Goal: Task Accomplishment & Management: Manage account settings

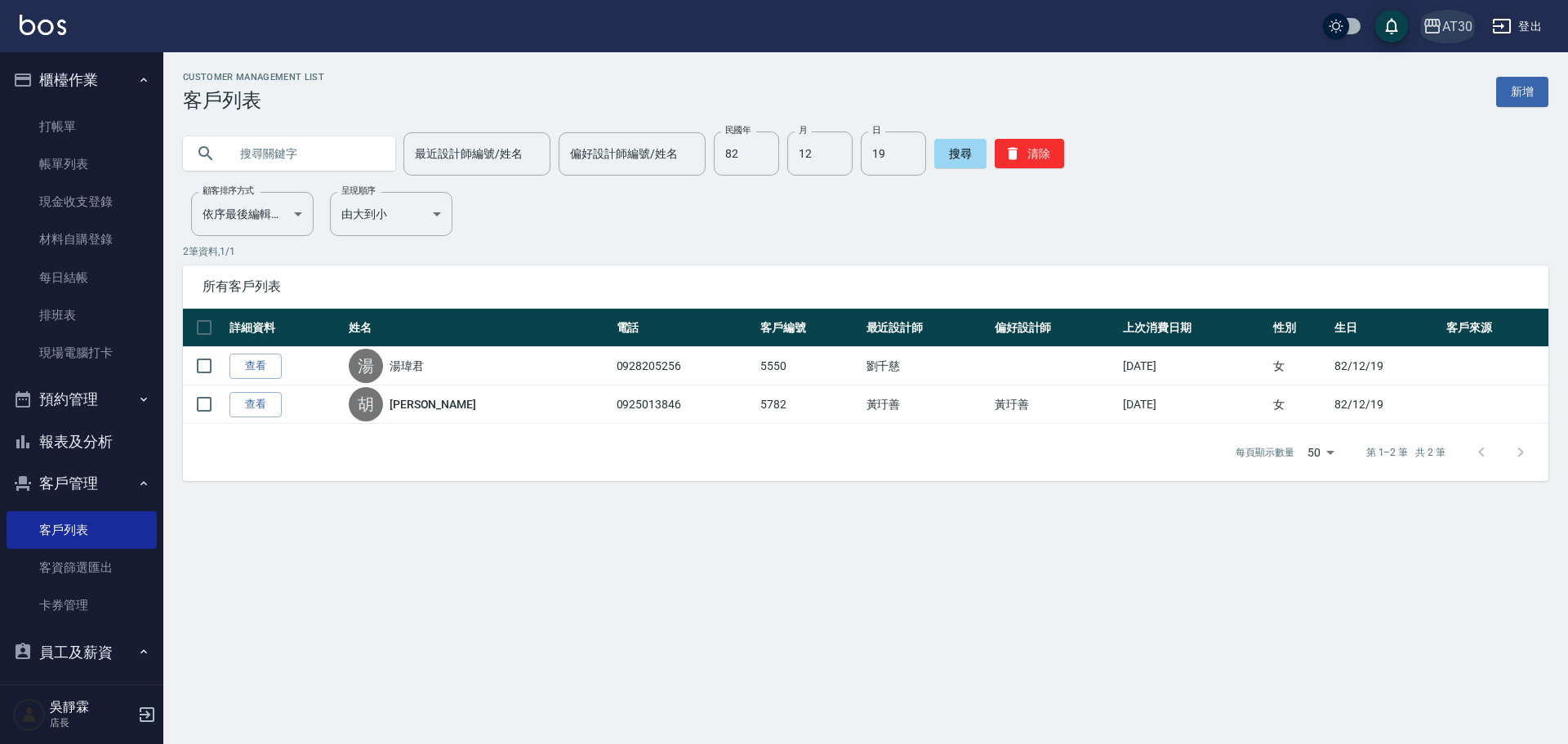
click at [1453, 11] on button "AT30" at bounding box center [1447, 26] width 63 height 34
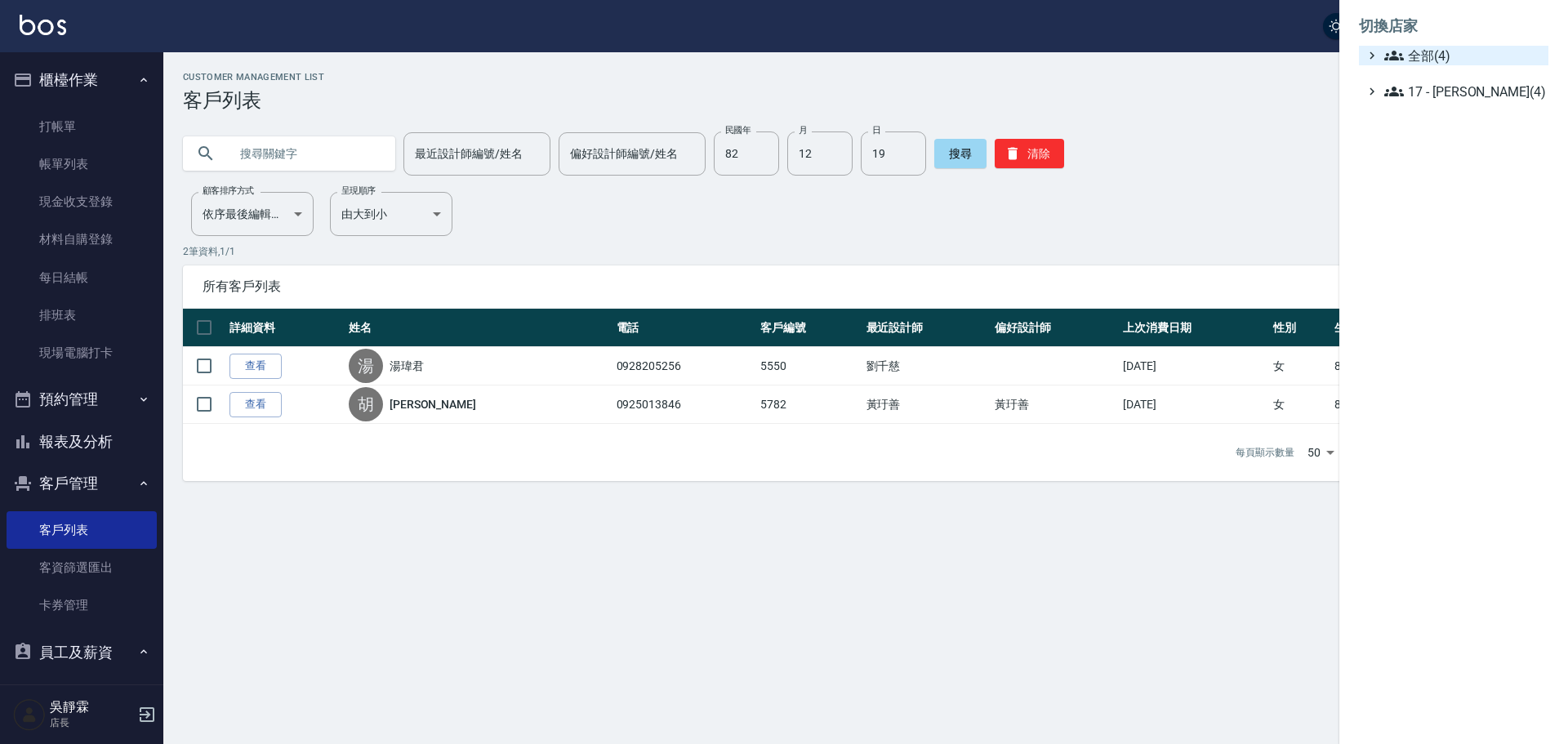
click at [1438, 63] on span "全部(4)" at bounding box center [1462, 55] width 158 height 20
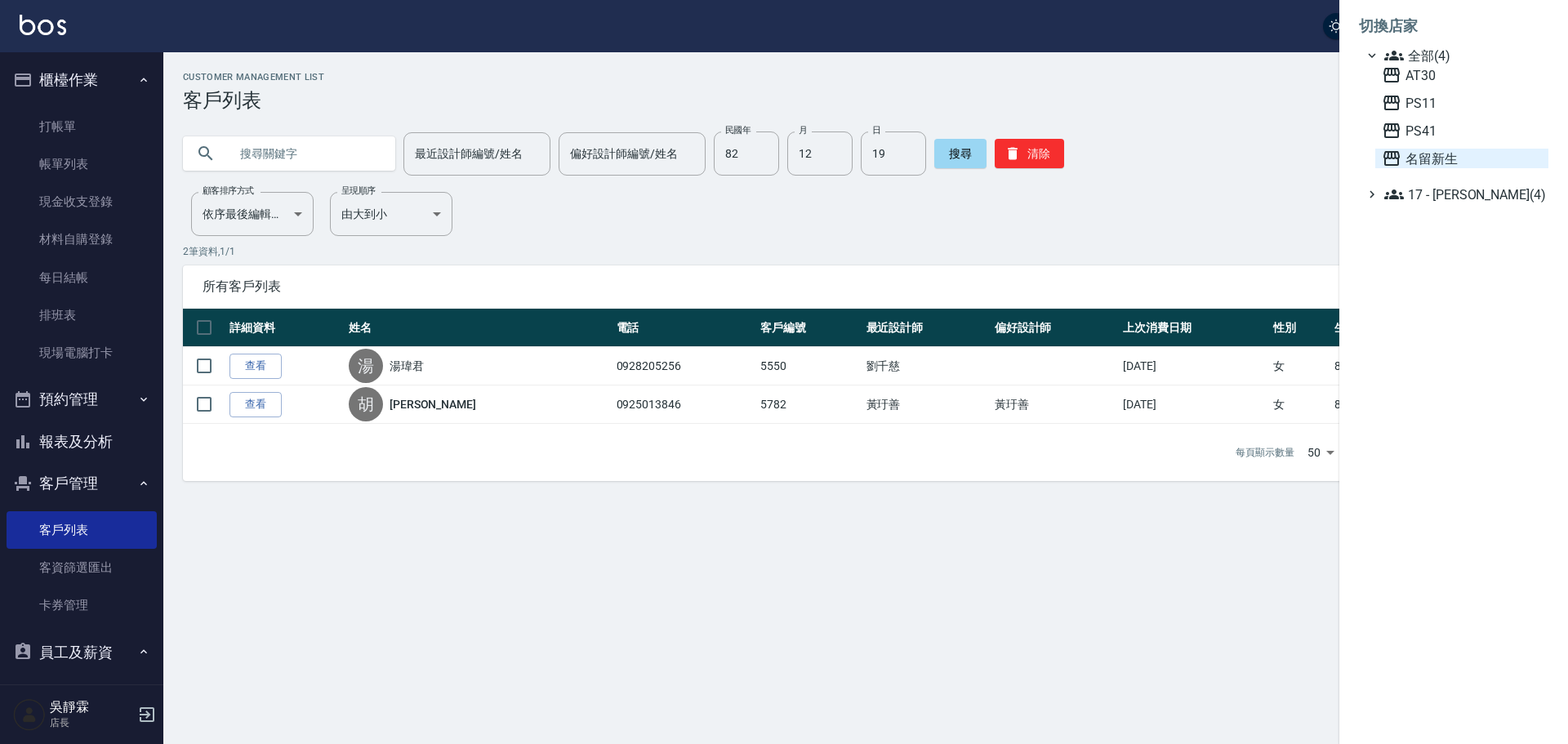
click at [1429, 160] on span "名留新生" at bounding box center [1461, 158] width 160 height 20
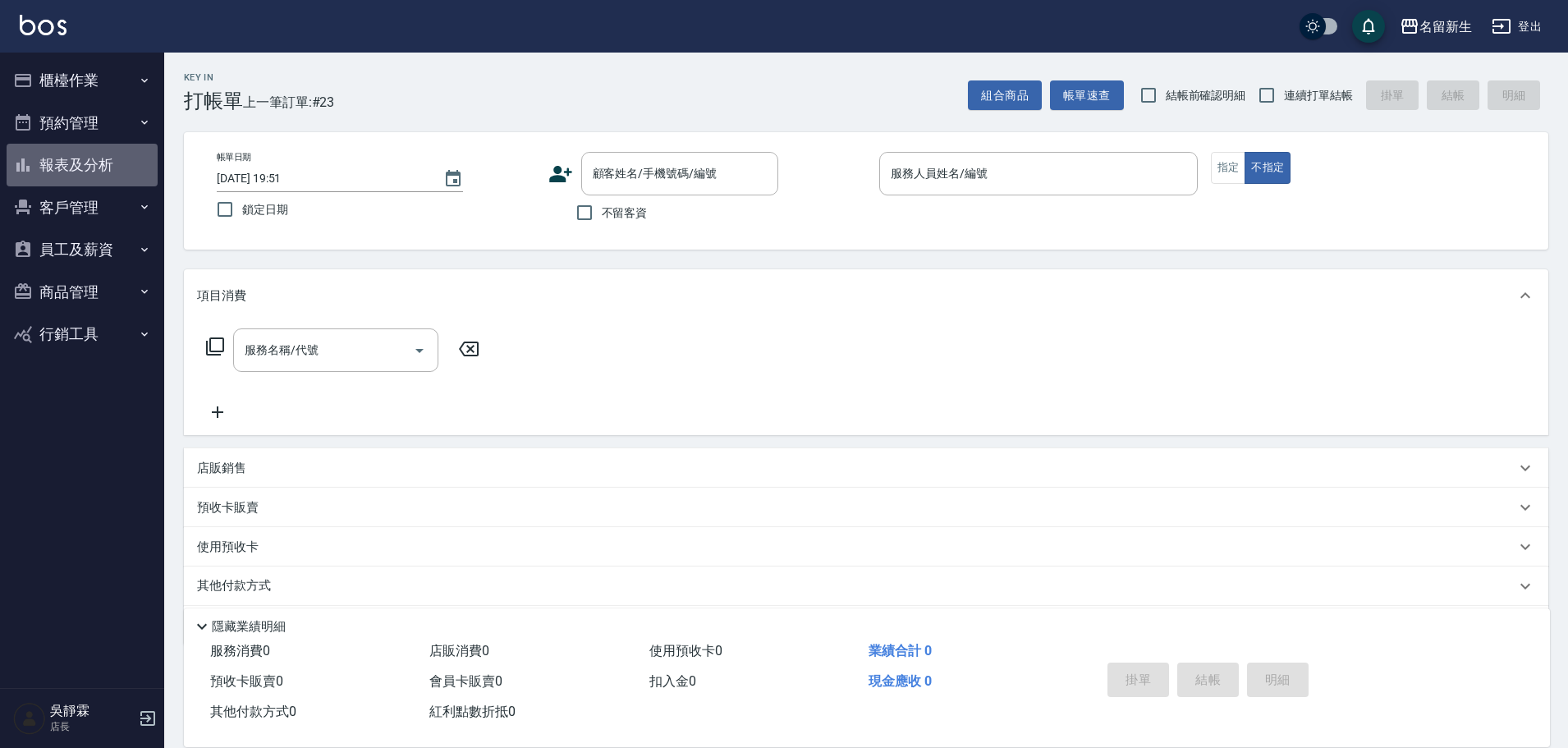
click at [111, 172] on button "報表及分析" at bounding box center [82, 164] width 151 height 42
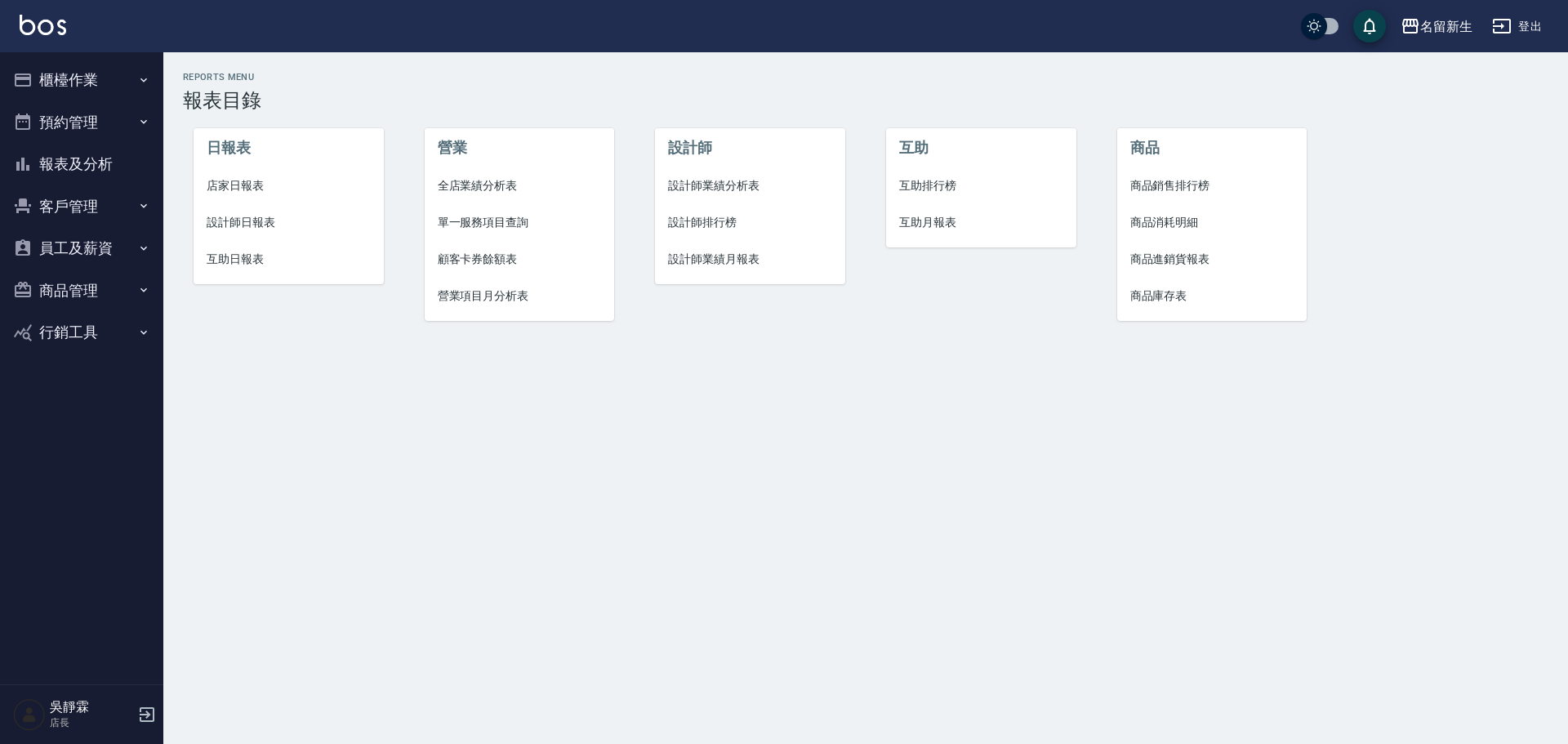
click at [263, 218] on span "設計師日報表" at bounding box center [289, 222] width 164 height 17
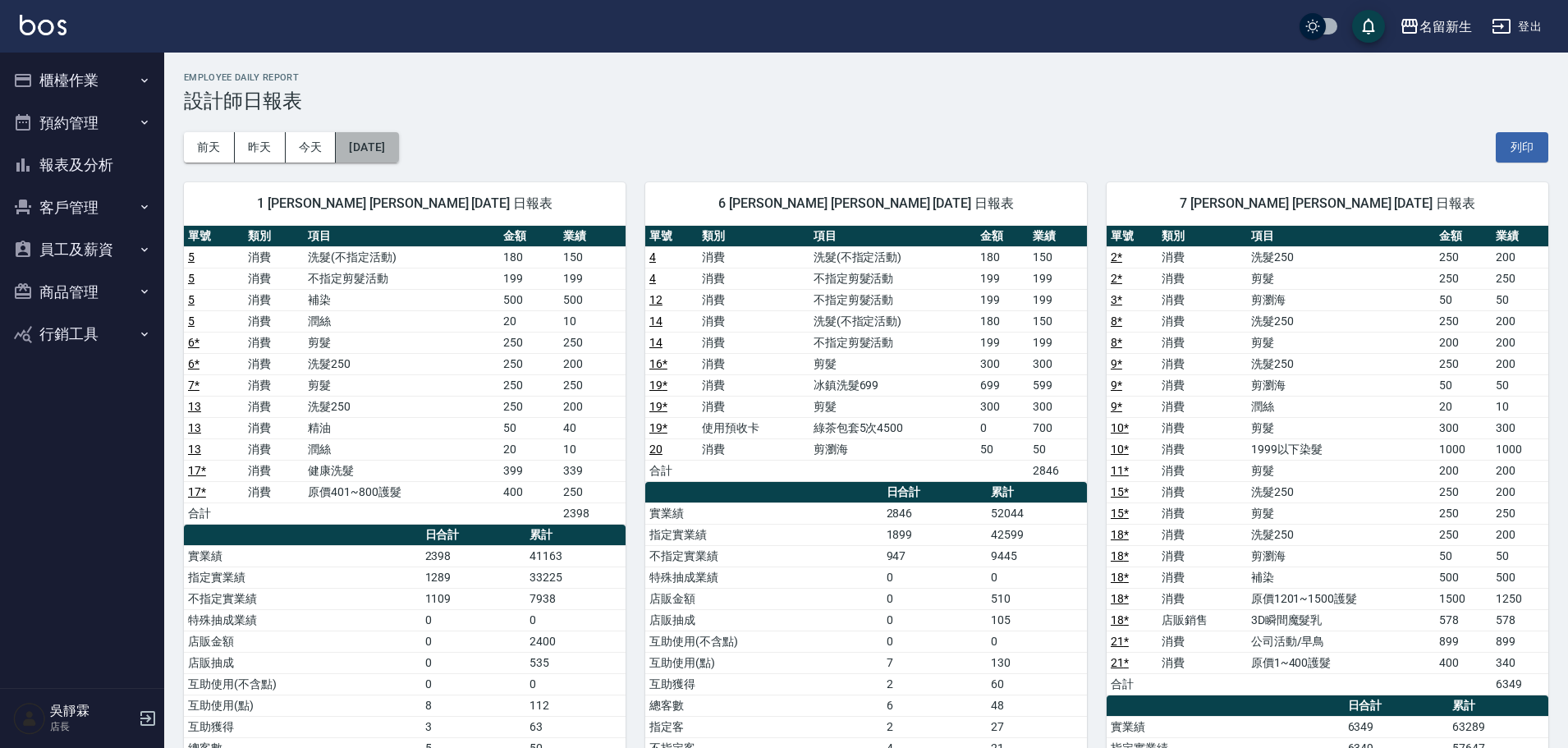
click at [398, 148] on button "[DATE]" at bounding box center [367, 147] width 62 height 30
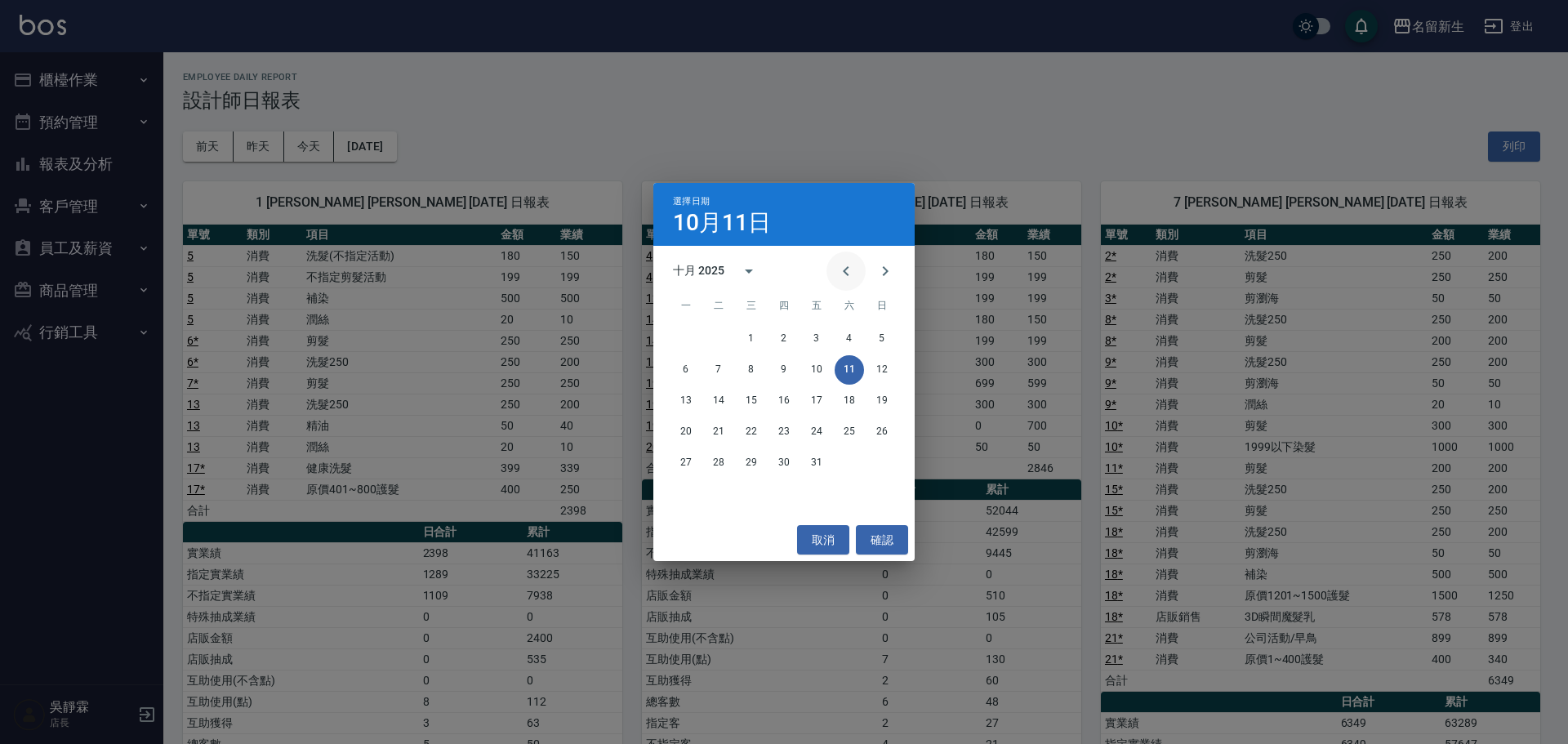
click at [847, 276] on icon "Previous month" at bounding box center [845, 271] width 20 height 20
click at [888, 274] on icon "Next month" at bounding box center [884, 271] width 20 height 20
click at [845, 266] on icon "Previous month" at bounding box center [845, 271] width 20 height 20
click at [718, 463] on button "30" at bounding box center [718, 462] width 29 height 29
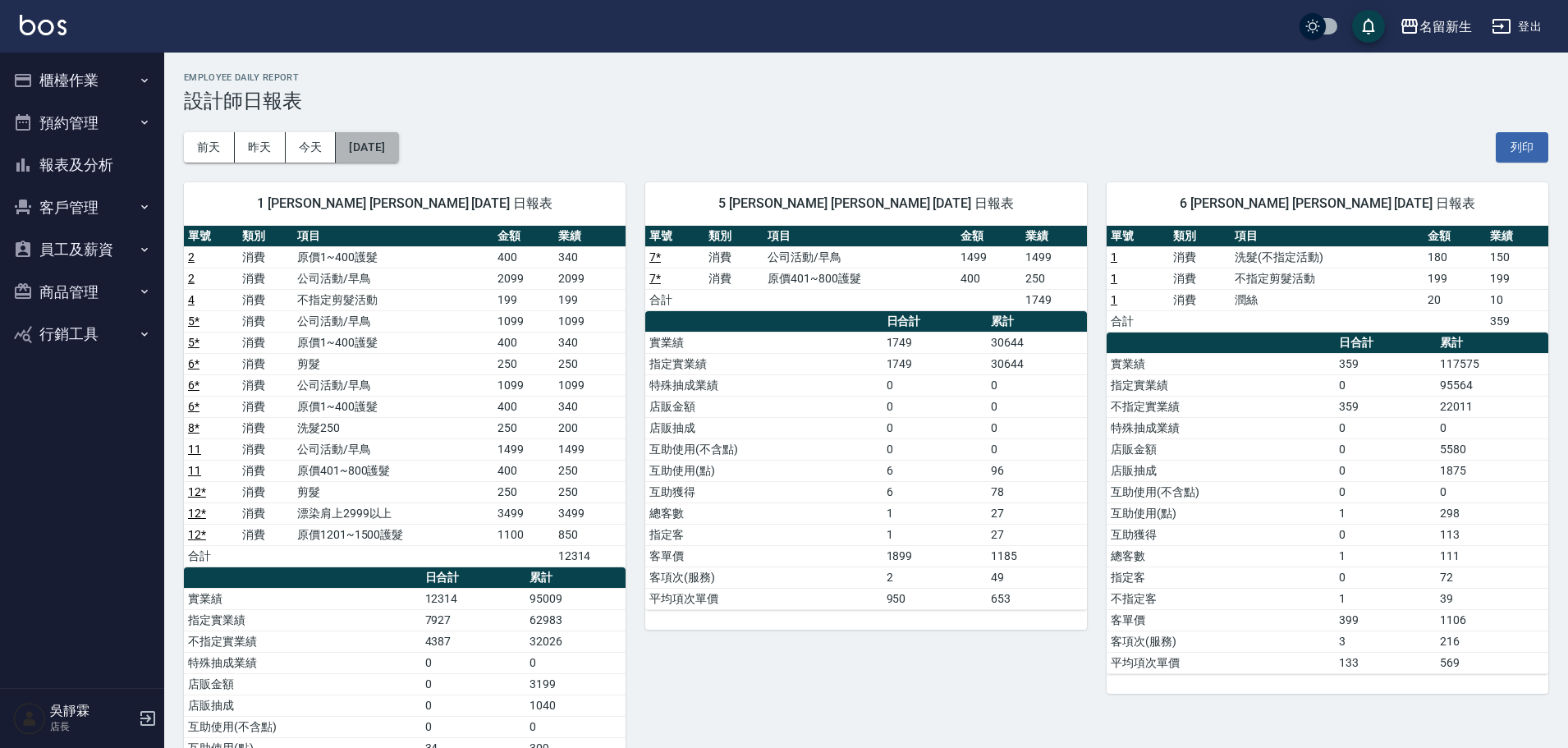
click at [398, 147] on button "[DATE]" at bounding box center [367, 147] width 62 height 30
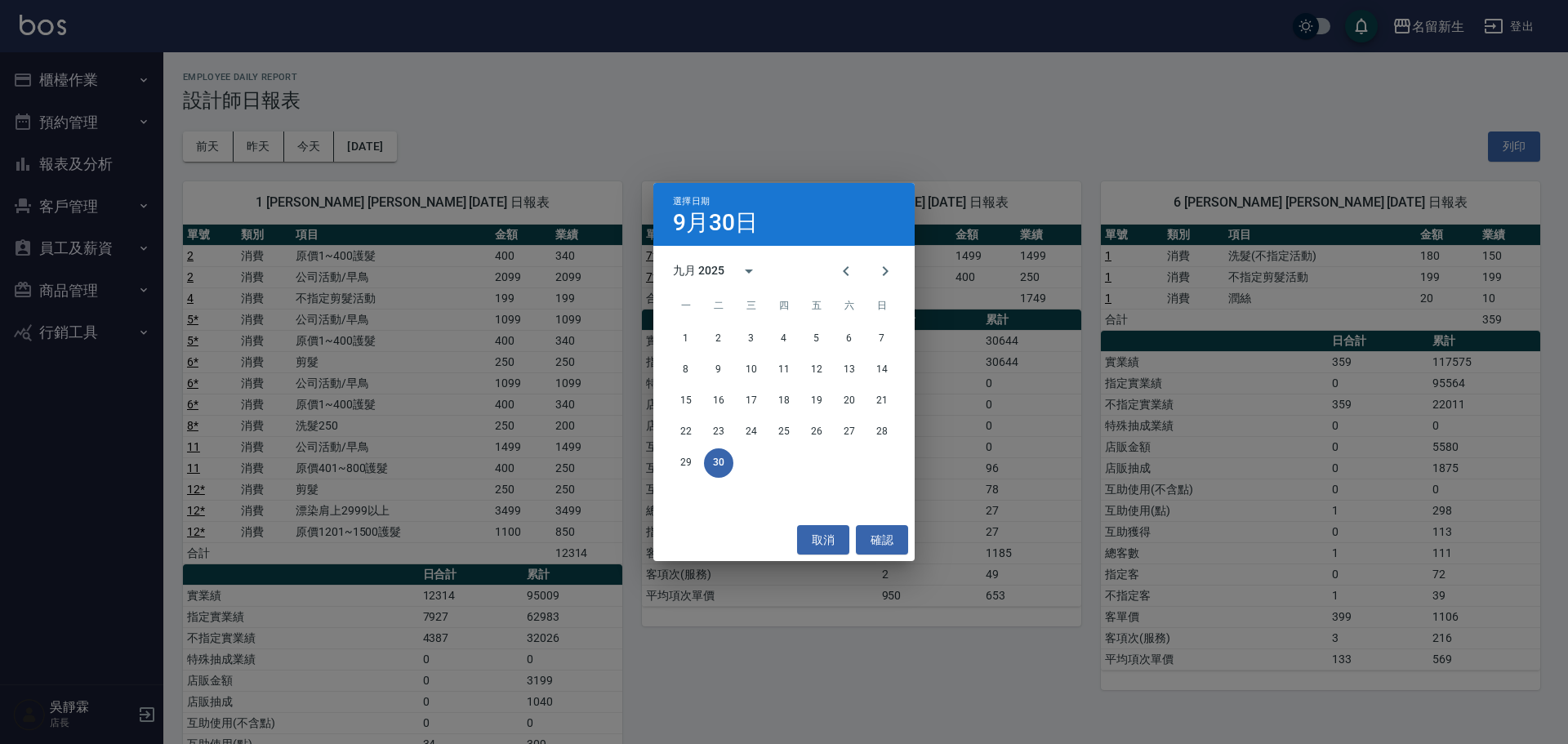
click at [1146, 160] on div "選擇日期 9月30日 九月 2025 一 二 三 四 五 六 日 1 2 3 4 5 6 7 8 9 10 11 12 13 14 15 16 17 18 1…" at bounding box center [784, 372] width 1568 height 744
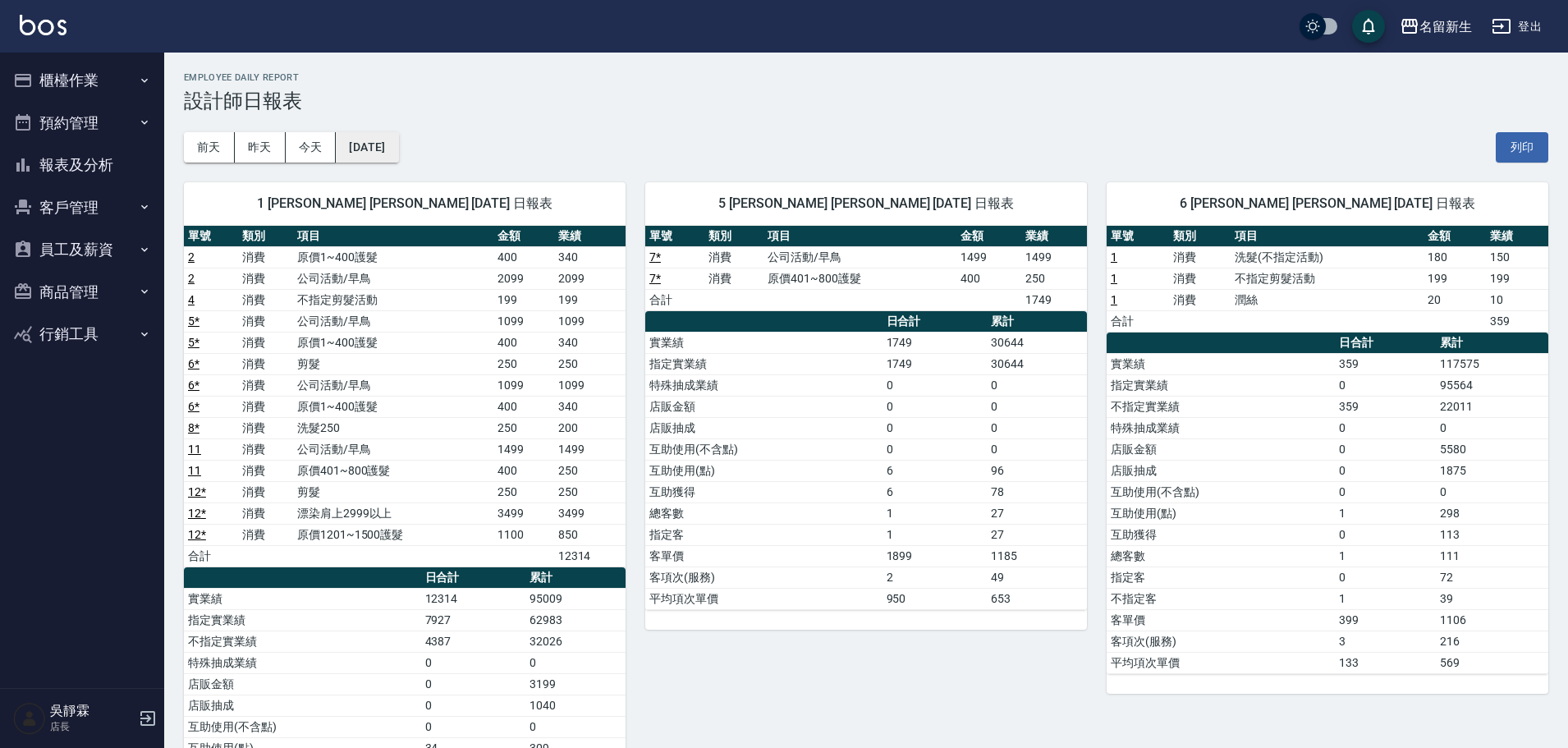
click at [383, 142] on button "[DATE]" at bounding box center [367, 147] width 62 height 30
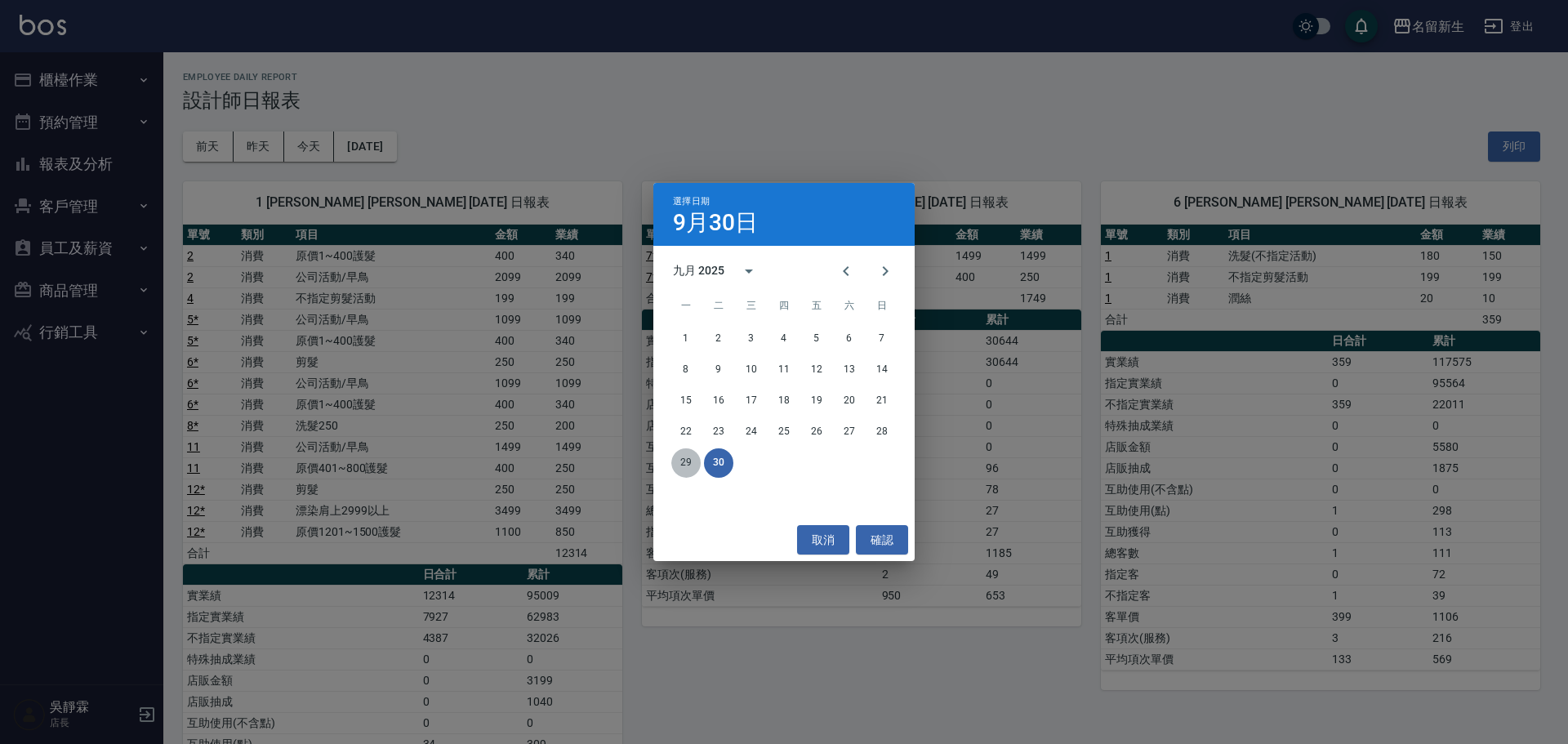
click at [681, 465] on button "29" at bounding box center [685, 462] width 29 height 29
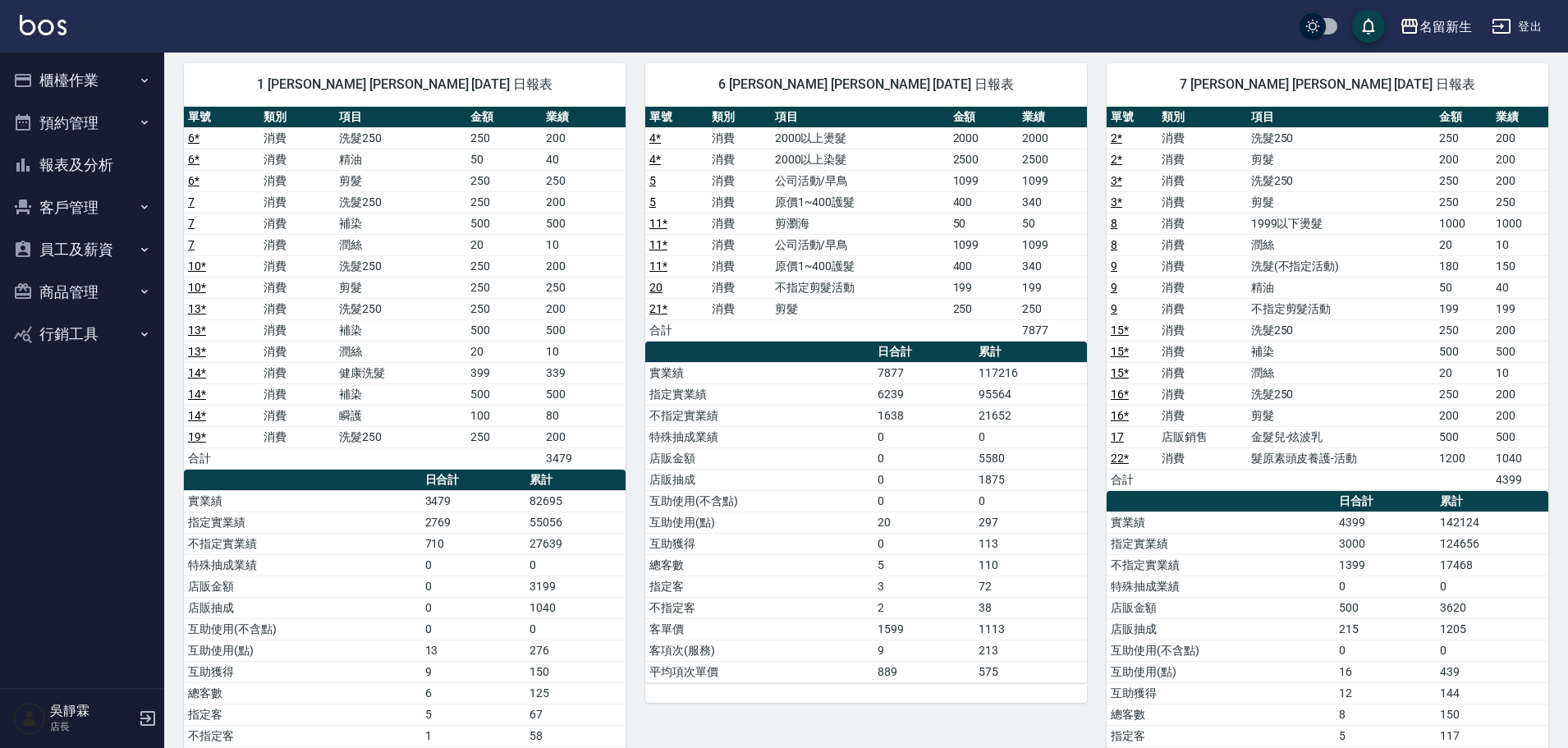
scroll to position [129, 0]
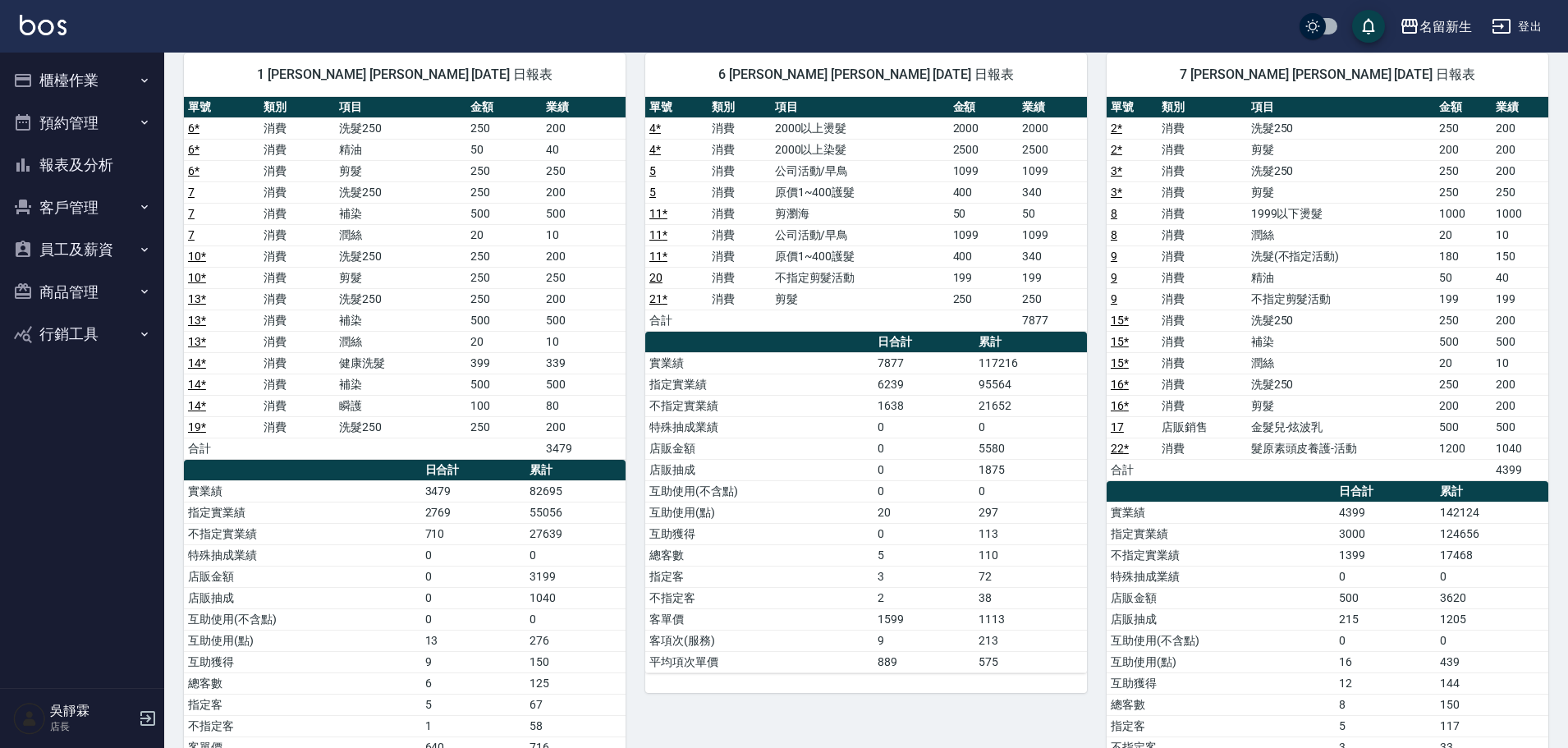
click at [108, 69] on button "櫃檯作業" at bounding box center [82, 80] width 151 height 42
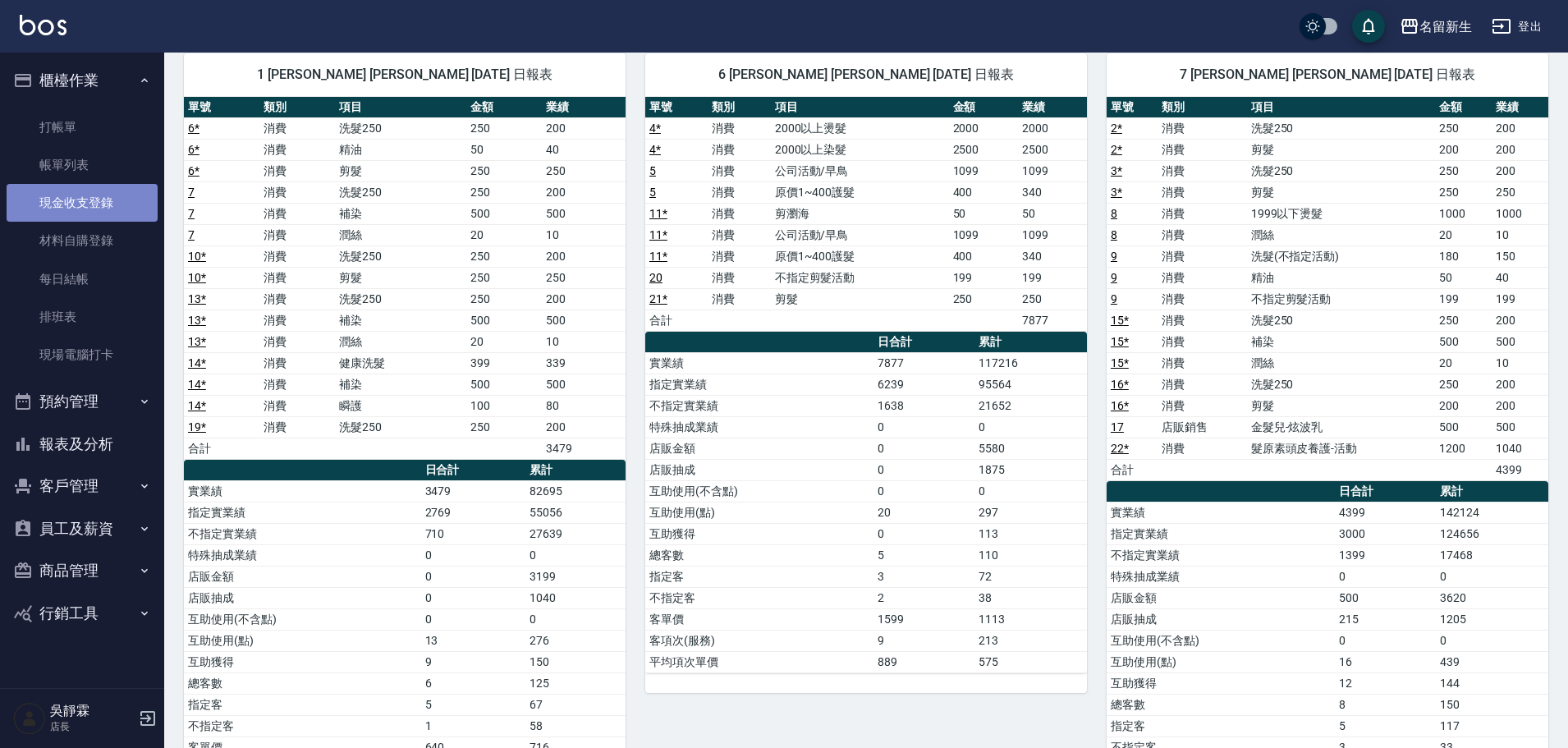
click at [110, 196] on link "現金收支登錄" at bounding box center [82, 203] width 151 height 38
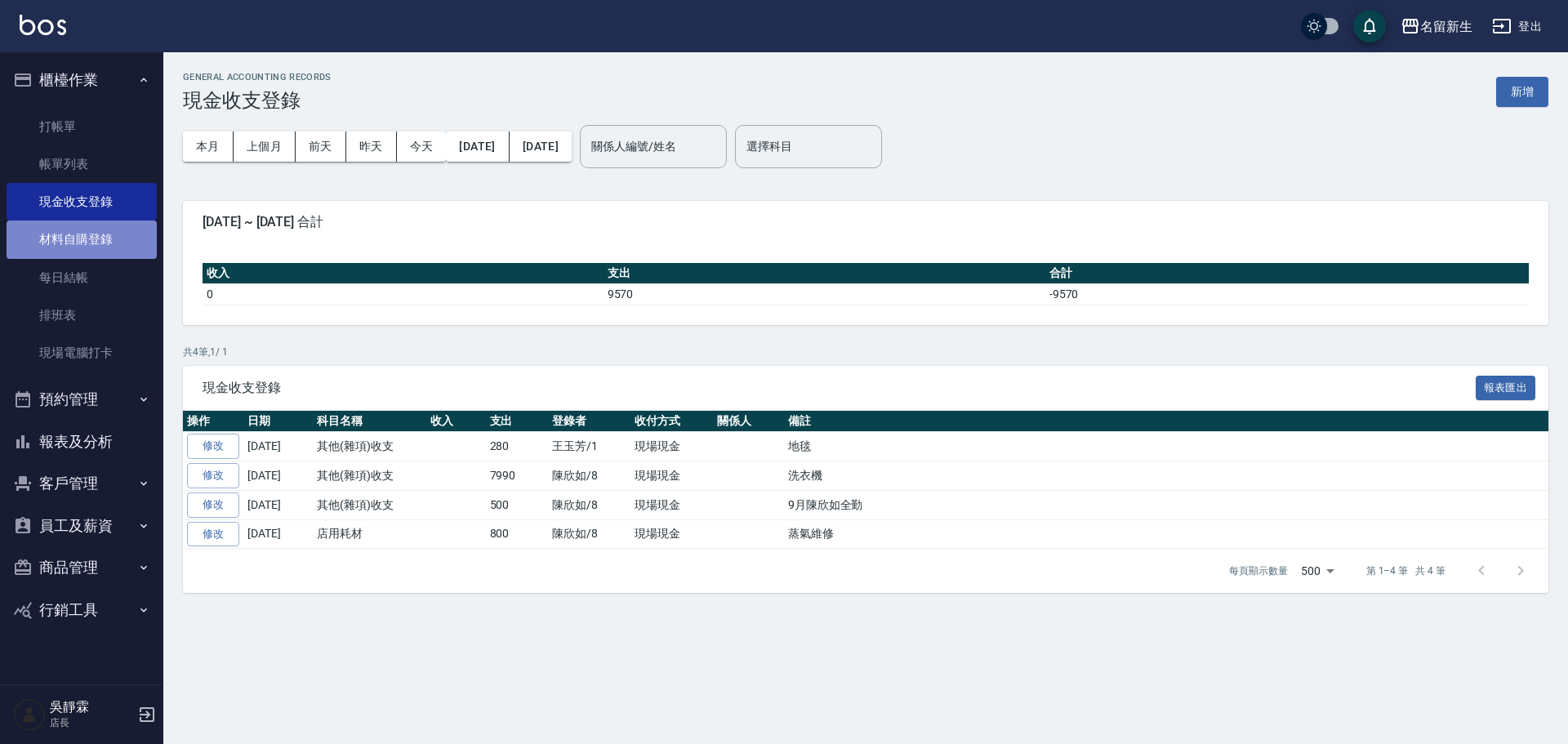
click at [113, 242] on link "材料自購登錄" at bounding box center [81, 239] width 150 height 37
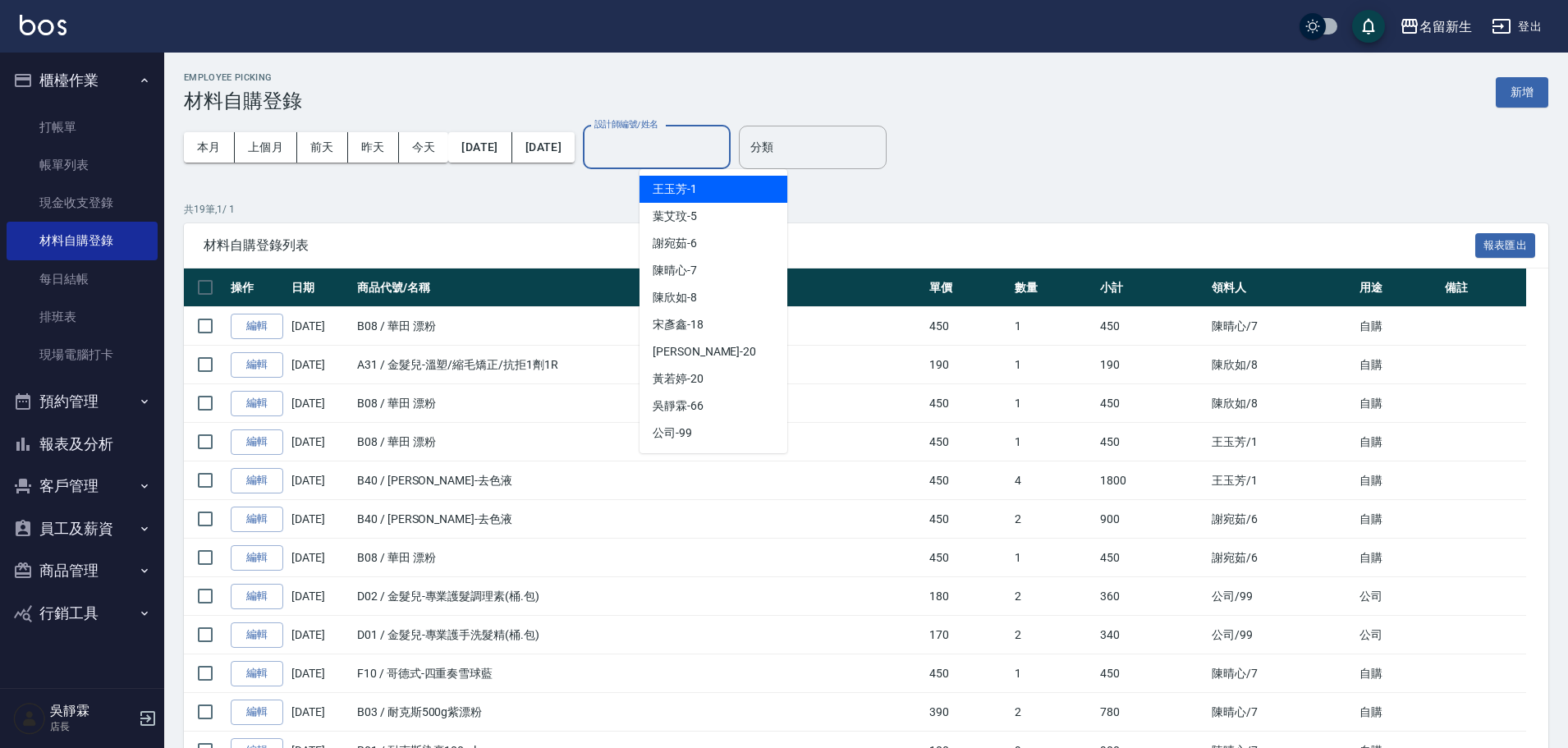
click at [715, 147] on input "設計師編號/姓名" at bounding box center [657, 147] width 133 height 29
click at [706, 267] on div "陳晴心 -7" at bounding box center [713, 270] width 147 height 27
type input "陳晴心-7"
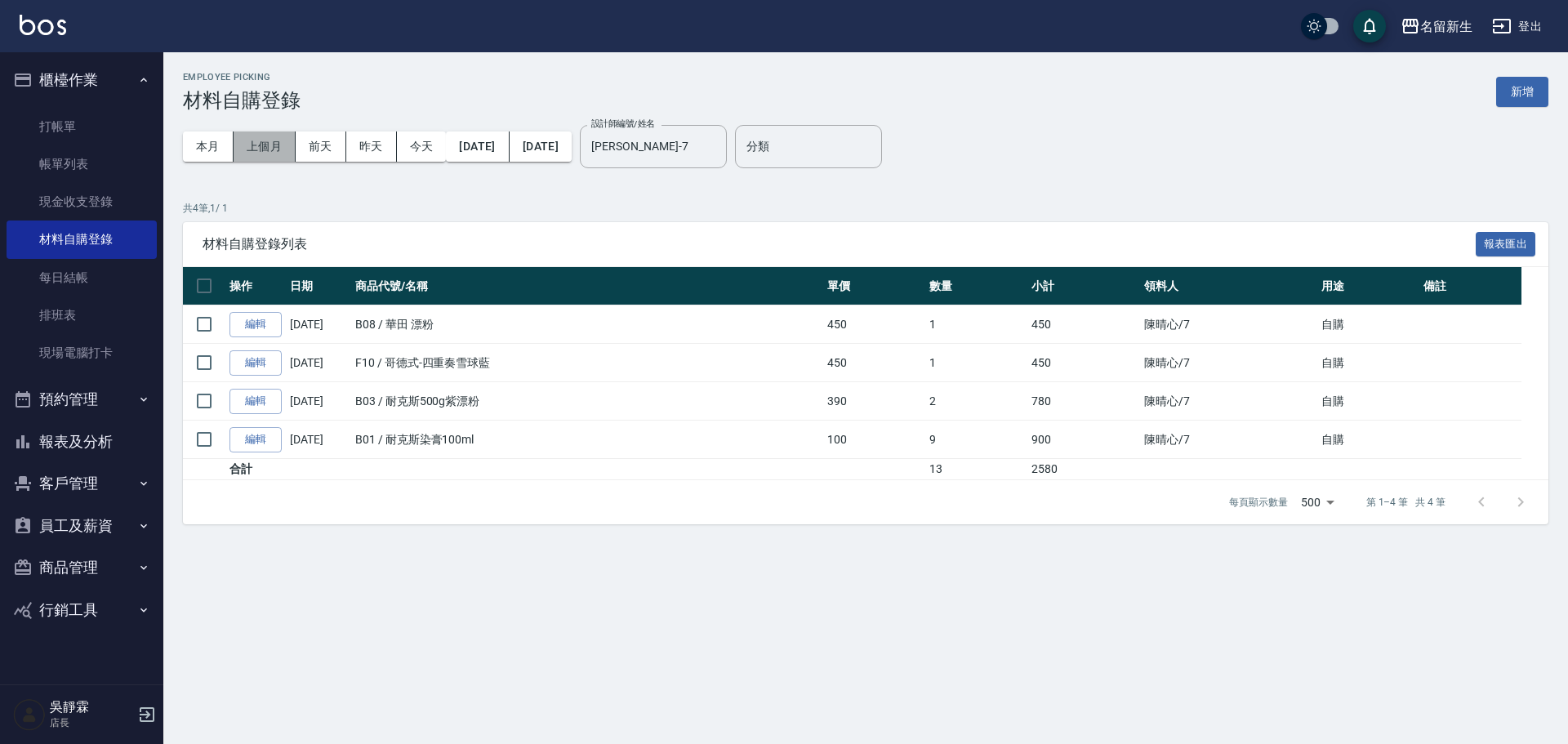
click at [276, 147] on button "上個月" at bounding box center [264, 147] width 62 height 30
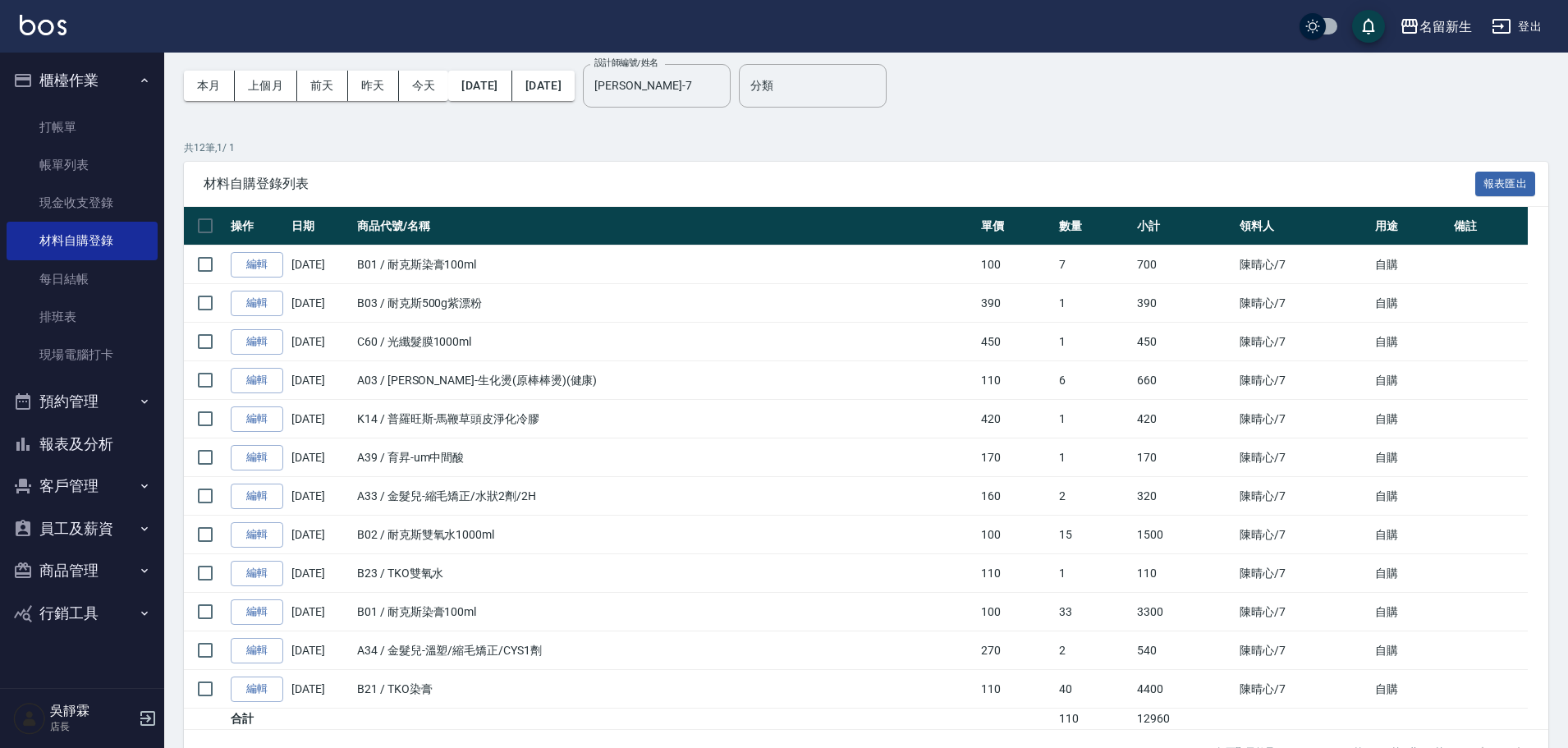
scroll to position [108, 0]
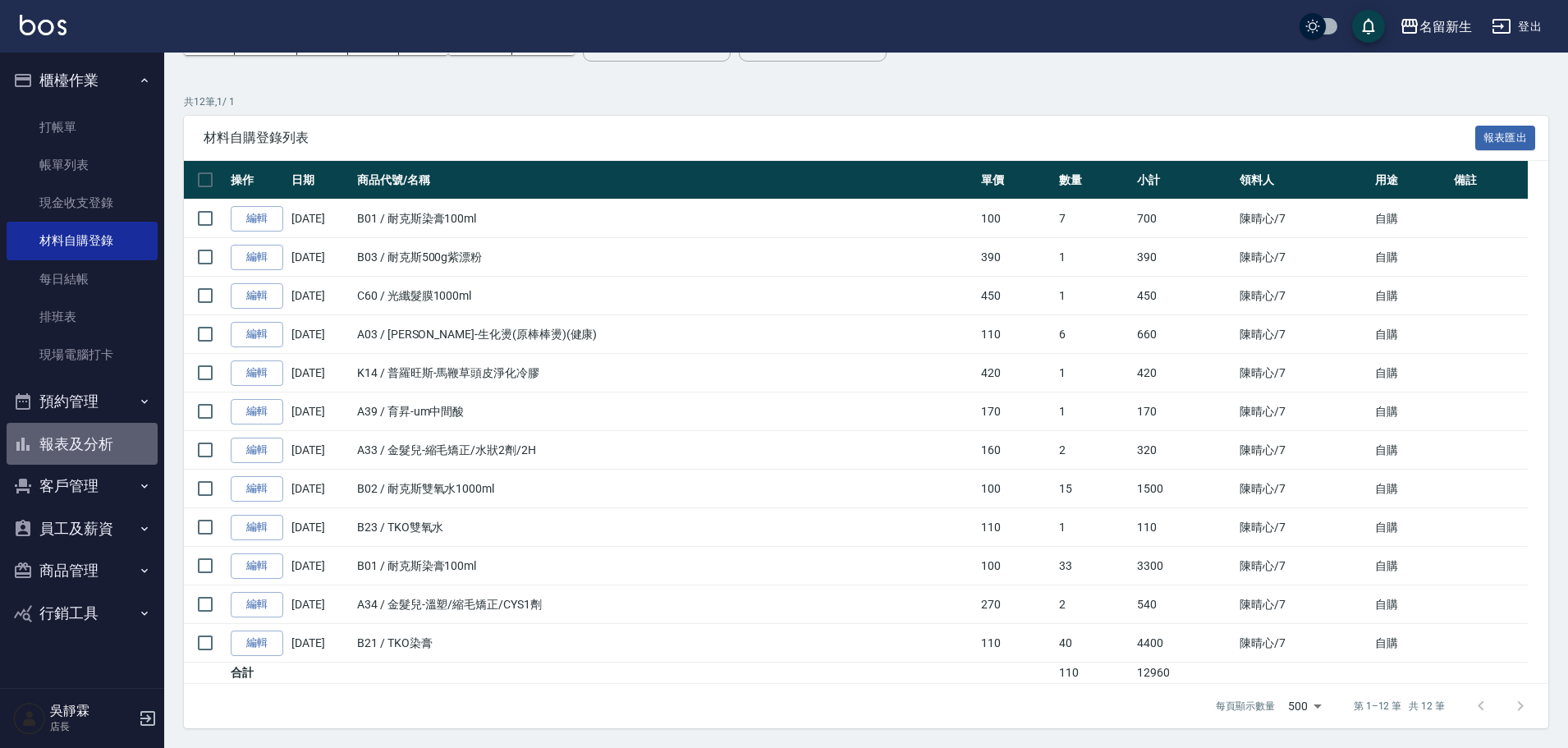
click at [85, 444] on button "報表及分析" at bounding box center [82, 443] width 151 height 42
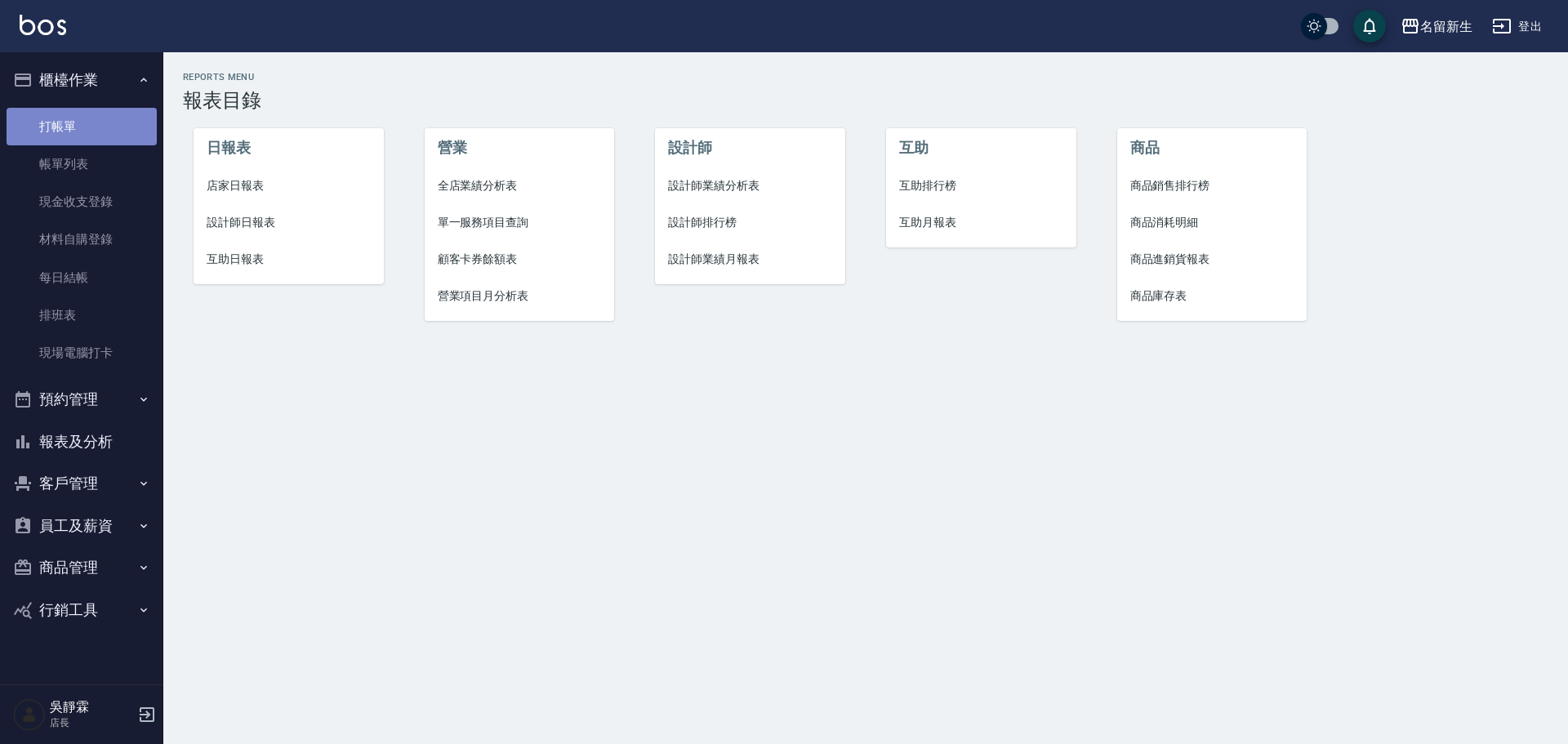
click at [91, 117] on link "打帳單" at bounding box center [81, 126] width 150 height 37
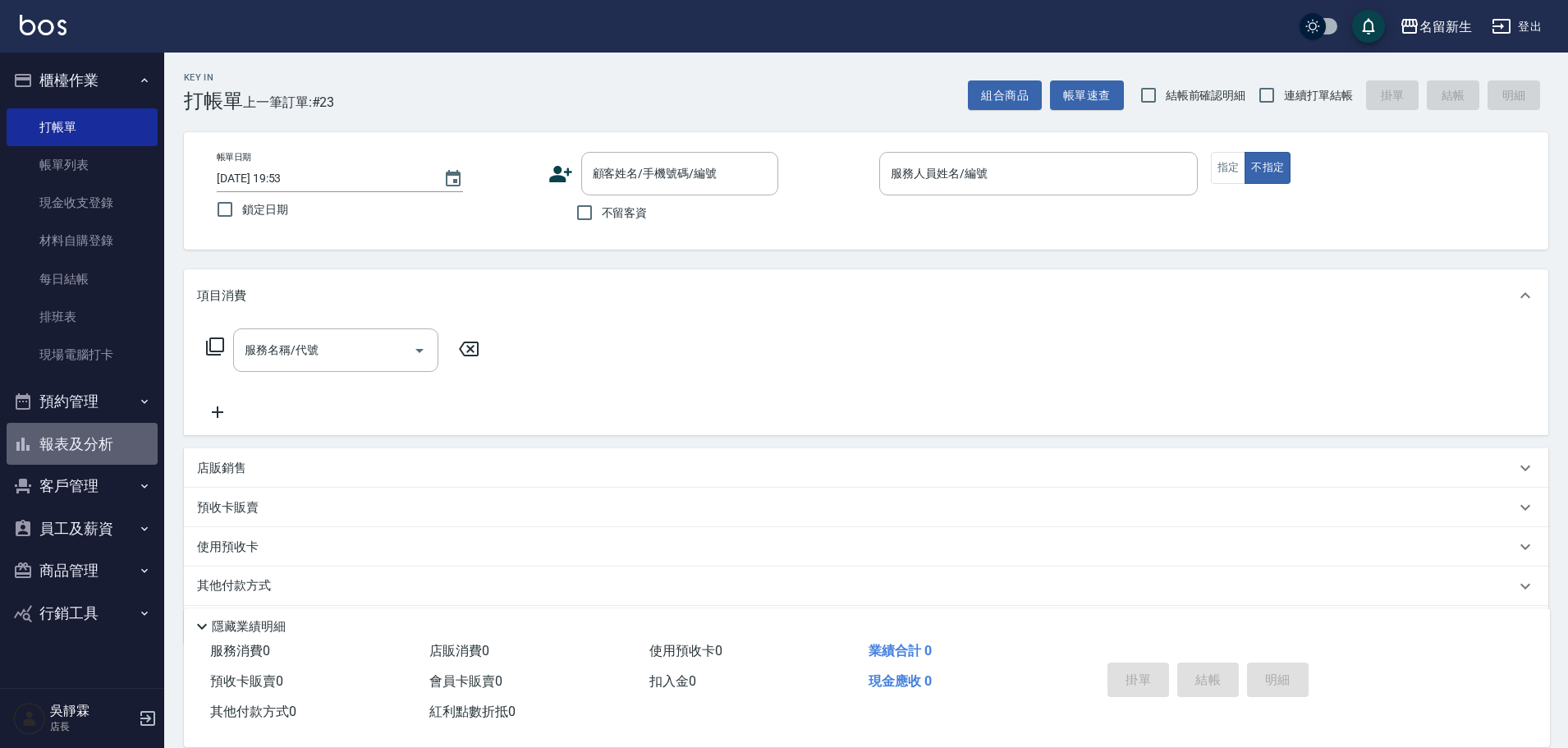
click at [103, 439] on button "報表及分析" at bounding box center [82, 443] width 151 height 42
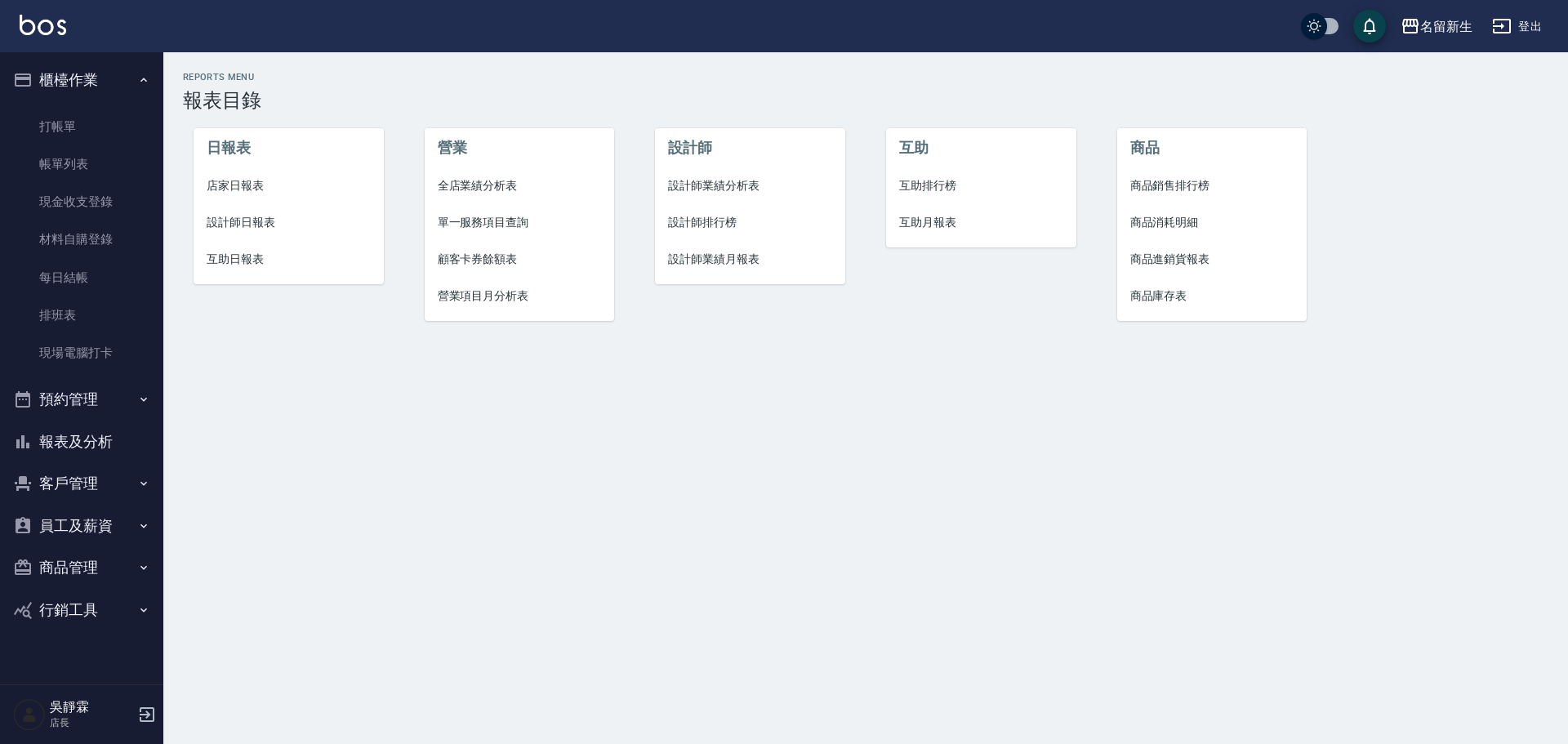
click at [698, 215] on span "設計師排行榜" at bounding box center [750, 222] width 164 height 17
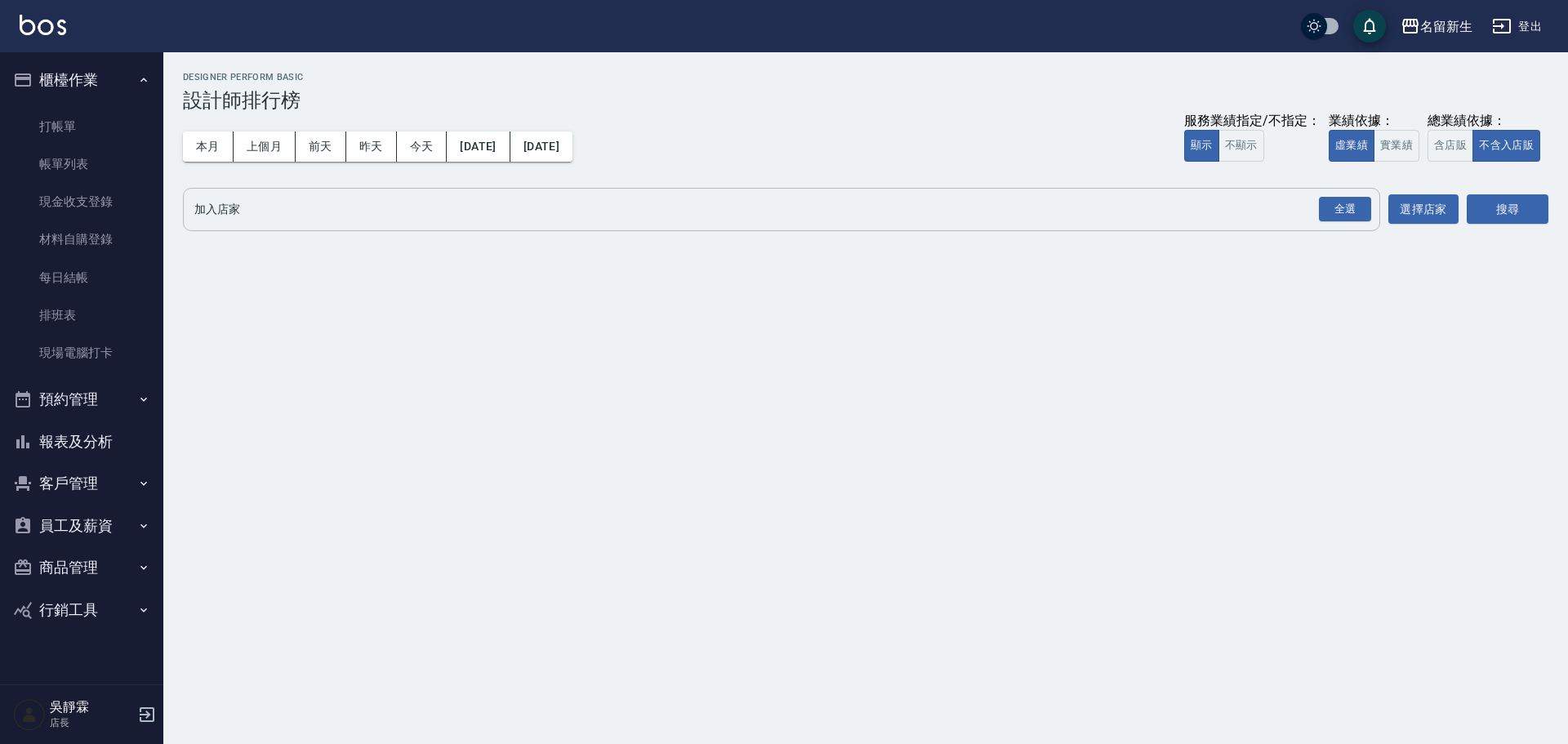
click at [699, 215] on input "加入店家" at bounding box center [770, 209] width 1158 height 29
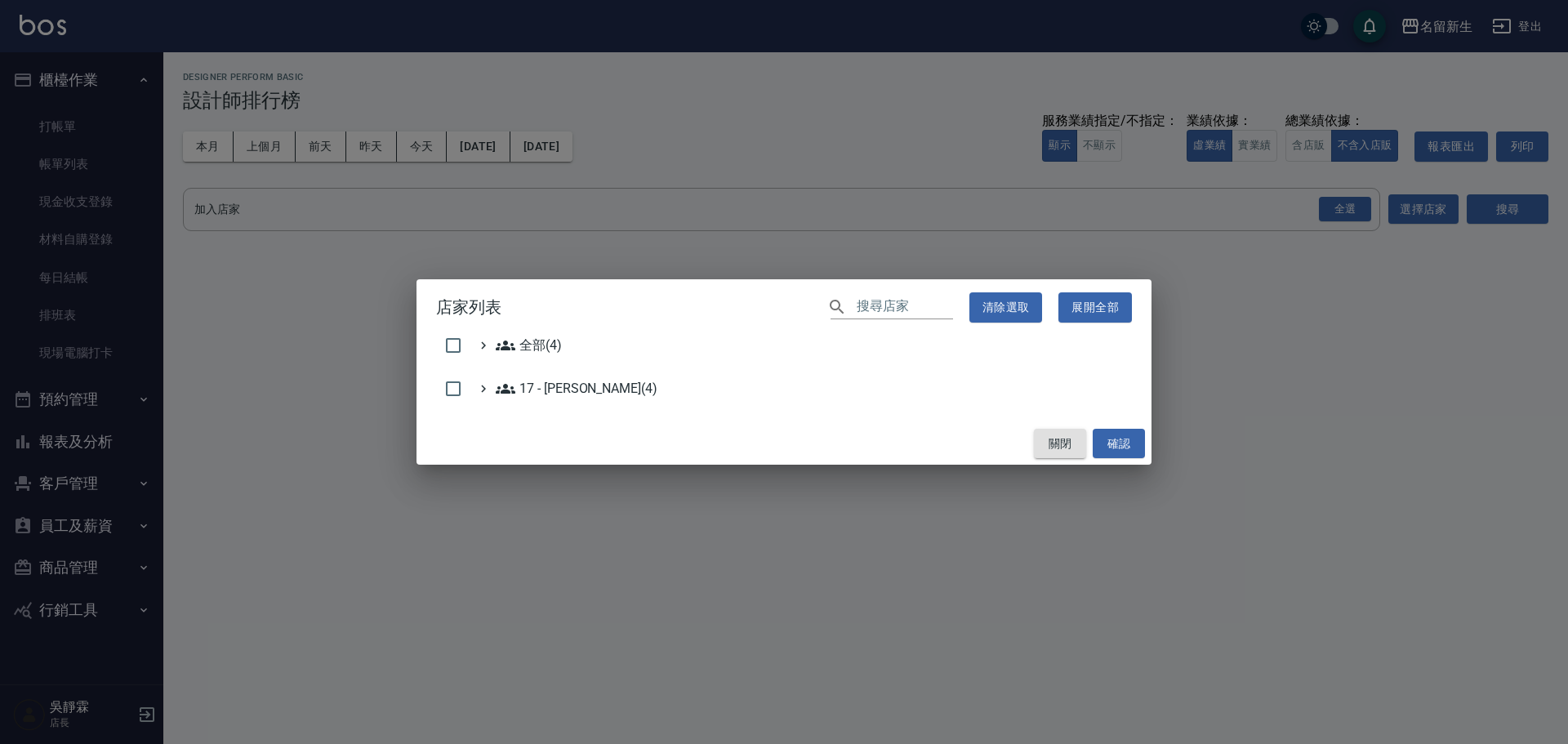
click at [1049, 442] on button "關閉" at bounding box center [1060, 443] width 52 height 30
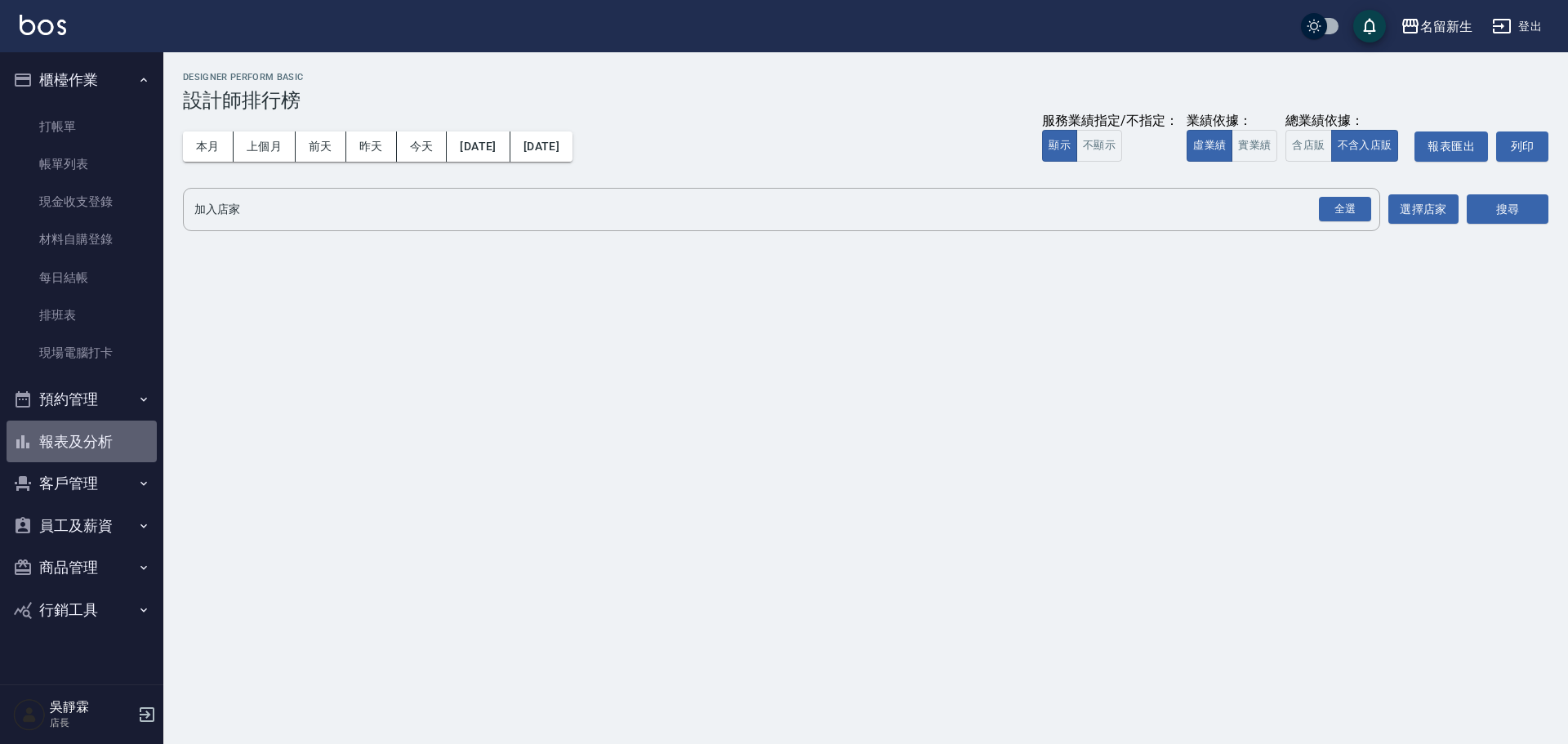
click at [74, 444] on button "報表及分析" at bounding box center [81, 441] width 150 height 42
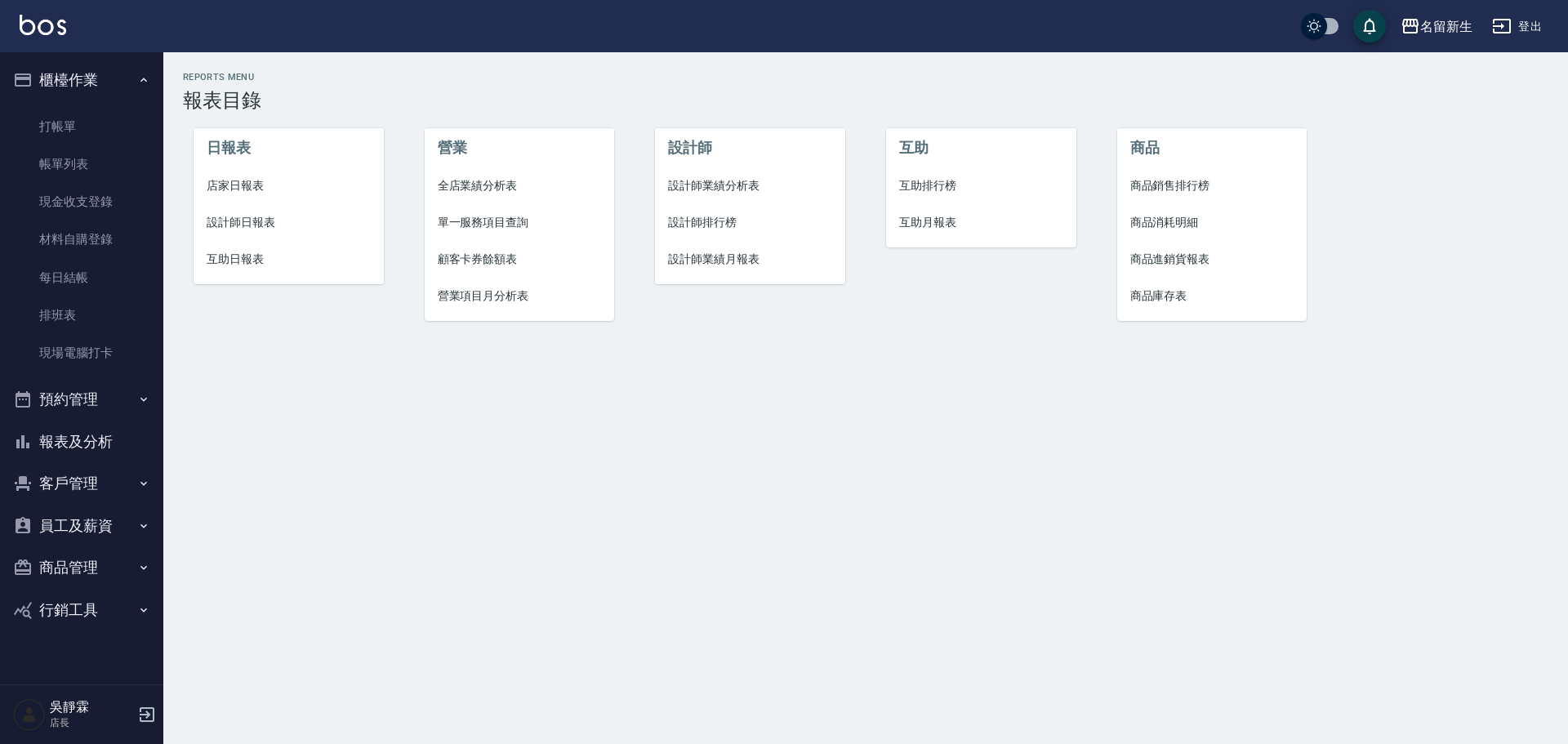
click at [714, 218] on span "設計師排行榜" at bounding box center [750, 222] width 164 height 17
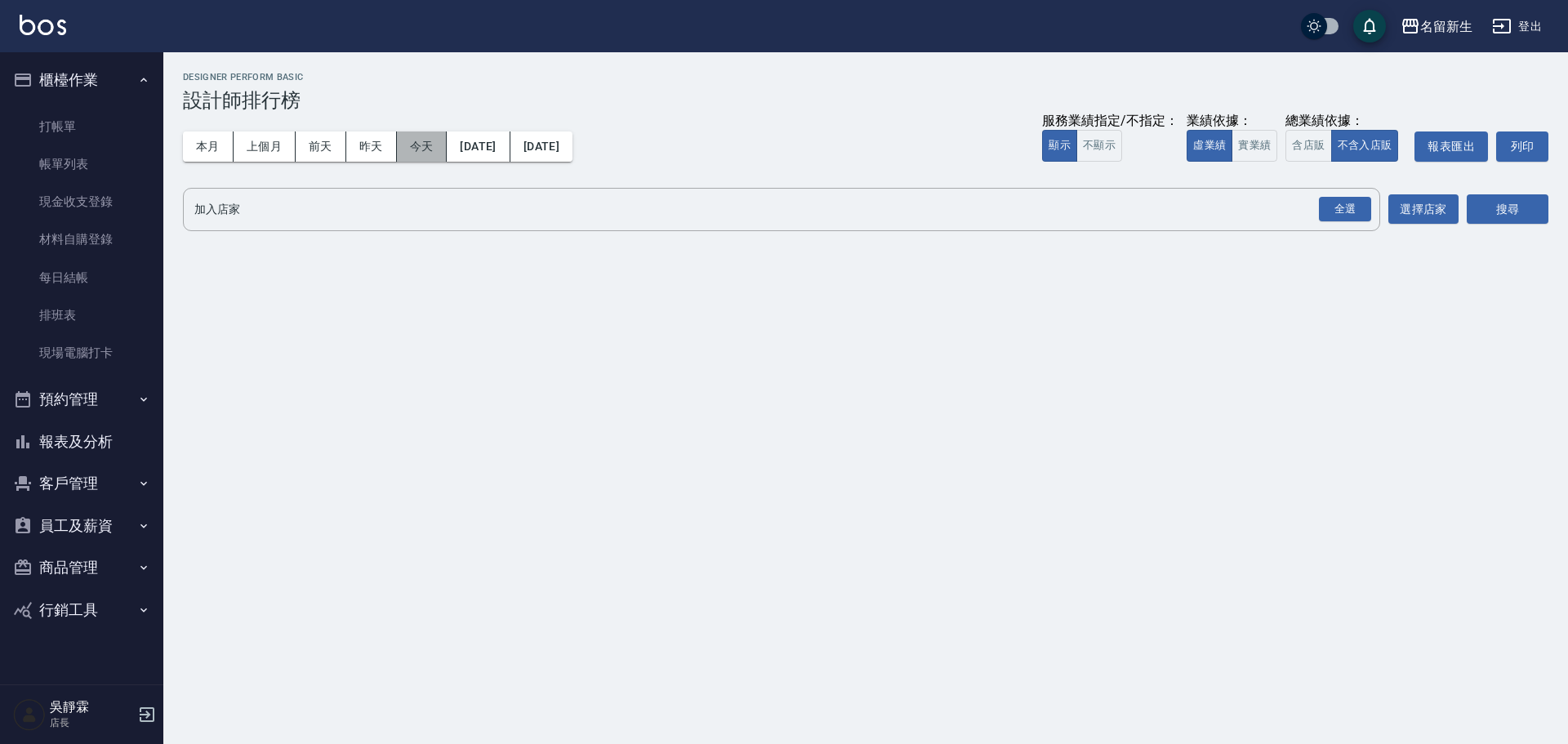
click at [420, 148] on button "今天" at bounding box center [422, 147] width 50 height 30
drag, startPoint x: 1361, startPoint y: 203, endPoint x: 1427, endPoint y: 219, distance: 67.9
click at [1363, 207] on div "全選" at bounding box center [1345, 209] width 52 height 25
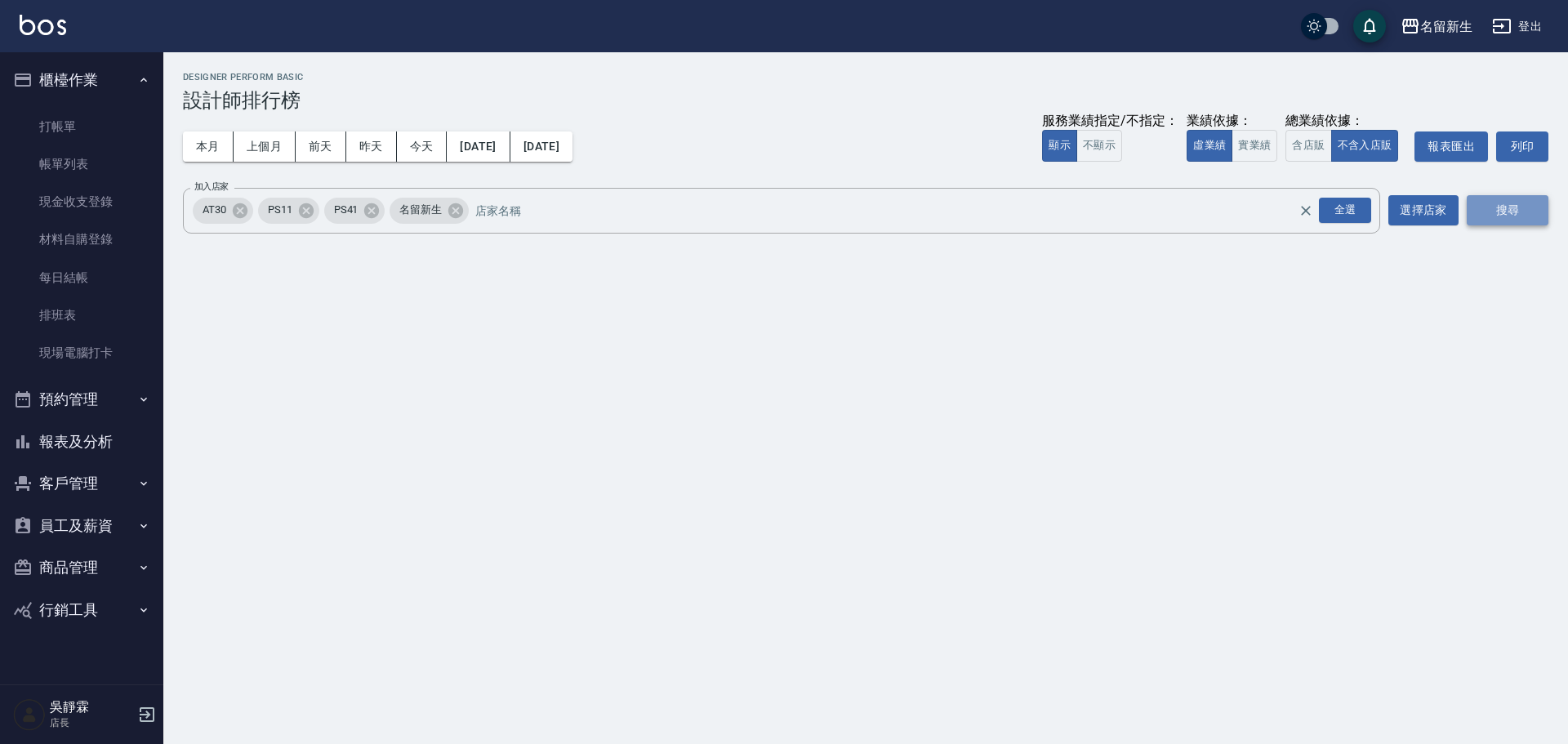
click at [1479, 213] on button "搜尋" at bounding box center [1506, 210] width 81 height 30
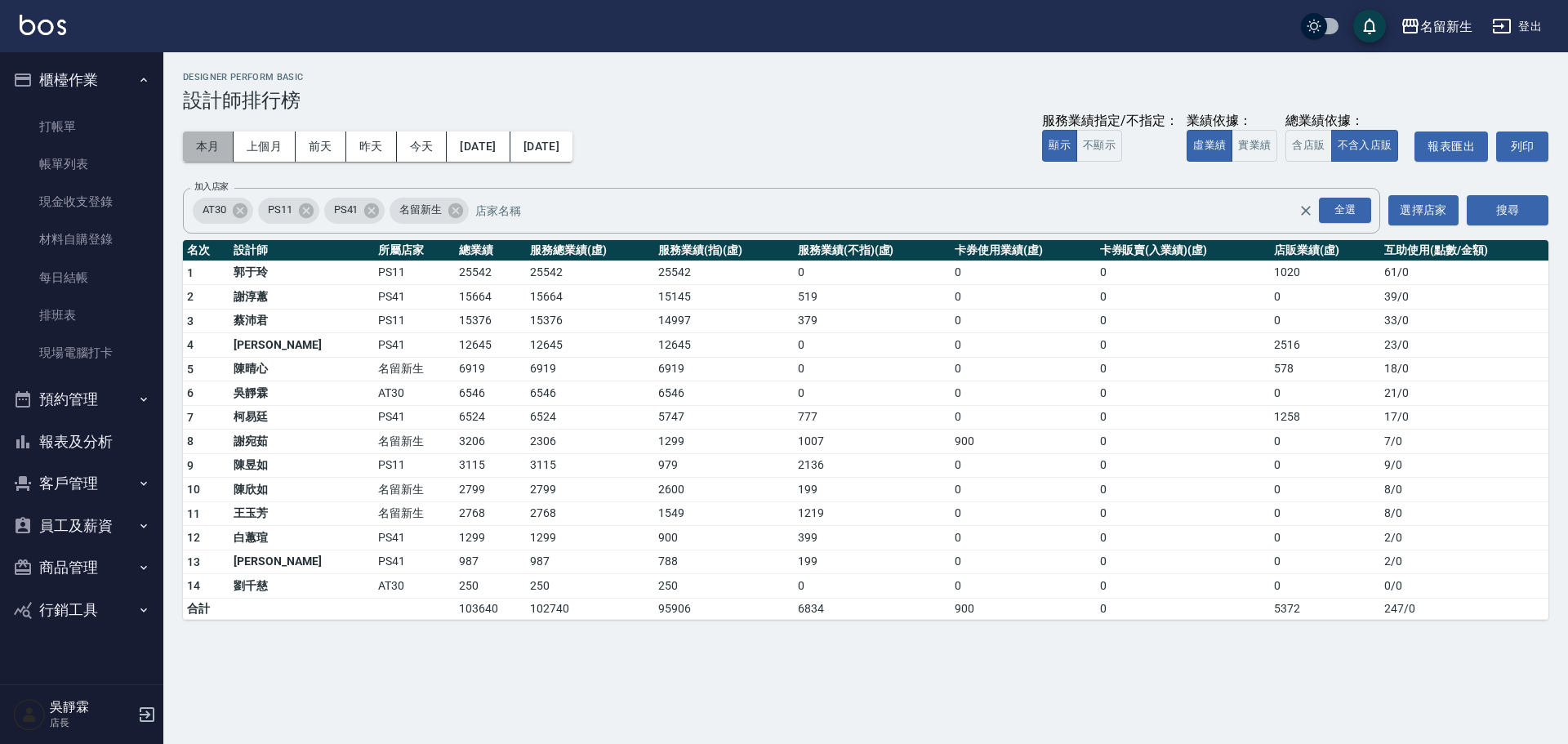
click at [202, 149] on button "本月" at bounding box center [208, 147] width 50 height 30
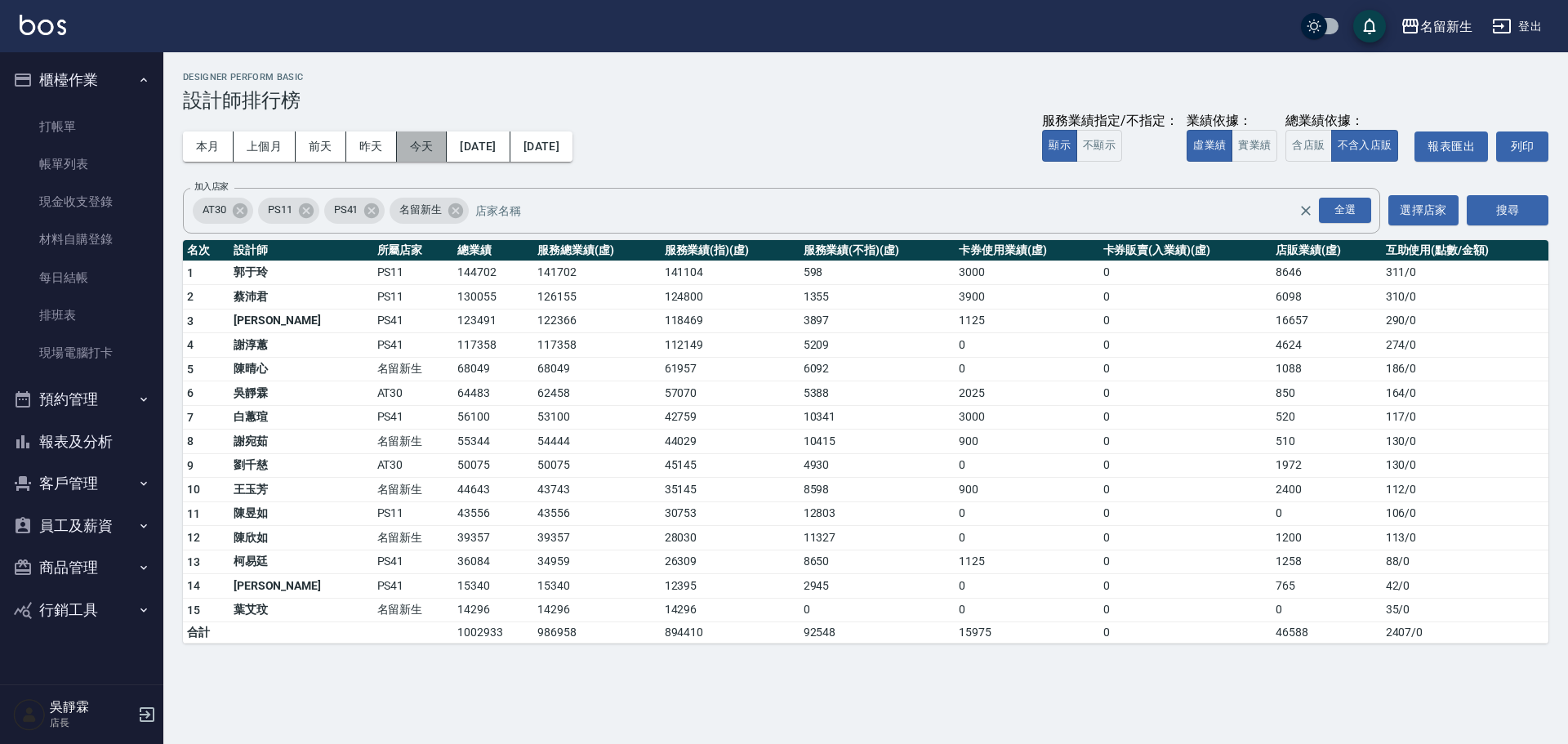
click at [430, 143] on button "今天" at bounding box center [422, 147] width 50 height 30
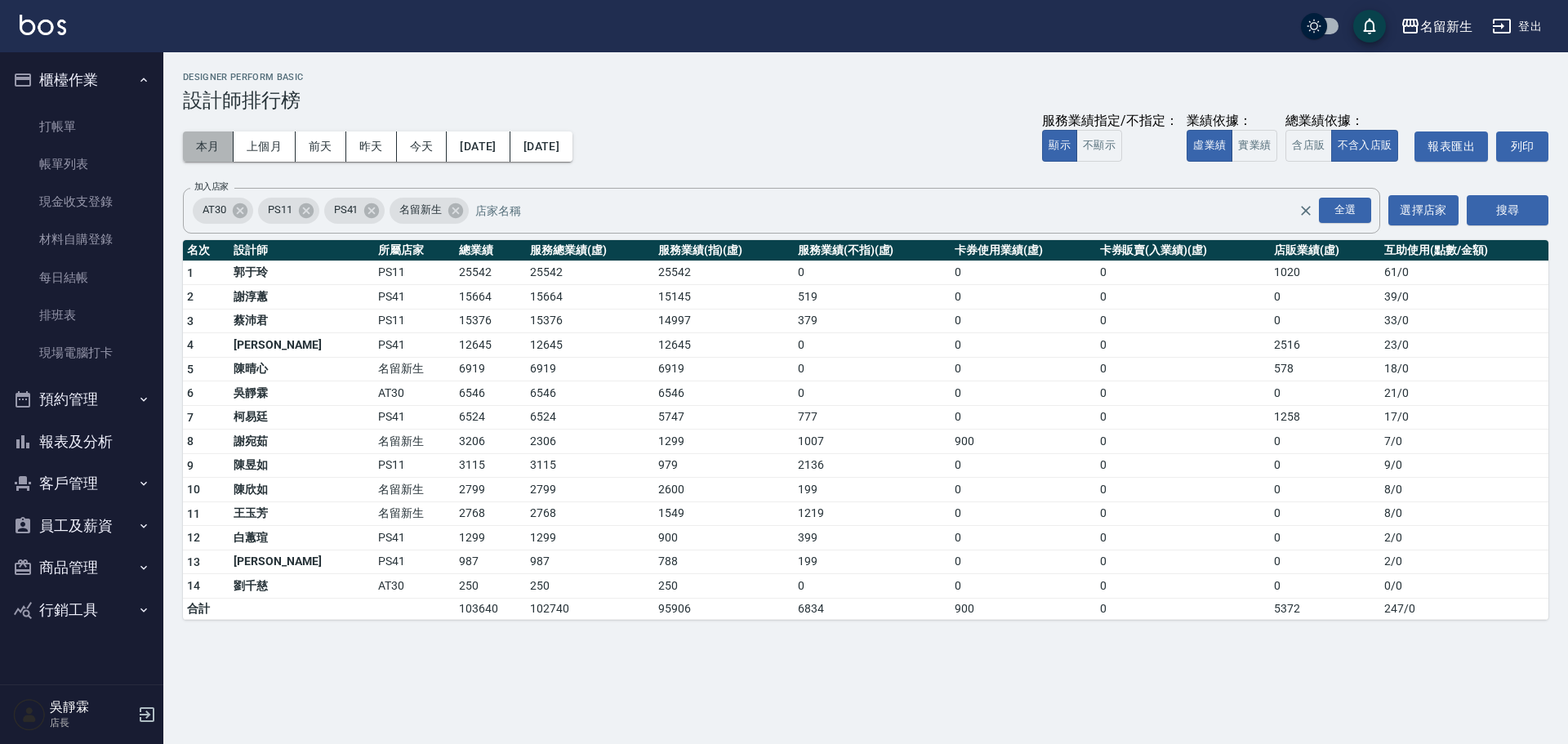
click at [218, 152] on button "本月" at bounding box center [208, 147] width 50 height 30
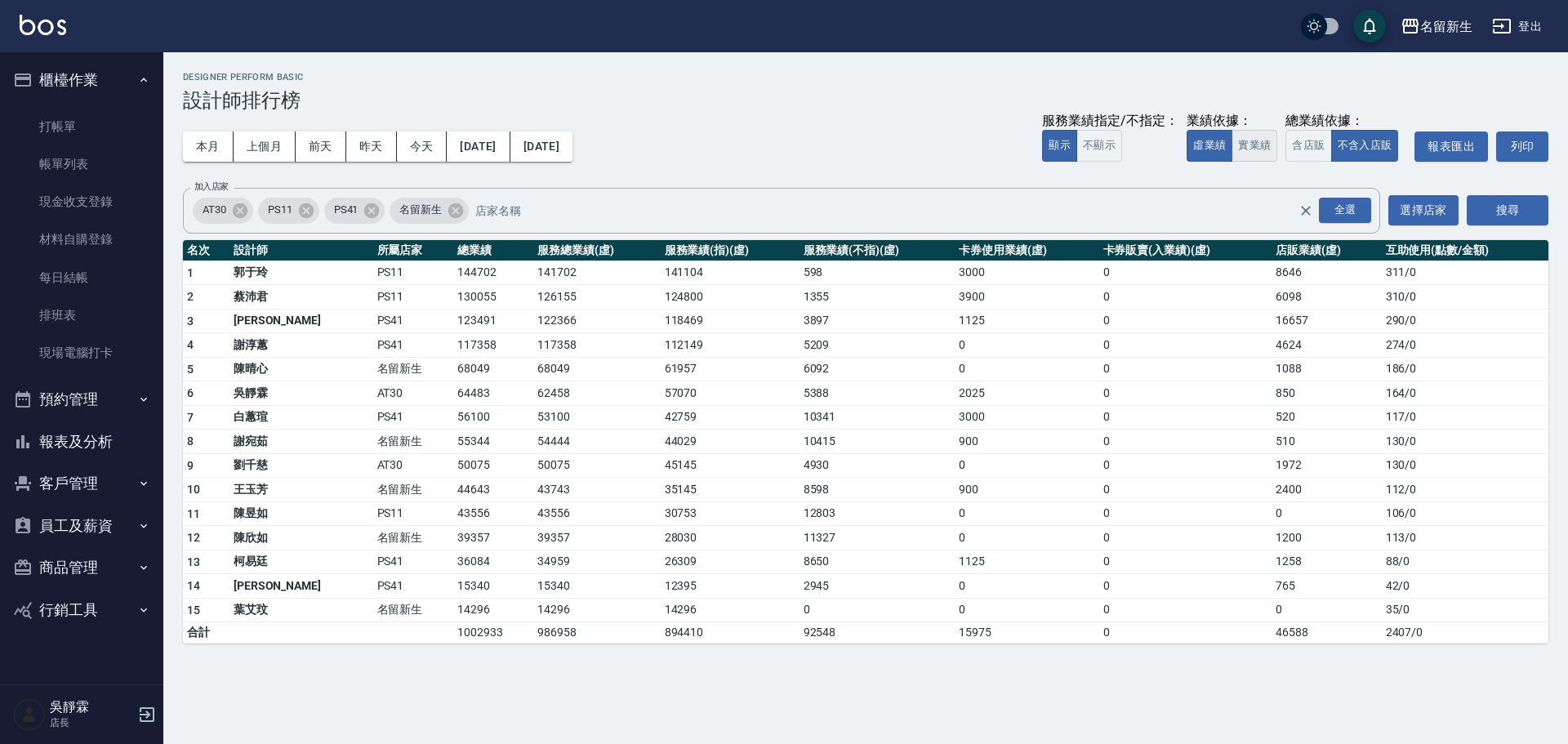
click at [1269, 153] on button "實業績" at bounding box center [1254, 146] width 46 height 32
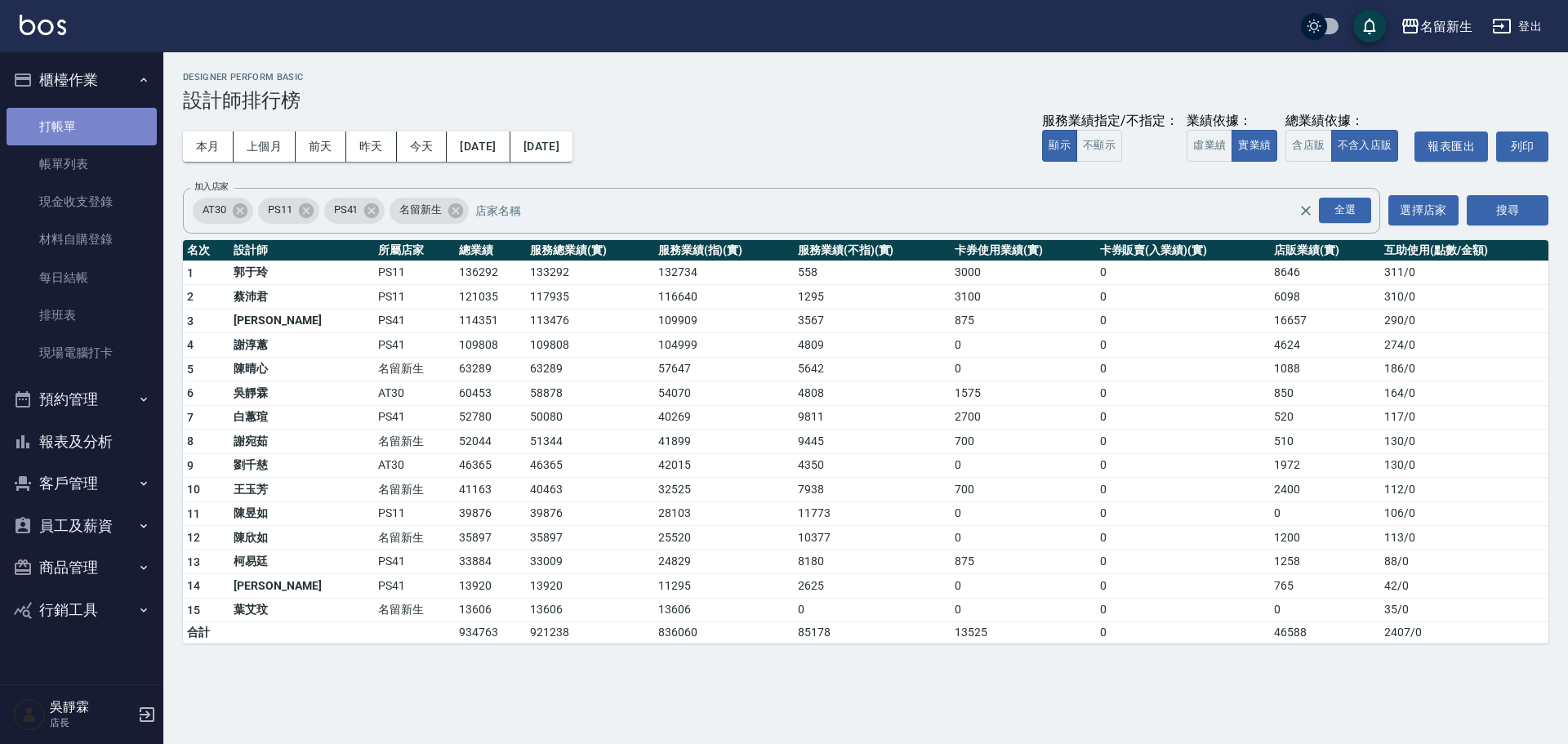
click at [89, 120] on link "打帳單" at bounding box center [81, 126] width 150 height 37
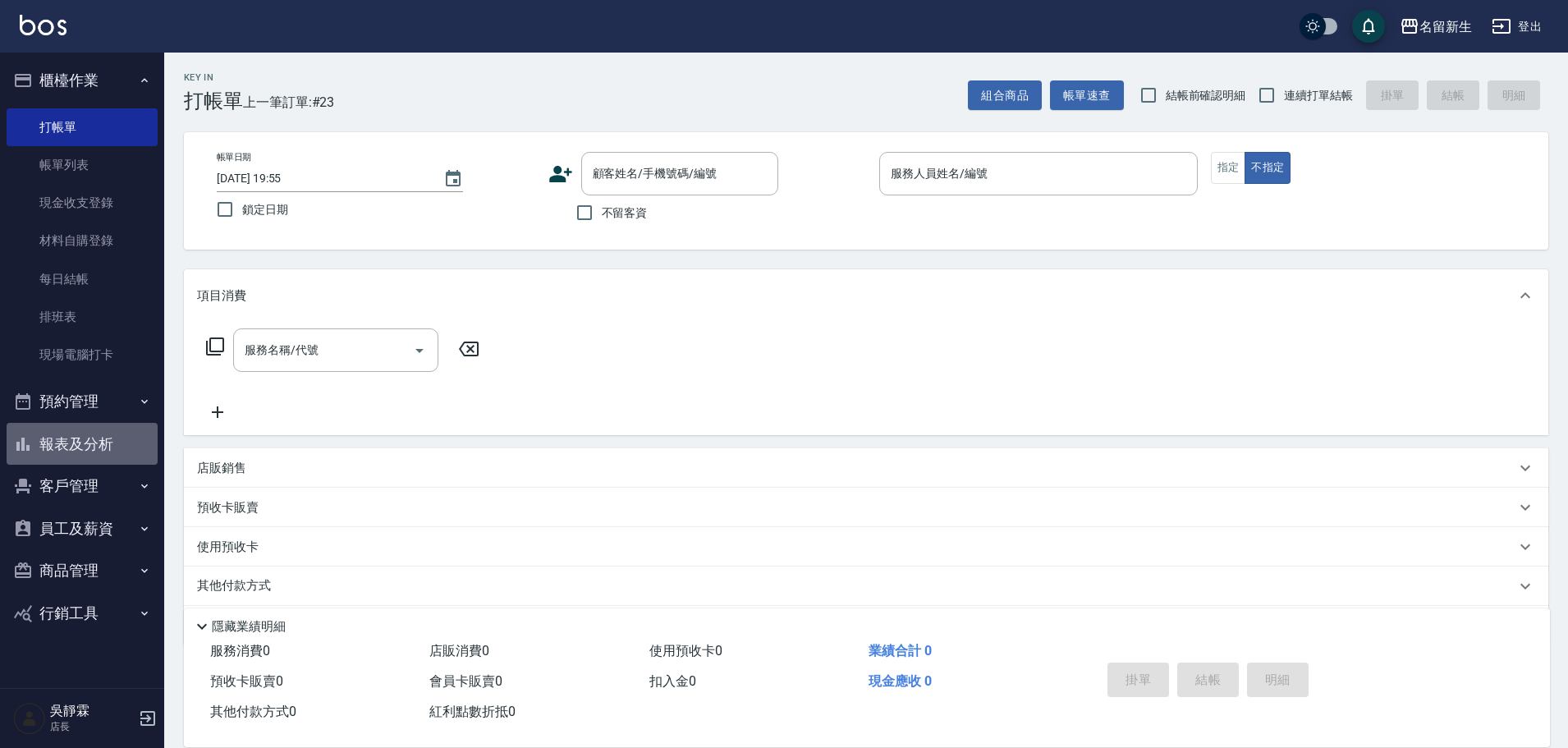
click at [69, 453] on button "報表及分析" at bounding box center [82, 443] width 151 height 42
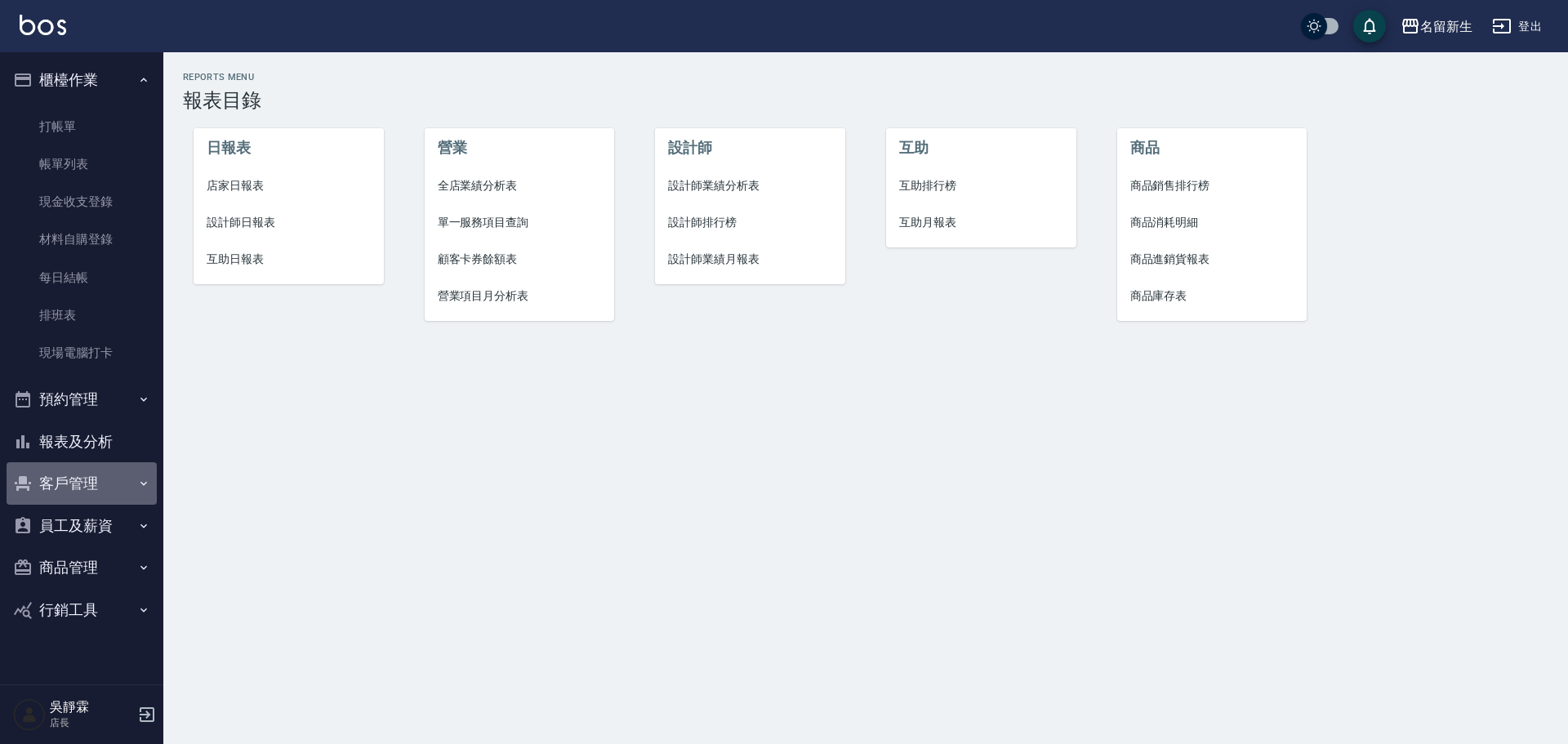
click at [65, 482] on button "客戶管理" at bounding box center [81, 483] width 150 height 42
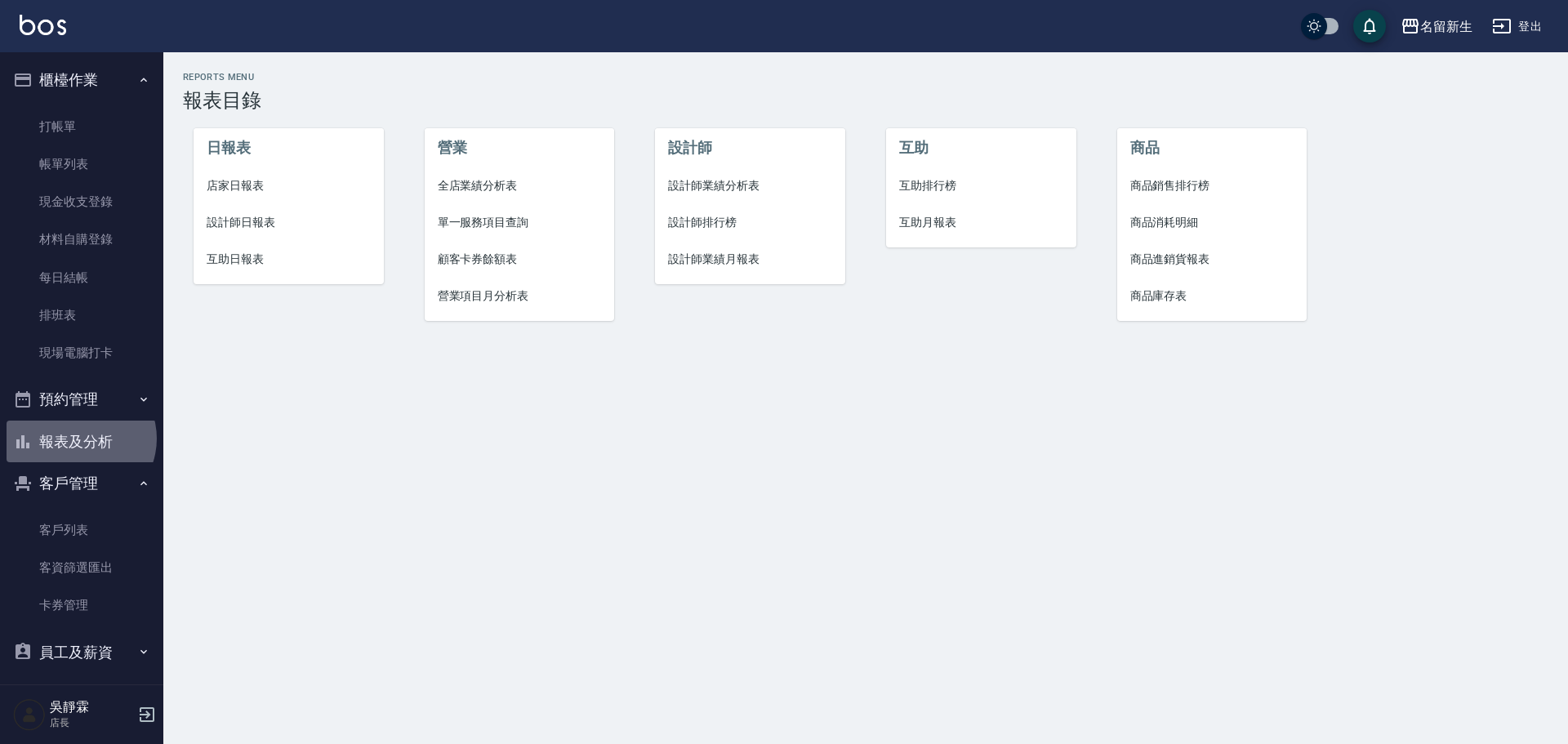
click at [79, 439] on button "報表及分析" at bounding box center [81, 441] width 150 height 42
click at [935, 193] on span "互助排行榜" at bounding box center [982, 186] width 164 height 17
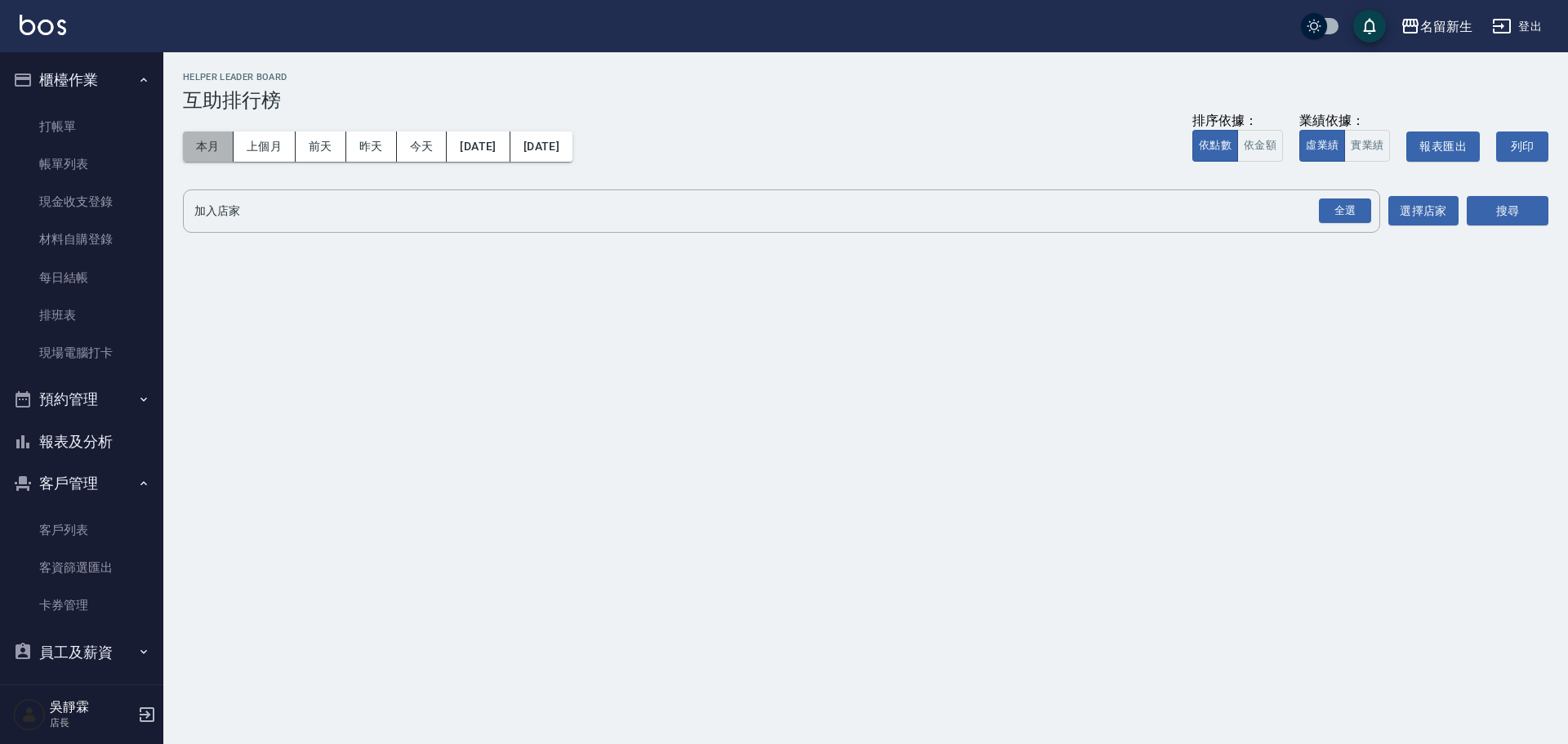
click at [194, 142] on button "本月" at bounding box center [208, 147] width 50 height 30
click at [1343, 217] on div "全選" at bounding box center [1345, 210] width 52 height 25
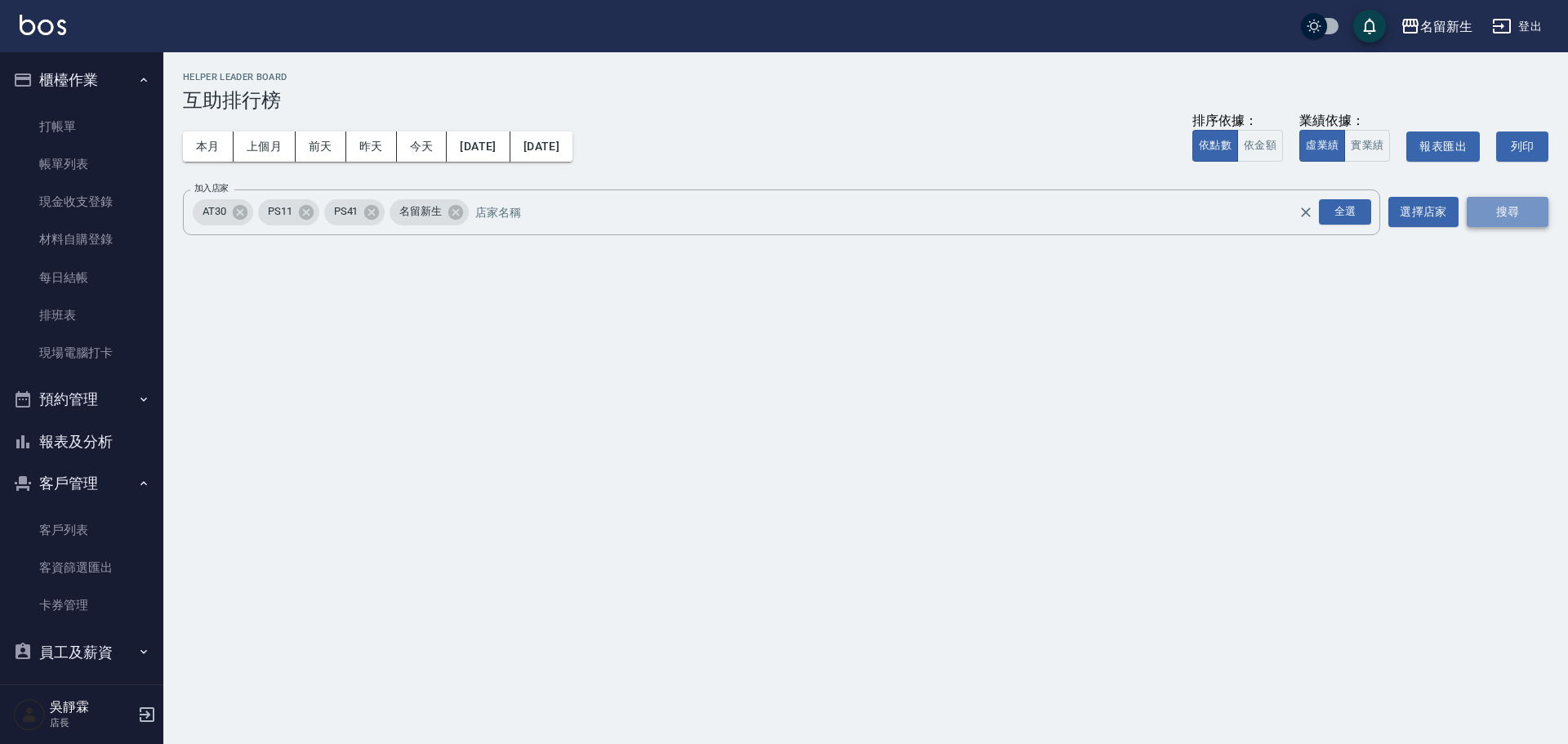
click at [1512, 205] on button "搜尋" at bounding box center [1506, 212] width 81 height 30
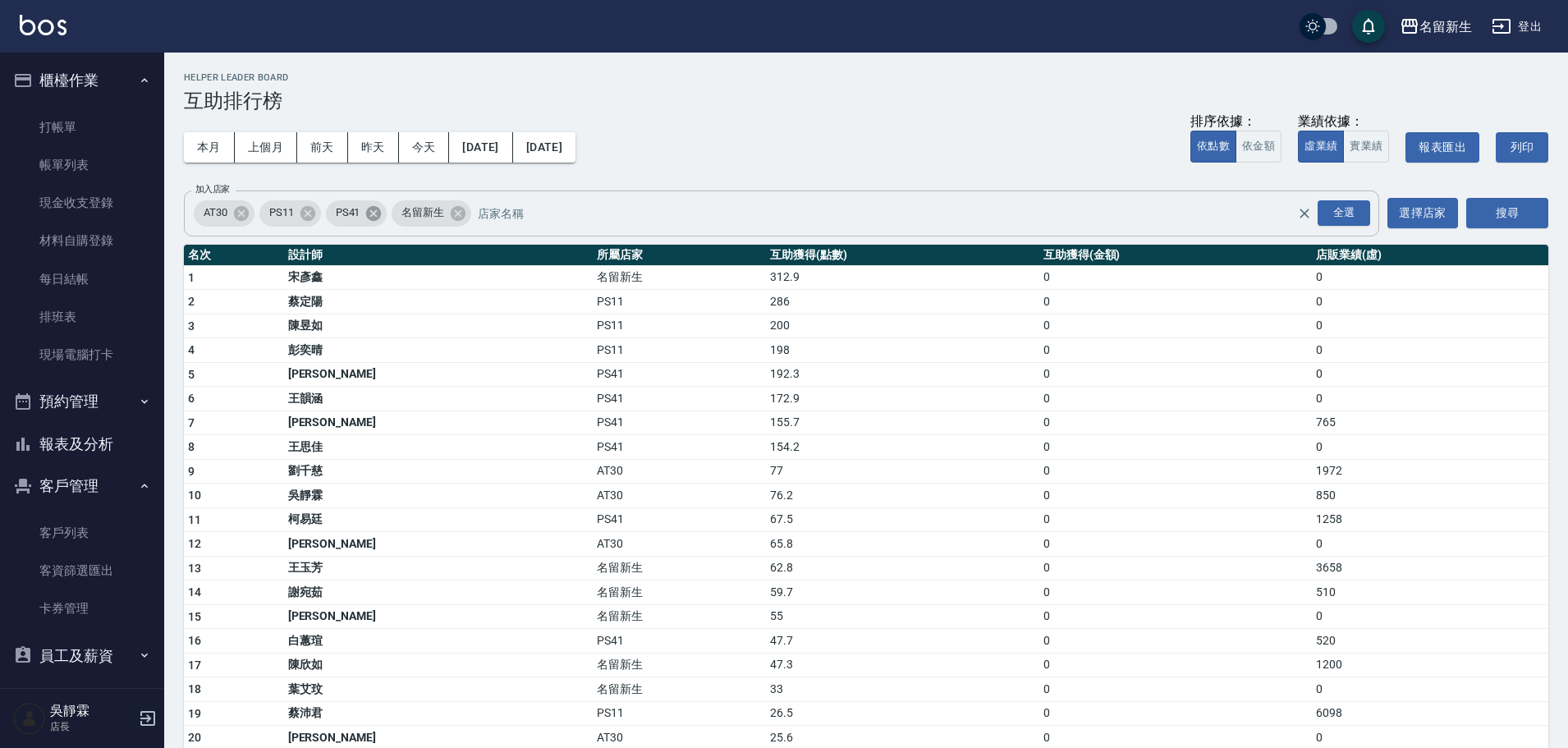
click at [376, 216] on icon at bounding box center [374, 213] width 15 height 15
click at [300, 219] on icon at bounding box center [307, 213] width 18 height 18
click at [1505, 206] on button "搜尋" at bounding box center [1507, 213] width 82 height 30
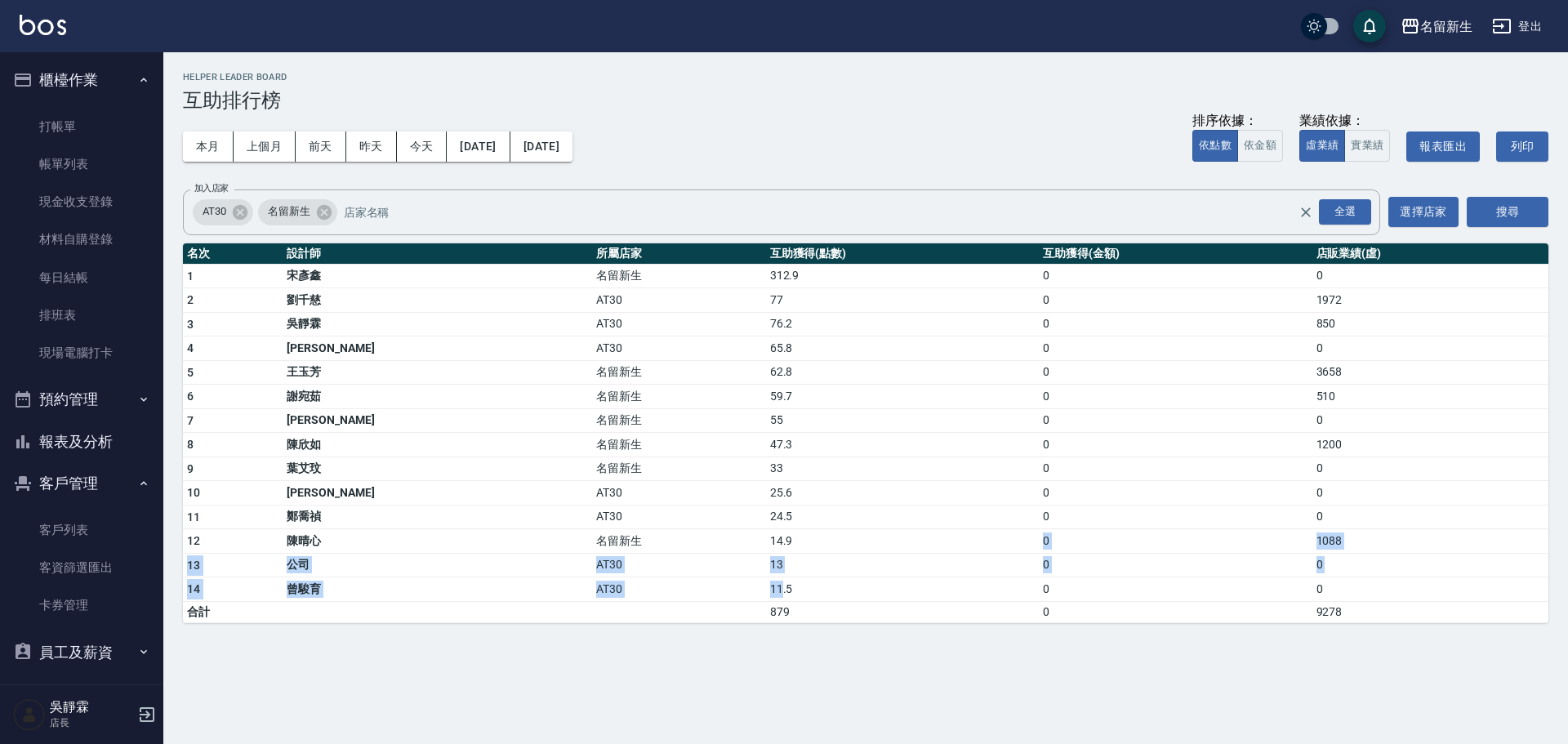
drag, startPoint x: 699, startPoint y: 549, endPoint x: 670, endPoint y: 588, distance: 48.6
click at [670, 588] on tbody "1 宋彥鑫 名留新生 312.9 0 0 2 劉千慈 AT30 77 0 1972 3 吳靜霖 AT30 76.2 0 850 4 賴伊珊 AT30 65.8…" at bounding box center [866, 442] width 1365 height 358
click at [198, 151] on button "本月" at bounding box center [208, 147] width 50 height 30
click at [1340, 211] on div "全選" at bounding box center [1345, 211] width 52 height 25
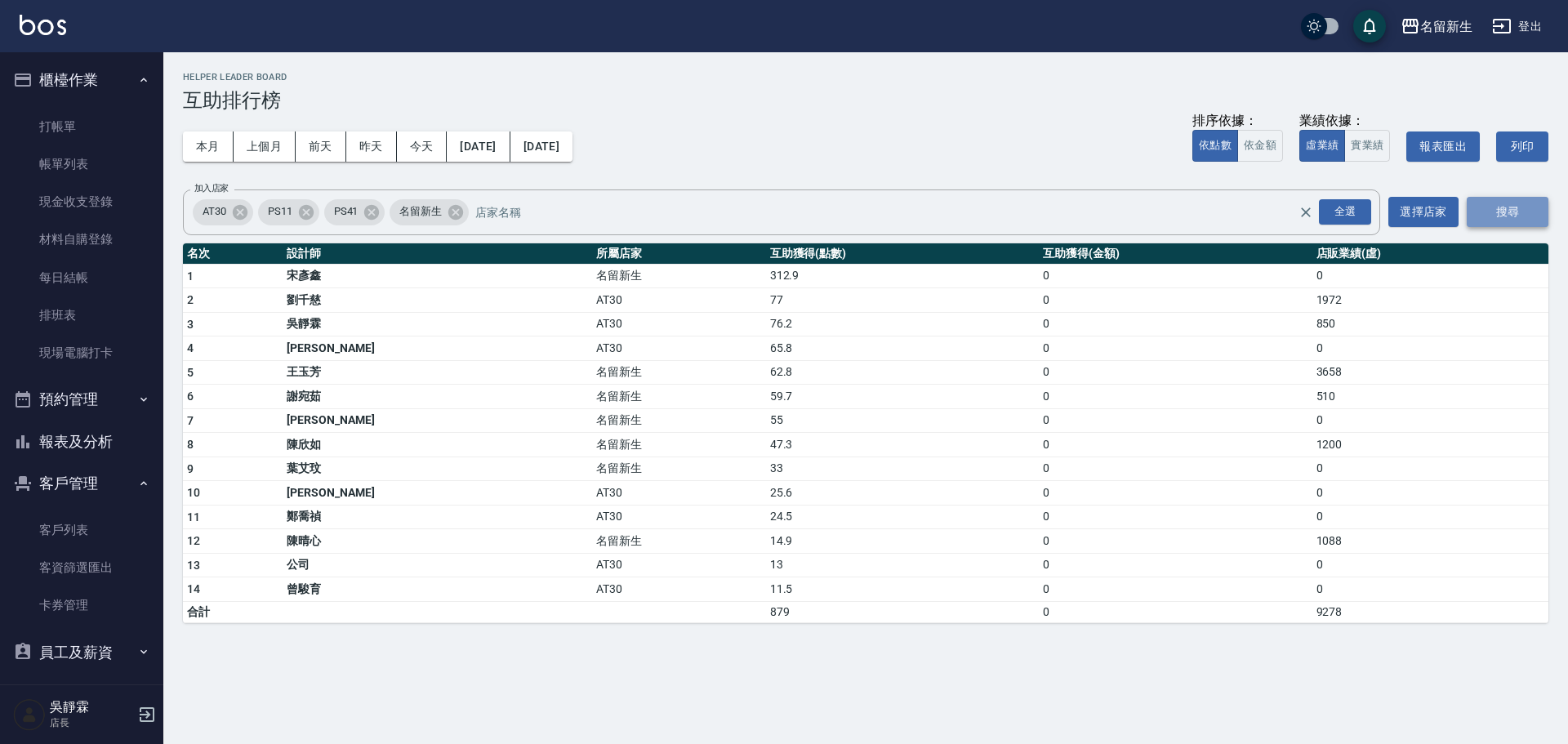
click at [1512, 204] on button "搜尋" at bounding box center [1506, 212] width 81 height 30
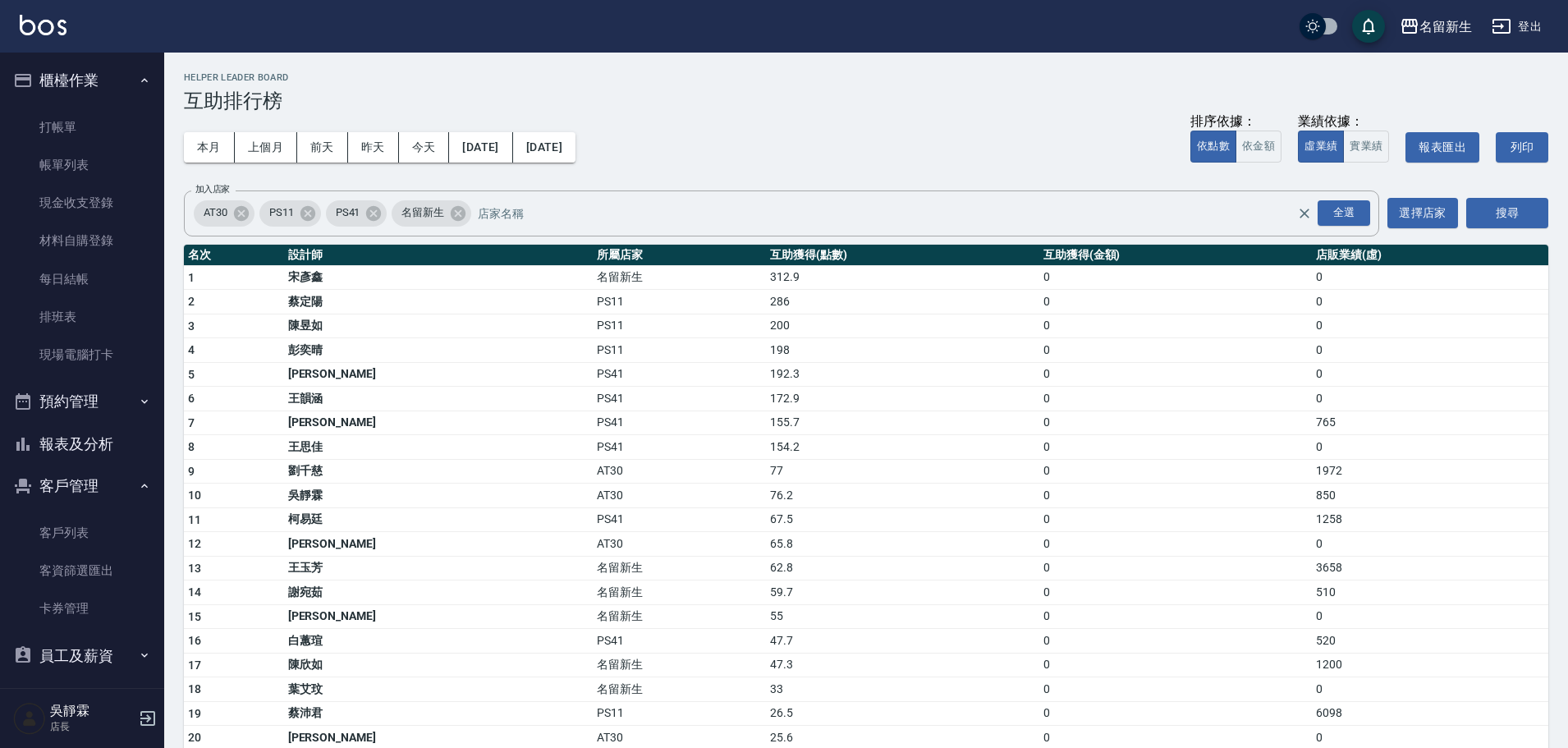
click at [766, 278] on td "312.9" at bounding box center [902, 277] width 272 height 24
drag, startPoint x: 651, startPoint y: 278, endPoint x: 712, endPoint y: 295, distance: 63.3
click at [712, 295] on tbody "1 宋彥鑫 名留新生 312.9 0 0 2 蔡定陽 PS11 286 0 0 3 陳昱如 PS11 200 0 0 4 彭奕晴 PS11 198 0 0 5…" at bounding box center [866, 603] width 1364 height 676
click at [739, 194] on div "AT30 PS11 PS41 名留新生 全選 加入店家" at bounding box center [781, 213] width 1195 height 46
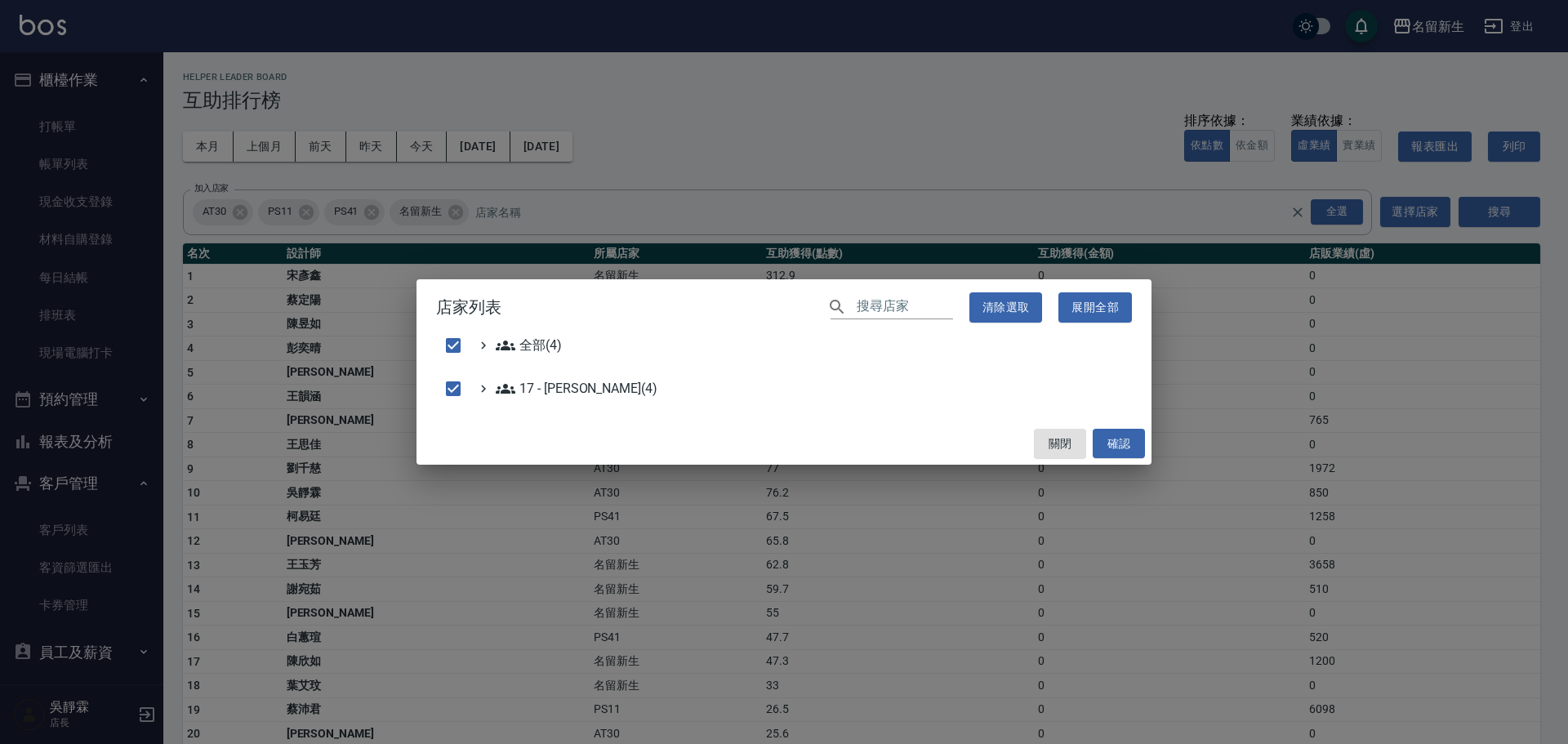
click at [981, 218] on div "店家列表 ​ 清除選取 展開全部 全部(4) 17 - 顏鵬原(4) 關閉 確認" at bounding box center [784, 372] width 1568 height 744
checkbox input "false"
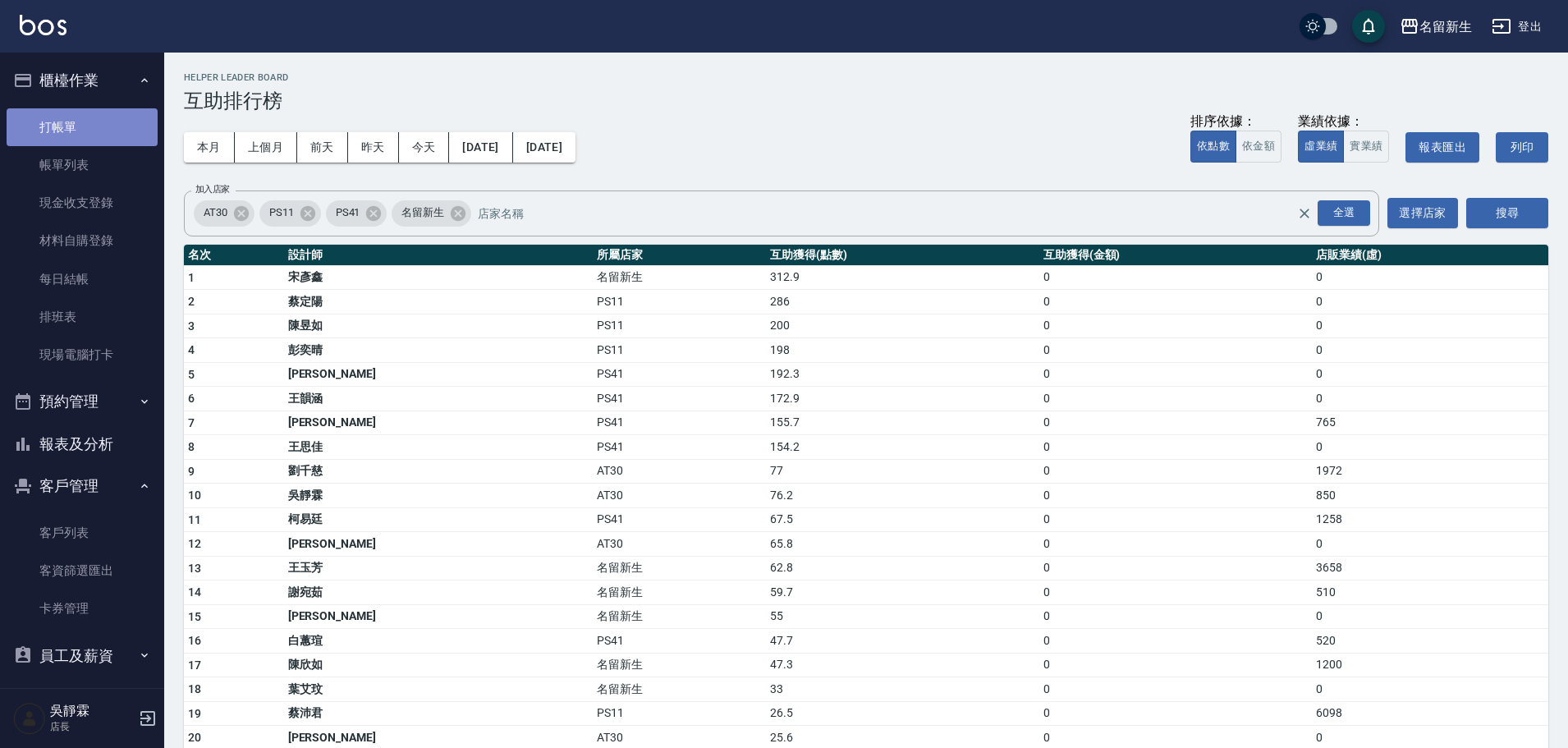
click at [88, 128] on link "打帳單" at bounding box center [82, 127] width 151 height 38
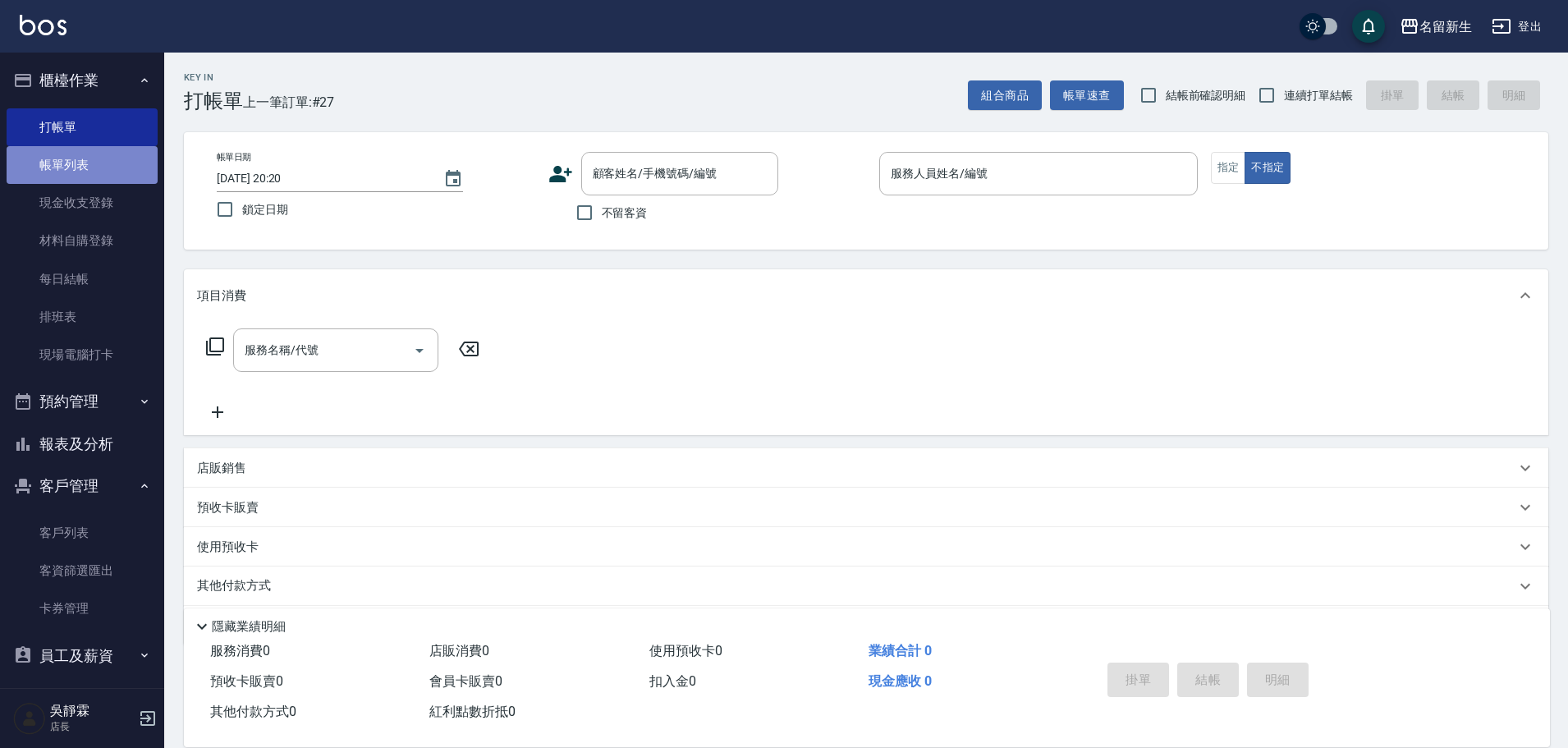
click at [101, 160] on link "帳單列表" at bounding box center [82, 165] width 151 height 38
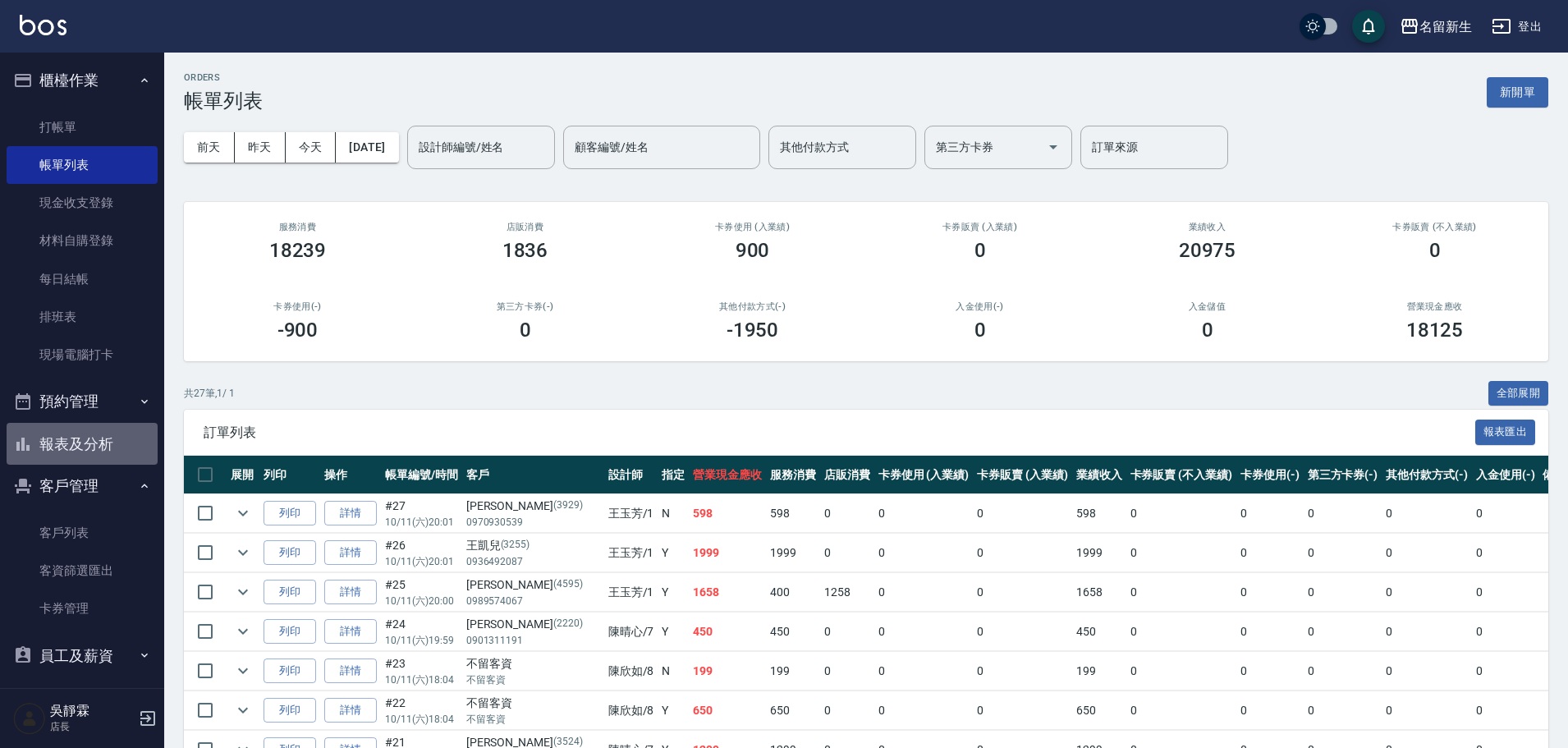
click at [106, 450] on button "報表及分析" at bounding box center [82, 443] width 151 height 42
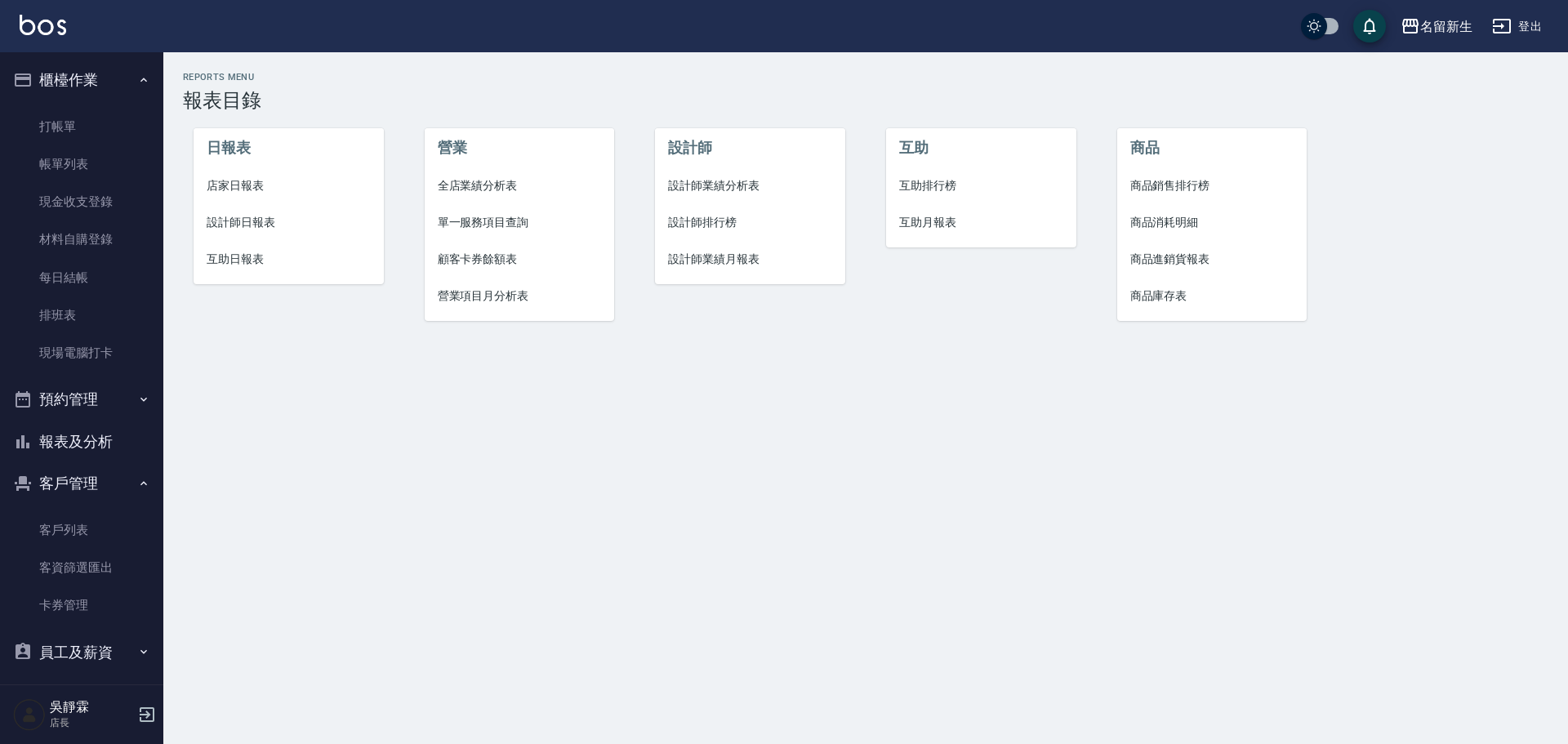
click at [732, 218] on span "設計師排行榜" at bounding box center [750, 222] width 164 height 17
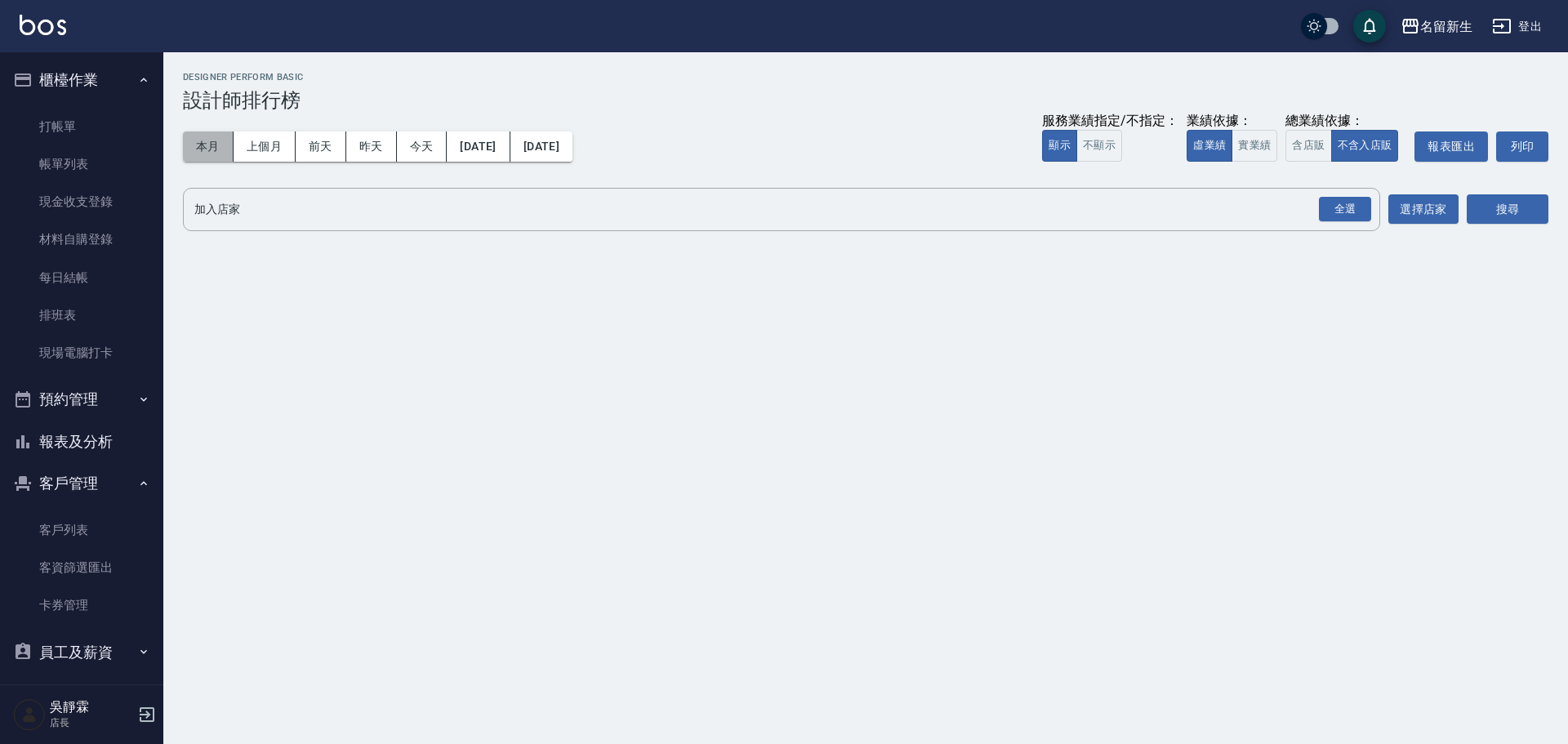
click at [218, 147] on button "本月" at bounding box center [208, 147] width 50 height 30
click at [1336, 207] on div "全選" at bounding box center [1345, 209] width 52 height 25
click at [1505, 204] on button "搜尋" at bounding box center [1506, 210] width 81 height 30
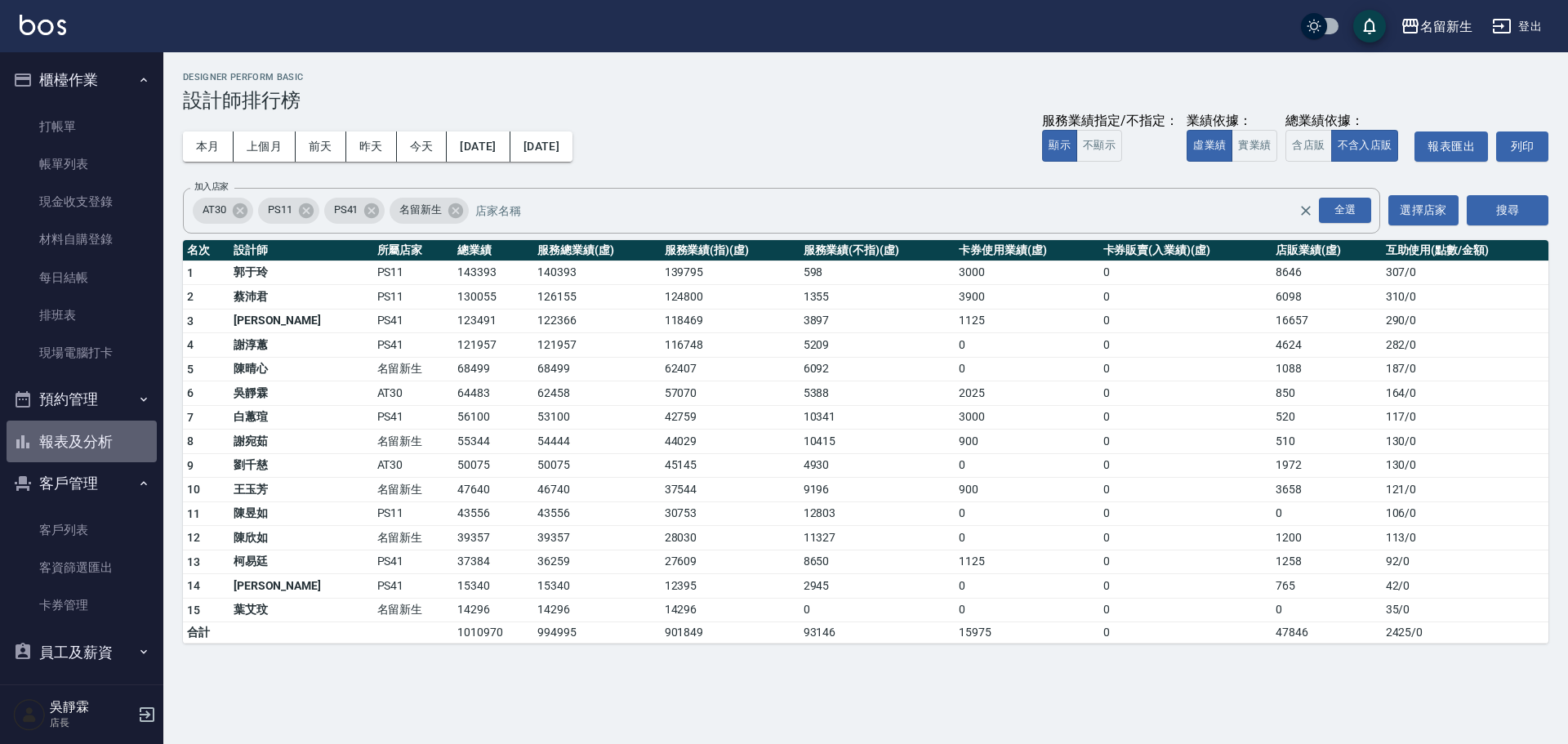
click at [98, 439] on button "報表及分析" at bounding box center [81, 441] width 150 height 42
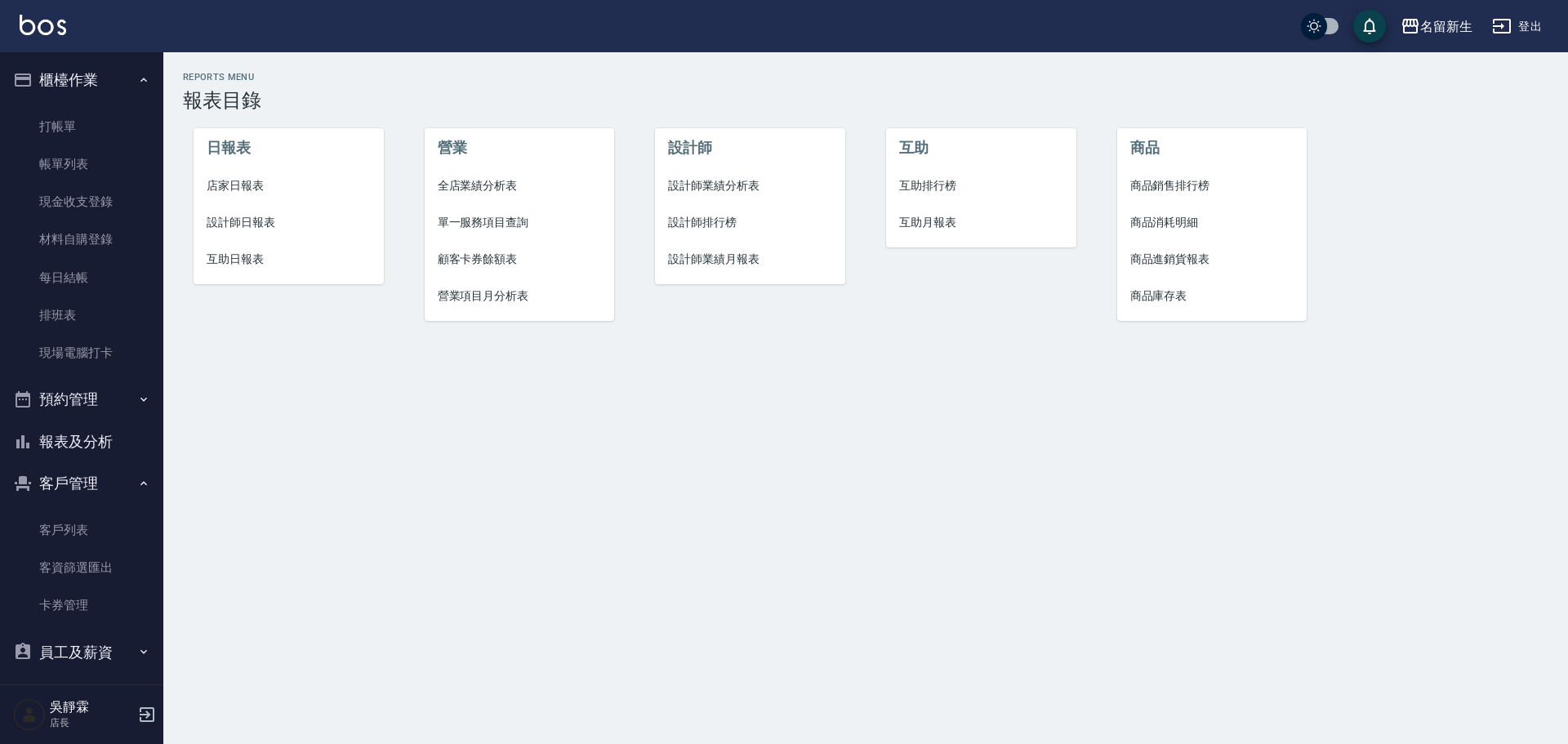
click at [918, 183] on span "互助排行榜" at bounding box center [982, 186] width 164 height 17
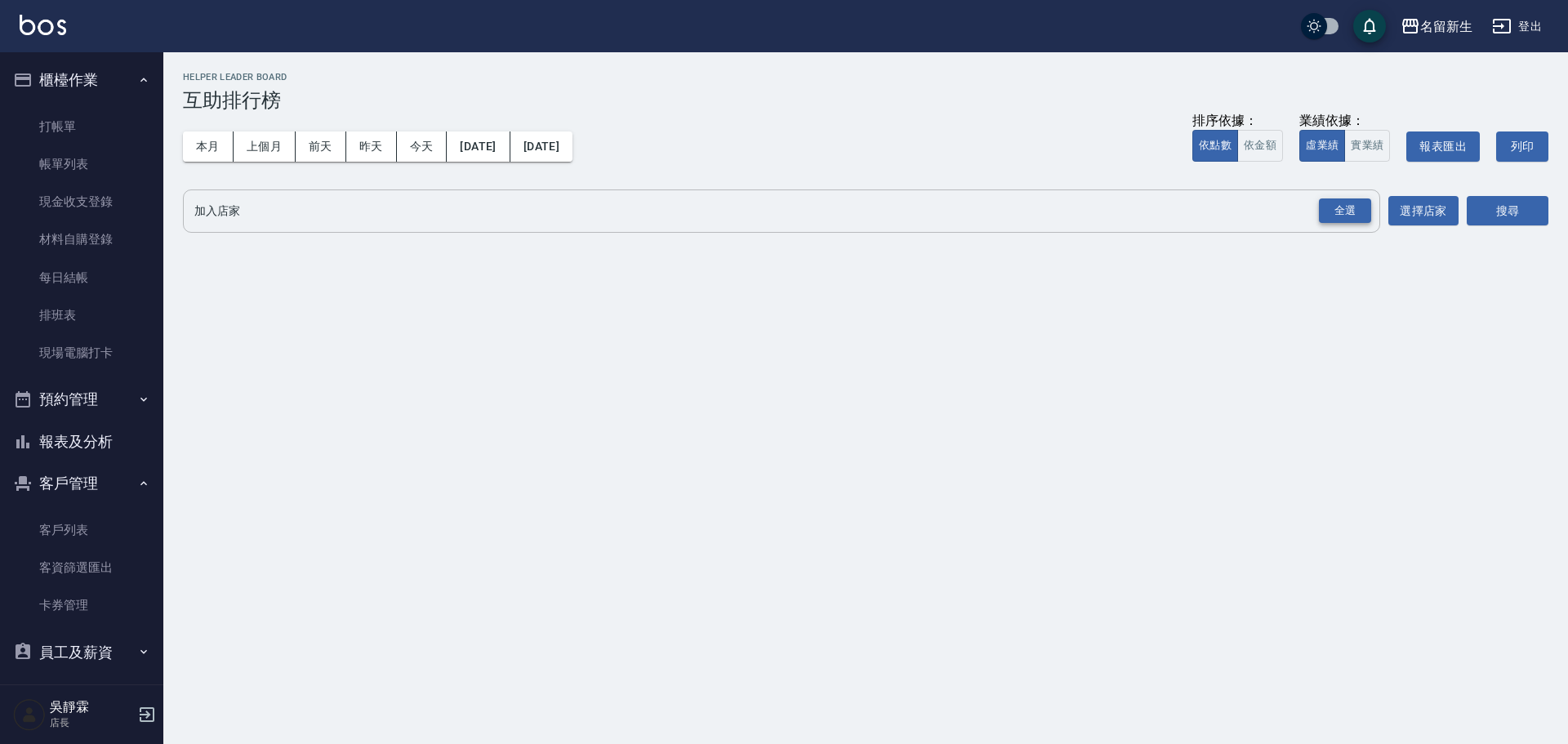
click at [1343, 218] on div "全選" at bounding box center [1345, 210] width 52 height 25
click at [1520, 204] on button "搜尋" at bounding box center [1506, 212] width 81 height 30
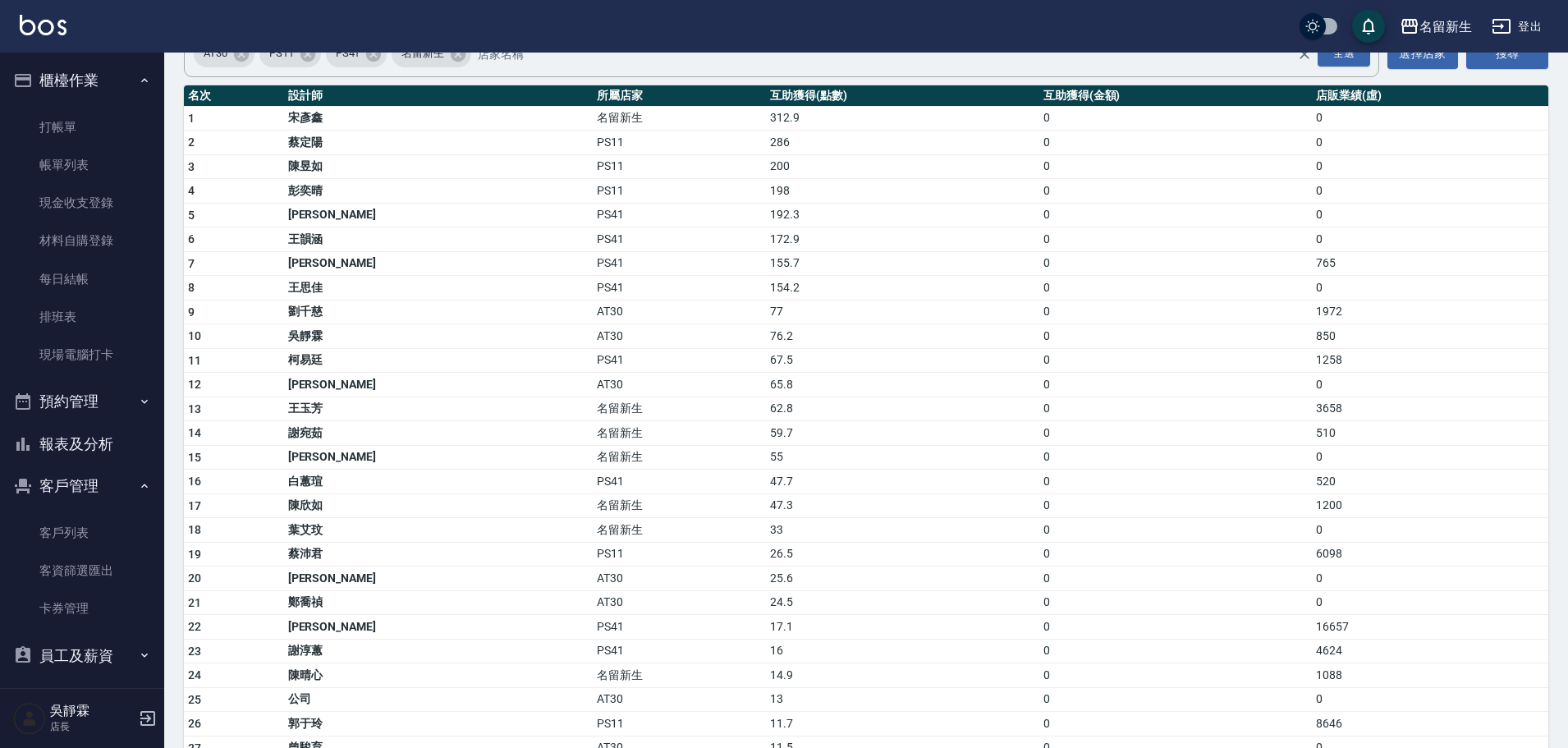
scroll to position [175, 0]
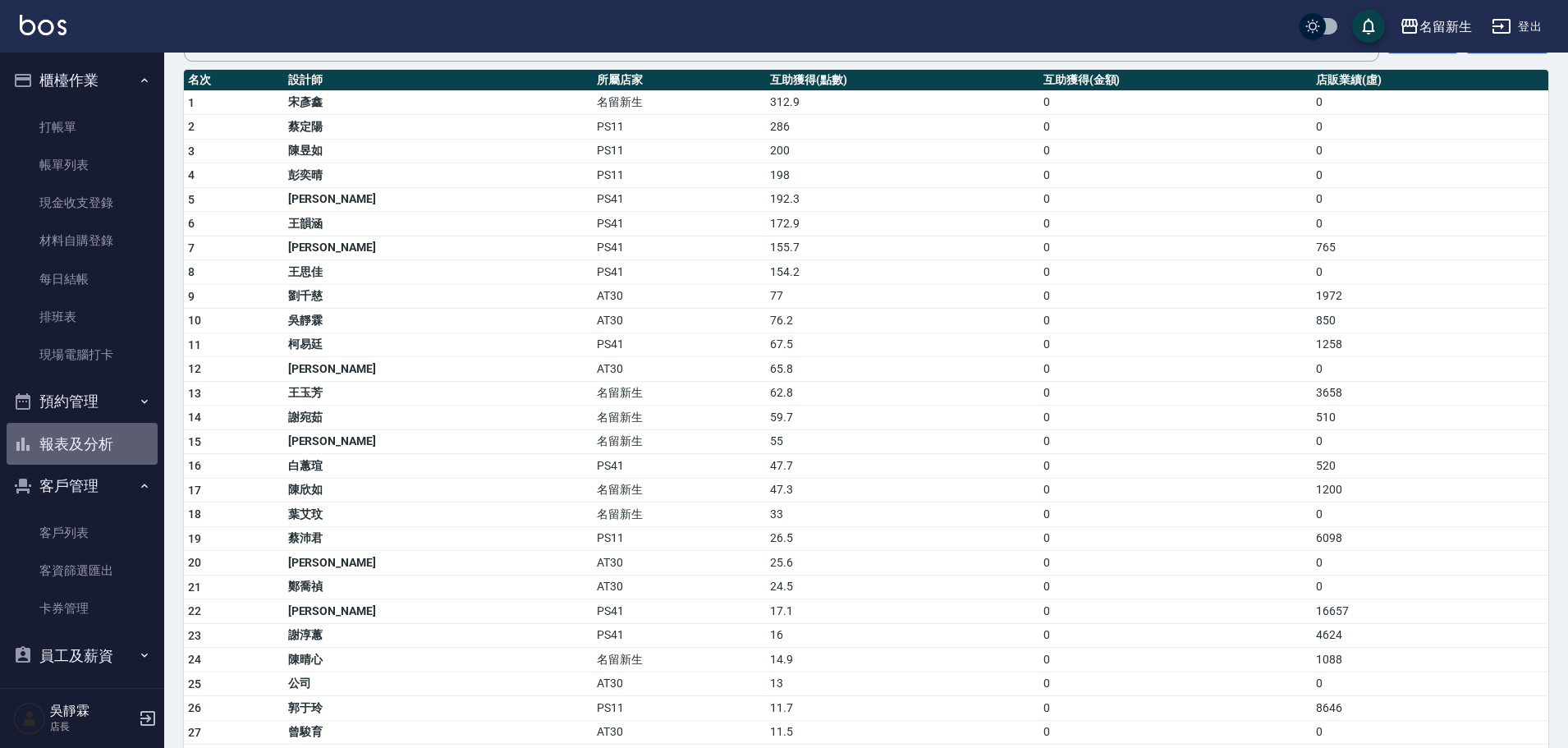
click at [97, 440] on button "報表及分析" at bounding box center [82, 443] width 151 height 42
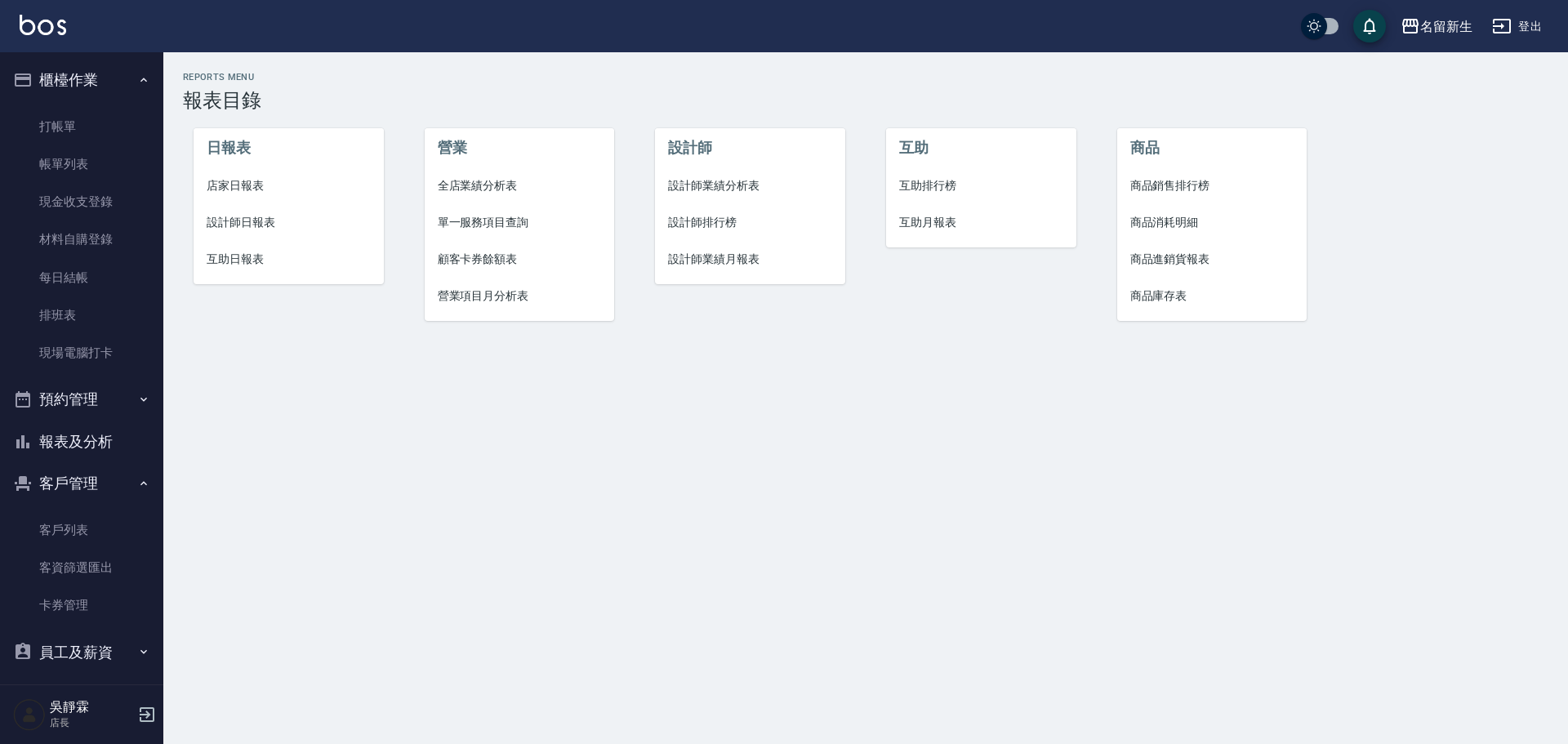
click at [735, 223] on span "設計師排行榜" at bounding box center [750, 222] width 164 height 17
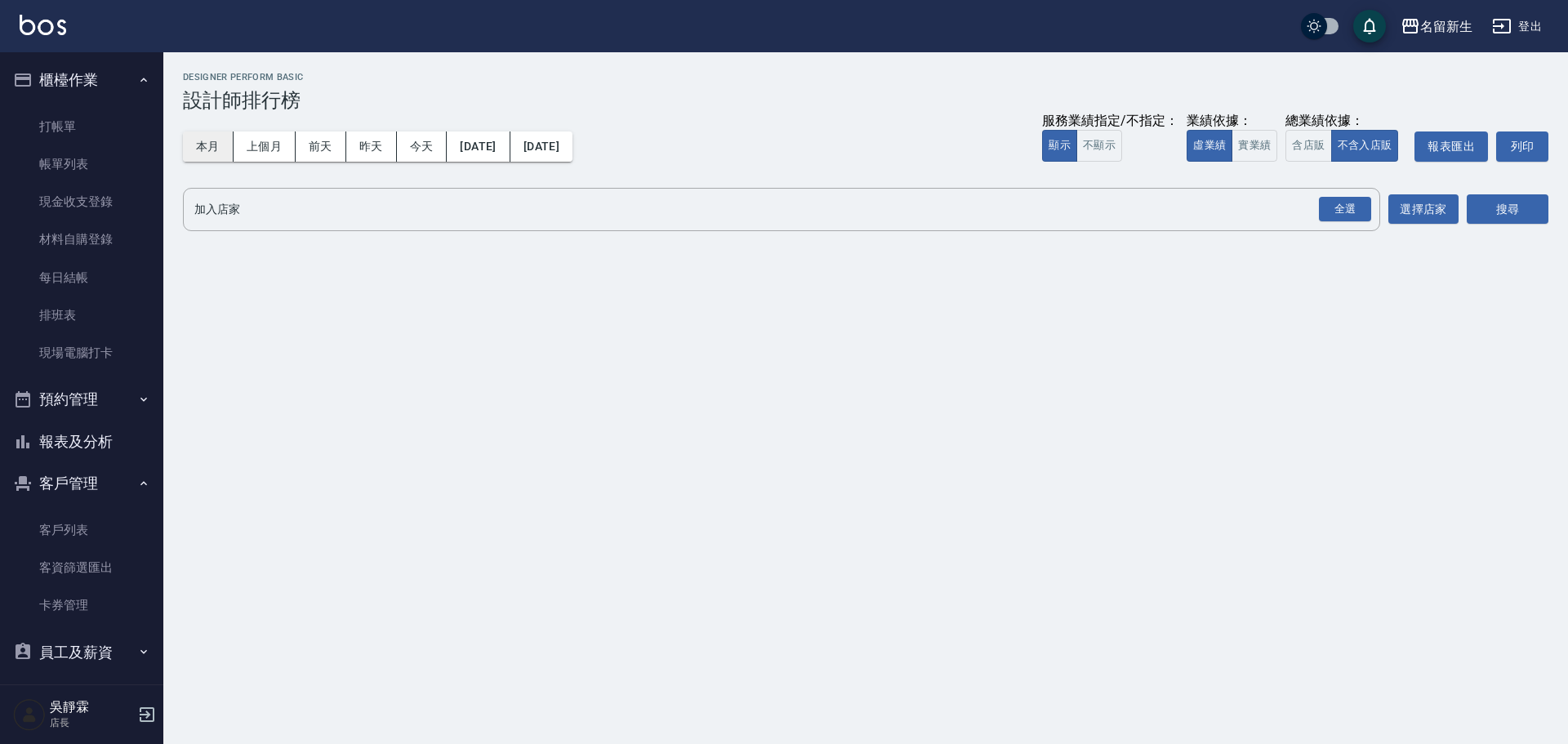
click at [194, 138] on button "本月" at bounding box center [208, 147] width 50 height 30
click at [1353, 220] on div "全選" at bounding box center [1345, 209] width 52 height 25
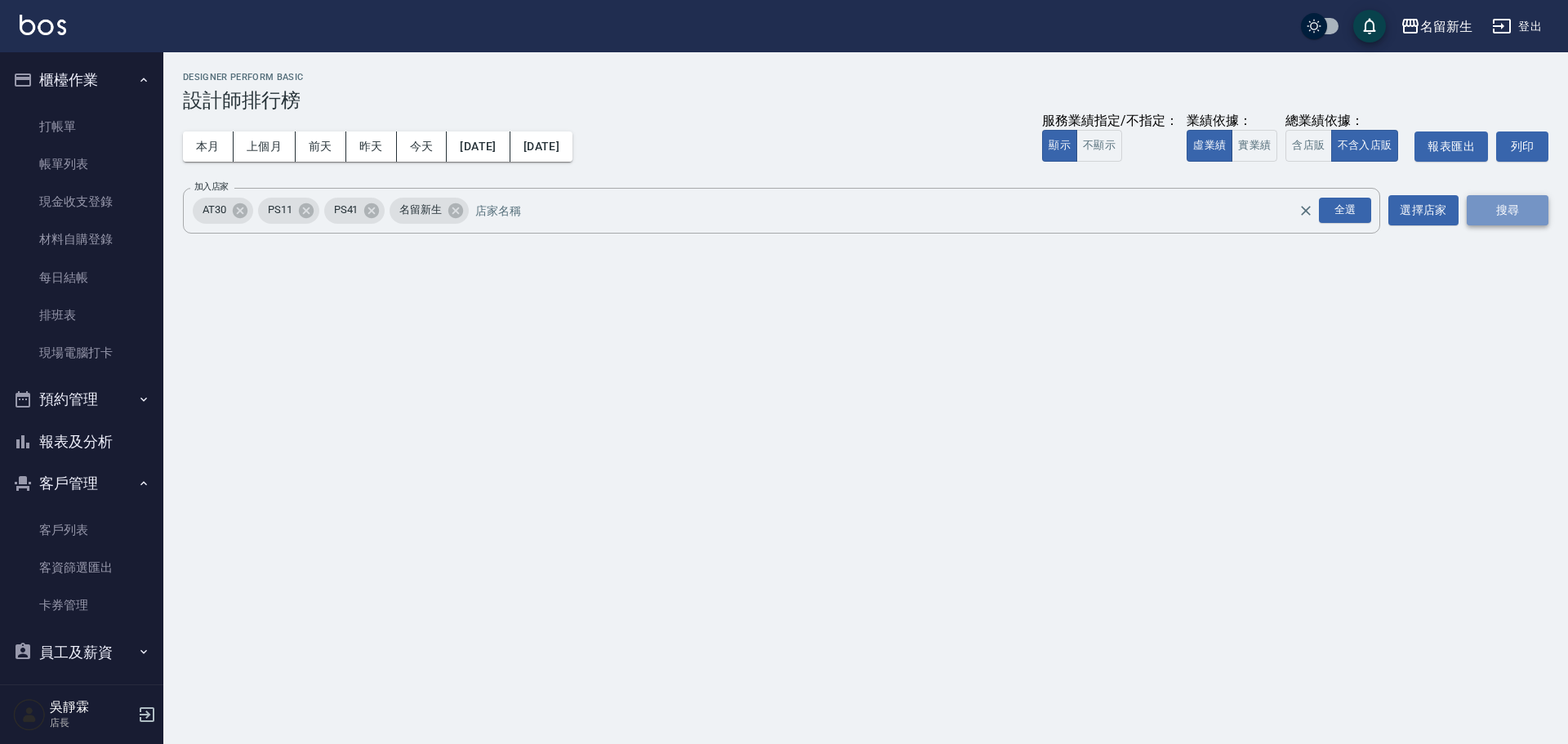
click at [1525, 205] on button "搜尋" at bounding box center [1506, 210] width 81 height 30
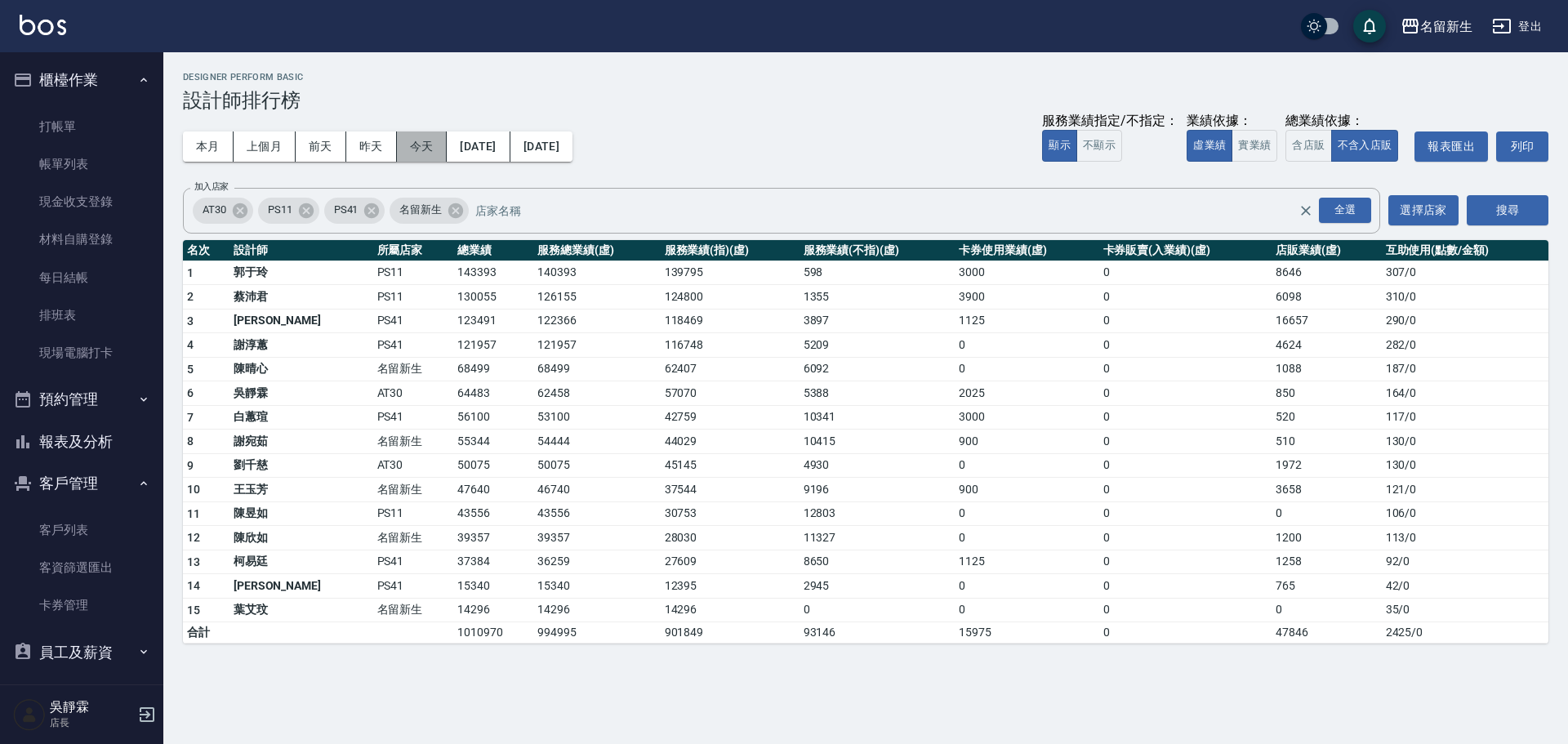
click at [430, 147] on button "今天" at bounding box center [422, 147] width 50 height 30
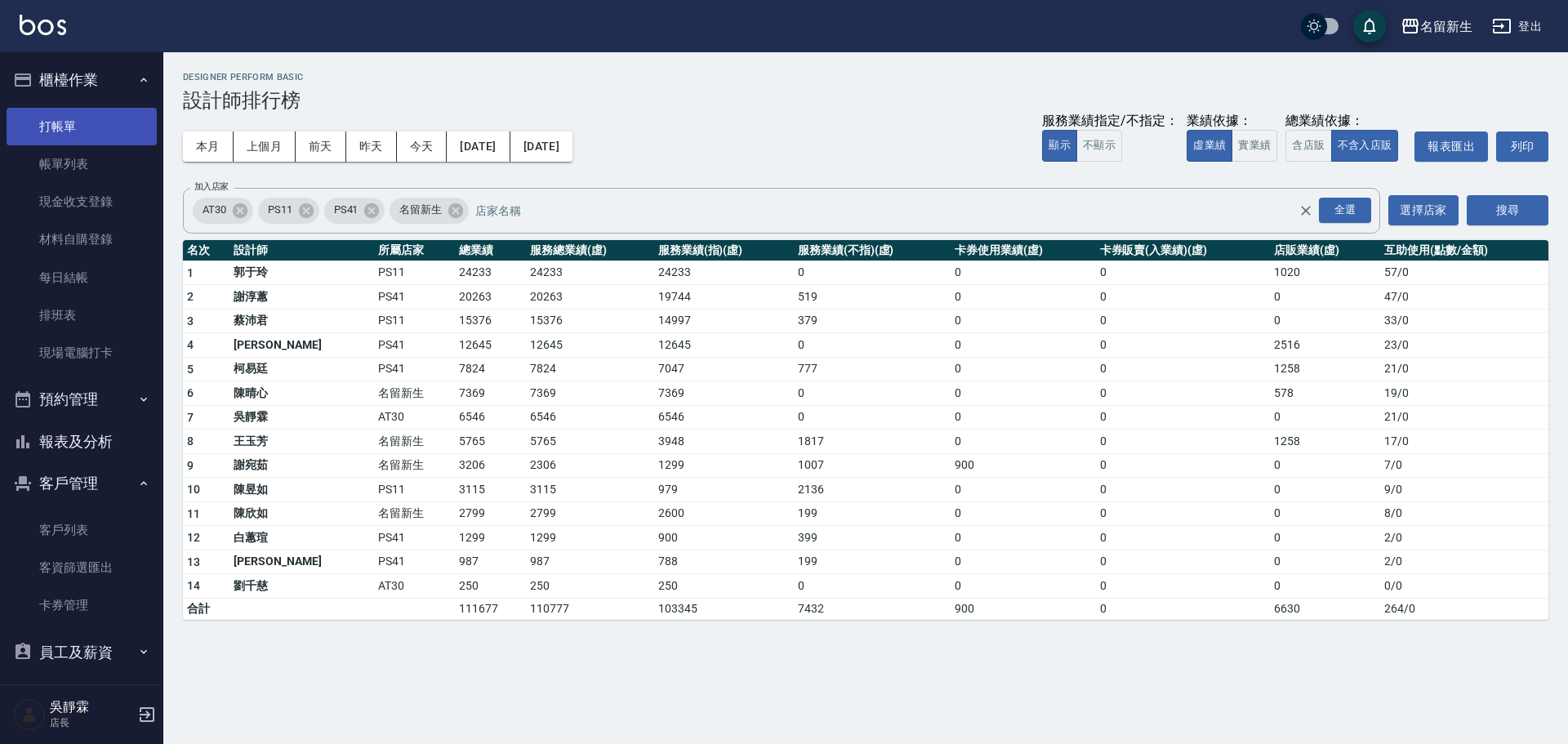
click at [55, 127] on link "打帳單" at bounding box center [81, 126] width 150 height 37
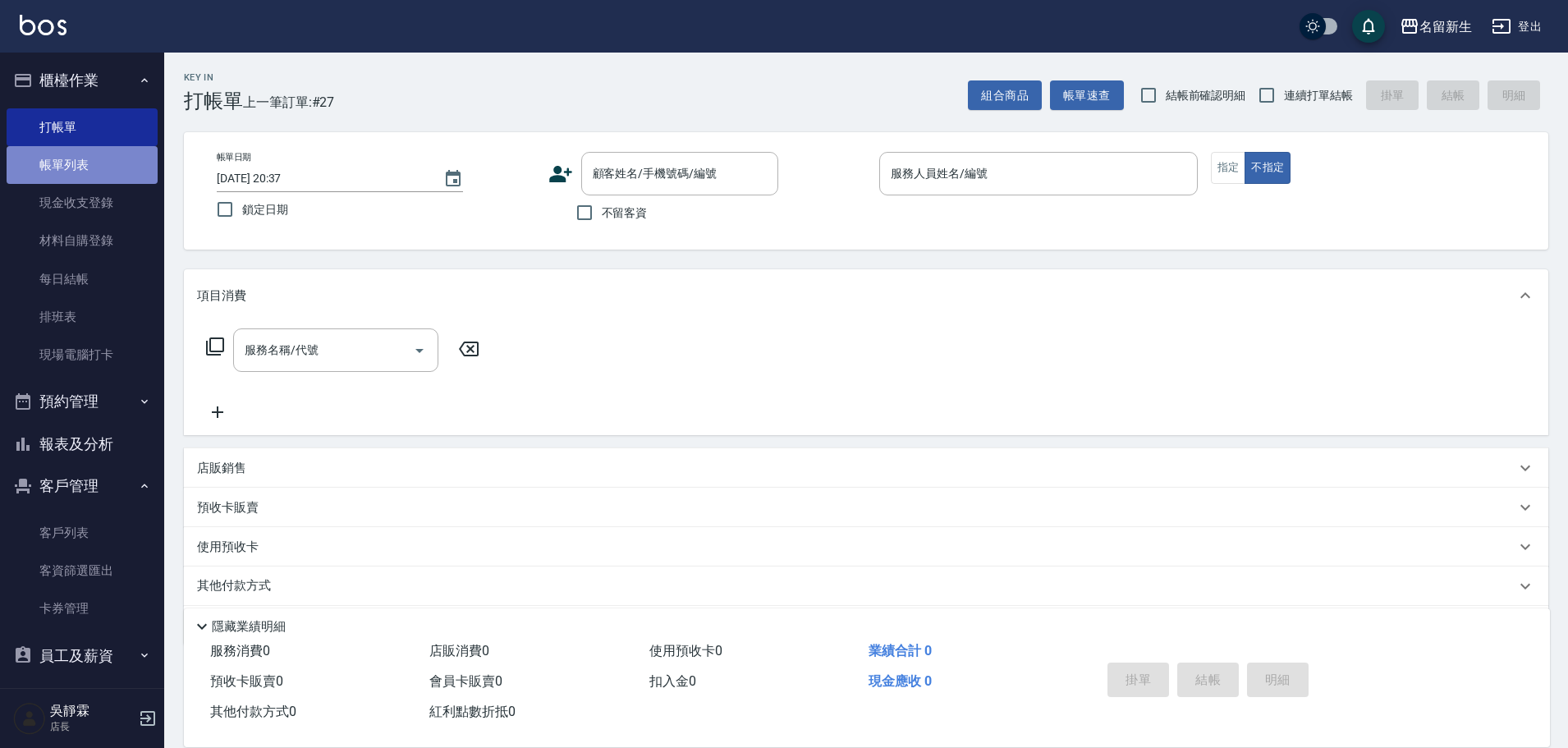
click at [84, 176] on link "帳單列表" at bounding box center [82, 165] width 151 height 38
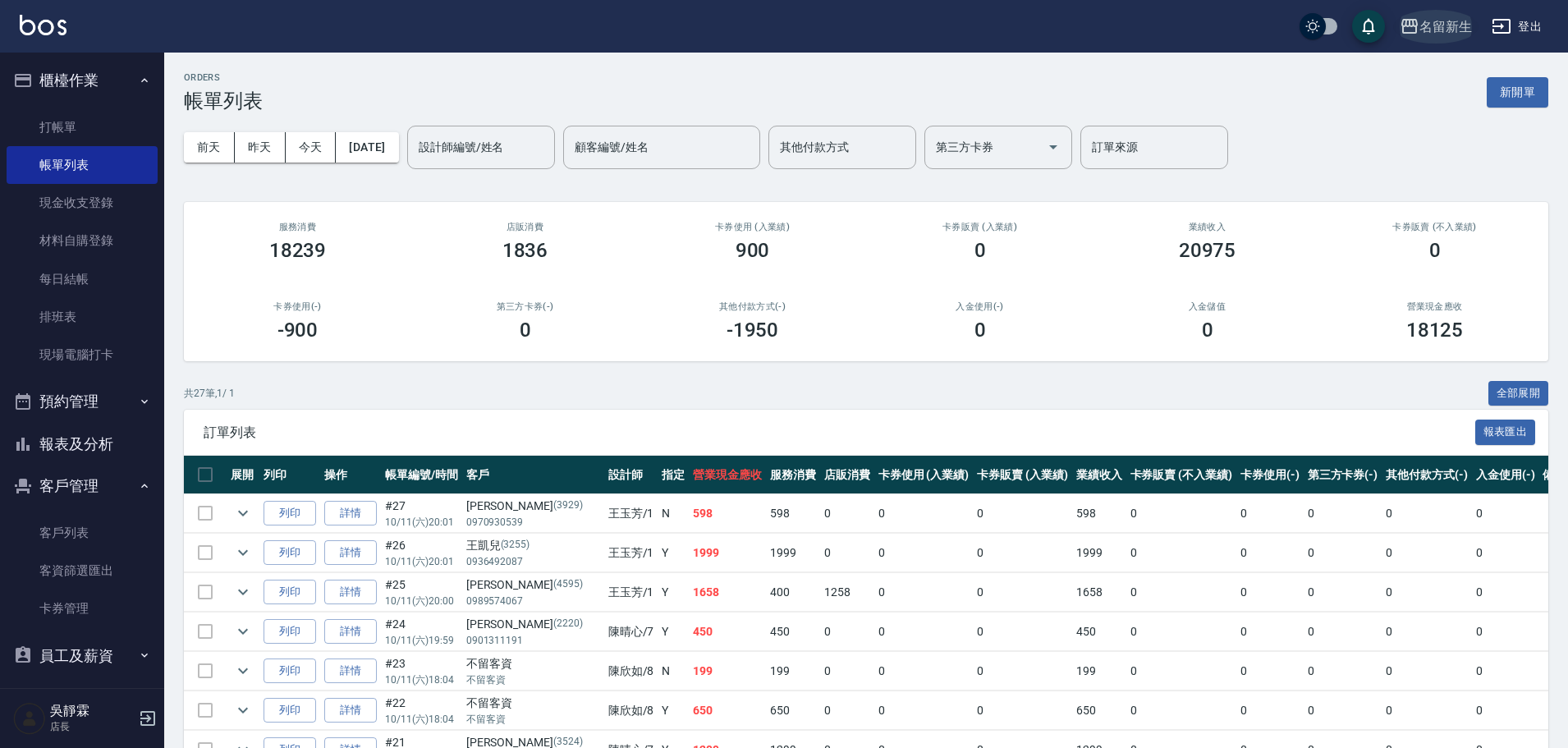
click at [1462, 30] on div "名留新生" at bounding box center [1446, 26] width 53 height 21
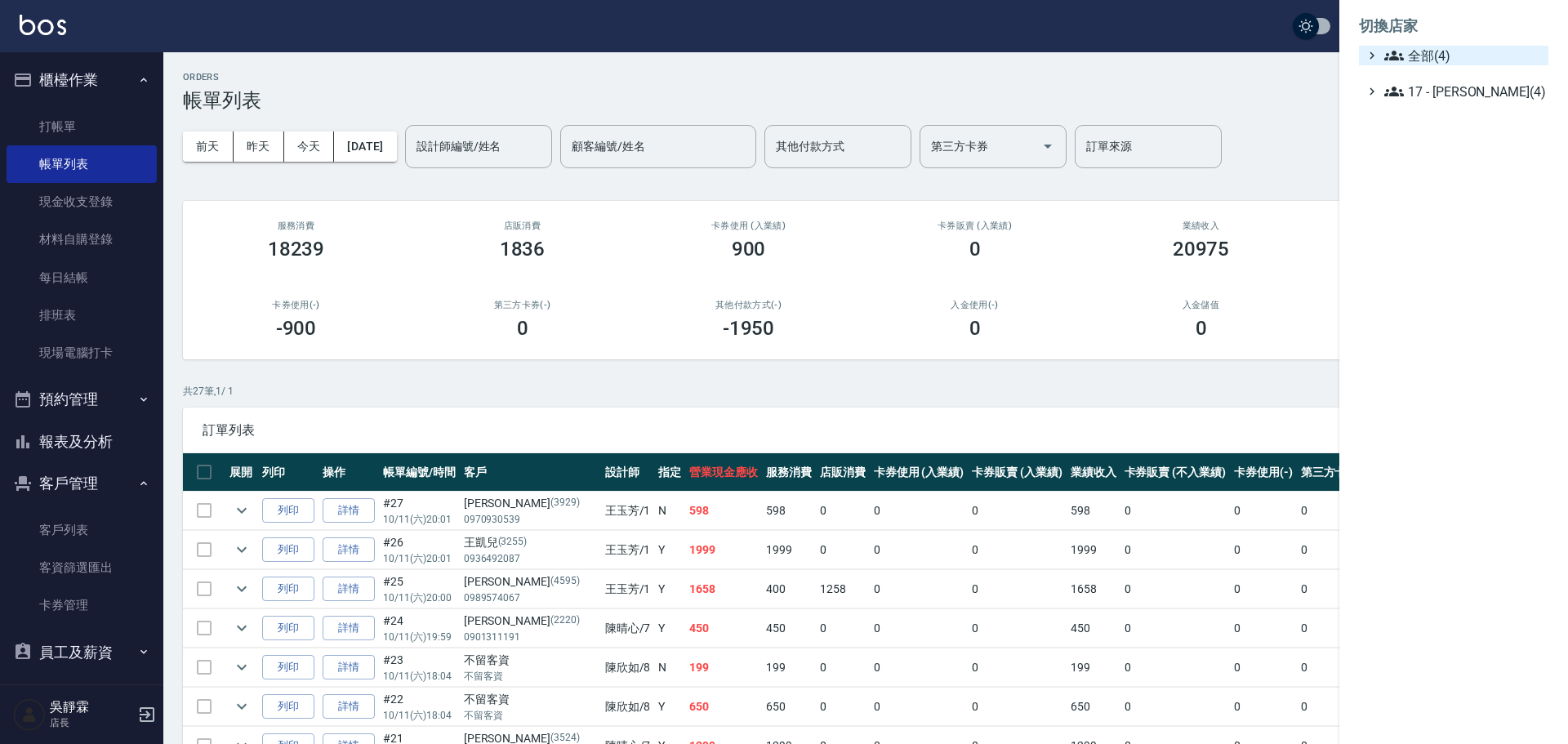
drag, startPoint x: 1490, startPoint y: 64, endPoint x: 1439, endPoint y: 56, distance: 51.6
click at [1479, 66] on ul "全部(4) 17 - 顏鵬原(4)" at bounding box center [1453, 73] width 190 height 55
click at [1439, 55] on span "全部(4)" at bounding box center [1462, 55] width 158 height 20
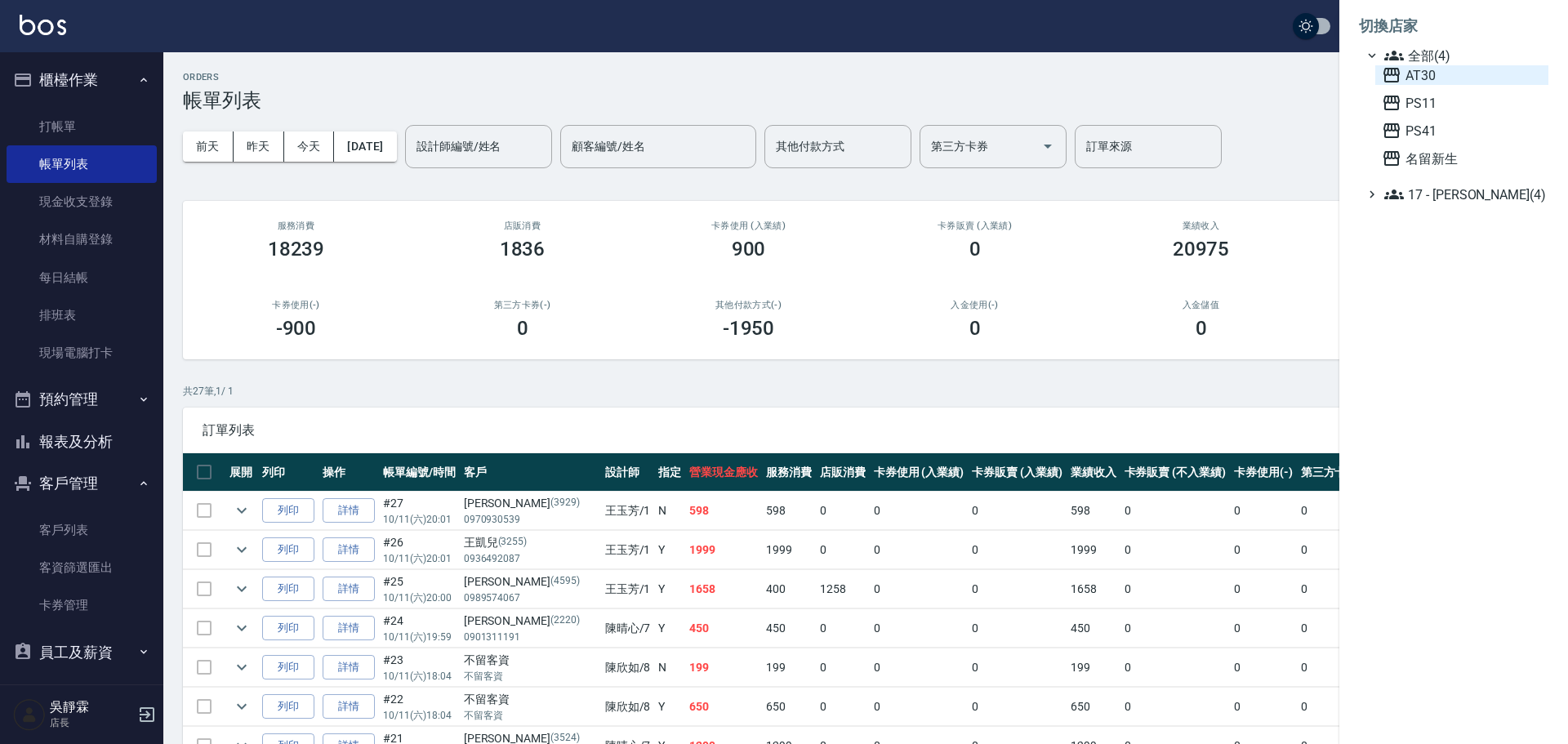
click at [1425, 77] on span "AT30" at bounding box center [1461, 75] width 160 height 20
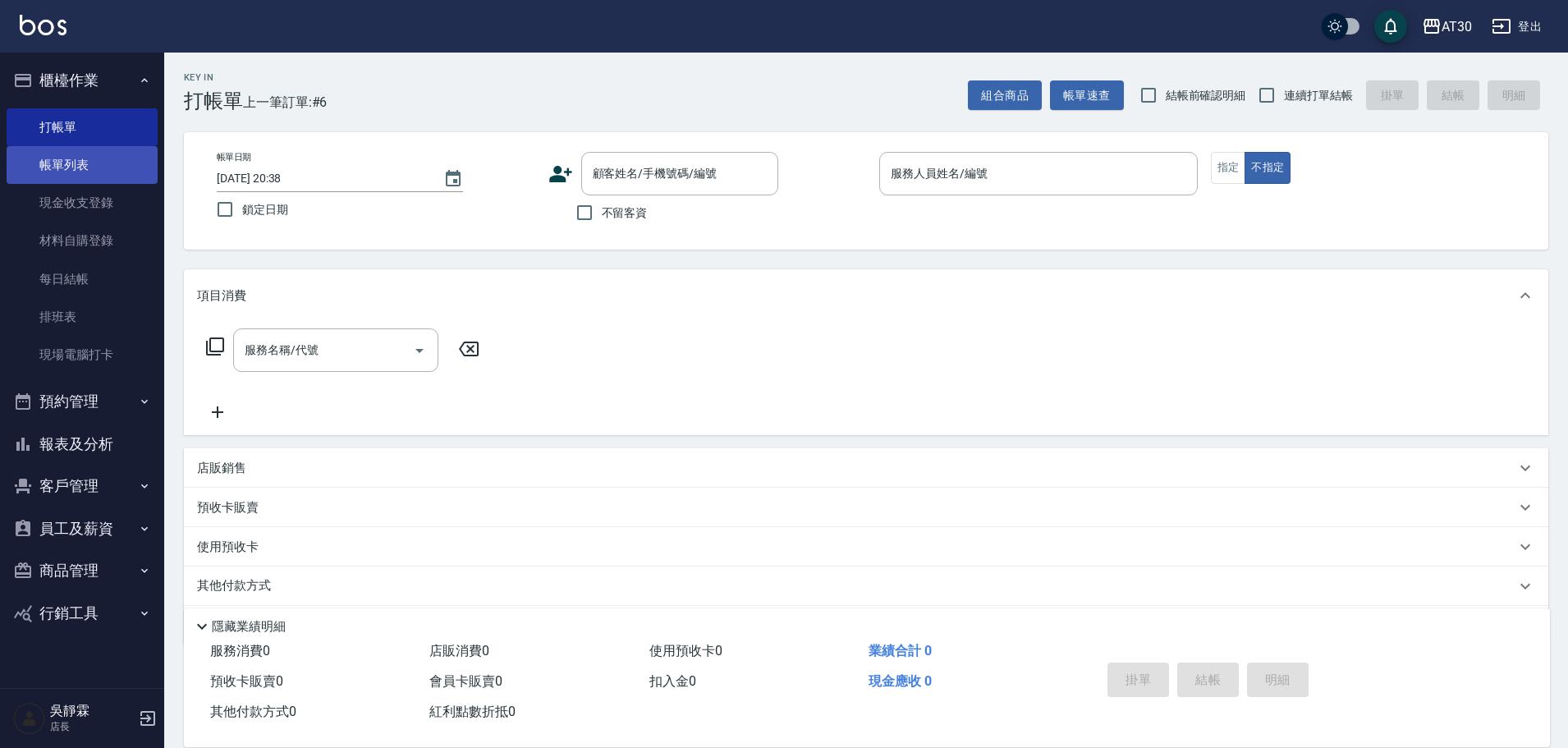
click at [72, 171] on link "帳單列表" at bounding box center [82, 165] width 151 height 38
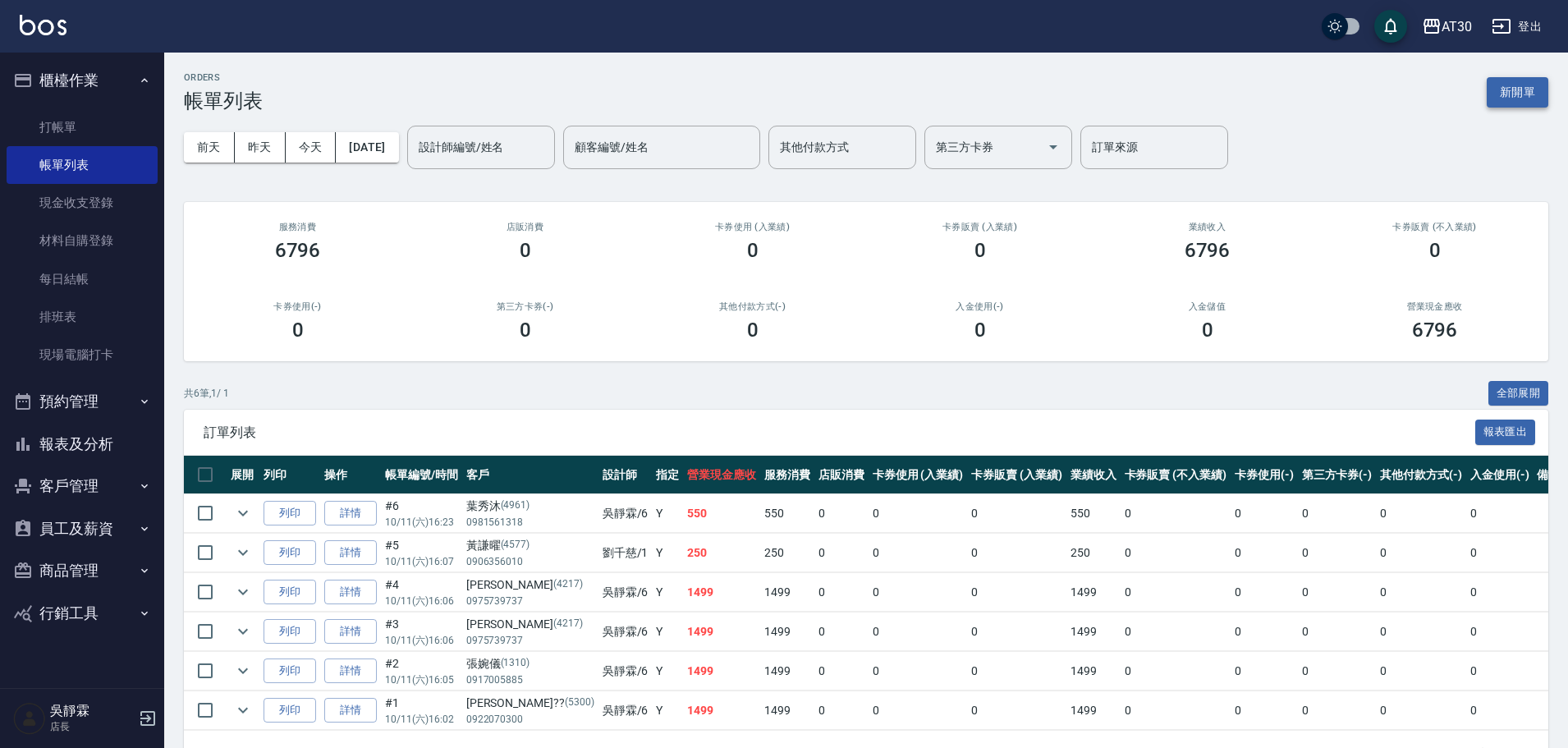
click at [1518, 84] on button "新開單" at bounding box center [1518, 92] width 62 height 30
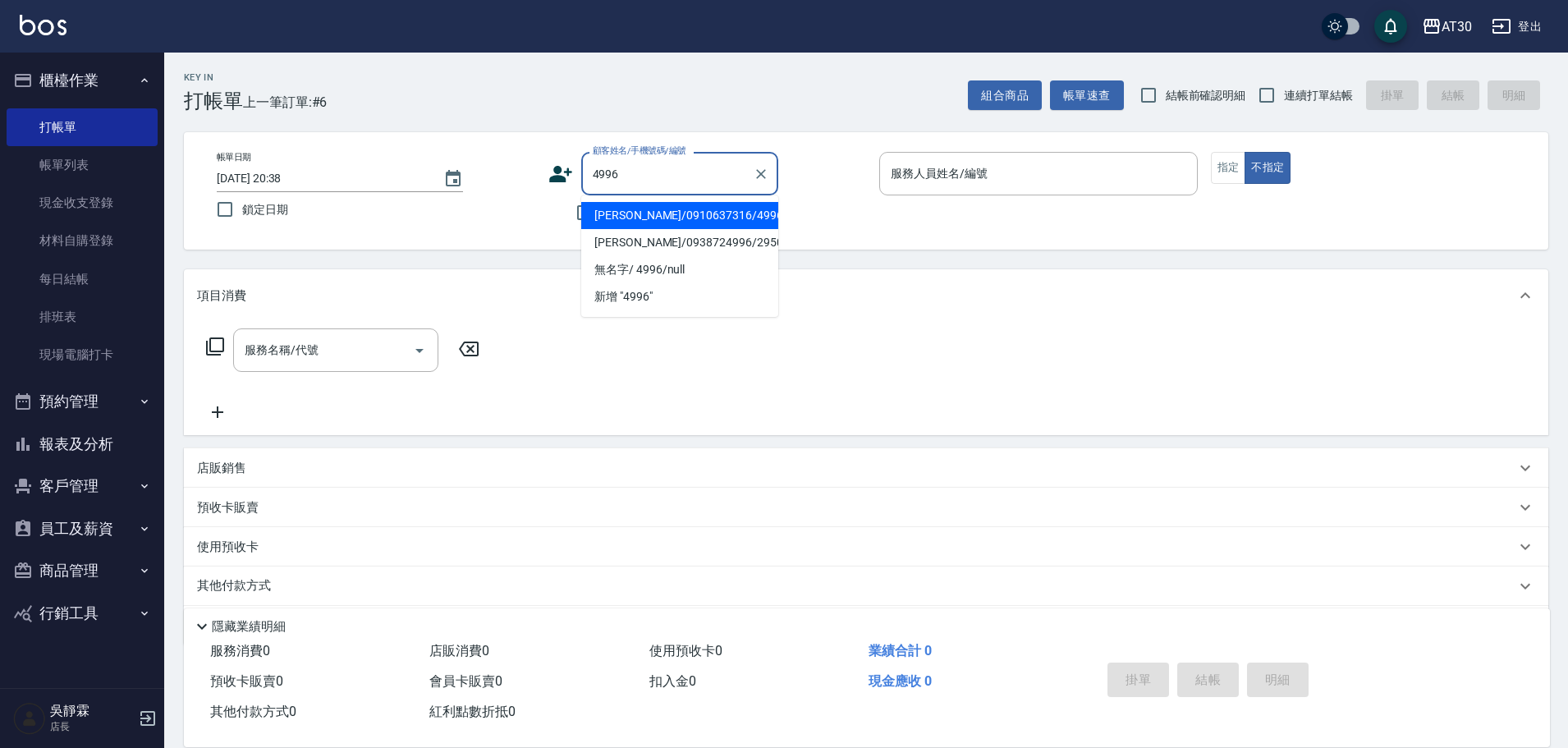
type input "[PERSON_NAME]/0910637316/4996"
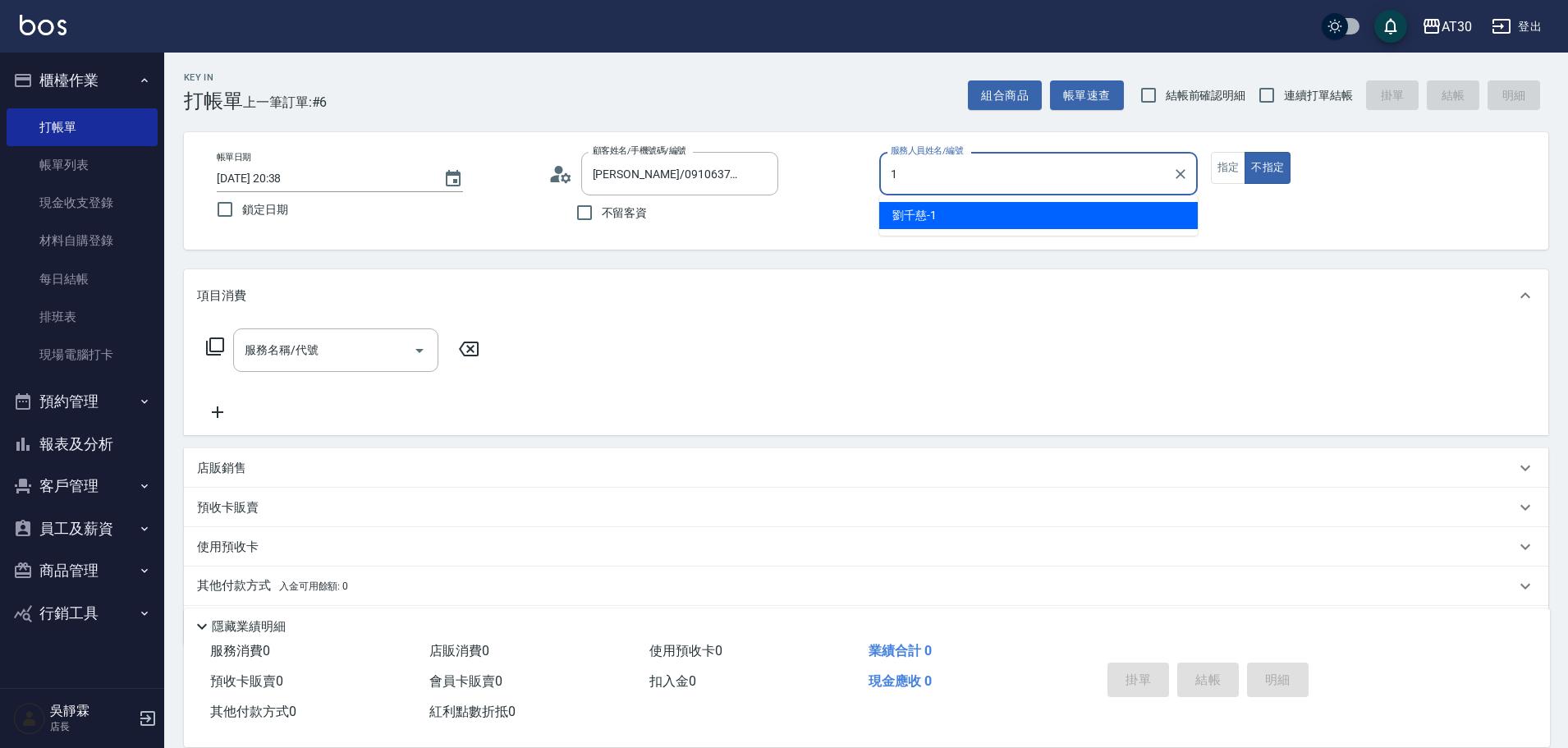
type input "劉千慈-1"
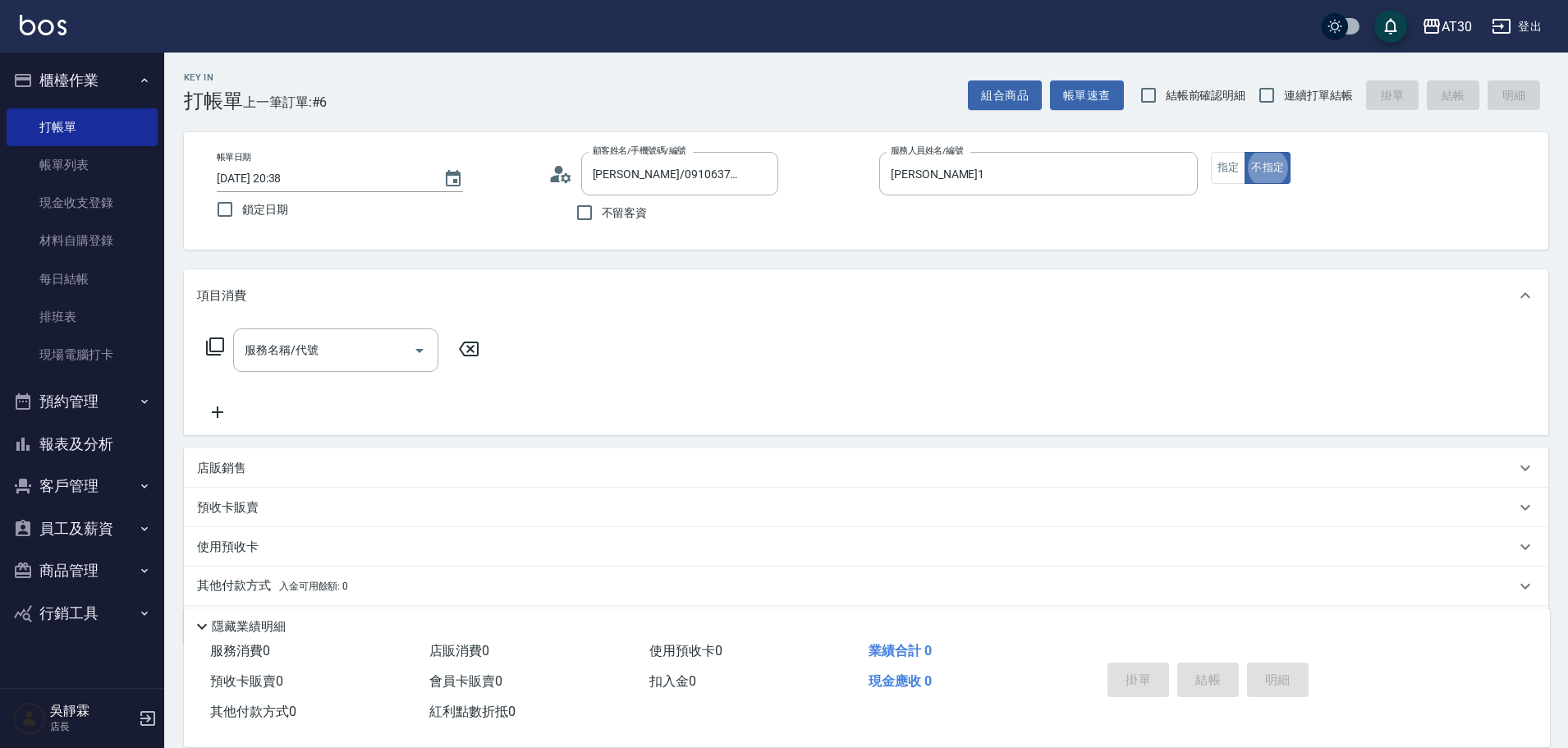
type button "false"
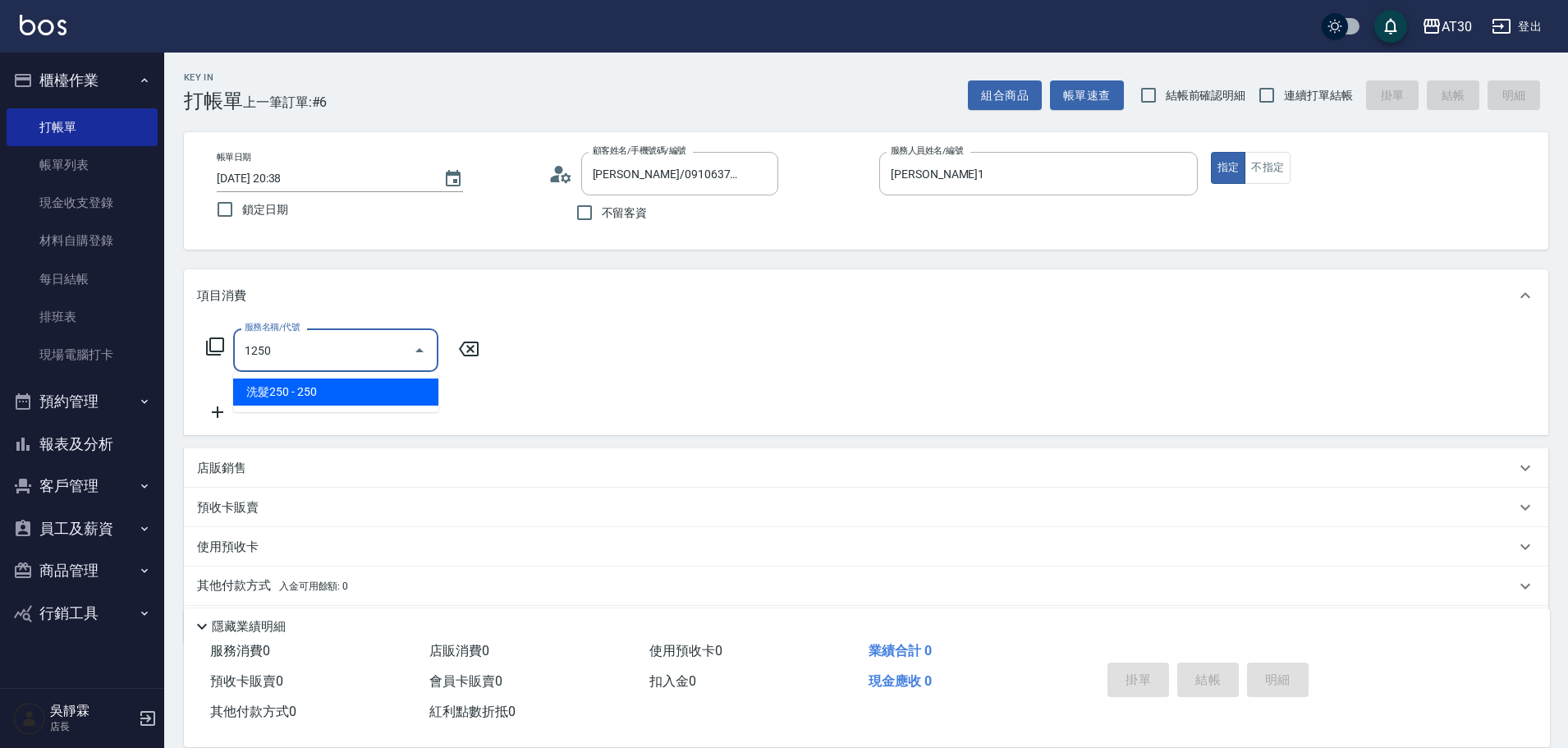
type input "洗髮250(1250)"
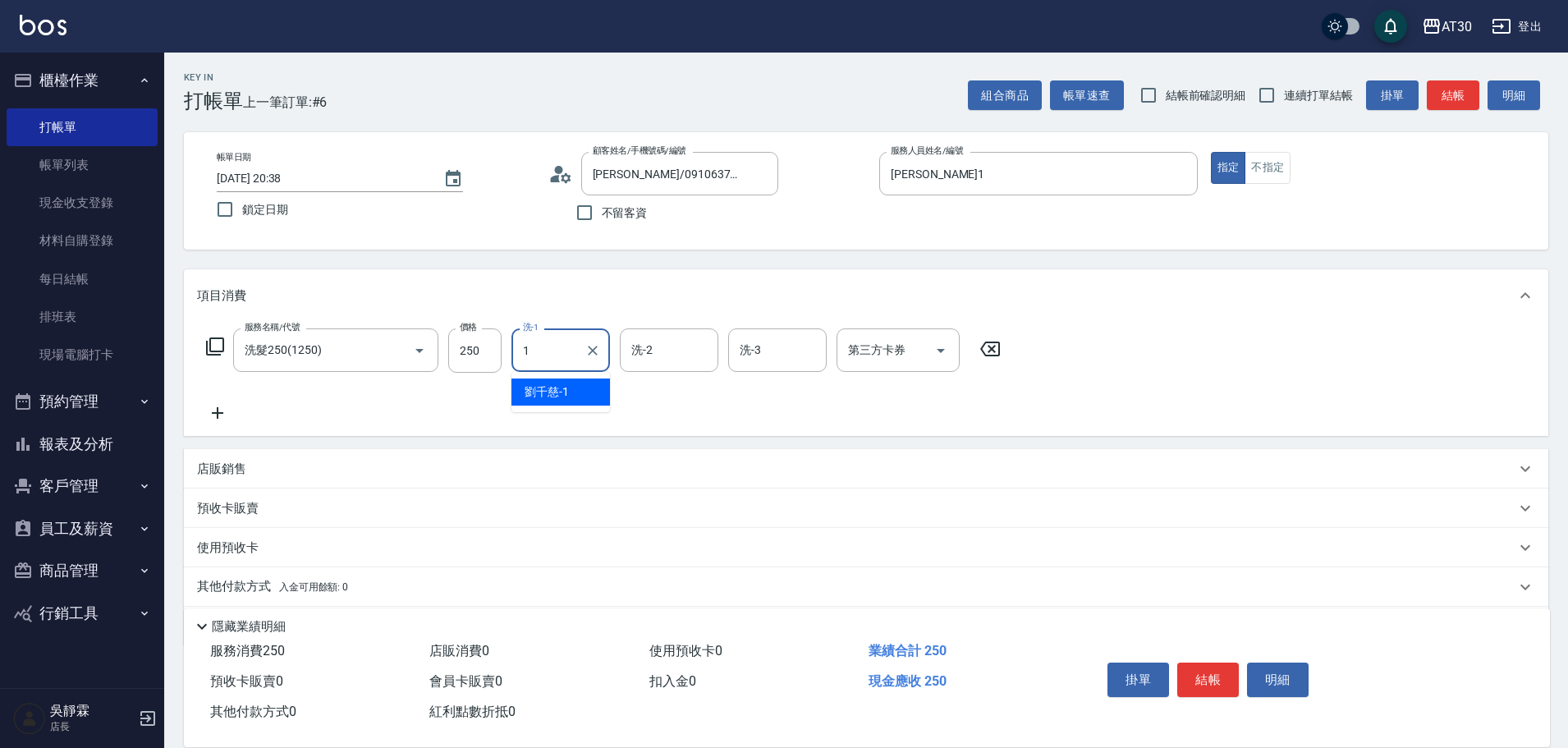
type input "劉千慈-1"
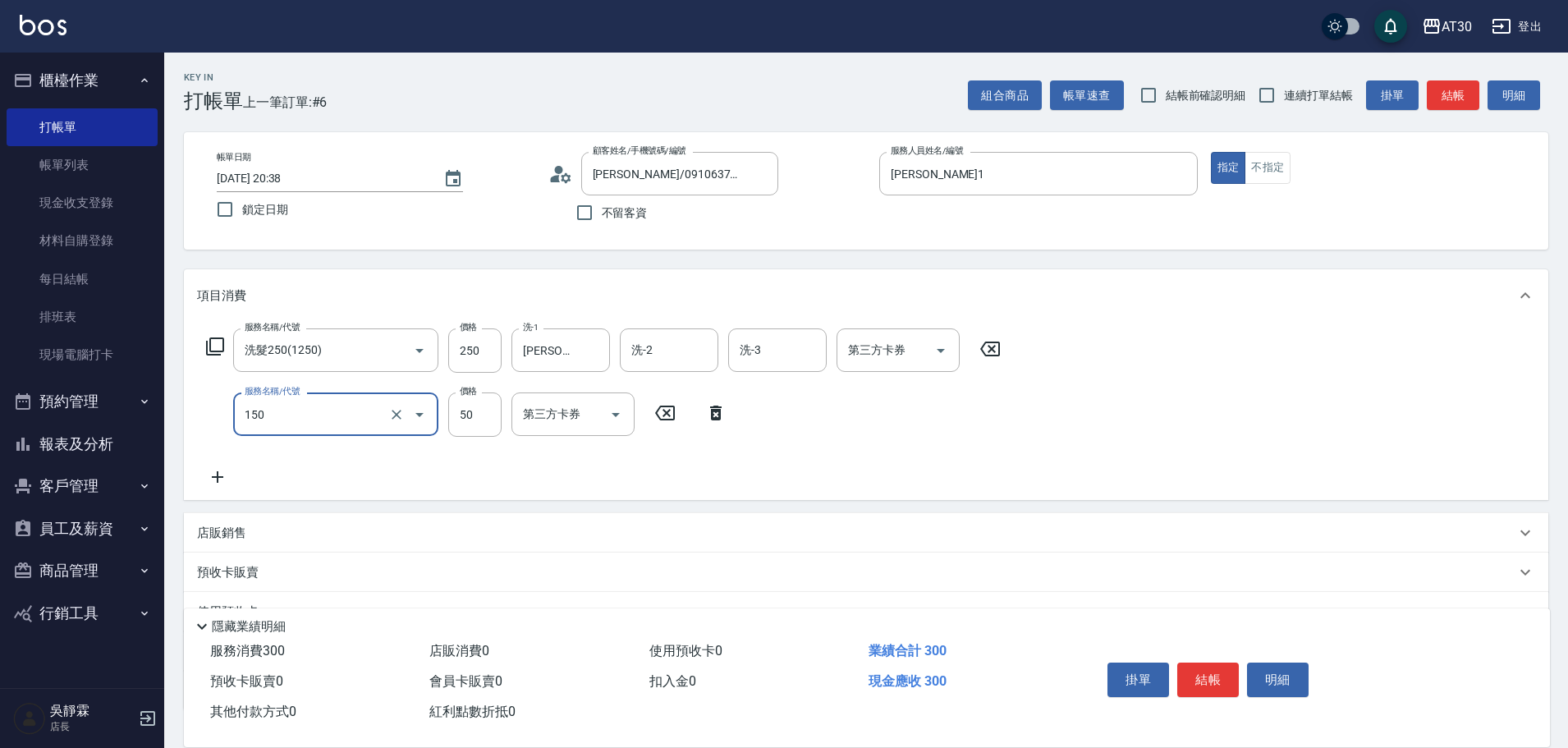
type input "精油(150)"
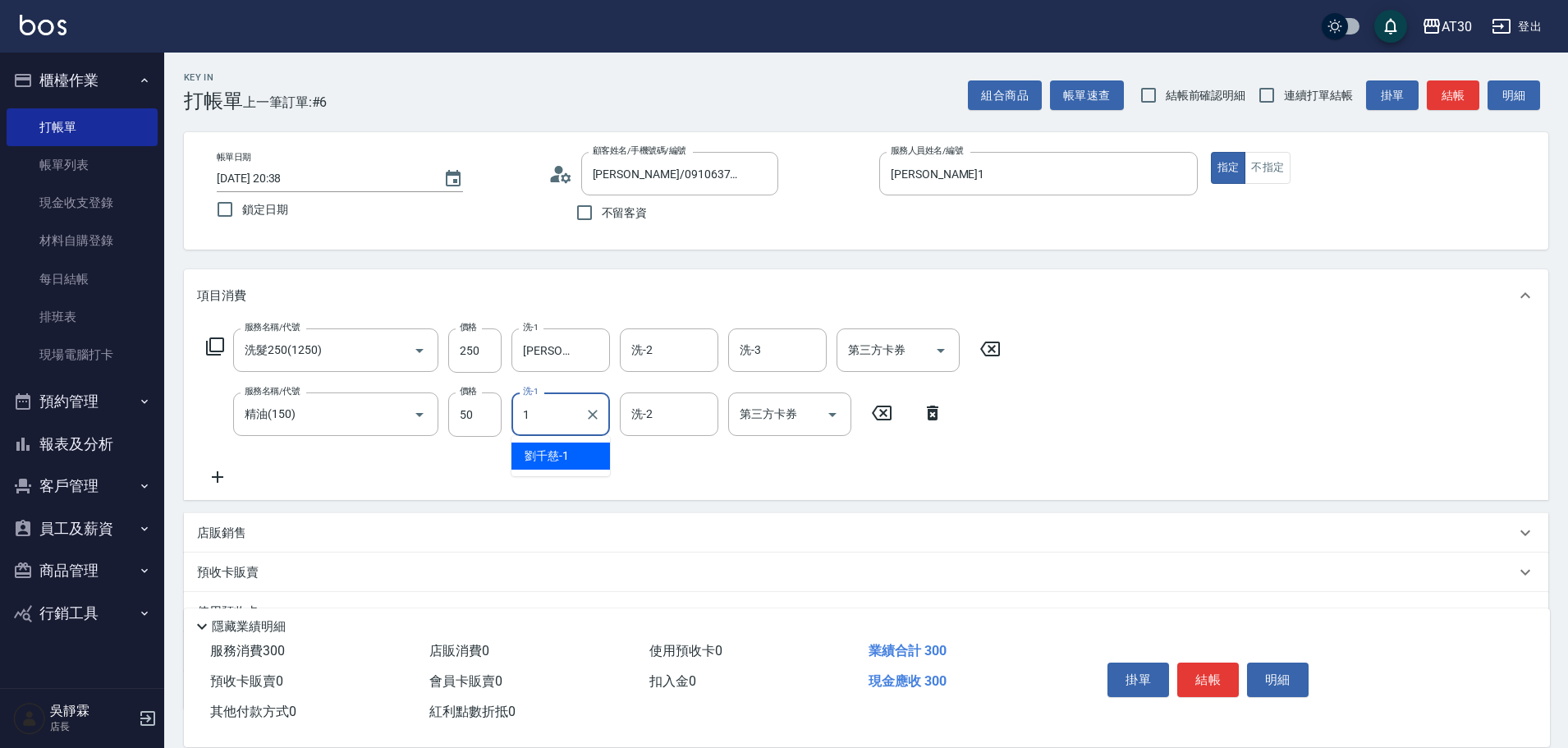
type input "劉千慈-1"
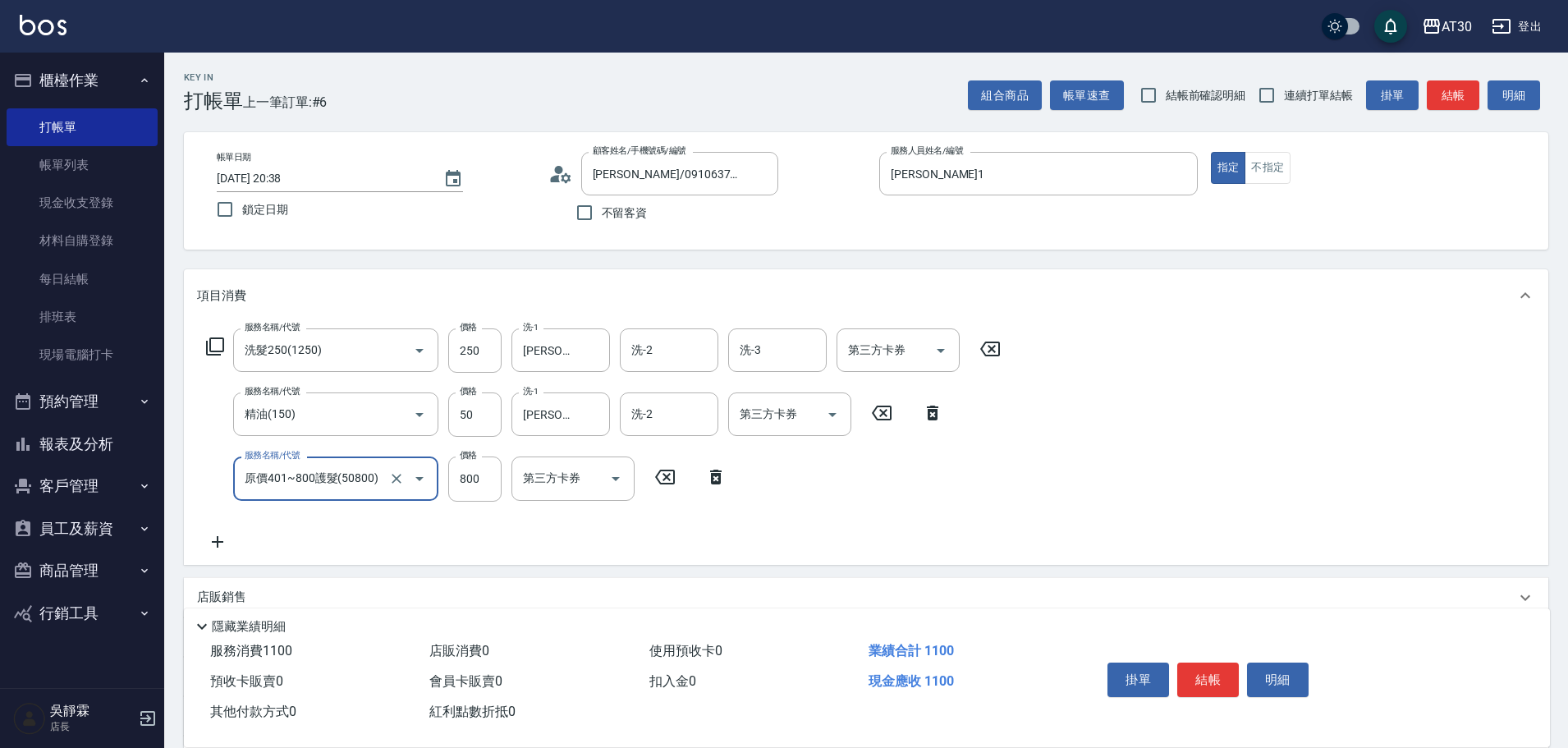
type input "原價401~800護髮(50800)"
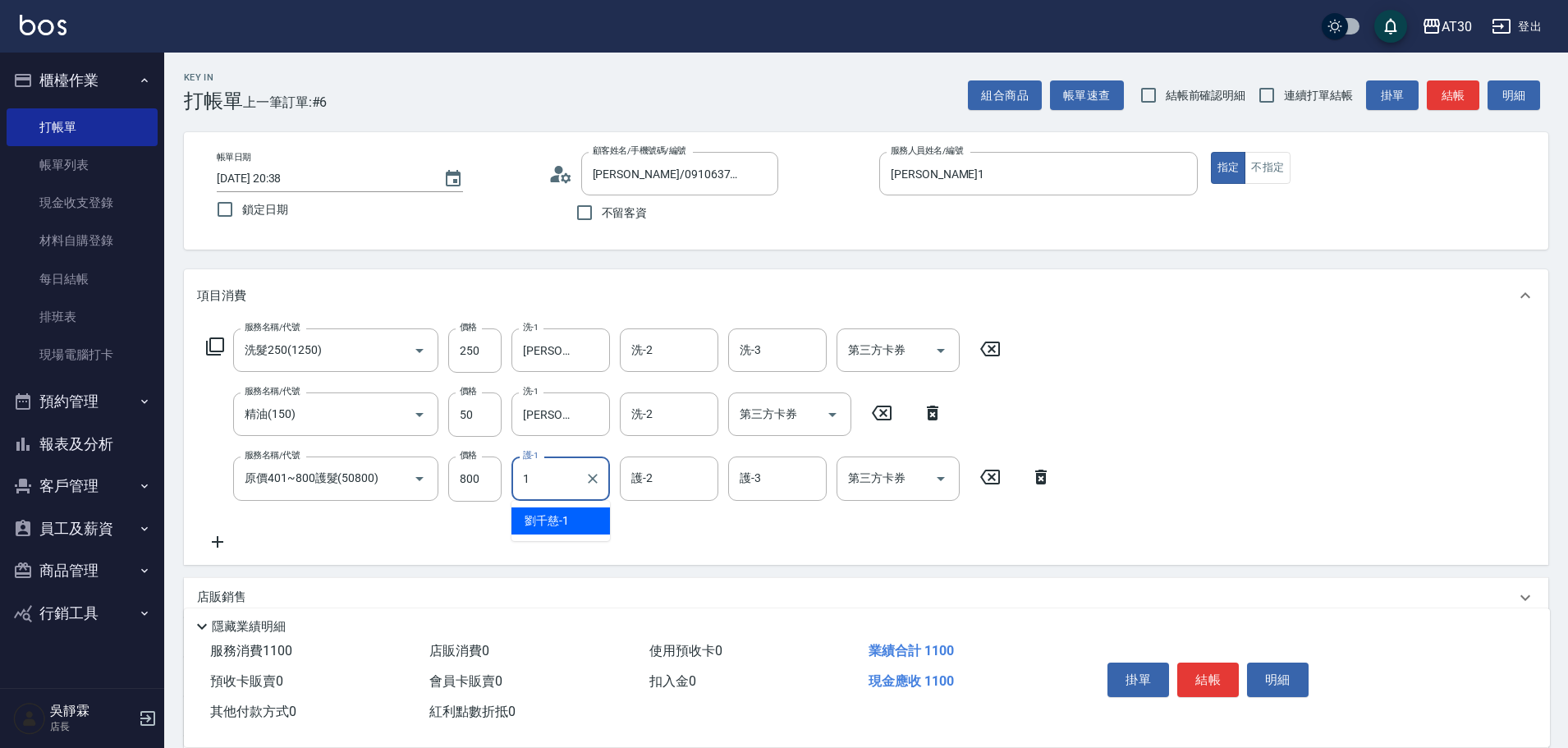
type input "劉千慈-1"
click at [1221, 675] on button "結帳" at bounding box center [1208, 679] width 62 height 35
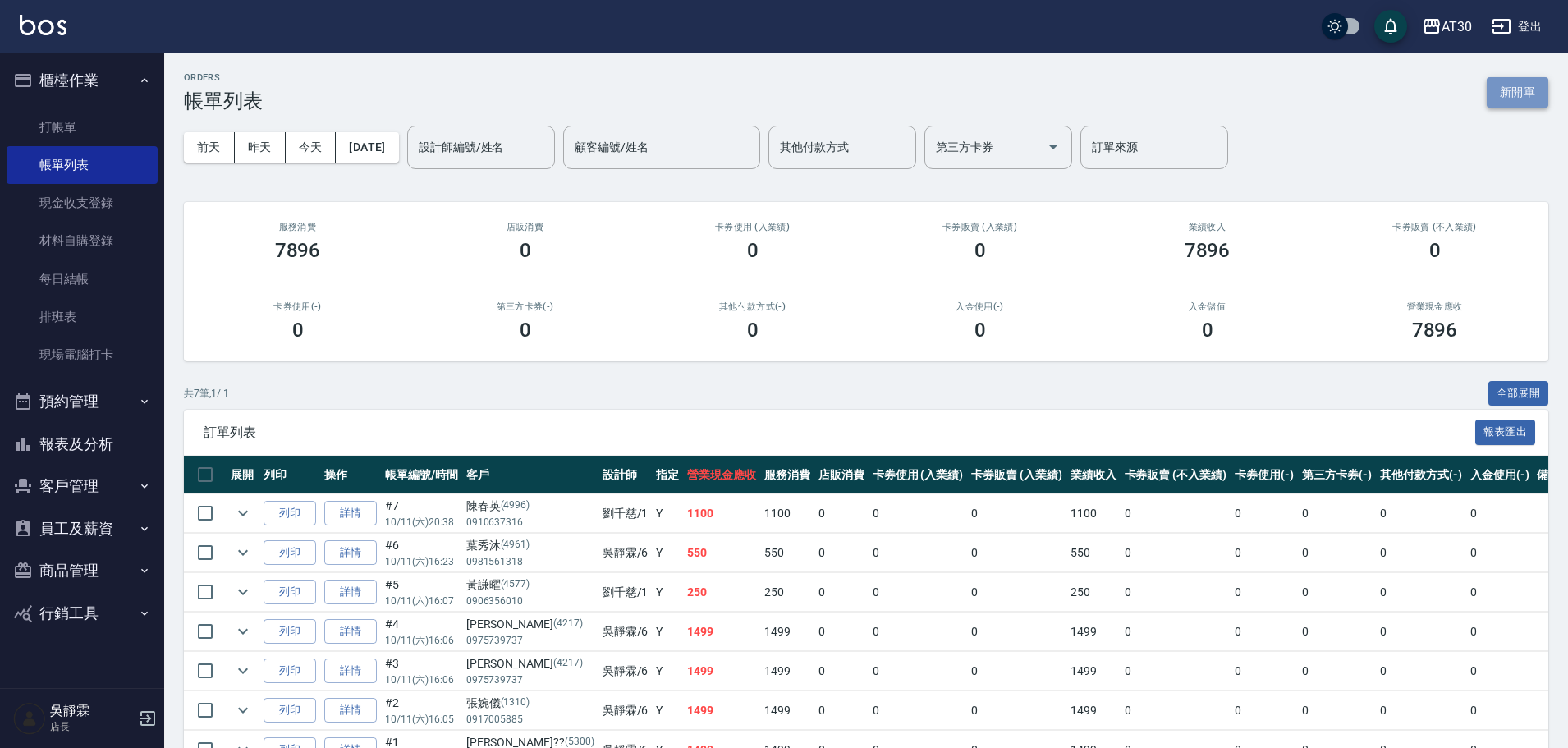
click at [1517, 88] on button "新開單" at bounding box center [1518, 92] width 62 height 30
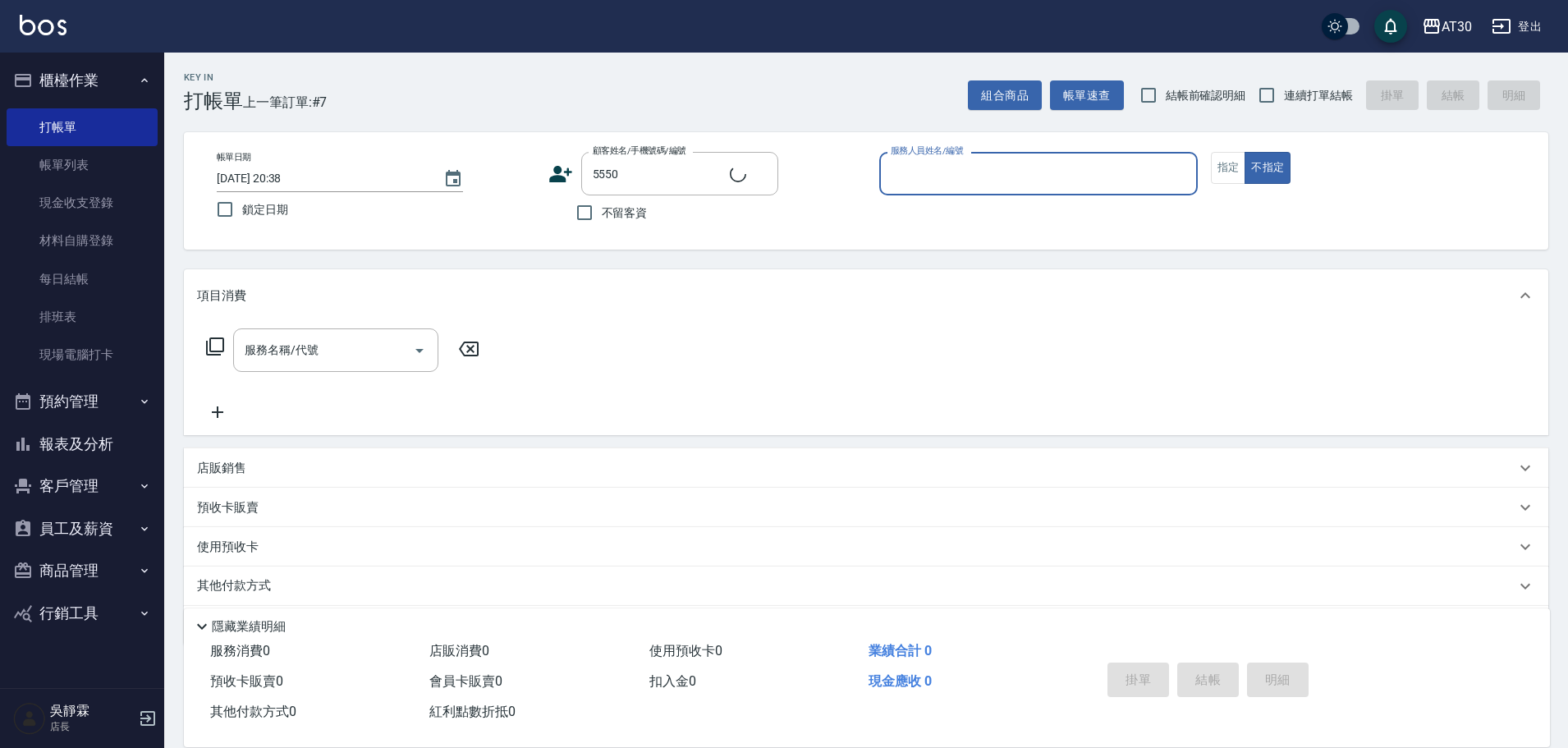
type input "湯瑋君/0928205256/5550"
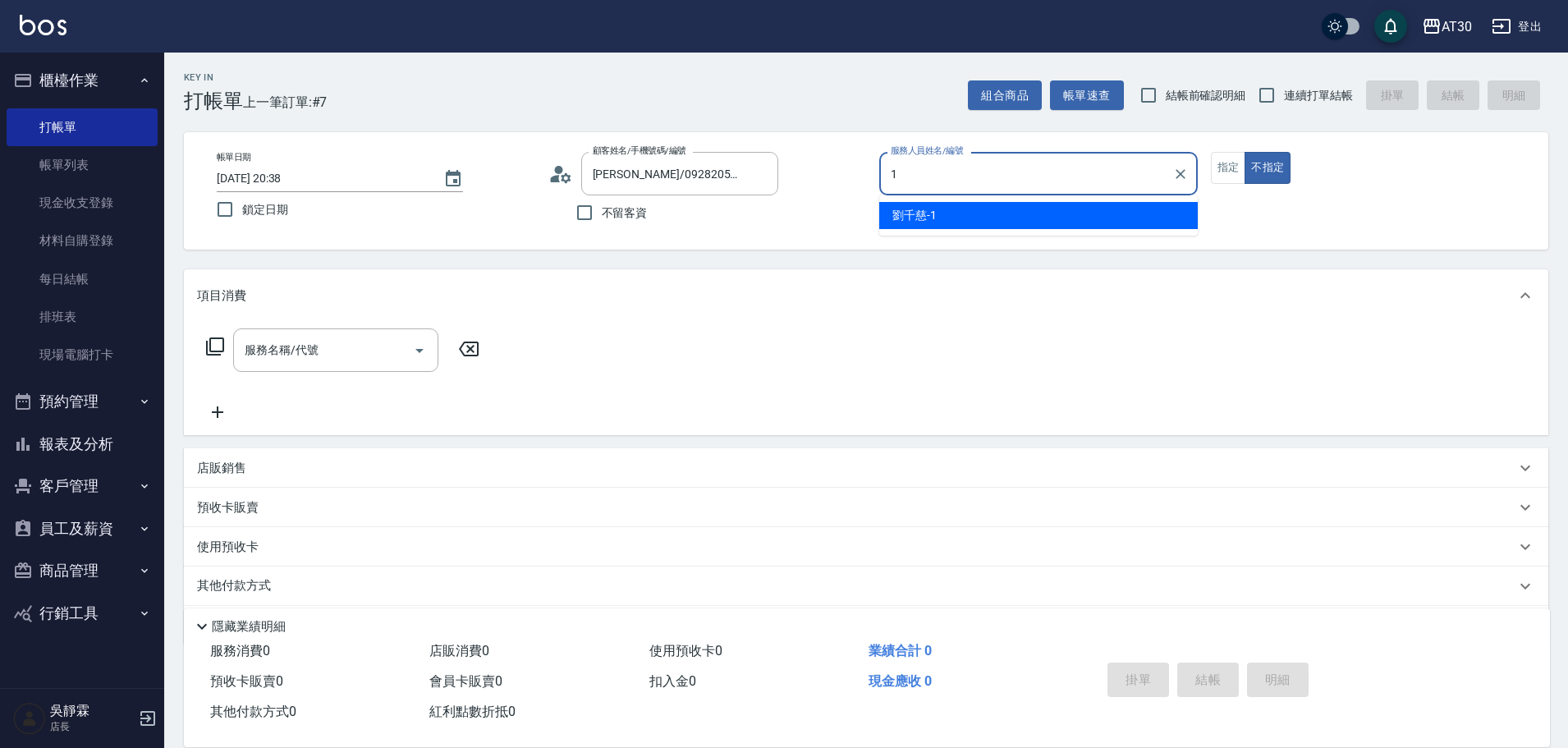
type input "劉千慈-1"
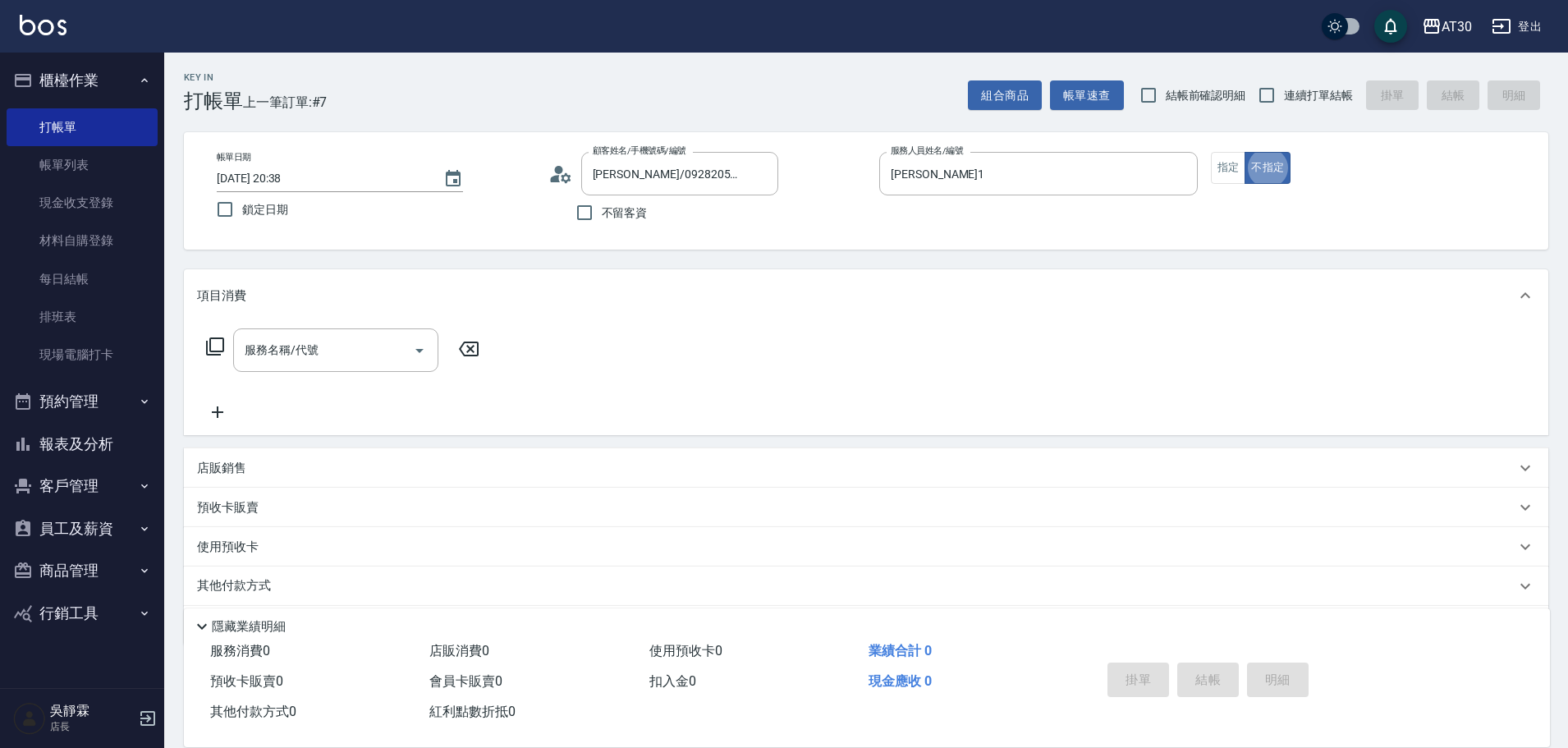
type button "false"
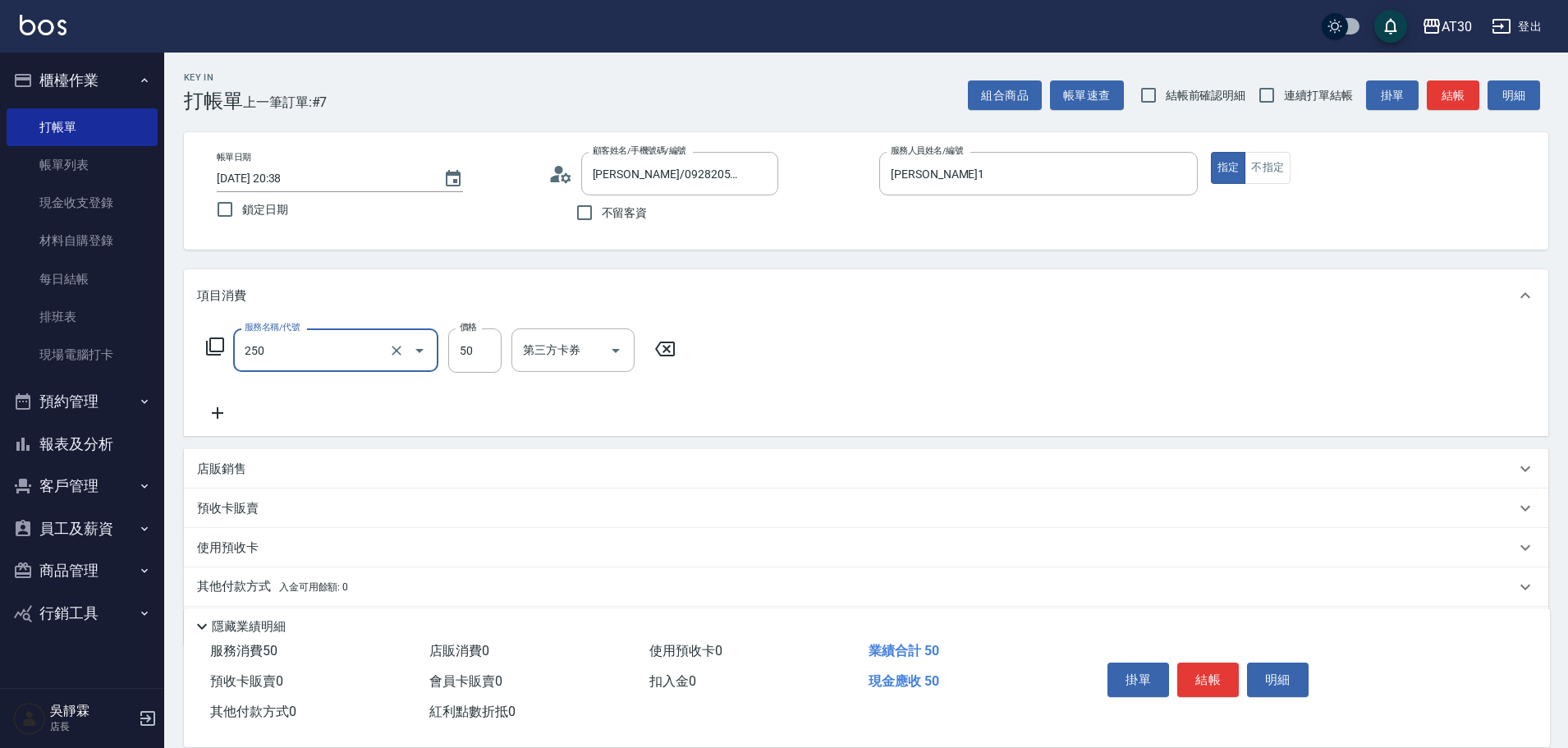
type input "剪瀏海(250)"
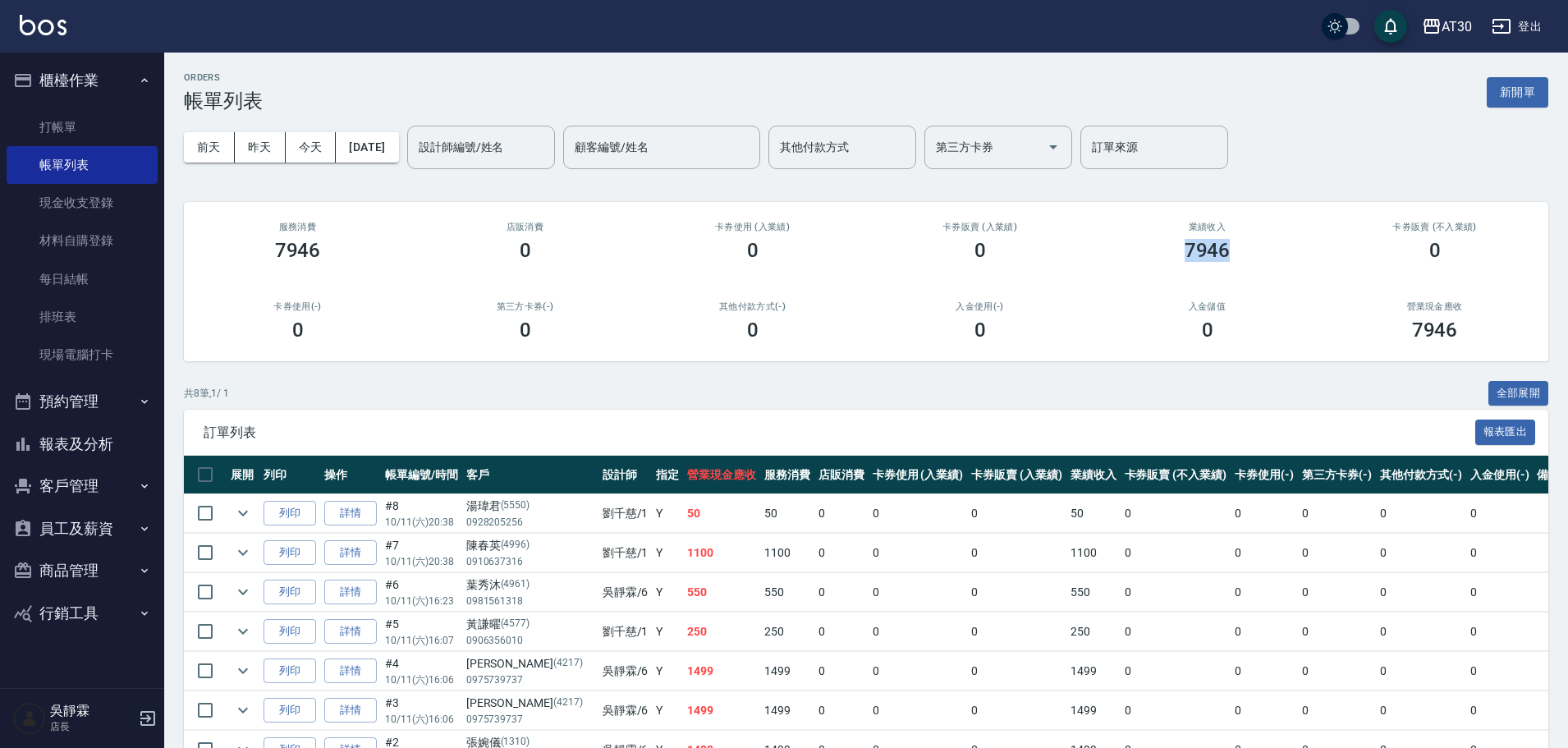
drag, startPoint x: 1196, startPoint y: 253, endPoint x: 1301, endPoint y: 253, distance: 105.0
click at [1301, 253] on div "業績收入 7946" at bounding box center [1207, 241] width 227 height 80
click at [1306, 166] on div "前天 昨天 今天 2025/10/11 設計師編號/姓名 設計師編號/姓名 顧客編號/姓名 顧客編號/姓名 其他付款方式 其他付款方式 第三方卡券 第三方卡券…" at bounding box center [866, 147] width 1364 height 69
drag, startPoint x: 115, startPoint y: 524, endPoint x: 84, endPoint y: 617, distance: 98.0
click at [84, 617] on ul "櫃檯作業 打帳單 帳單列表 現金收支登錄 材料自購登錄 每日結帳 排班表 現場電腦打卡 預約管理 預約管理 單日預約紀錄 單週預約紀錄 報表及分析 報表目錄 …" at bounding box center [82, 346] width 151 height 588
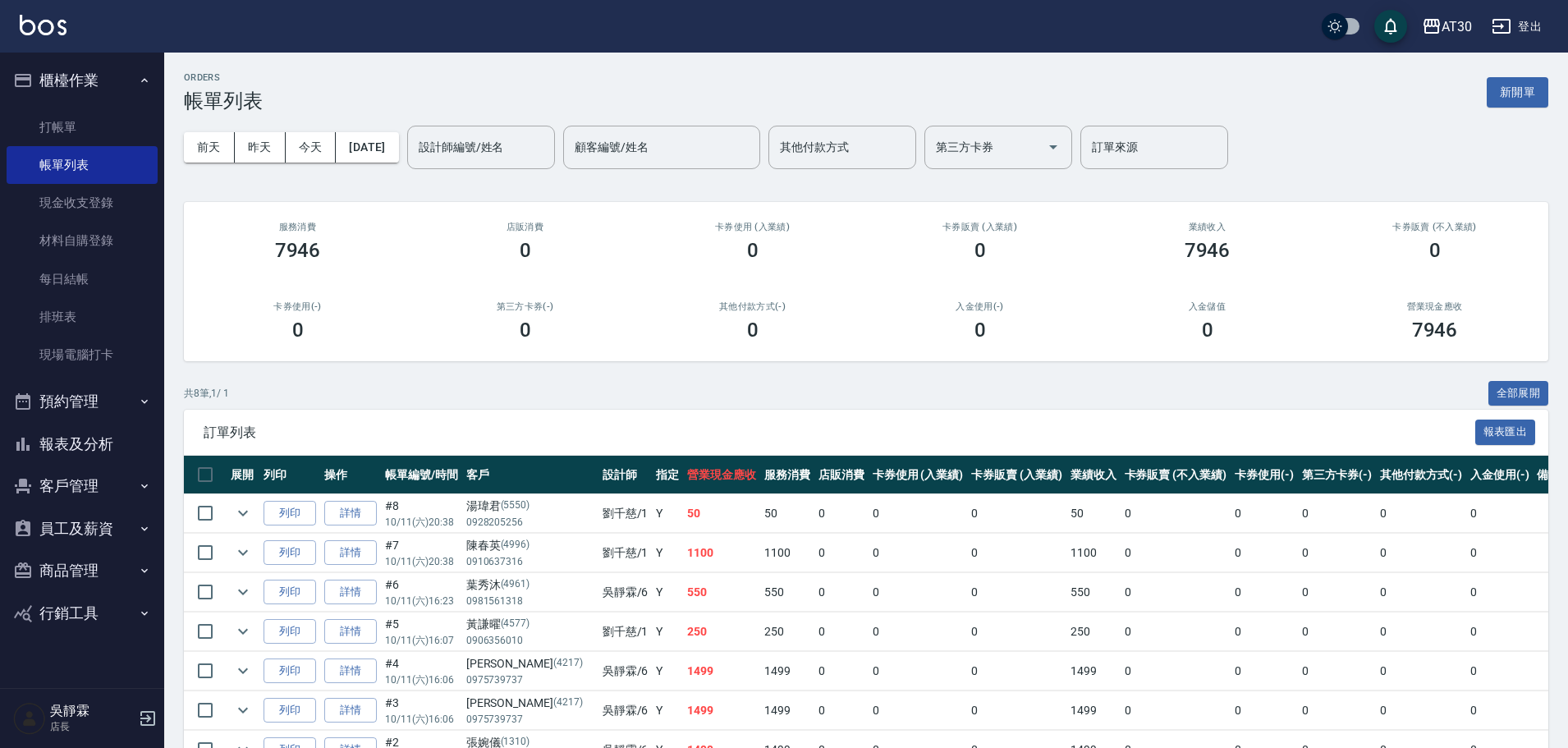
click at [105, 84] on button "櫃檯作業" at bounding box center [82, 80] width 151 height 42
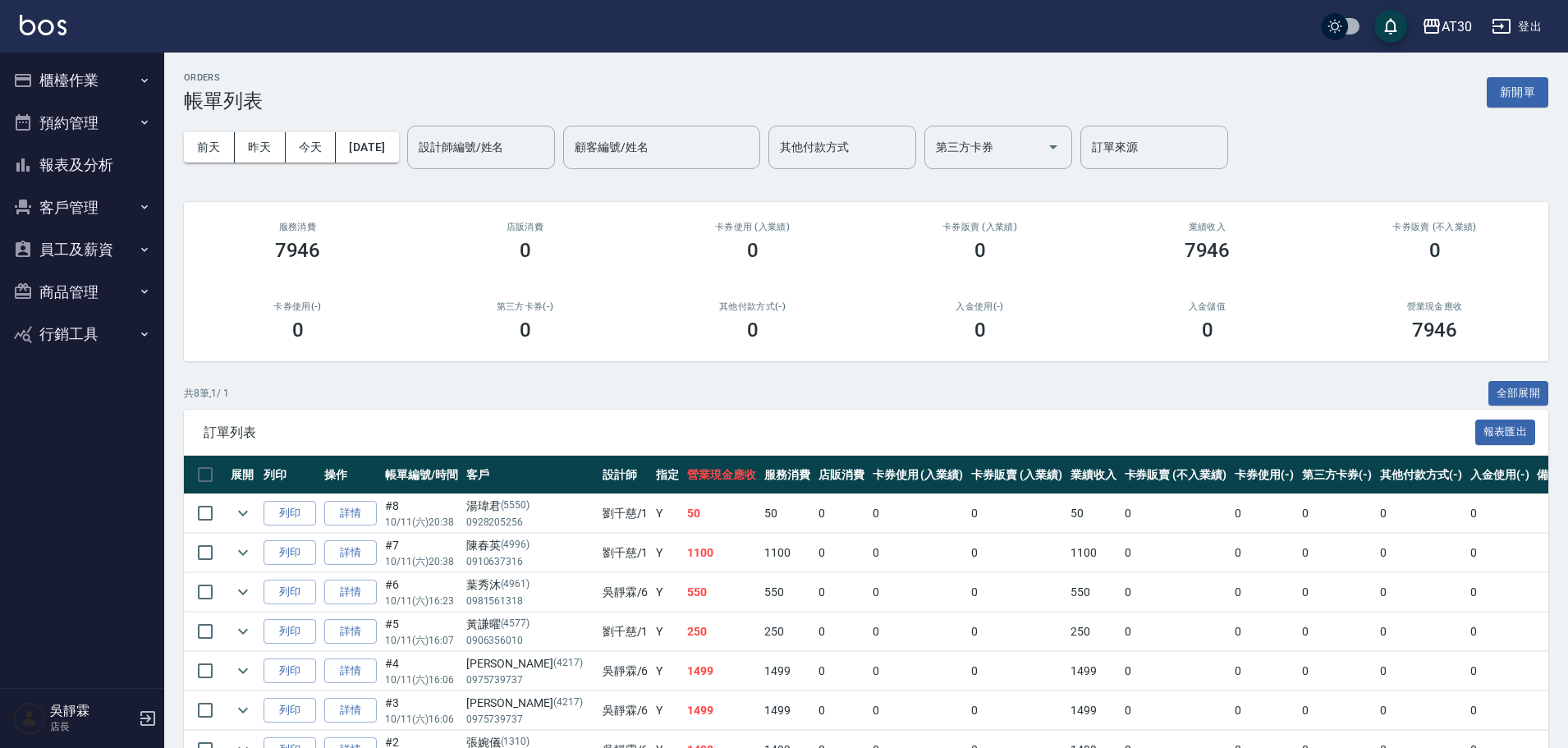
click at [104, 88] on button "櫃檯作業" at bounding box center [82, 80] width 151 height 42
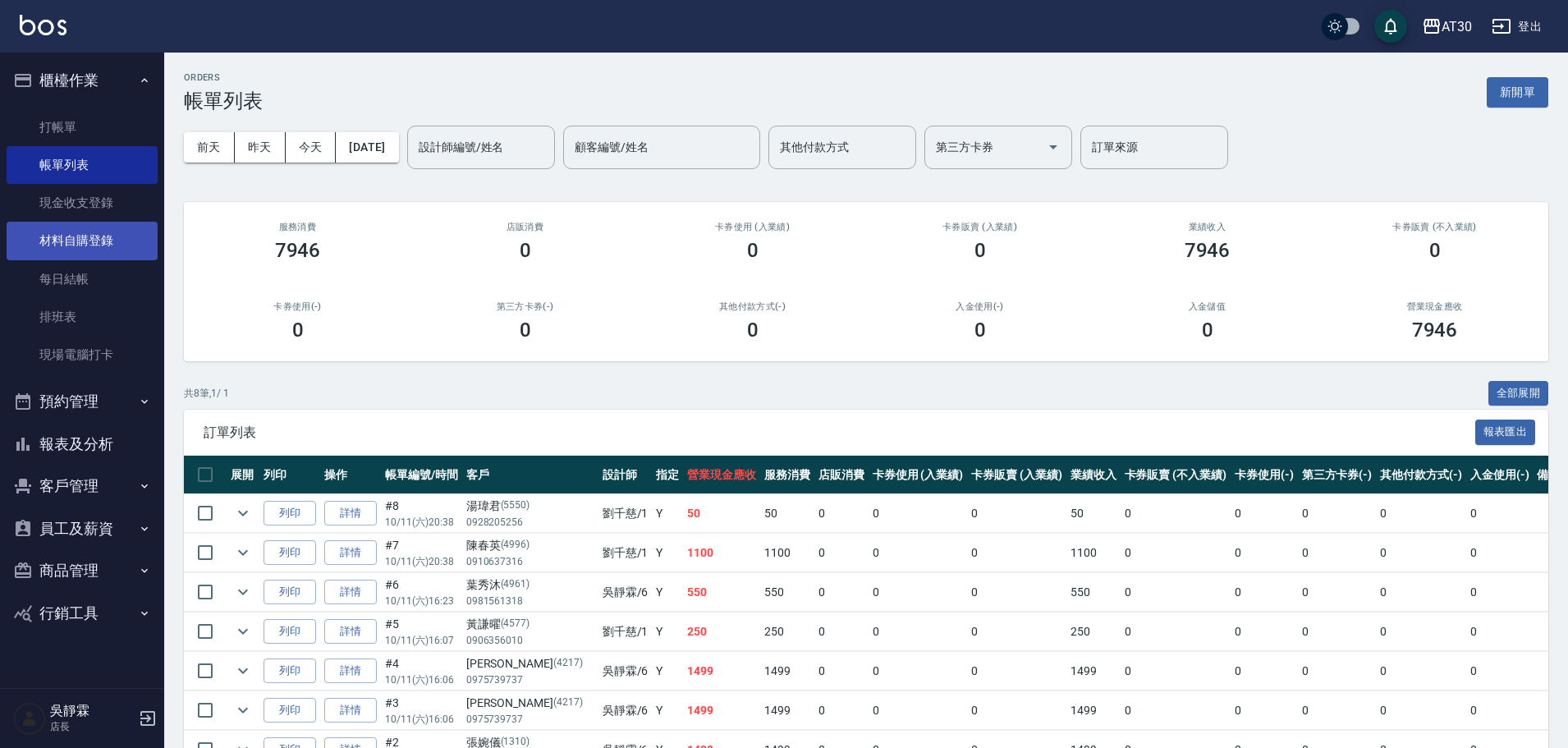
click at [111, 225] on link "材料自購登錄" at bounding box center [82, 240] width 151 height 38
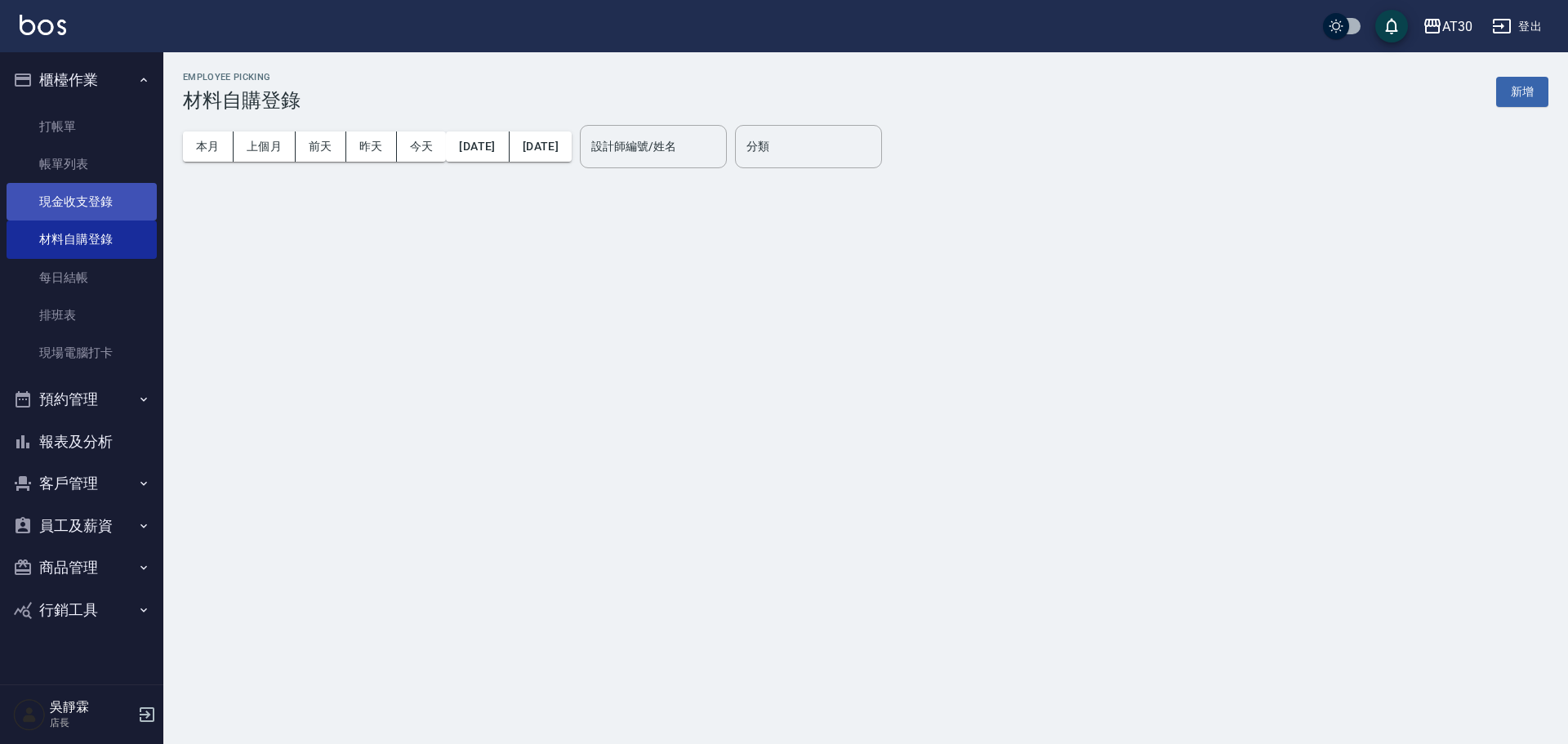
click at [114, 204] on link "現金收支登錄" at bounding box center [81, 202] width 150 height 37
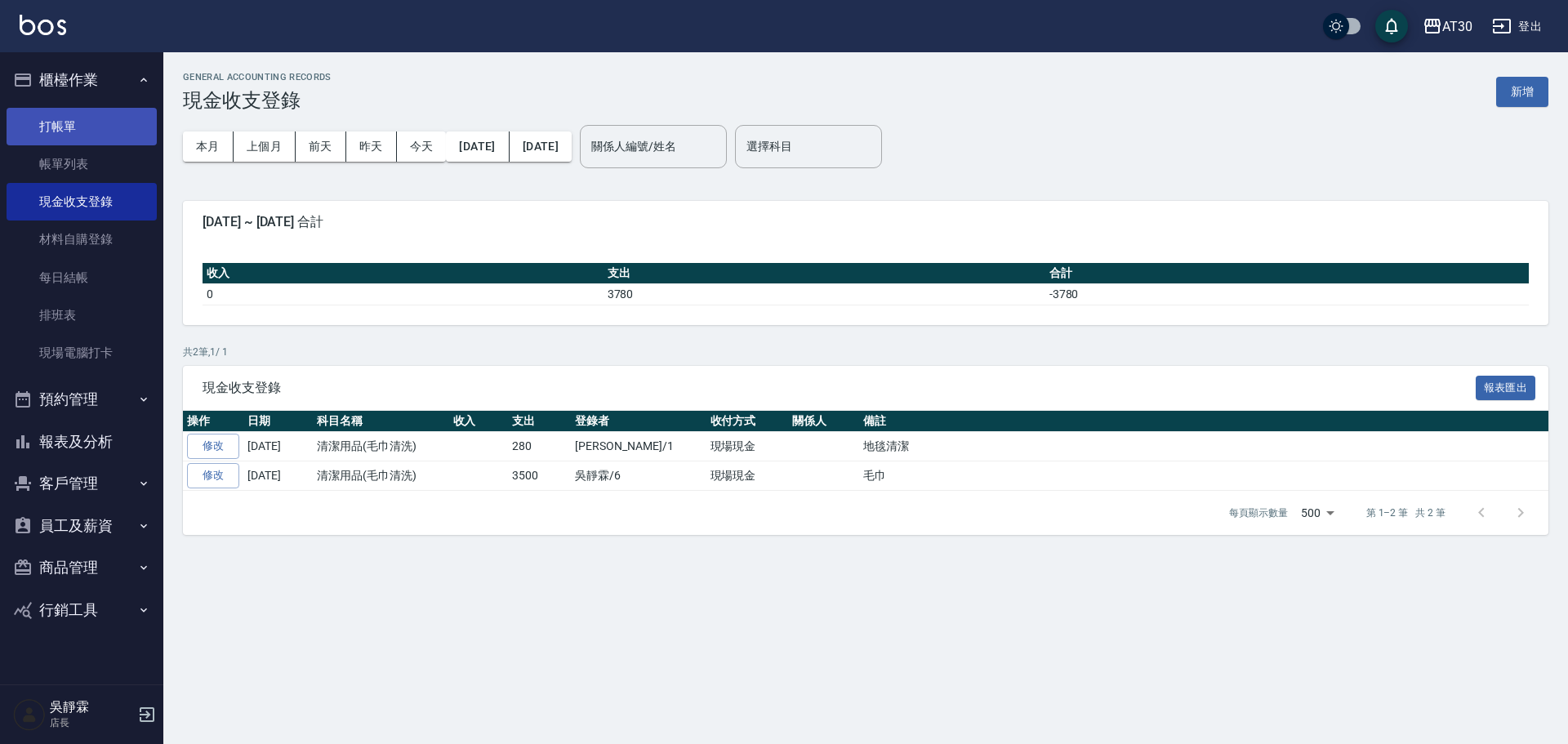
click at [115, 130] on link "打帳單" at bounding box center [81, 126] width 150 height 37
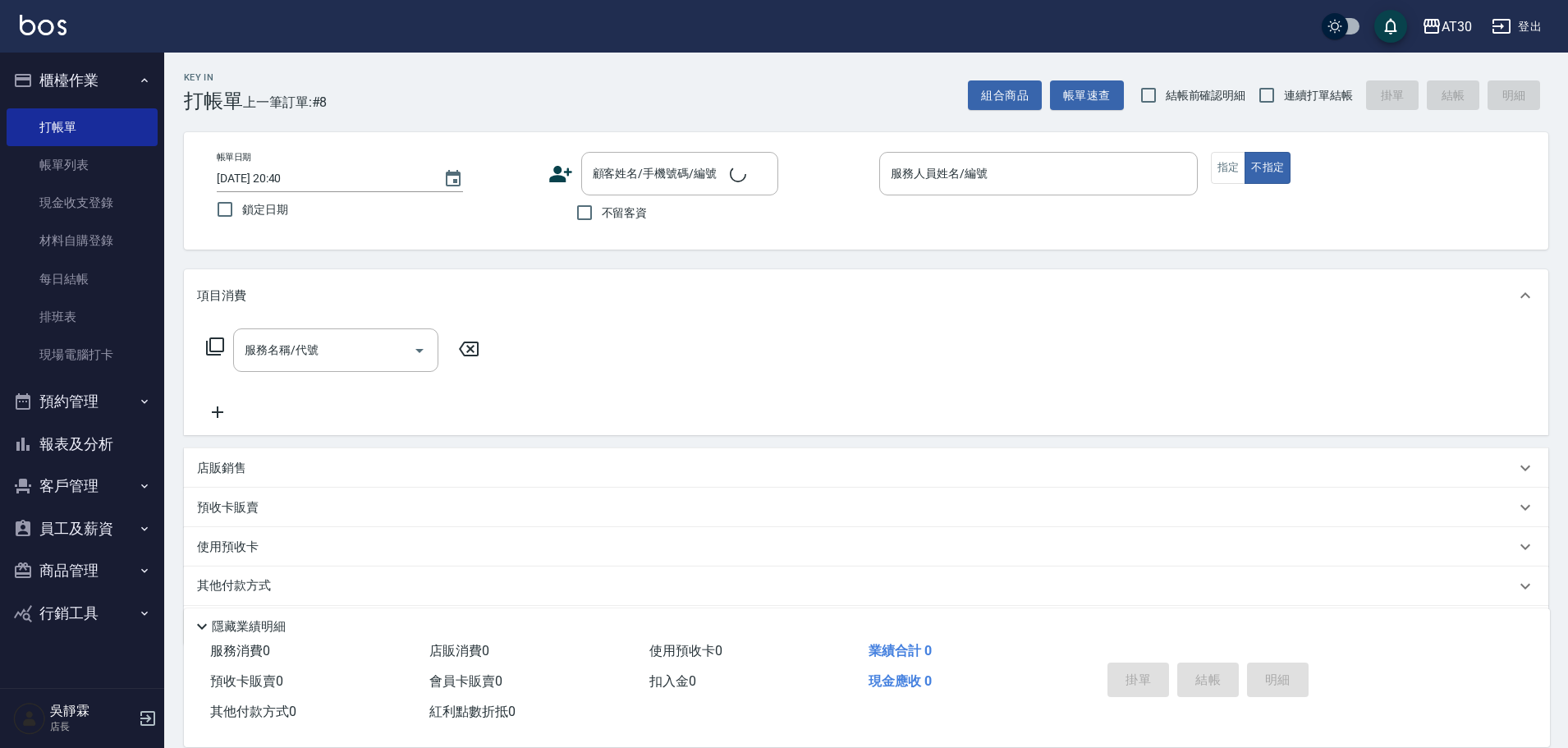
click at [115, 378] on ul "打帳單 帳單列表 現金收支登錄 材料自購登錄 每日結帳 排班表 現場電腦打卡" at bounding box center [82, 240] width 151 height 279
drag, startPoint x: 72, startPoint y: 389, endPoint x: 69, endPoint y: 408, distance: 19.2
click at [69, 393] on button "預約管理" at bounding box center [82, 401] width 151 height 42
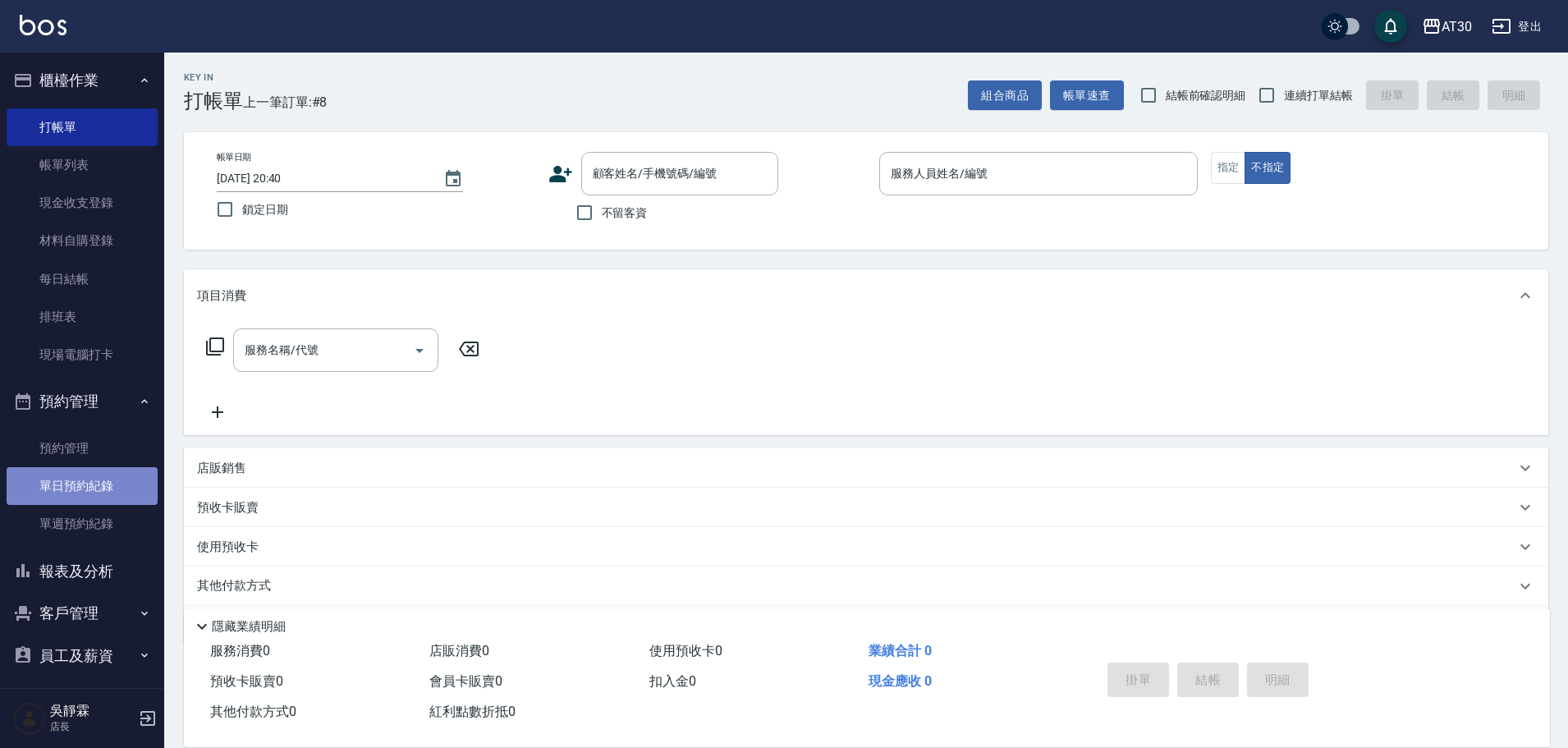
click at [120, 492] on link "單日預約紀錄" at bounding box center [82, 486] width 151 height 38
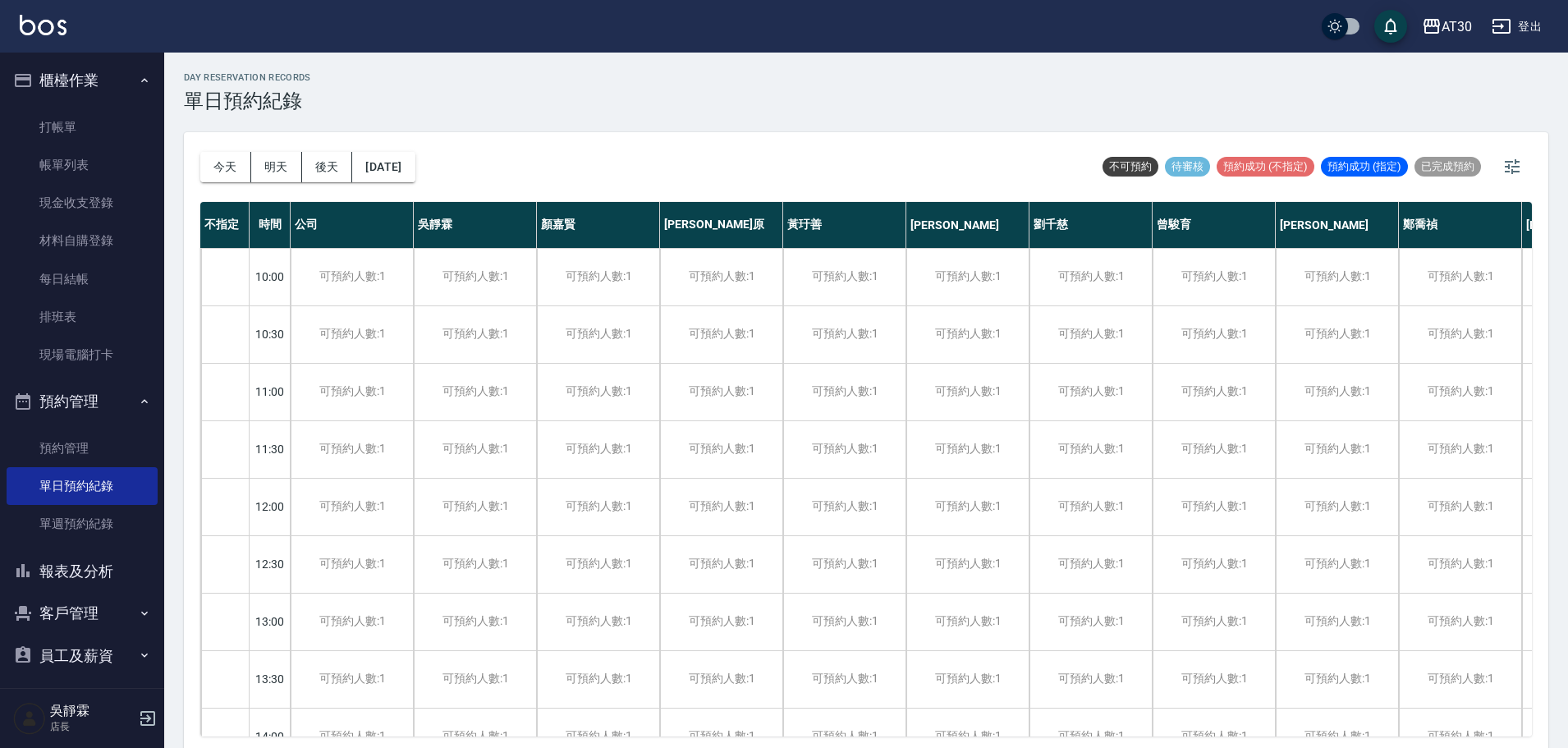
click at [105, 650] on button "員工及薪資" at bounding box center [82, 655] width 151 height 42
drag, startPoint x: 69, startPoint y: 421, endPoint x: 54, endPoint y: 435, distance: 20.5
click at [56, 432] on li "預約管理 預約管理 單日預約紀錄 單週預約紀錄" at bounding box center [82, 465] width 151 height 169
click at [38, 442] on link "預約管理" at bounding box center [82, 448] width 151 height 38
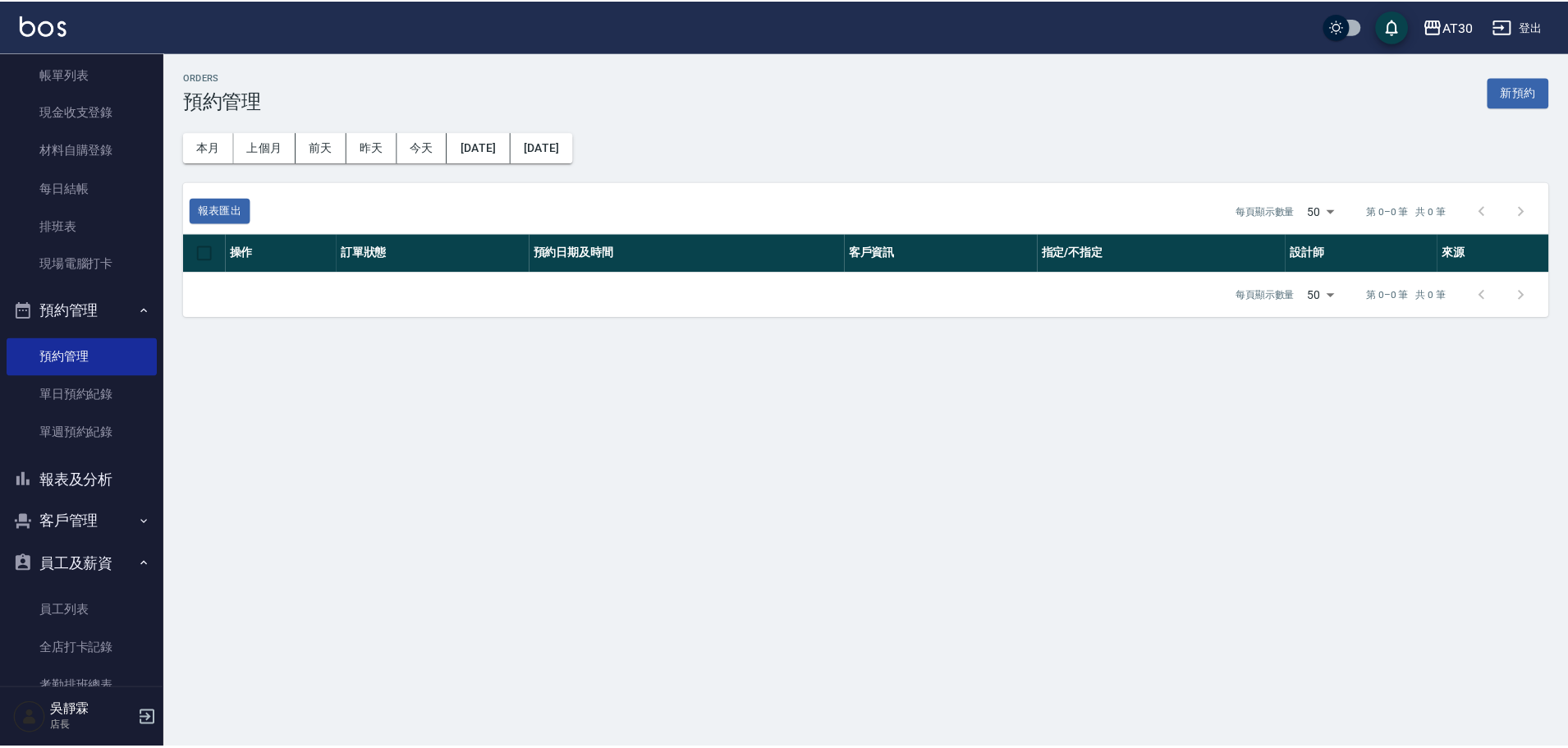
scroll to position [137, 0]
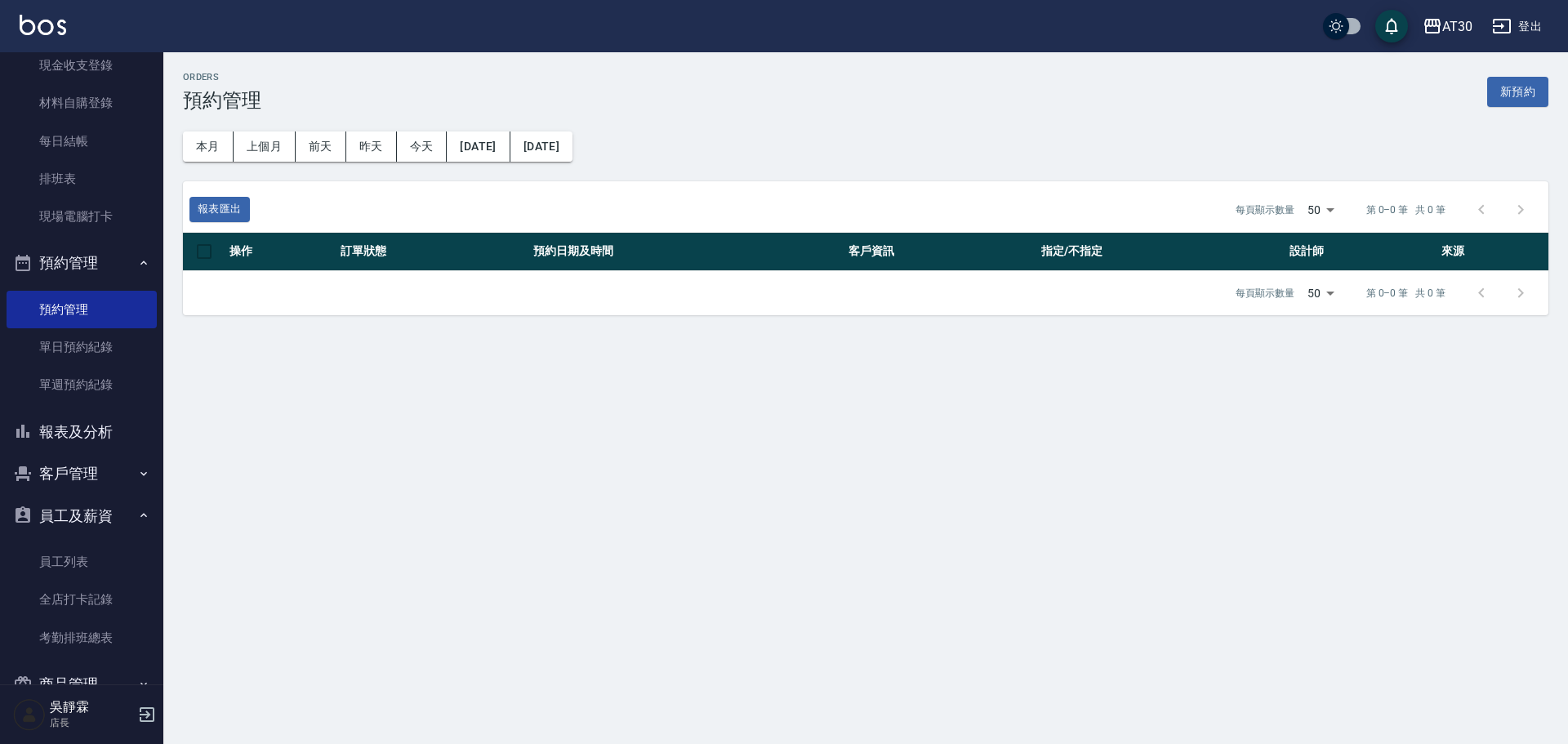
click at [122, 469] on button "客戶管理" at bounding box center [81, 472] width 150 height 42
click at [125, 509] on link "客戶列表" at bounding box center [81, 520] width 150 height 37
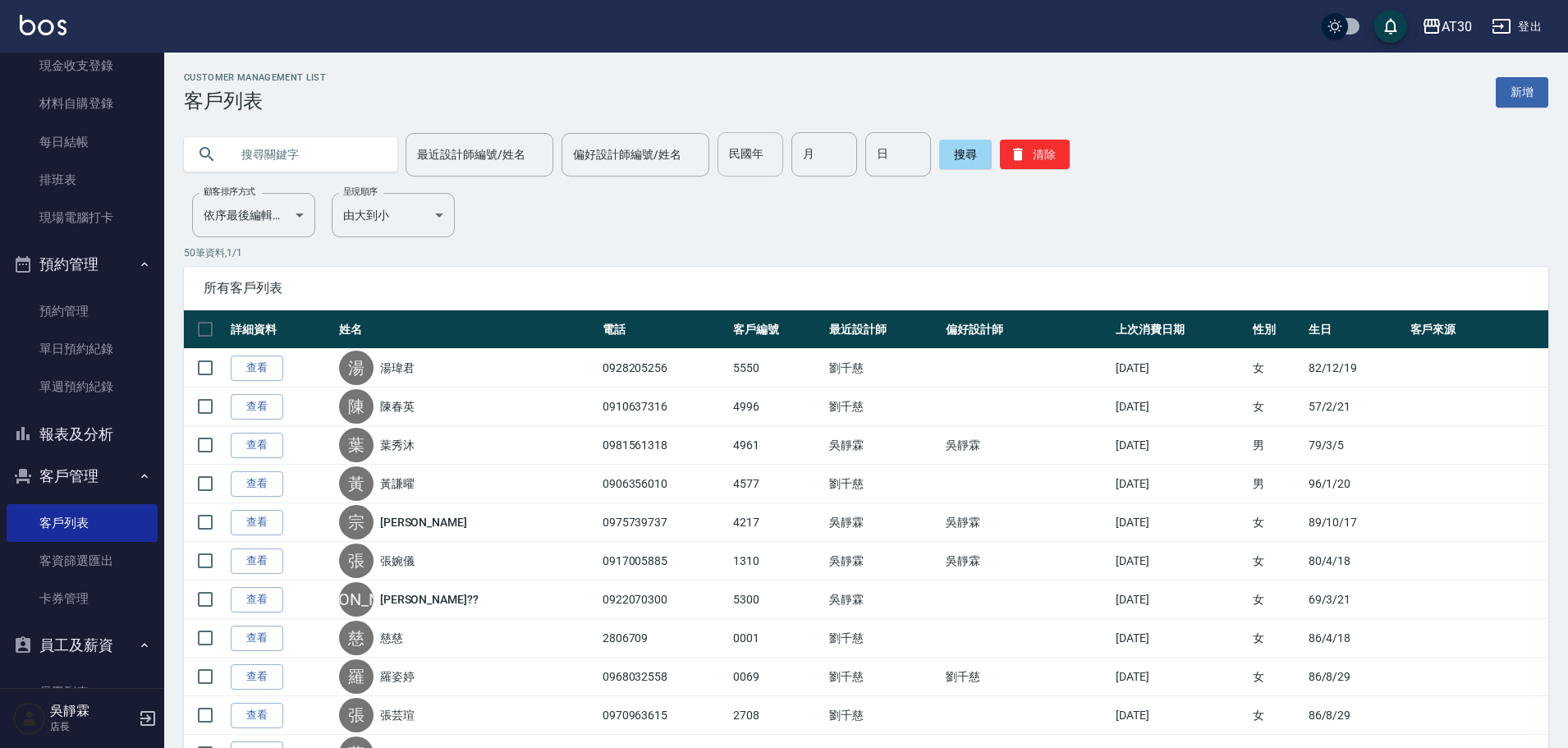
click at [730, 175] on input "民國年" at bounding box center [750, 154] width 66 height 44
type input "82"
type input "12"
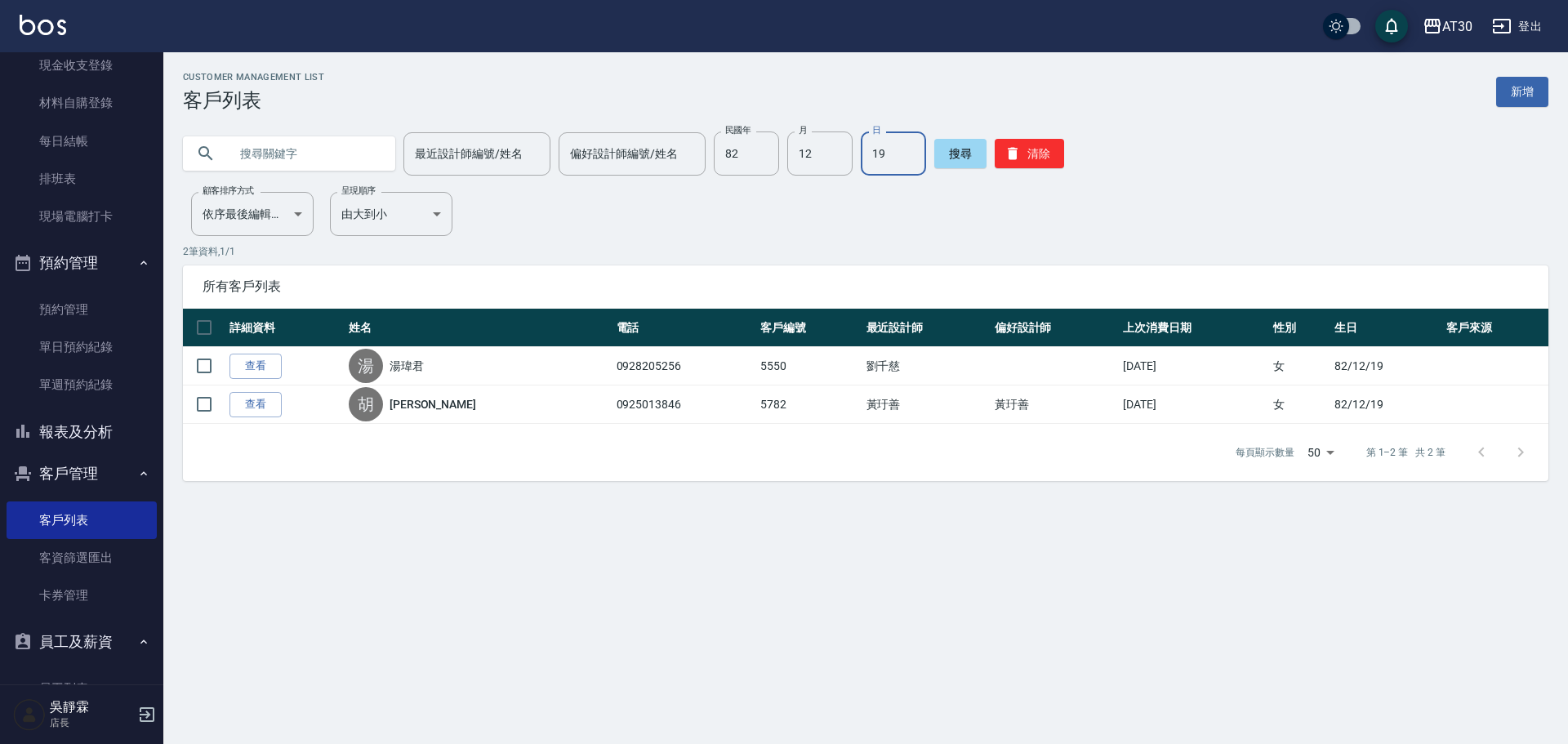
type input "1"
click at [812, 163] on input "12" at bounding box center [820, 153] width 65 height 44
click at [749, 149] on input "82" at bounding box center [746, 153] width 65 height 44
type input "90"
type input "9"
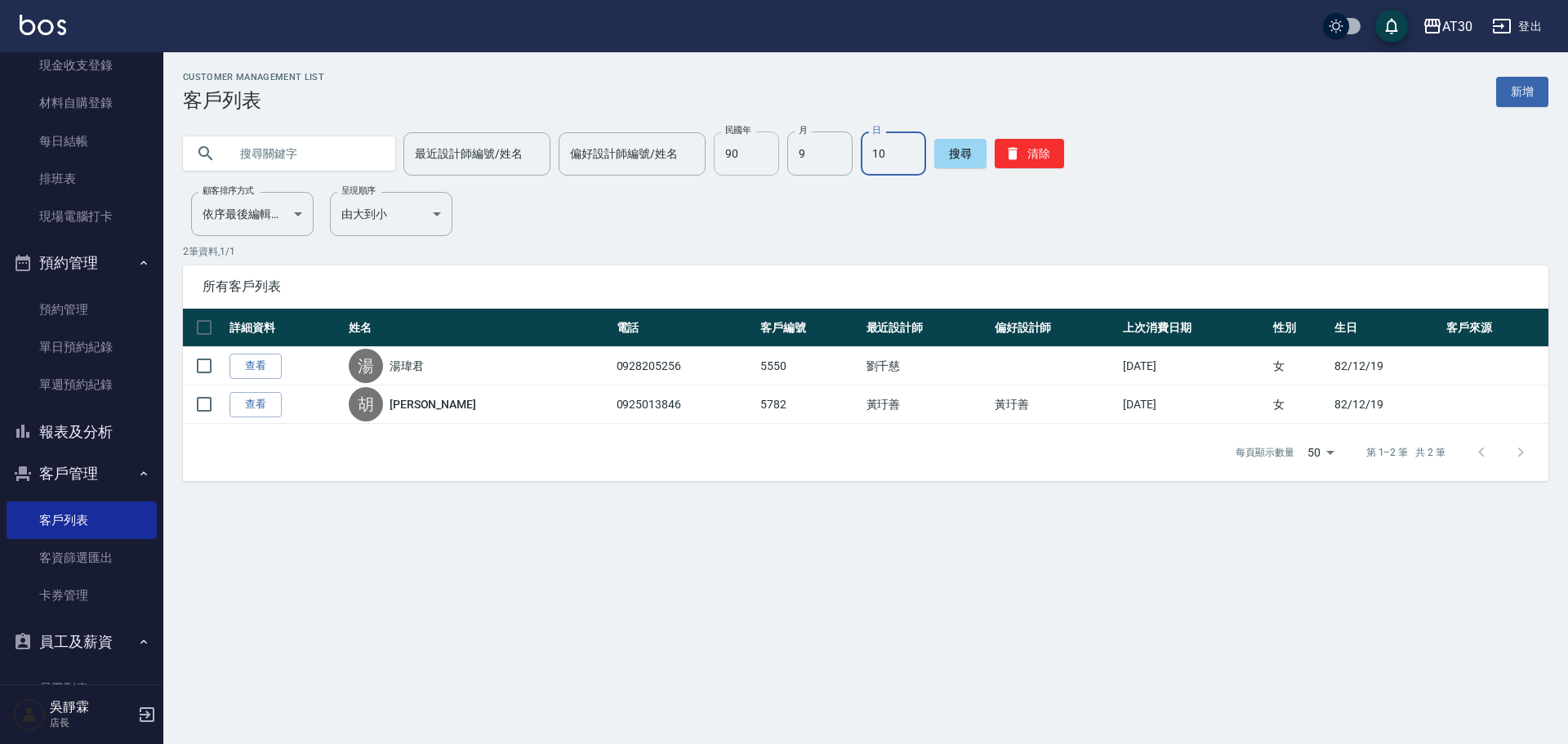
type input "10"
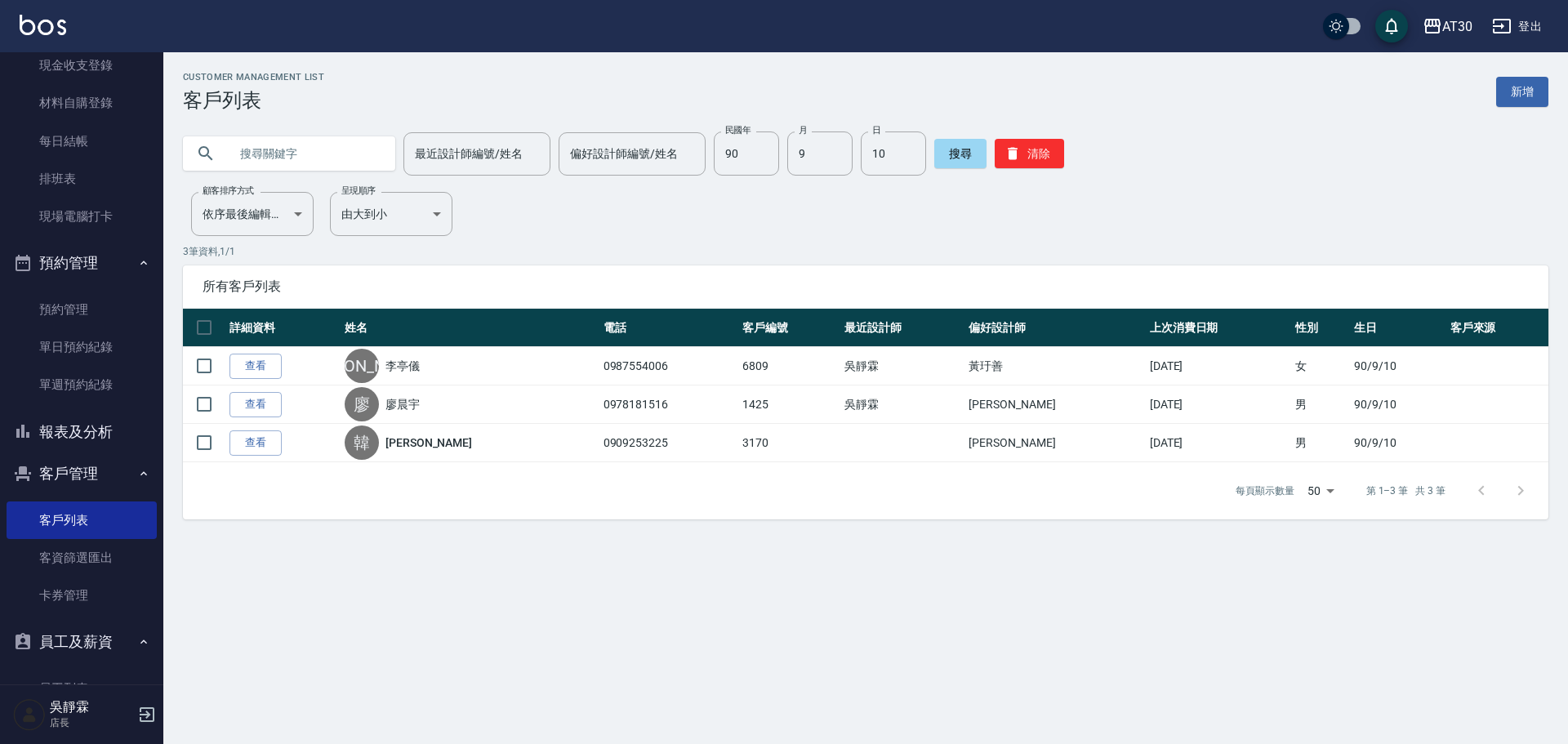
drag, startPoint x: 36, startPoint y: 316, endPoint x: 17, endPoint y: 765, distance: 449.4
drag, startPoint x: 17, startPoint y: 765, endPoint x: 187, endPoint y: 91, distance: 695.1
click at [187, 91] on h3 "客戶列表" at bounding box center [253, 100] width 141 height 22
click at [92, 441] on button "報表及分析" at bounding box center [81, 431] width 150 height 42
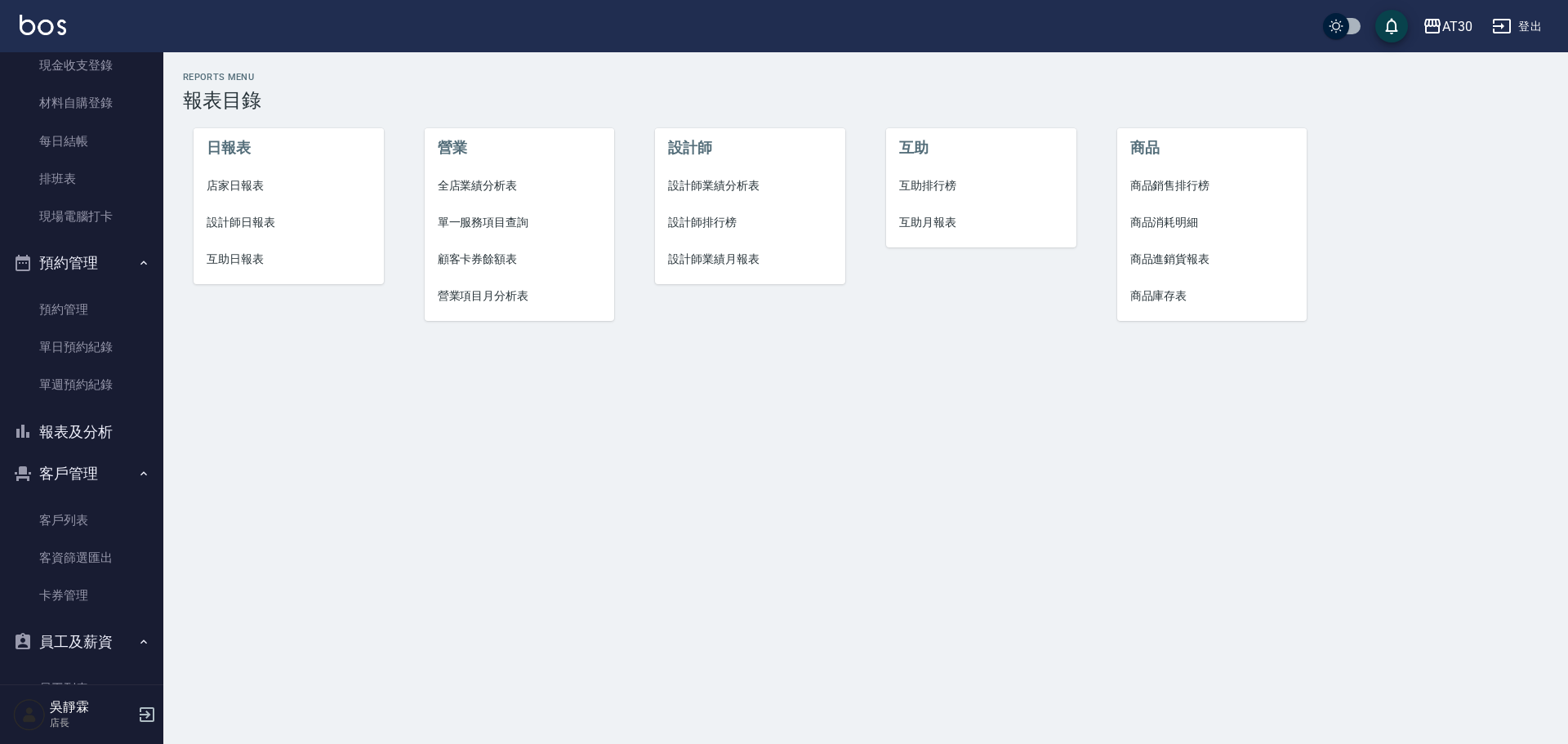
click at [233, 269] on li "互助日報表" at bounding box center [289, 259] width 191 height 36
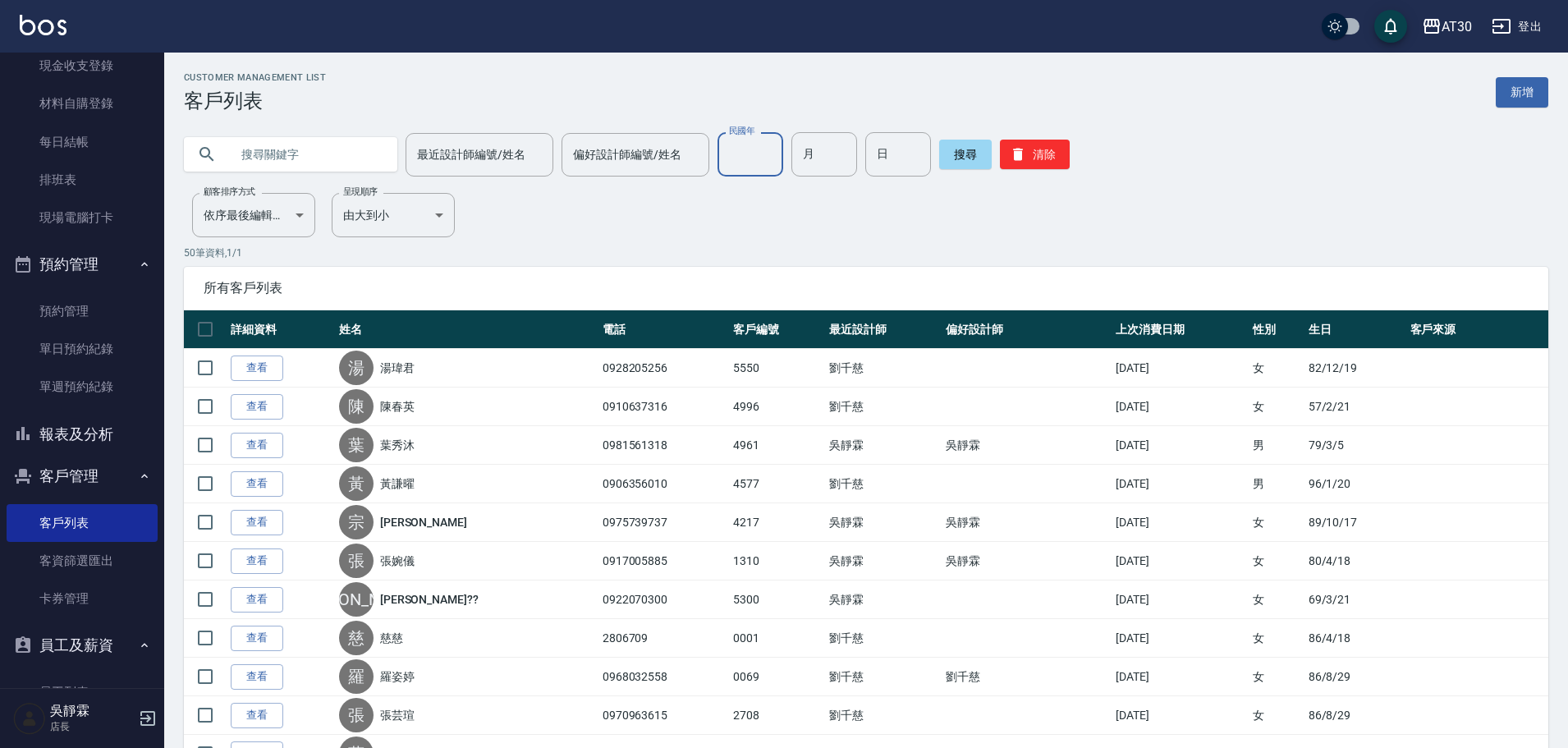
click at [734, 174] on input "民國年" at bounding box center [750, 154] width 66 height 44
type input "93"
type input "9"
click at [884, 163] on input "日" at bounding box center [899, 154] width 66 height 44
type input "24"
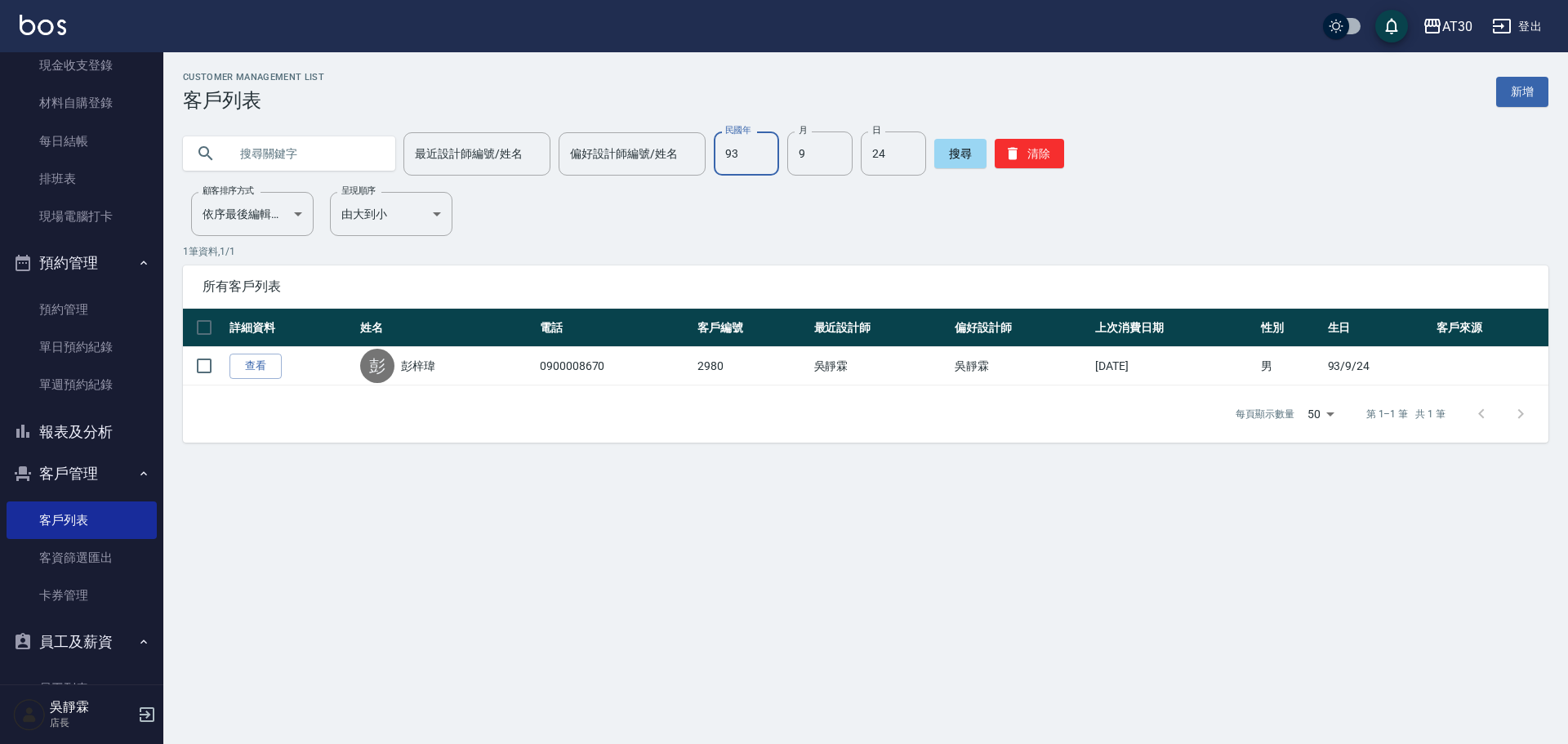
click at [769, 163] on input "93" at bounding box center [746, 153] width 65 height 44
type input "96"
click at [744, 133] on div "最近設計師編號/姓名 最近設計師編號/姓名 偏好設計師編號/姓名 偏好設計師編號/姓名 民國年 96 民國年 月 月 日 24 日 搜尋 清除" at bounding box center [855, 144] width 1385 height 63
click at [752, 152] on input "96" at bounding box center [746, 153] width 65 height 44
click at [804, 166] on input "月" at bounding box center [820, 153] width 65 height 44
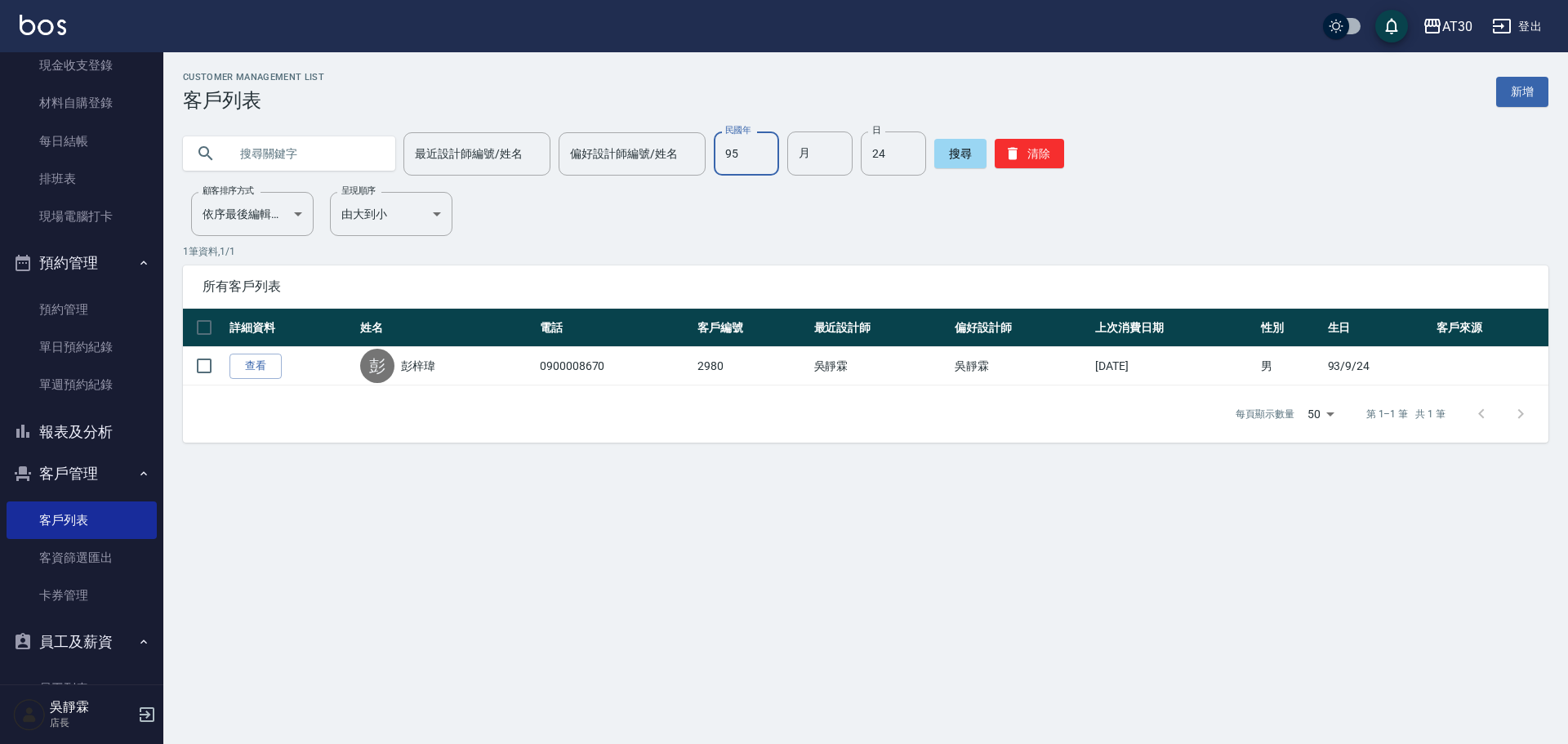
type input "95"
type input "5"
type input "26"
click at [1533, 84] on link "新增" at bounding box center [1522, 91] width 52 height 30
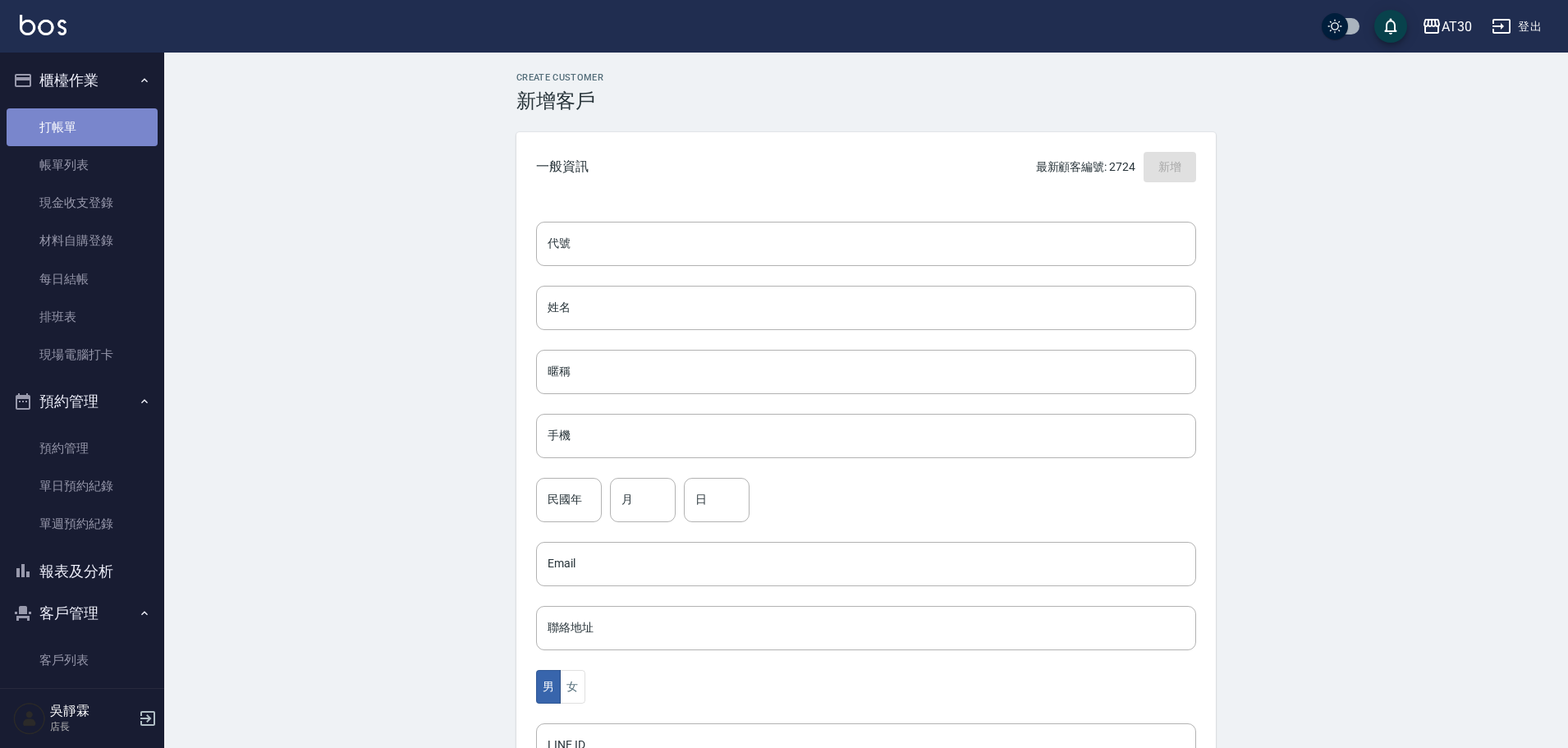
click at [89, 133] on link "打帳單" at bounding box center [82, 127] width 151 height 38
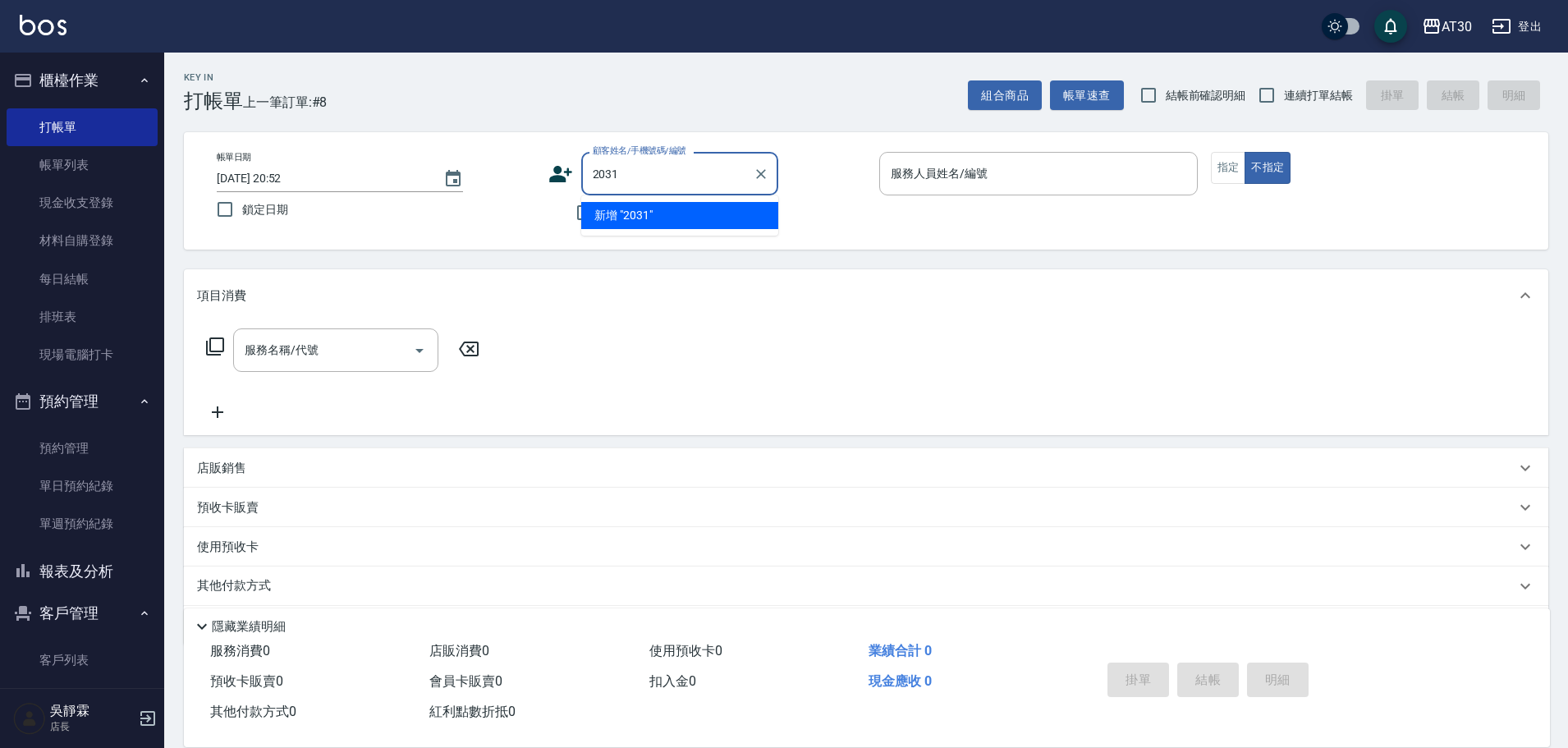
type input "2031"
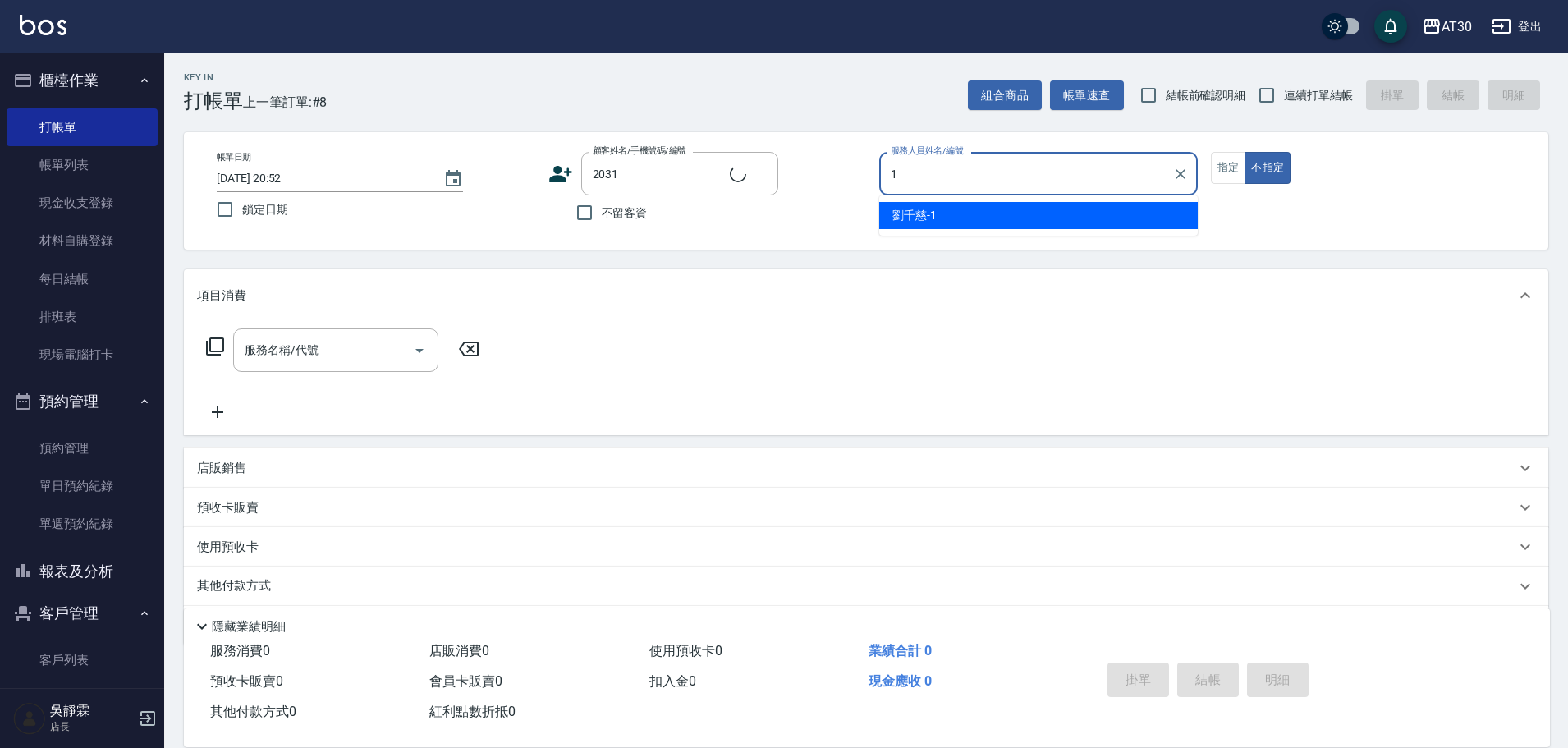
type input "1"
type input "蘇佾丞/0906677780/2031"
type input "劉千慈-1"
type button "false"
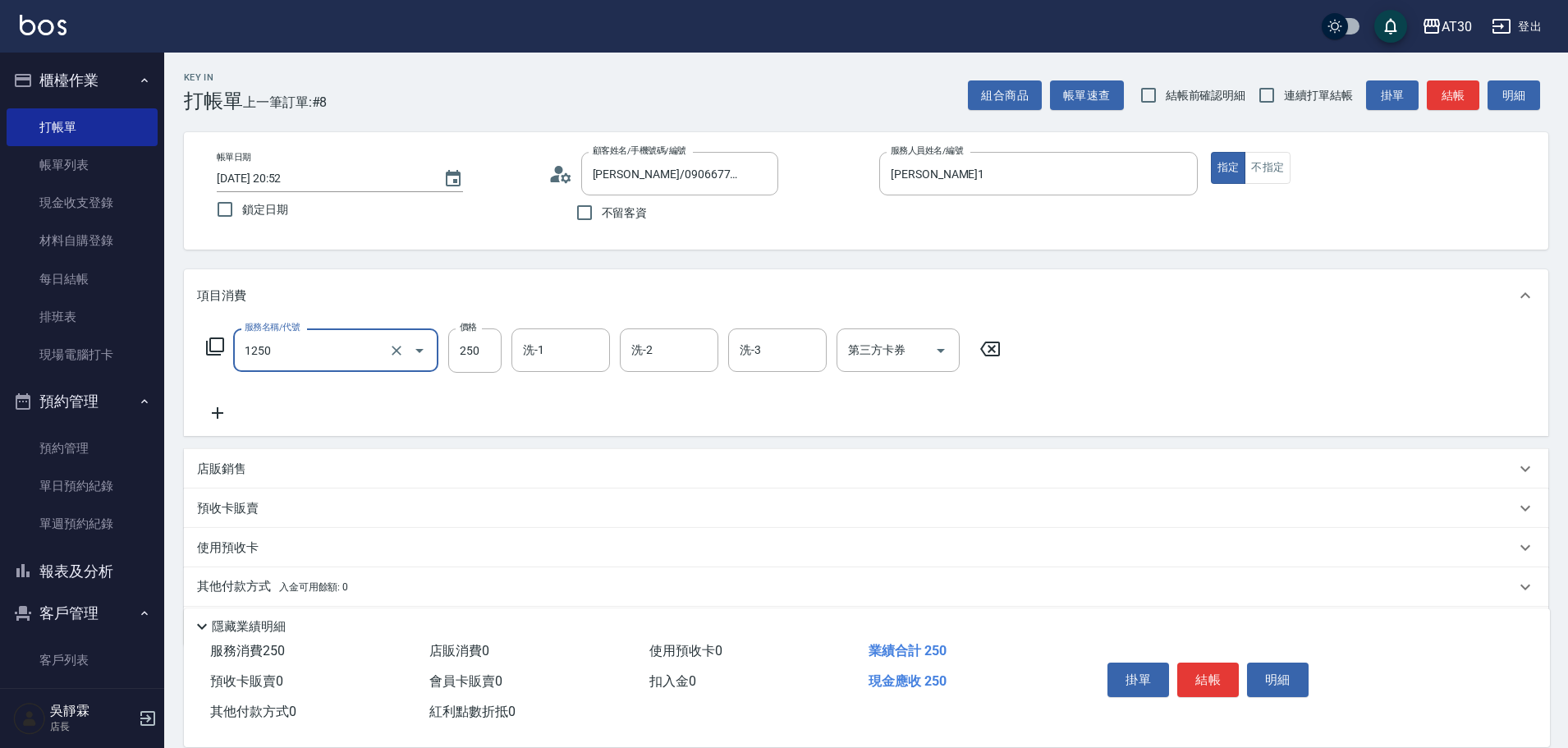
type input "洗髮250(1250)"
type input "賴伊珊-20"
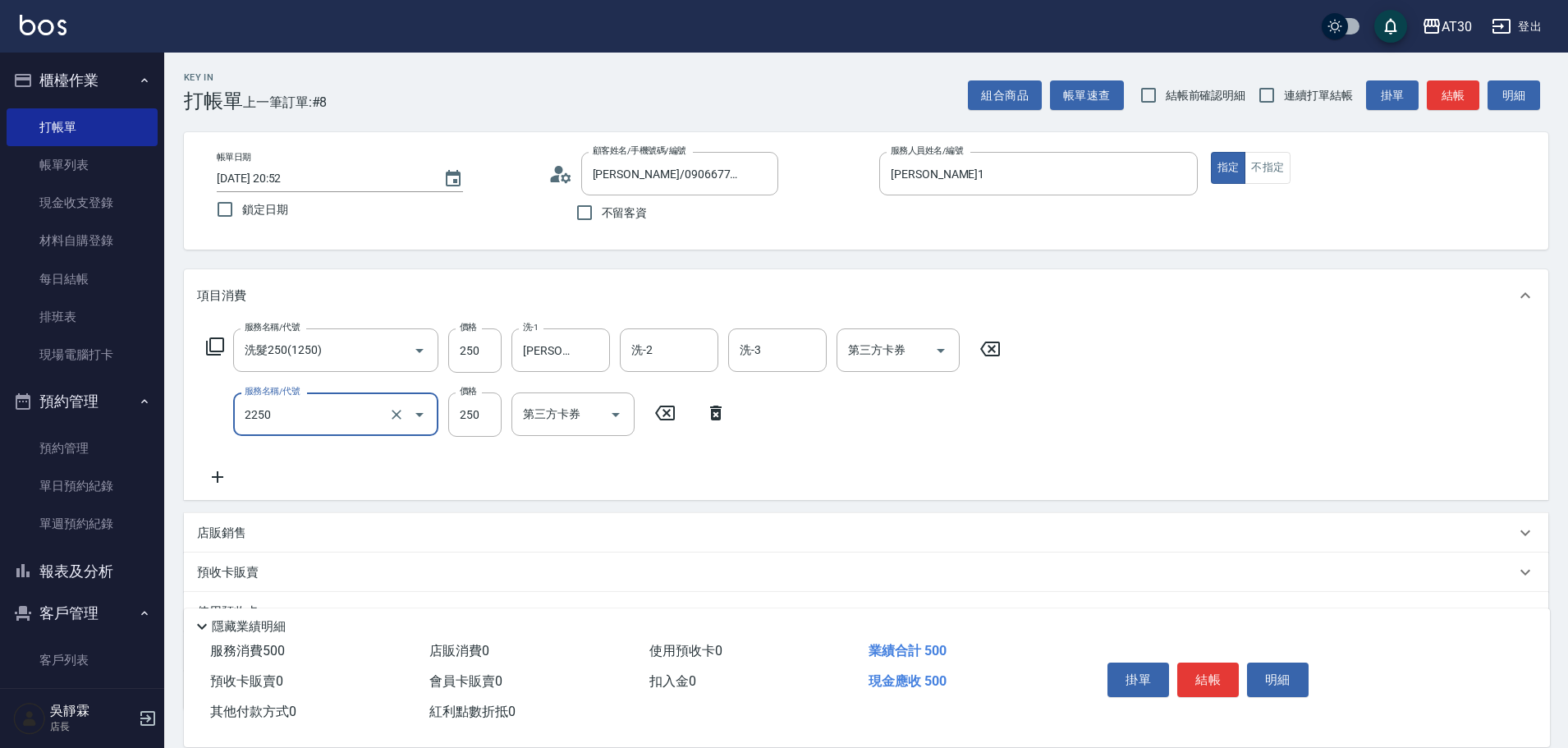
type input "剪髮(2250)"
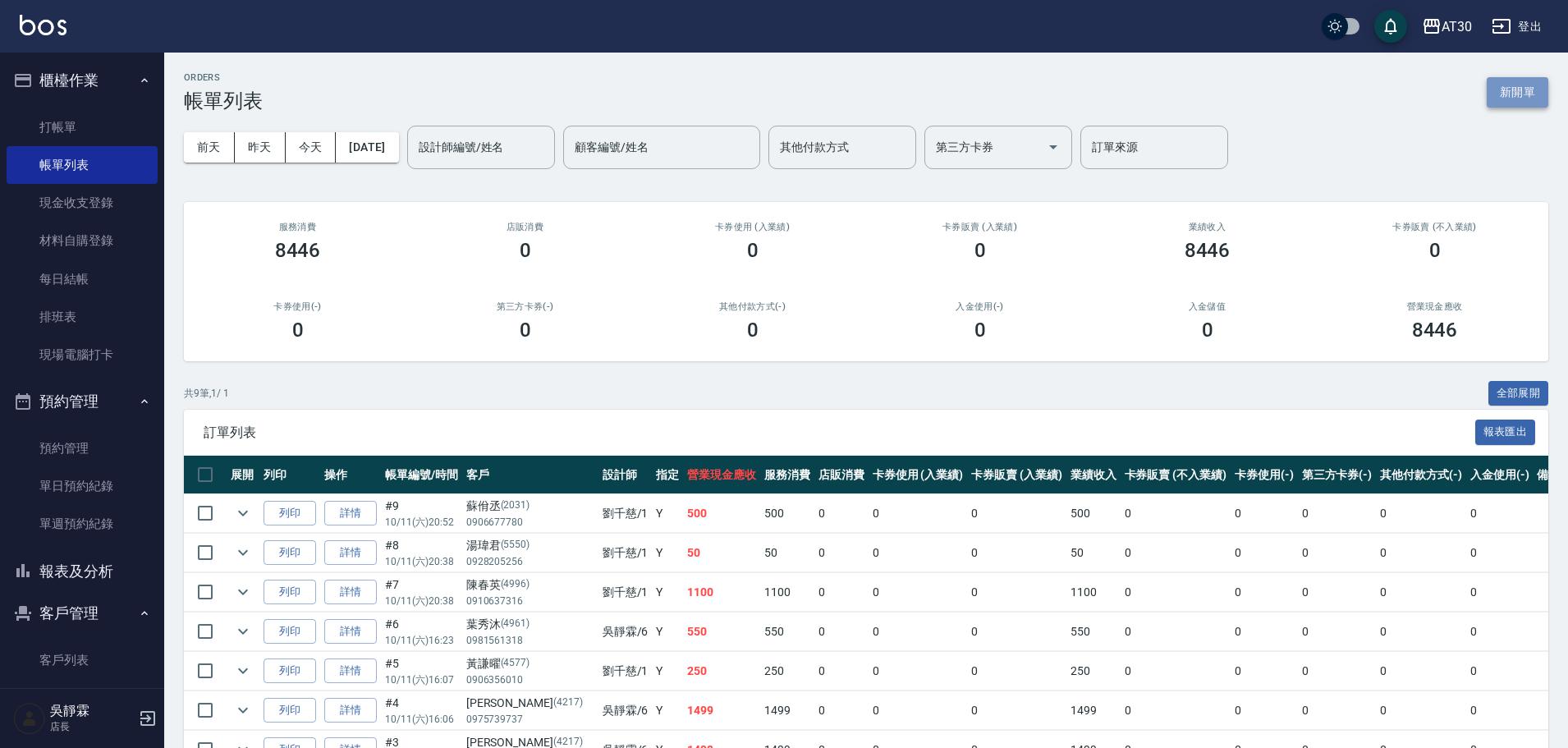
click at [1516, 88] on button "新開單" at bounding box center [1518, 92] width 62 height 30
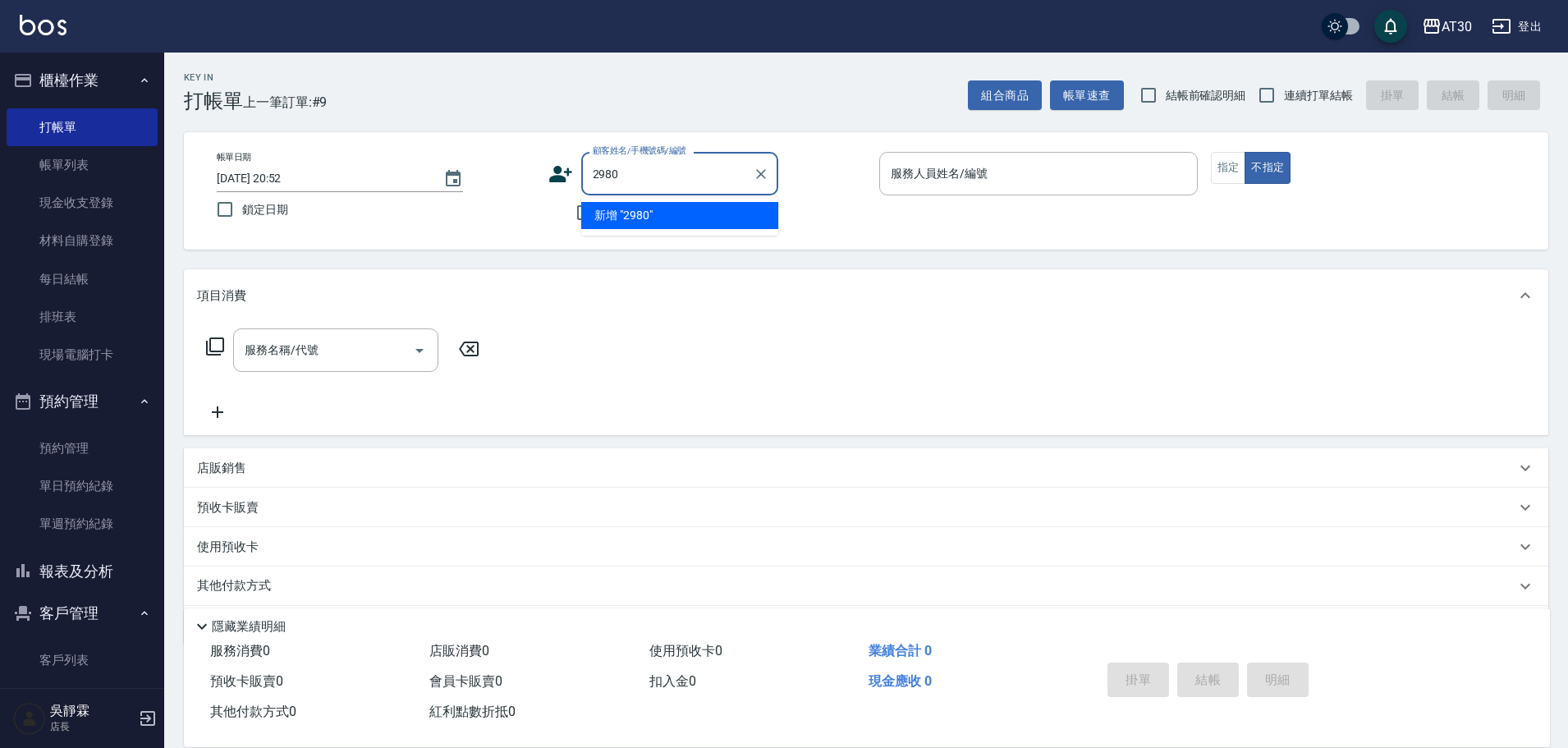
type input "2980"
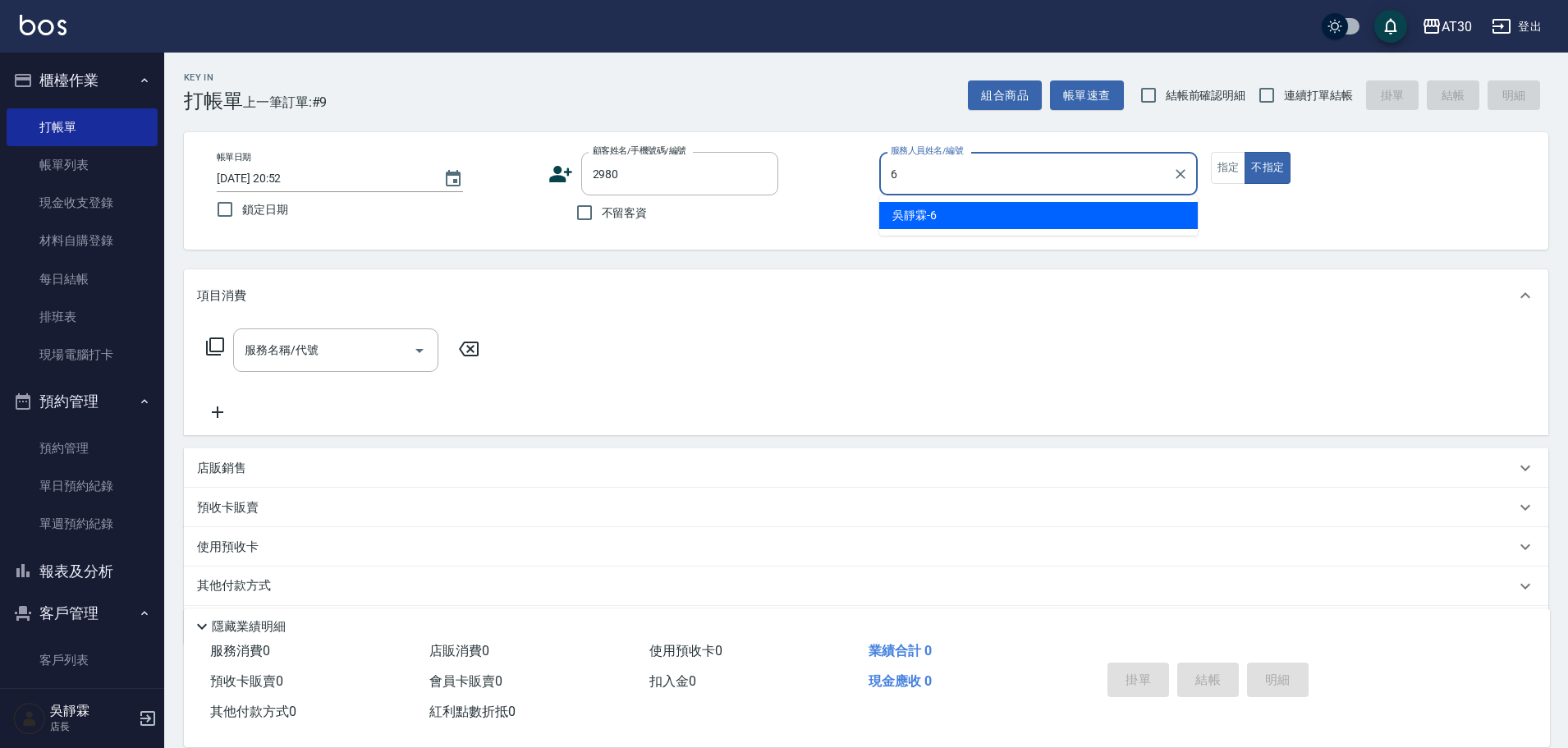
type input "吳靜霖-6"
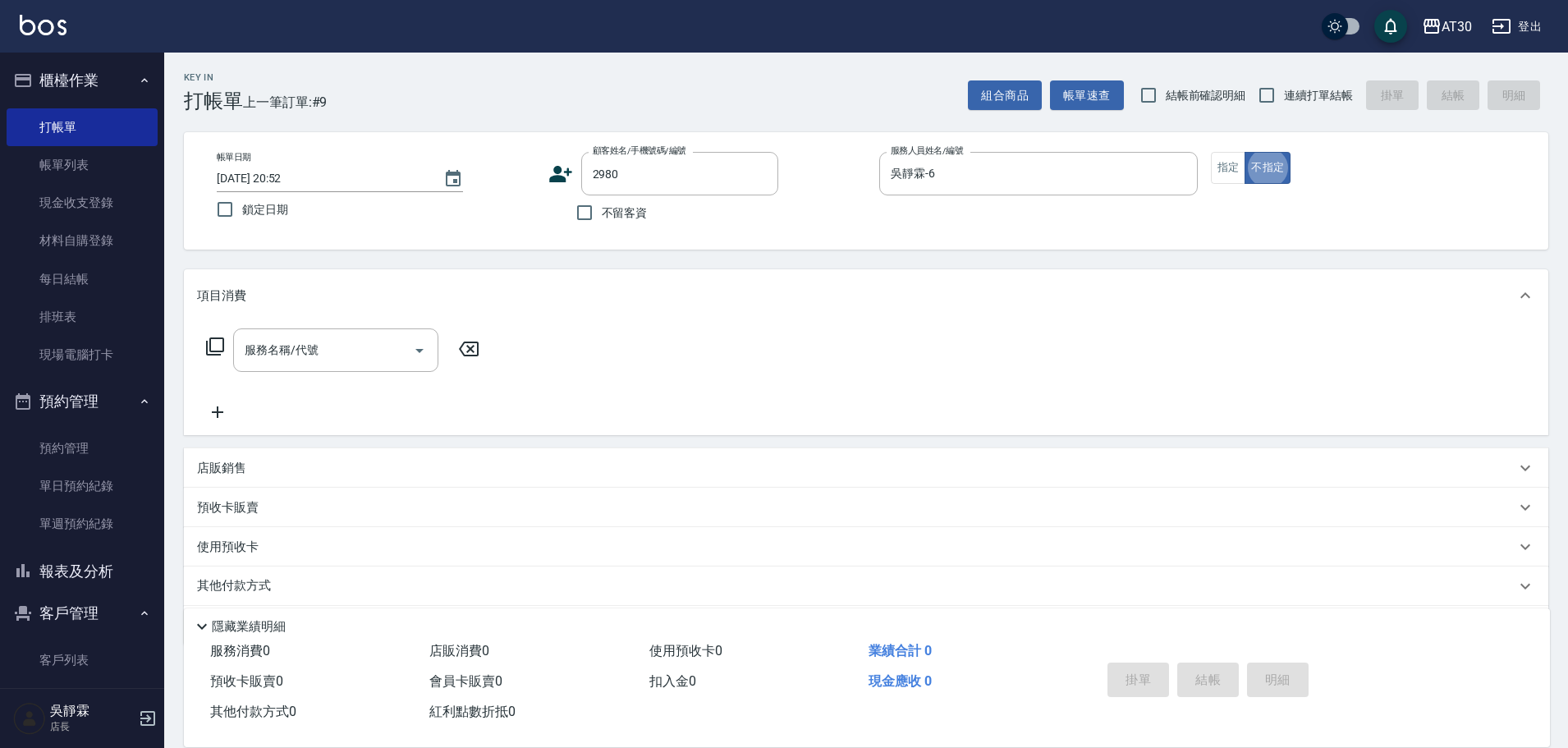
type button "false"
type input "彭梓瑋/0900008670/2980"
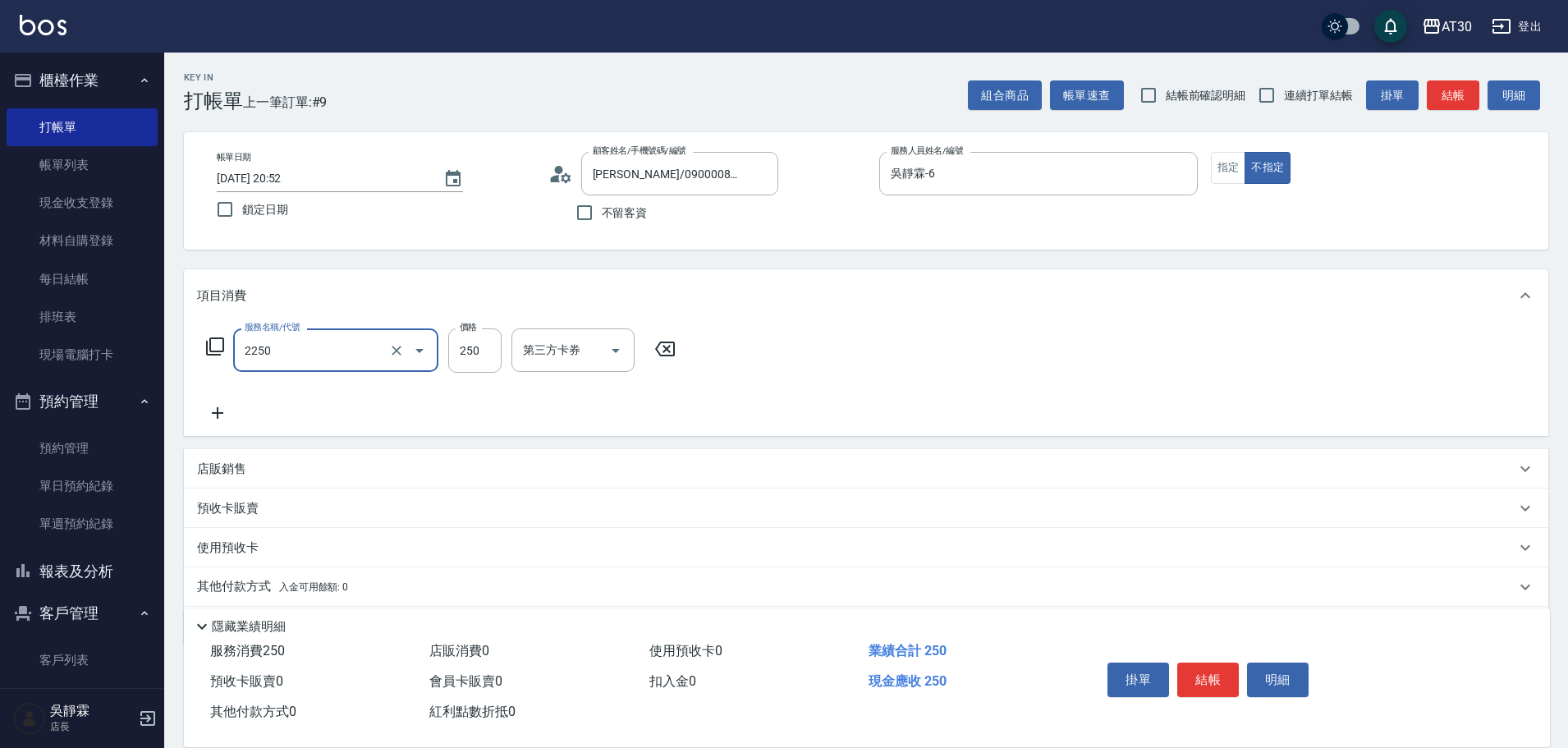
type input "剪髮(2250)"
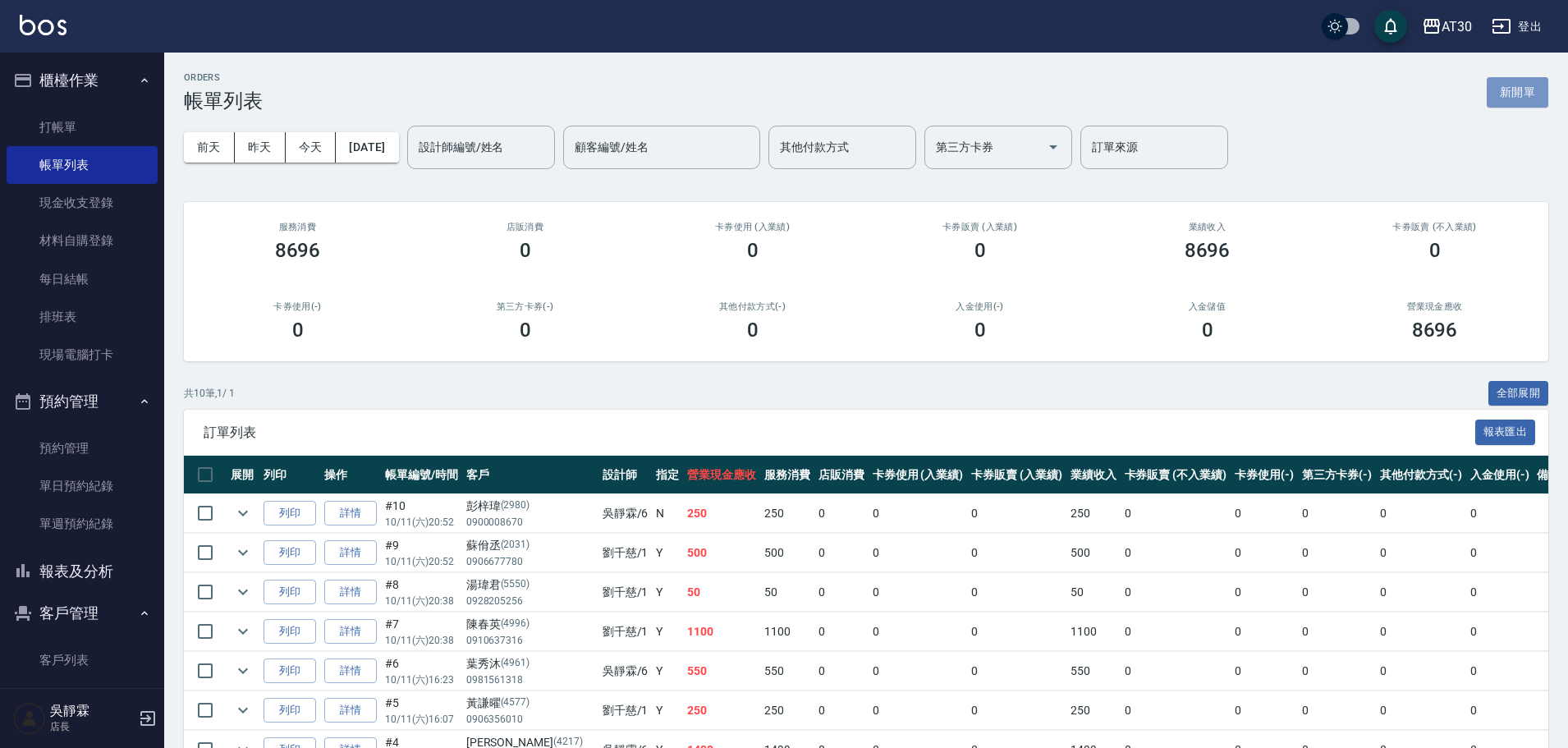
click at [1540, 93] on button "新開單" at bounding box center [1518, 92] width 62 height 30
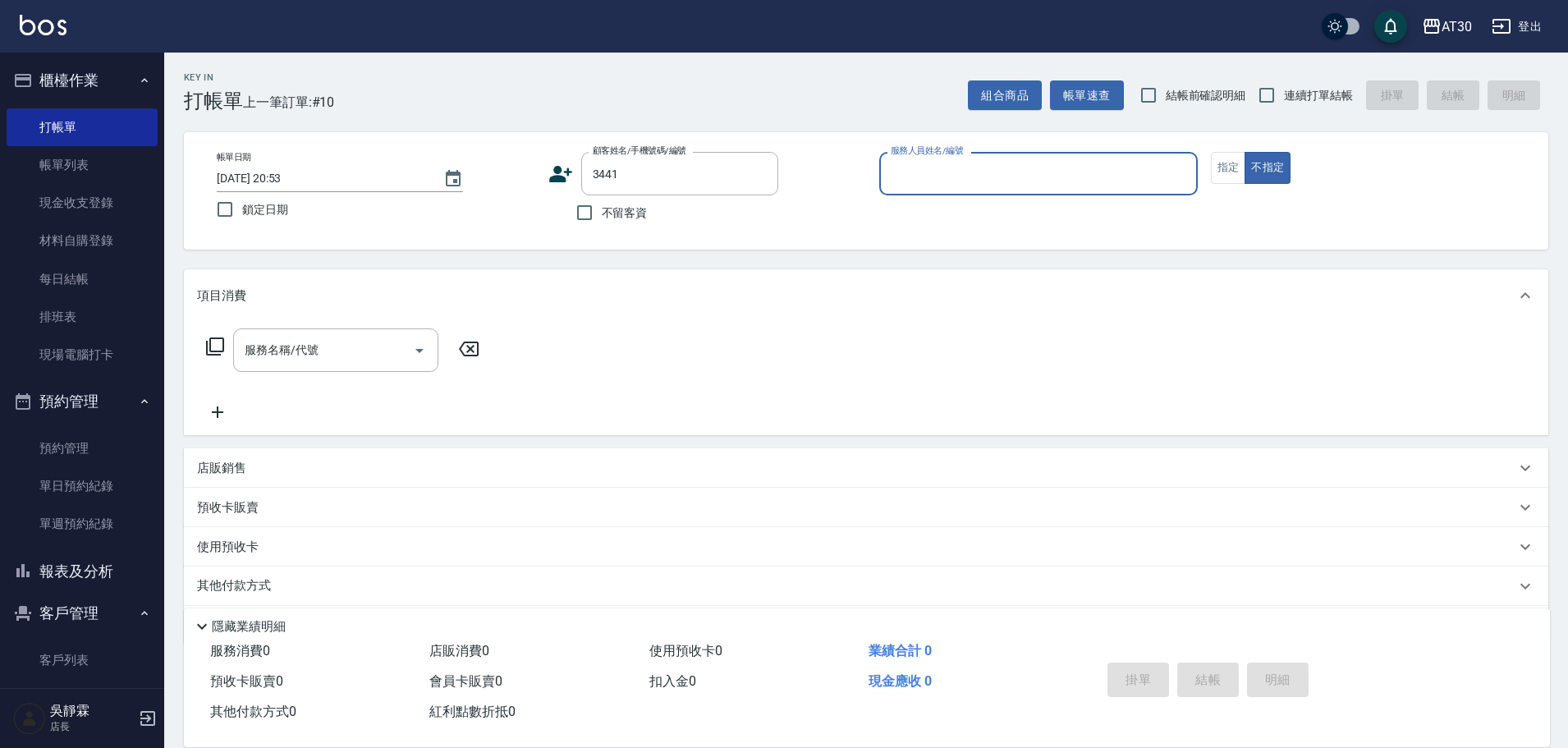
type input "葉玉梅/0978096063/3441"
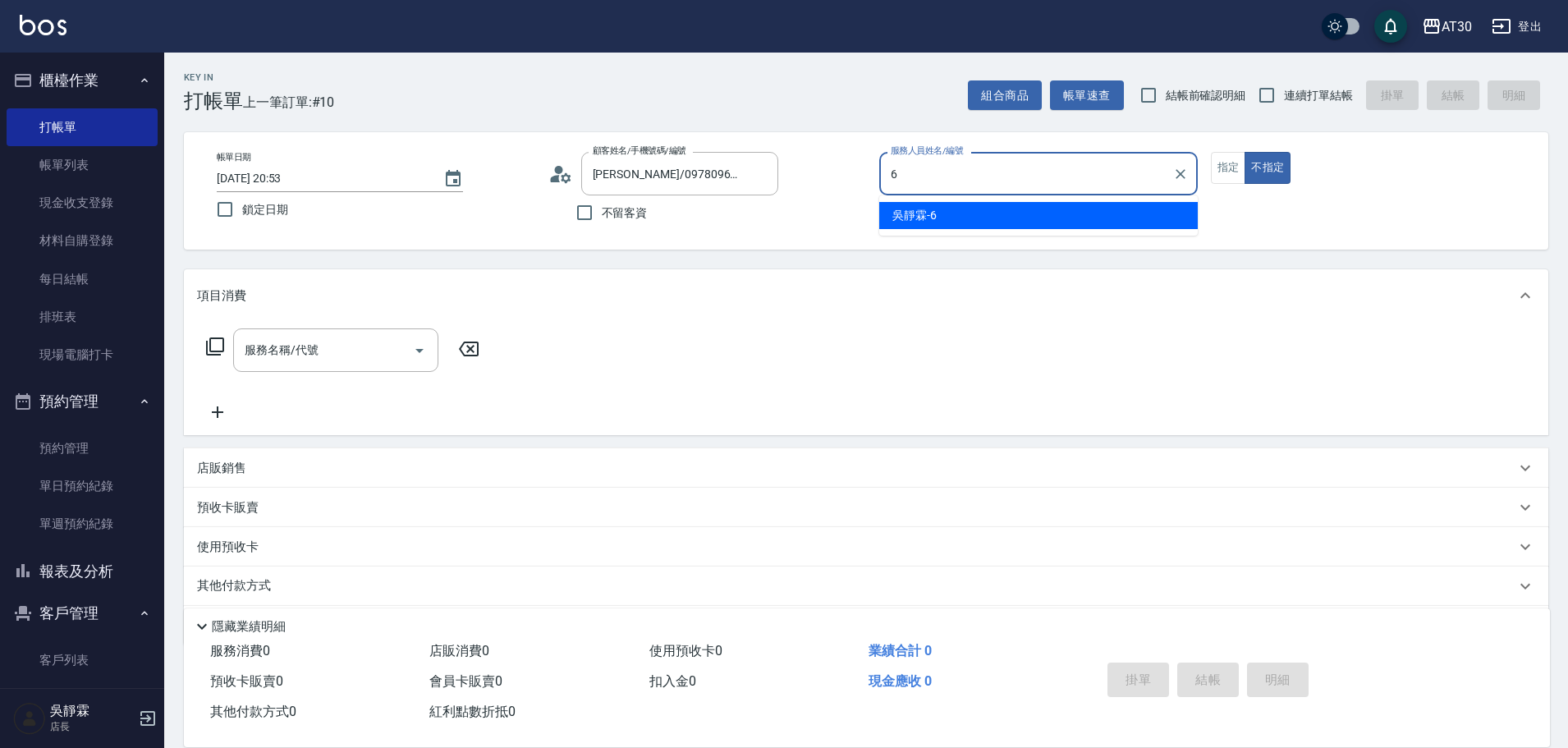
type input "吳靜霖-6"
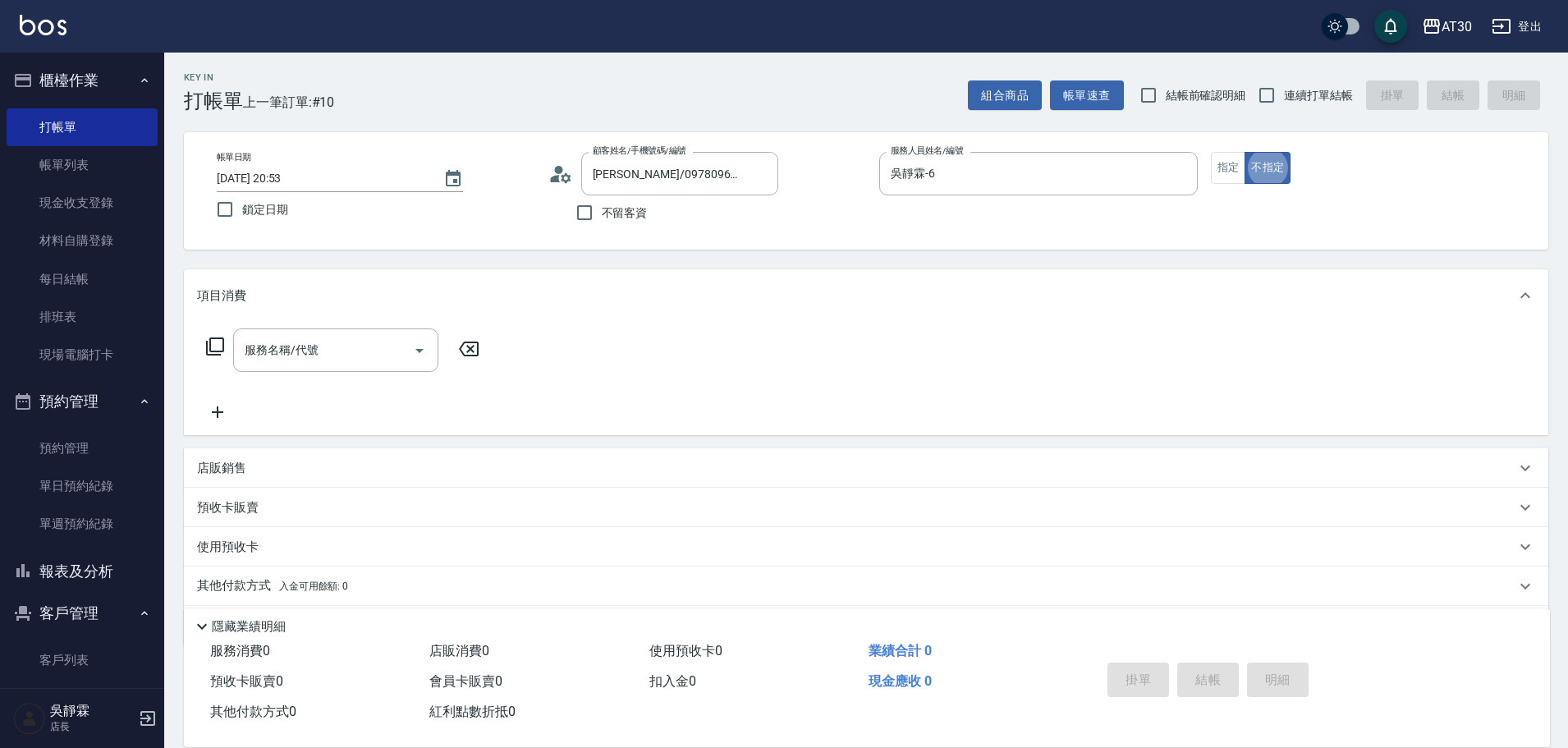
type button "false"
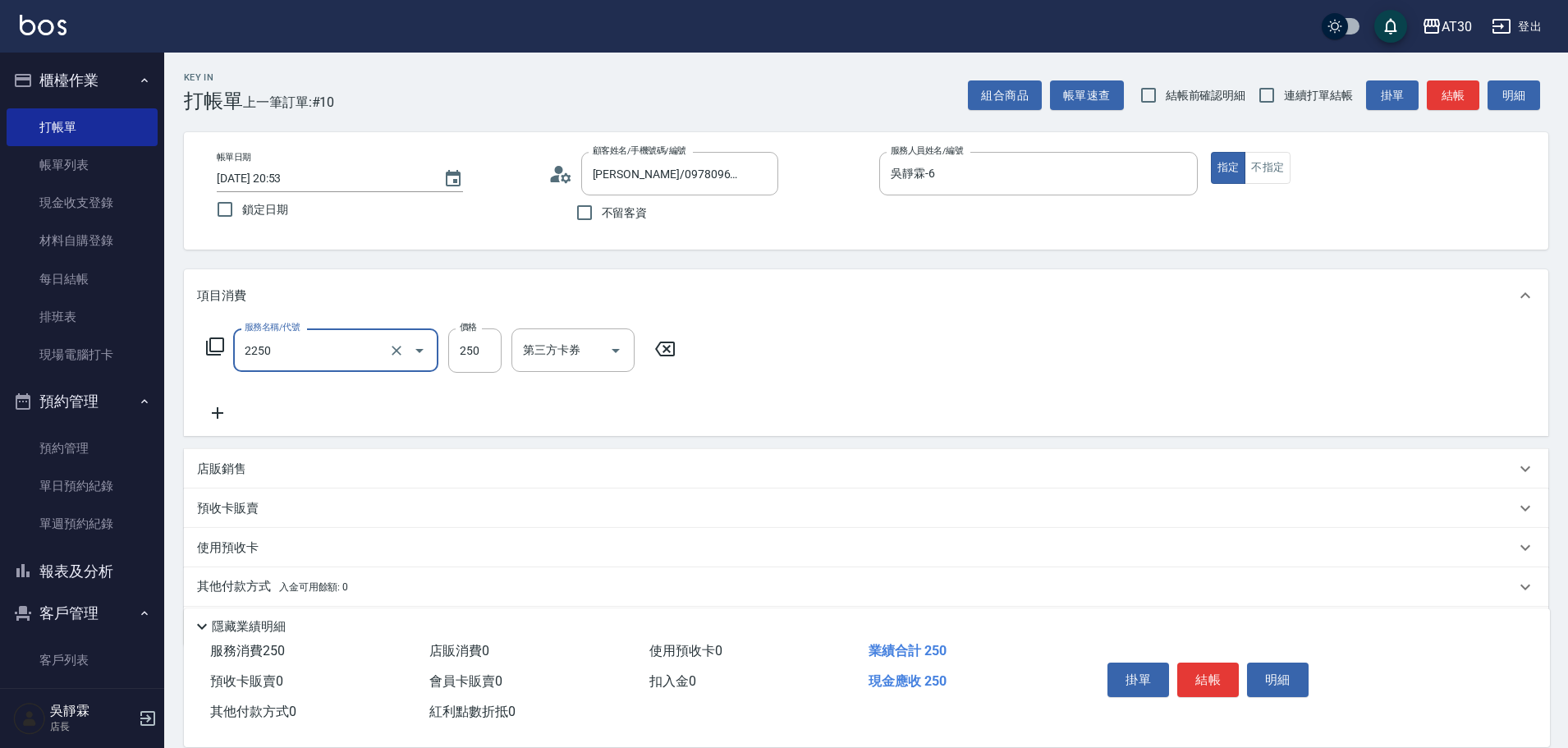
type input "剪髮(2250)"
type input "300"
click at [1209, 670] on button "結帳" at bounding box center [1208, 679] width 62 height 35
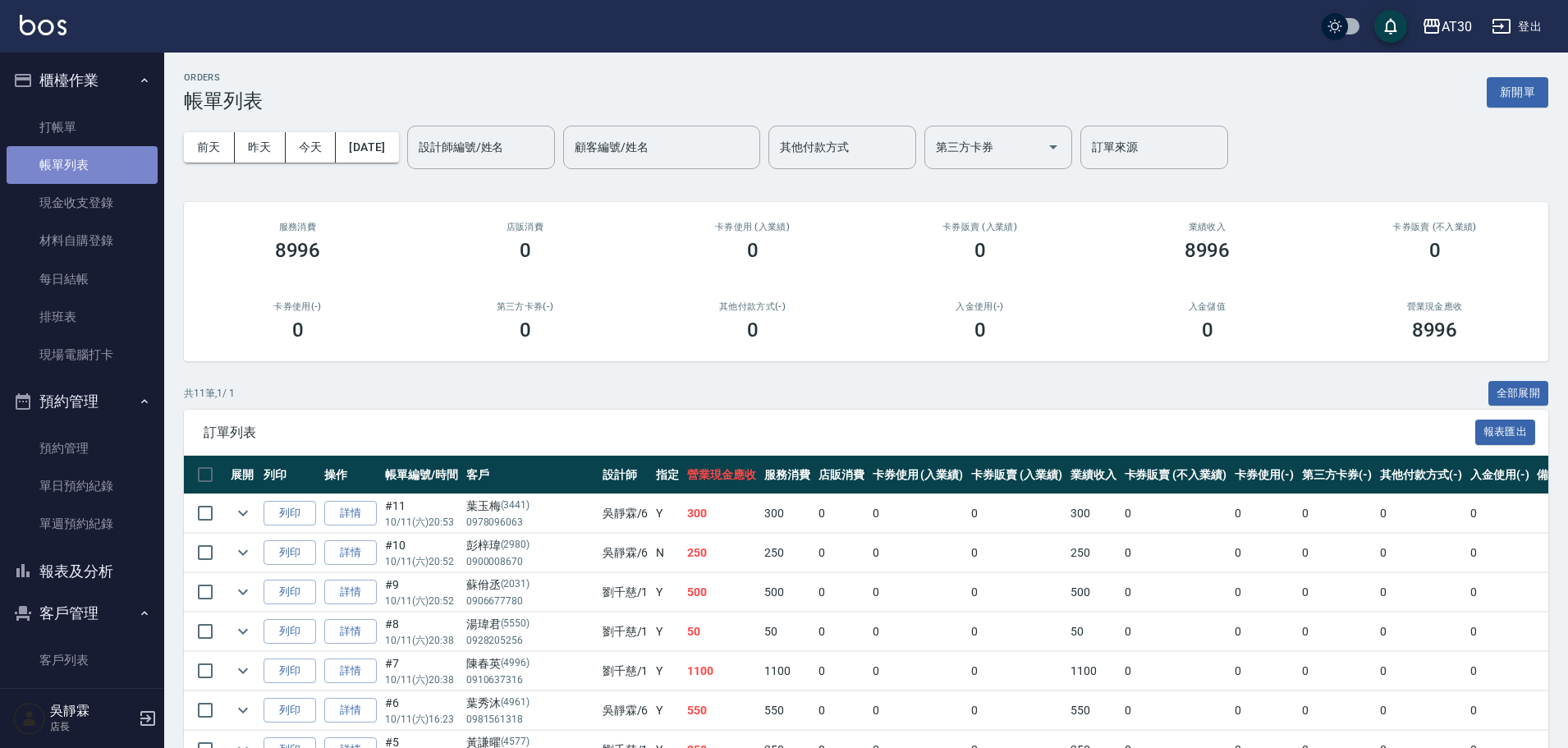
click at [108, 151] on link "帳單列表" at bounding box center [82, 165] width 151 height 38
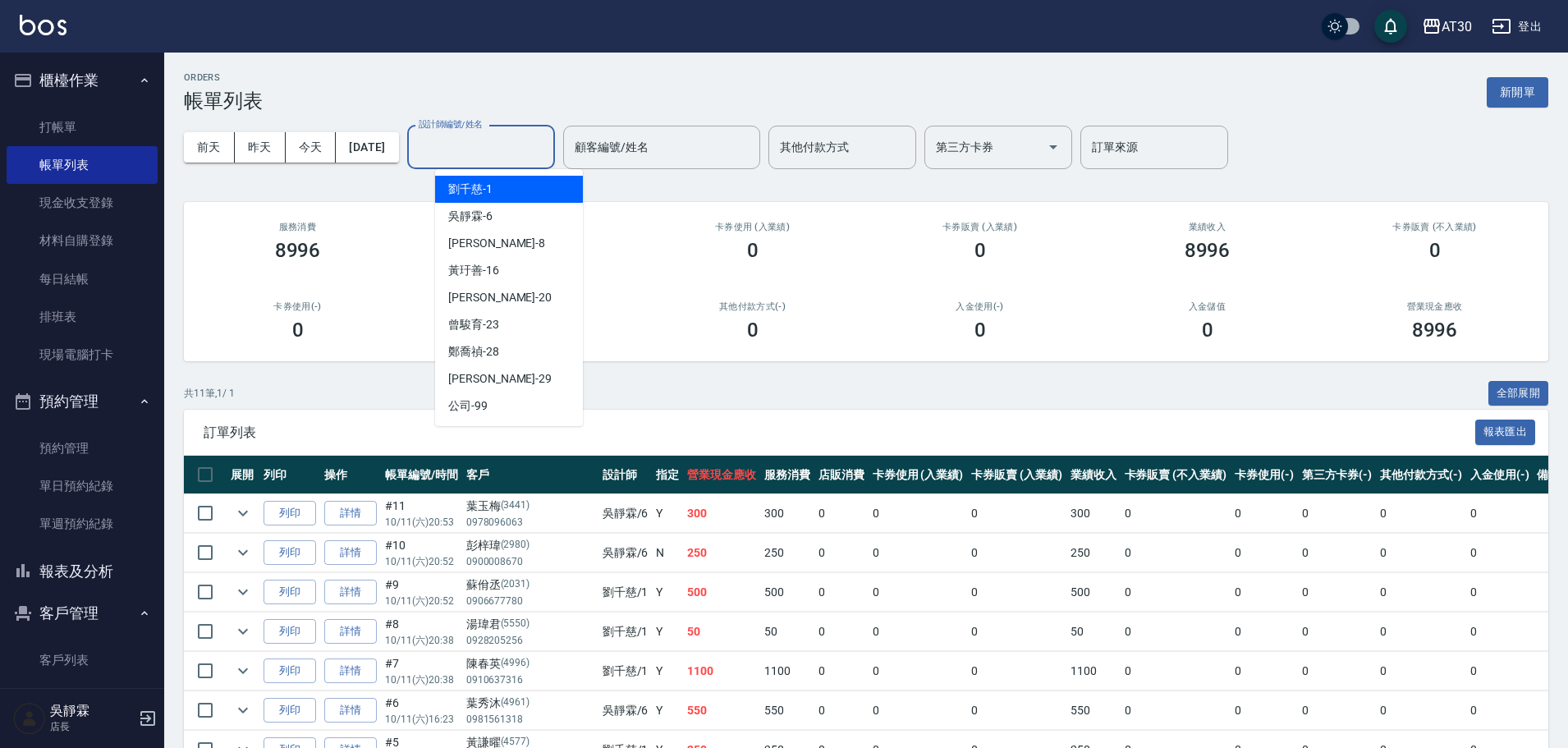
click at [488, 151] on input "設計師編號/姓名" at bounding box center [482, 147] width 133 height 29
click at [499, 206] on div "吳靜霖 -6" at bounding box center [508, 216] width 147 height 27
type input "吳靜霖-6"
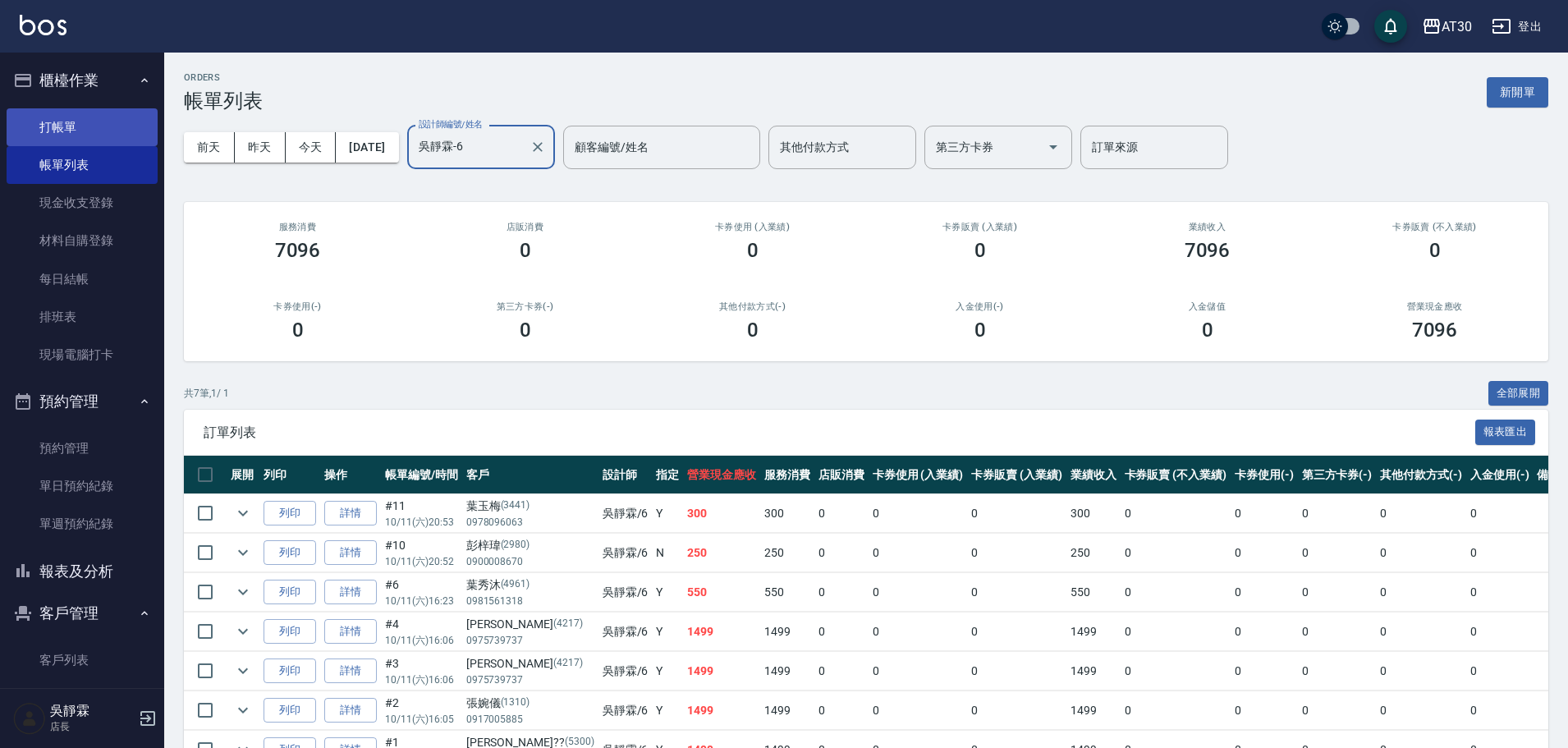
click at [66, 130] on link "打帳單" at bounding box center [82, 127] width 151 height 38
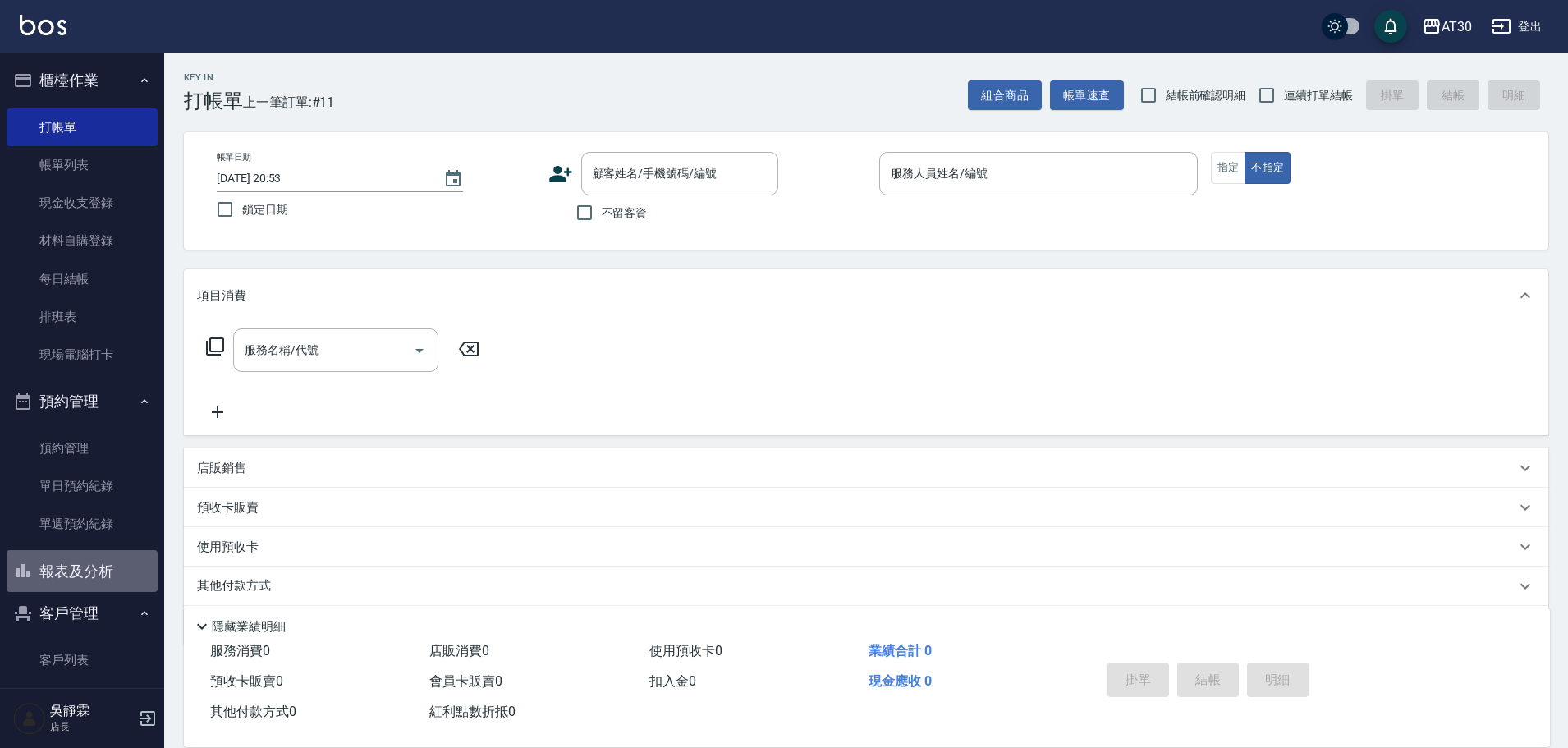
click at [101, 566] on button "報表及分析" at bounding box center [82, 571] width 151 height 42
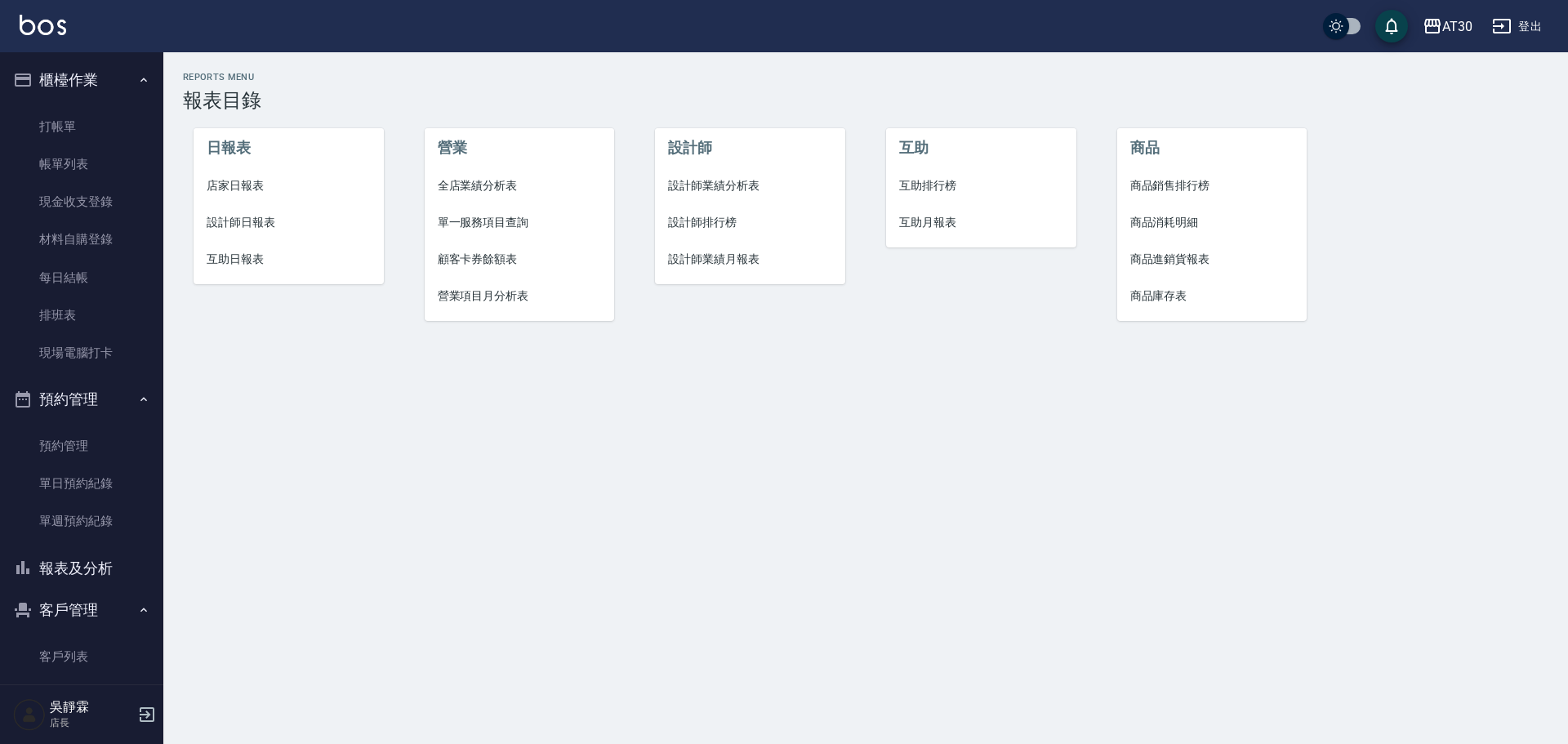
click at [250, 185] on span "店家日報表" at bounding box center [289, 186] width 164 height 17
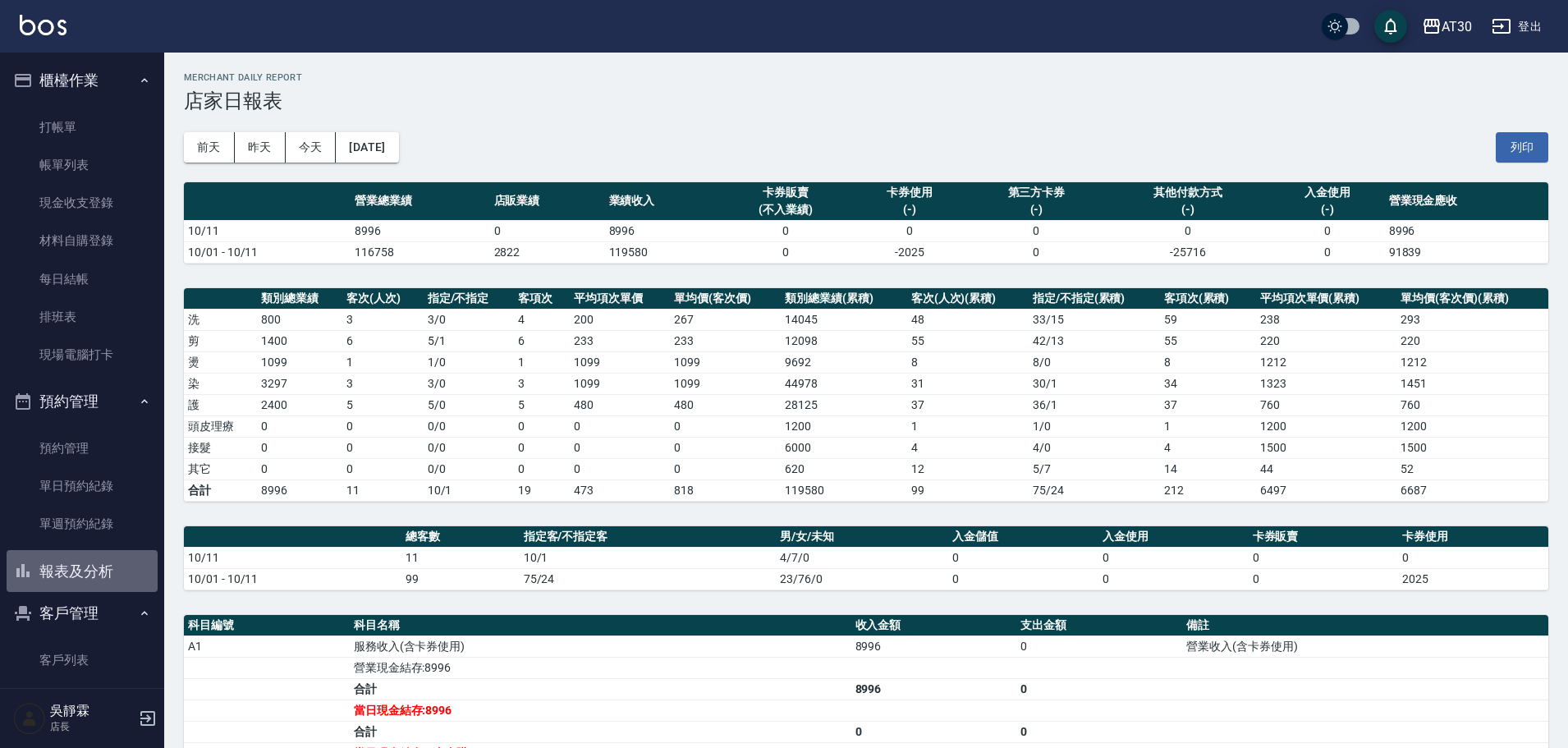
click at [88, 553] on button "報表及分析" at bounding box center [82, 571] width 151 height 42
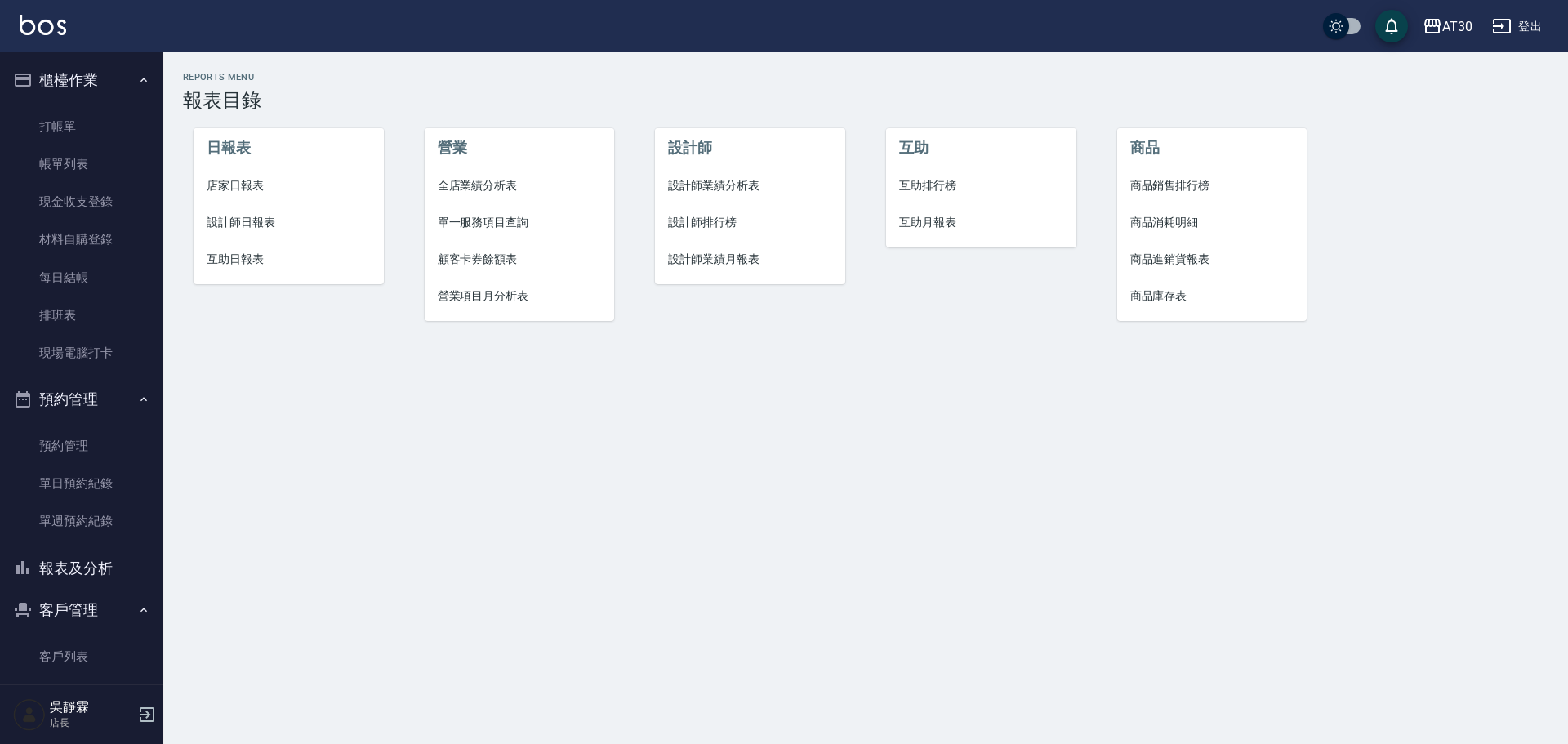
click at [714, 216] on span "設計師排行榜" at bounding box center [750, 222] width 164 height 17
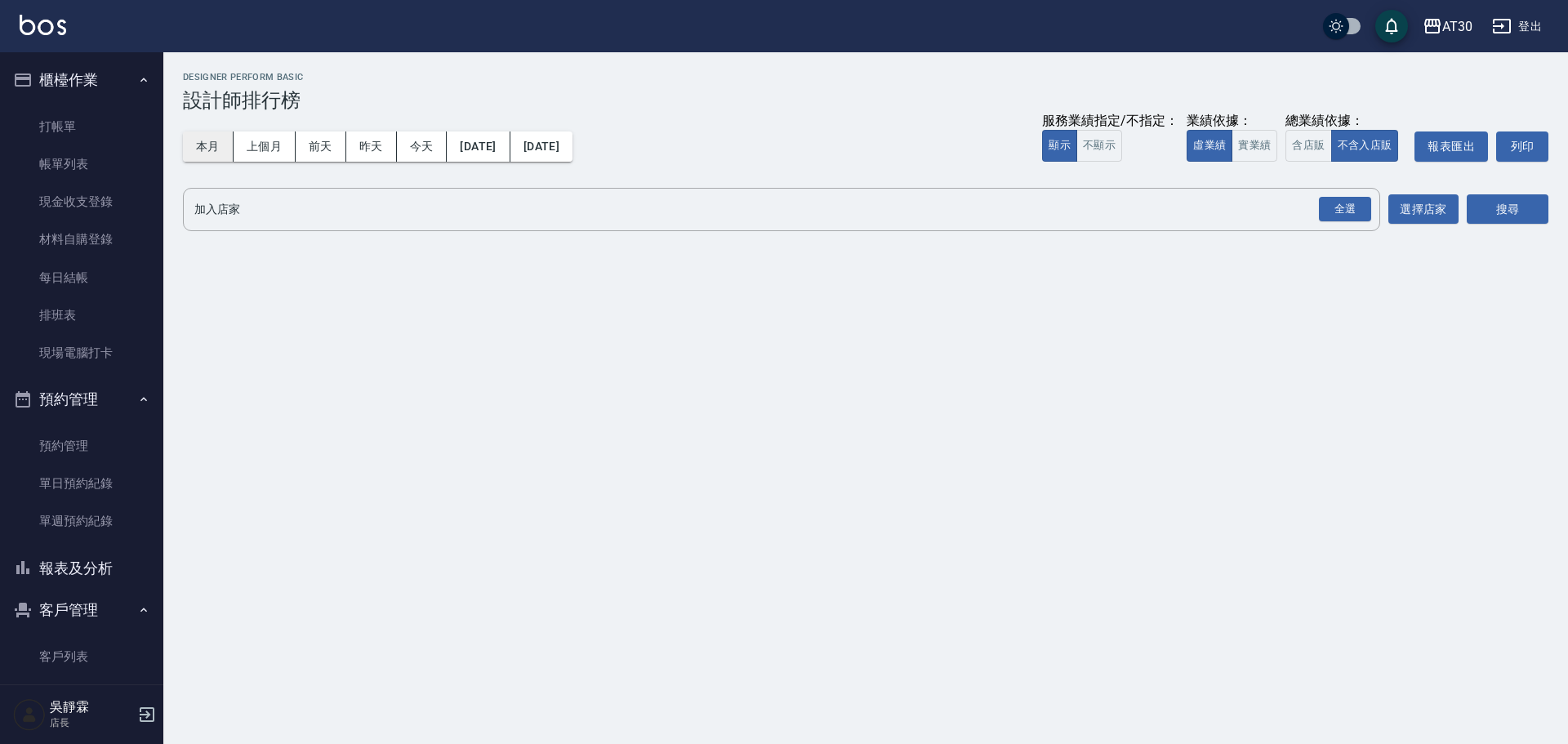
click at [215, 153] on button "本月" at bounding box center [208, 147] width 50 height 30
click at [1335, 213] on div "全選" at bounding box center [1345, 209] width 52 height 25
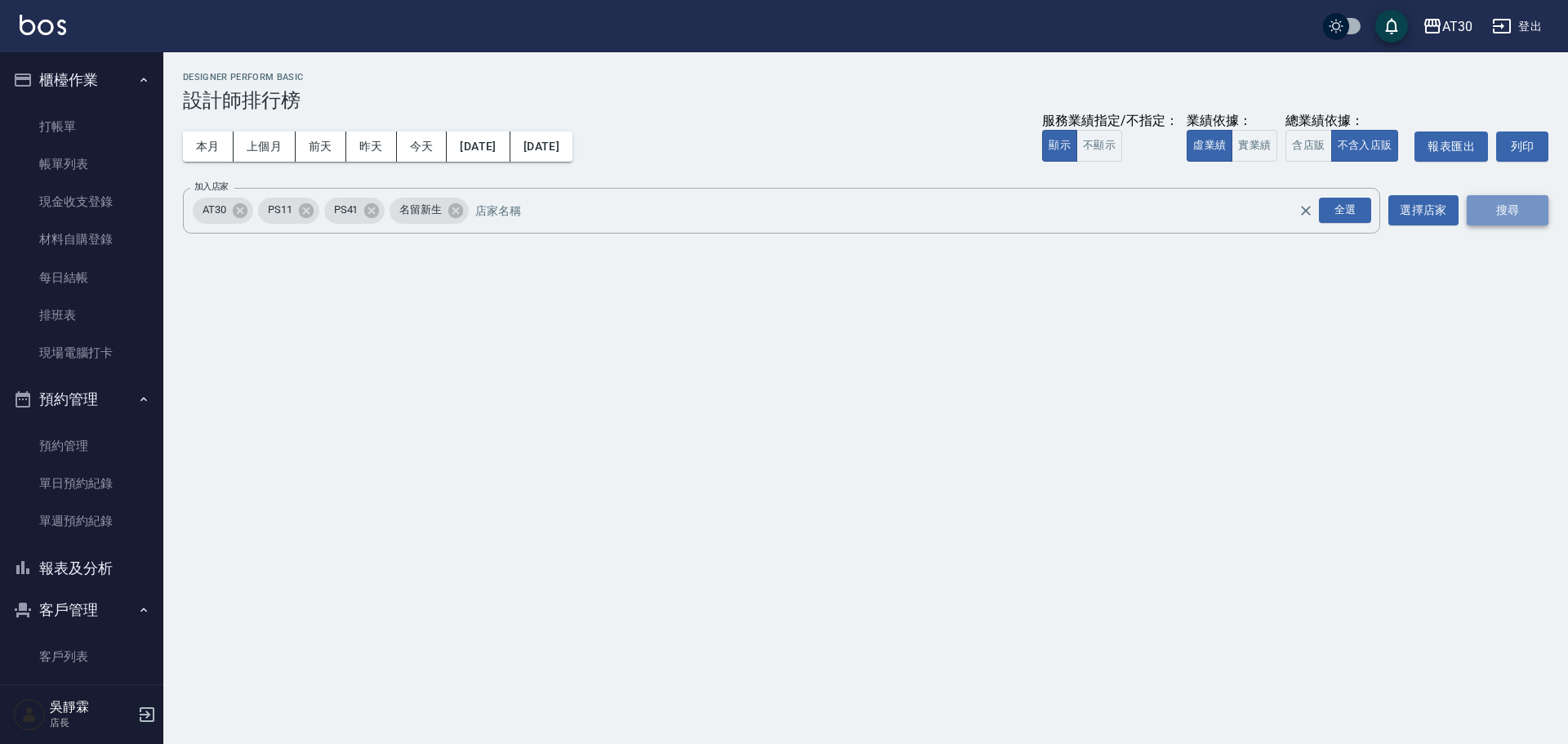
click at [1505, 218] on button "搜尋" at bounding box center [1506, 210] width 81 height 30
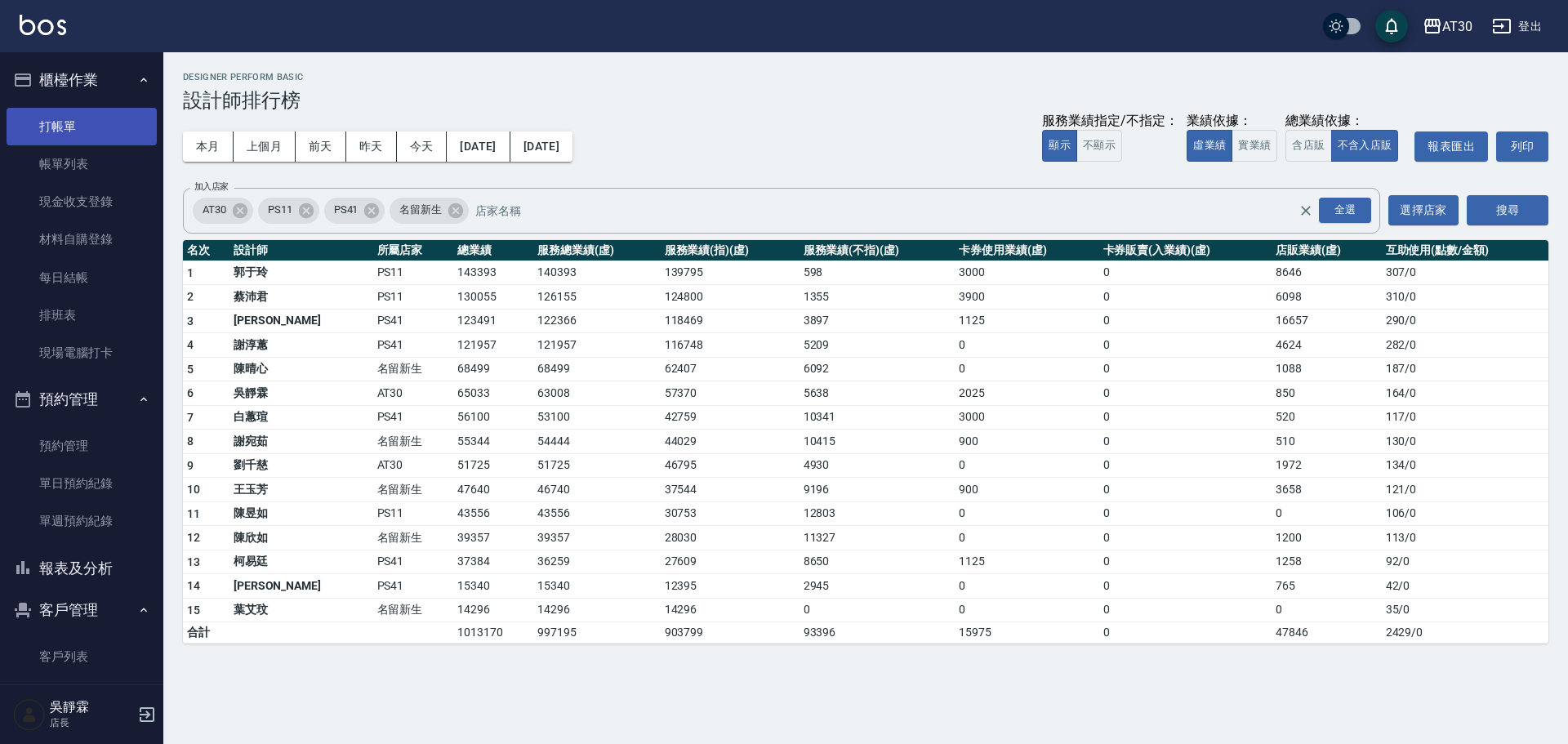
click at [101, 127] on link "打帳單" at bounding box center [81, 126] width 150 height 37
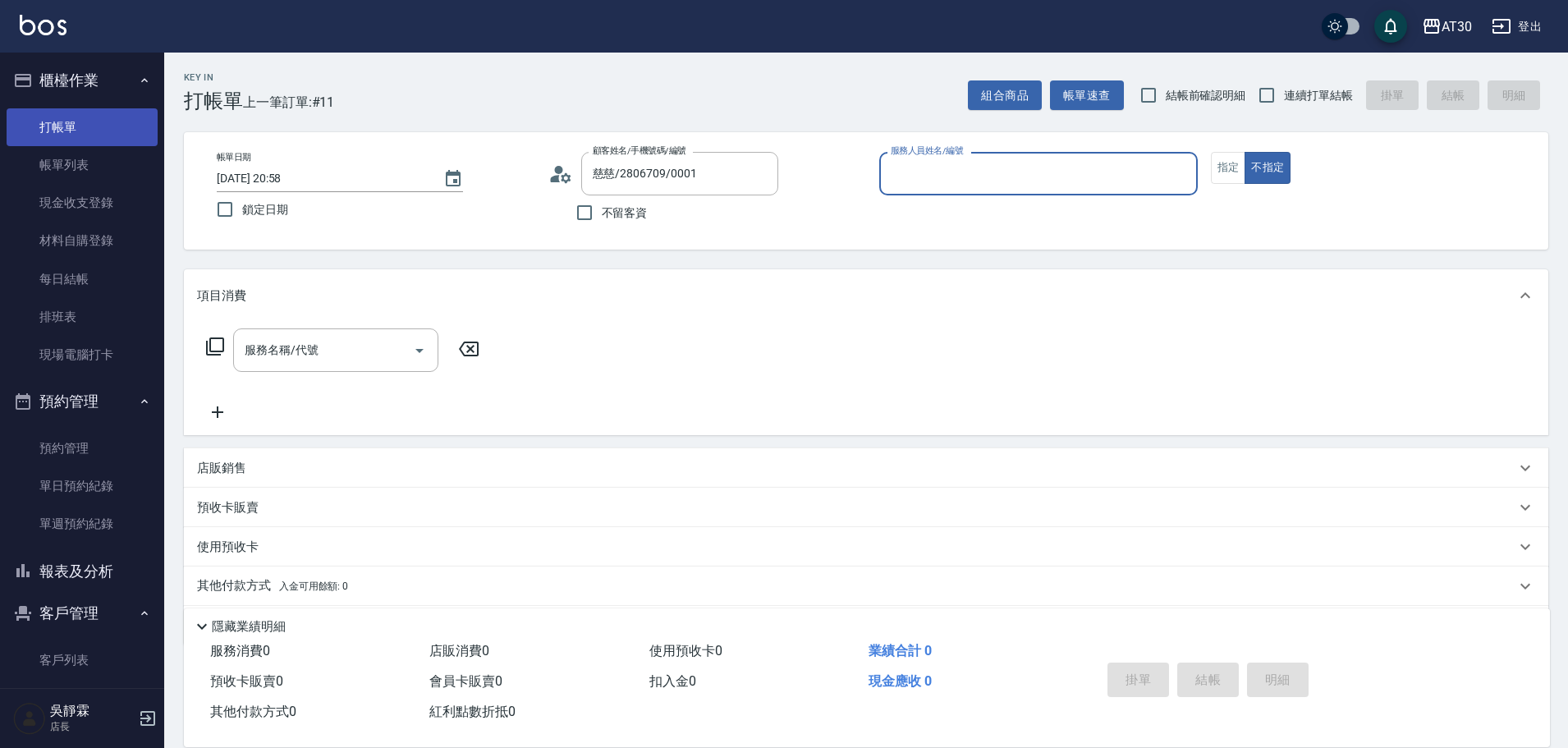
type input "新客人 姓名未設定/0001/null"
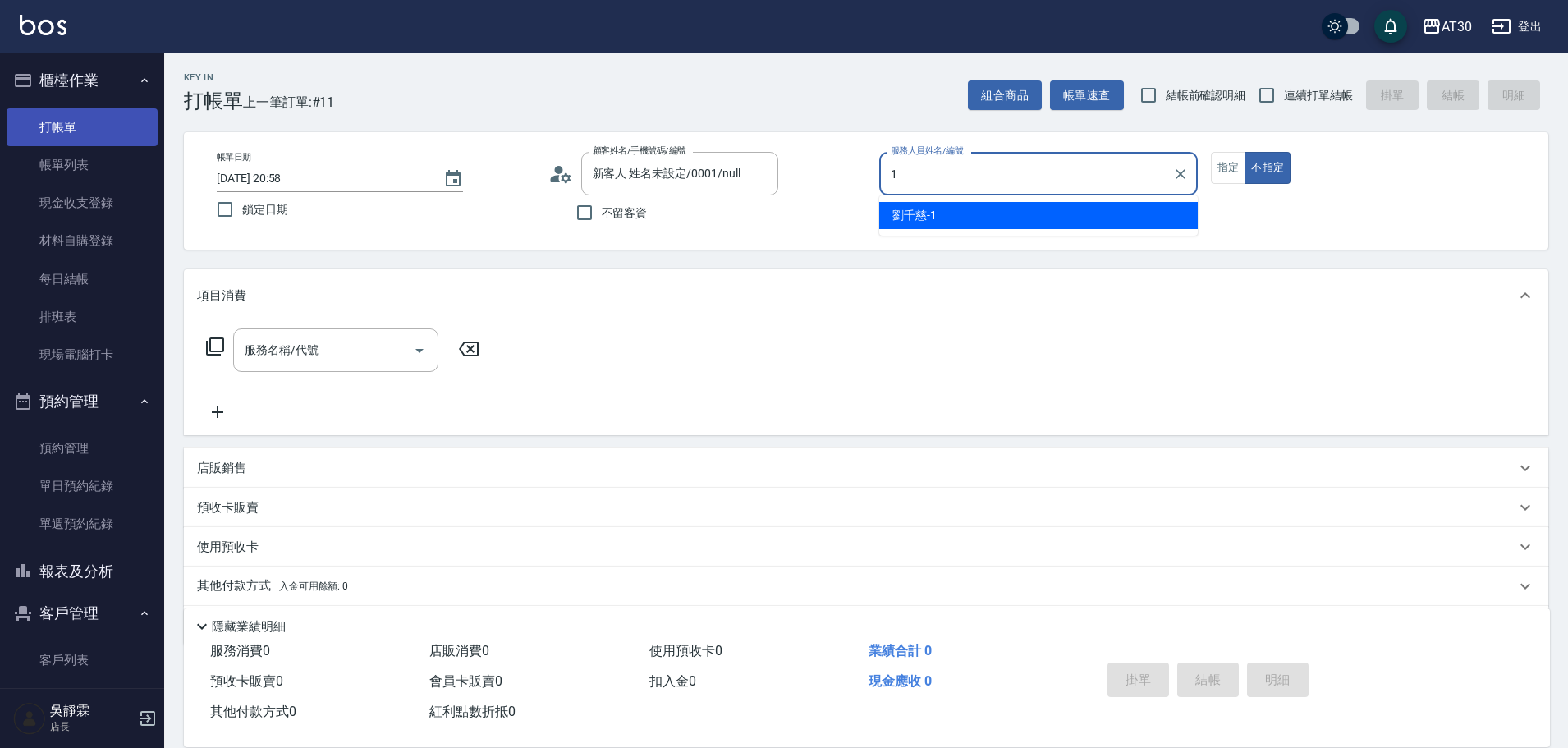
type input "劉千慈-1"
type button "false"
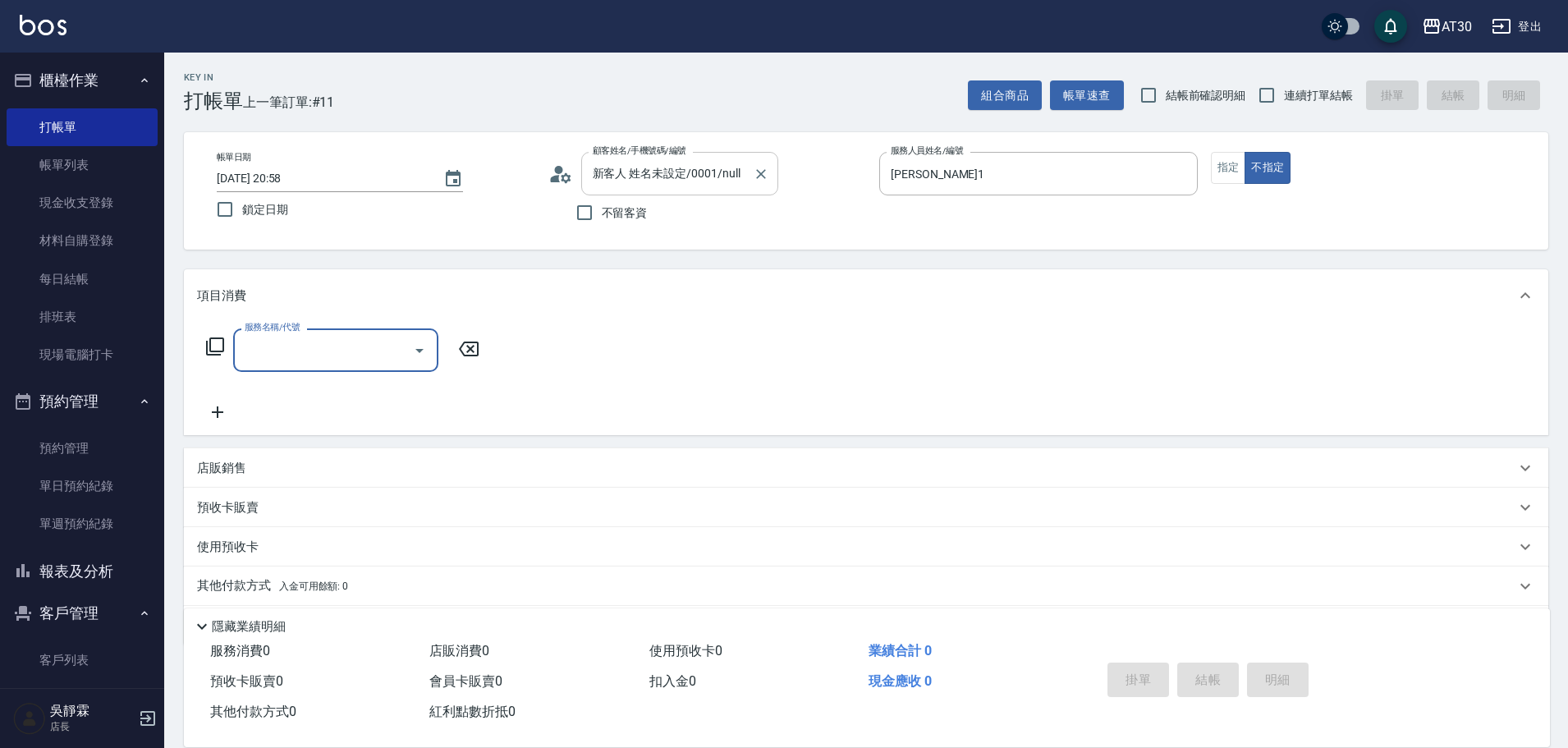
click at [702, 180] on input "新客人 姓名未設定/0001/null" at bounding box center [668, 174] width 158 height 29
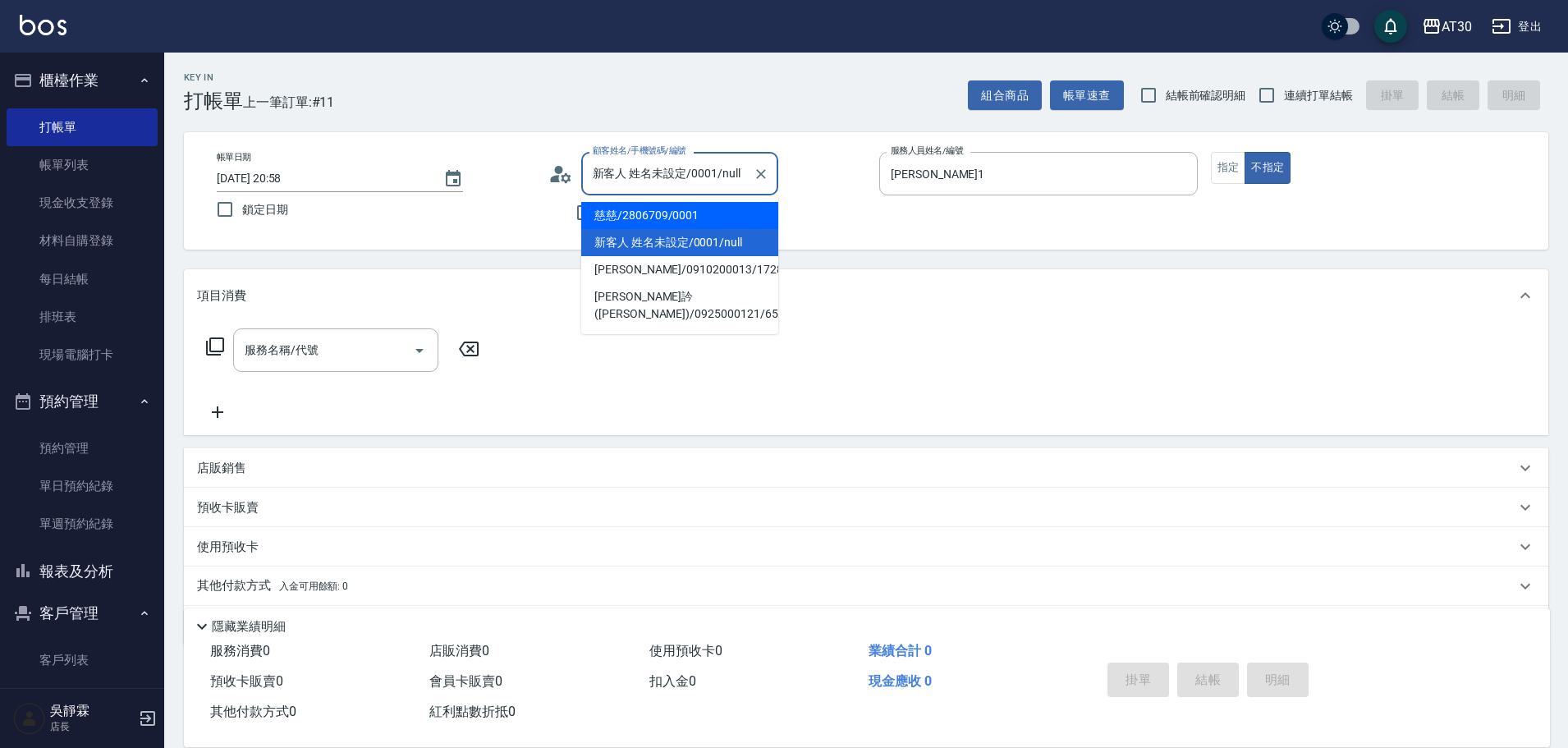
click at [680, 208] on li "慈慈/2806709/0001" at bounding box center [680, 215] width 197 height 27
type input "慈慈/2806709/0001"
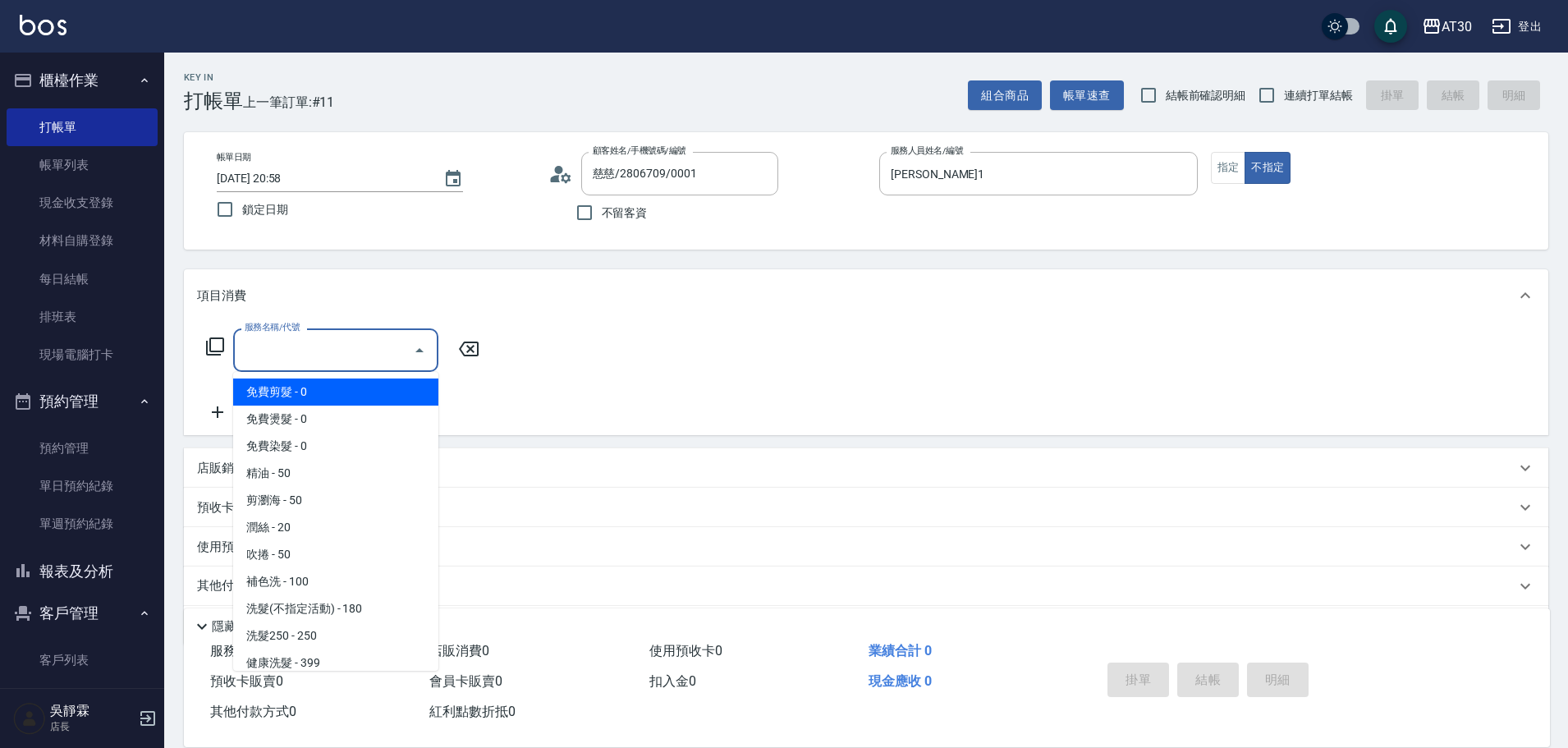
click at [358, 353] on input "服務名稱/代號" at bounding box center [323, 350] width 166 height 29
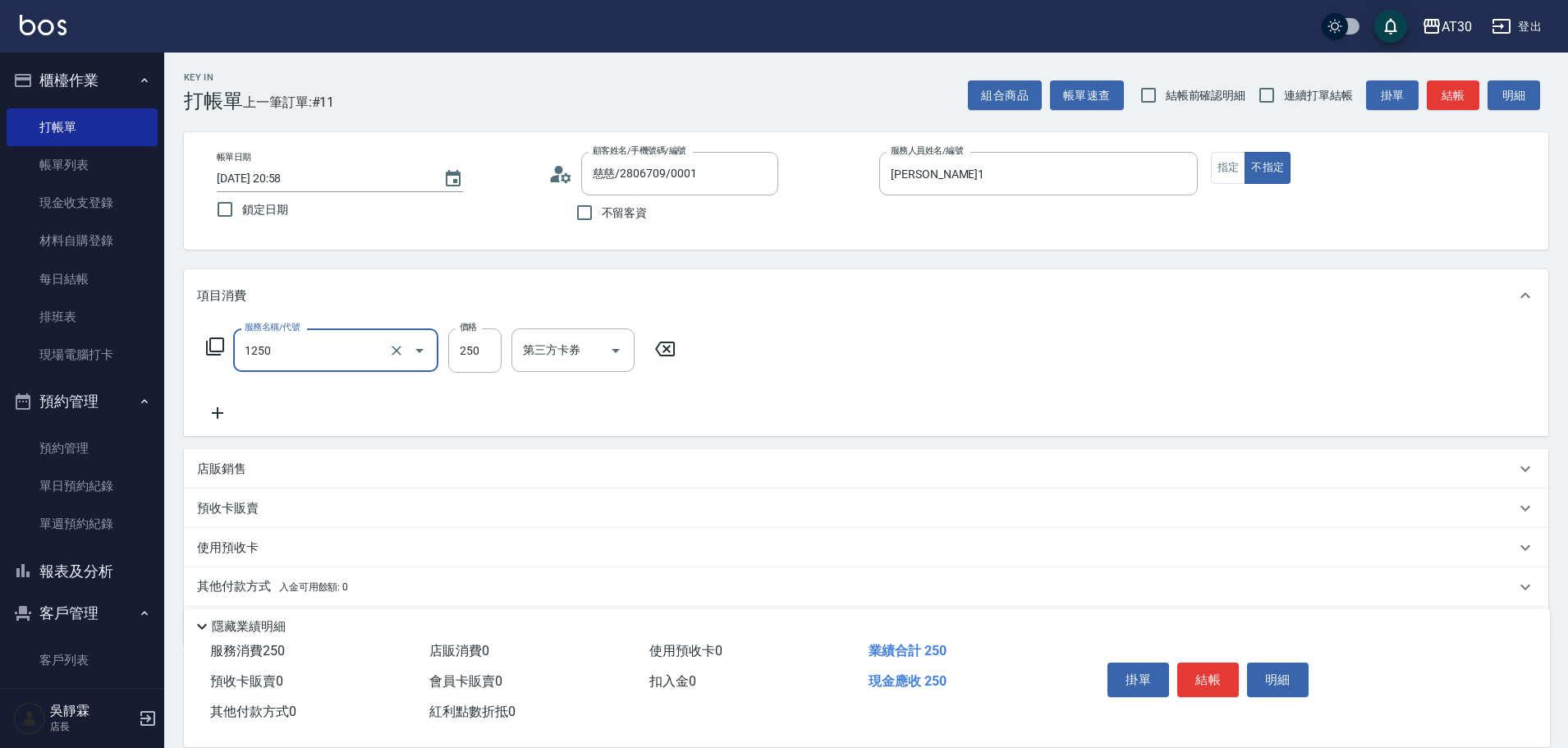
type input "洗髮250(1250)"
type input "1"
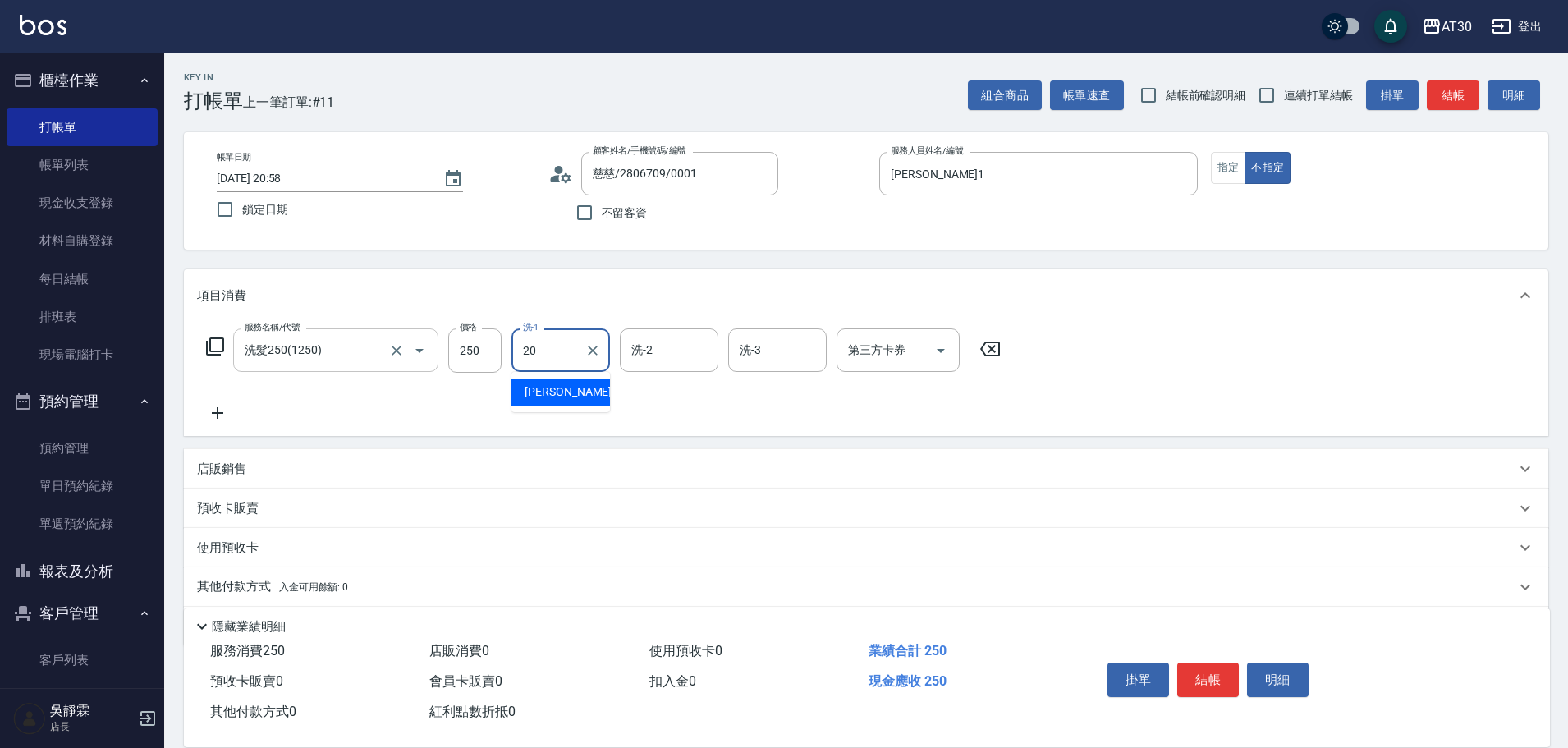
type input "賴伊珊-20"
click at [1333, 331] on div "服務名稱/代號 洗髮250(1250) 服務名稱/代號 價格 250 價格 洗-1 賴伊珊-20 洗-1 洗-2 洗-2 洗-3 洗-3 第三方卡券 第三方卡券" at bounding box center [866, 379] width 1364 height 114
click at [1214, 664] on button "結帳" at bounding box center [1208, 679] width 62 height 35
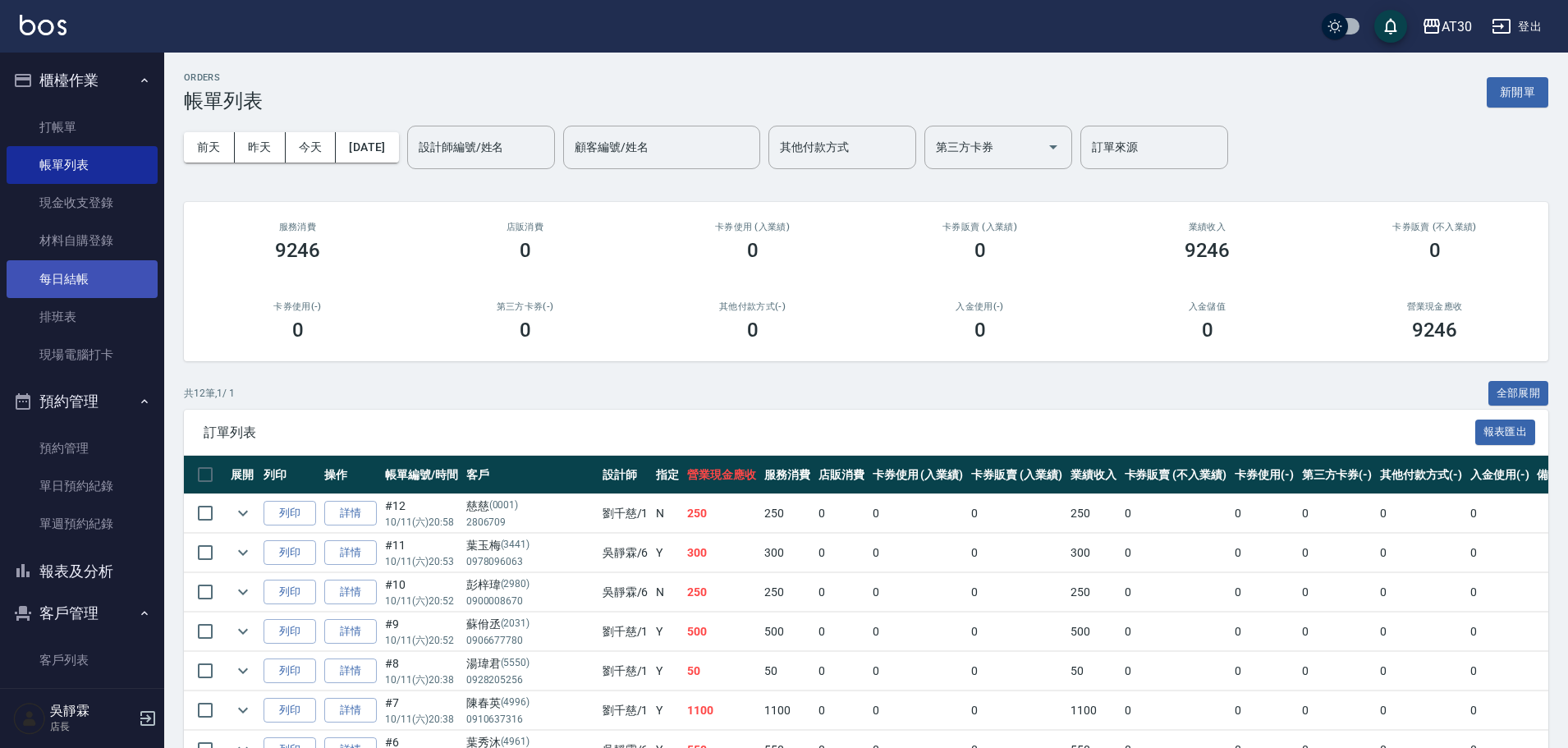
click at [98, 274] on link "每日結帳" at bounding box center [82, 279] width 151 height 38
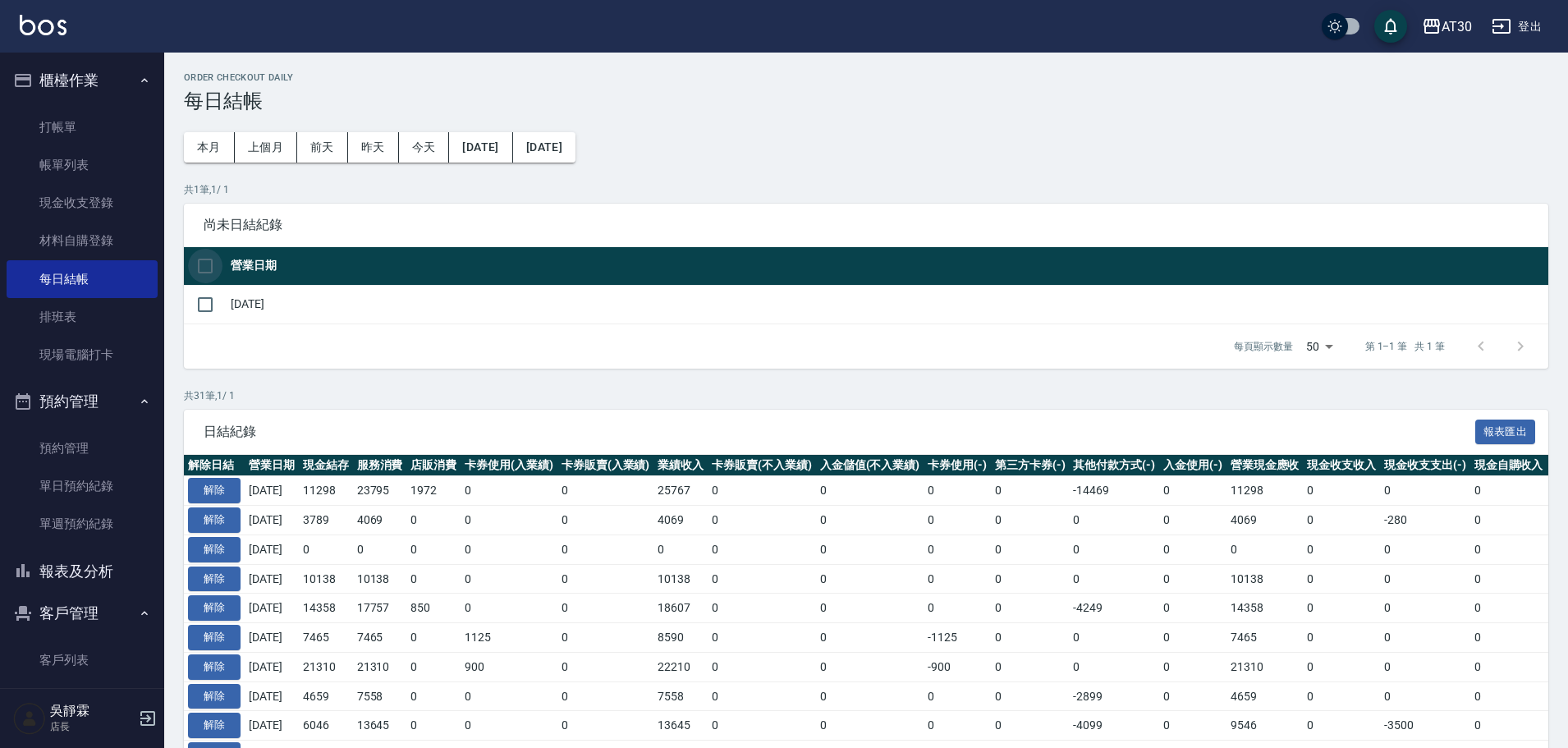
click at [199, 265] on input "checkbox" at bounding box center [205, 266] width 35 height 35
checkbox input "true"
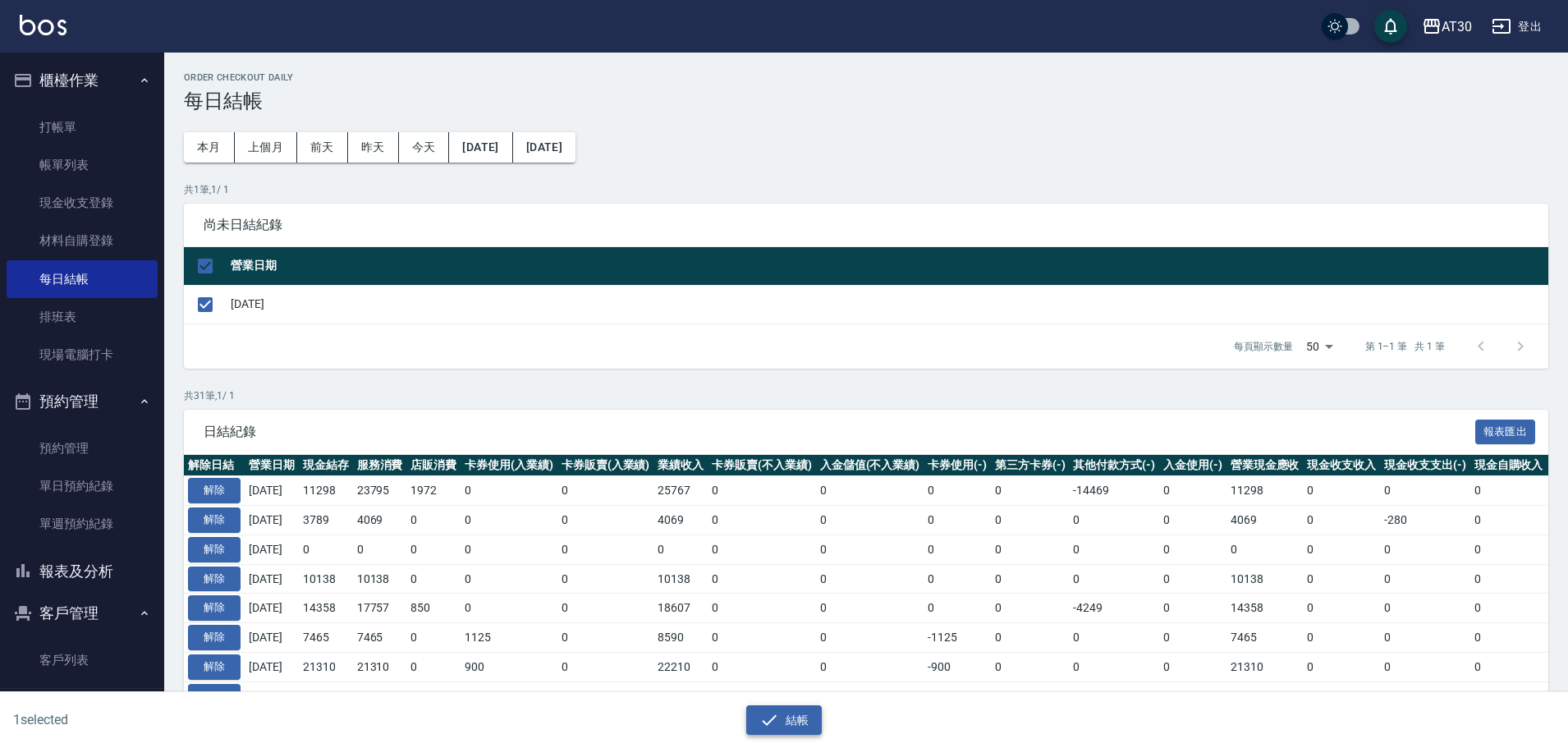
click at [807, 720] on button "結帳" at bounding box center [784, 720] width 76 height 30
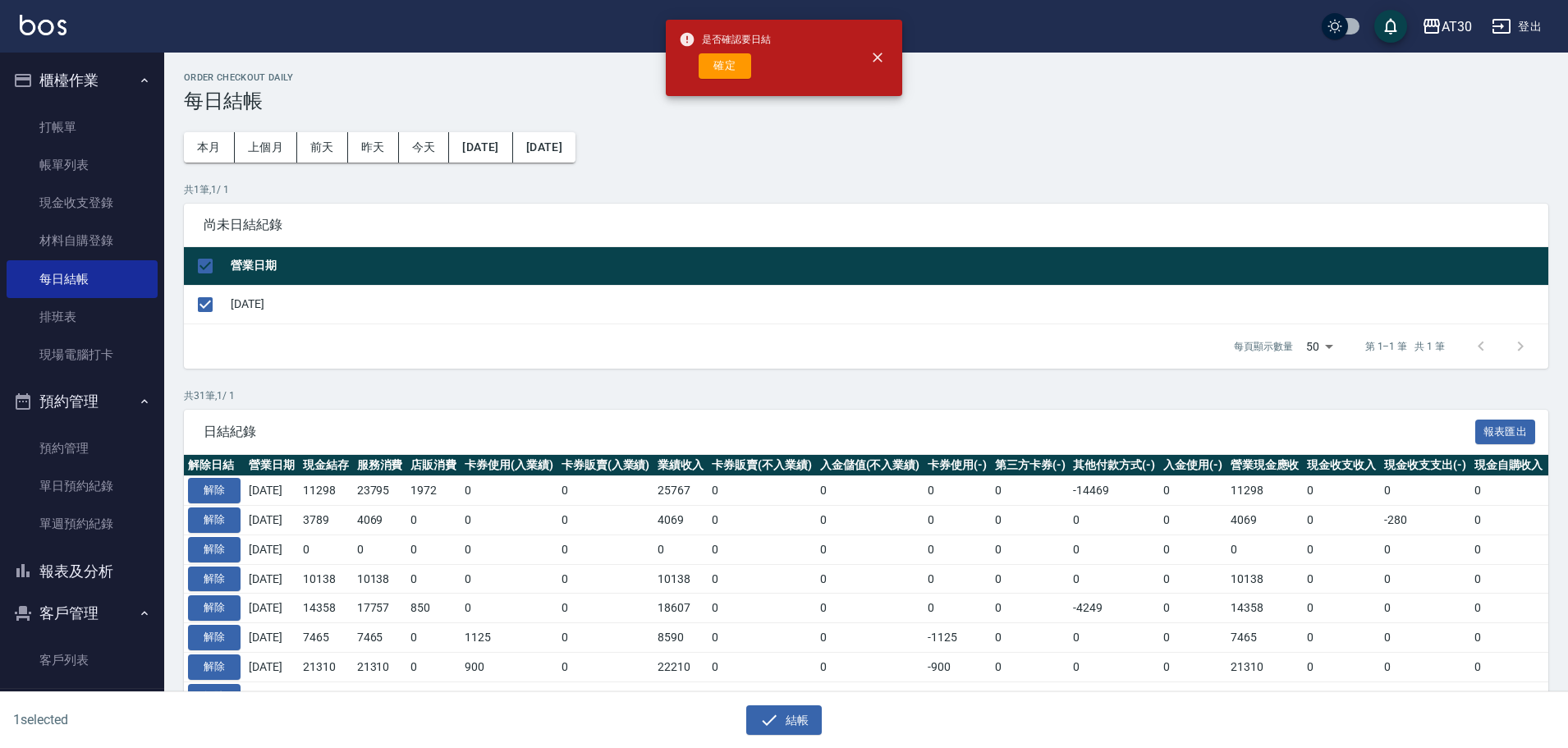
click at [718, 53] on div "是否確認要日結 確定" at bounding box center [725, 57] width 92 height 67
click at [717, 75] on button "確定" at bounding box center [725, 66] width 53 height 25
checkbox input "false"
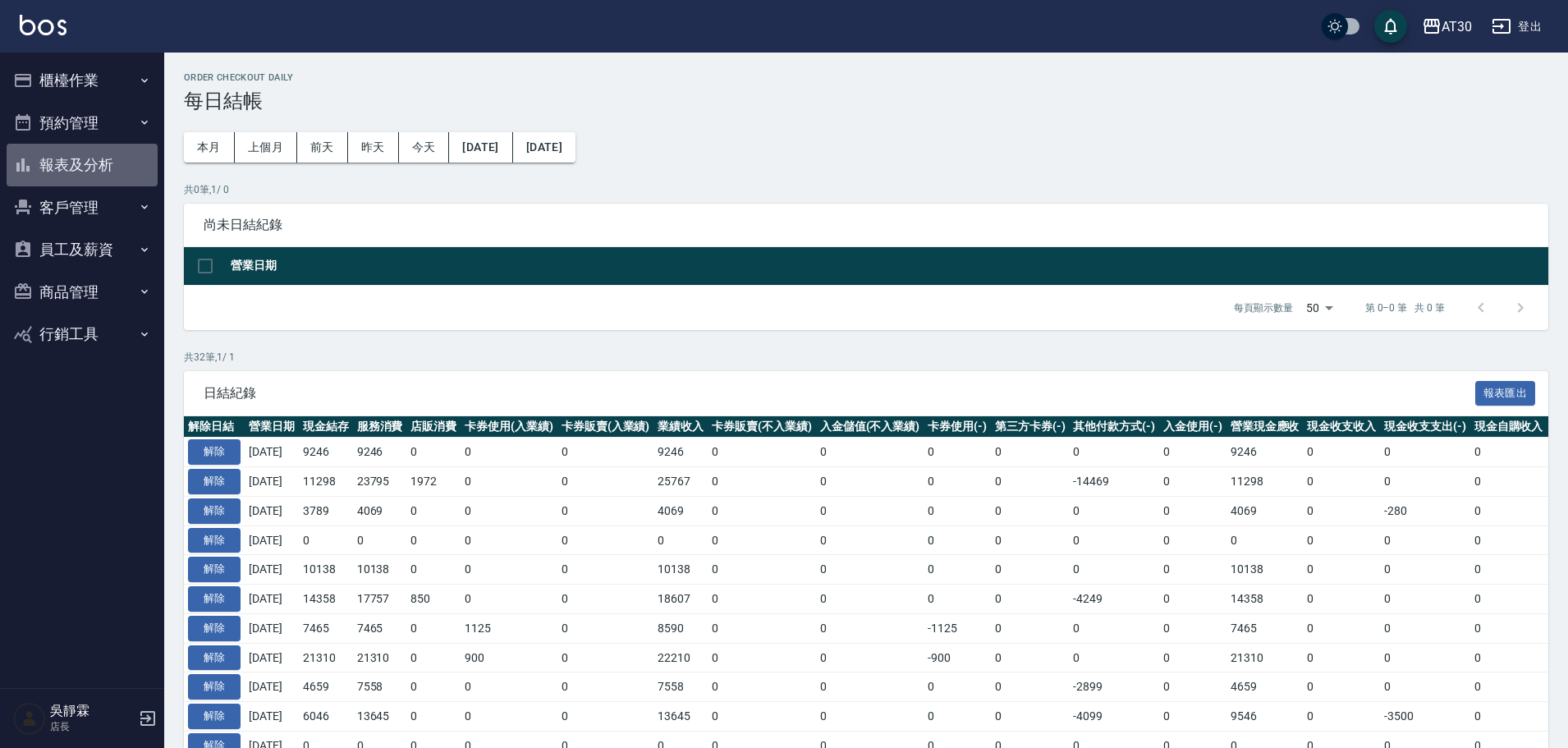
click at [100, 160] on button "報表及分析" at bounding box center [82, 164] width 151 height 42
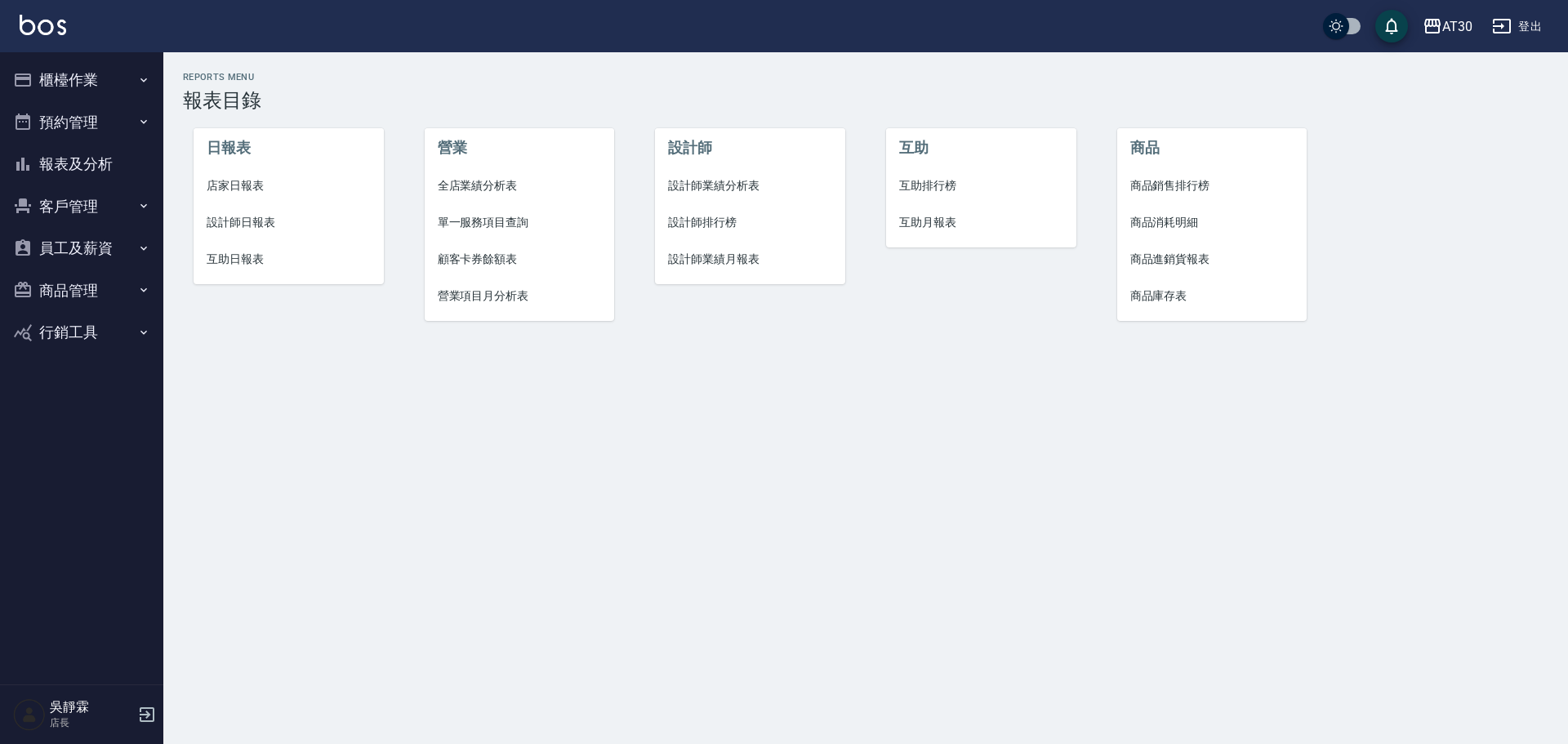
click at [741, 232] on li "設計師排行榜" at bounding box center [750, 222] width 191 height 36
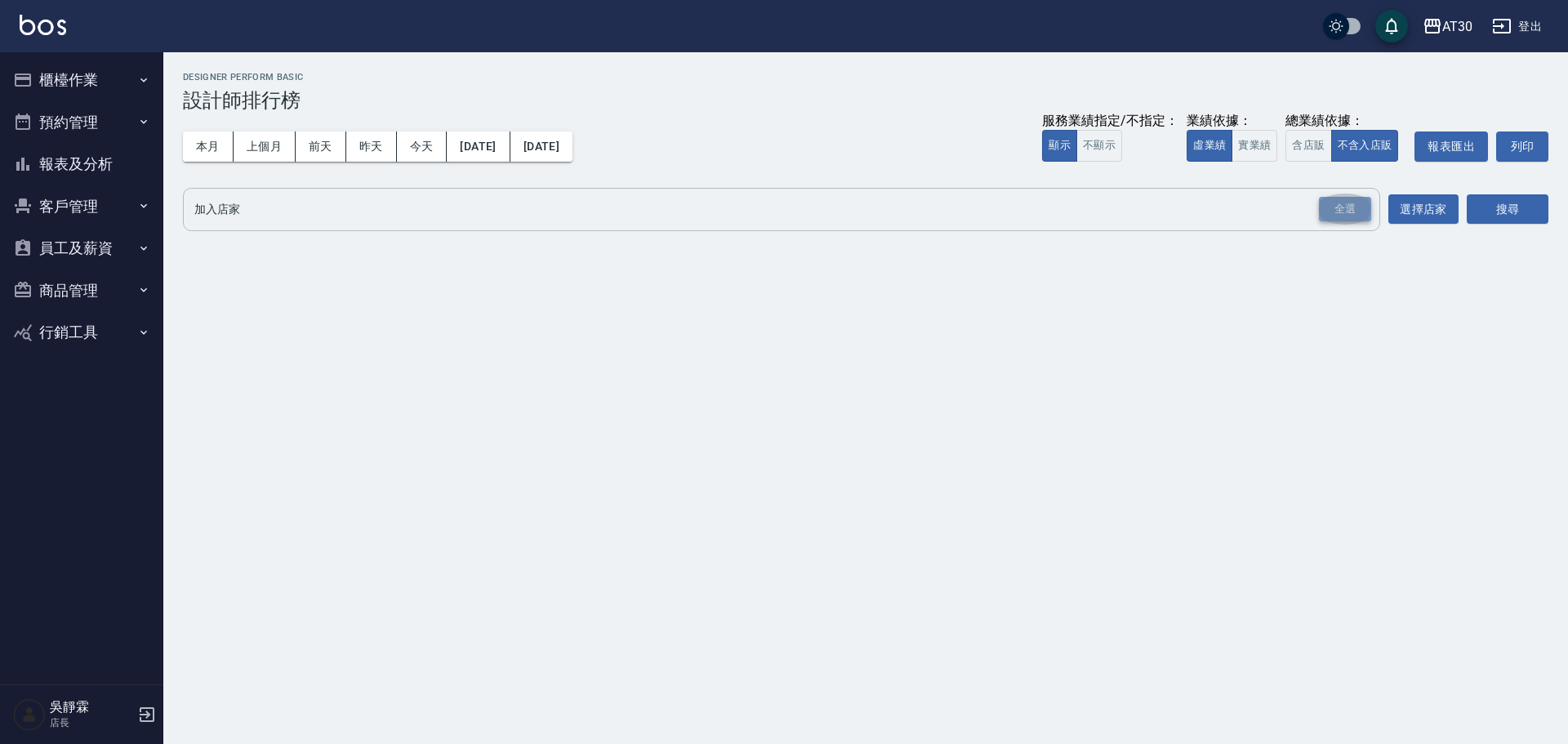
click at [1348, 213] on div "全選" at bounding box center [1345, 209] width 52 height 25
click at [1506, 204] on button "搜尋" at bounding box center [1506, 210] width 81 height 30
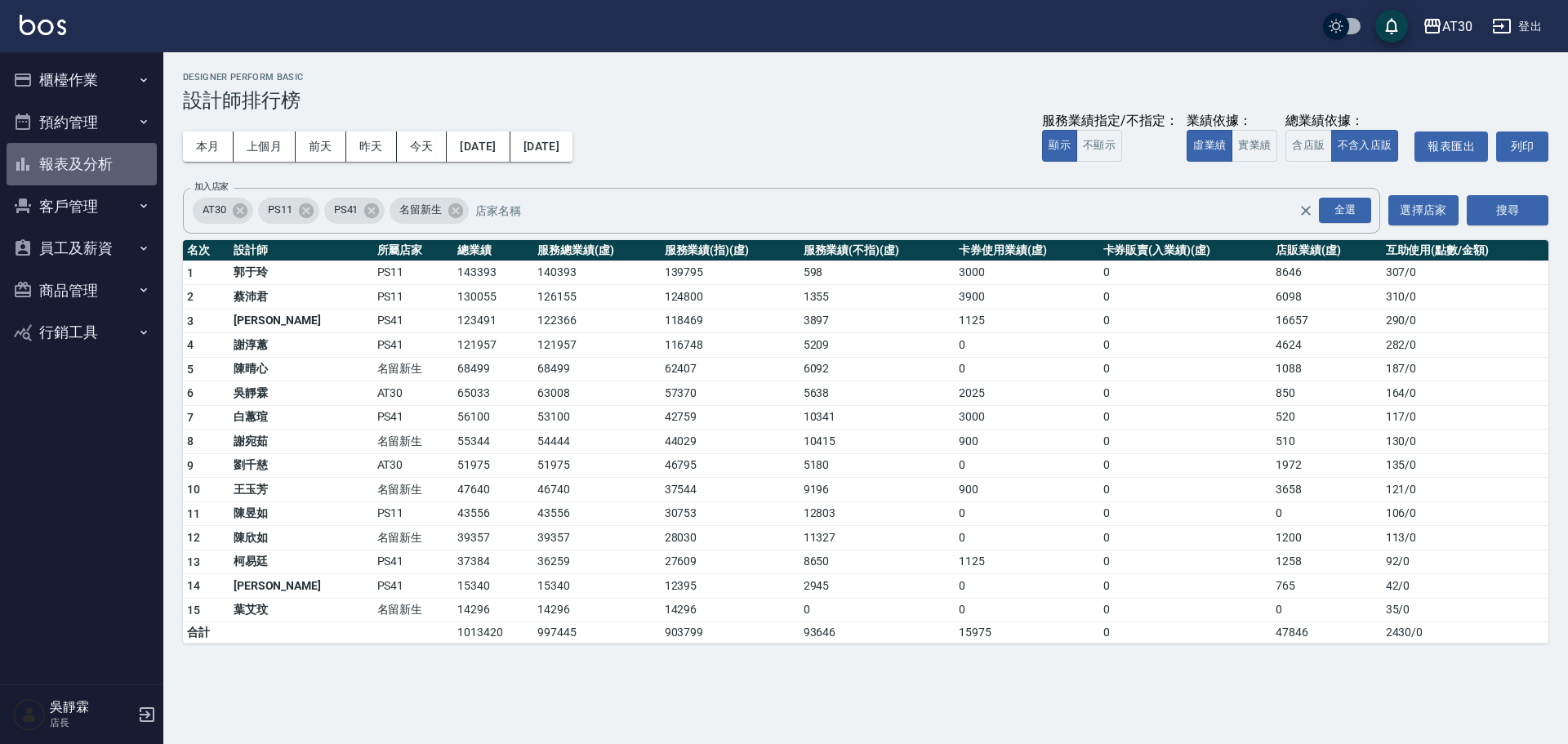
click at [93, 150] on button "報表及分析" at bounding box center [81, 163] width 150 height 42
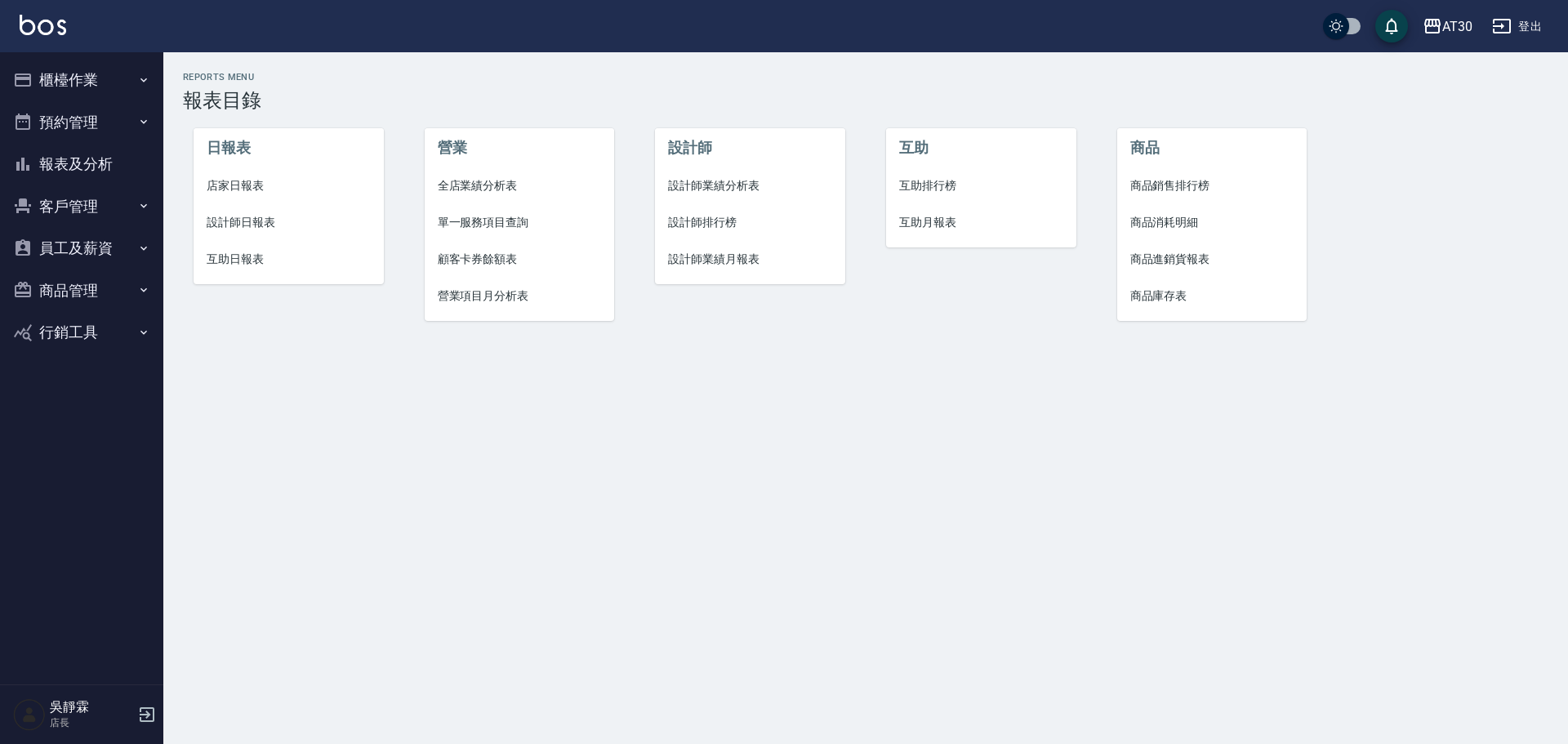
click at [926, 185] on span "互助排行榜" at bounding box center [982, 186] width 164 height 17
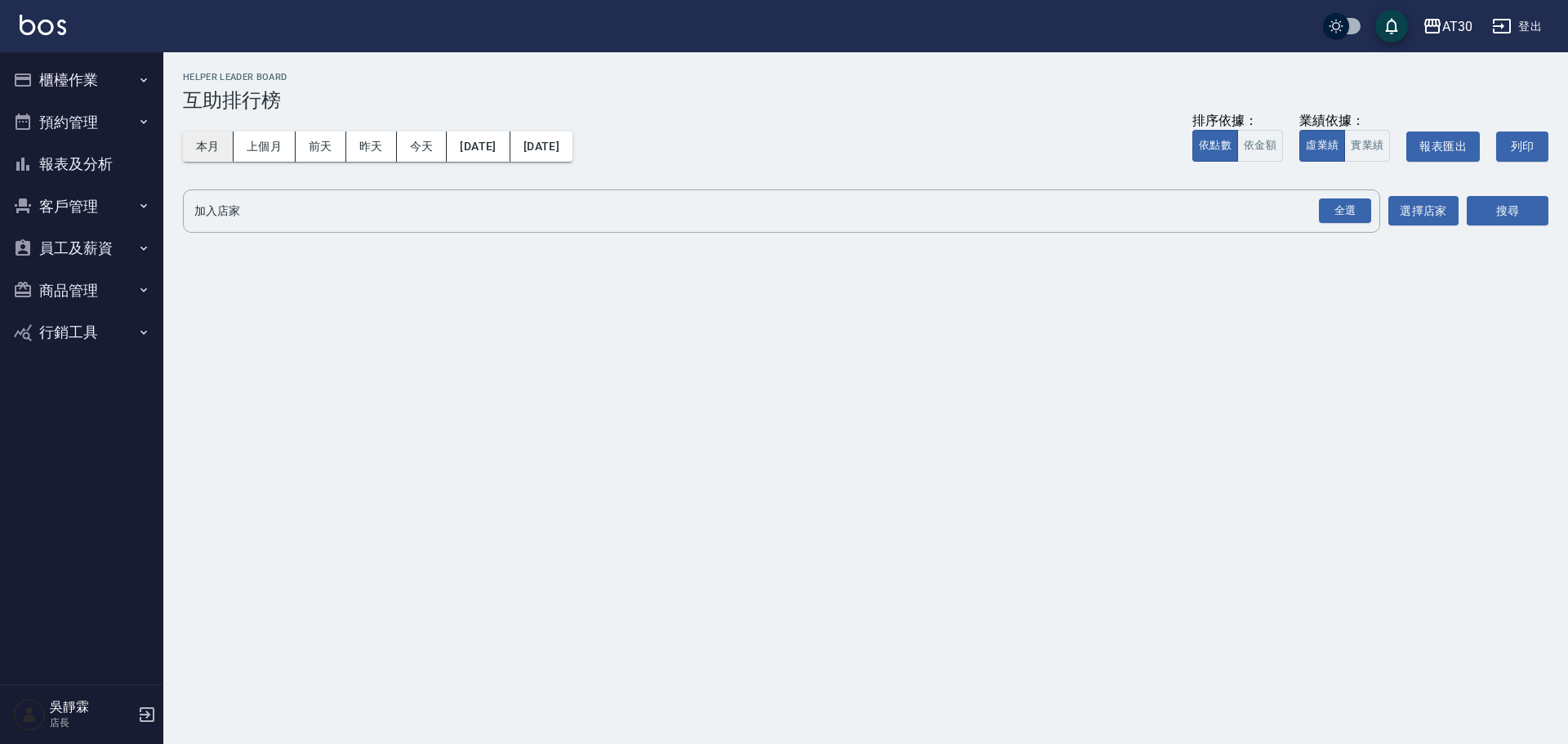
click at [209, 135] on button "本月" at bounding box center [208, 147] width 50 height 30
click at [1357, 218] on div "全選" at bounding box center [1345, 210] width 52 height 25
click at [1519, 213] on button "搜尋" at bounding box center [1506, 212] width 81 height 30
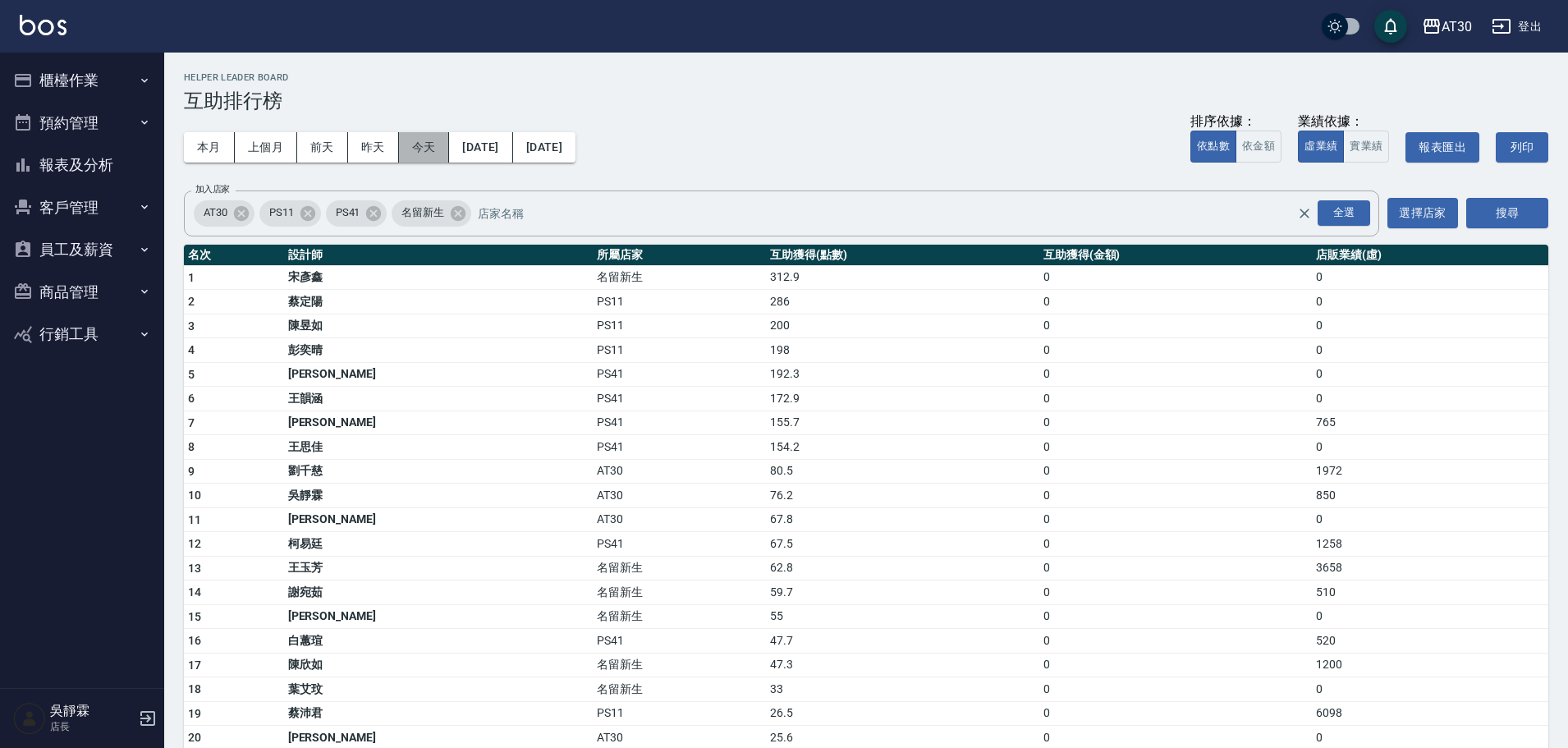
click at [429, 138] on button "今天" at bounding box center [424, 147] width 51 height 30
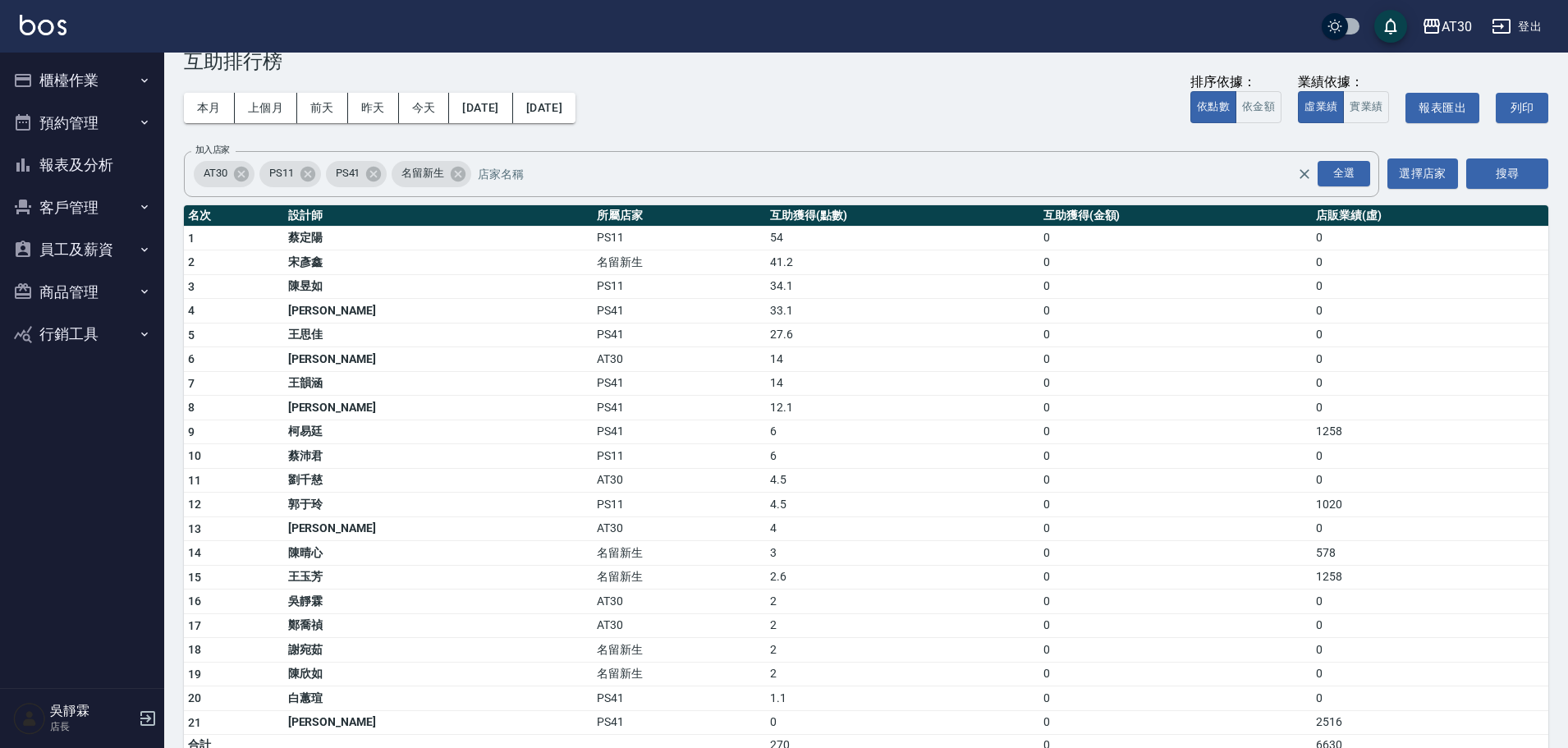
scroll to position [68, 0]
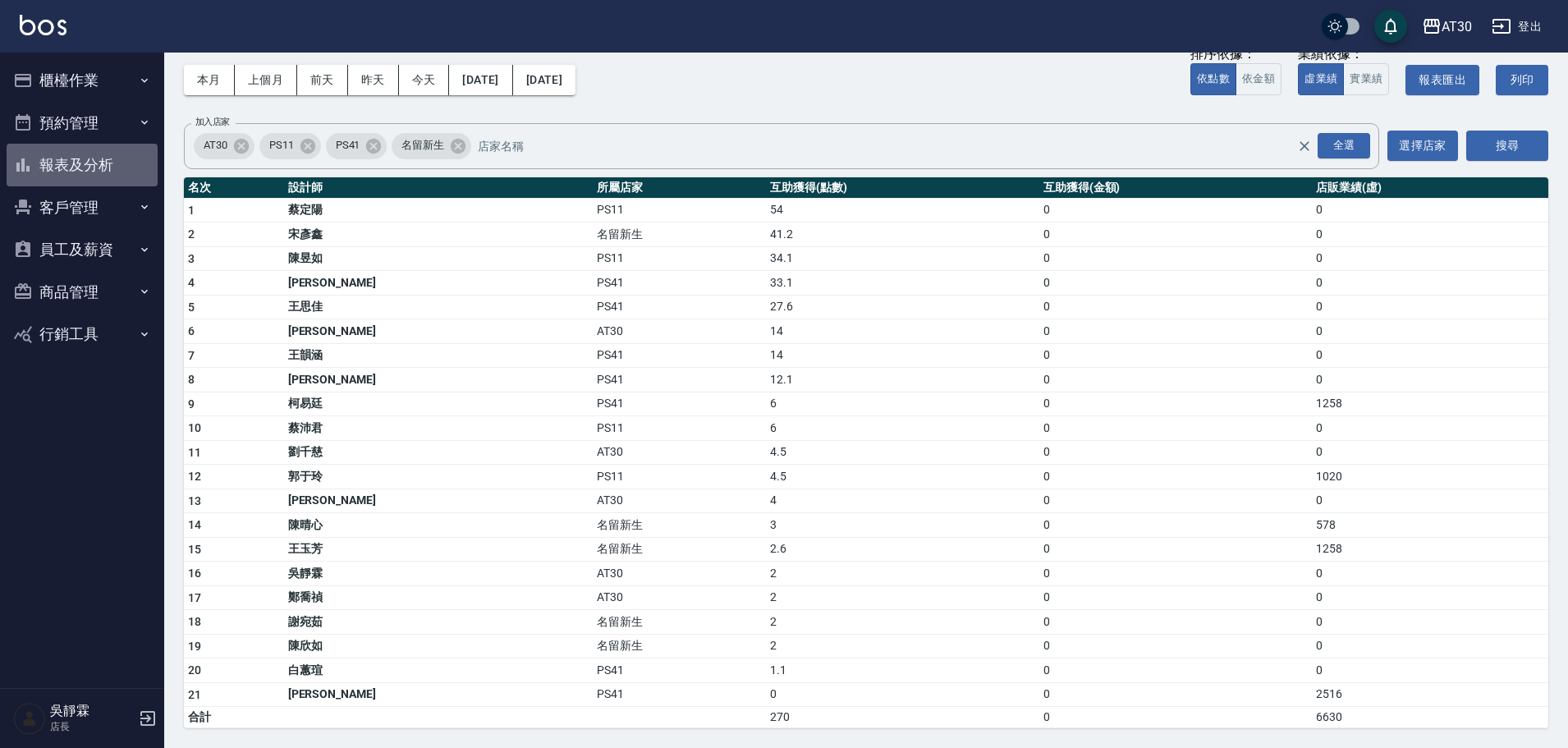
click at [82, 163] on button "報表及分析" at bounding box center [82, 164] width 151 height 42
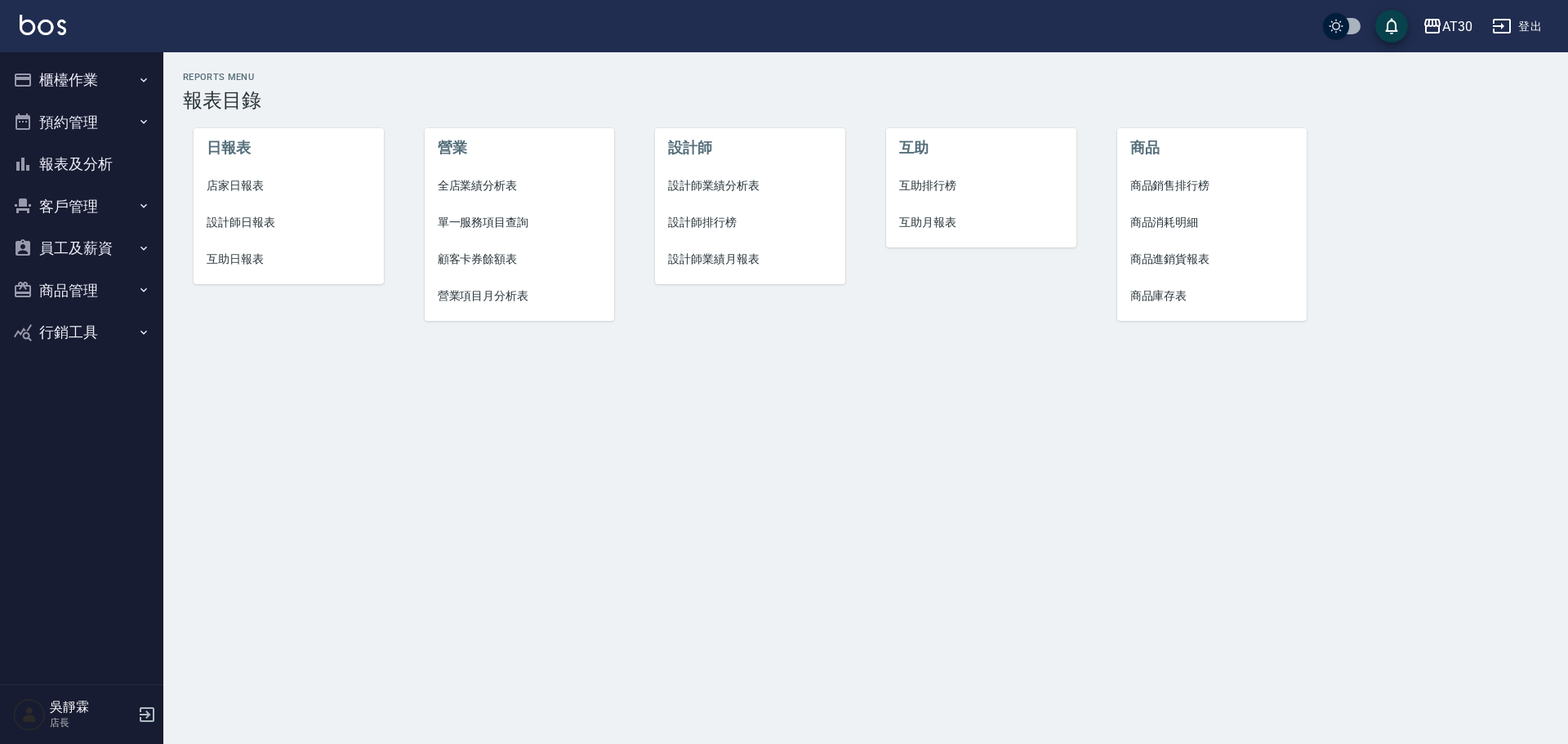
click at [87, 70] on button "櫃檯作業" at bounding box center [81, 79] width 150 height 42
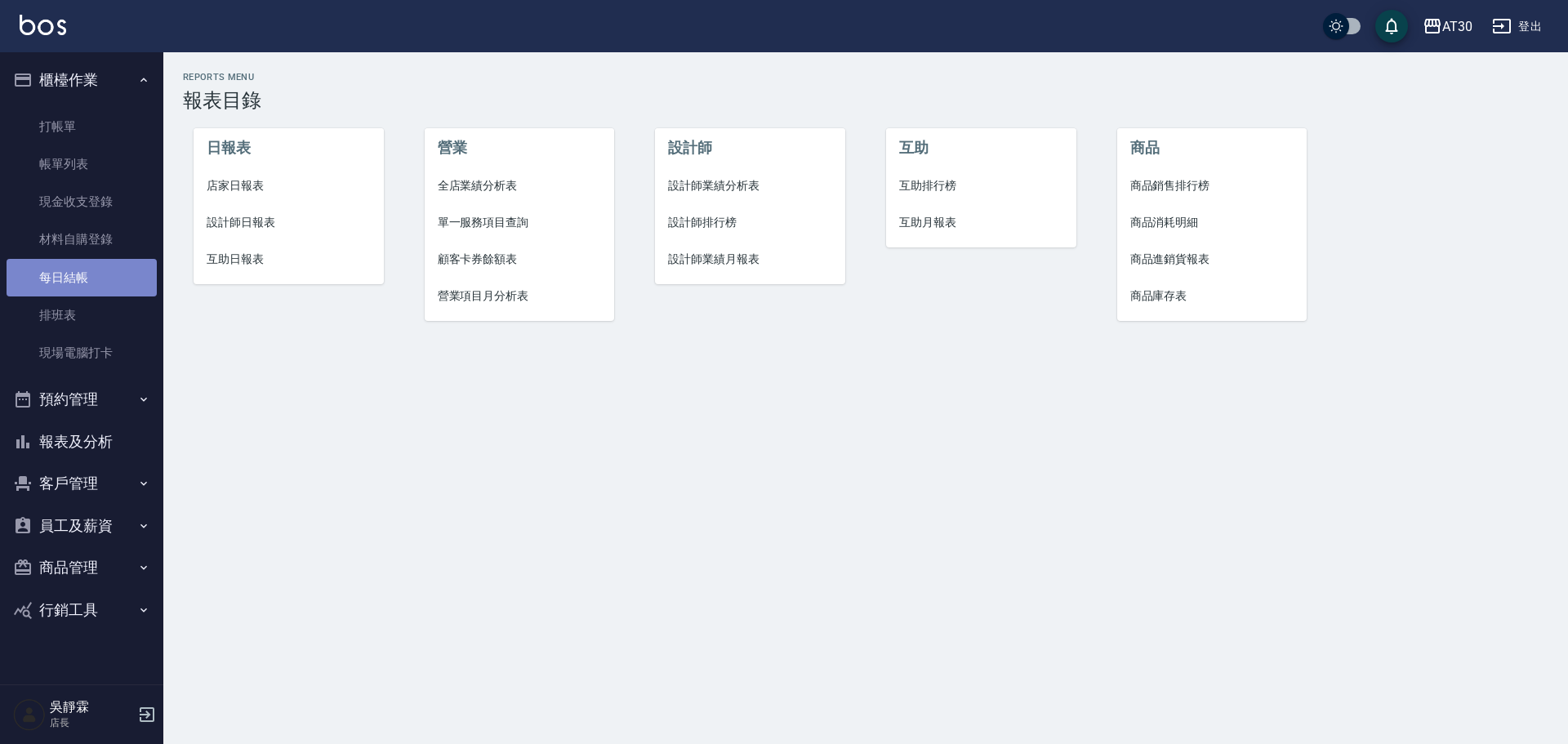
click at [101, 276] on link "每日結帳" at bounding box center [81, 277] width 150 height 37
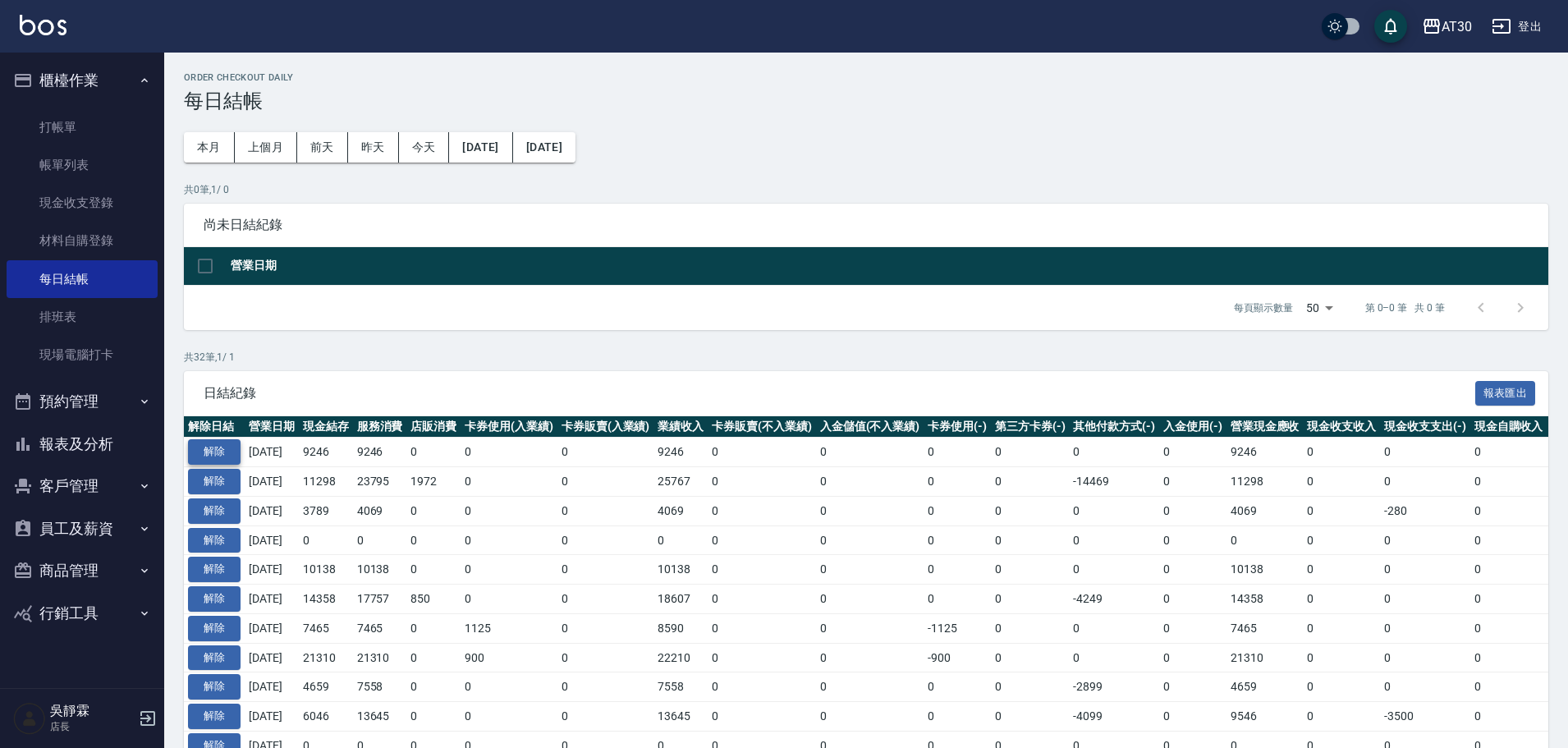
click at [198, 450] on button "解除" at bounding box center [214, 451] width 53 height 25
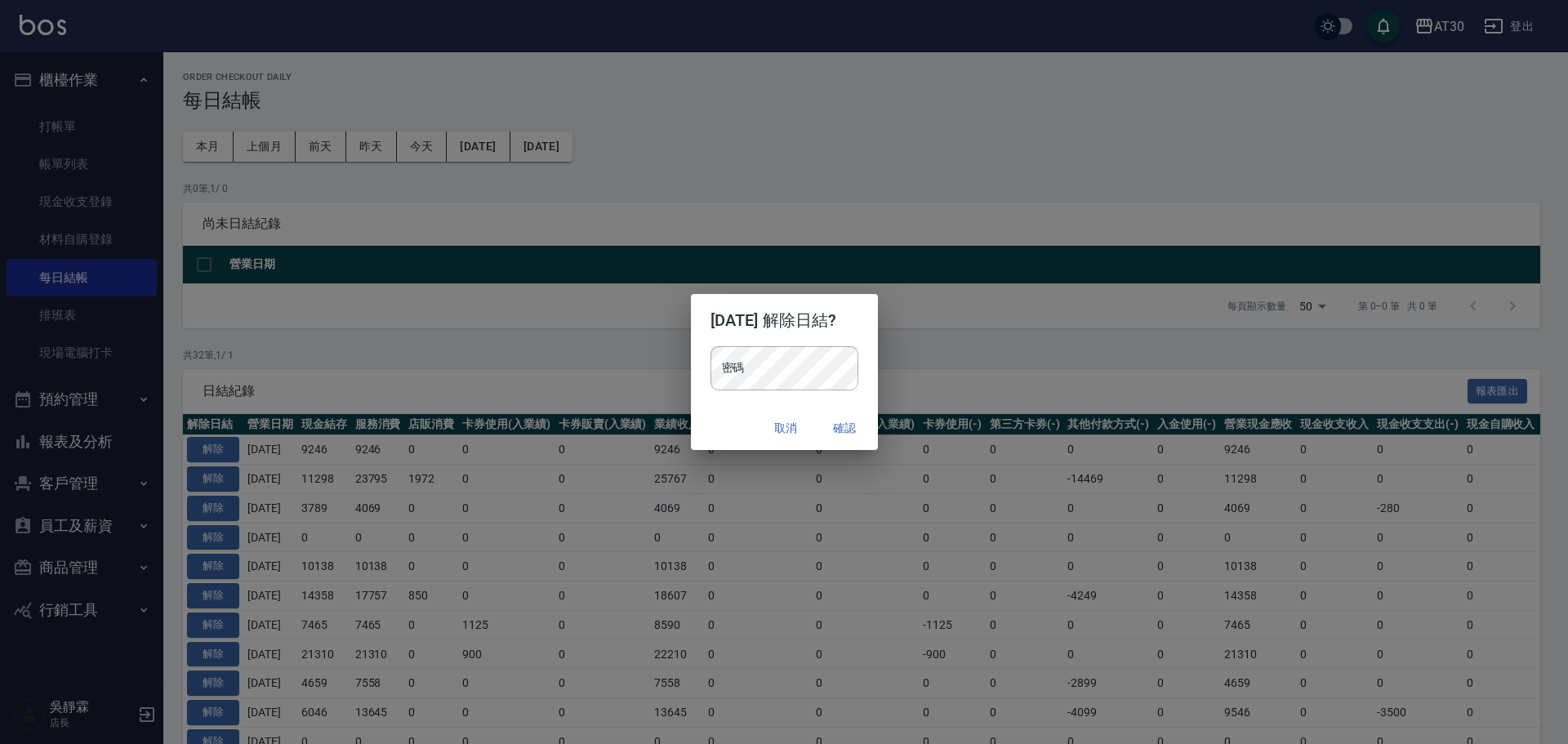
click at [699, 370] on div "密碼 密碼" at bounding box center [784, 376] width 187 height 61
click at [872, 355] on div "密碼 密碼" at bounding box center [784, 376] width 187 height 61
click at [854, 428] on button "確認" at bounding box center [845, 428] width 52 height 30
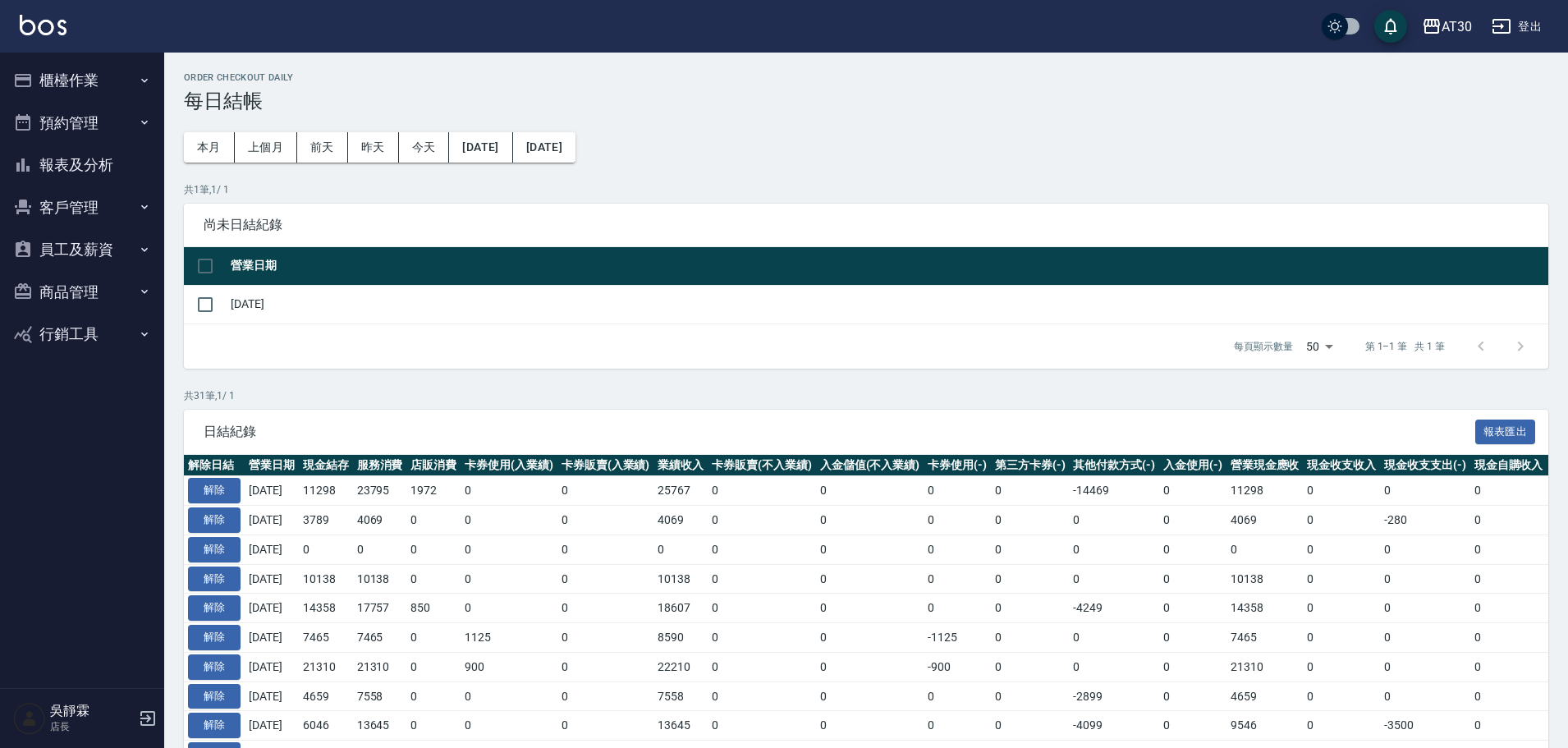
click at [111, 162] on button "報表及分析" at bounding box center [82, 164] width 151 height 42
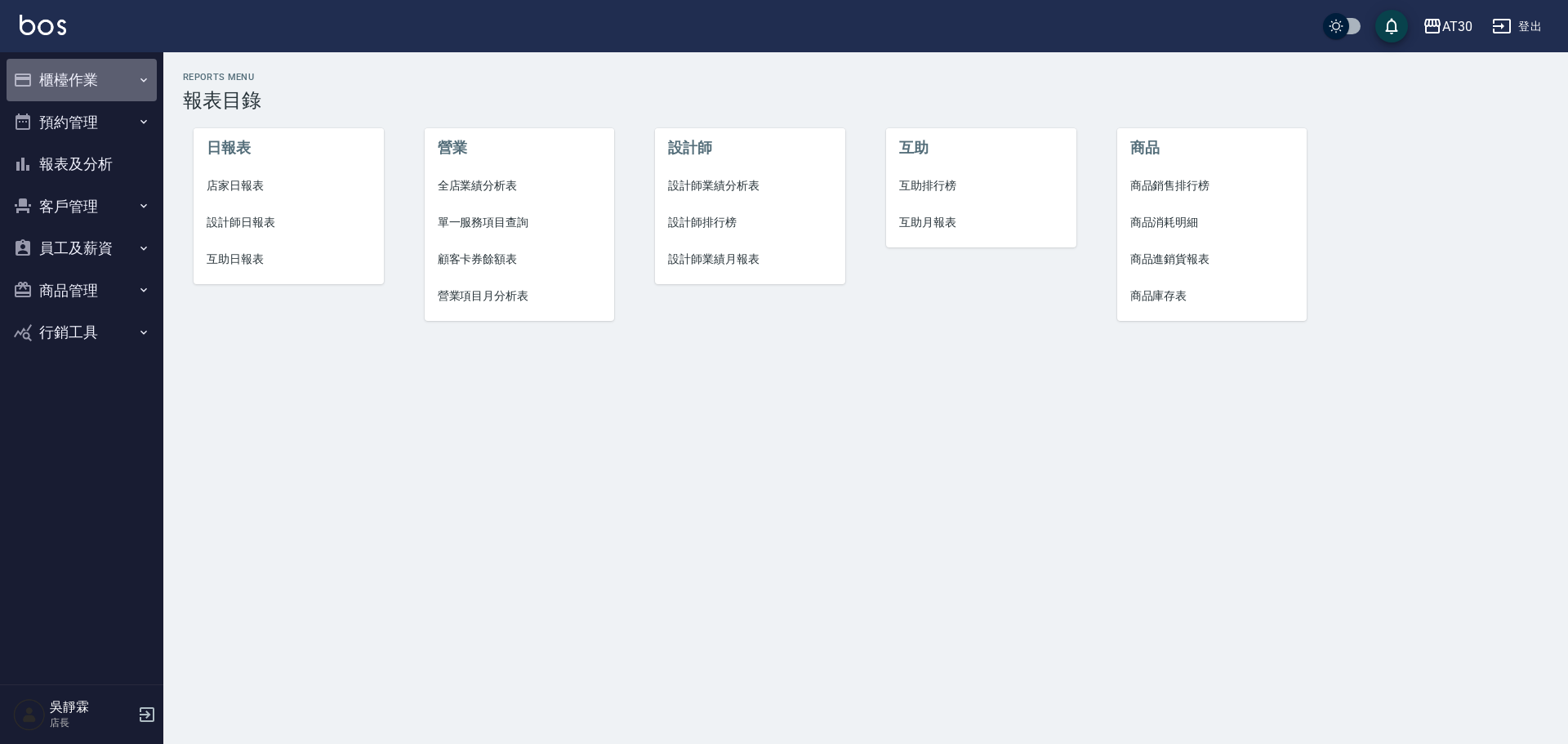
click at [76, 88] on button "櫃檯作業" at bounding box center [81, 79] width 150 height 42
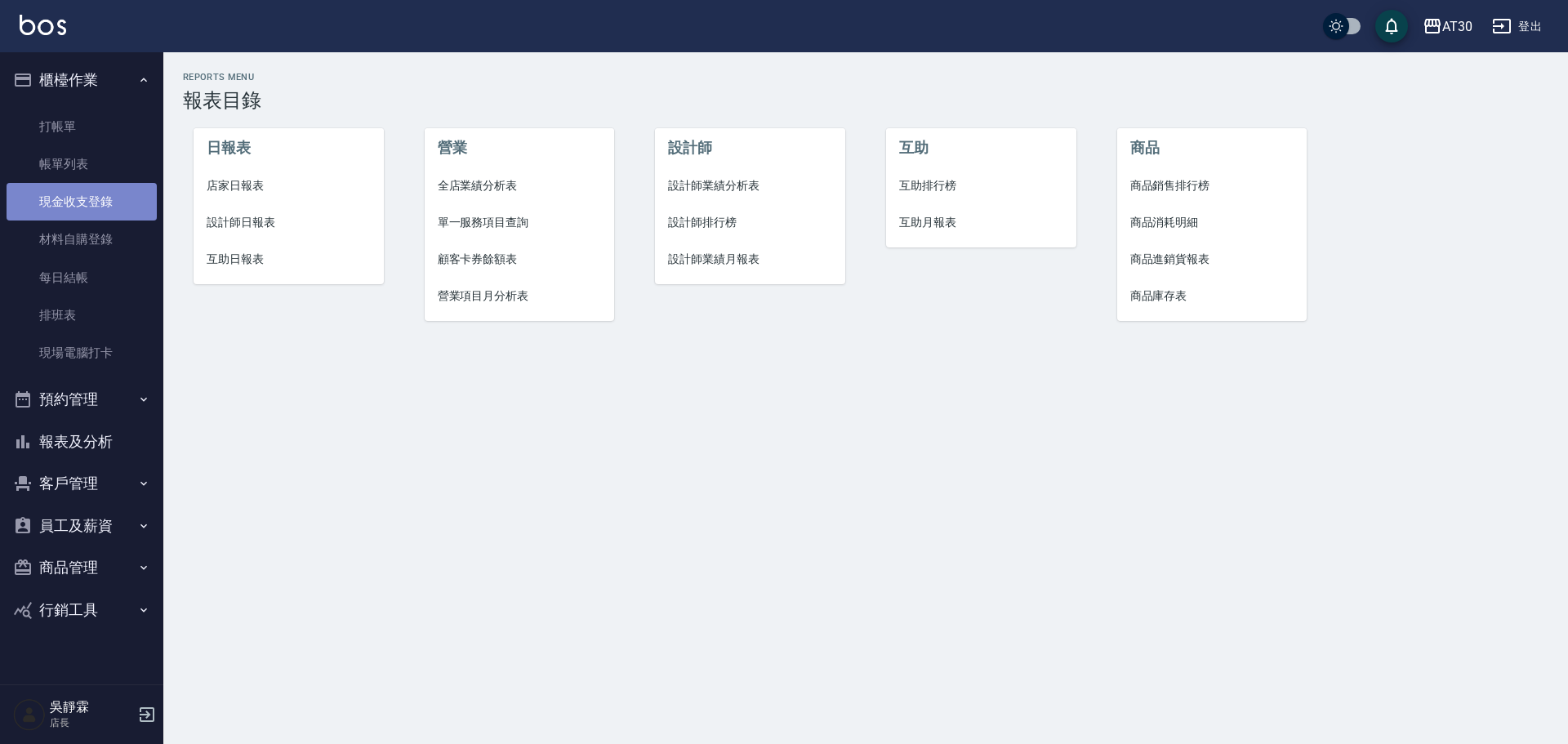
click at [104, 199] on link "現金收支登錄" at bounding box center [81, 202] width 150 height 37
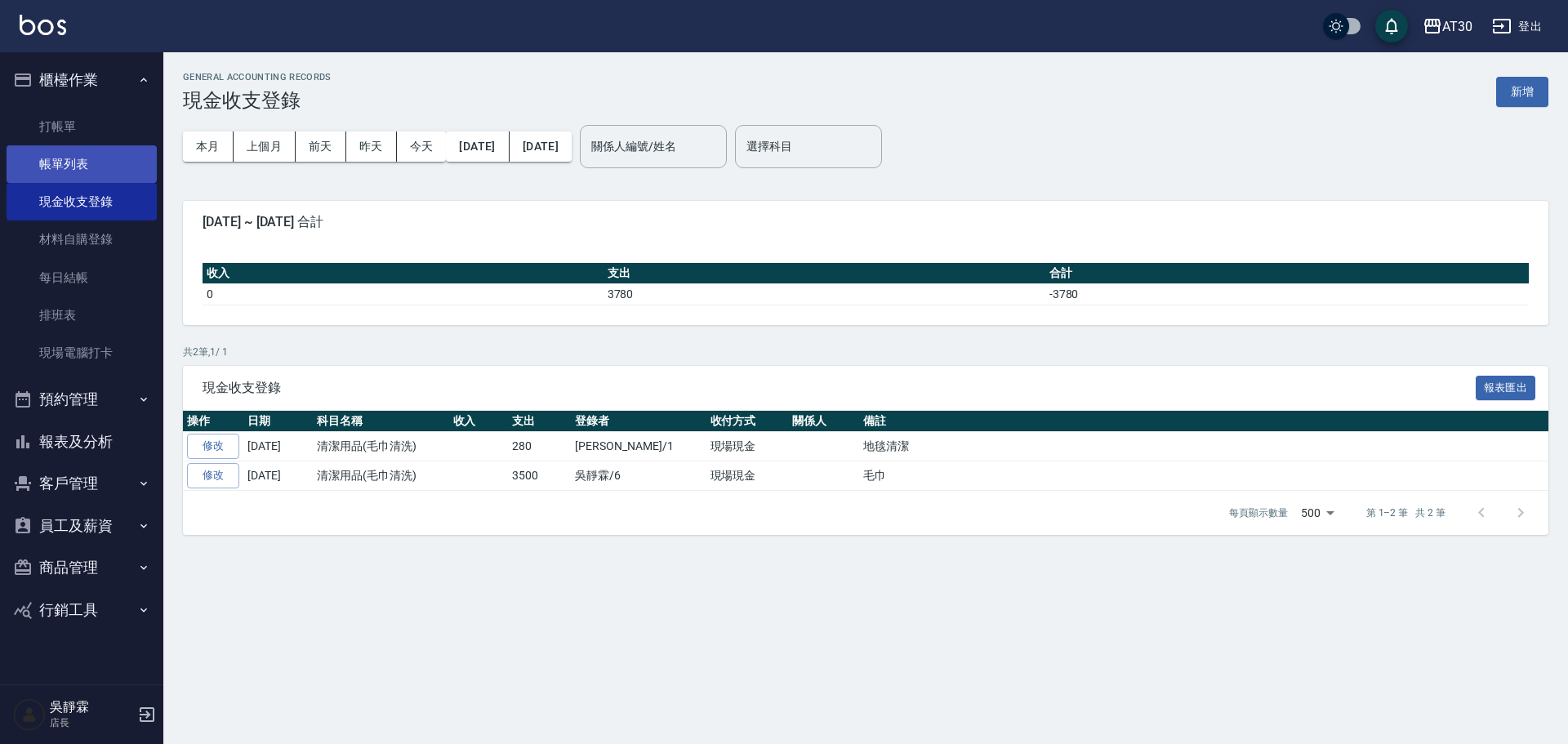
click at [75, 160] on link "帳單列表" at bounding box center [81, 164] width 150 height 37
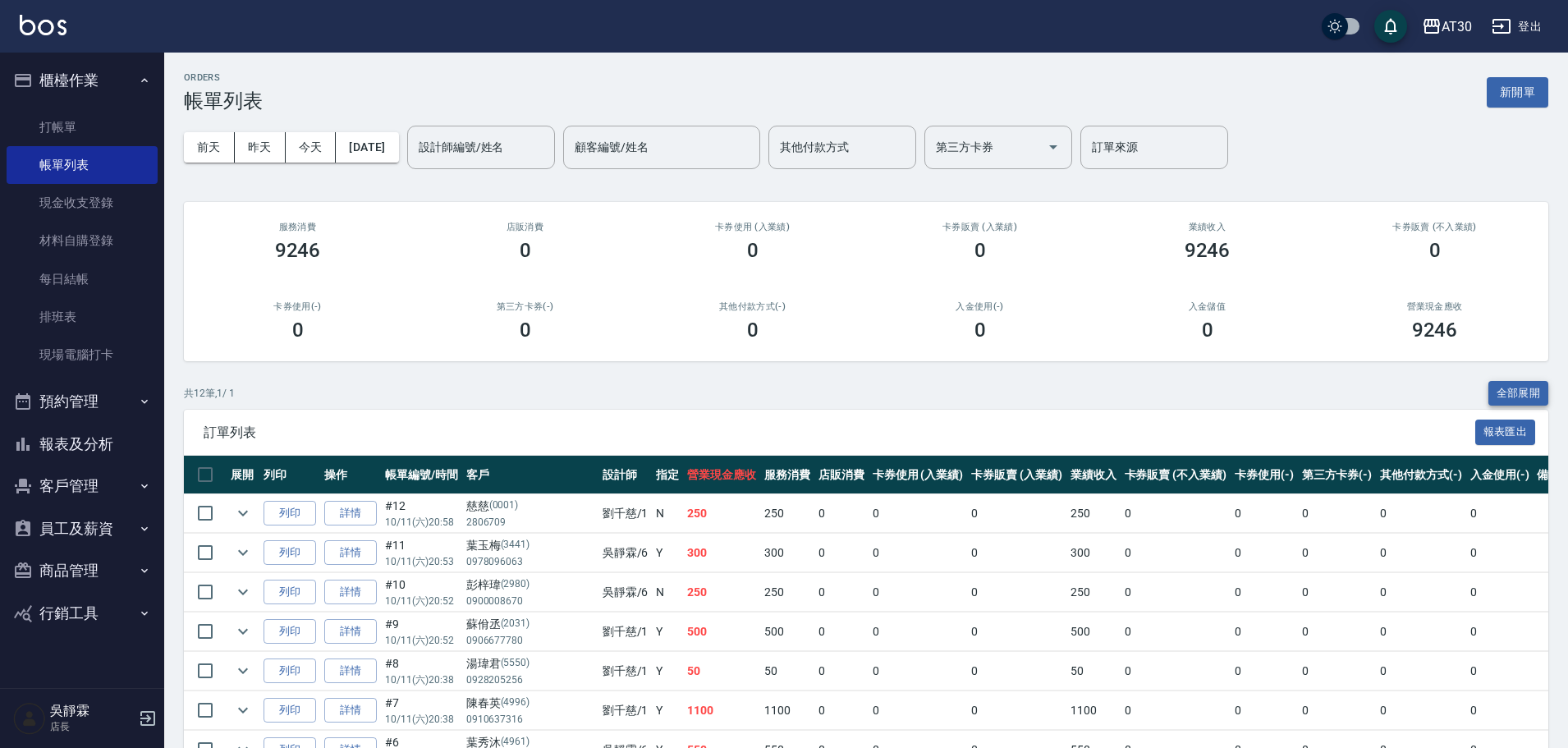
click at [1533, 389] on button "全部展開" at bounding box center [1518, 393] width 61 height 25
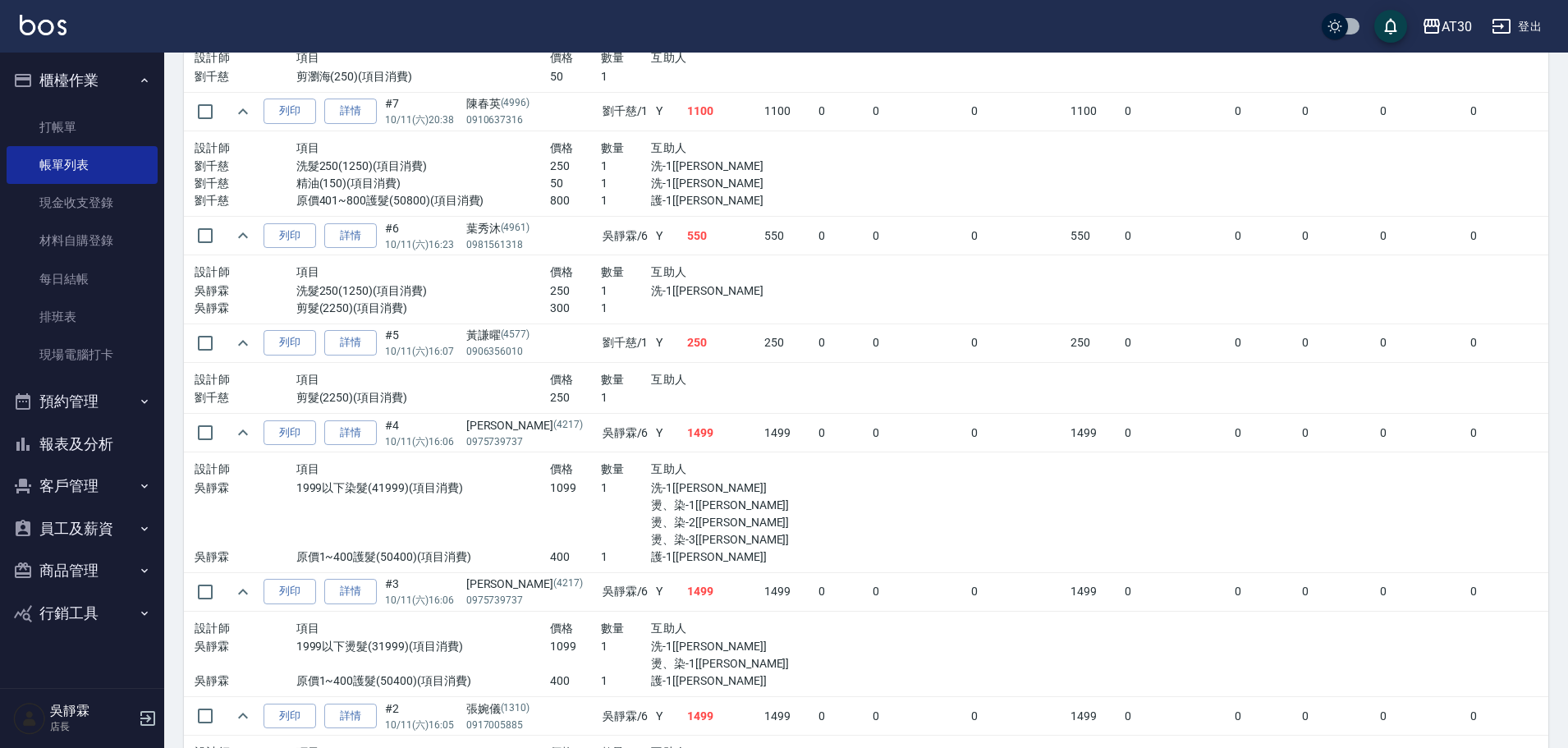
scroll to position [1142, 0]
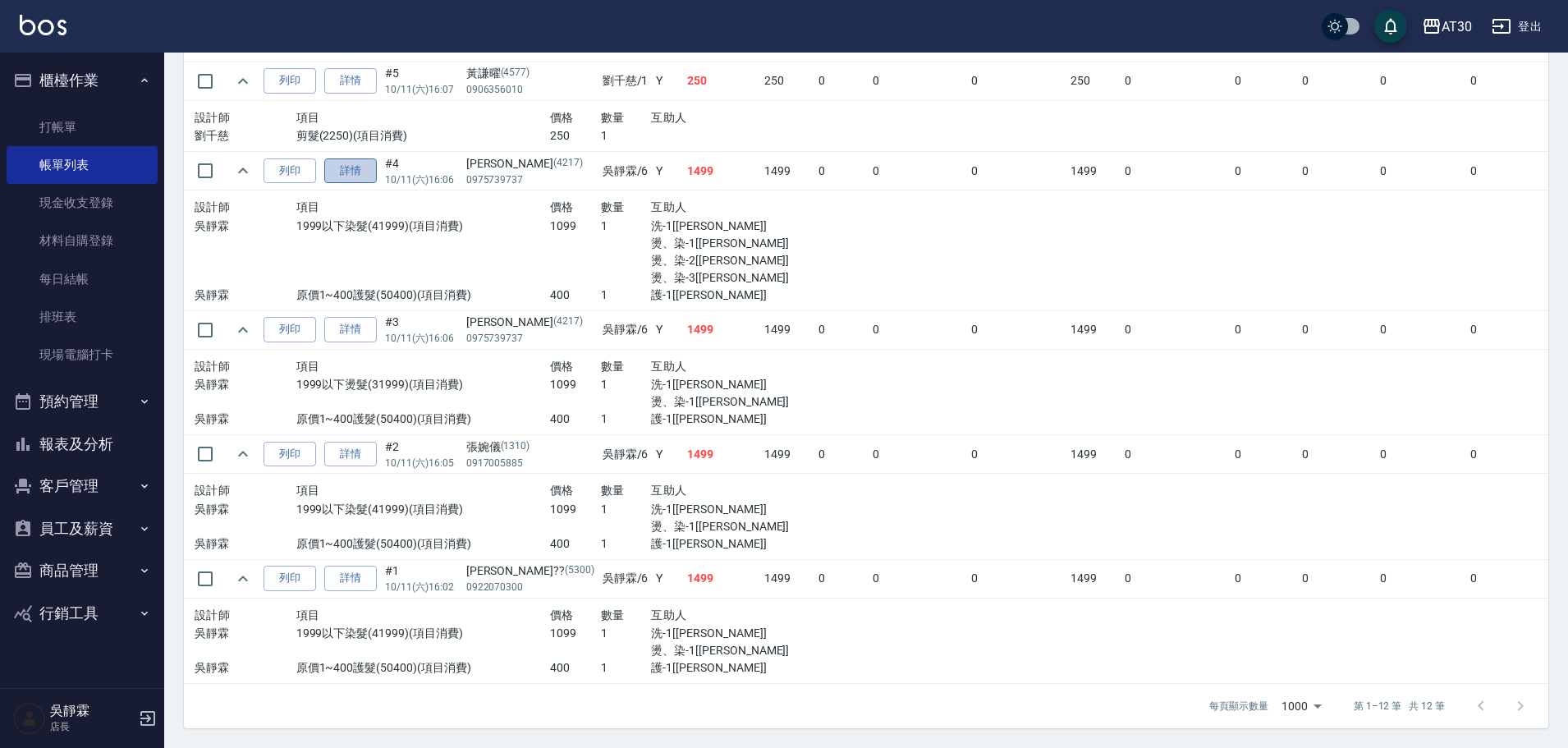
click at [358, 164] on link "詳情" at bounding box center [350, 171] width 53 height 25
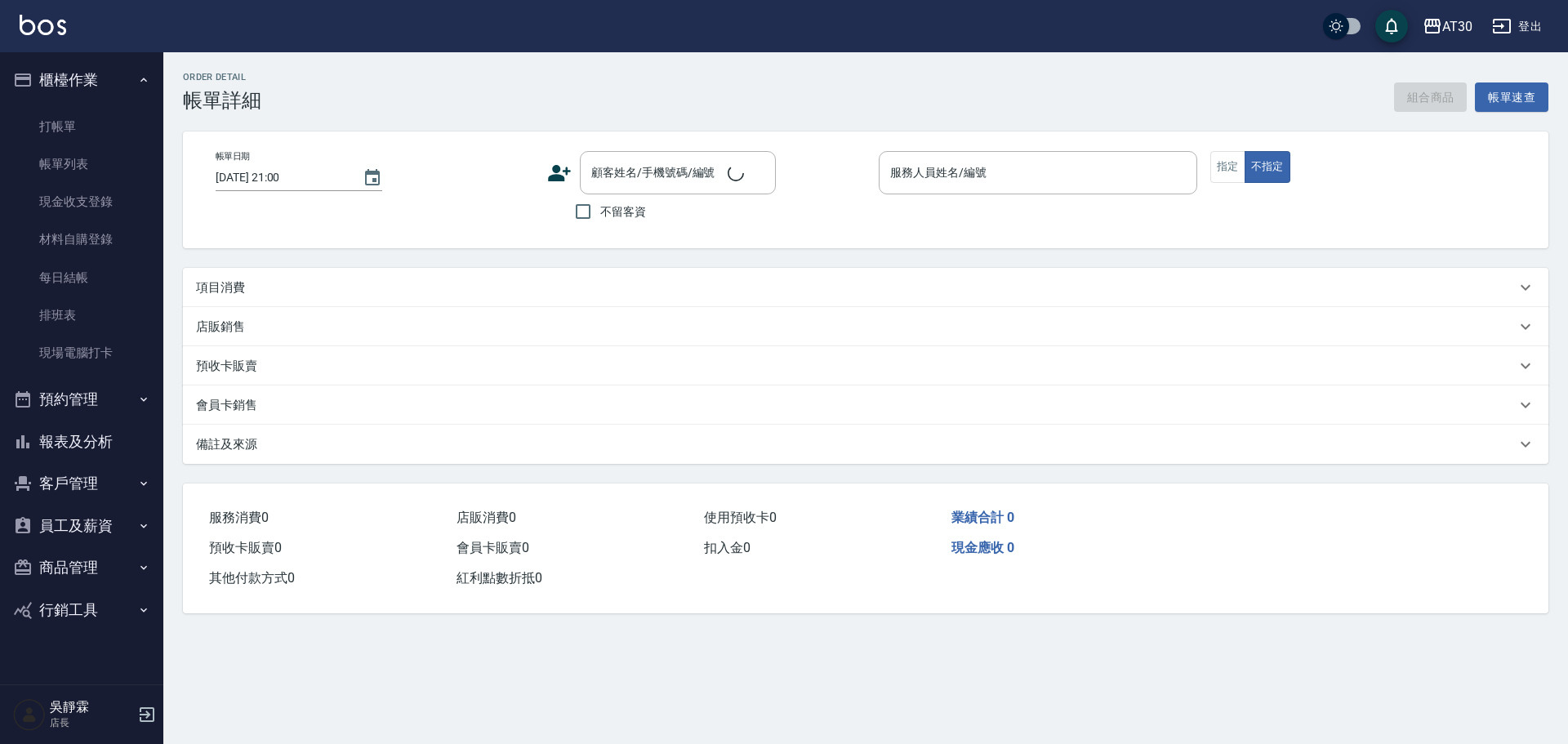
type input "[DATE] 16:06"
type input "吳靜霖-6"
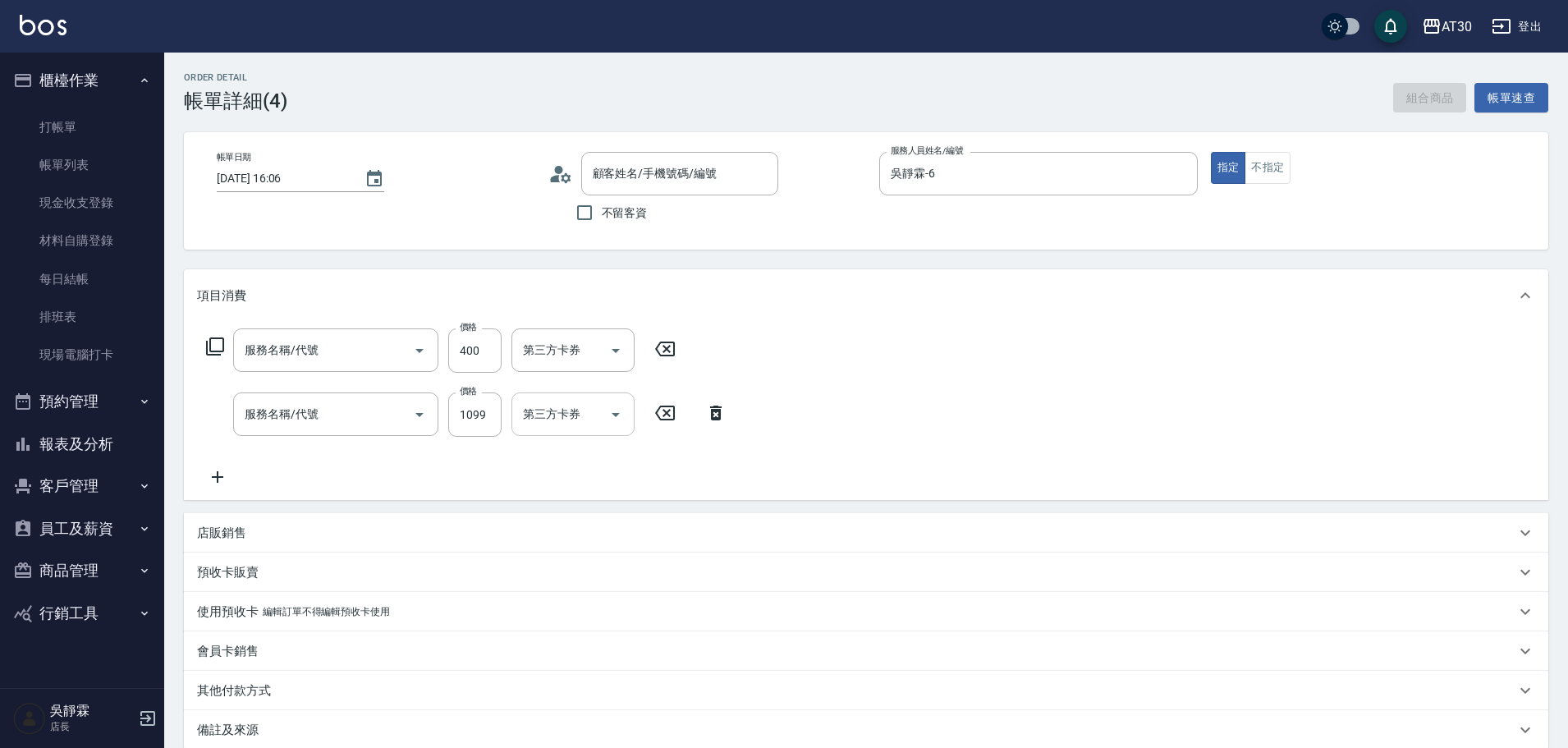
type input "[PERSON_NAME]/0975739737/4217"
type input "原價1~400護髮(50400)"
type input "1999以下染髮(41999)"
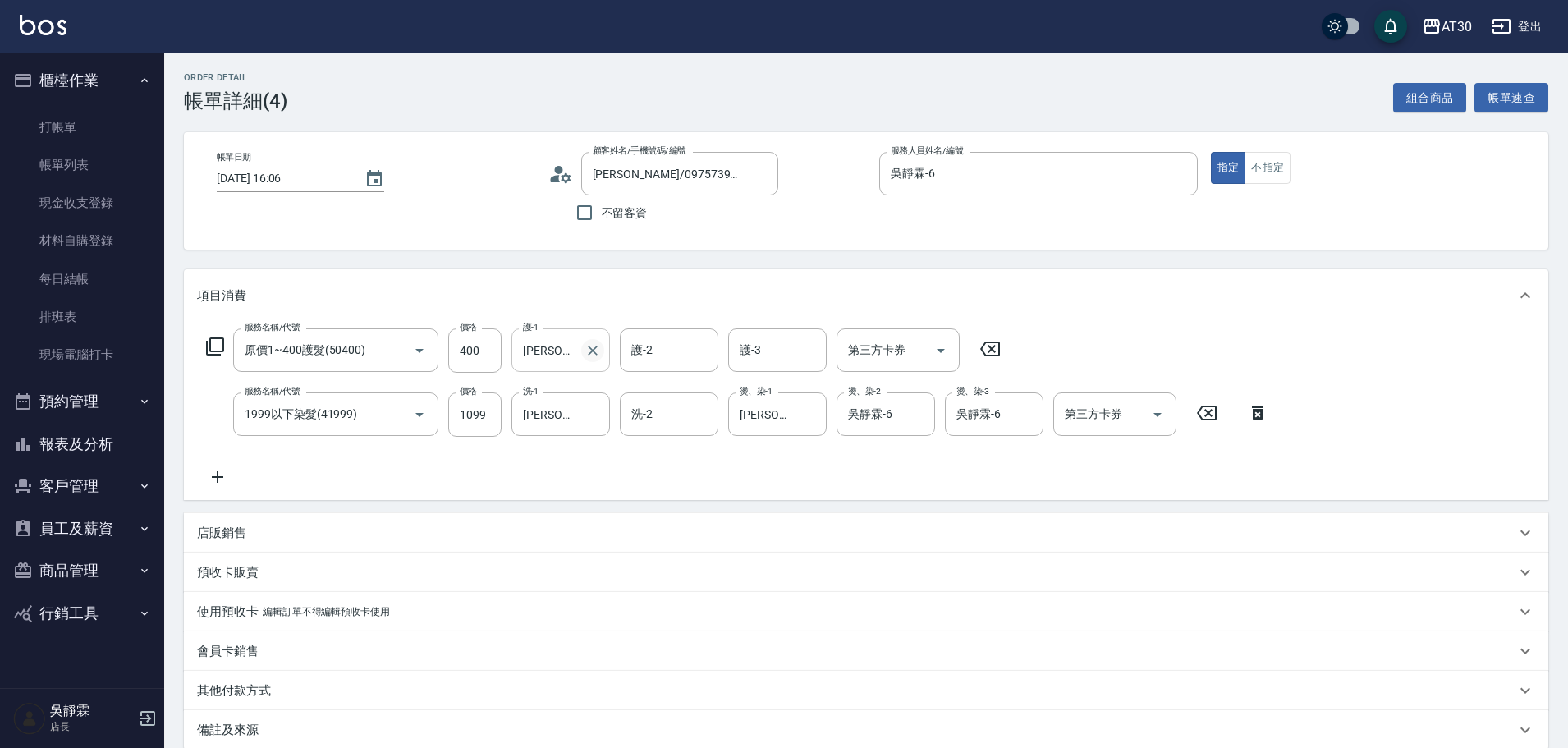
click at [597, 349] on icon "Clear" at bounding box center [592, 350] width 16 height 16
click at [553, 389] on span "鄭喬禎 -28" at bounding box center [550, 391] width 51 height 17
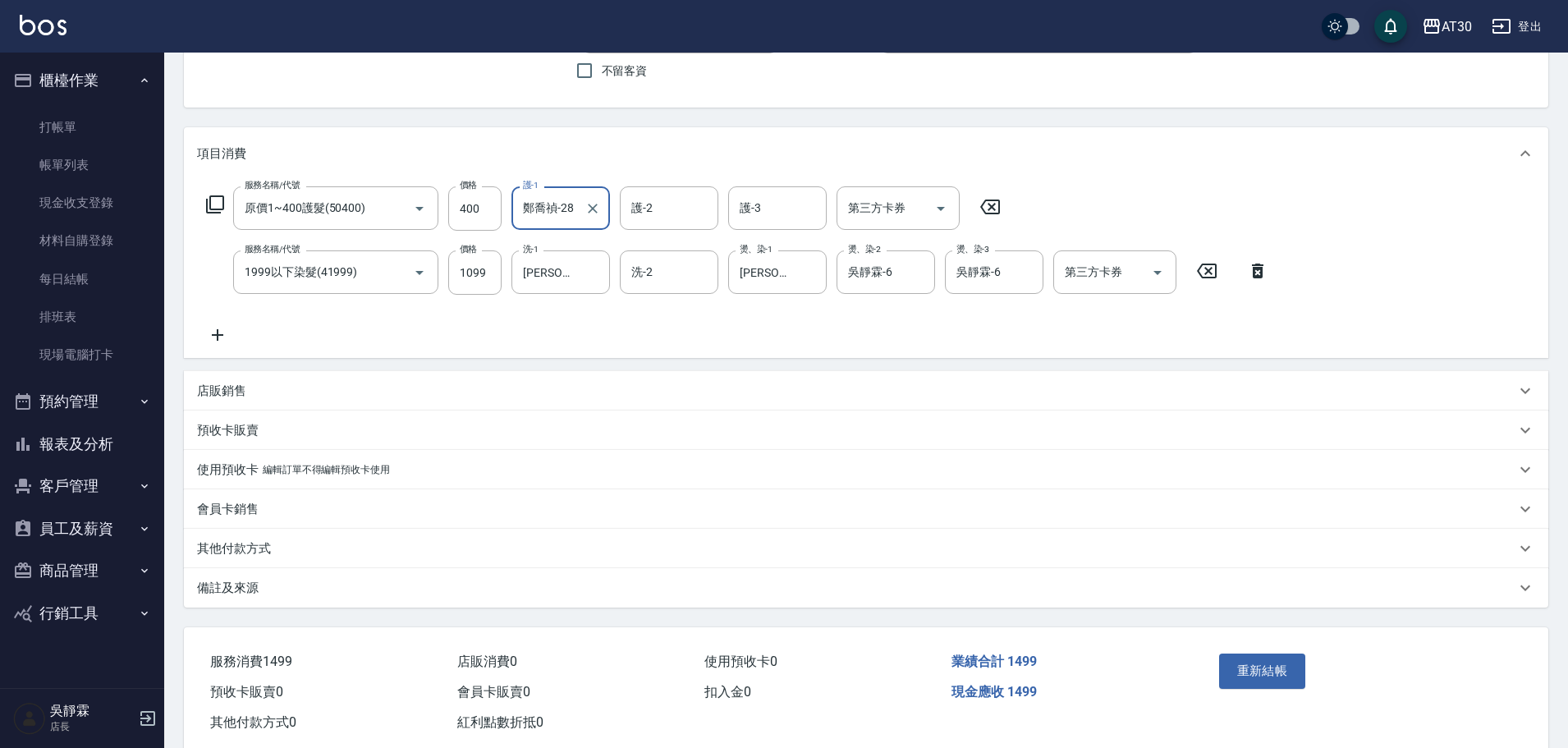
scroll to position [179, 0]
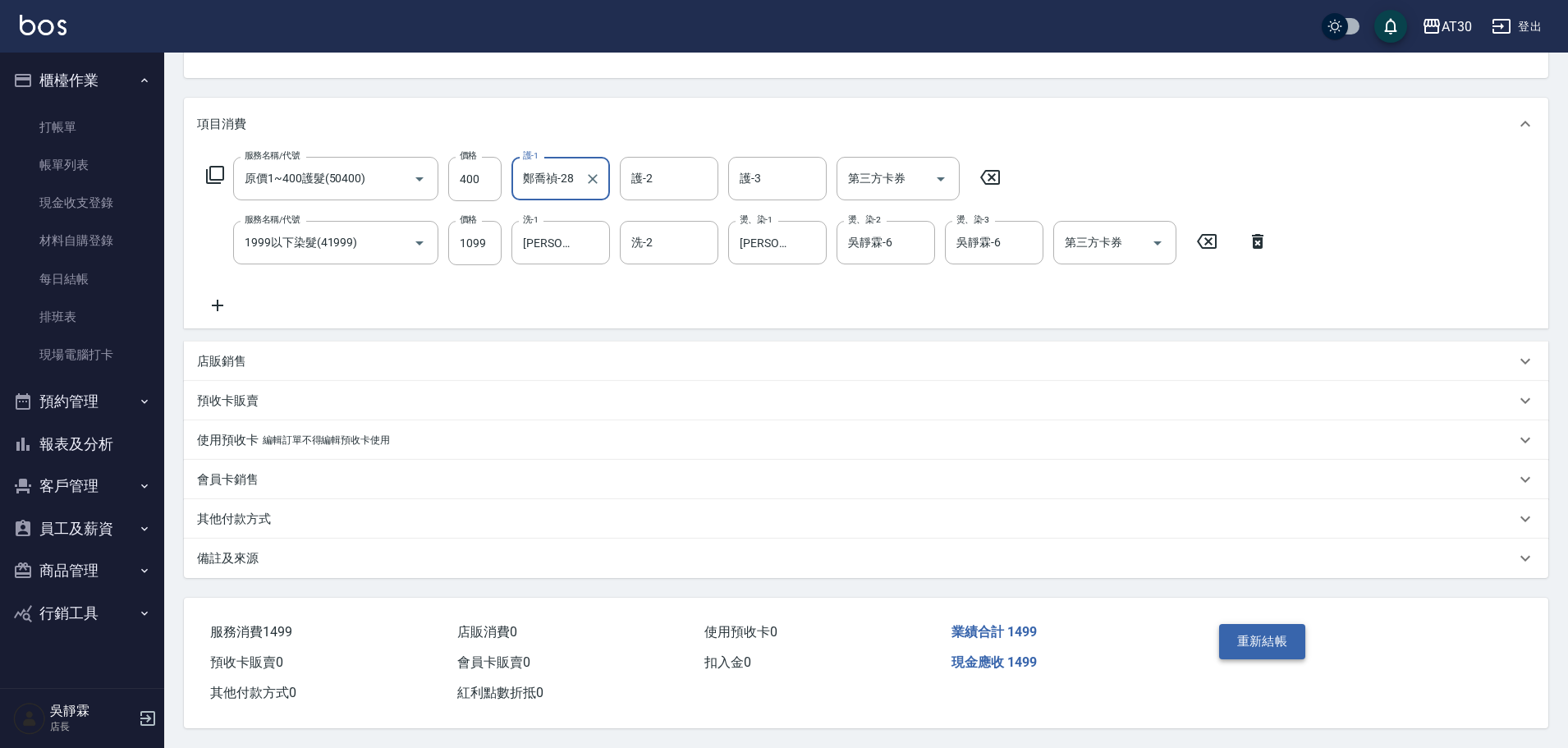
type input "鄭喬禎-28"
click at [1249, 630] on button "重新結帳" at bounding box center [1262, 641] width 87 height 35
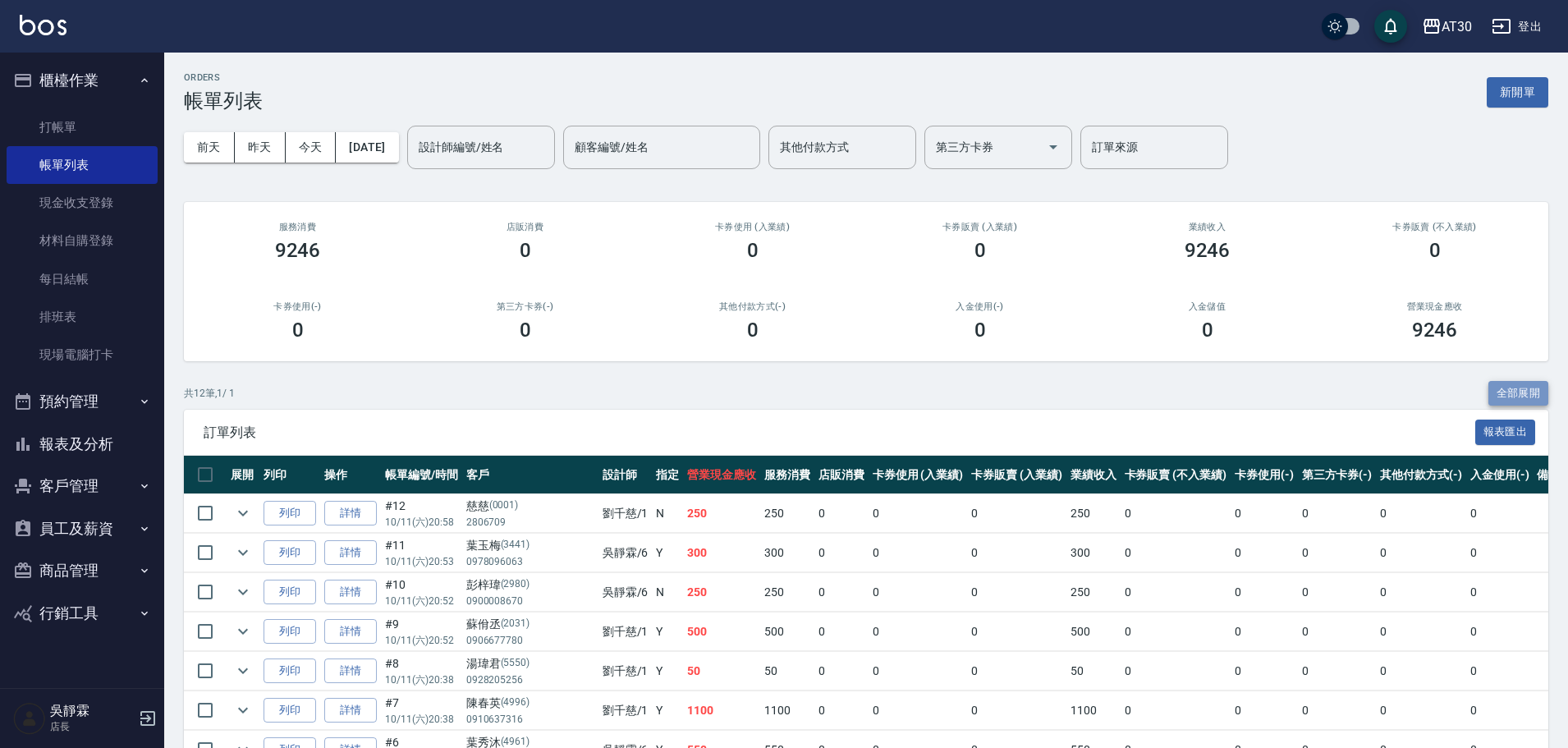
click at [1512, 391] on button "全部展開" at bounding box center [1518, 393] width 61 height 25
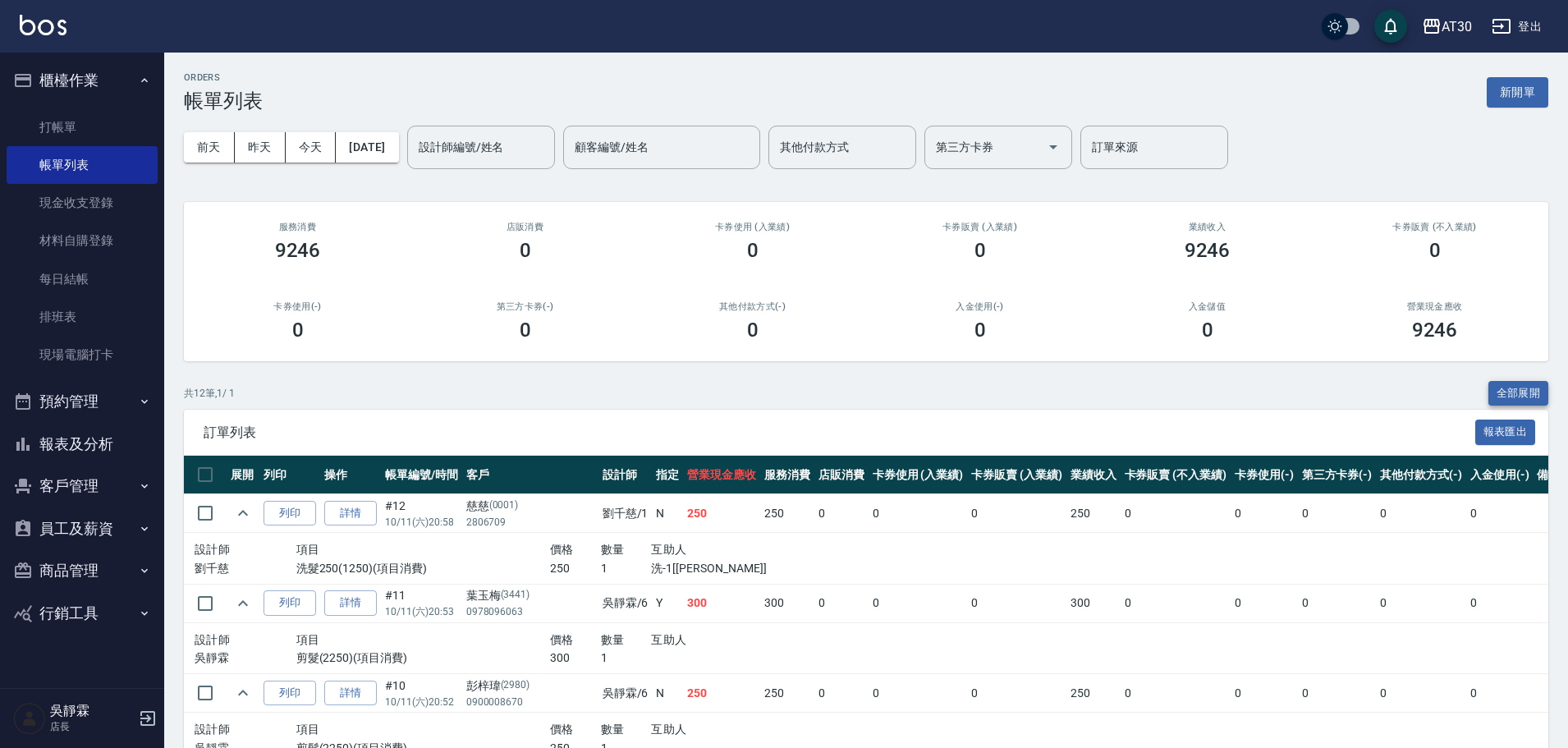
click at [1515, 394] on button "全部展開" at bounding box center [1518, 393] width 61 height 25
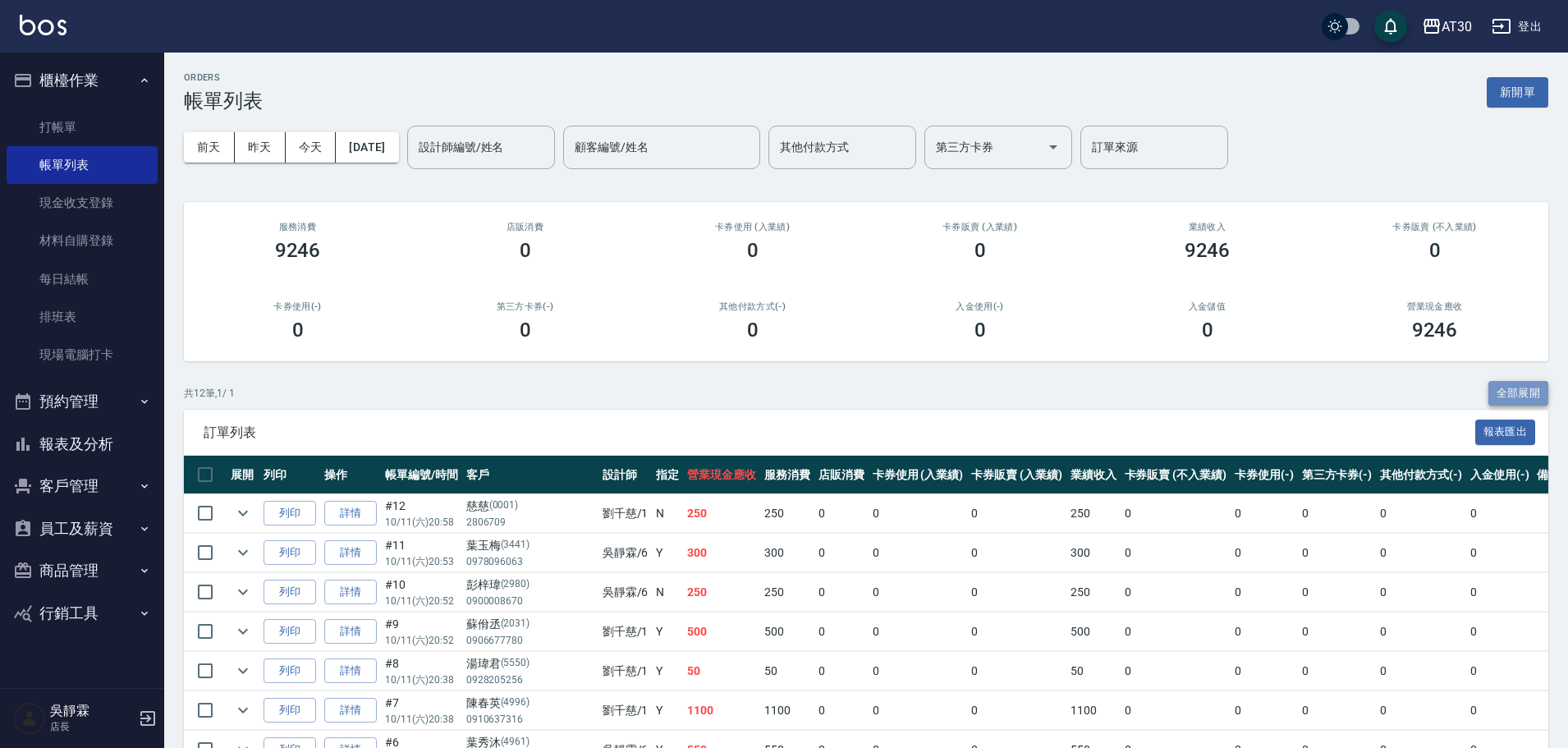
click at [1523, 398] on button "全部展開" at bounding box center [1518, 393] width 61 height 25
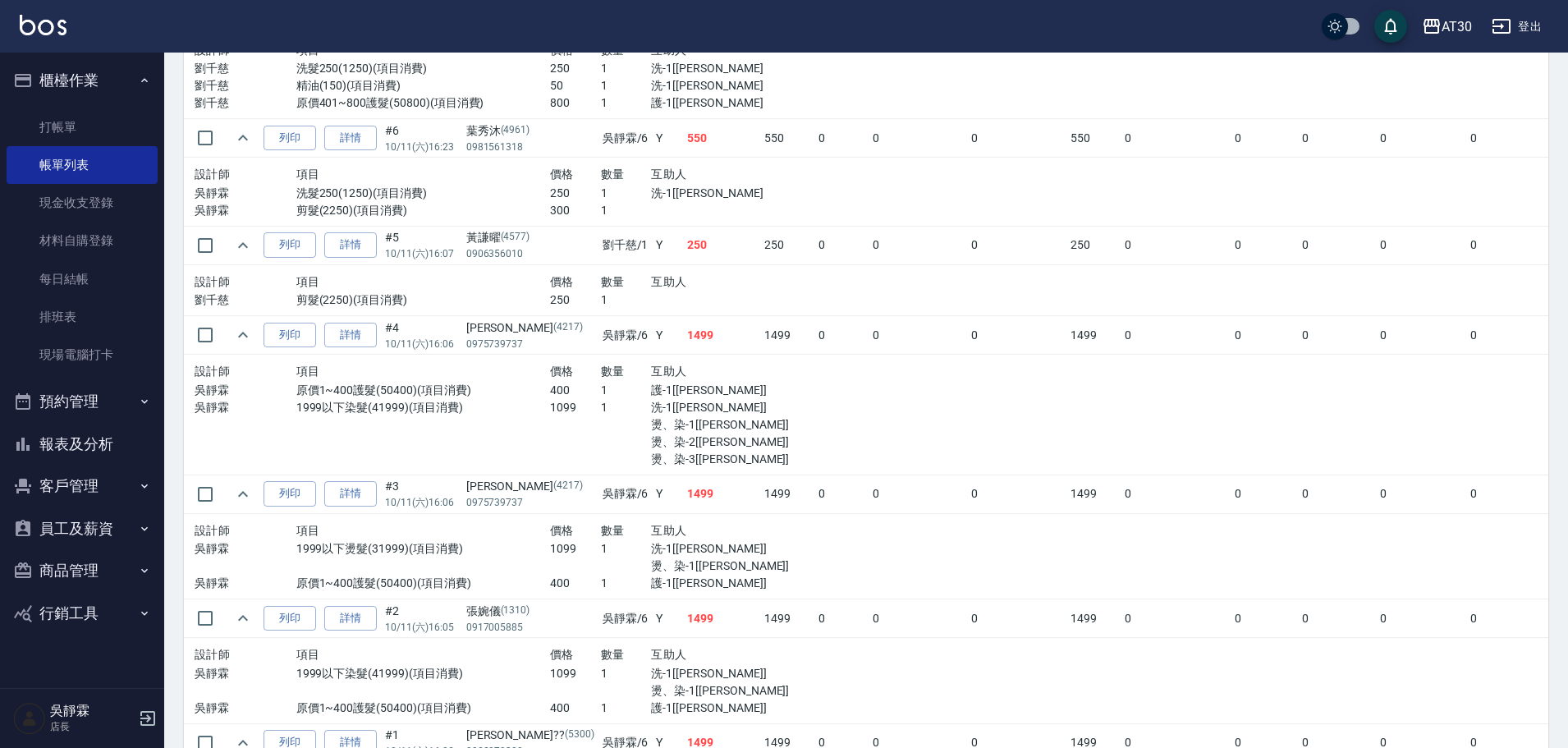
scroll to position [967, 0]
click at [370, 333] on link "詳情" at bounding box center [350, 334] width 53 height 25
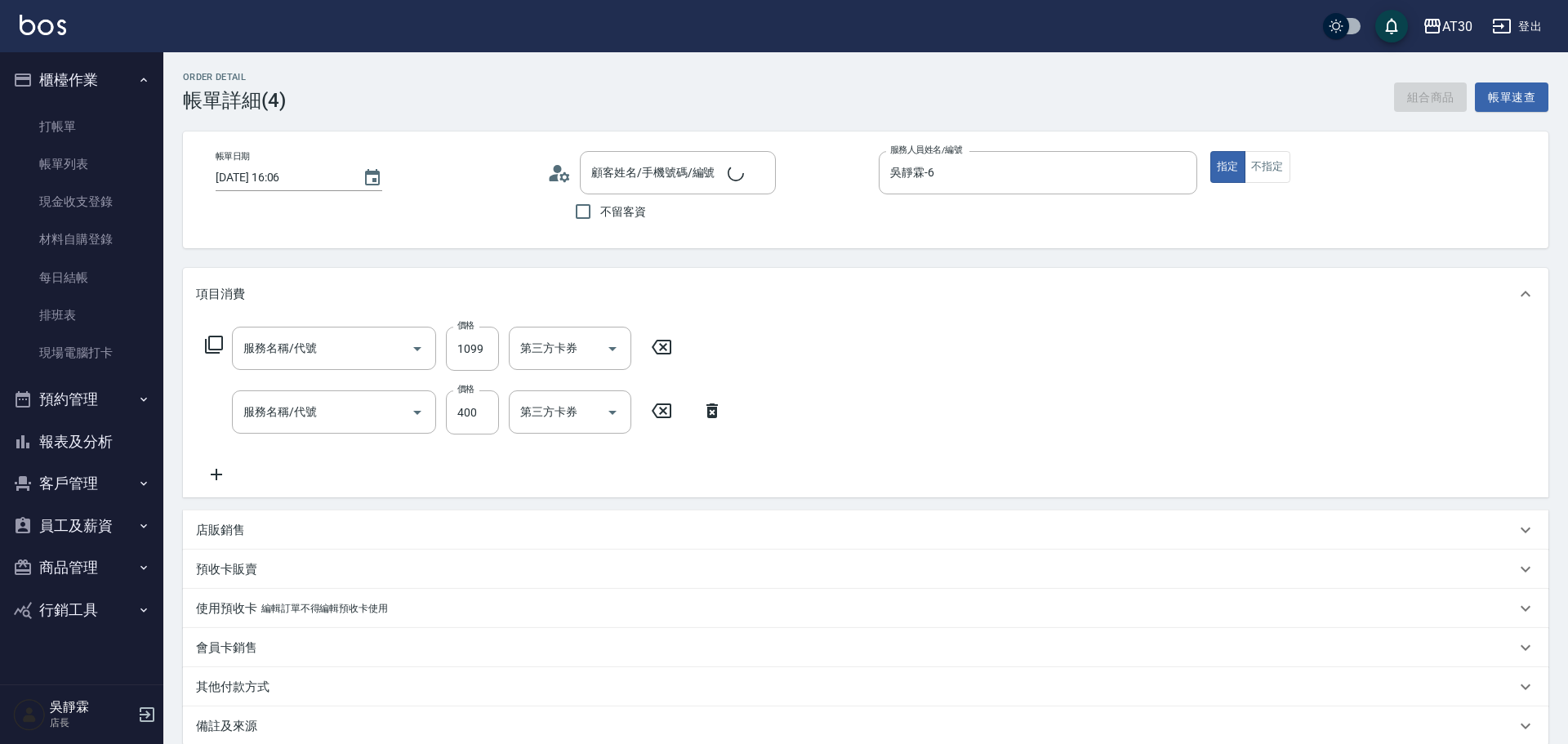
type input "[DATE] 16:06"
type input "吳靜霖-6"
type input "1999以下染髮(41999)"
type input "原價1~400護髮(50400)"
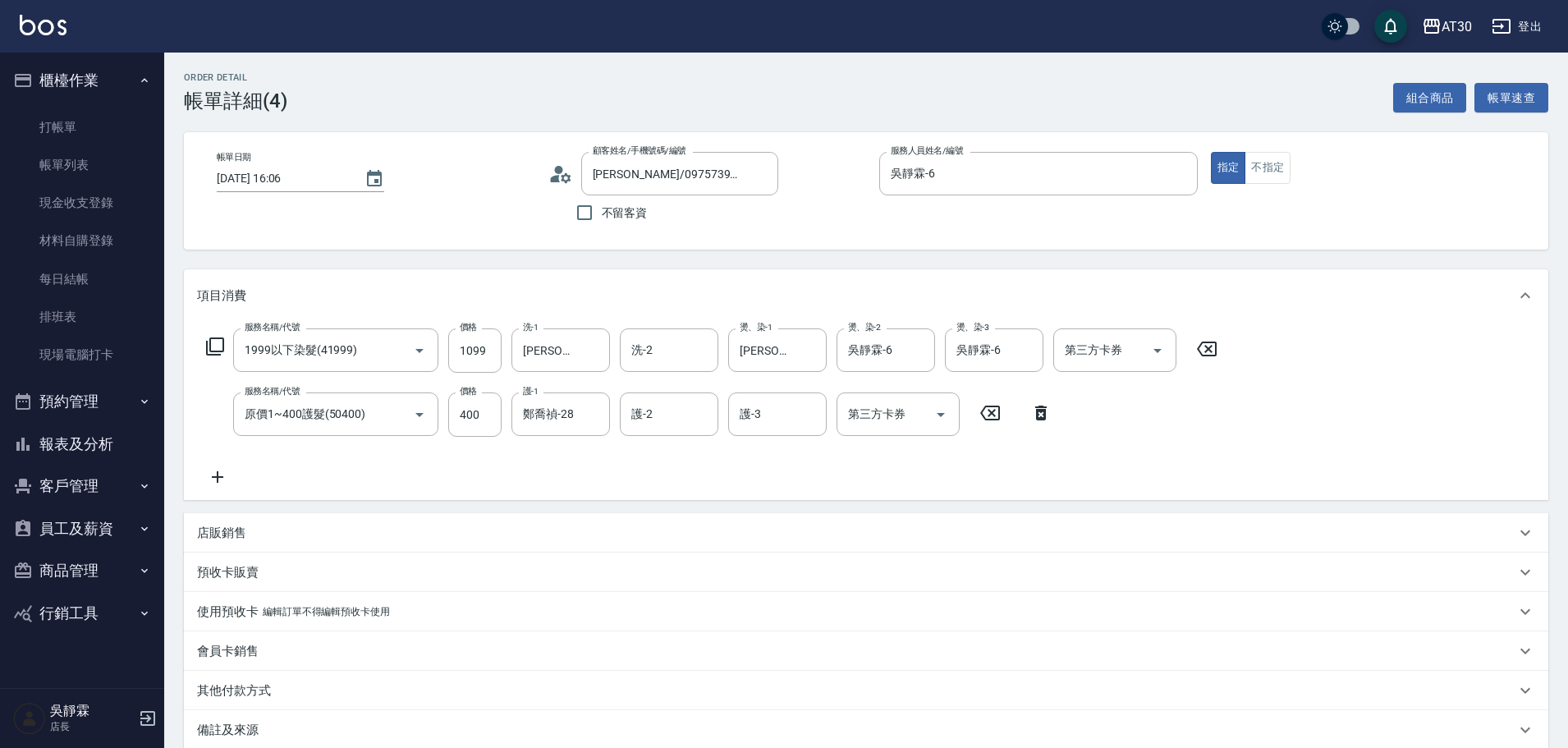
type input "[PERSON_NAME]/0975739737/4217"
click at [919, 345] on icon "Clear" at bounding box center [917, 350] width 16 height 16
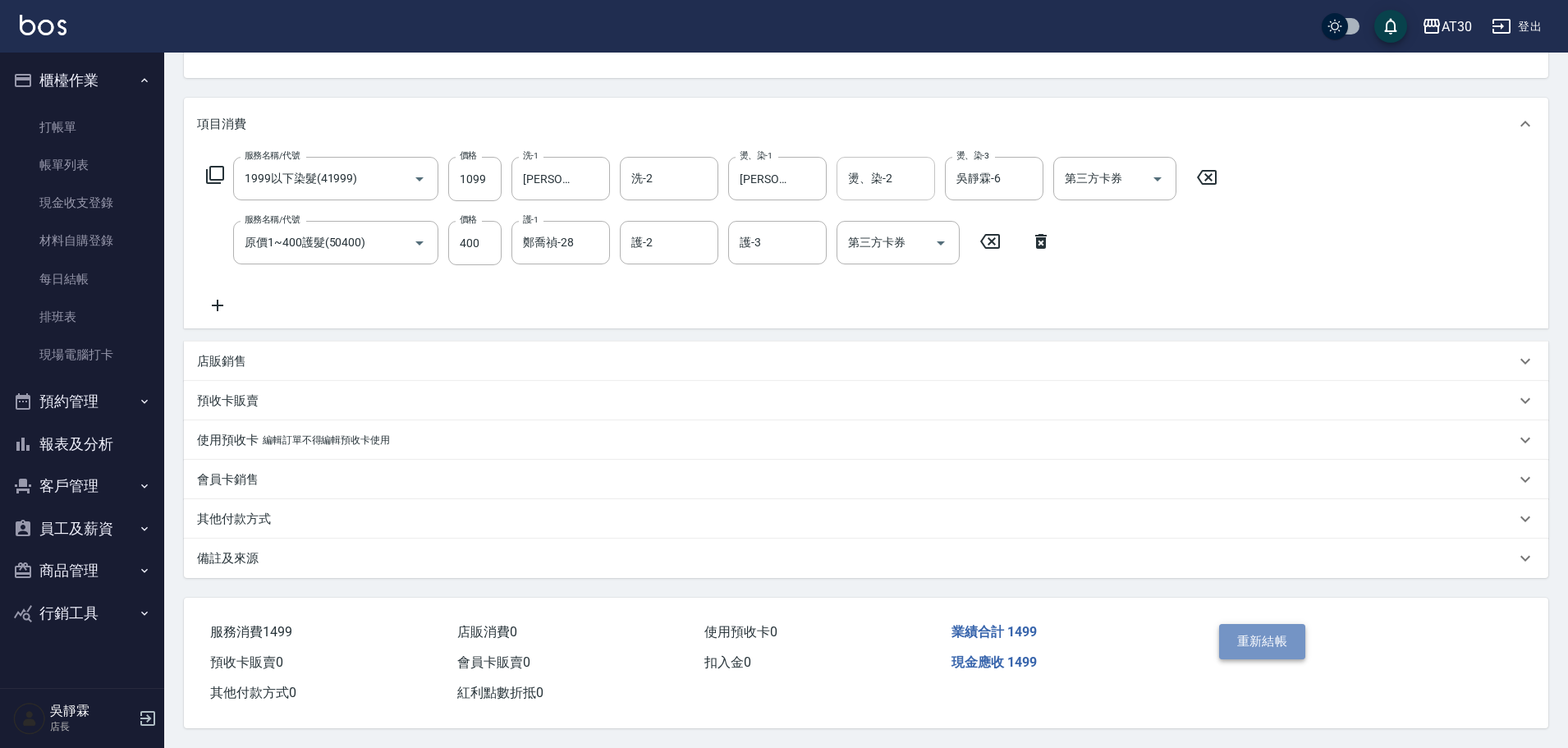
click at [1260, 640] on button "重新結帳" at bounding box center [1262, 641] width 87 height 35
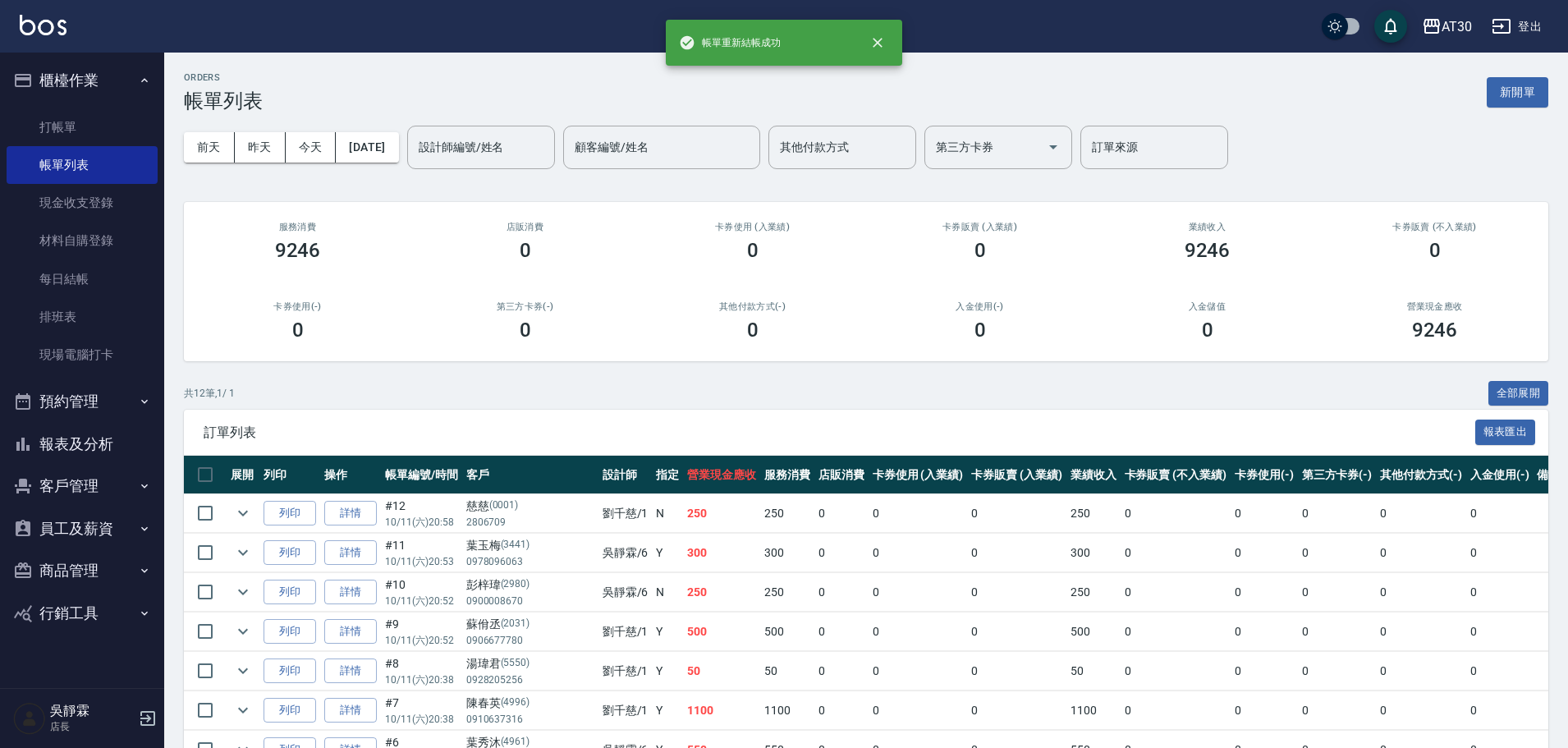
click at [74, 436] on button "報表及分析" at bounding box center [82, 443] width 151 height 42
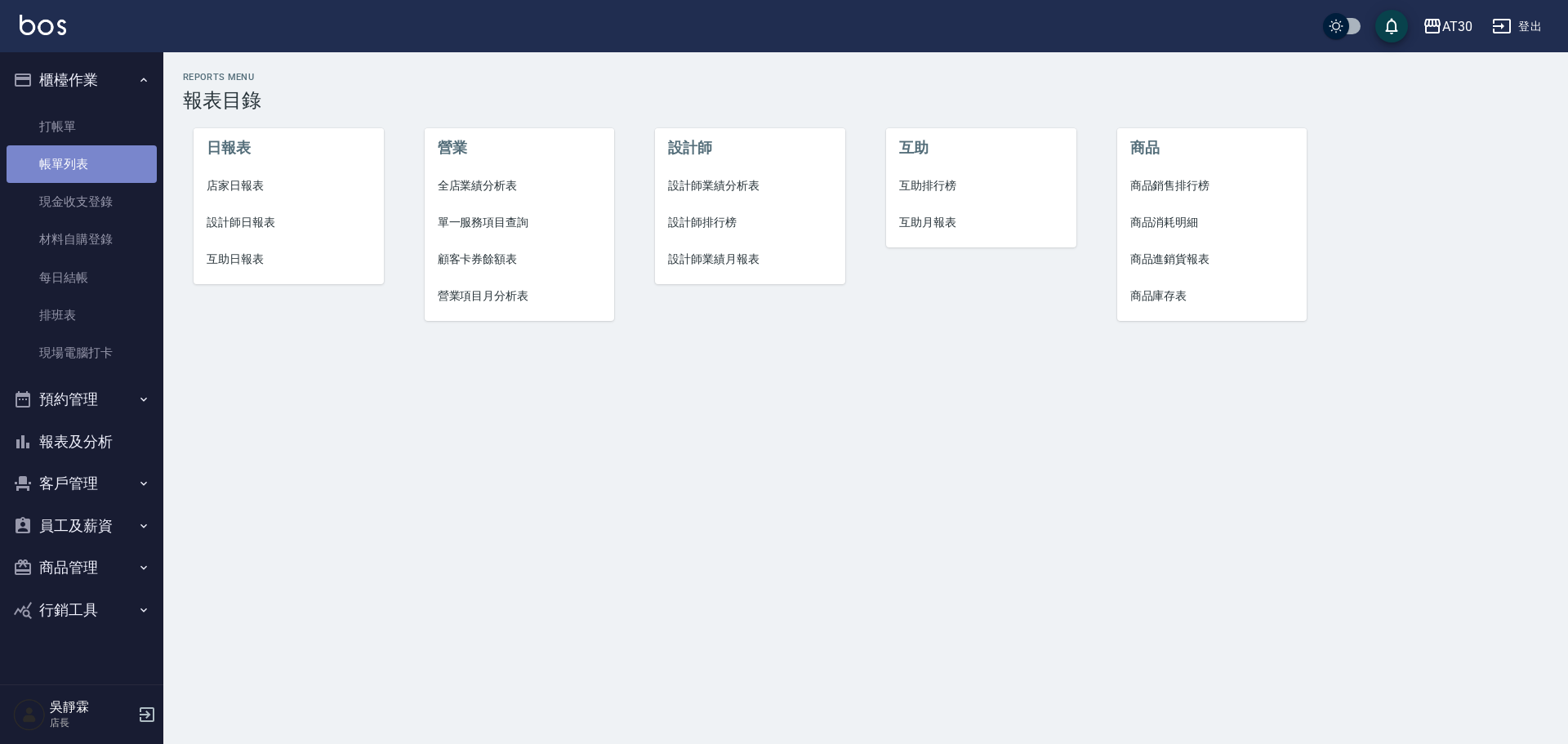
click at [73, 160] on link "帳單列表" at bounding box center [81, 164] width 150 height 37
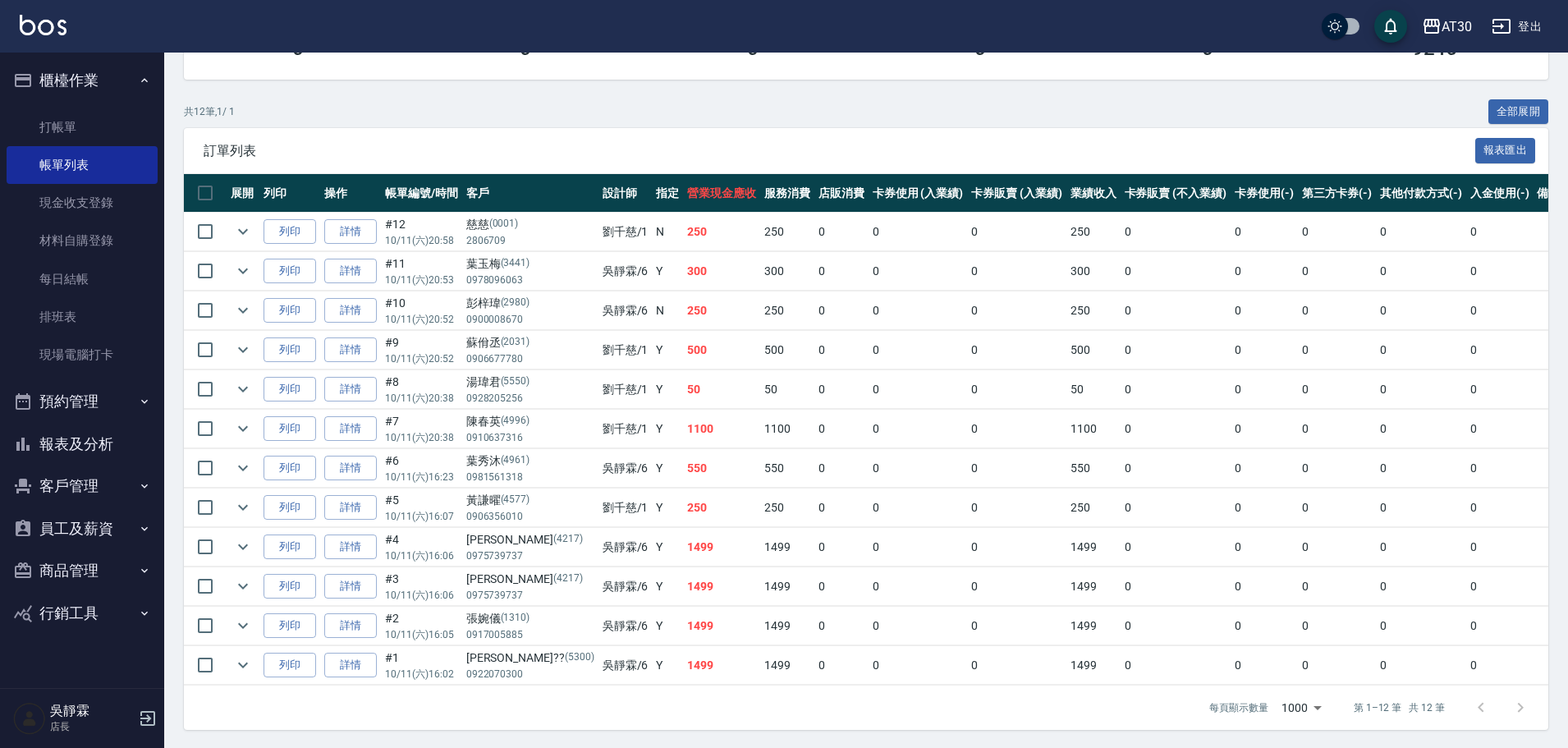
scroll to position [271, 0]
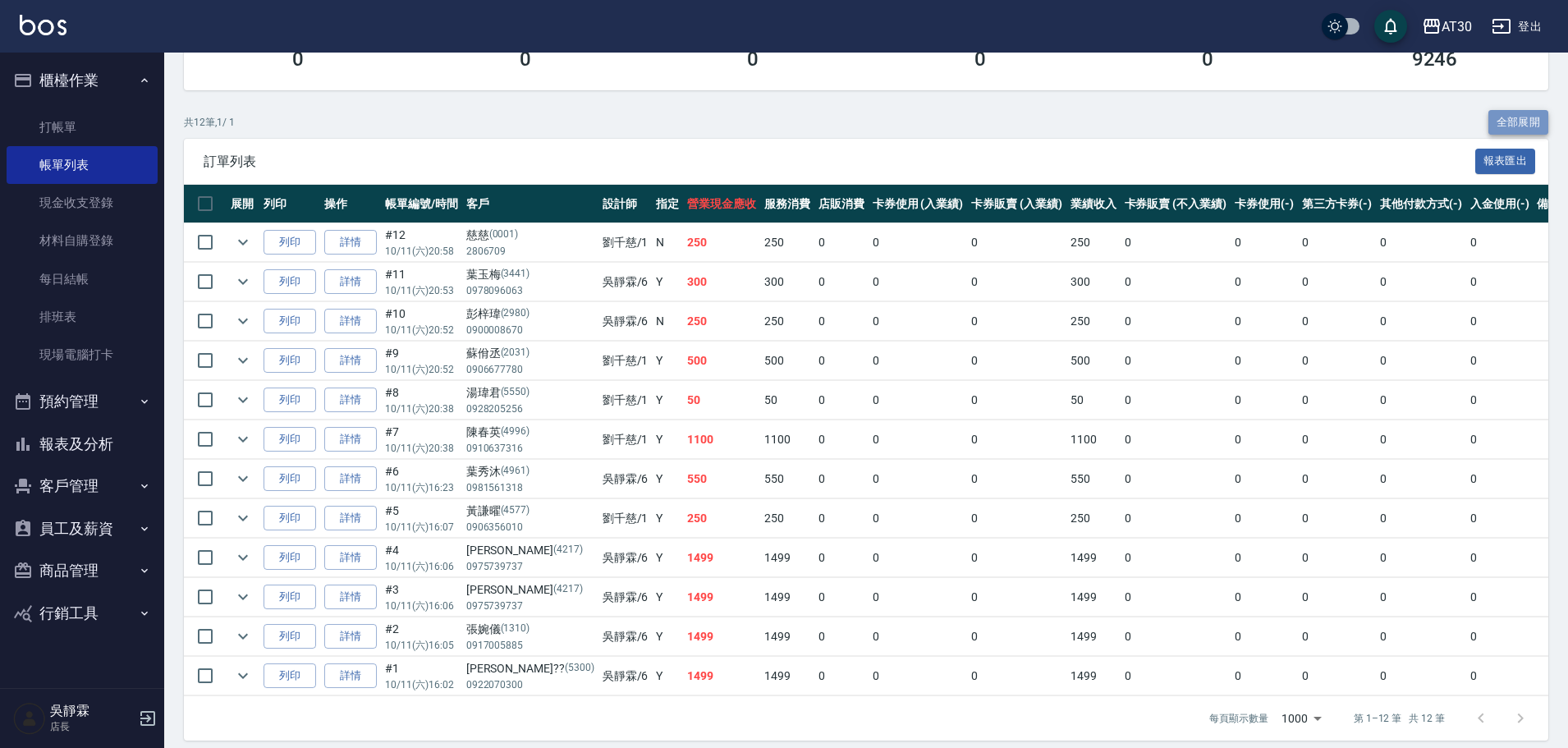
click at [1504, 117] on button "全部展開" at bounding box center [1518, 122] width 61 height 25
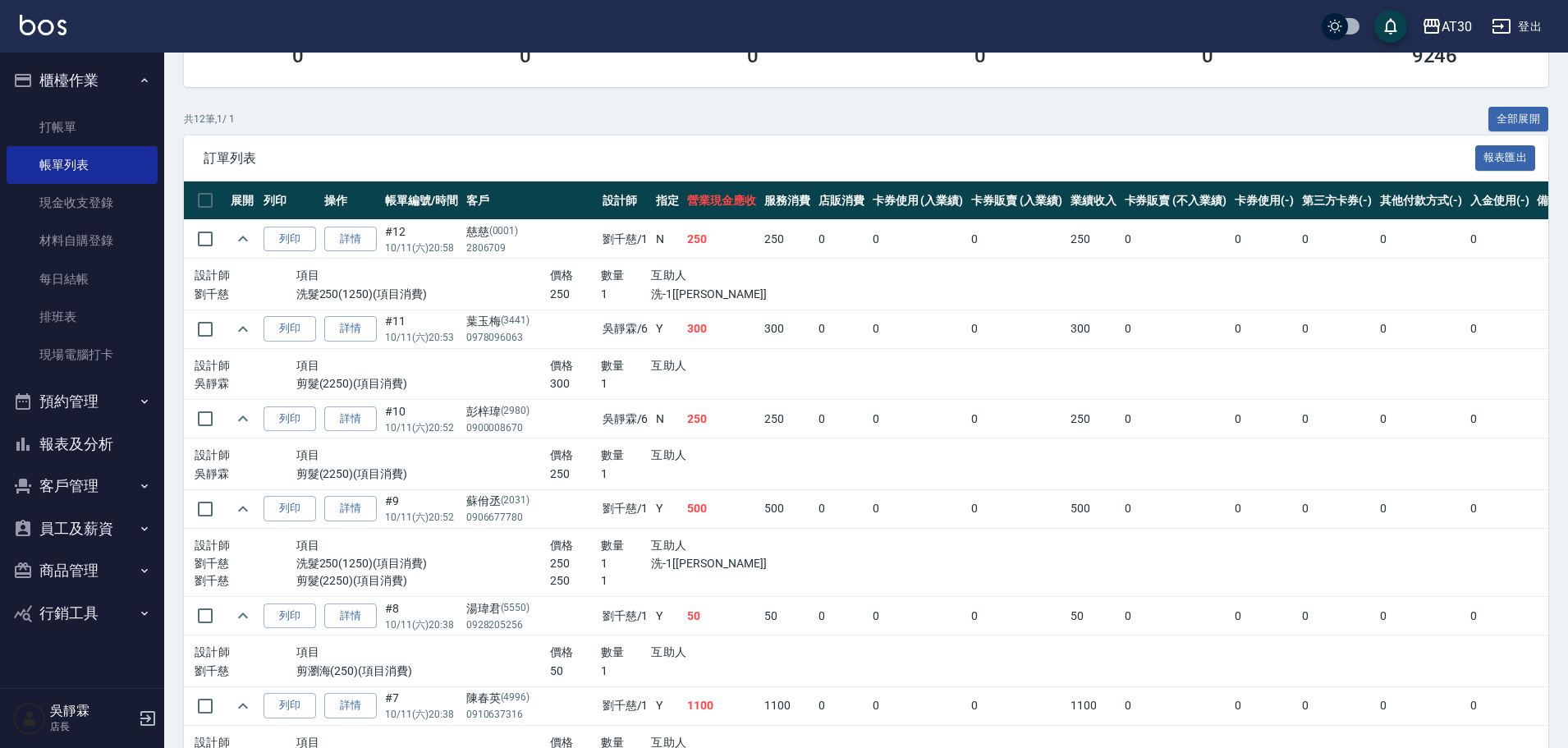
scroll to position [261, 0]
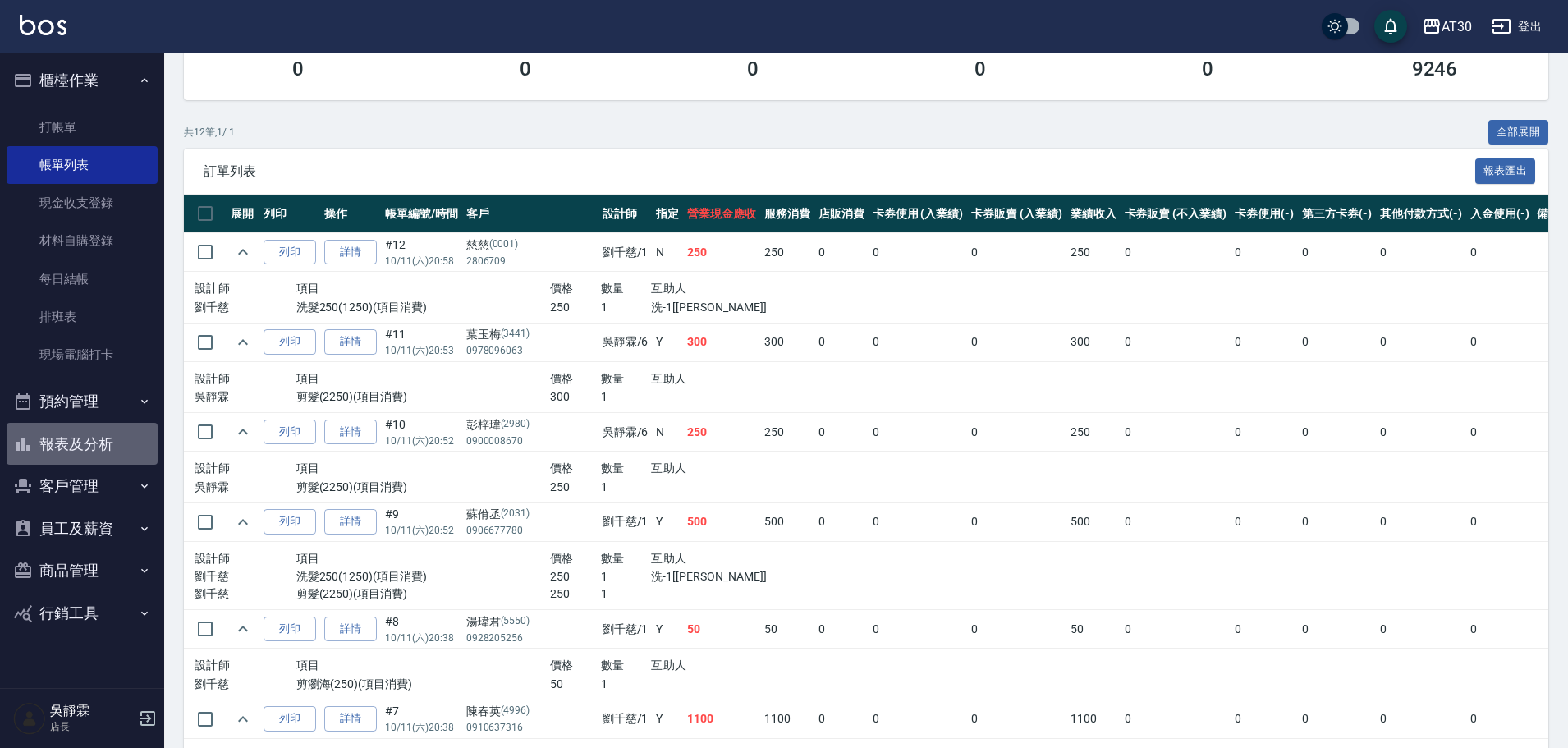
click at [114, 431] on button "報表及分析" at bounding box center [82, 443] width 151 height 42
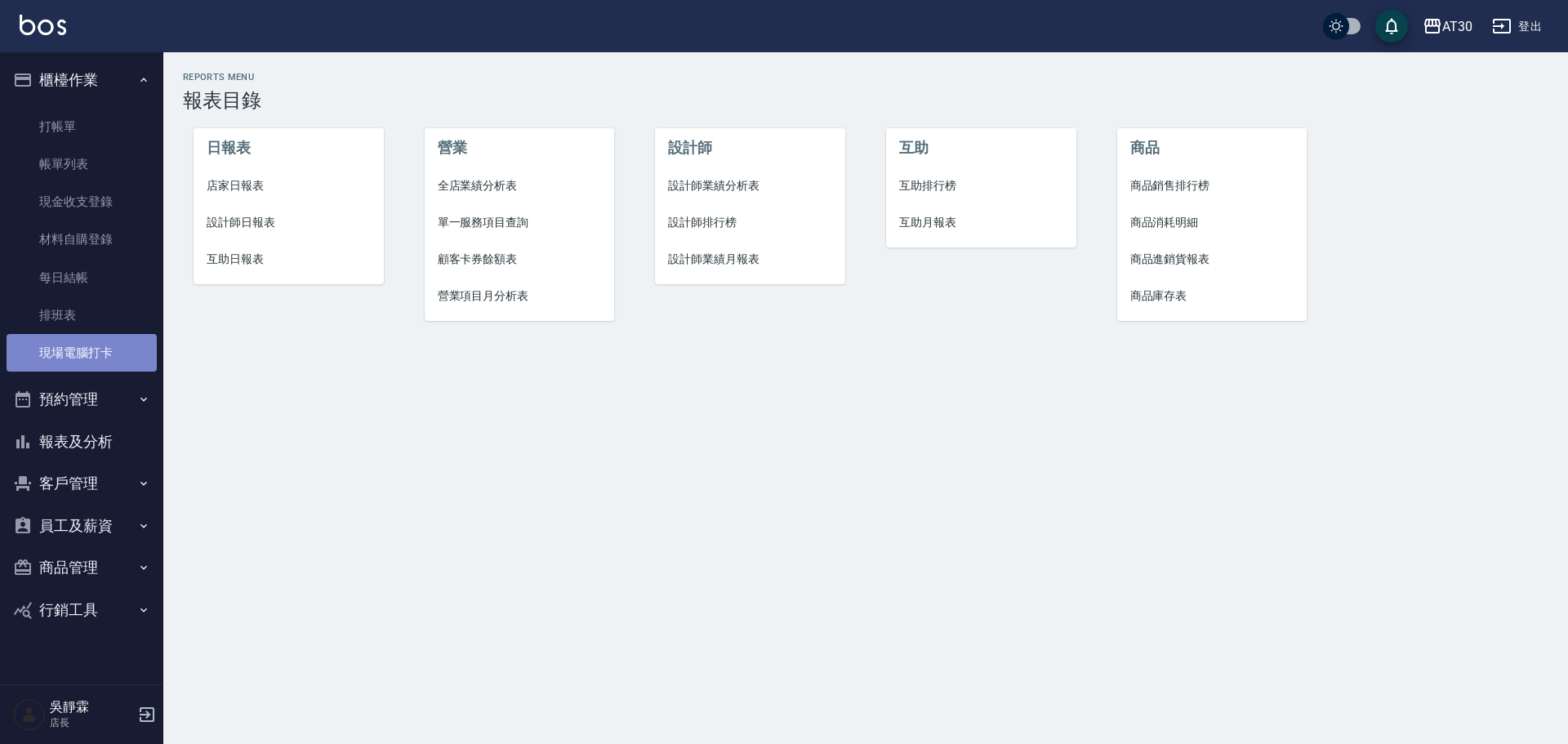
click at [76, 339] on link "現場電腦打卡" at bounding box center [81, 353] width 150 height 37
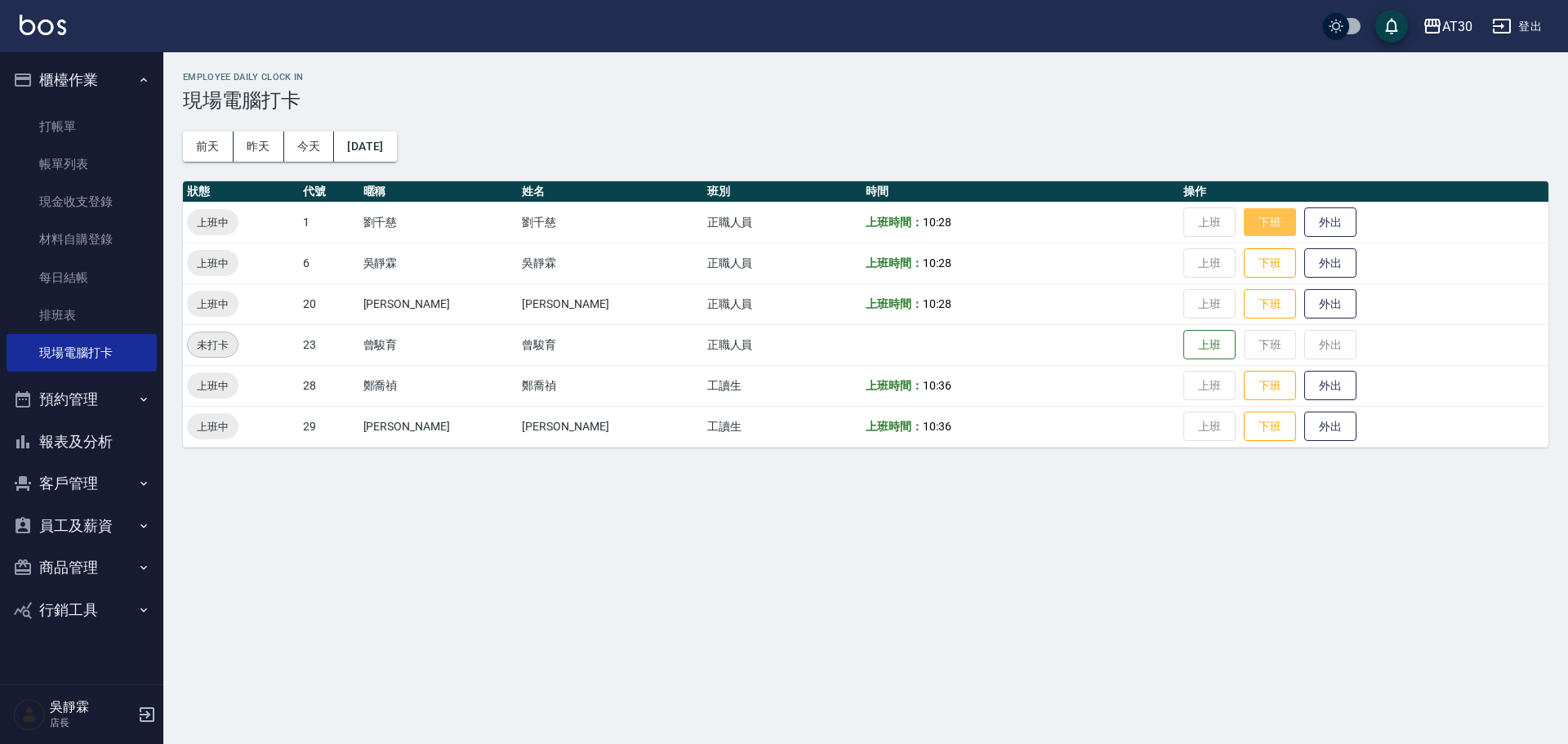
click at [1244, 224] on button "下班" at bounding box center [1270, 222] width 52 height 29
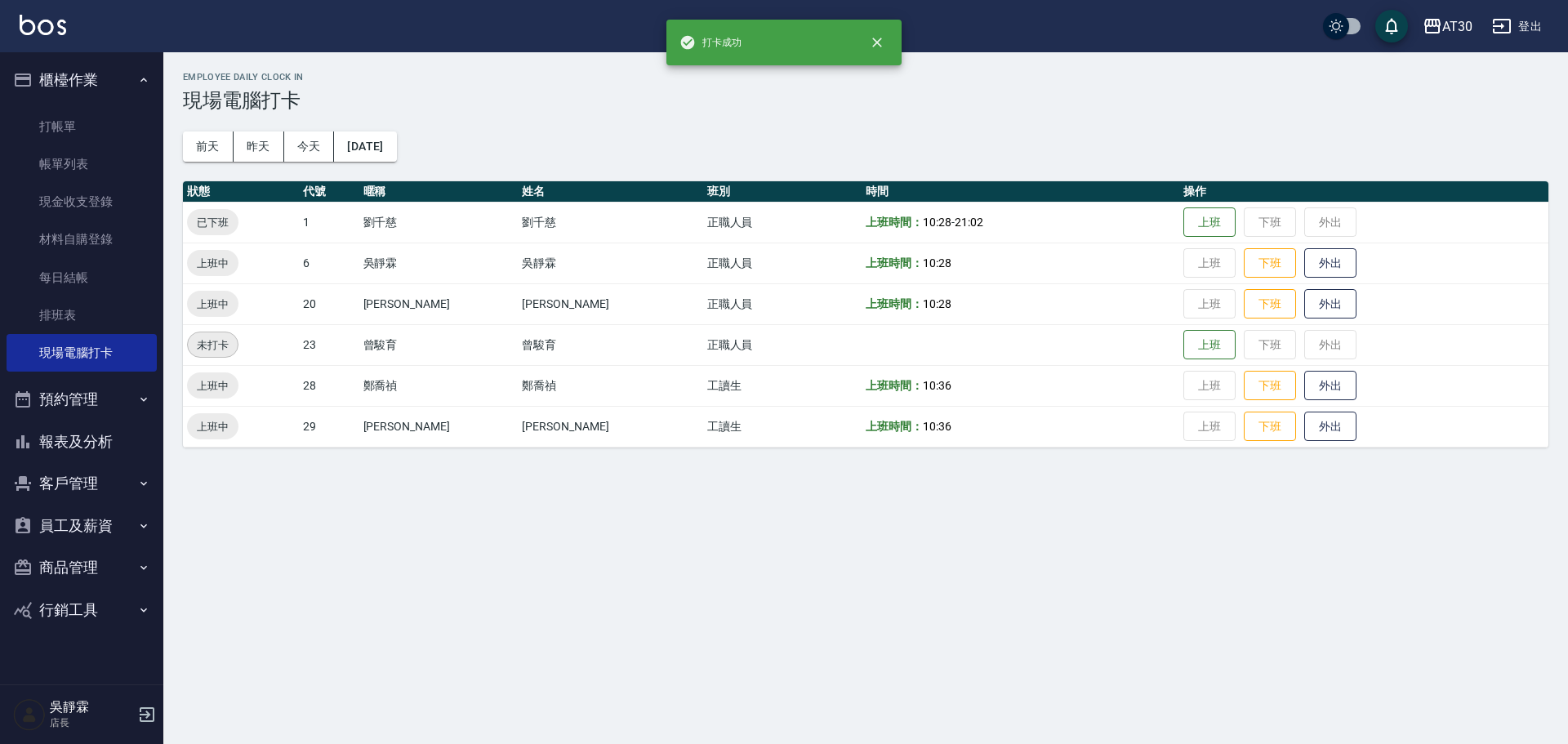
click at [1260, 245] on td "上班 下班 外出" at bounding box center [1363, 263] width 369 height 41
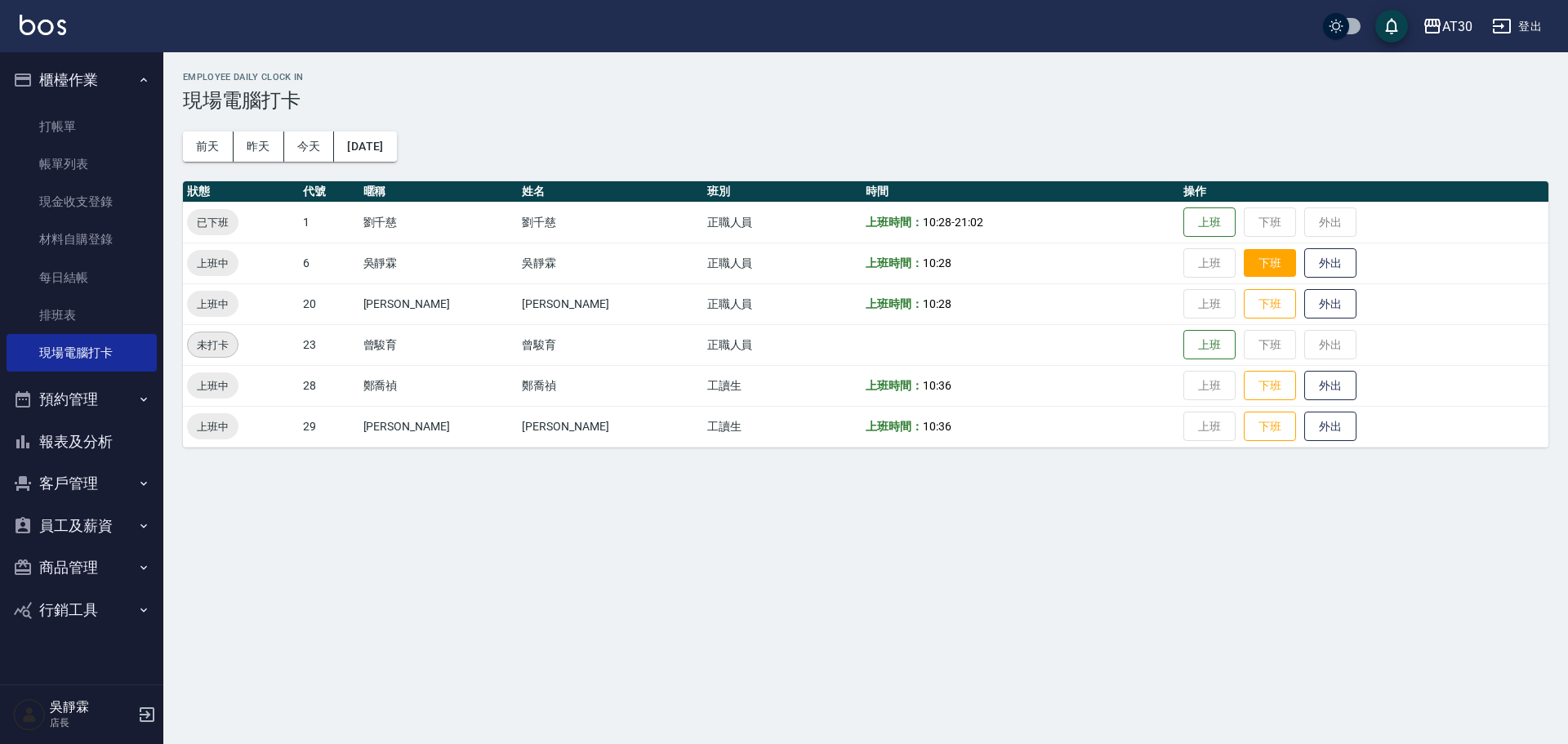
click at [1259, 261] on button "下班" at bounding box center [1270, 263] width 52 height 29
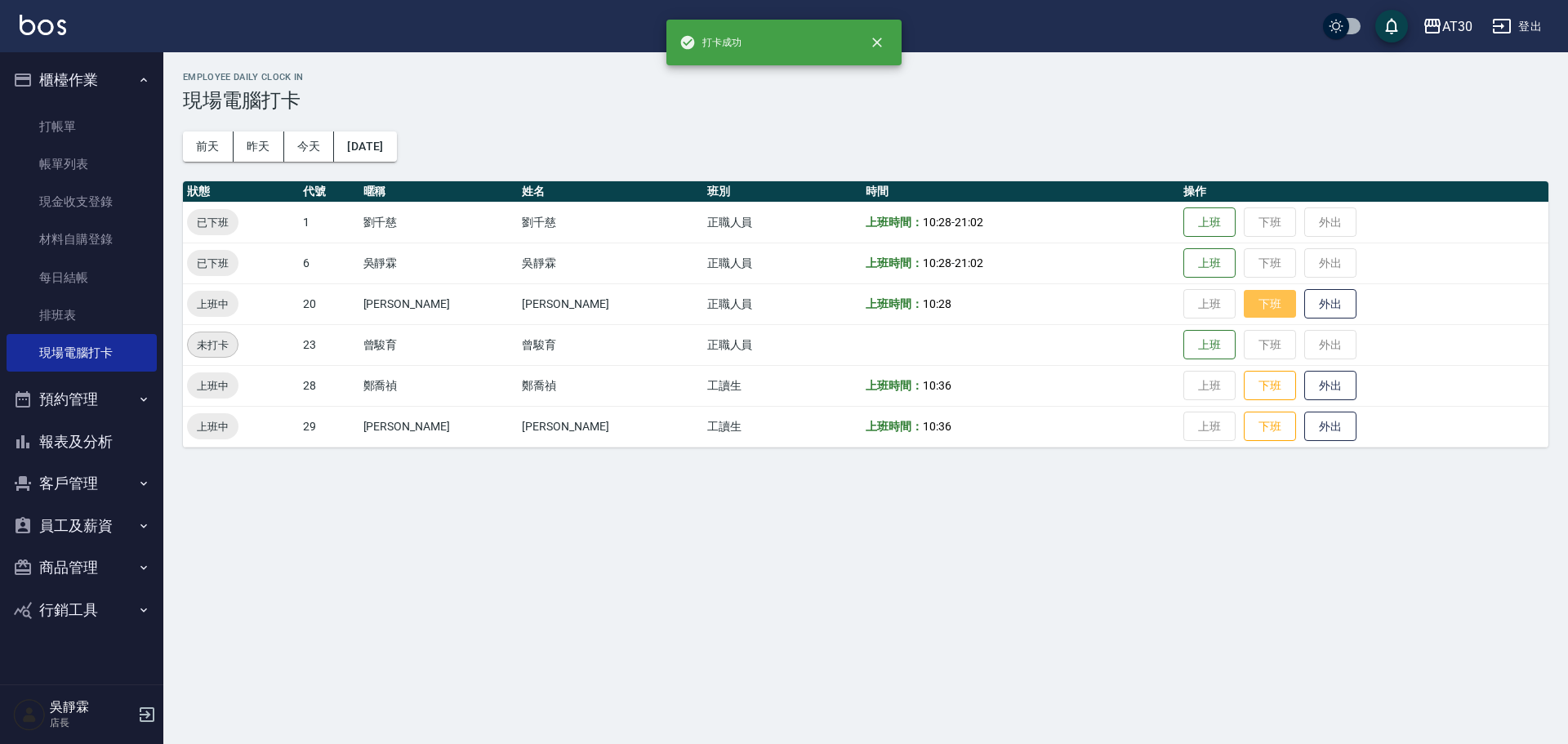
click at [1260, 297] on button "下班" at bounding box center [1270, 303] width 52 height 29
click at [1247, 387] on button "下班" at bounding box center [1270, 386] width 52 height 29
click at [1253, 428] on button "下班" at bounding box center [1270, 427] width 52 height 29
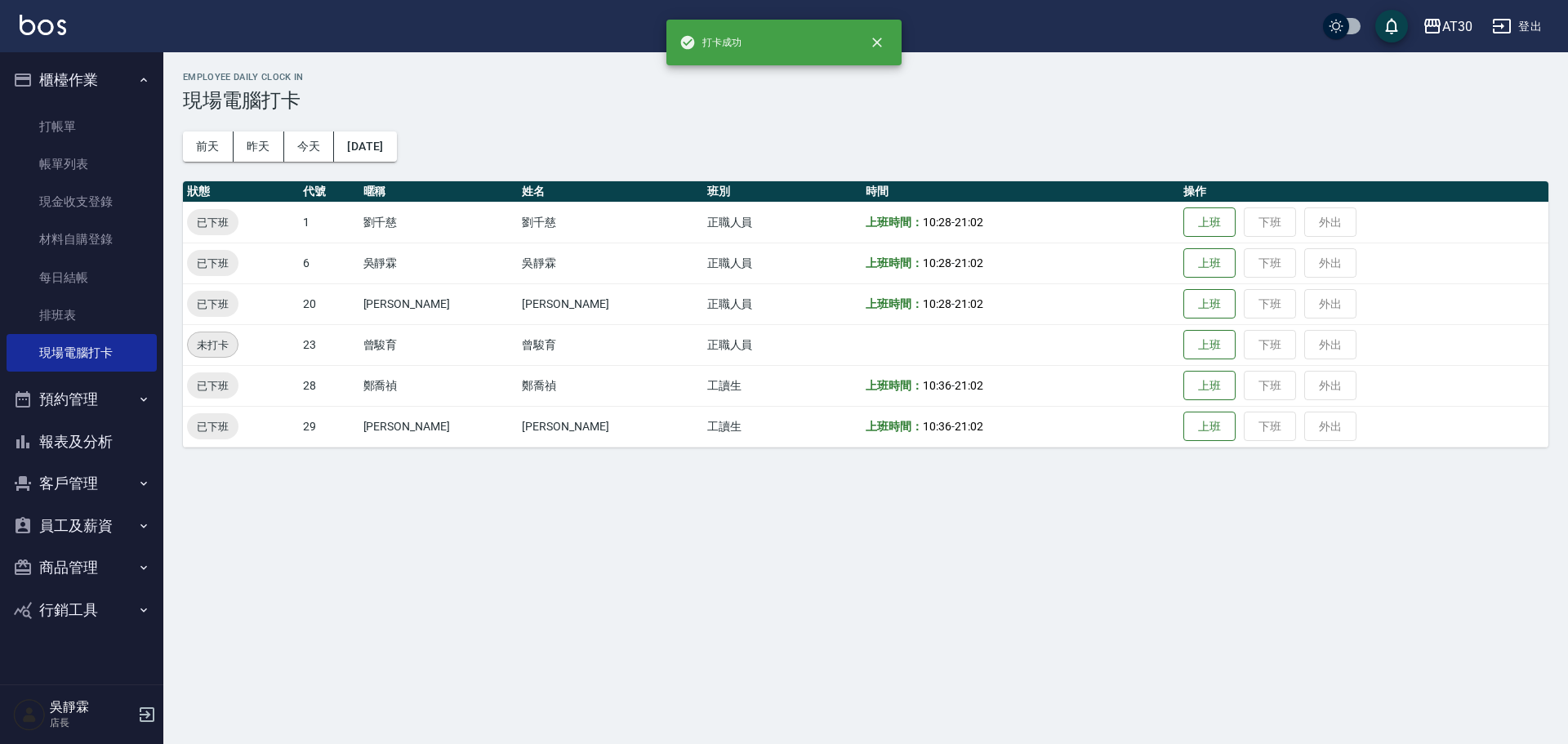
click at [1067, 132] on div "Employee Daily Clock In 現場電腦打卡 前天 昨天 今天 2025/10/11 狀態 代號 暱稱 姓名 班別 時間 操作 已下班 1 劉…" at bounding box center [866, 260] width 1405 height 414
click at [73, 105] on ul "打帳單 帳單列表 現金收支登錄 材料自購登錄 每日結帳 排班表 現場電腦打卡" at bounding box center [81, 239] width 150 height 277
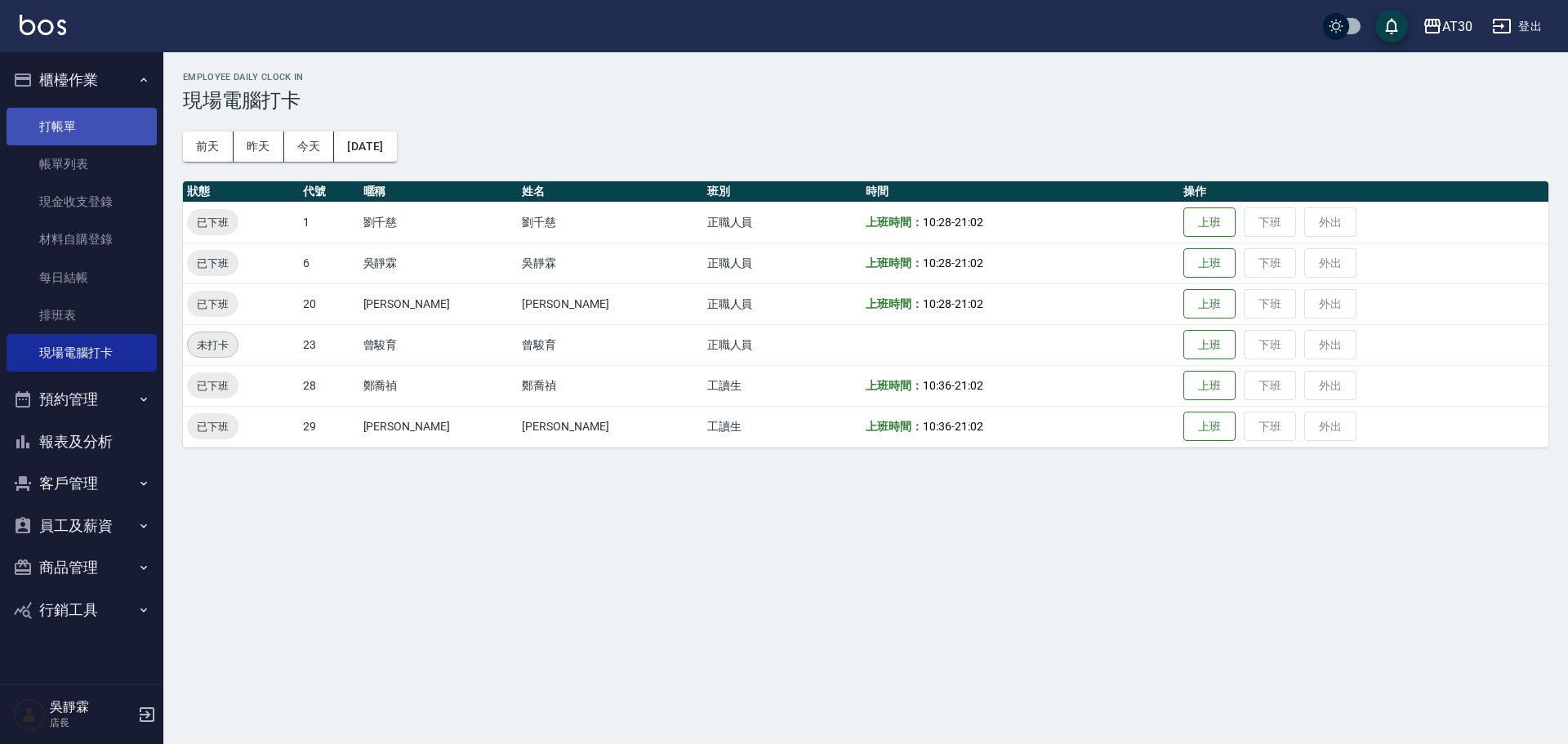
click at [89, 117] on link "打帳單" at bounding box center [81, 126] width 150 height 37
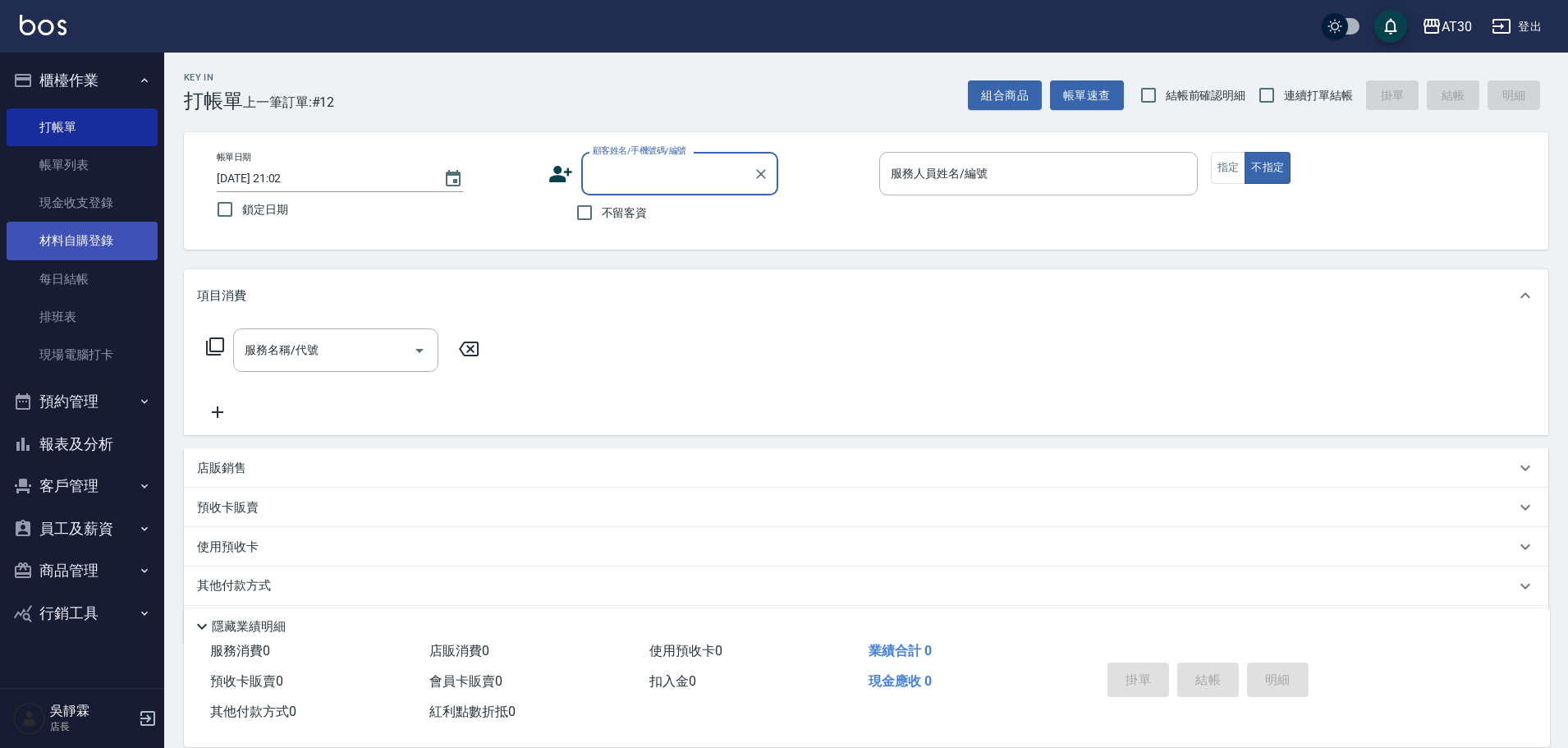
click at [49, 244] on link "材料自購登錄" at bounding box center [82, 240] width 151 height 38
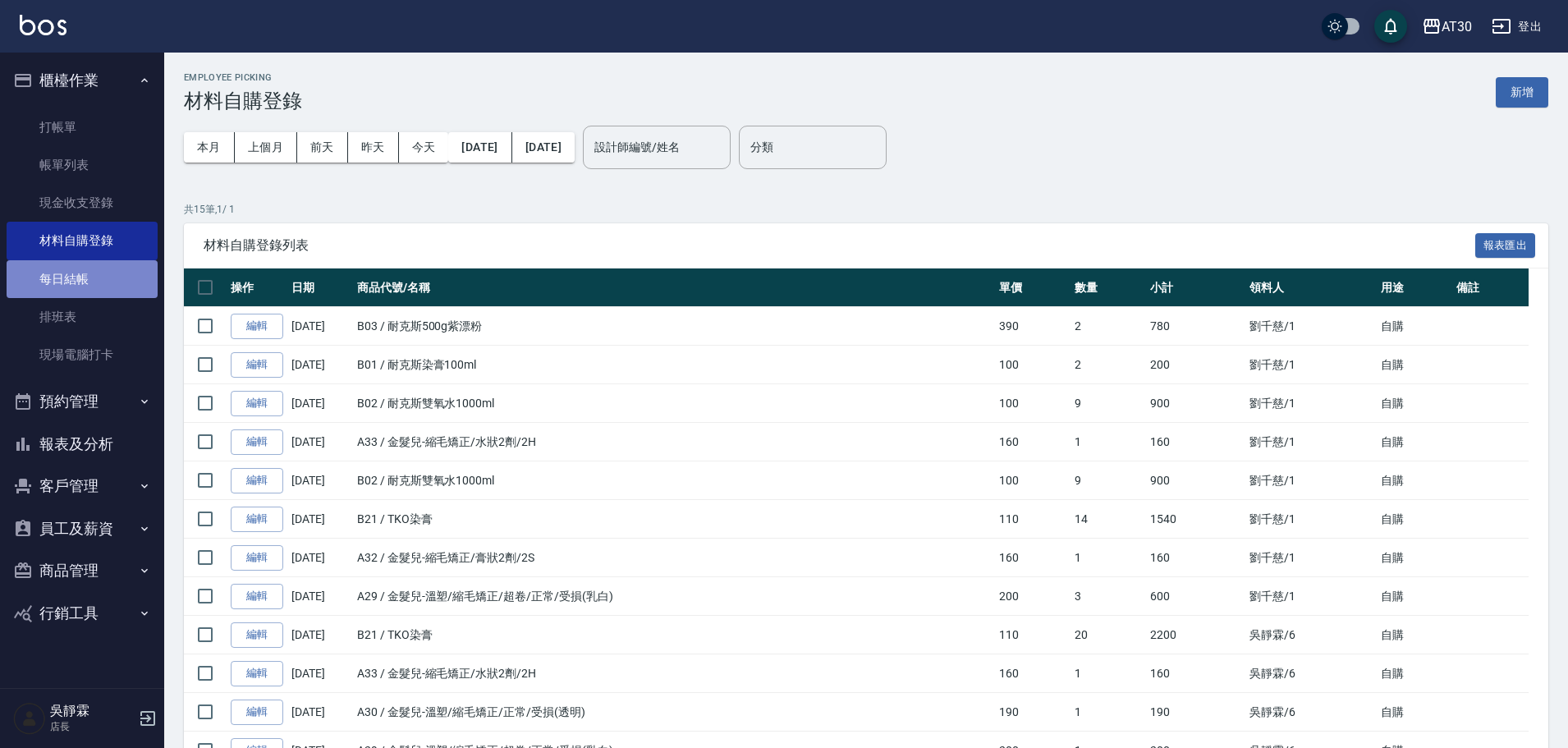
click at [73, 279] on link "每日結帳" at bounding box center [82, 279] width 151 height 38
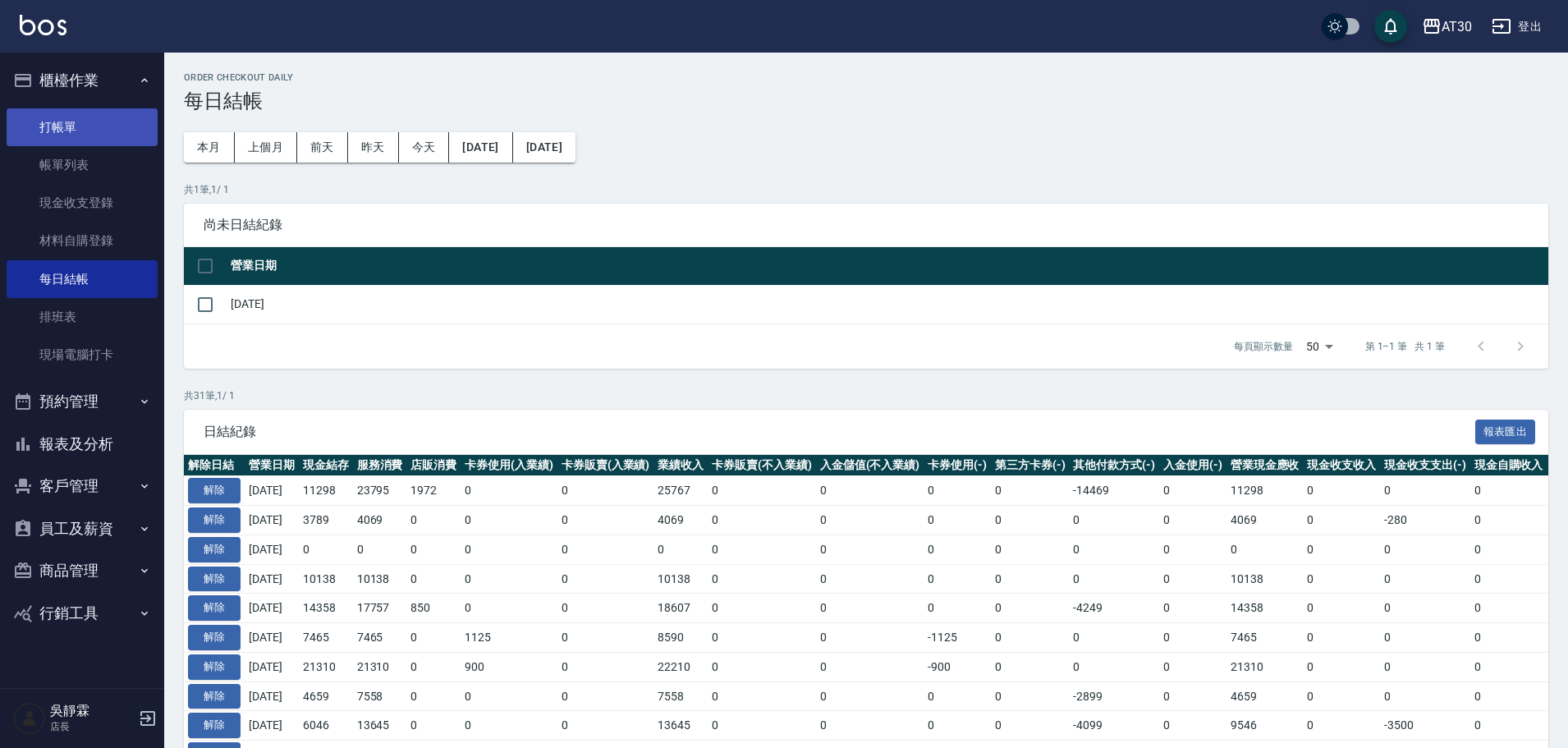
click at [75, 114] on link "打帳單" at bounding box center [82, 127] width 151 height 38
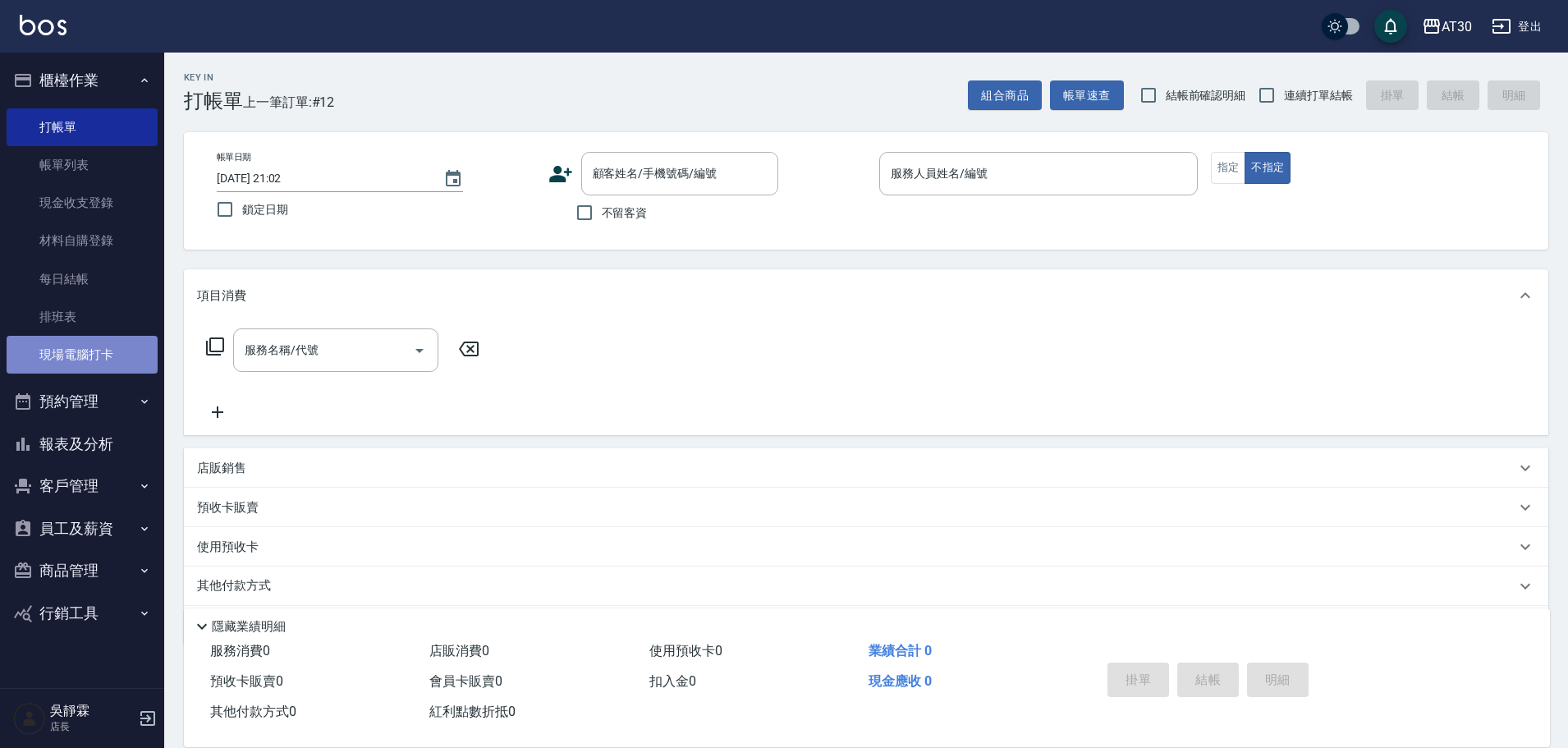
click at [79, 349] on link "現場電腦打卡" at bounding box center [82, 355] width 151 height 38
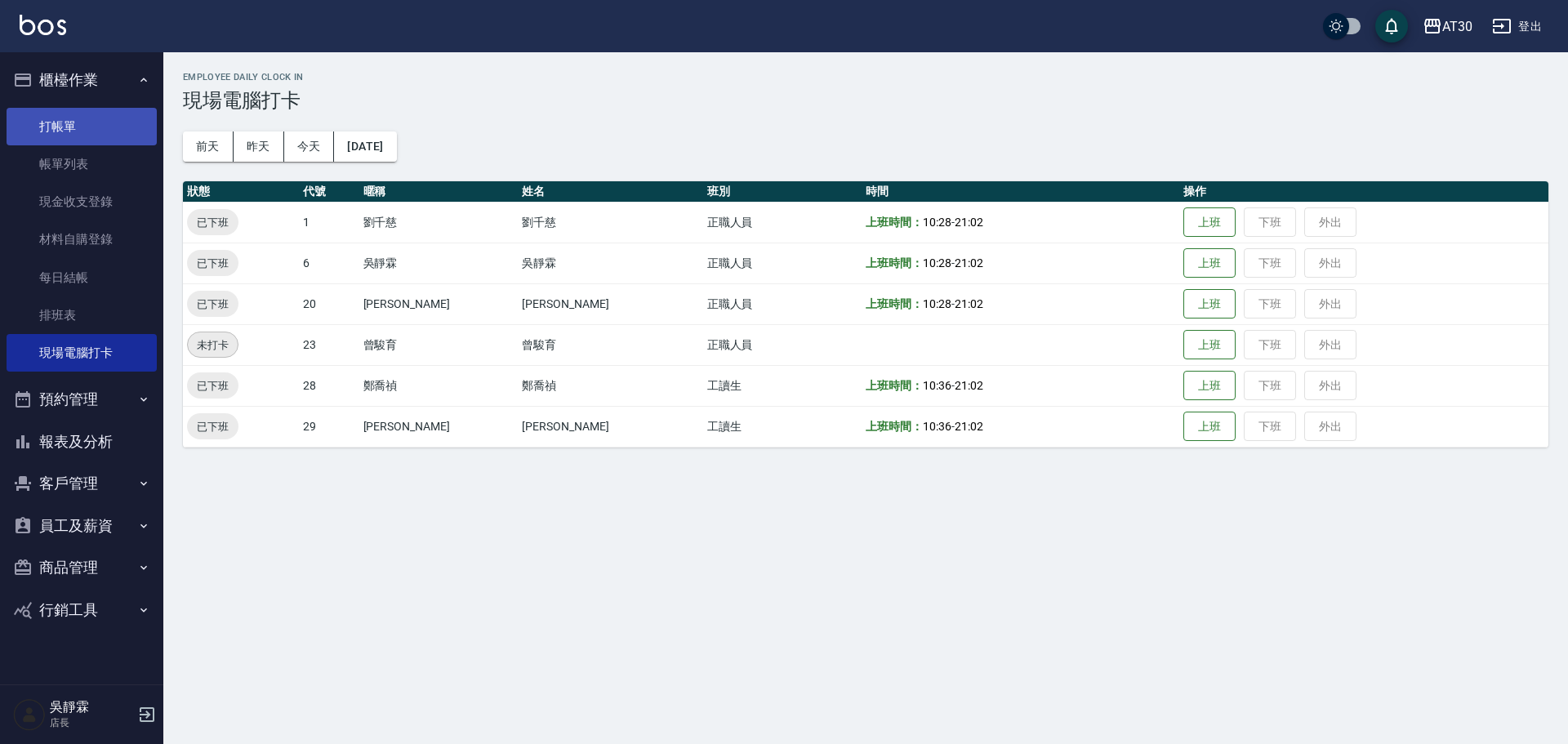
click at [84, 127] on link "打帳單" at bounding box center [81, 126] width 150 height 37
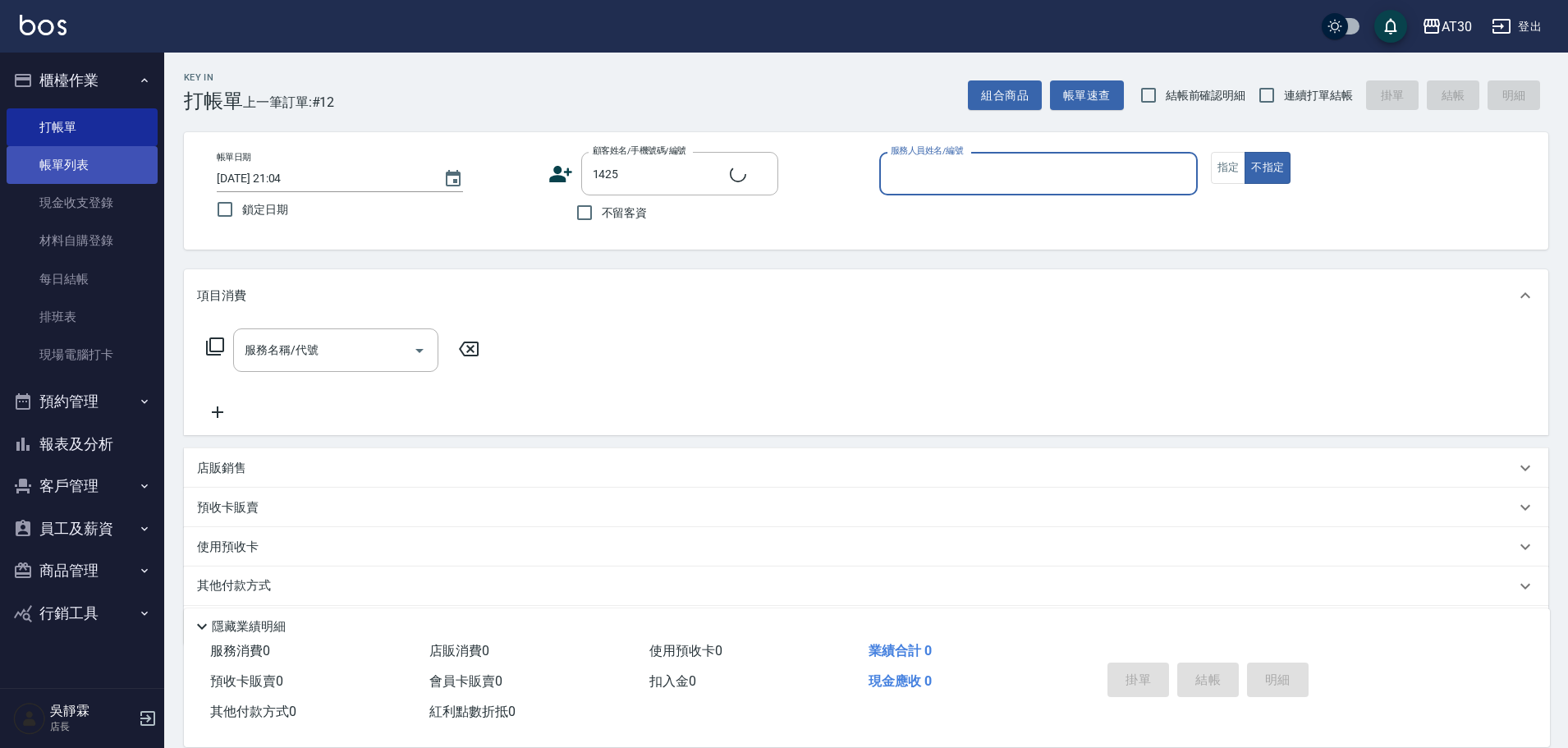
type input "廖晨宇/0978181516/1425"
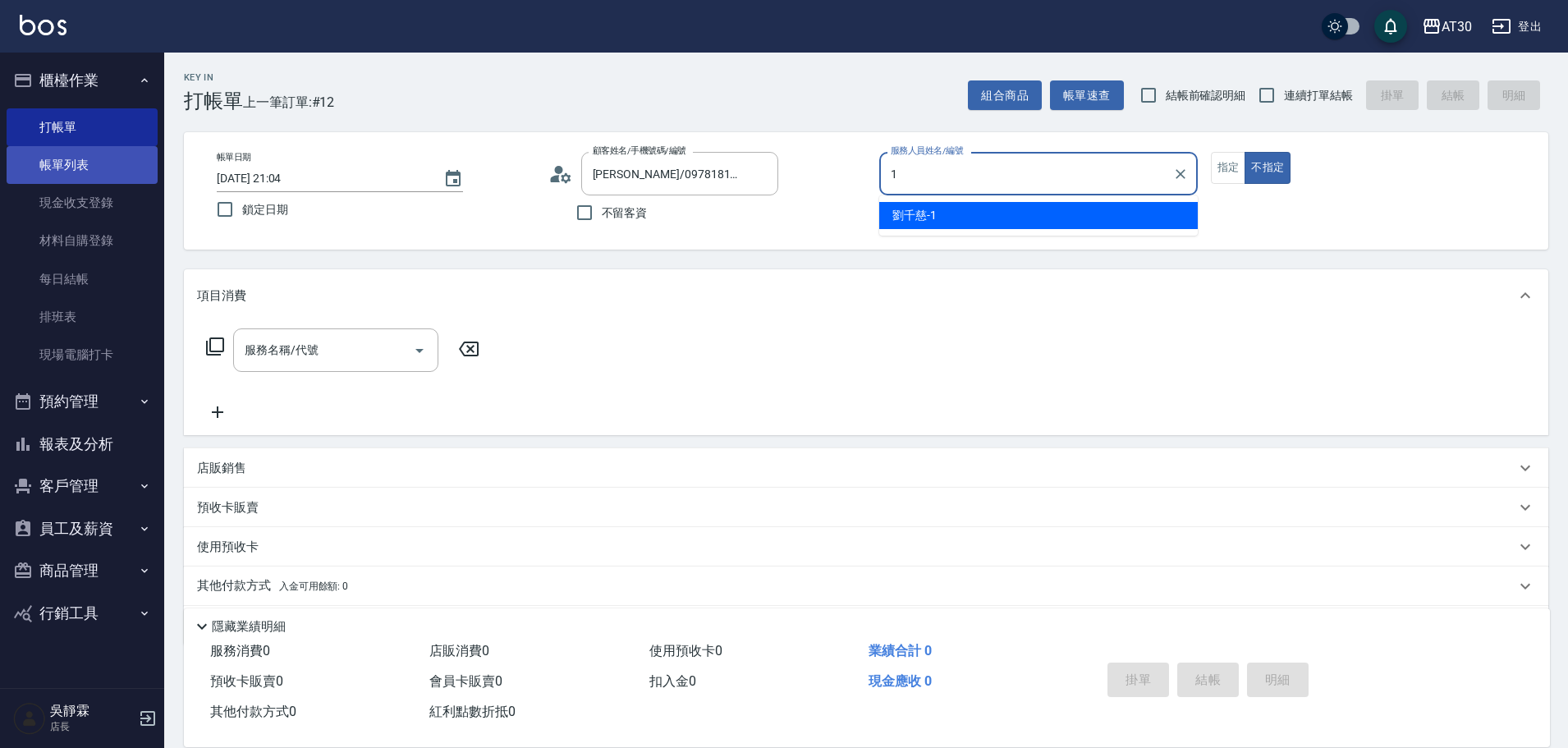
type input "劉千慈-1"
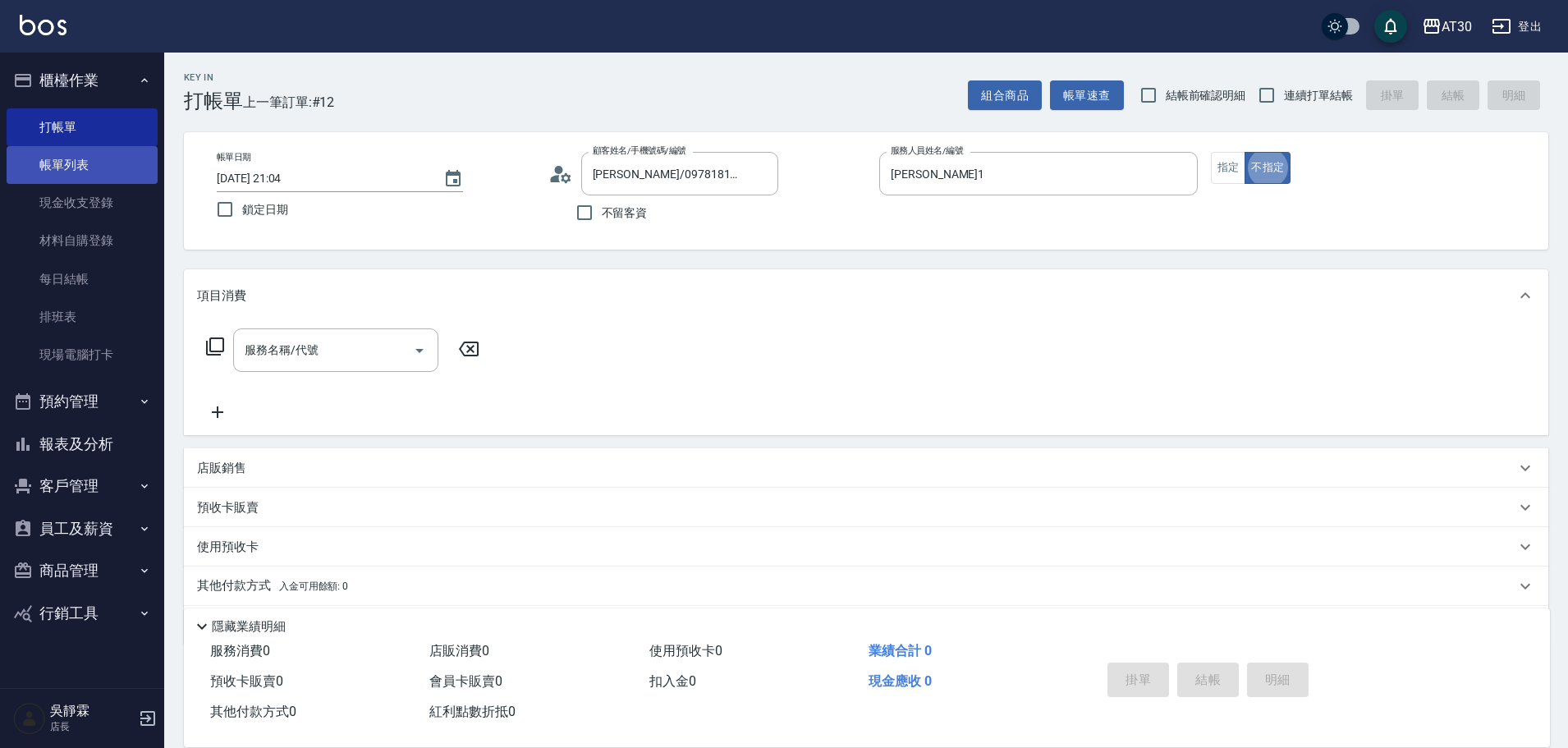
type button "false"
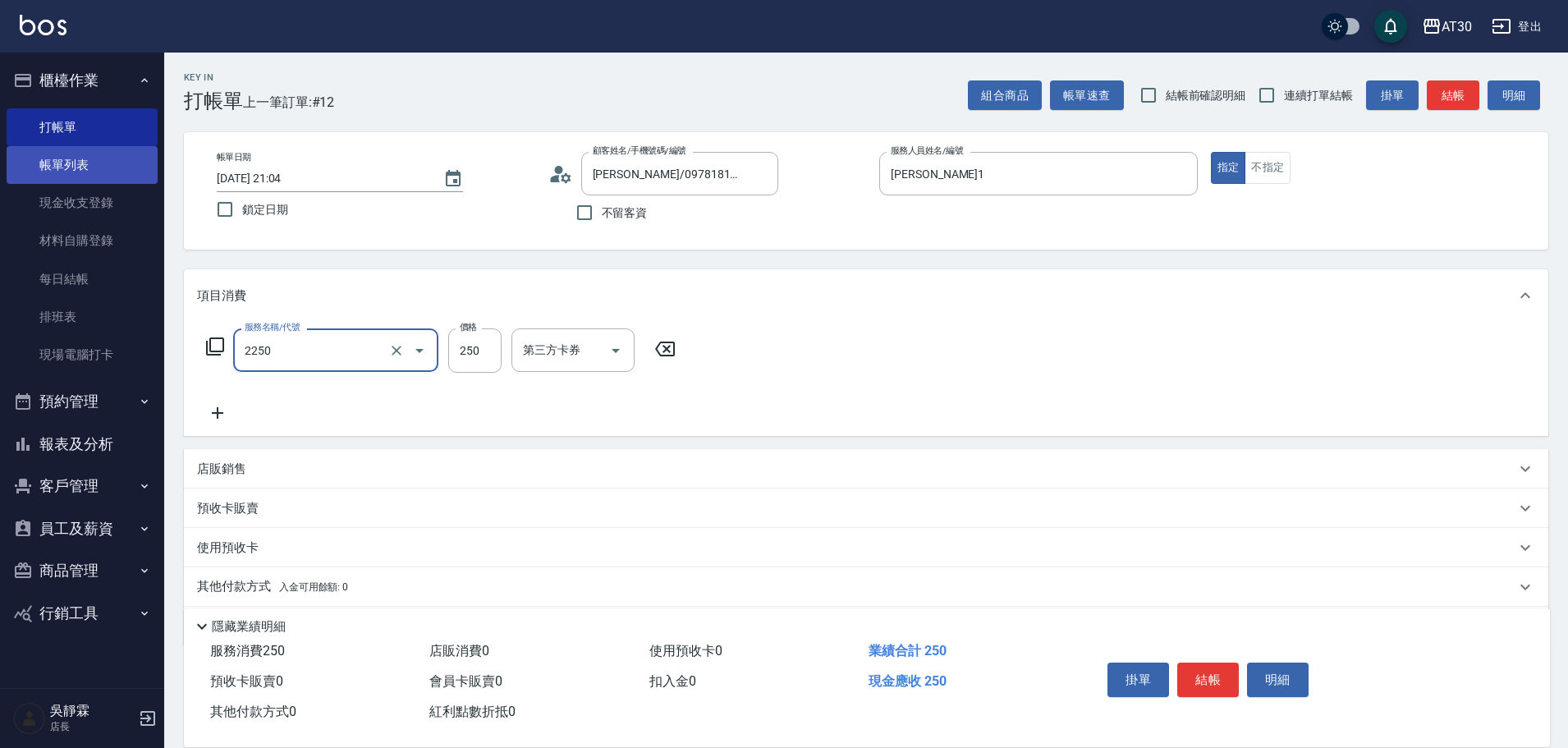
type input "剪髮(2250)"
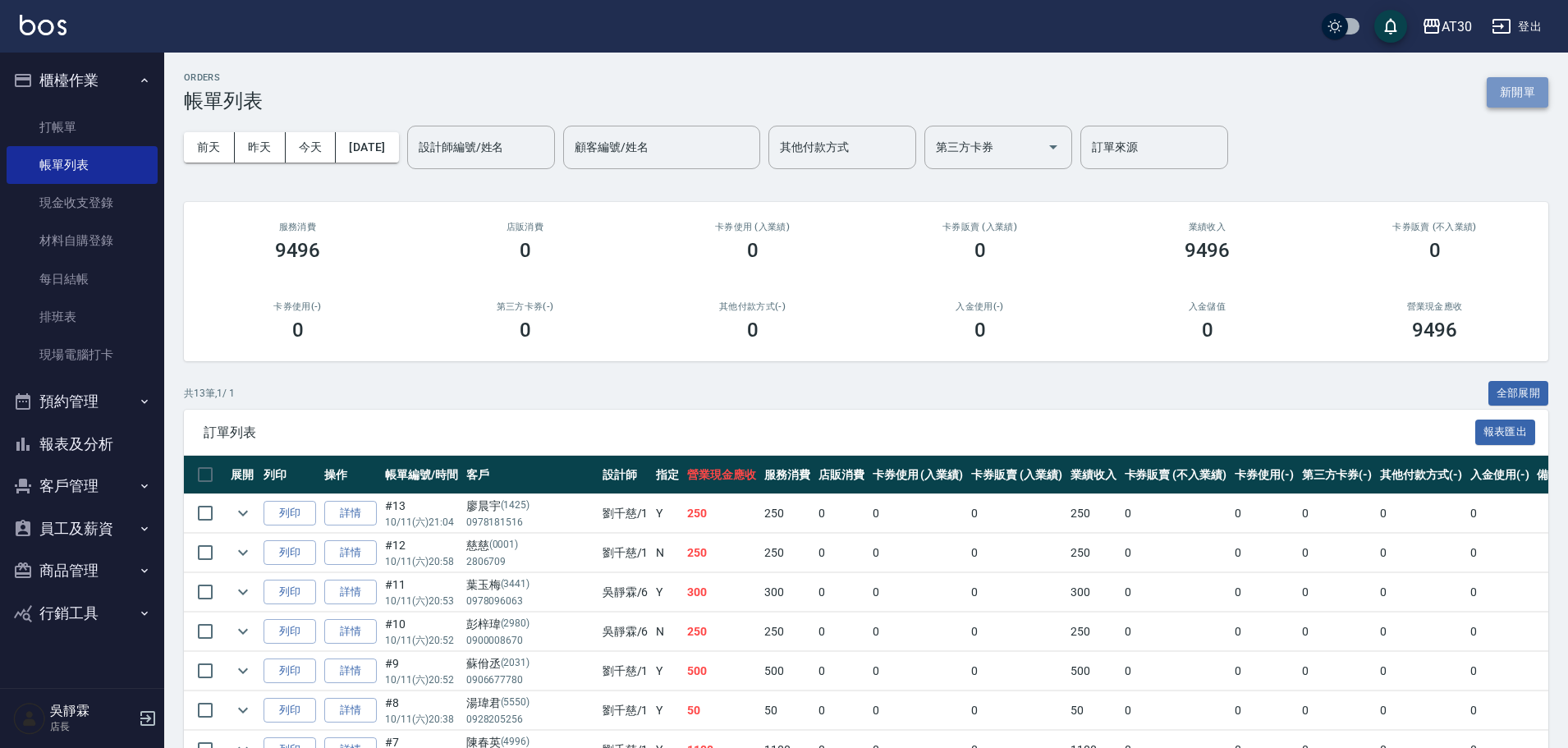
click at [1533, 96] on button "新開單" at bounding box center [1518, 92] width 62 height 30
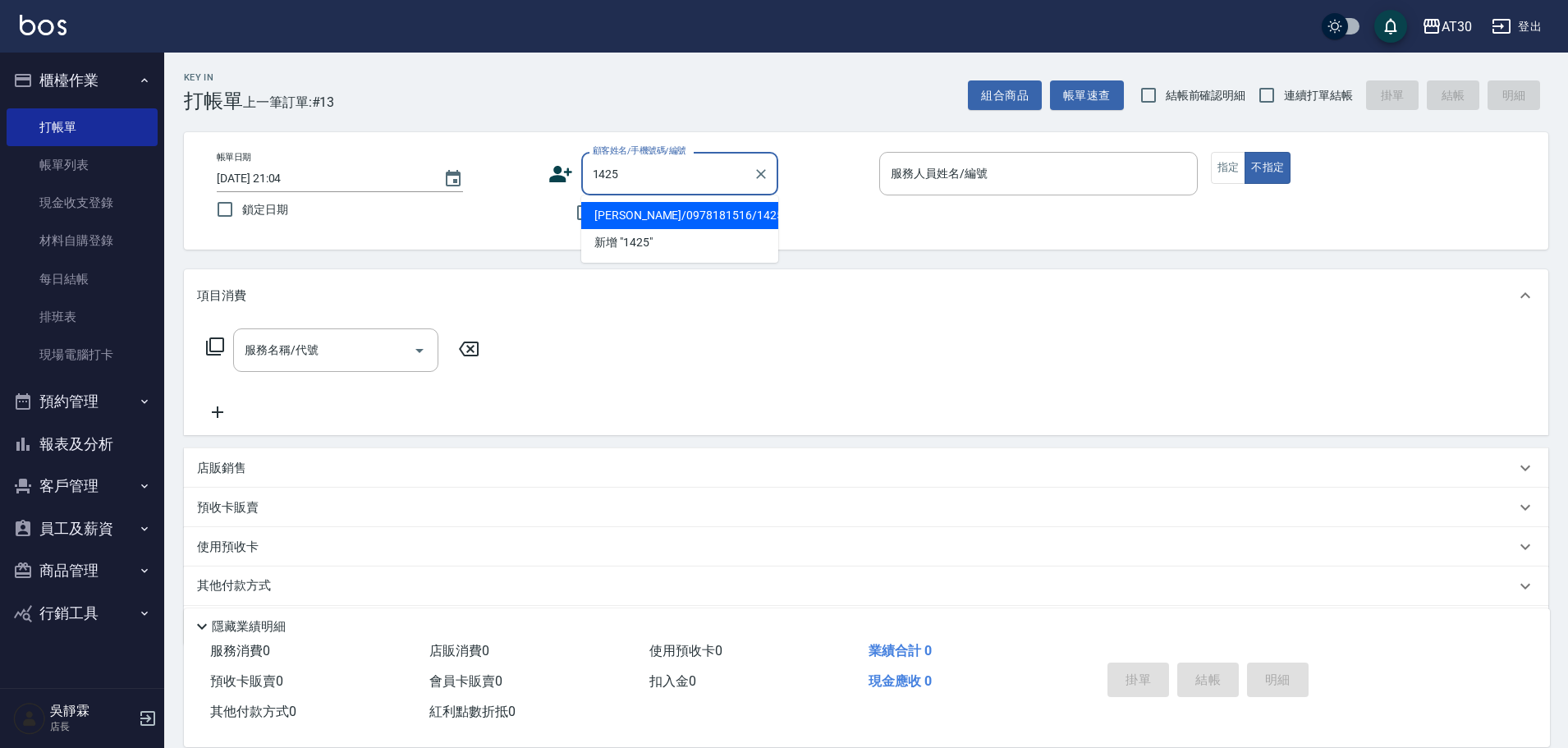
type input "廖晨宇/0978181516/1425"
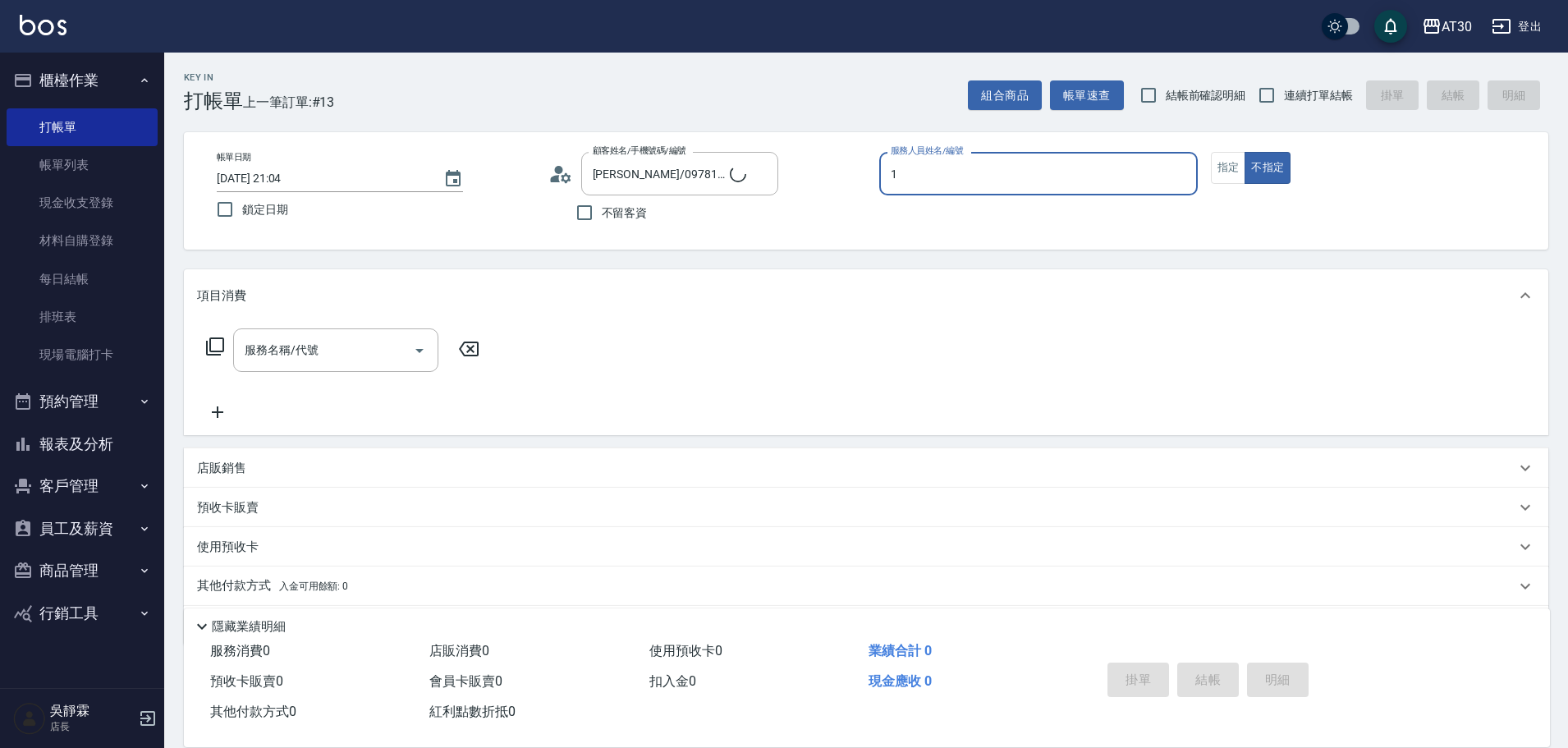
type input "劉千慈-1"
type button "false"
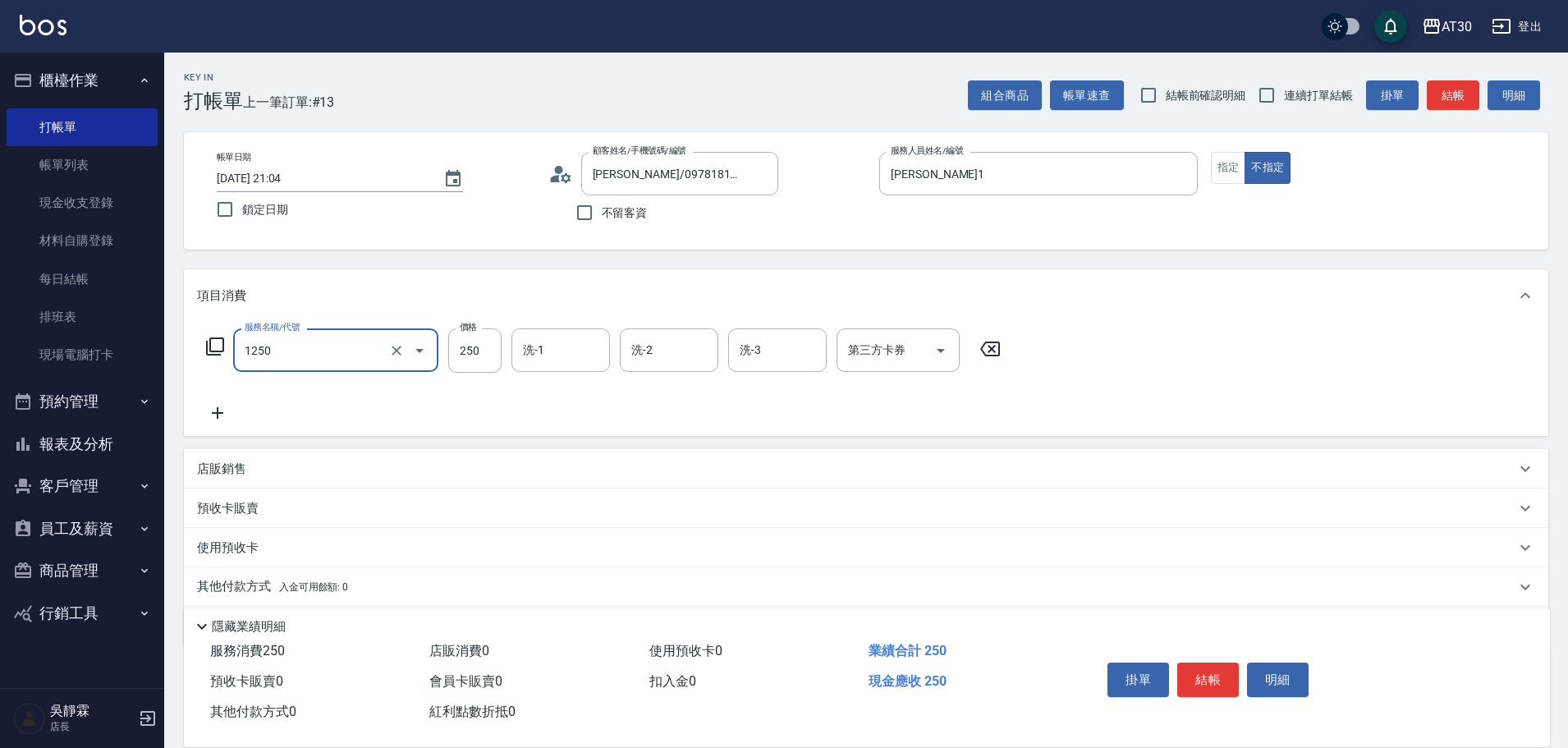
type input "洗髮250(1250)"
type input "賴伊珊-20"
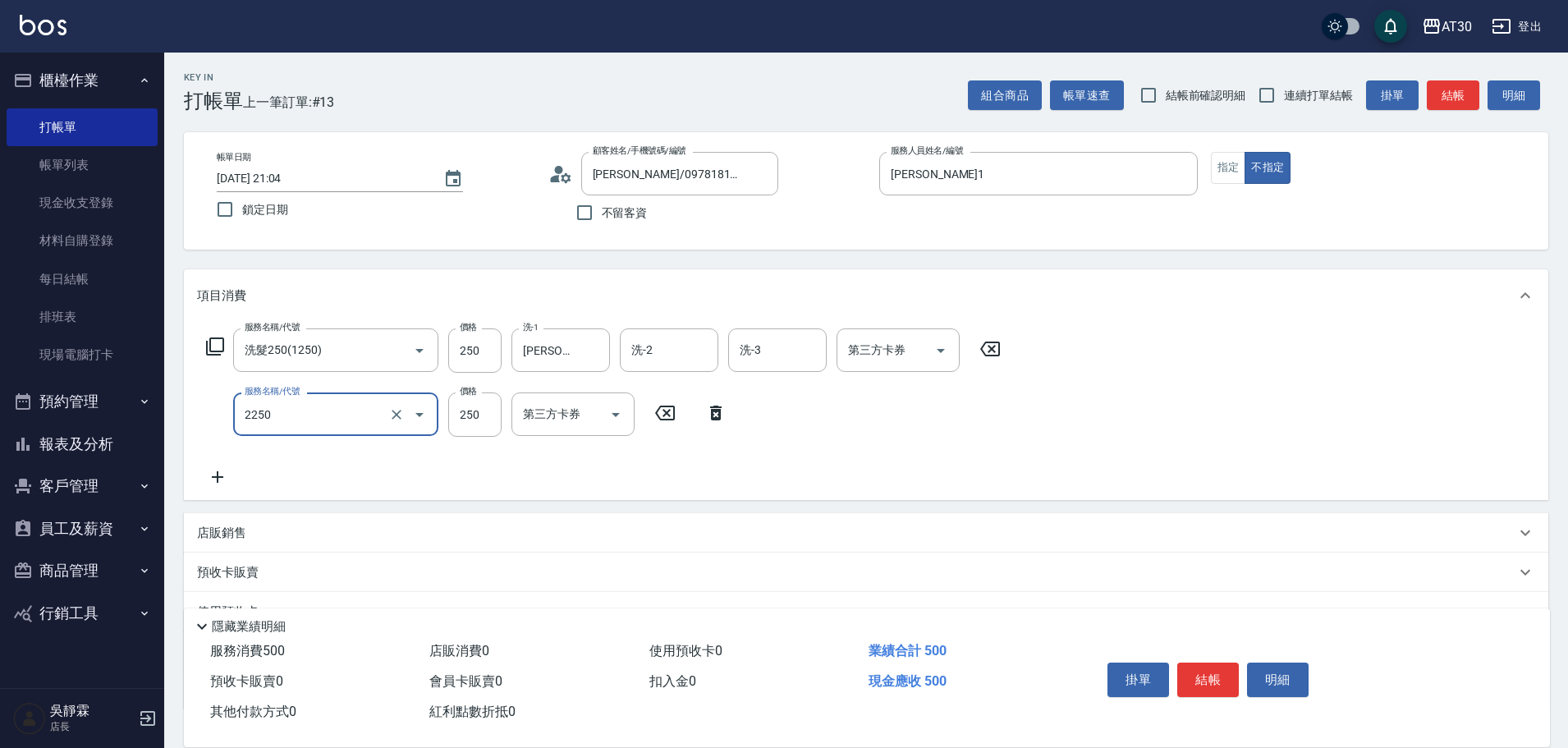
type input "剪髮(2250)"
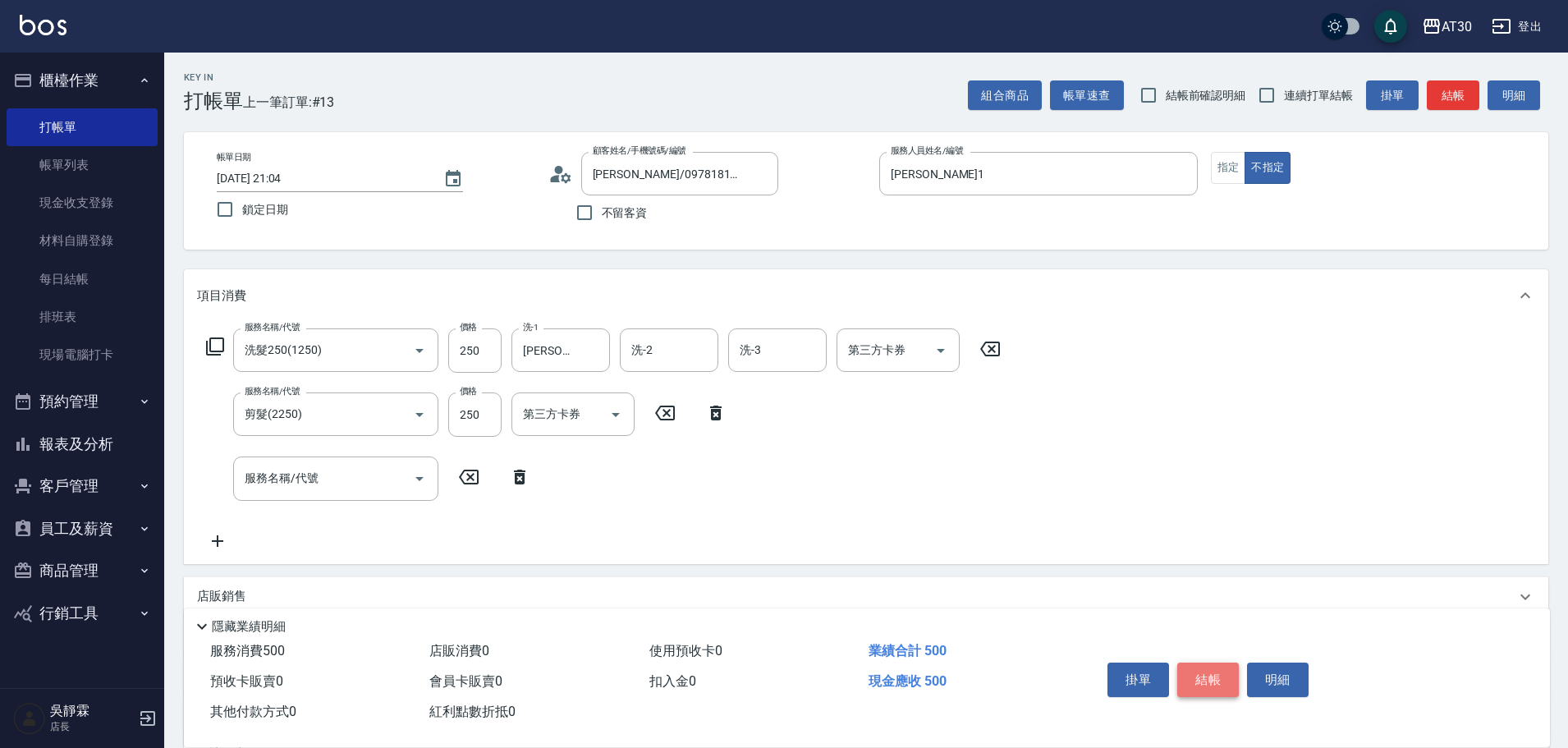
click at [1219, 670] on button "結帳" at bounding box center [1208, 679] width 62 height 35
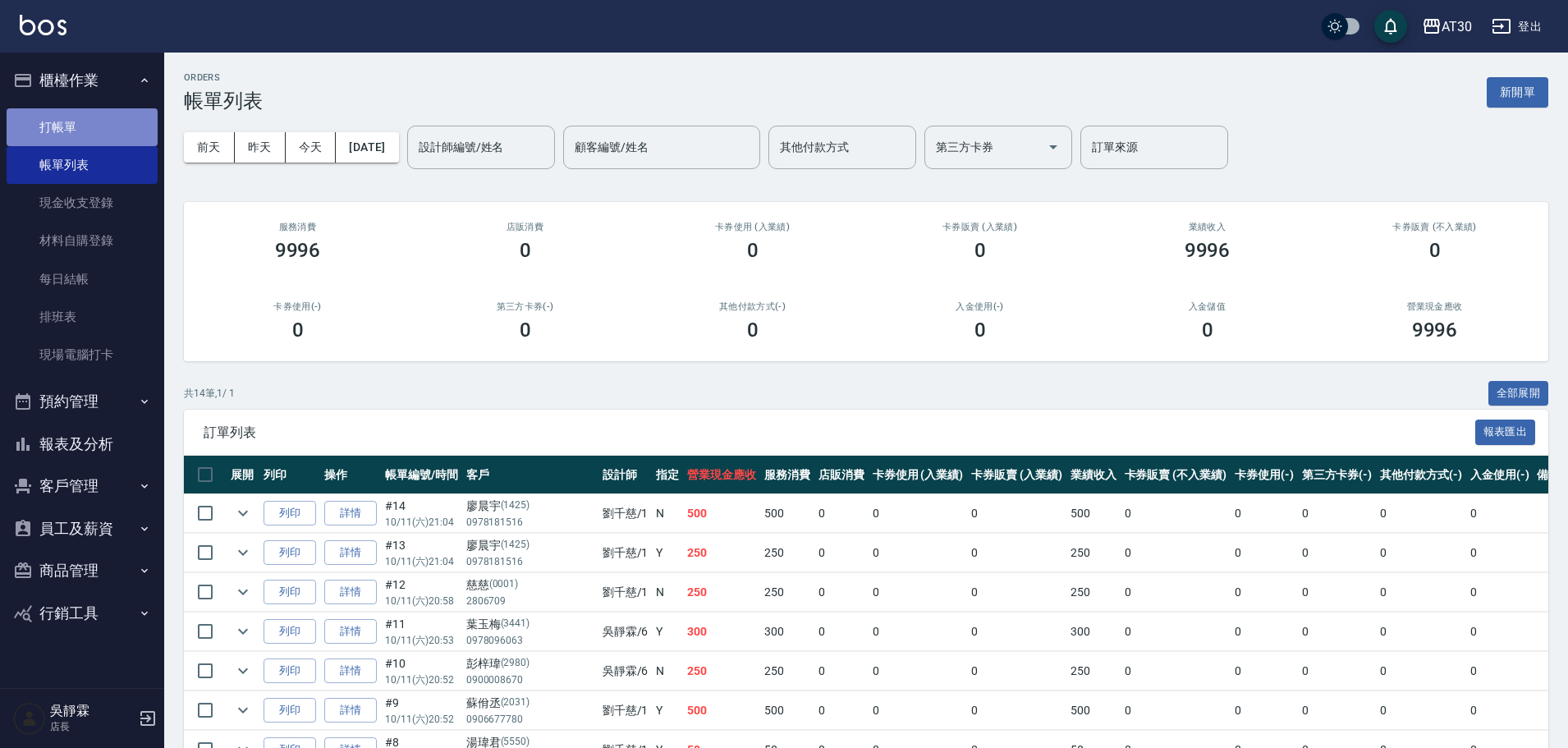
click at [78, 130] on link "打帳單" at bounding box center [82, 127] width 151 height 38
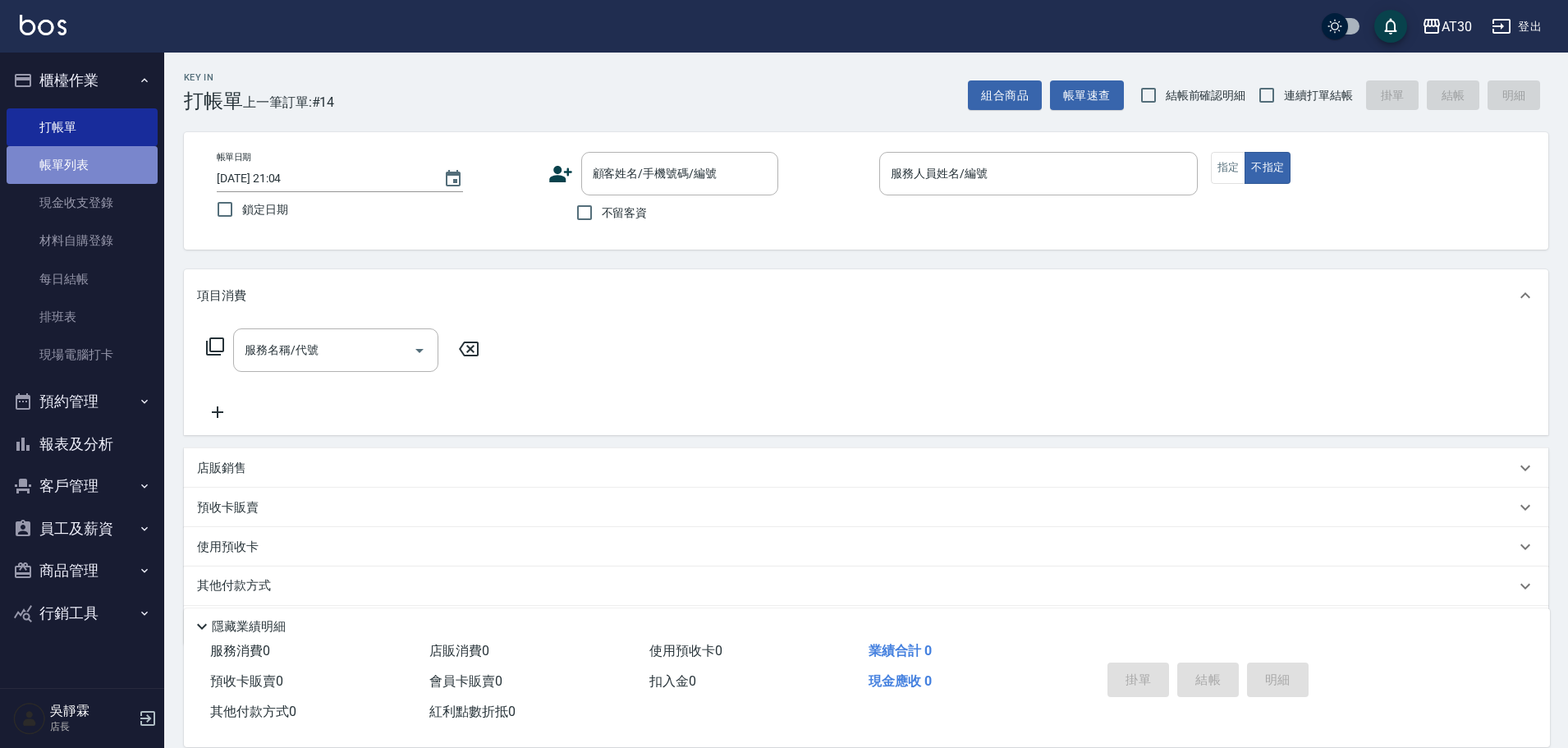
click at [78, 164] on link "帳單列表" at bounding box center [82, 165] width 151 height 38
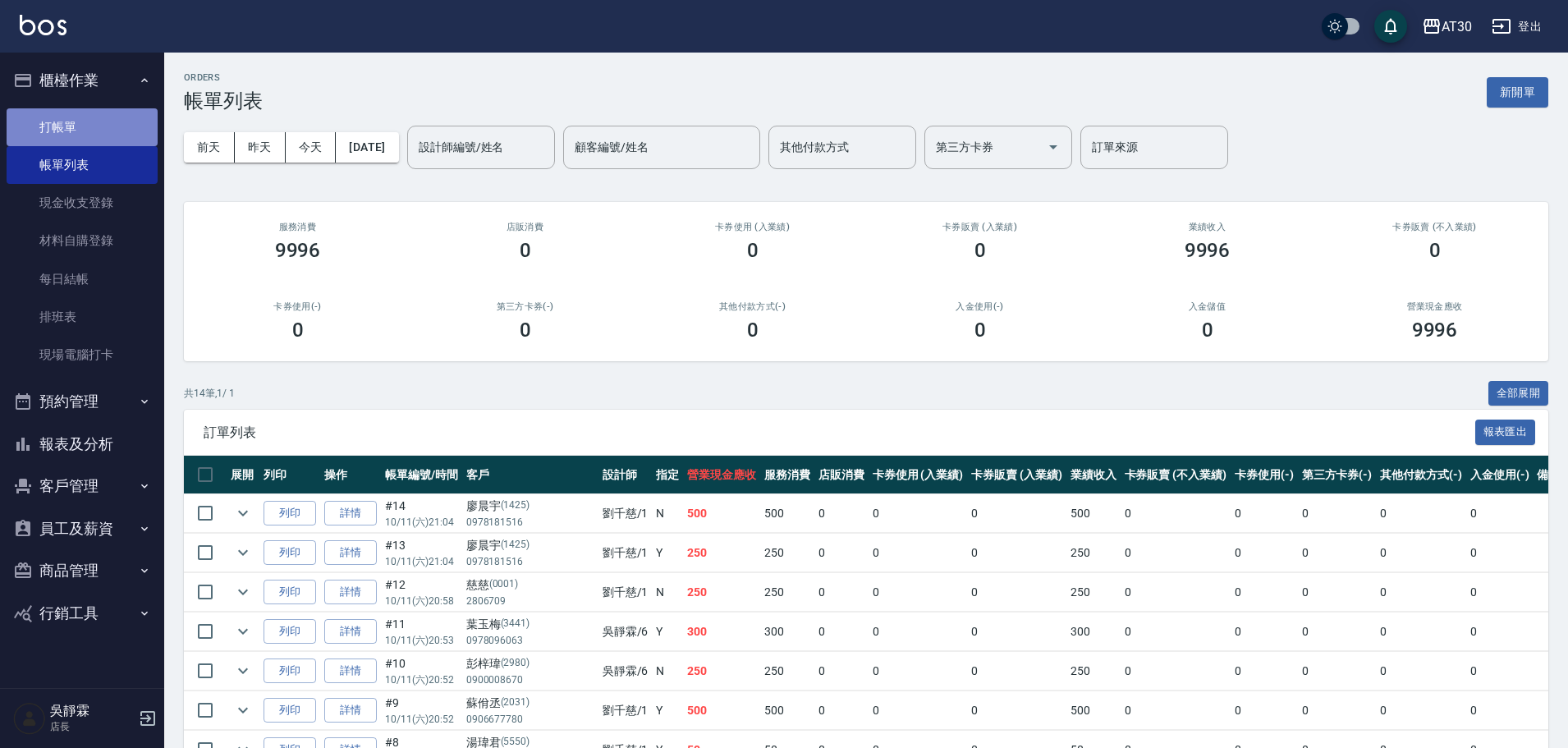
click at [62, 130] on link "打帳單" at bounding box center [82, 127] width 151 height 38
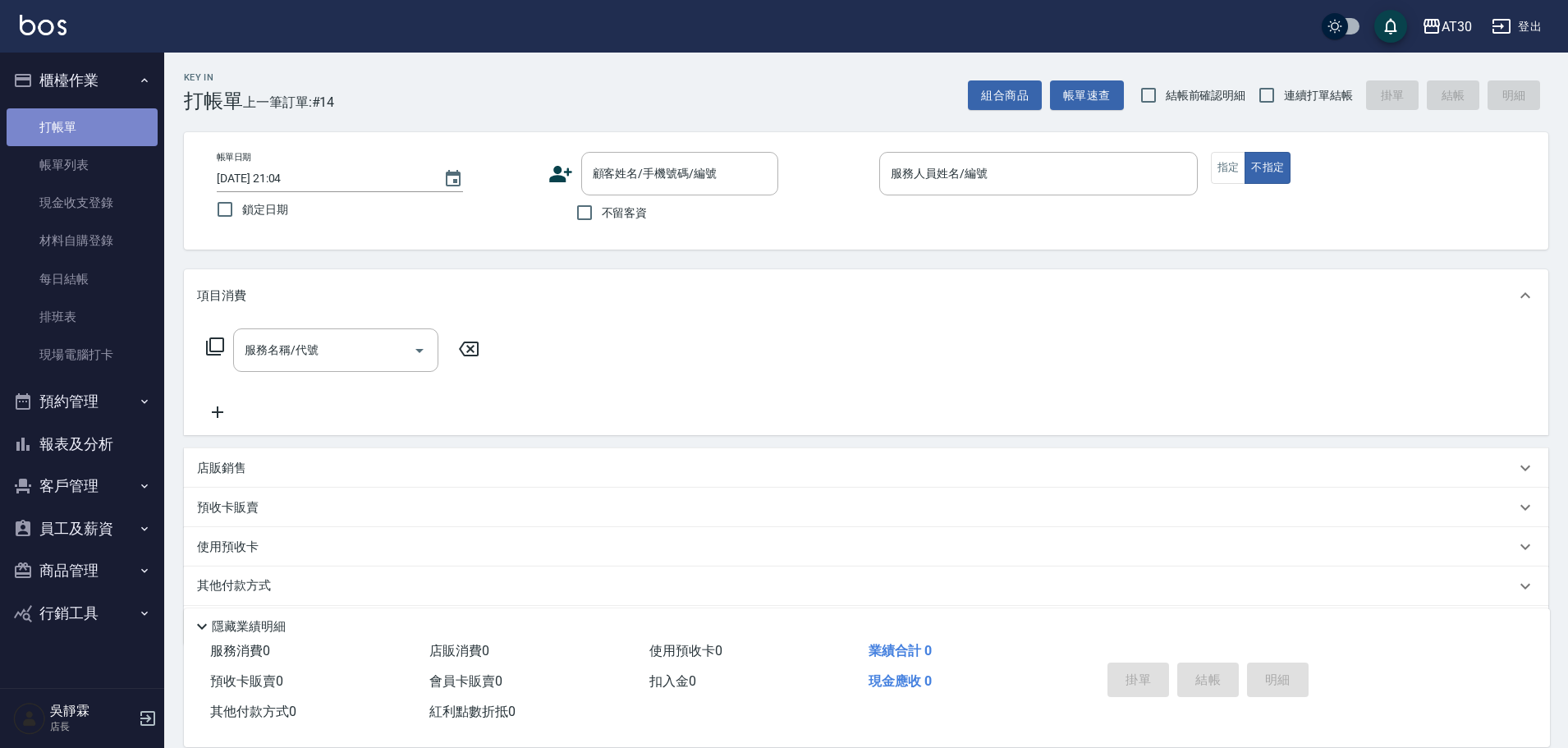
click at [85, 126] on link "打帳單" at bounding box center [82, 127] width 151 height 38
click at [101, 438] on button "報表及分析" at bounding box center [82, 443] width 151 height 42
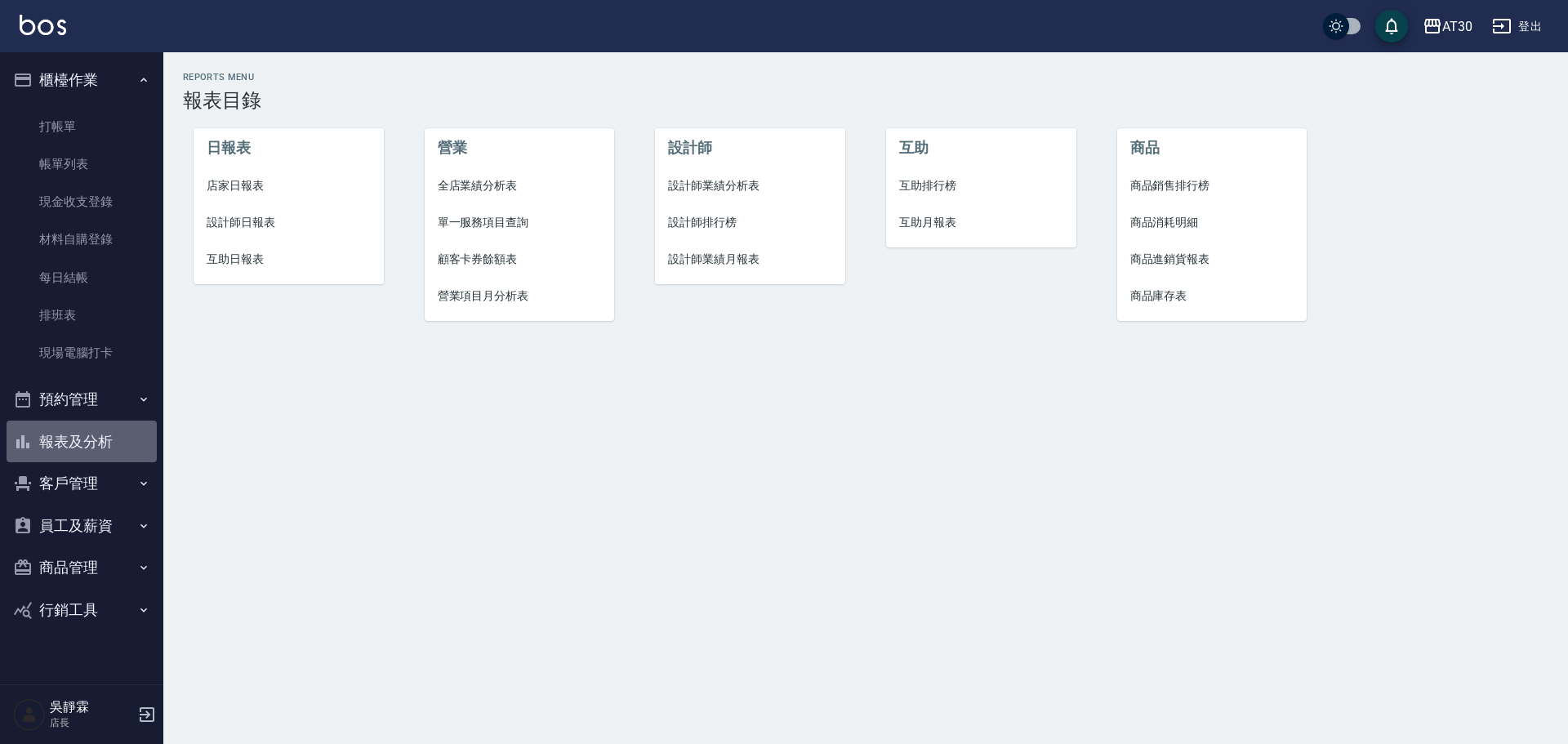
click at [81, 443] on button "報表及分析" at bounding box center [81, 441] width 150 height 42
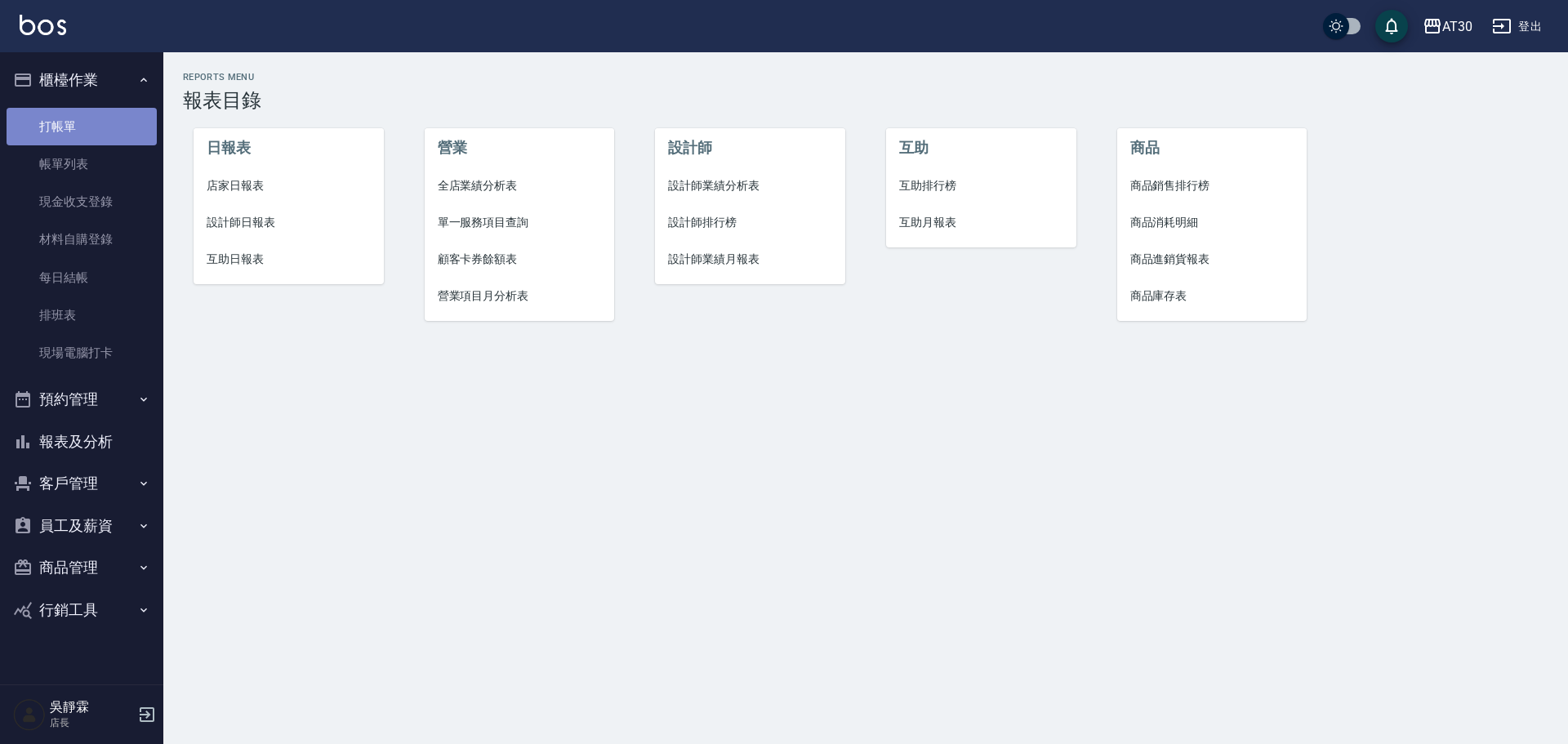
click at [87, 122] on link "打帳單" at bounding box center [81, 126] width 150 height 37
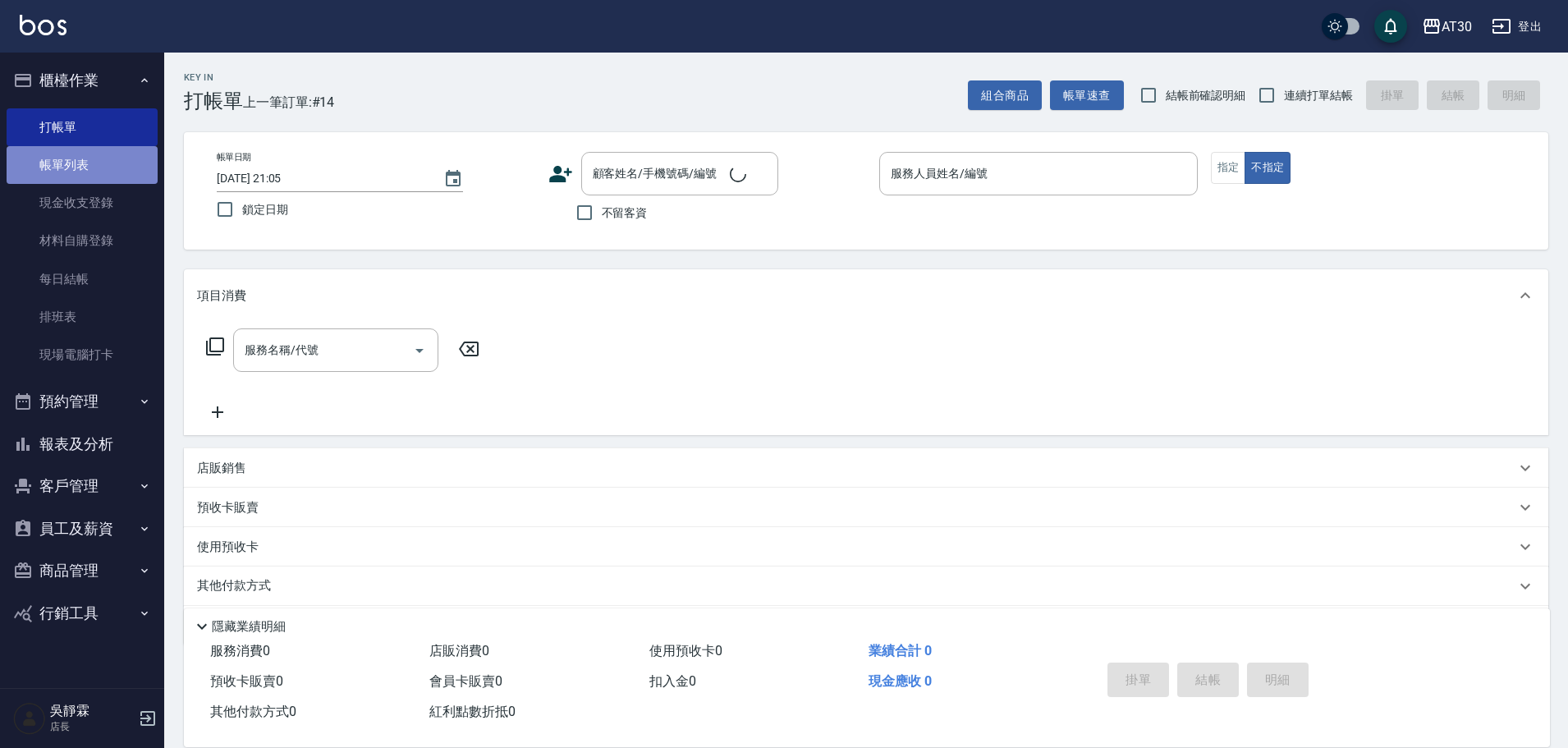
click at [87, 160] on link "帳單列表" at bounding box center [82, 165] width 151 height 38
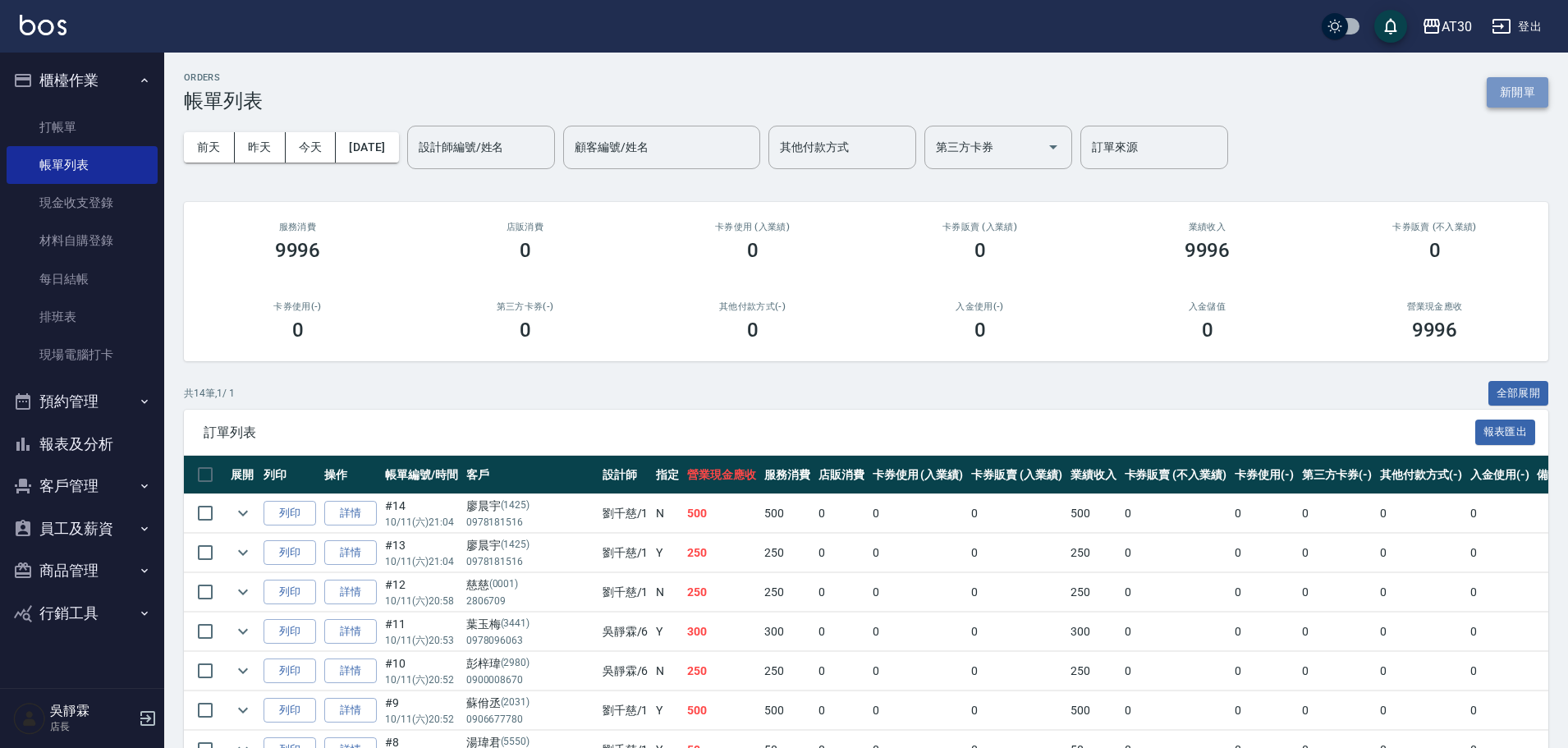
click at [1529, 87] on button "新開單" at bounding box center [1518, 92] width 62 height 30
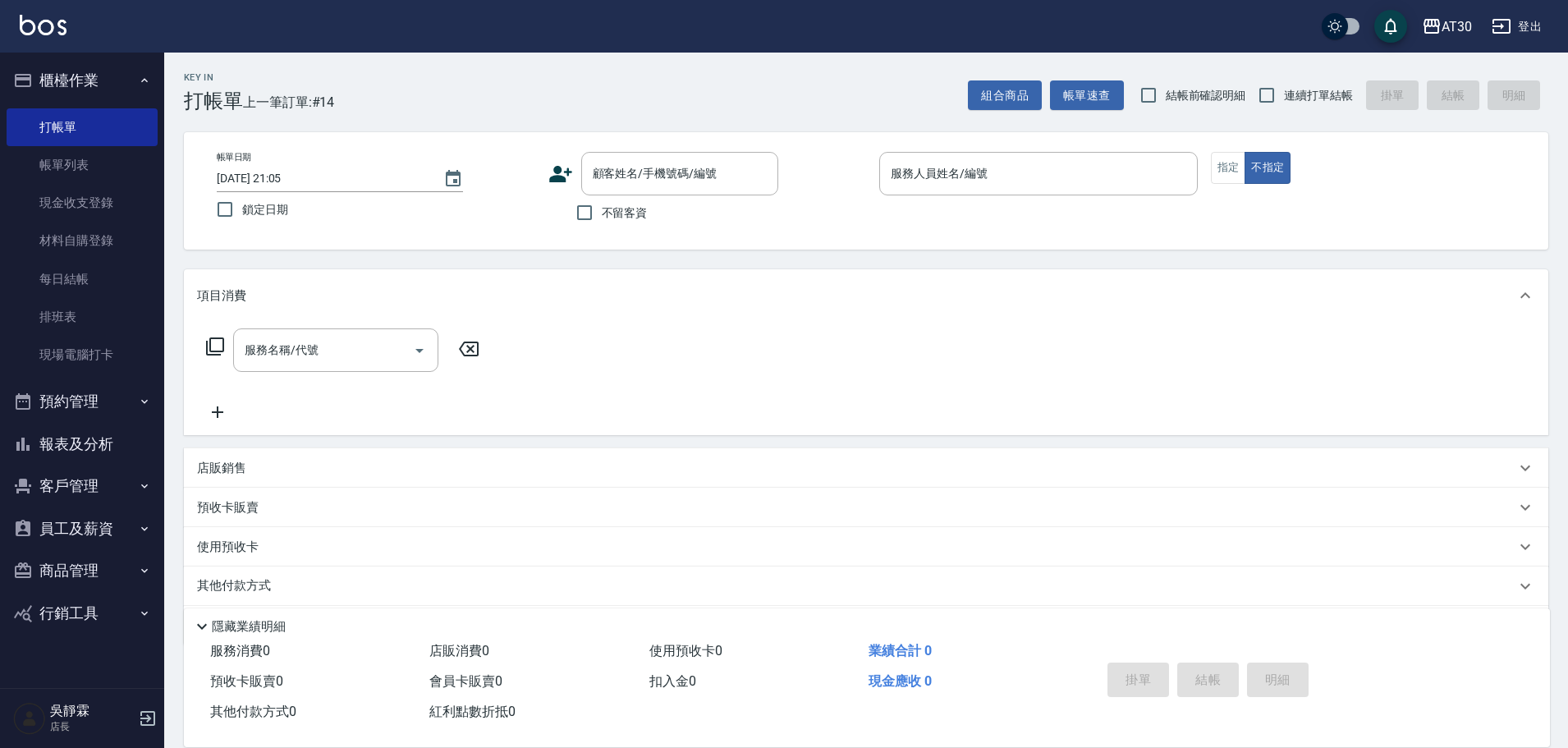
click at [568, 181] on icon at bounding box center [561, 174] width 24 height 24
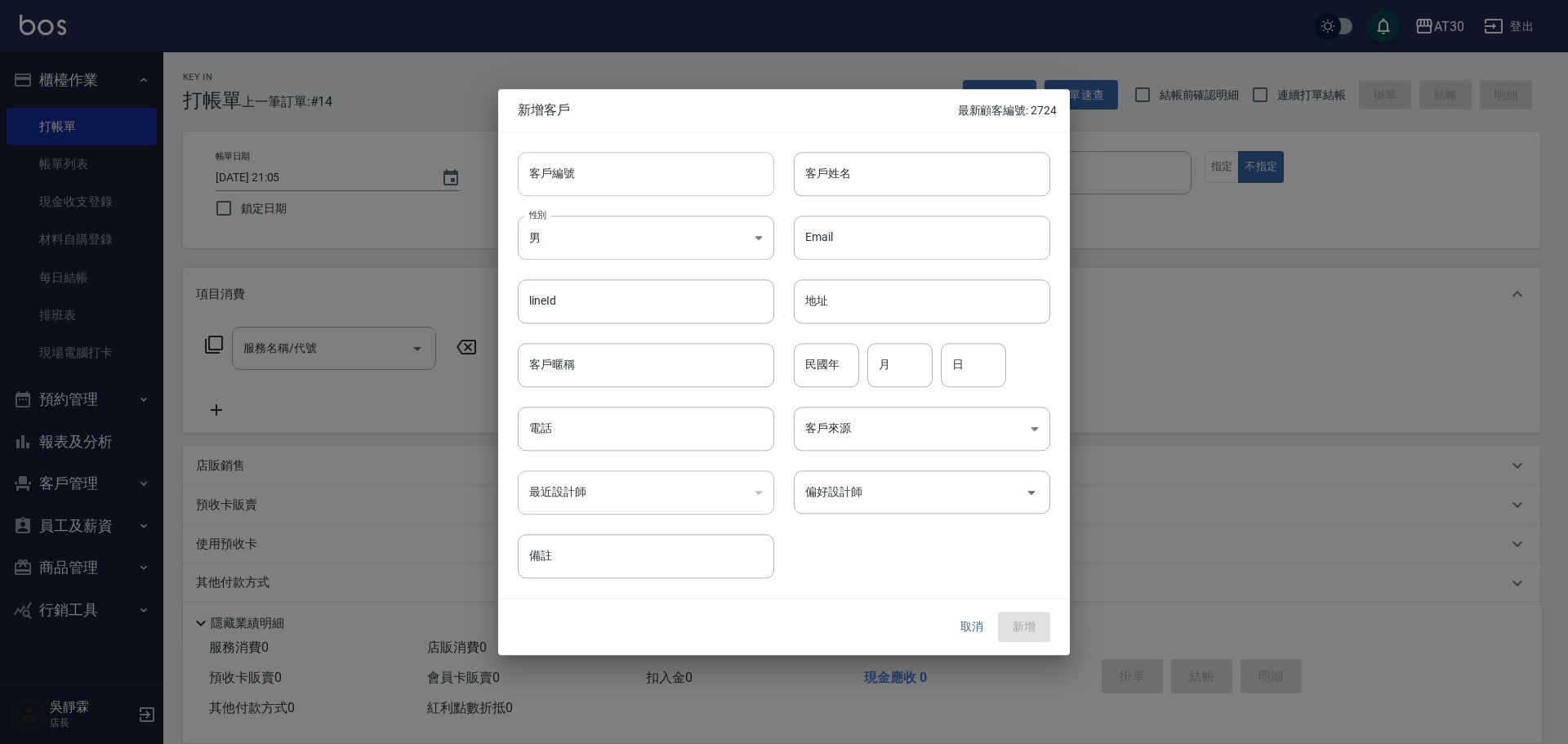
click at [644, 174] on input "客戶編號" at bounding box center [645, 174] width 257 height 44
type input "2723"
click at [850, 167] on input "林靜" at bounding box center [922, 174] width 257 height 44
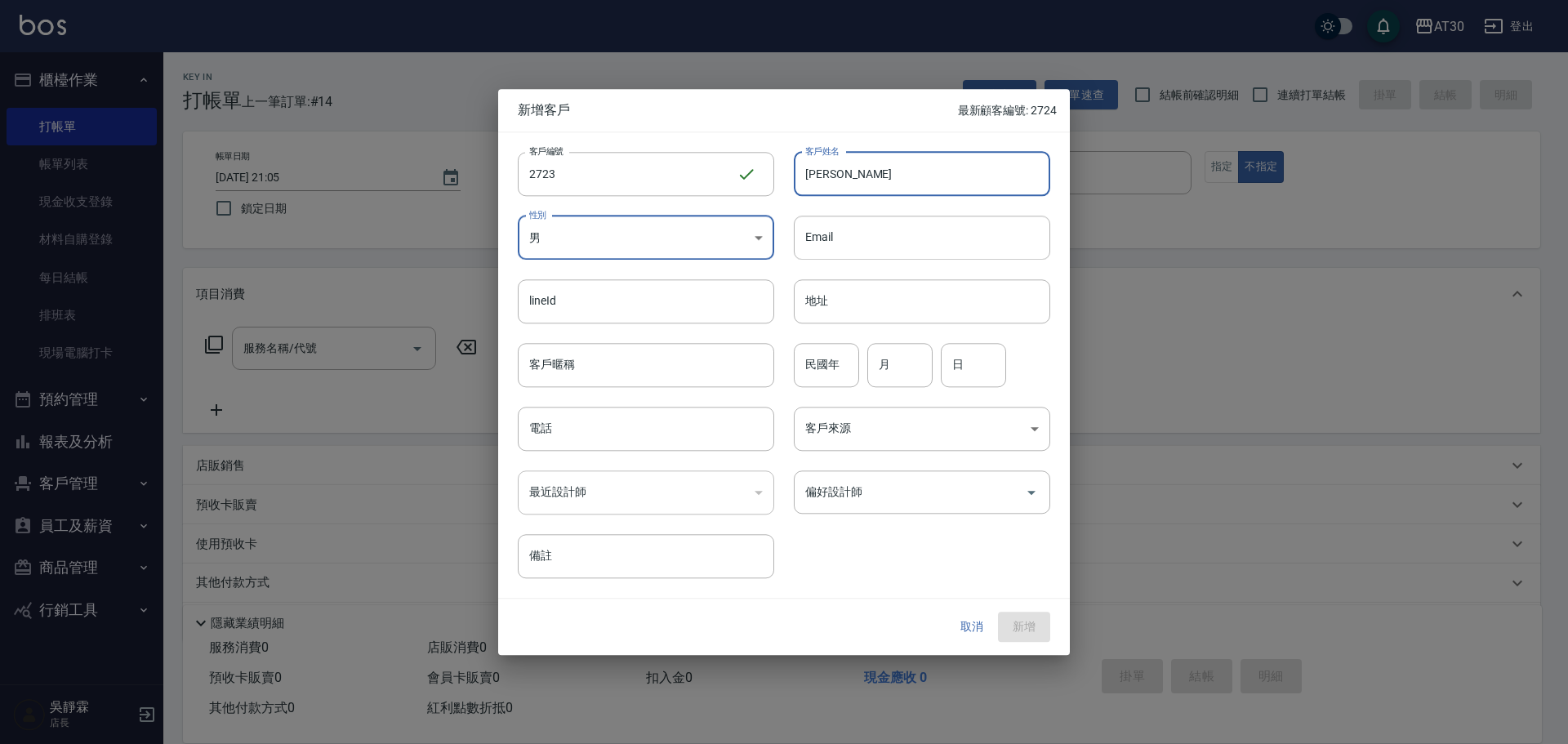
click at [850, 167] on input "林靜" at bounding box center [922, 174] width 257 height 44
type input "林靜慧"
click at [595, 241] on body "AT30 登出 櫃檯作業 打帳單 帳單列表 現金收支登錄 材料自購登錄 每日結帳 排班表 現場電腦打卡 預約管理 預約管理 單日預約紀錄 單週預約紀錄 報表及…" at bounding box center [784, 399] width 1568 height 798
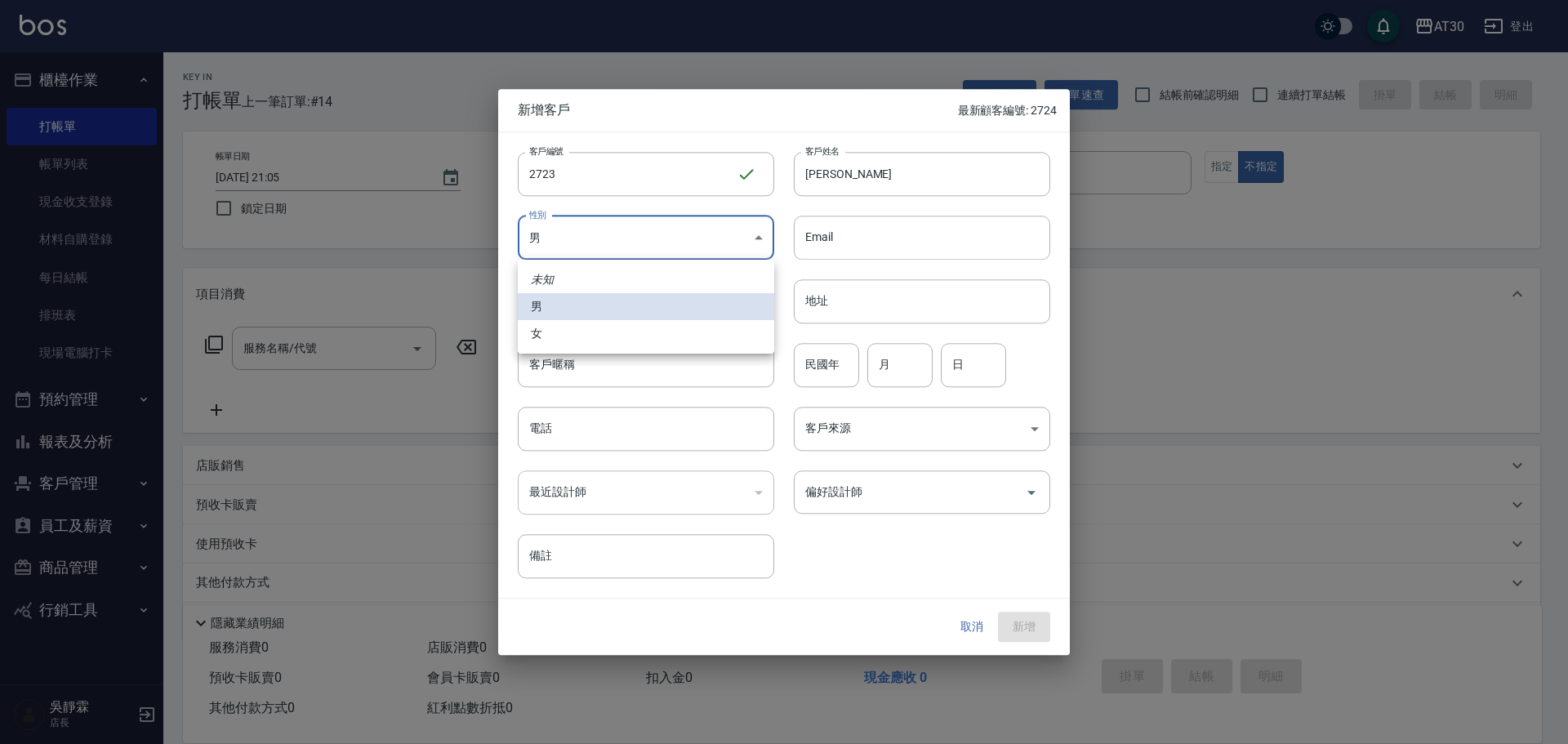
click at [544, 325] on li "女" at bounding box center [645, 333] width 257 height 27
type input "FEMALE"
click at [826, 359] on input "民國年" at bounding box center [826, 364] width 65 height 44
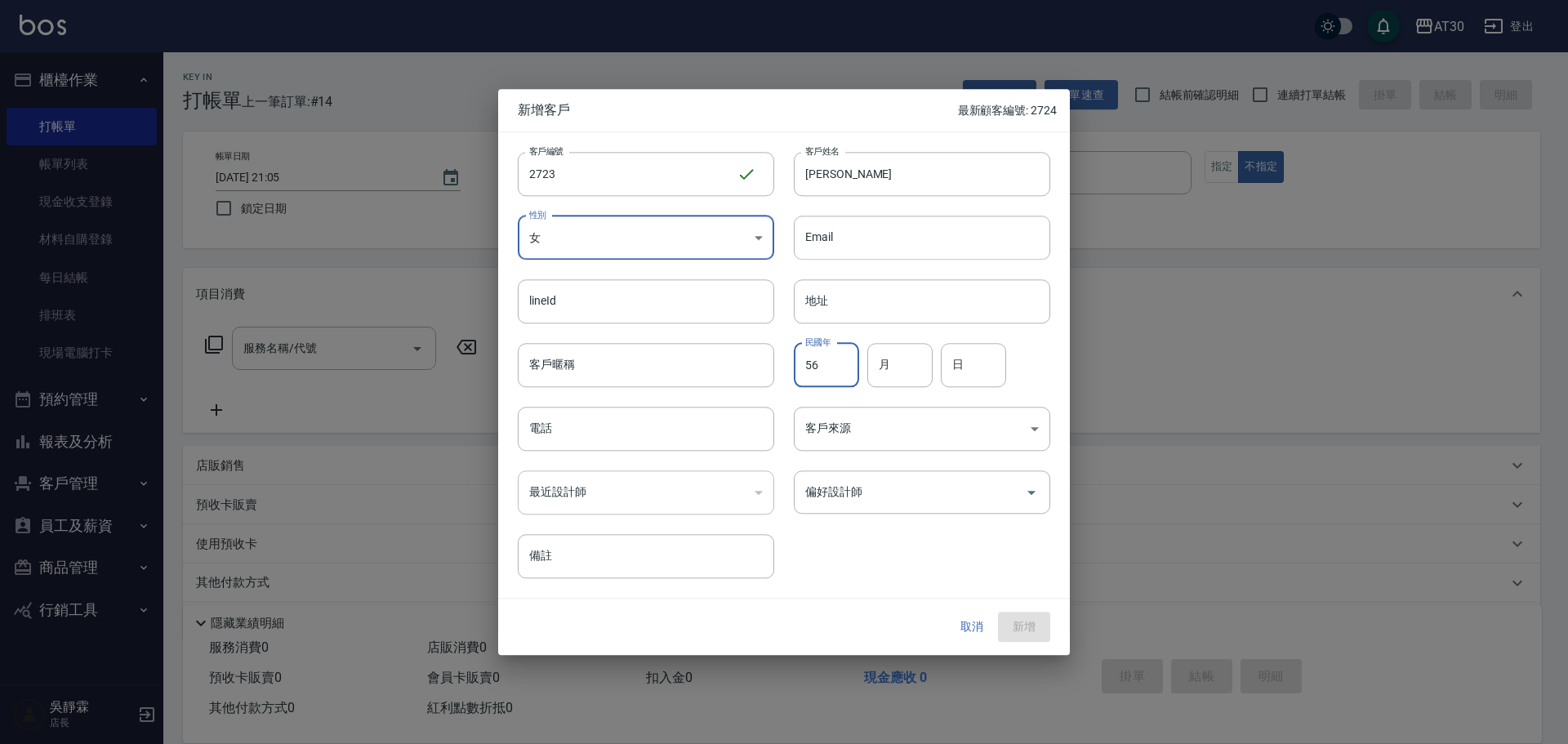
type input "56"
type input "11"
type input "15"
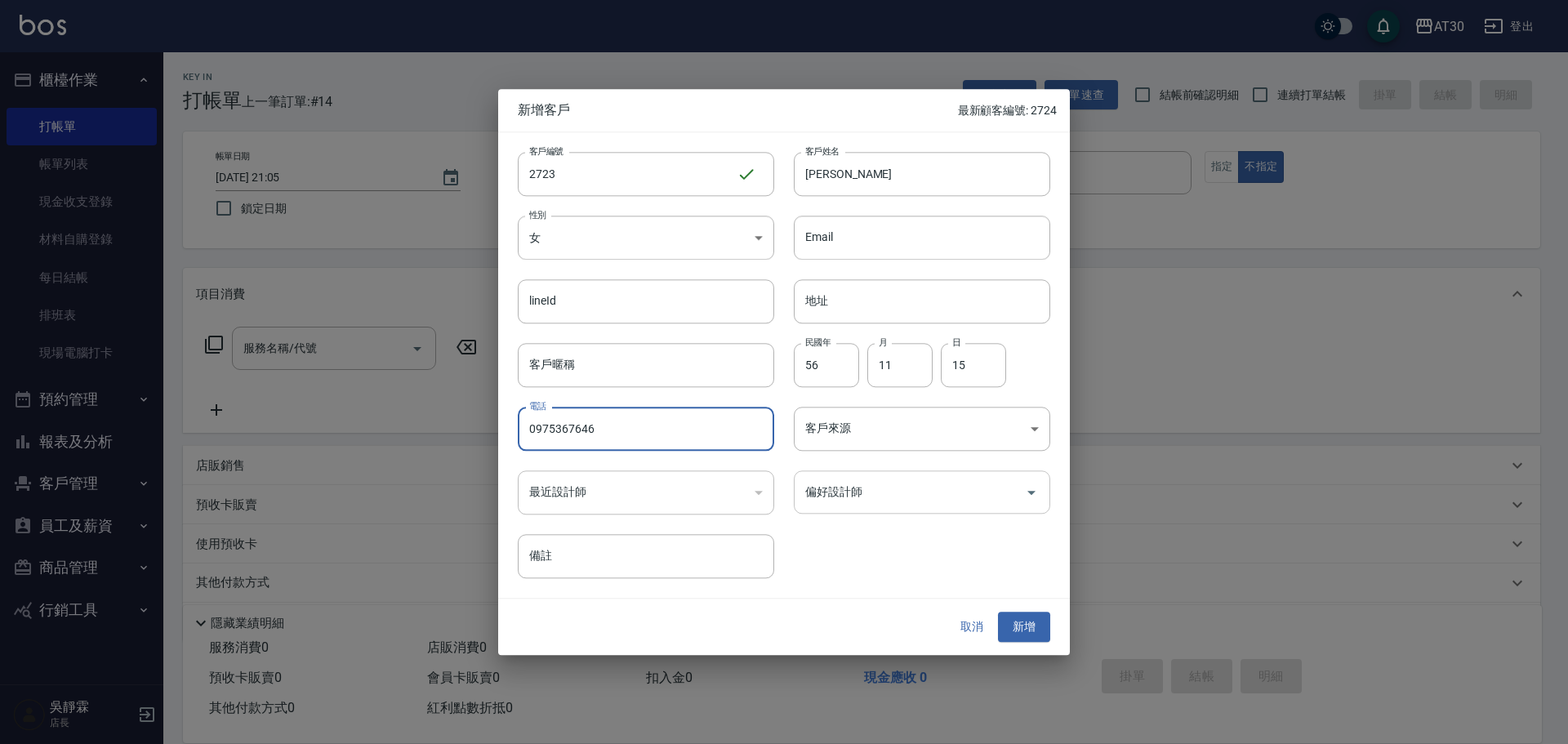
type input "0975367646"
click at [910, 492] on input "偏好設計師" at bounding box center [910, 492] width 218 height 29
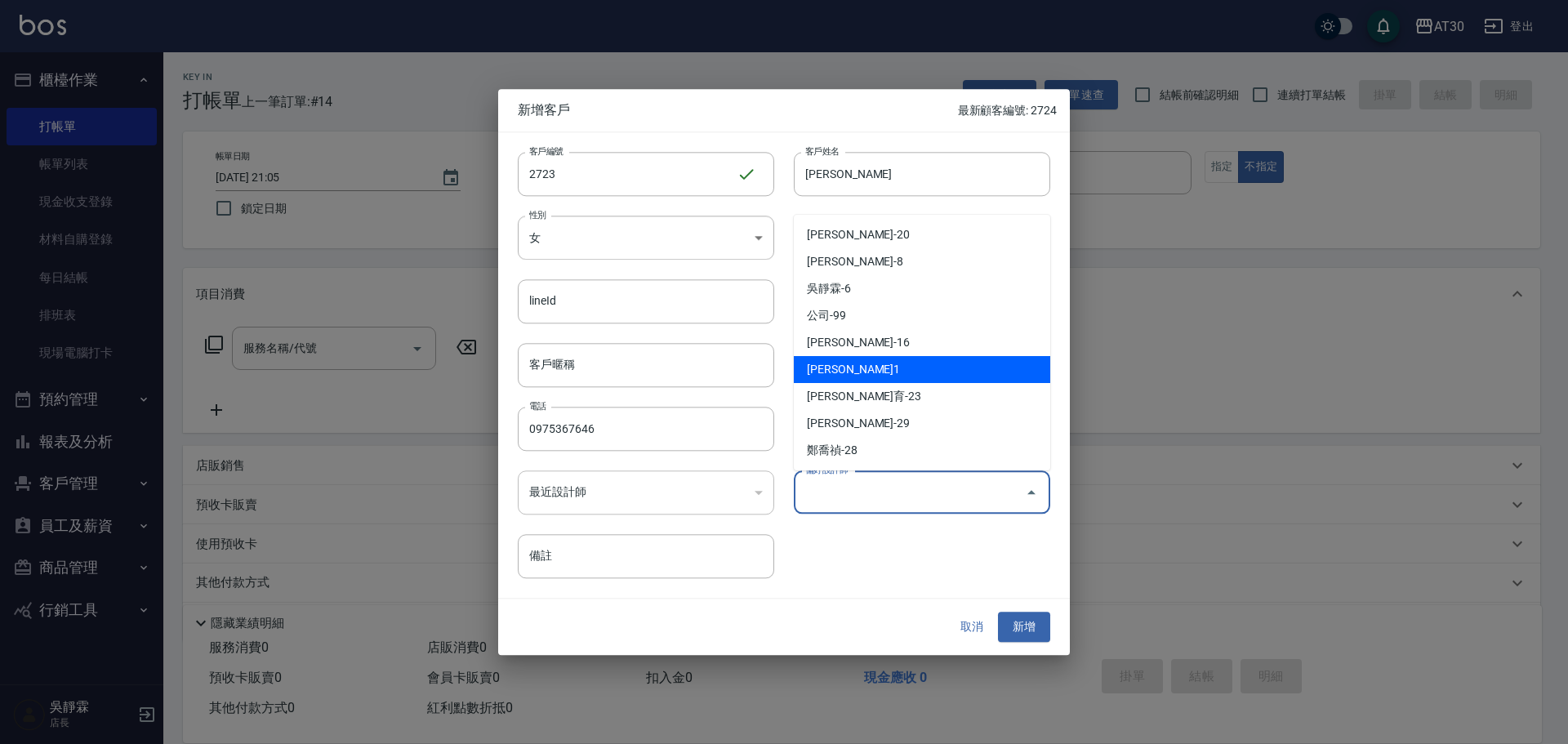
click at [861, 371] on li "劉千慈-1" at bounding box center [922, 369] width 257 height 27
type input "劉千慈"
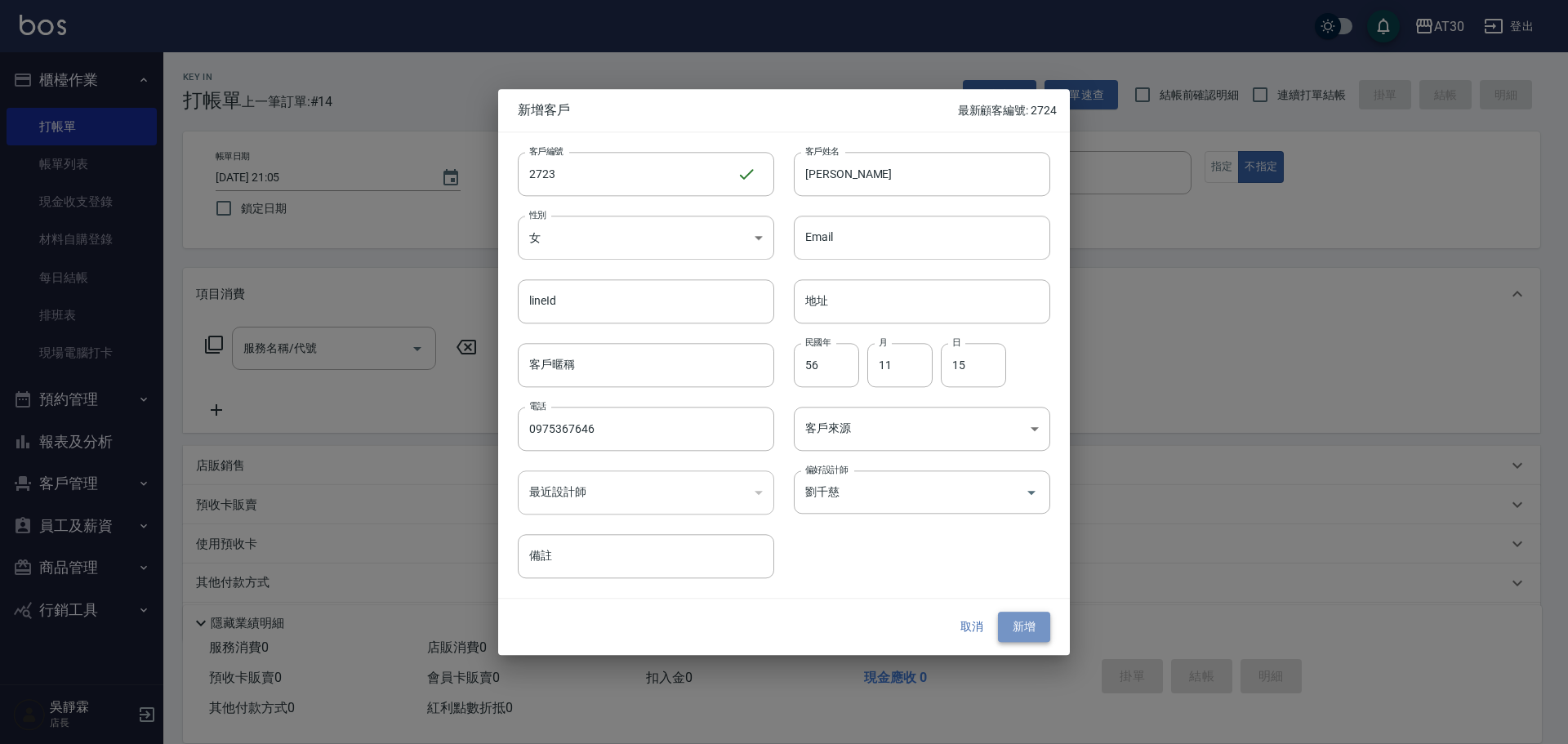
click at [1042, 627] on button "新增" at bounding box center [1024, 627] width 52 height 30
click at [603, 428] on input "0975367646" at bounding box center [645, 428] width 257 height 44
type input "09753676461"
click at [1036, 618] on button "新增" at bounding box center [1024, 627] width 52 height 30
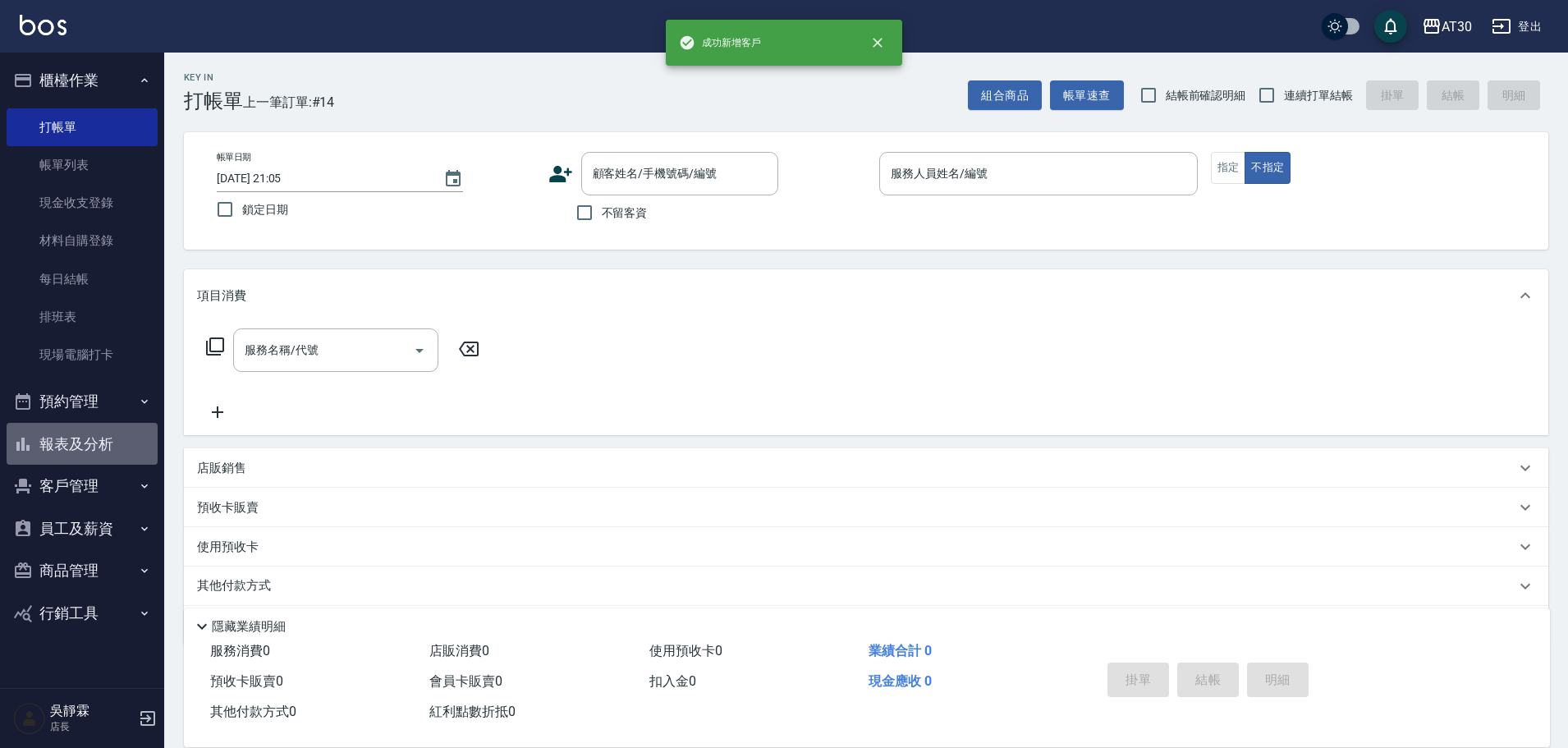
click at [93, 435] on button "報表及分析" at bounding box center [82, 443] width 151 height 42
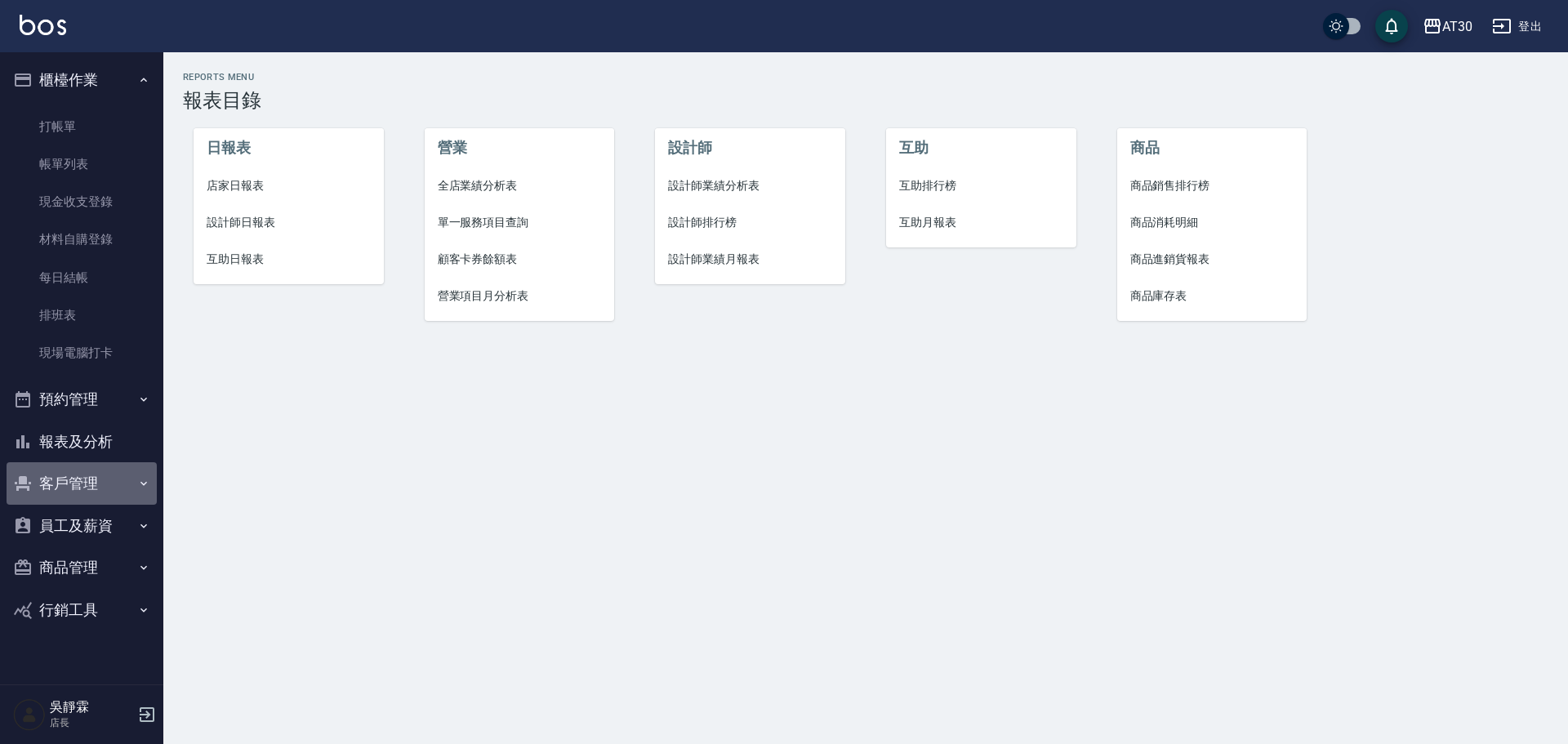
click at [80, 484] on button "客戶管理" at bounding box center [81, 483] width 150 height 42
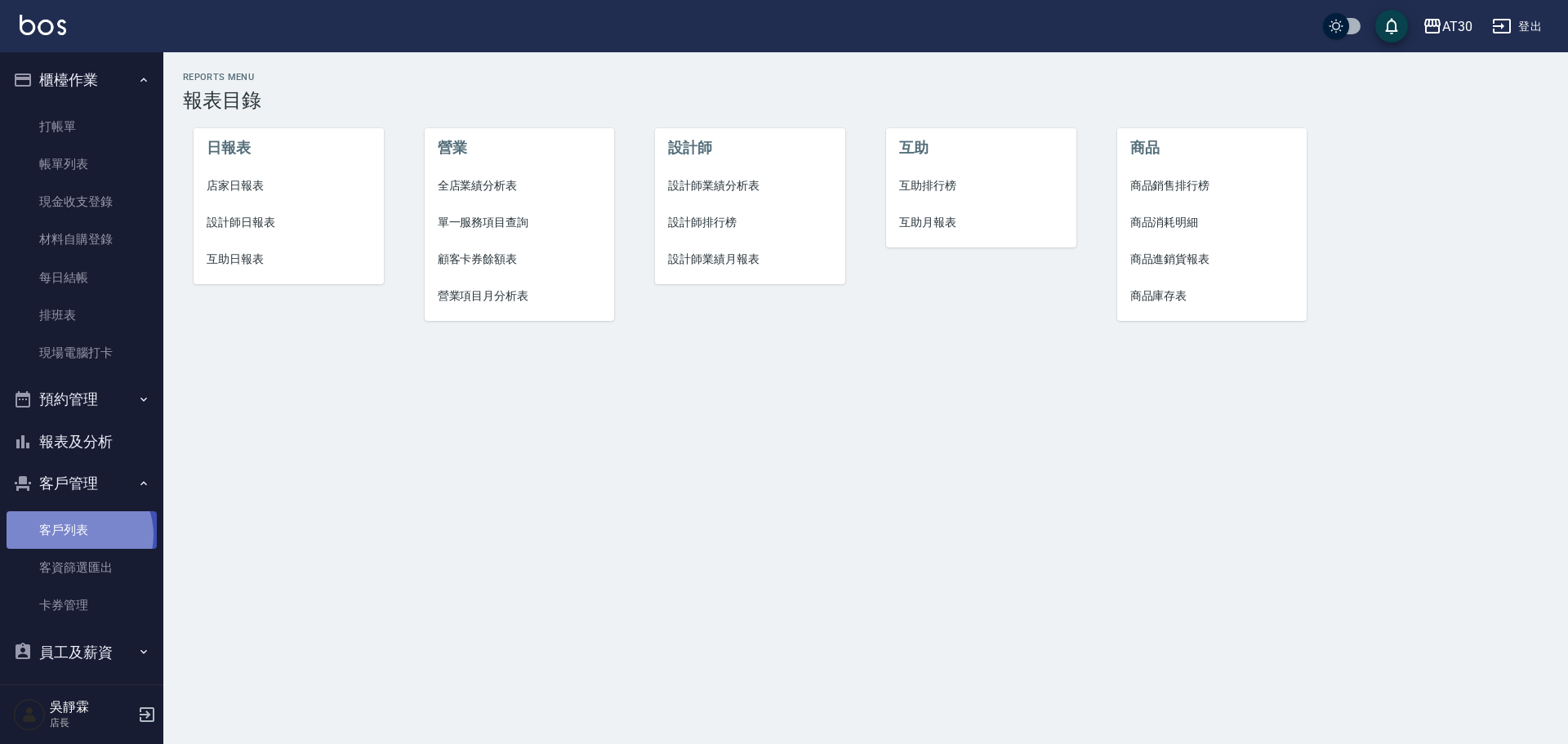
click at [77, 535] on link "客戶列表" at bounding box center [81, 529] width 150 height 37
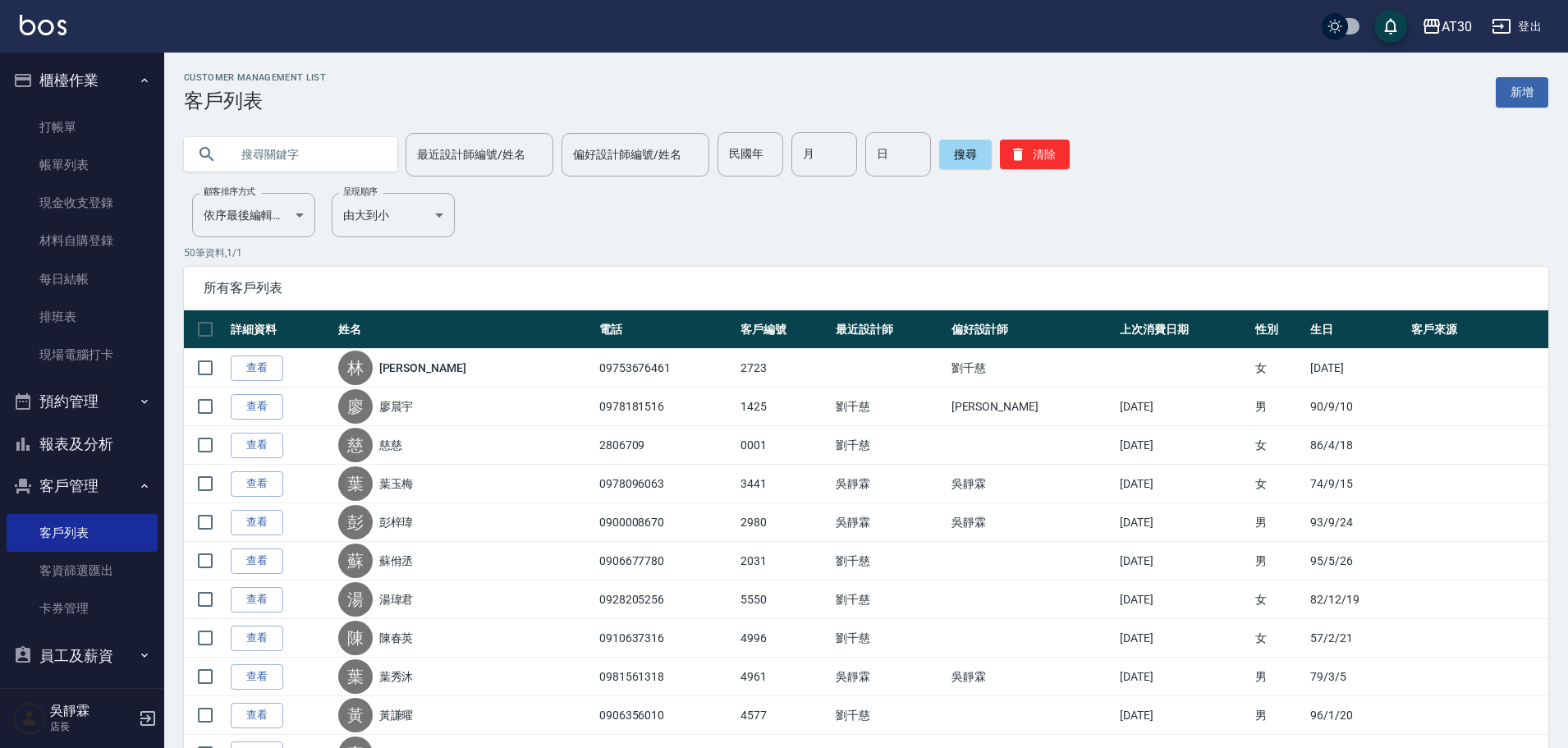
click at [262, 159] on input "text" at bounding box center [307, 154] width 154 height 44
type input "0975367646"
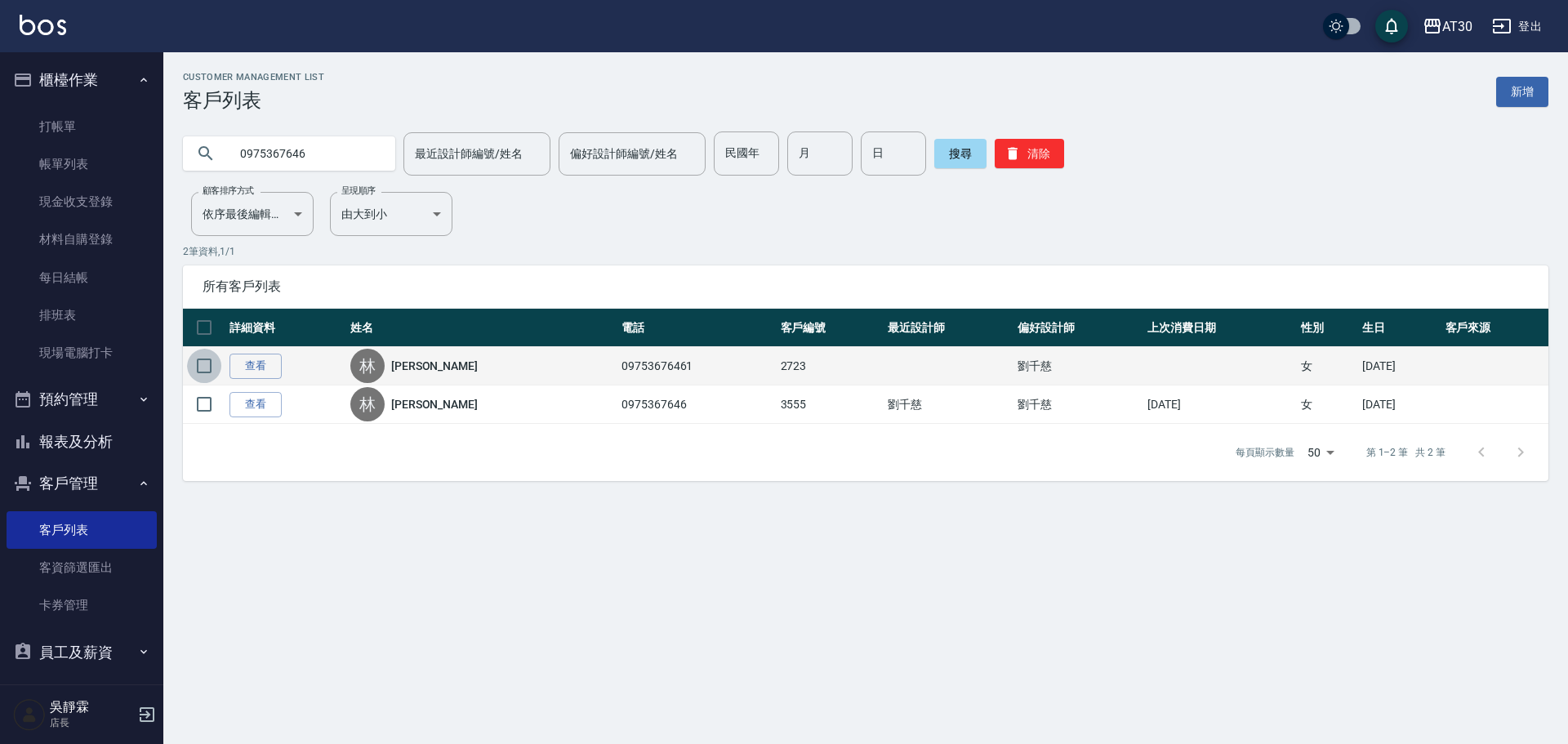
click at [200, 366] on input "checkbox" at bounding box center [204, 365] width 35 height 35
checkbox input "true"
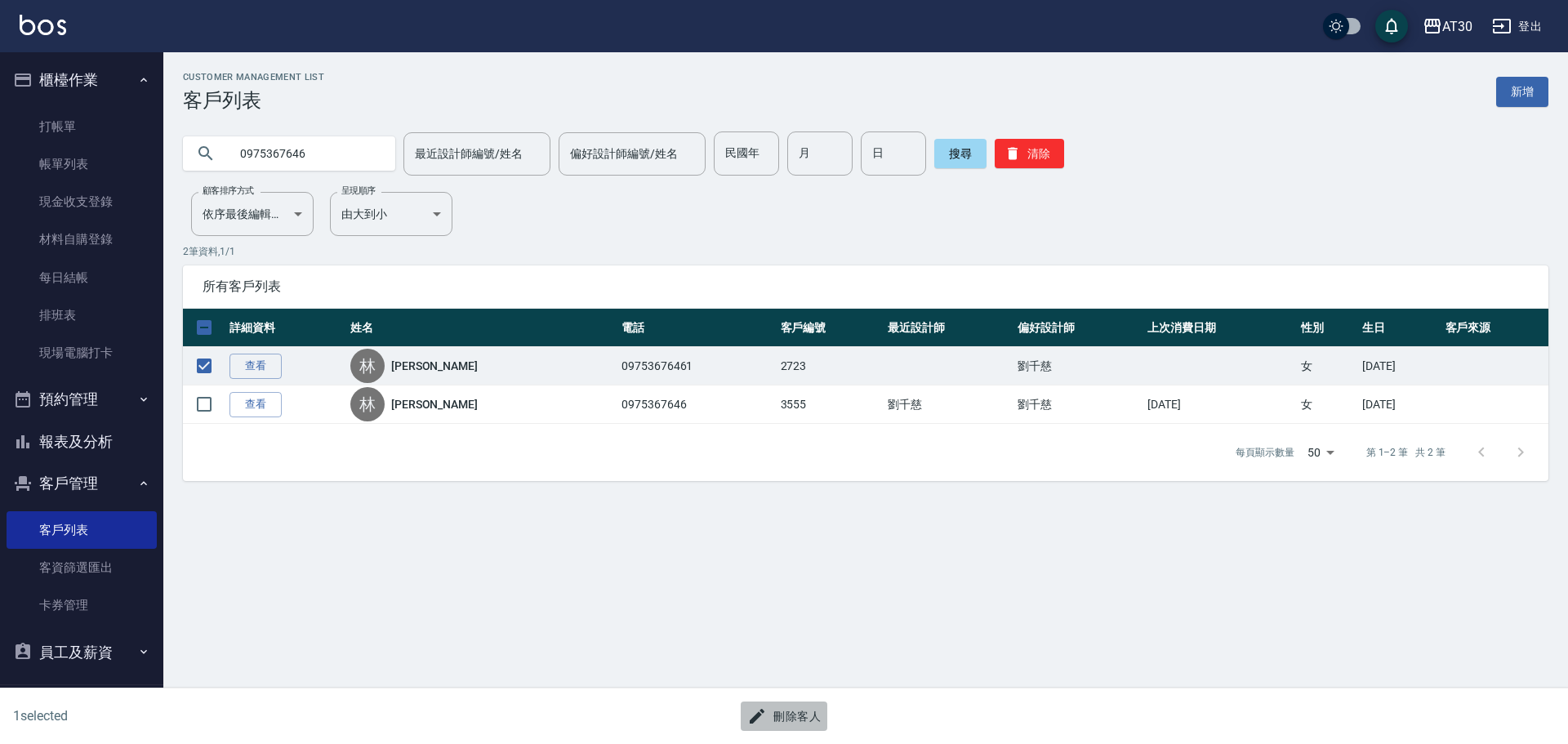
click at [799, 711] on button "刪除客人" at bounding box center [784, 716] width 87 height 30
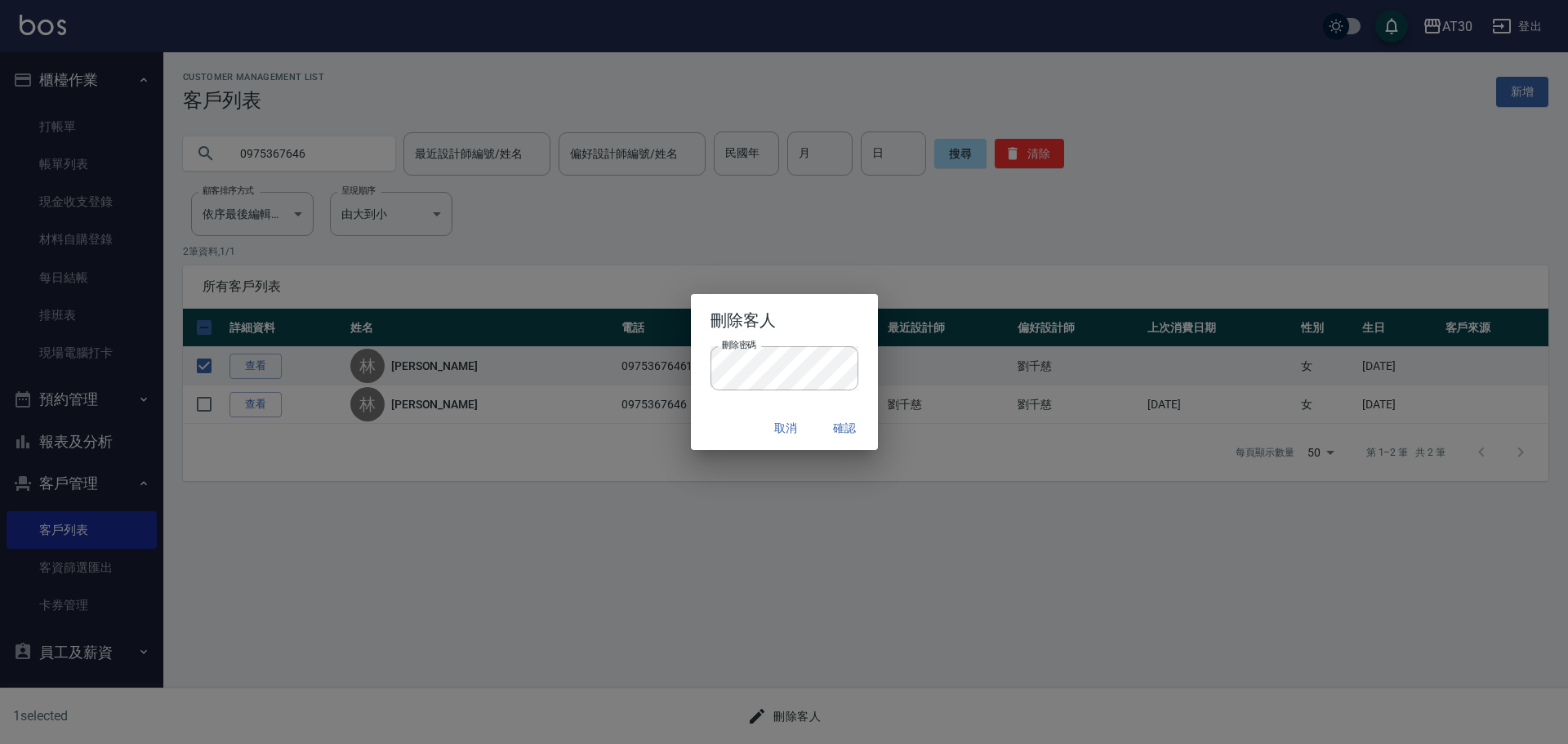
click at [826, 330] on h2 "刪除客人" at bounding box center [784, 320] width 187 height 52
click at [849, 432] on button "確認" at bounding box center [845, 428] width 52 height 30
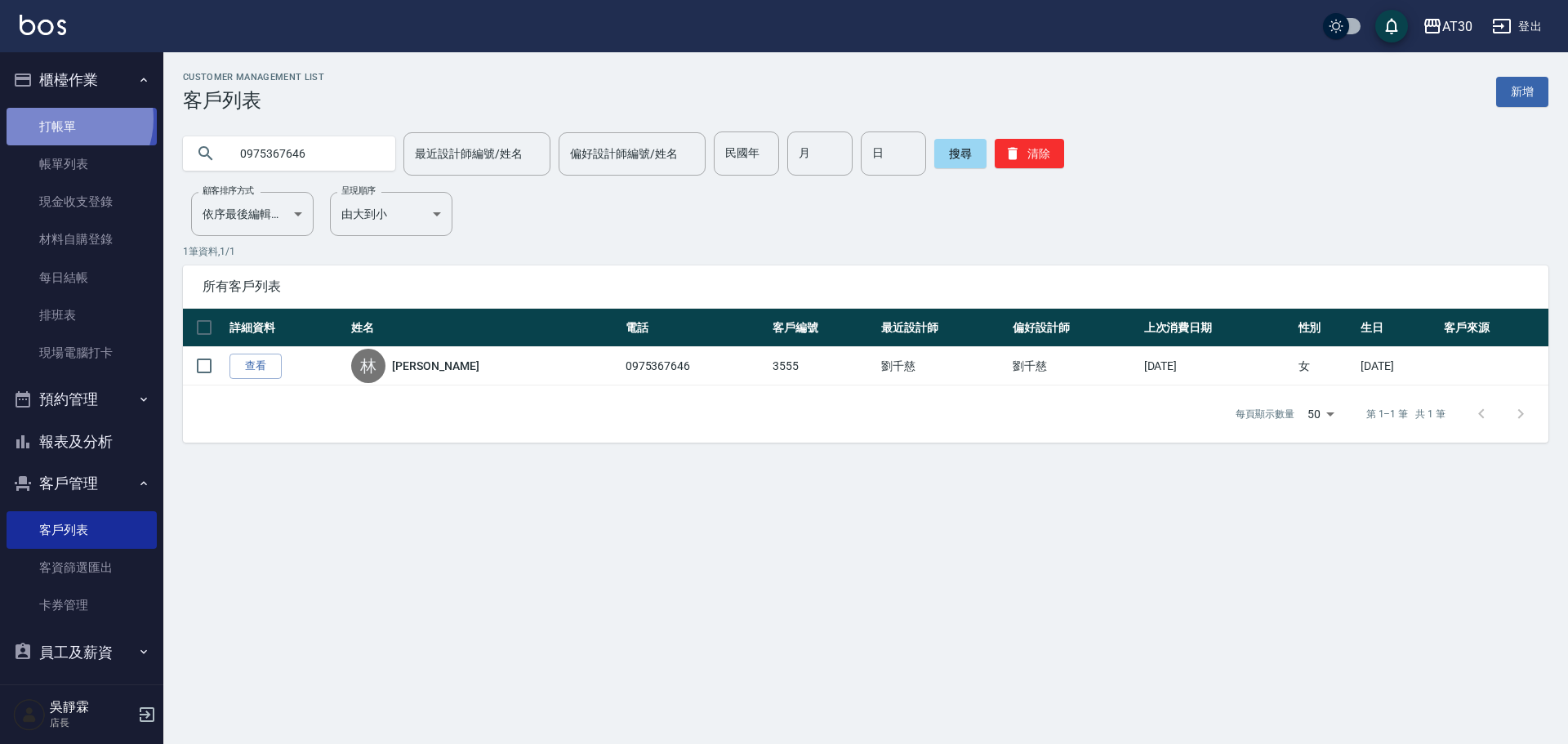
click at [65, 119] on link "打帳單" at bounding box center [81, 126] width 150 height 37
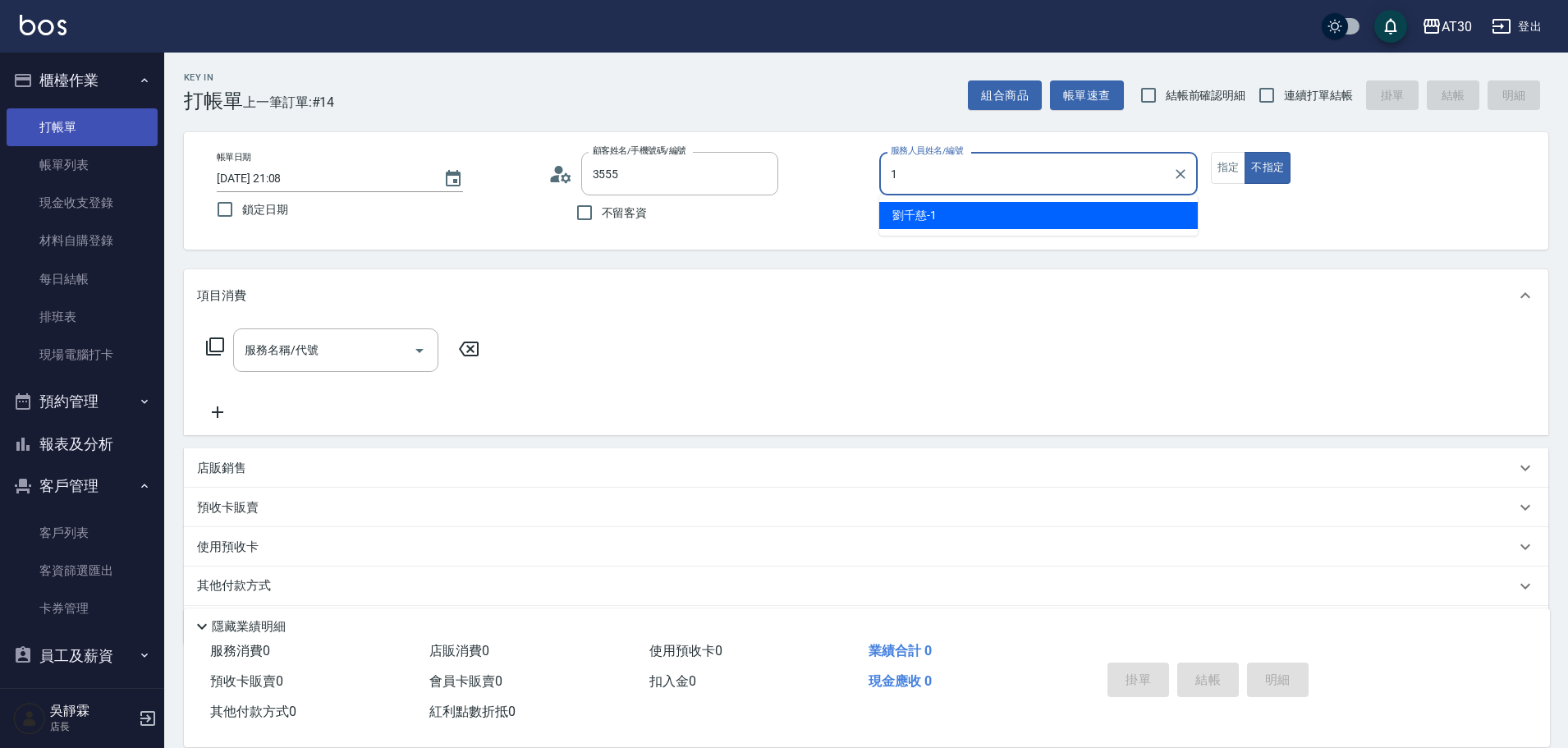
type input "林靜慧/0975367646/3555"
type input "劉千慈-1"
type button "false"
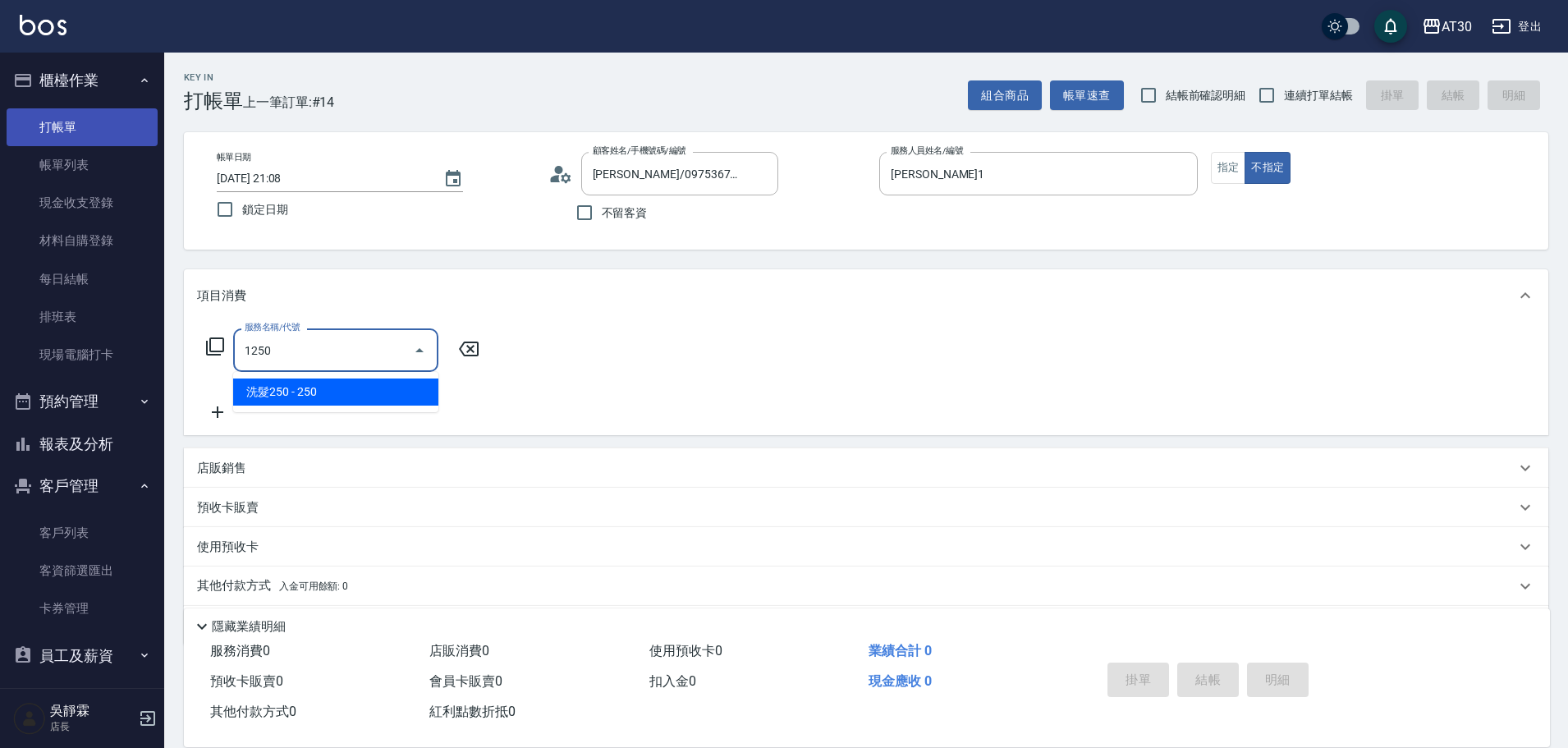
type input "洗髮250(1250)"
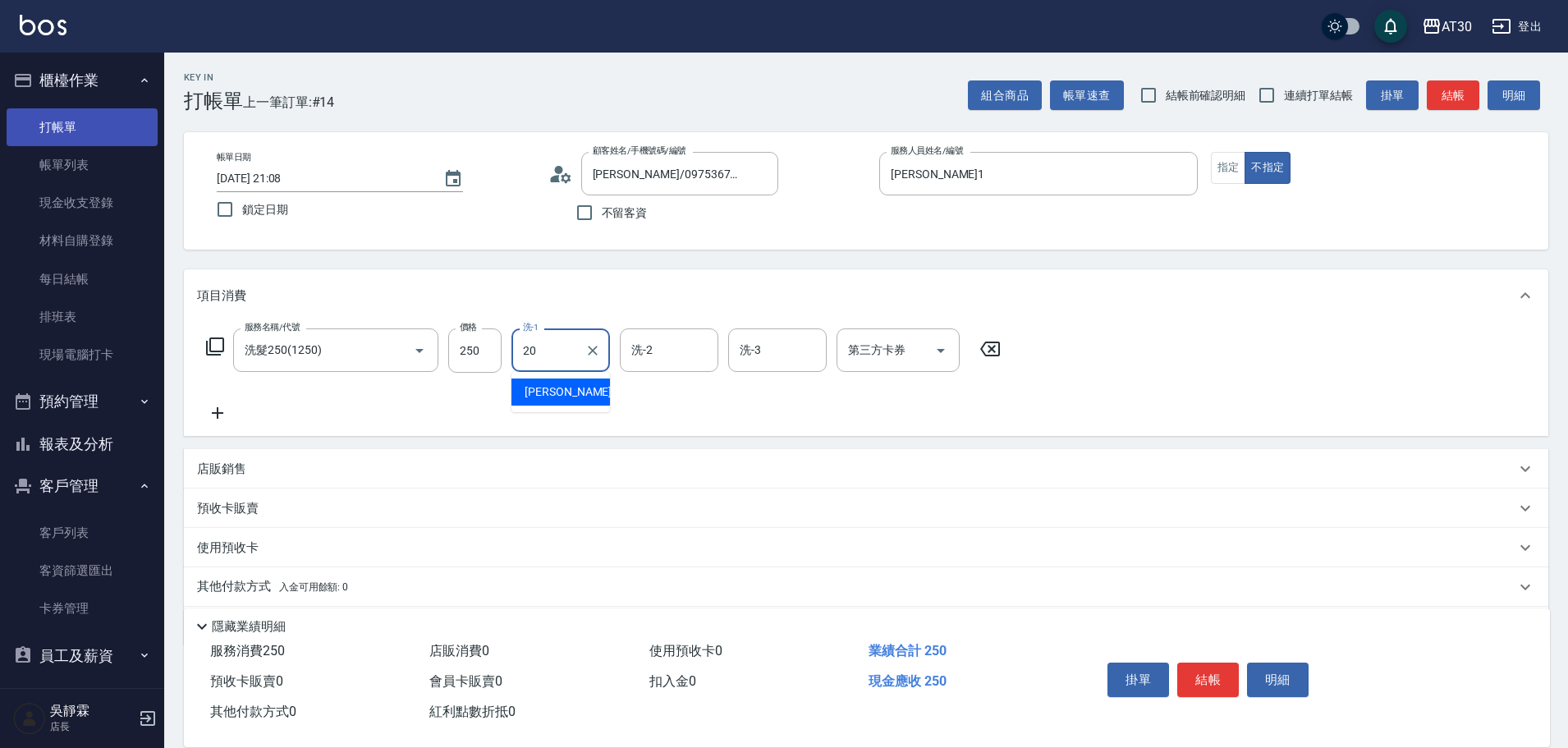
type input "賴伊珊-20"
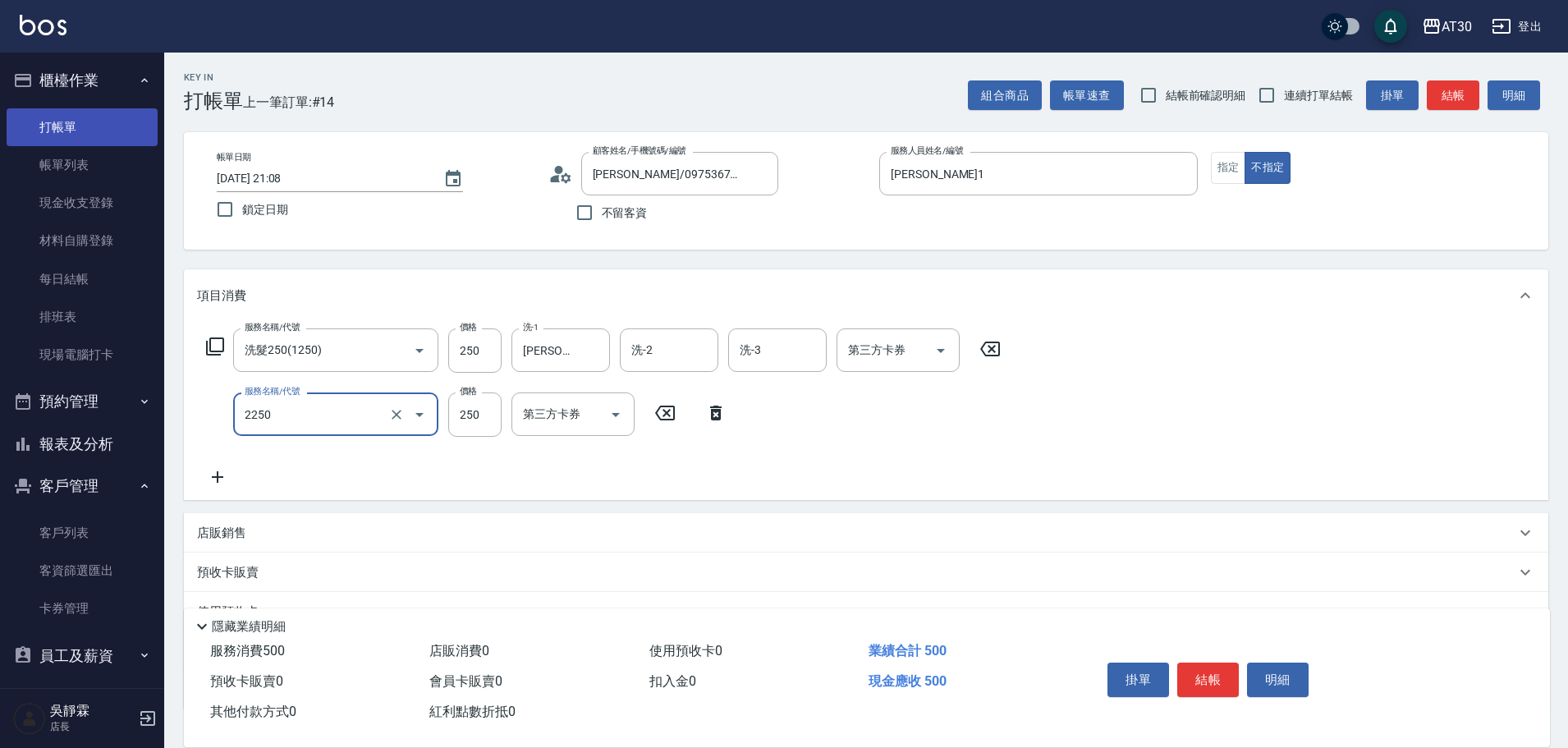
type input "剪髮(2250)"
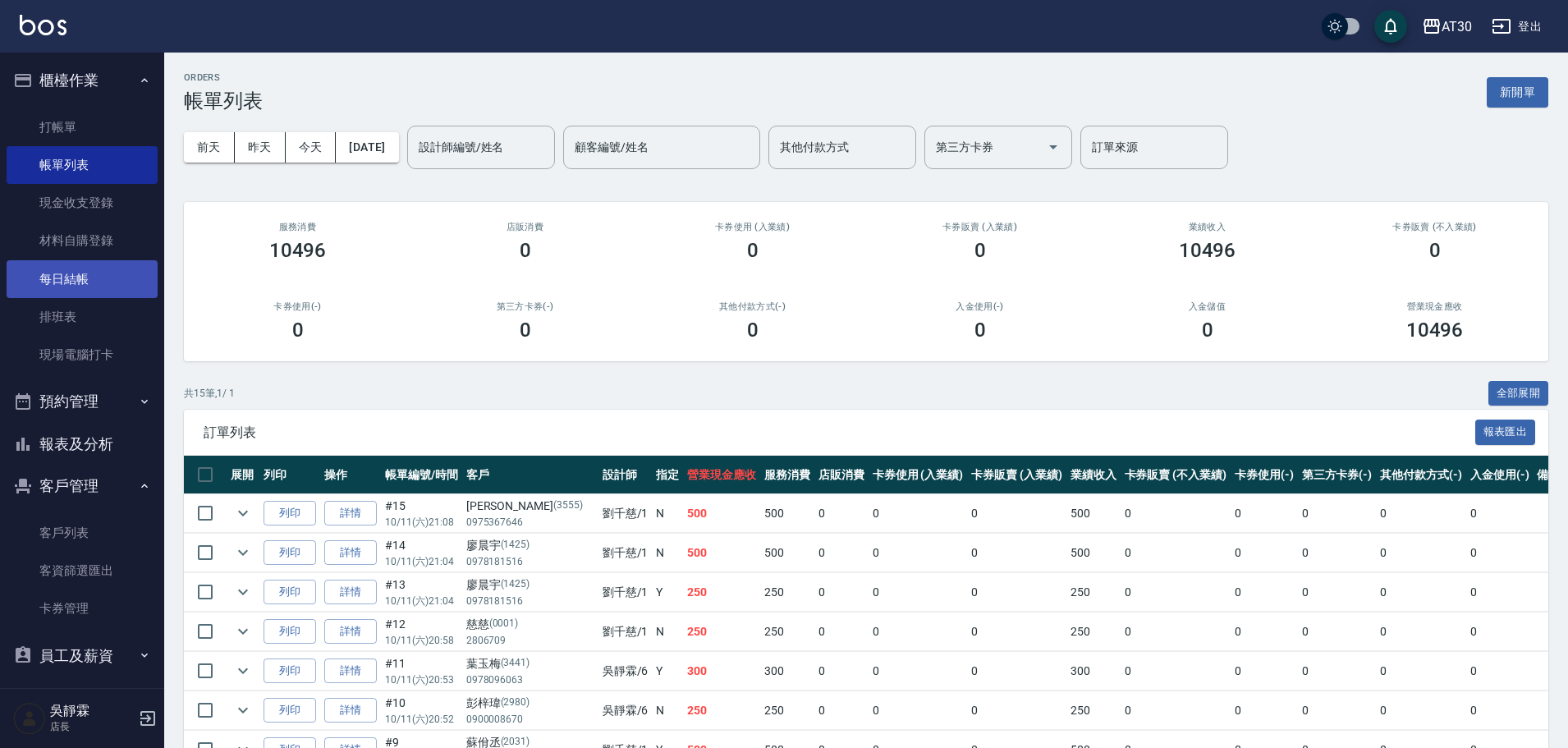
click at [97, 266] on link "每日結帳" at bounding box center [82, 279] width 151 height 38
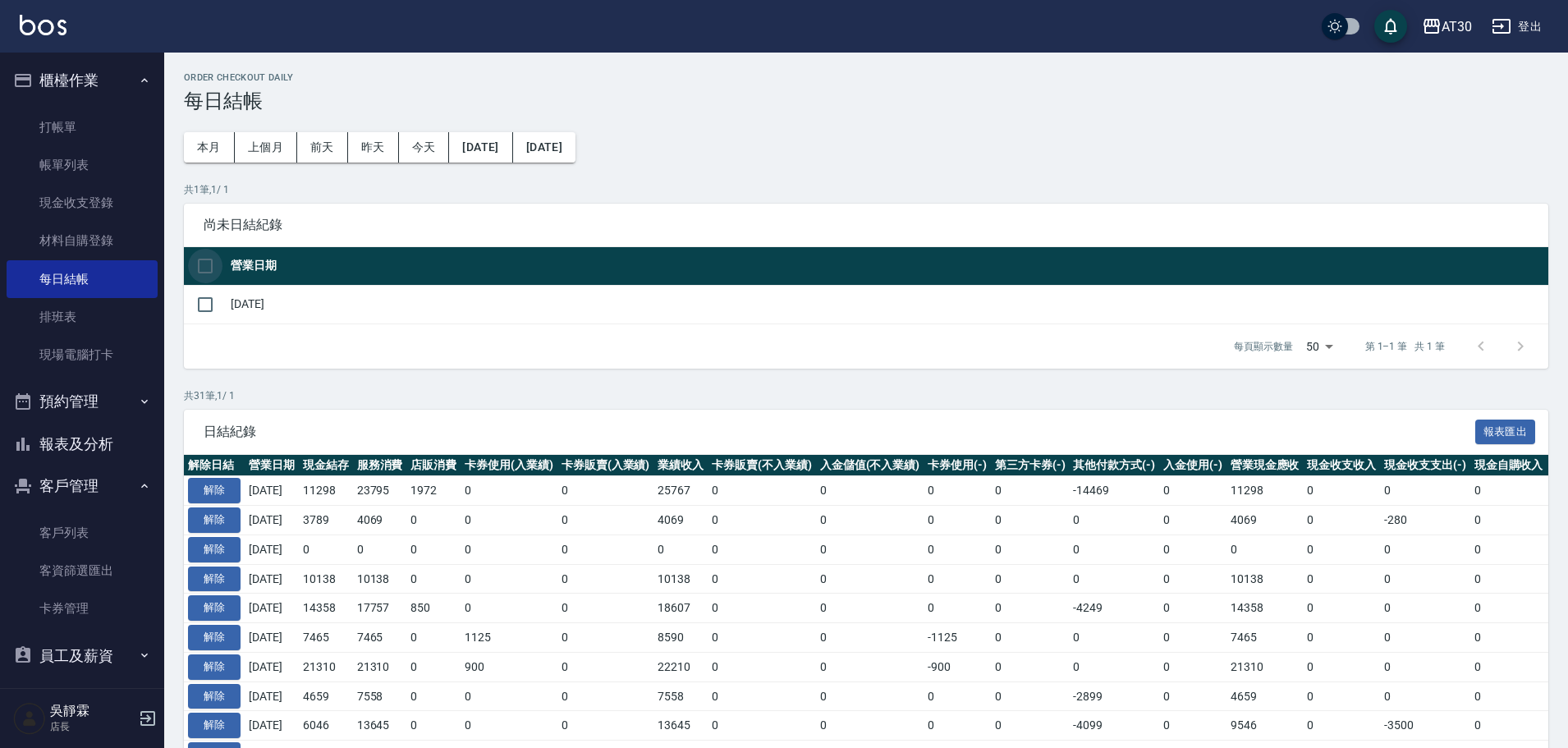
click at [202, 267] on input "checkbox" at bounding box center [205, 266] width 35 height 35
checkbox input "true"
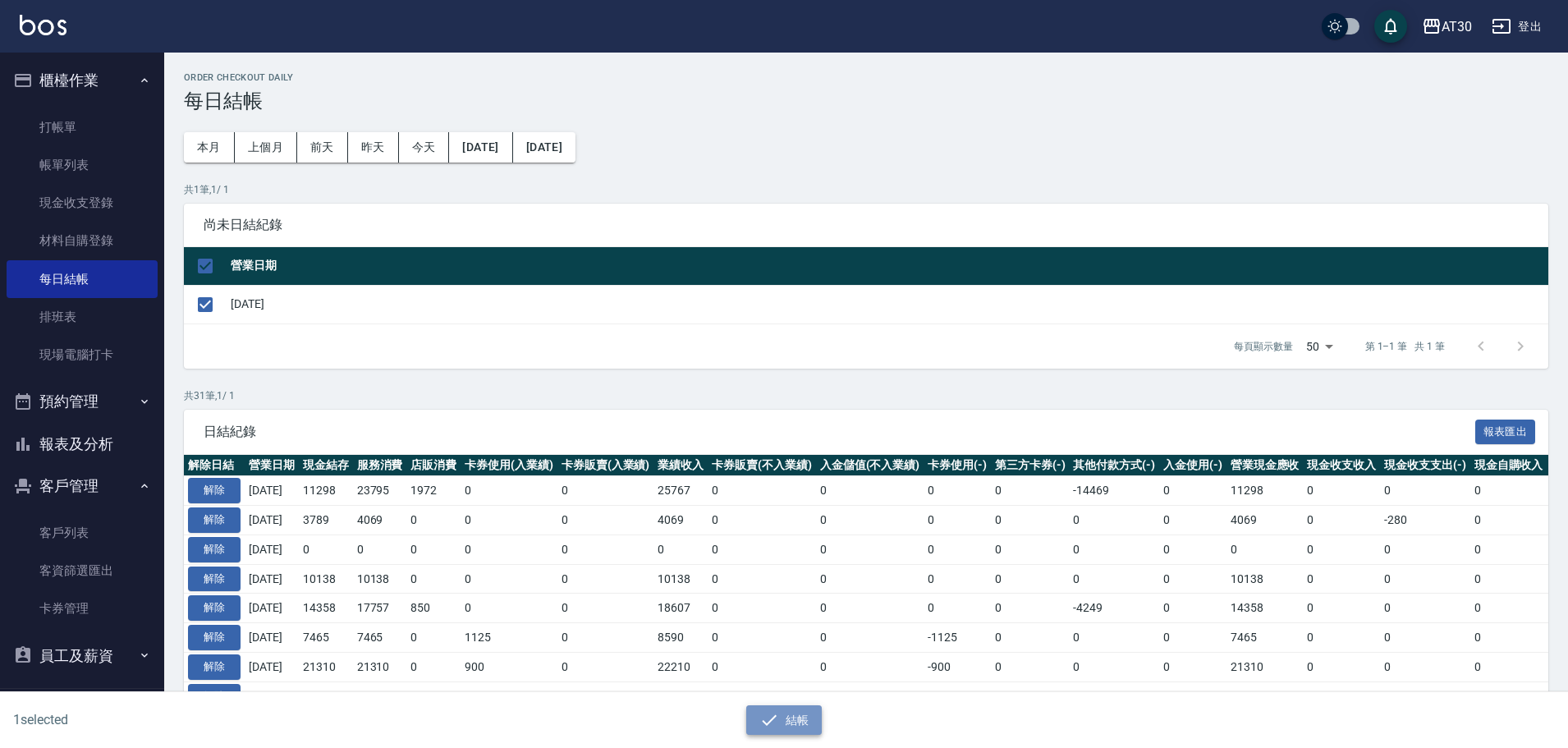
click at [792, 716] on button "結帳" at bounding box center [784, 720] width 76 height 30
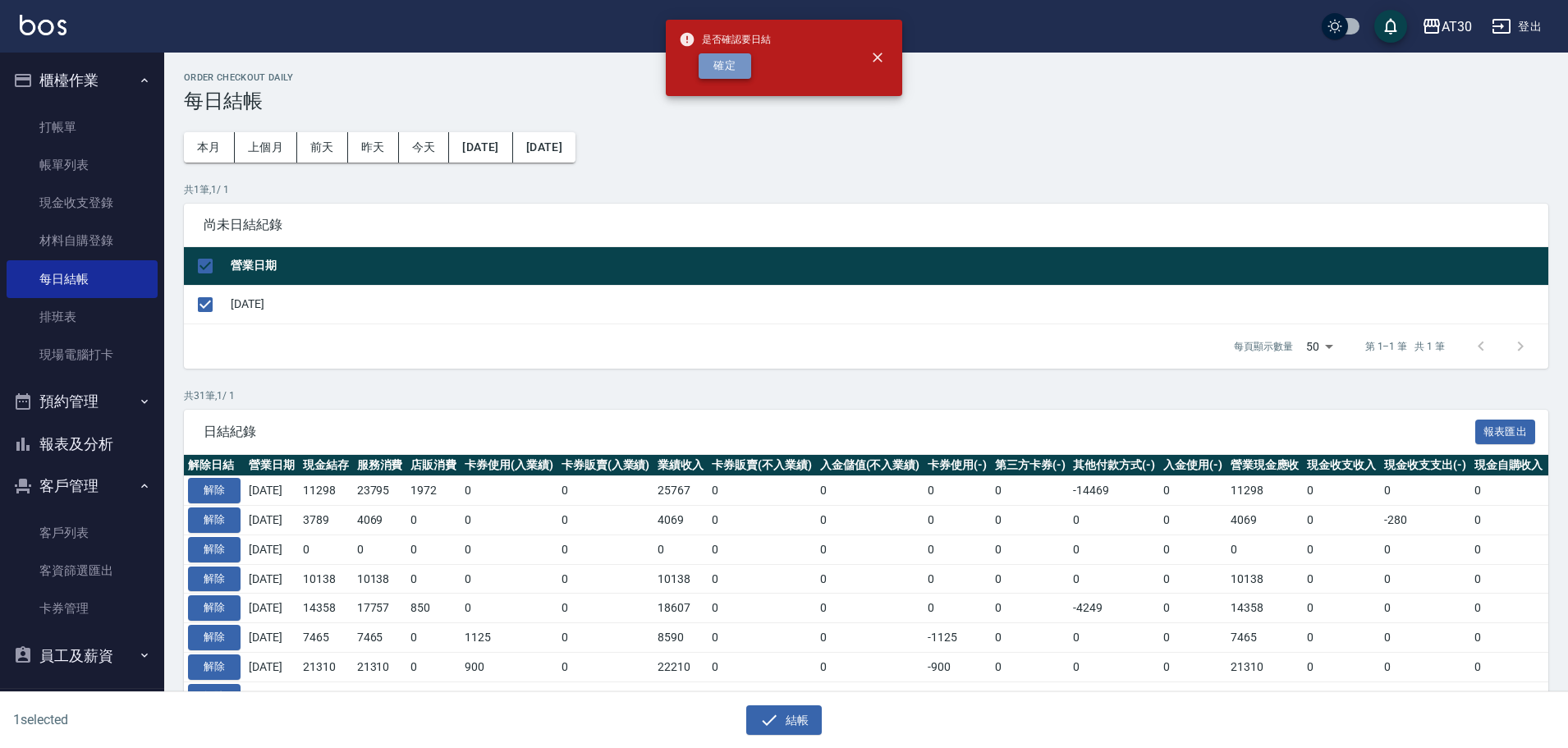
click at [735, 60] on button "確定" at bounding box center [725, 66] width 53 height 25
checkbox input "false"
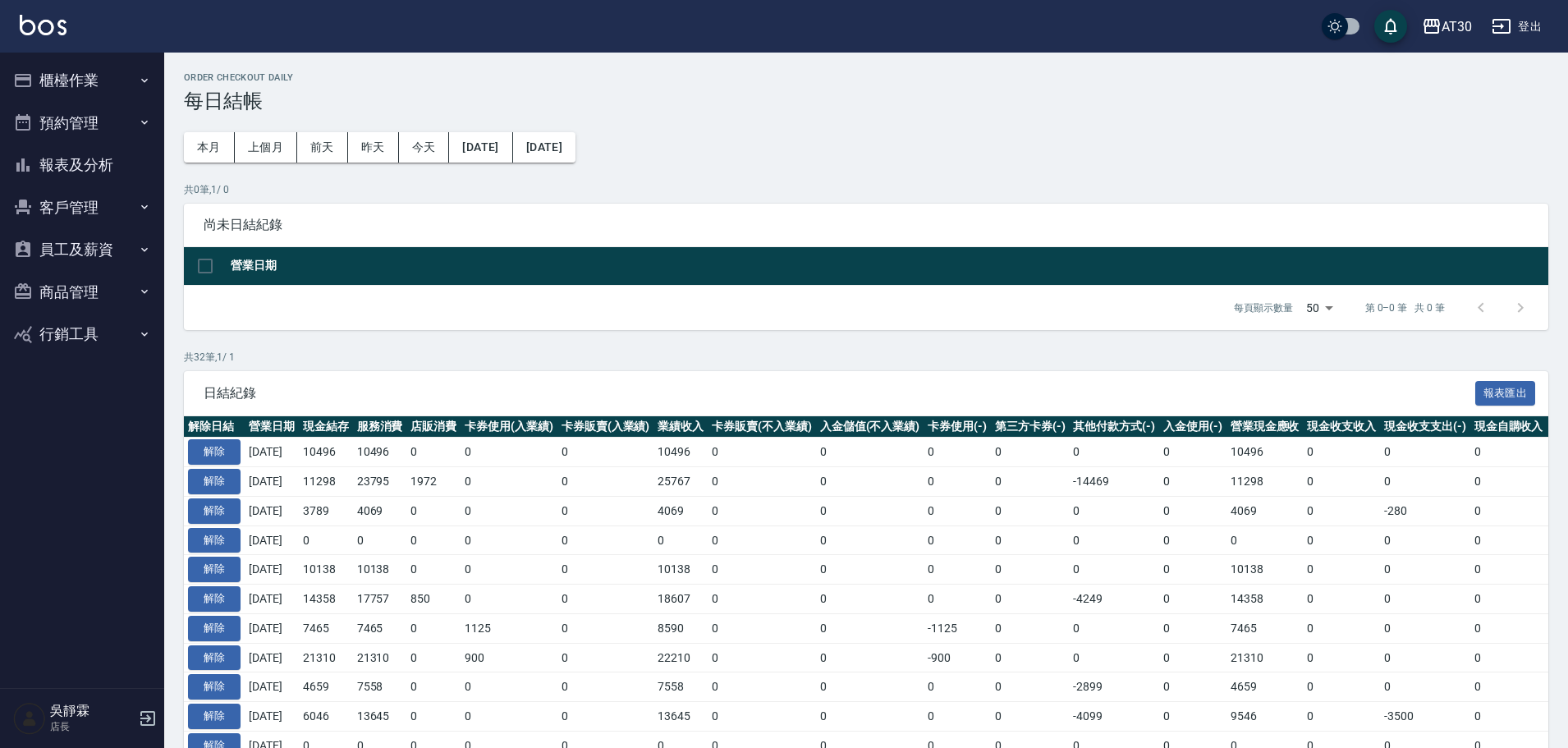
click at [91, 160] on button "報表及分析" at bounding box center [82, 164] width 151 height 42
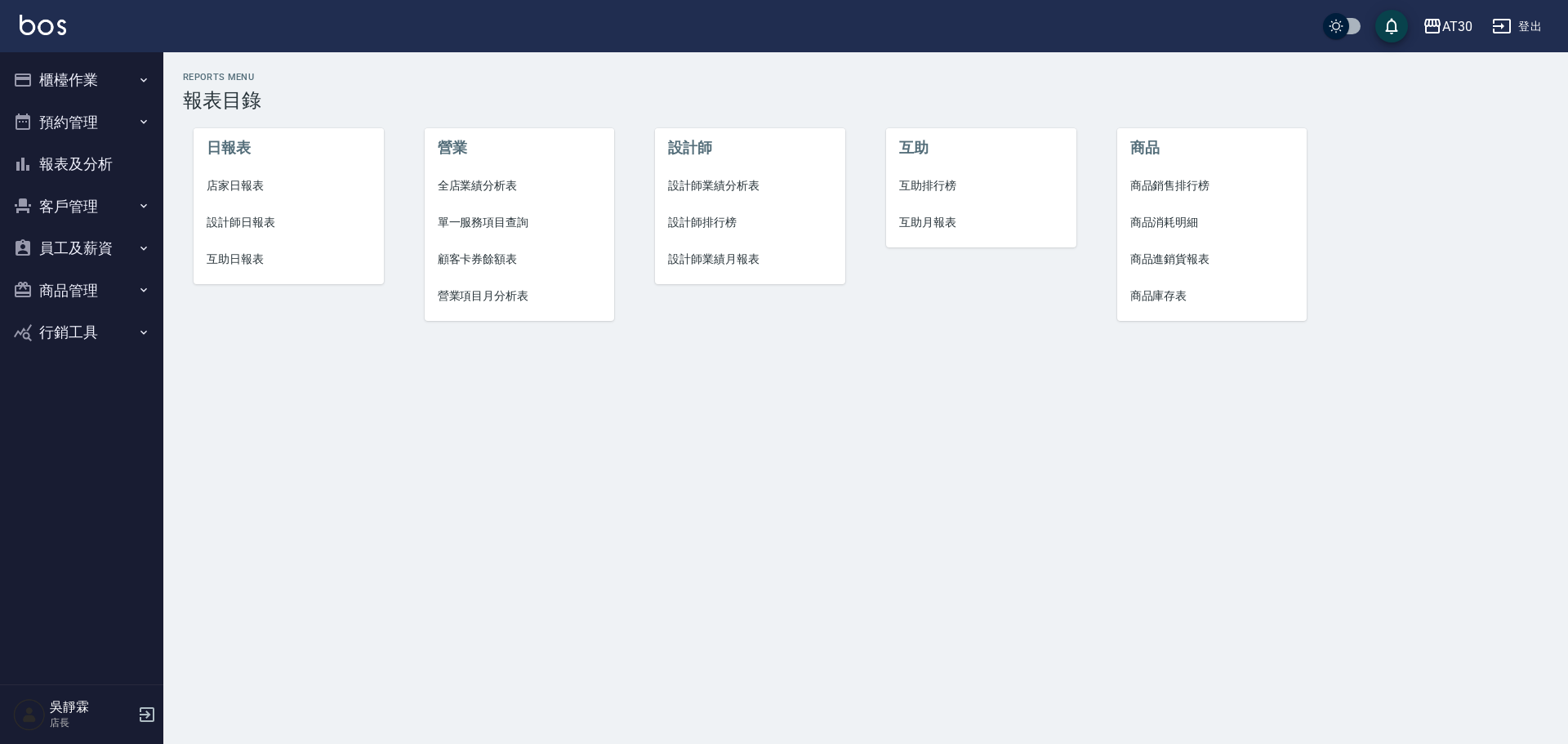
click at [247, 180] on span "店家日報表" at bounding box center [289, 186] width 164 height 17
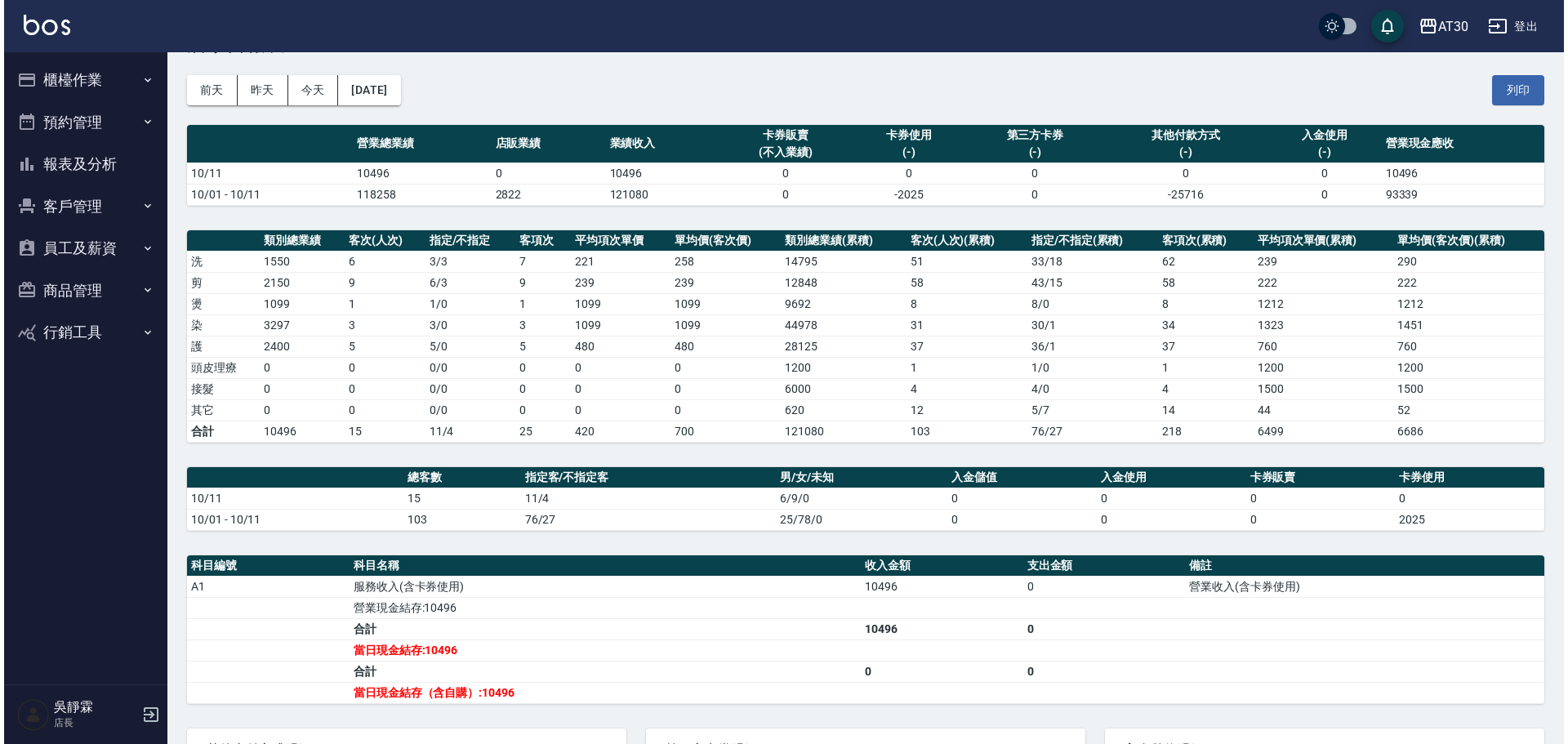
scroll to position [55, 0]
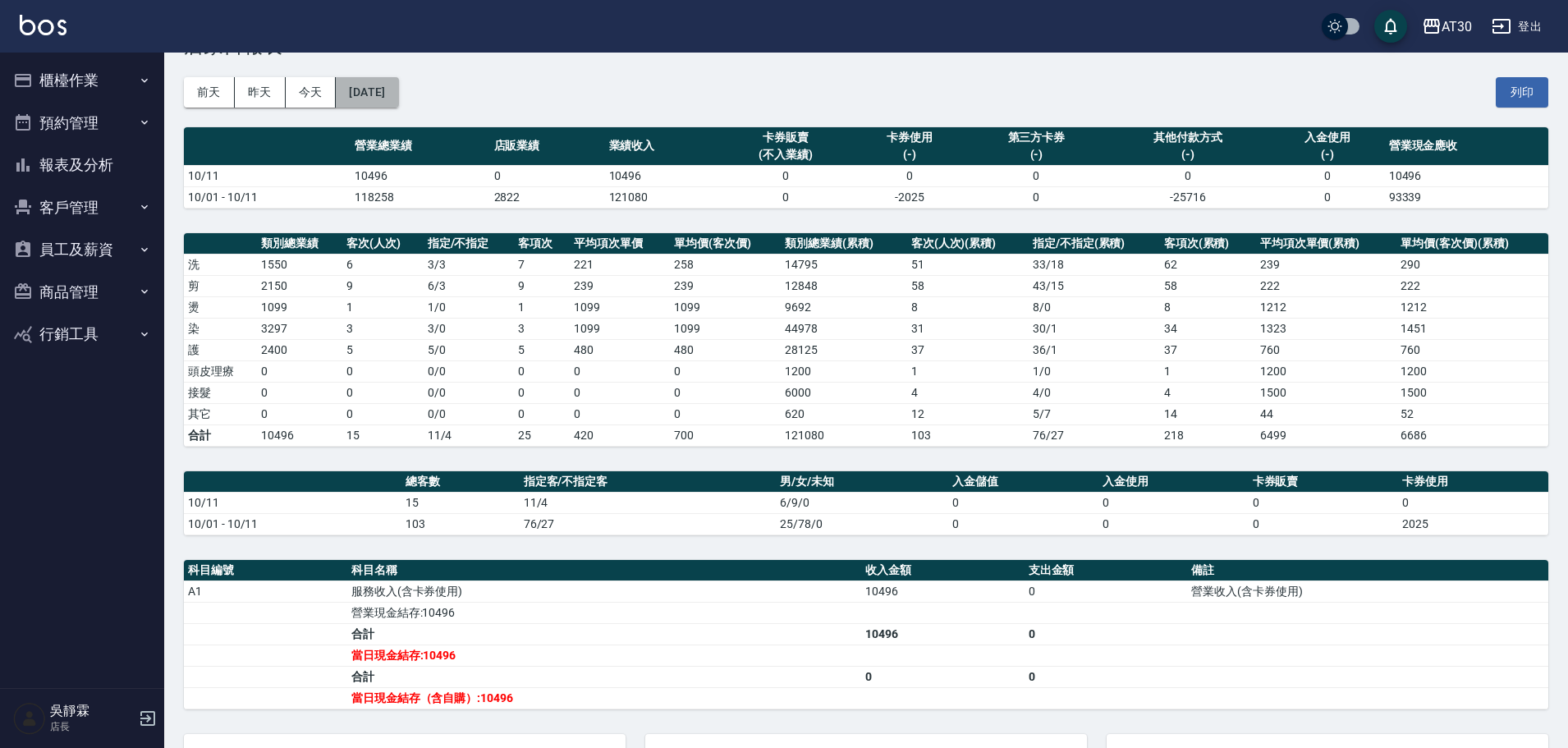
click at [398, 91] on button "[DATE]" at bounding box center [367, 92] width 62 height 30
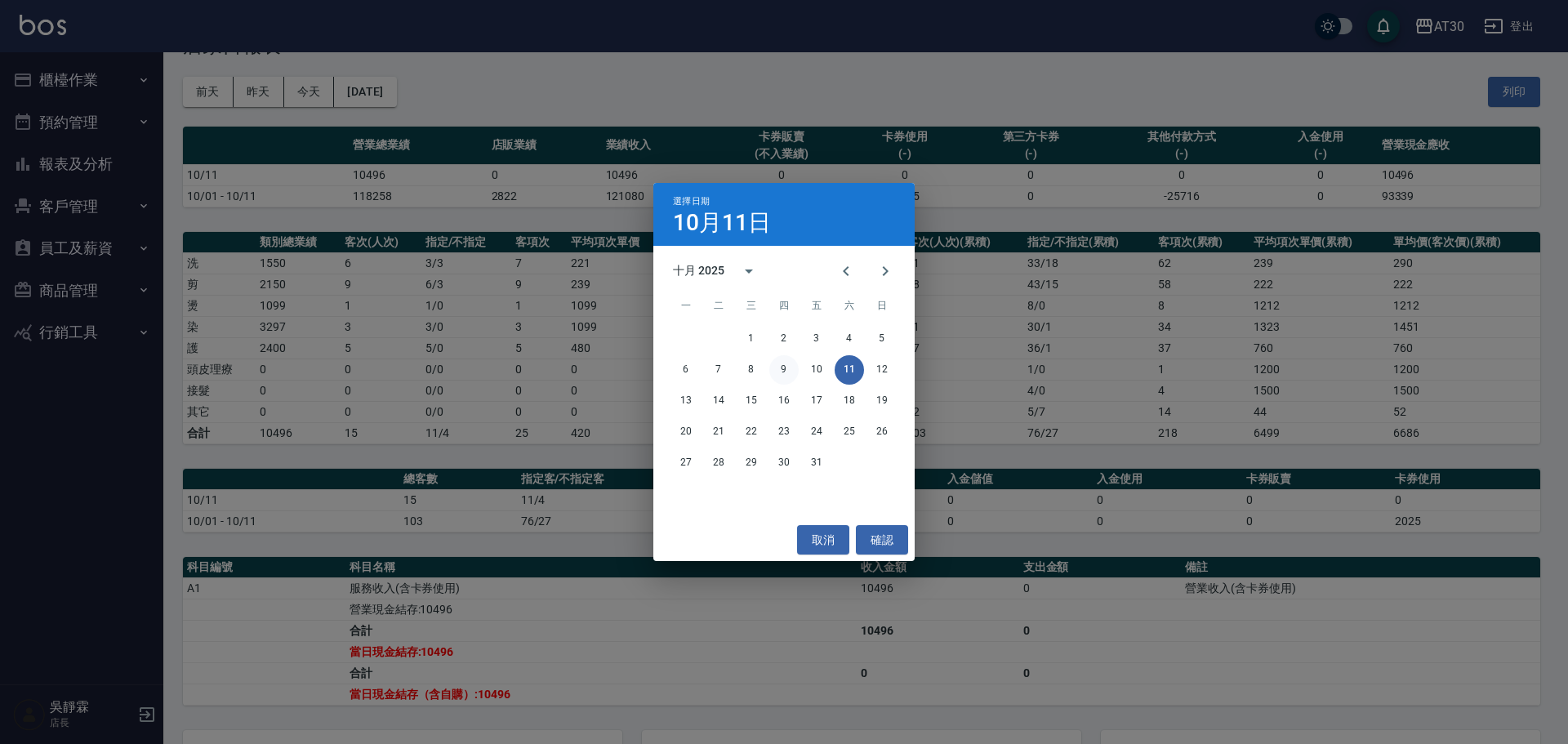
click at [783, 361] on button "9" at bounding box center [784, 369] width 29 height 29
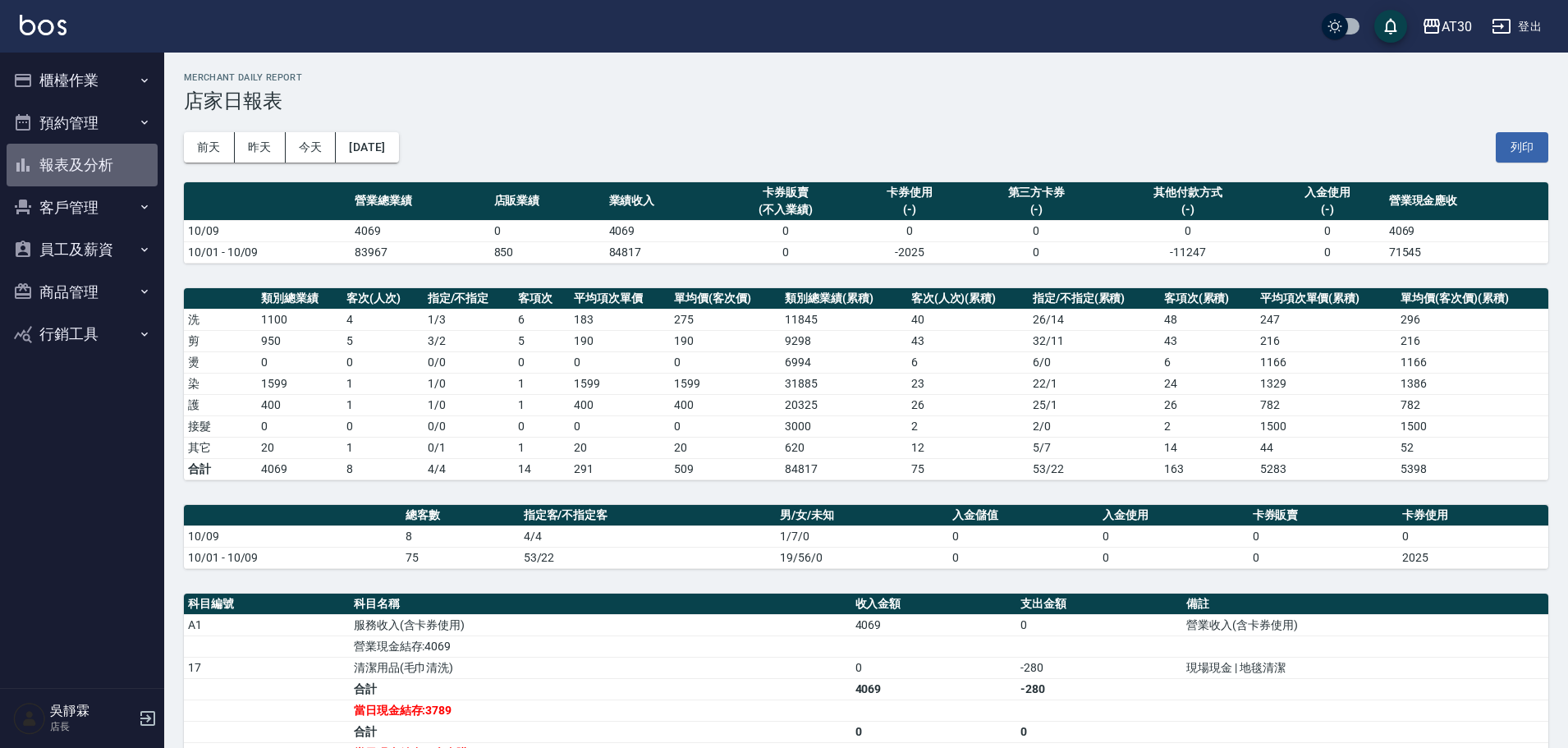
click at [86, 161] on button "報表及分析" at bounding box center [82, 164] width 151 height 42
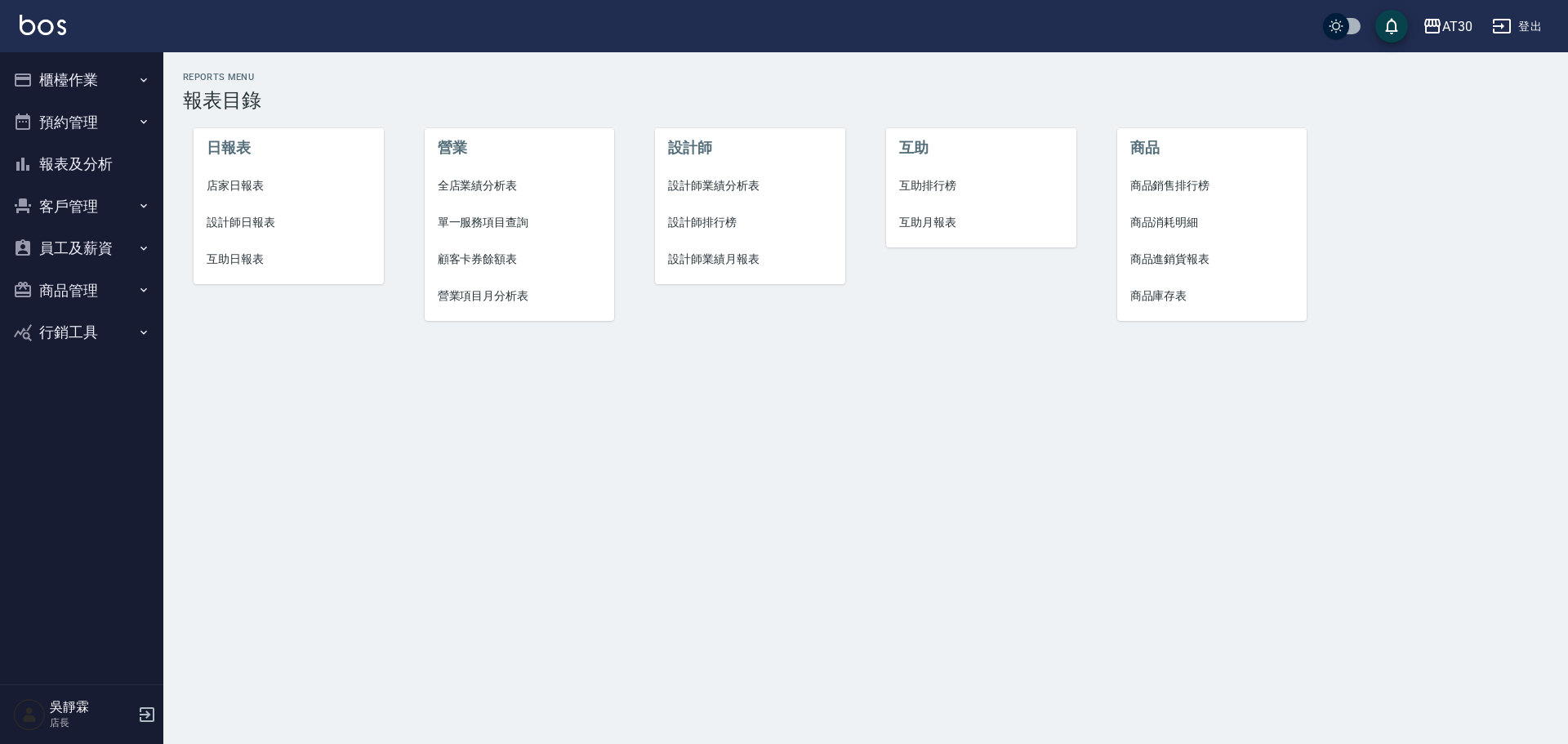
click at [70, 77] on button "櫃檯作業" at bounding box center [81, 79] width 150 height 42
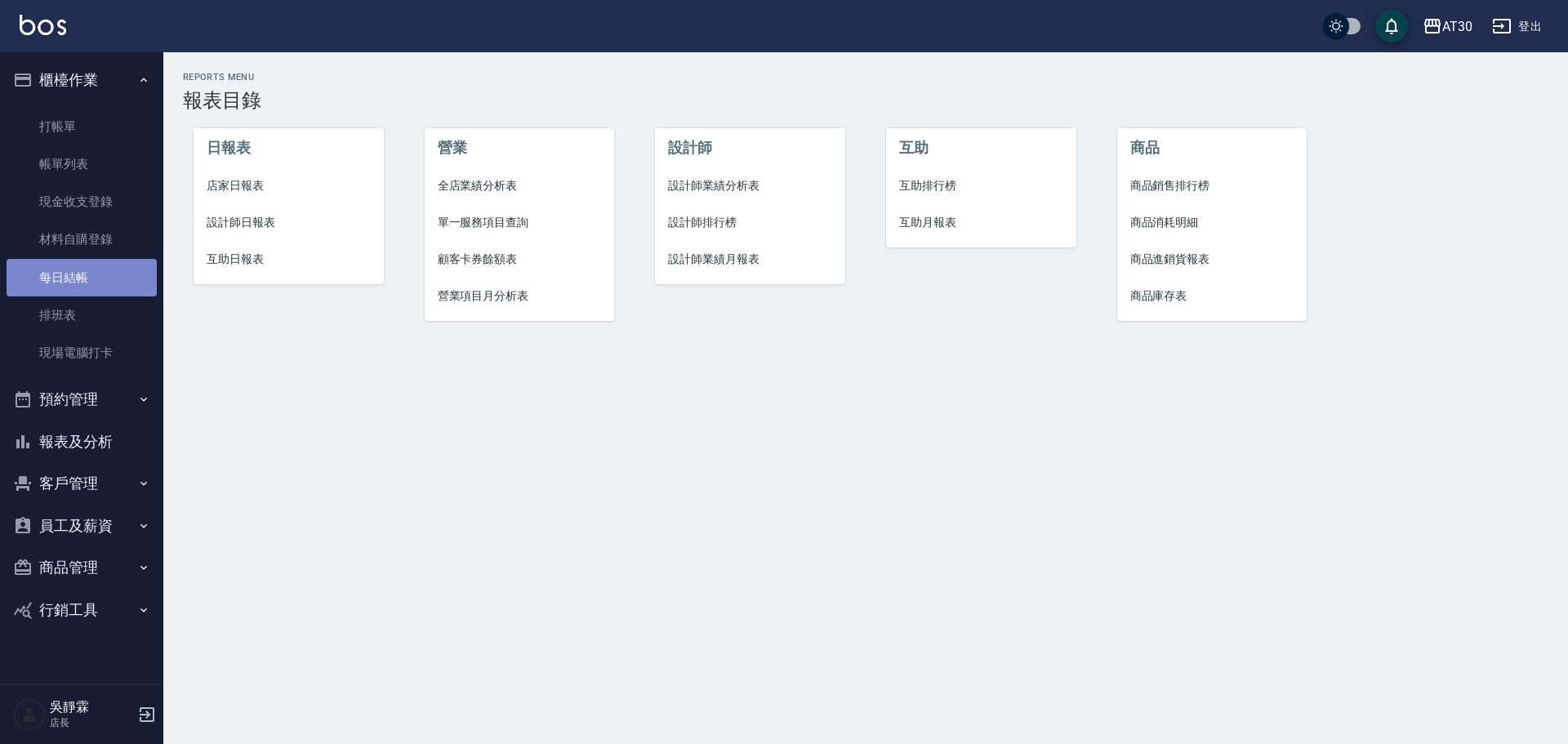
click at [104, 270] on link "每日結帳" at bounding box center [81, 277] width 150 height 37
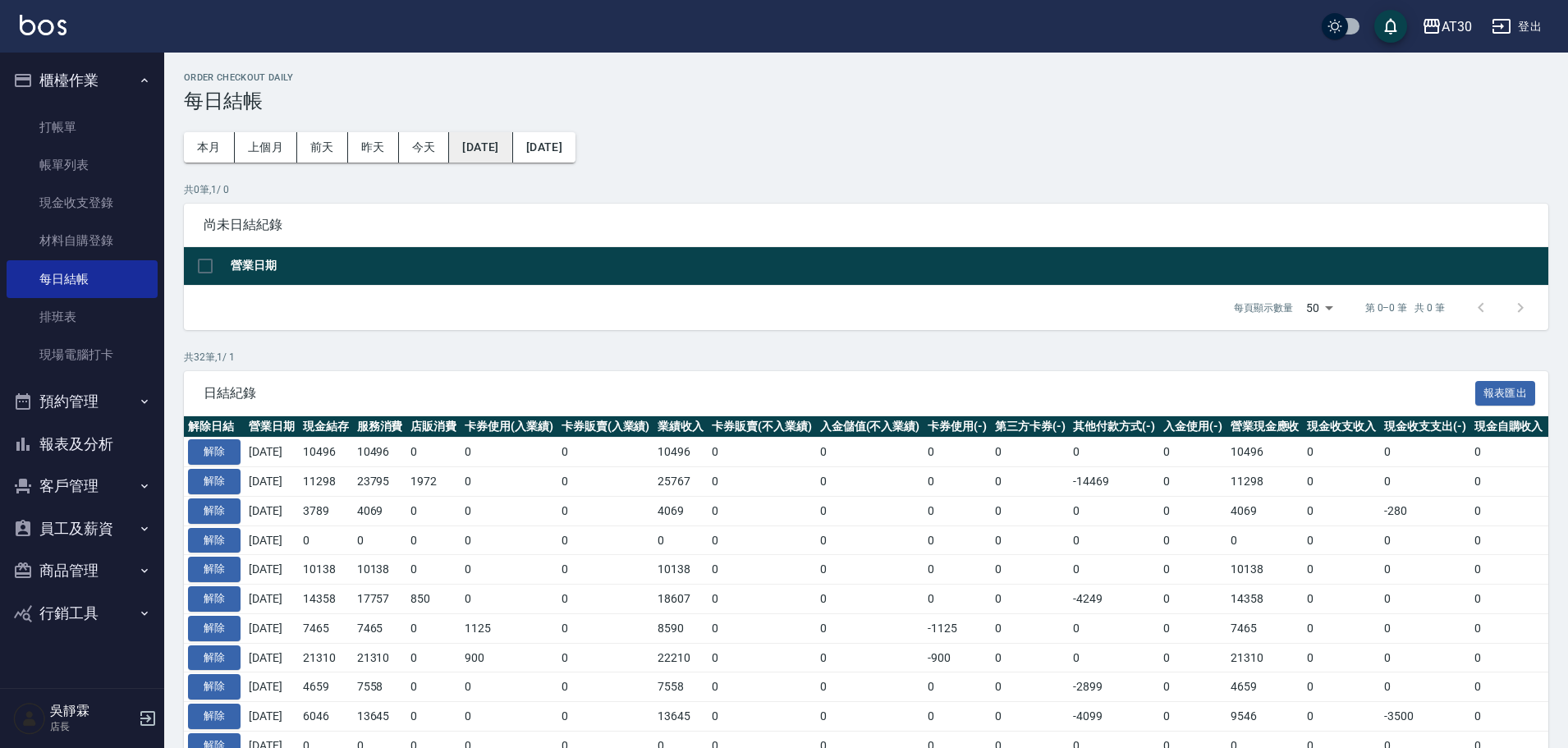
click at [497, 147] on button "[DATE]" at bounding box center [480, 147] width 63 height 30
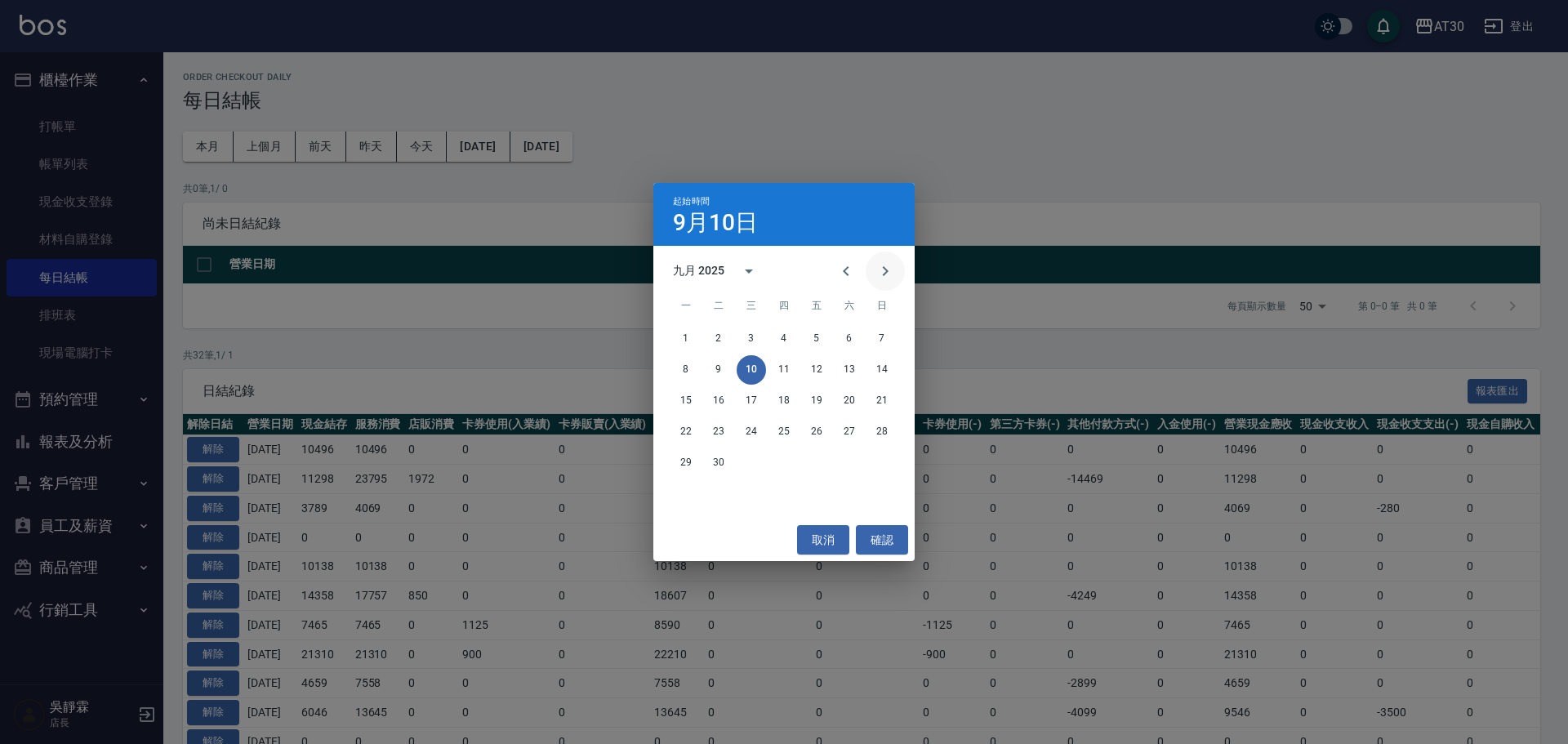
click at [886, 276] on icon "Next month" at bounding box center [884, 271] width 20 height 20
click at [790, 369] on button "9" at bounding box center [784, 369] width 29 height 29
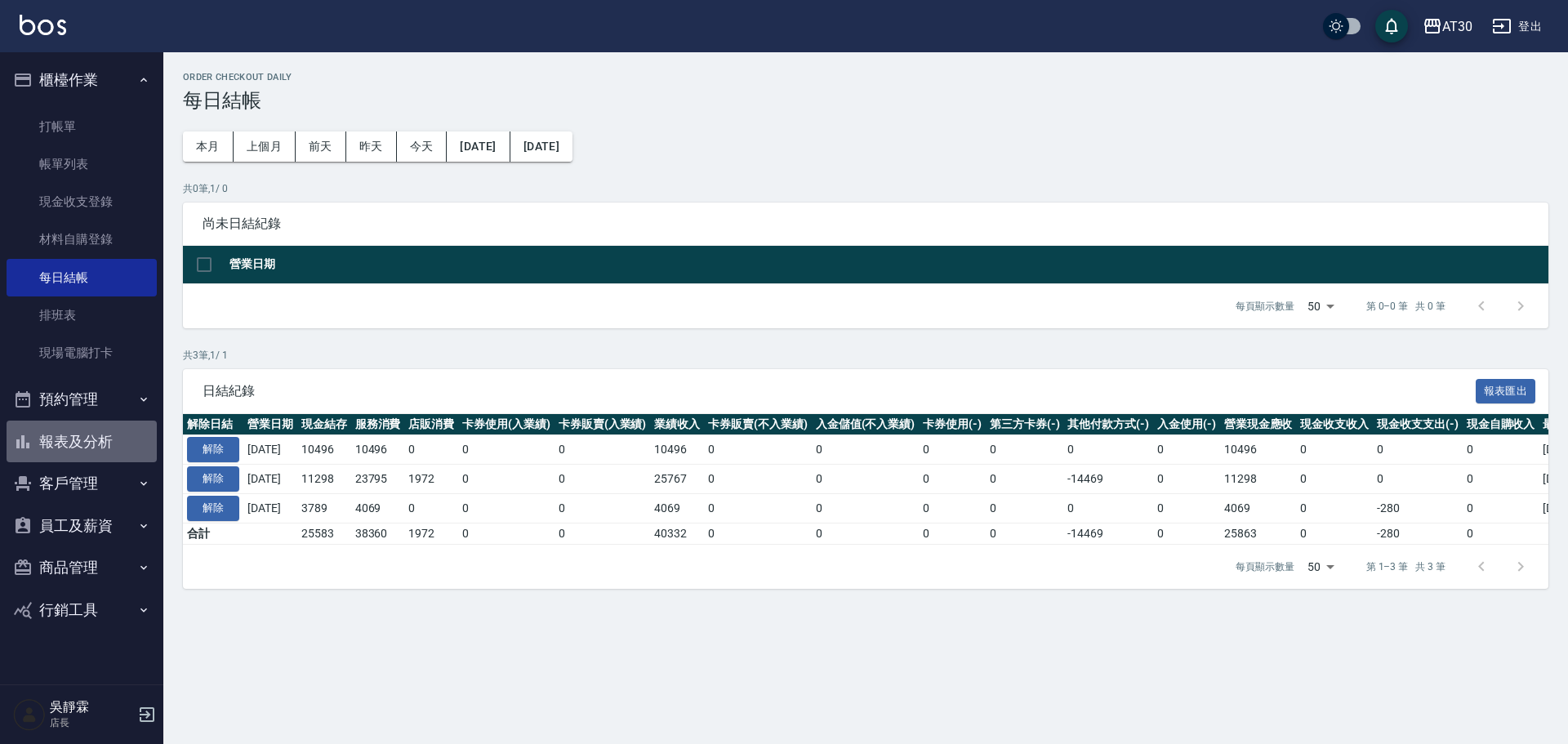
click at [94, 436] on button "報表及分析" at bounding box center [81, 441] width 150 height 42
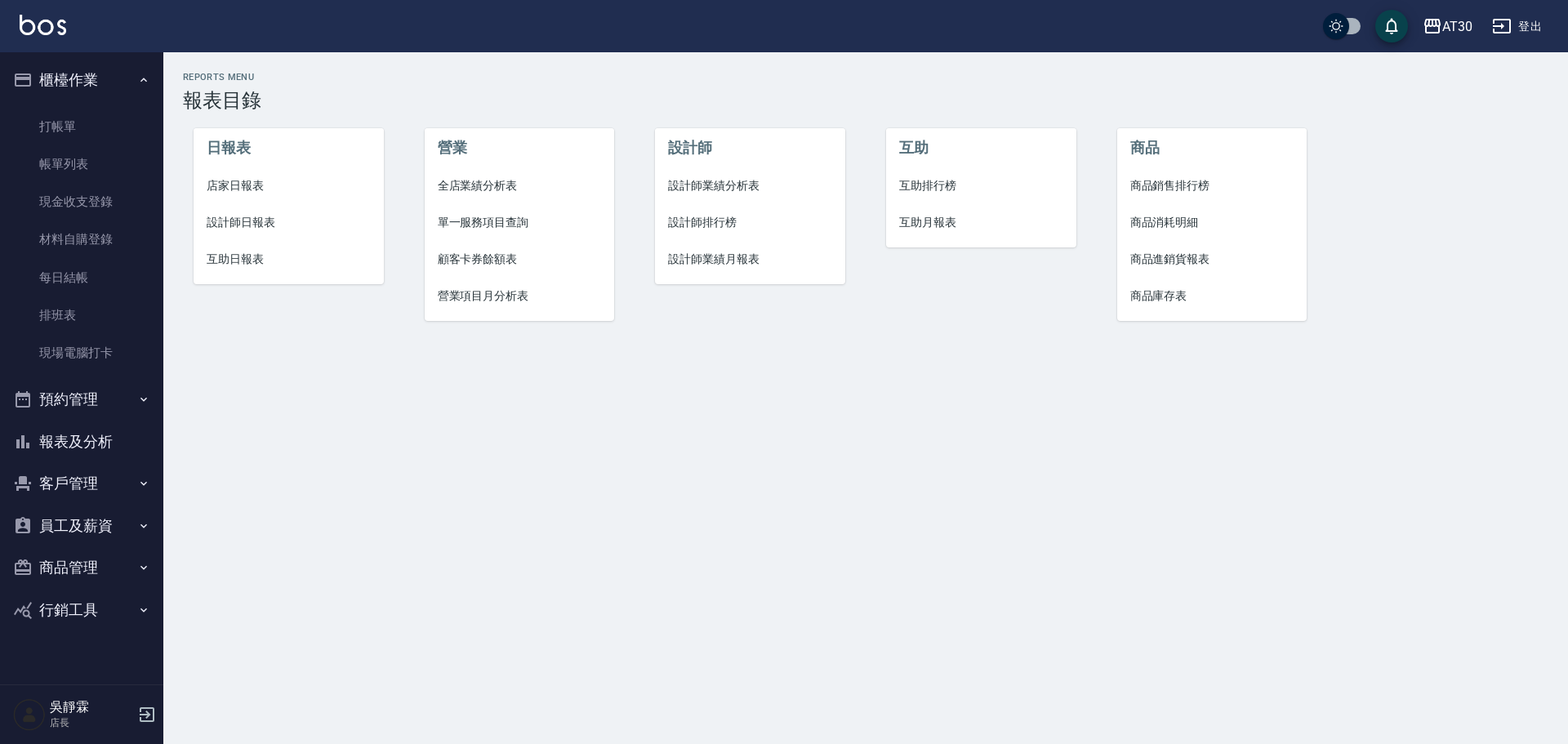
click at [234, 179] on span "店家日報表" at bounding box center [289, 186] width 164 height 17
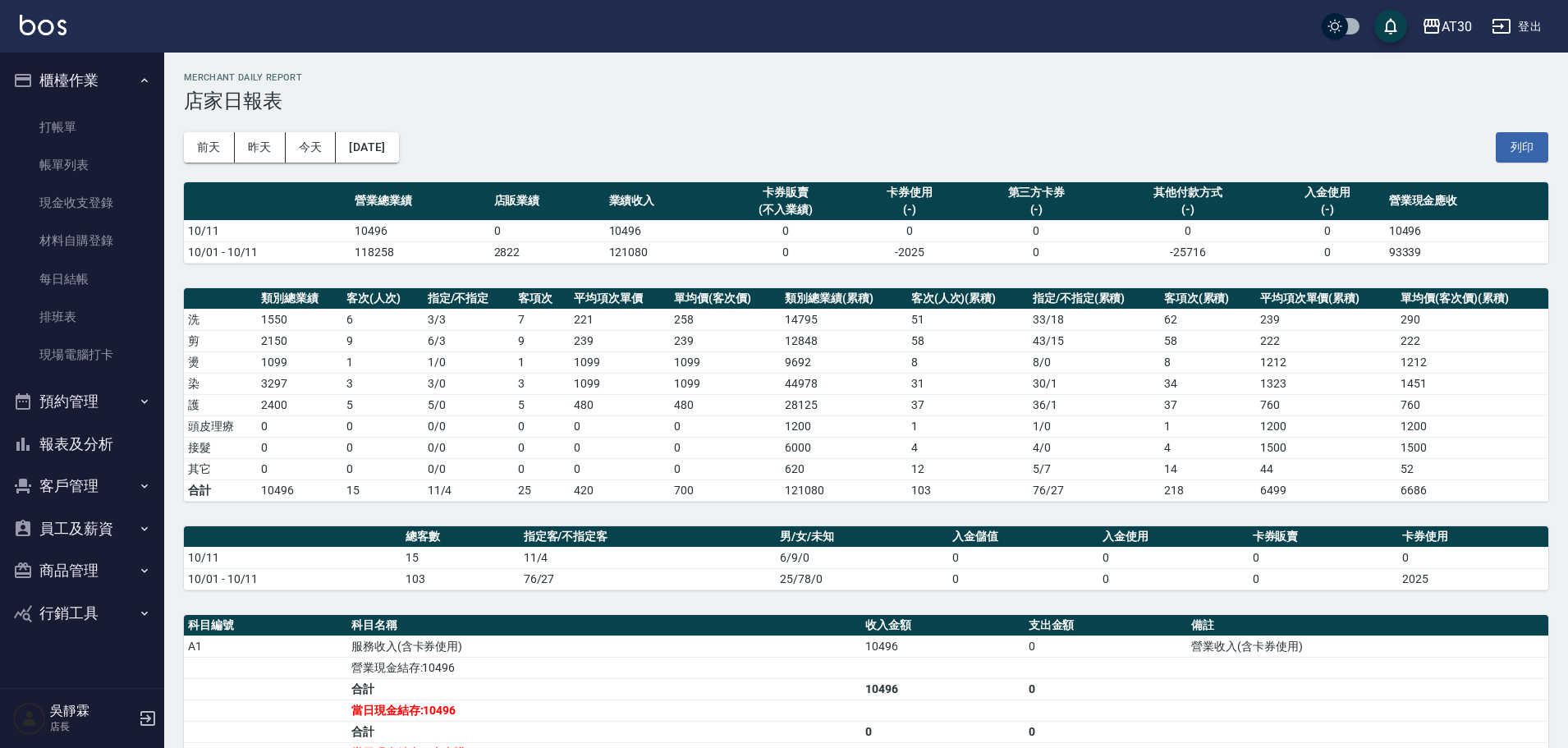
click at [140, 722] on icon "button" at bounding box center [147, 718] width 20 height 20
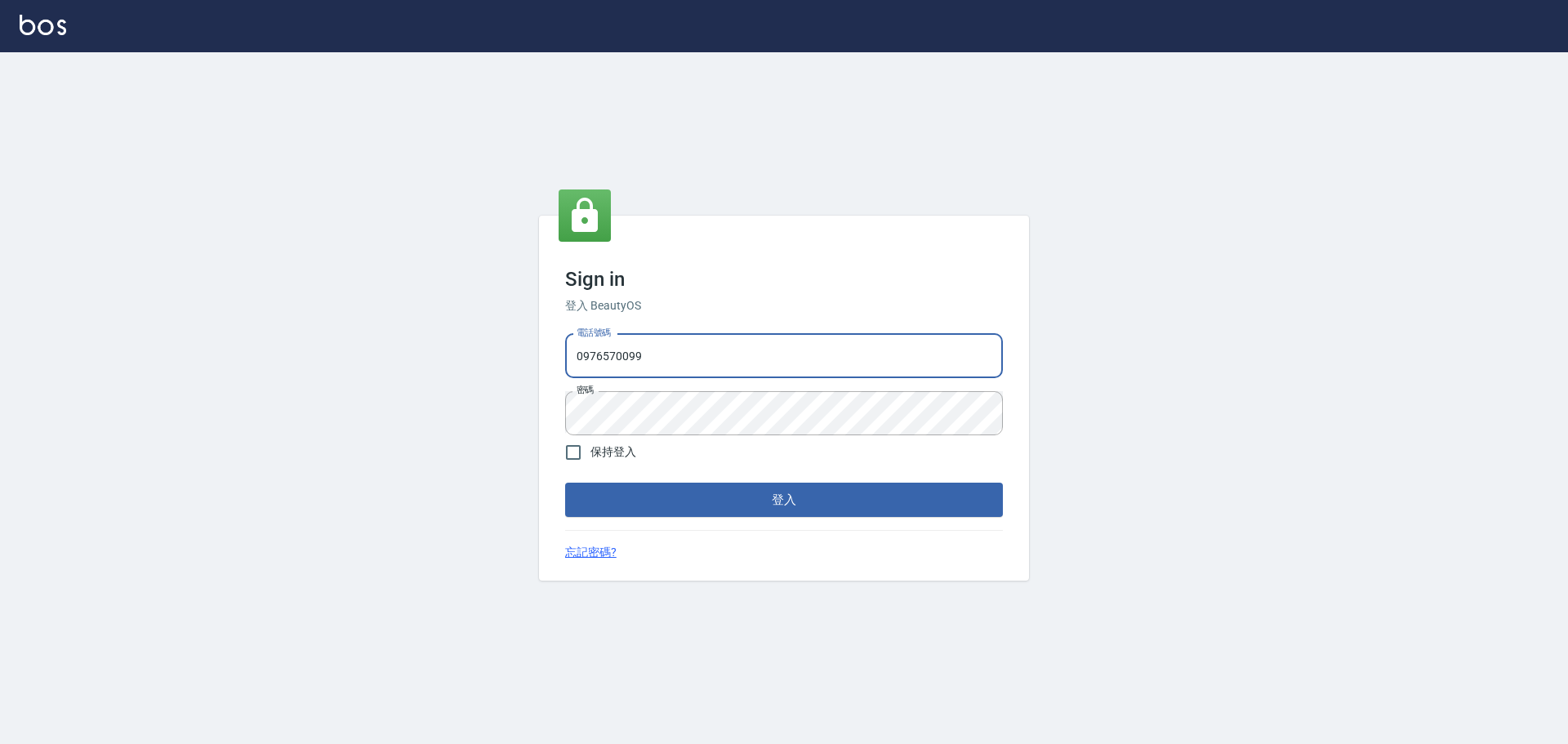
click at [702, 354] on input "0976570099" at bounding box center [784, 356] width 438 height 44
type input "032806709"
click at [658, 504] on button "登入" at bounding box center [784, 499] width 438 height 35
